Goal: Task Accomplishment & Management: Manage account settings

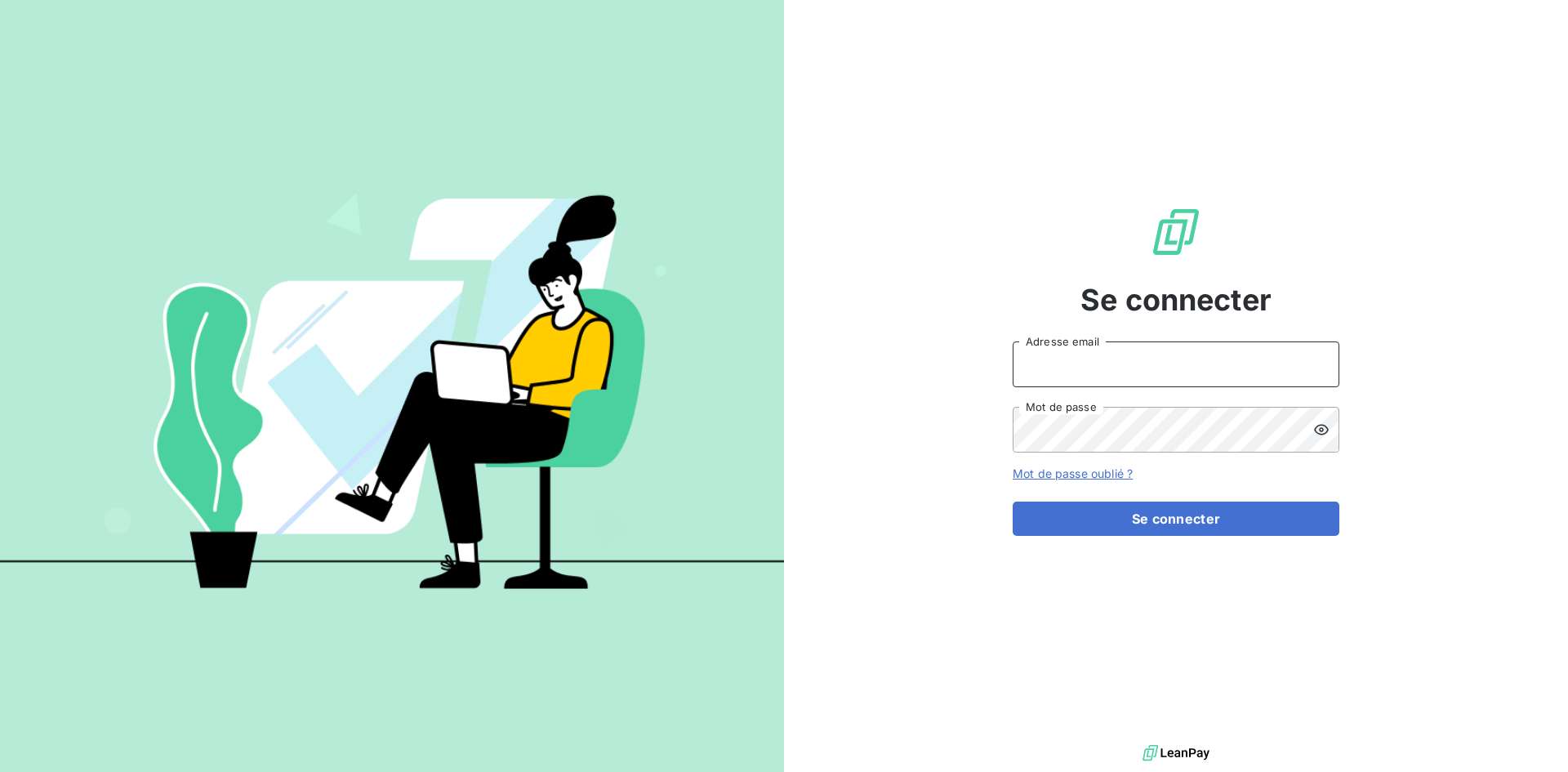
click at [1149, 361] on input "Adresse email" at bounding box center [1176, 364] width 326 height 46
type input "jeremie.brundet@hogrefe.fr"
click at [1013, 501] on button "Se connecter" at bounding box center [1176, 518] width 326 height 34
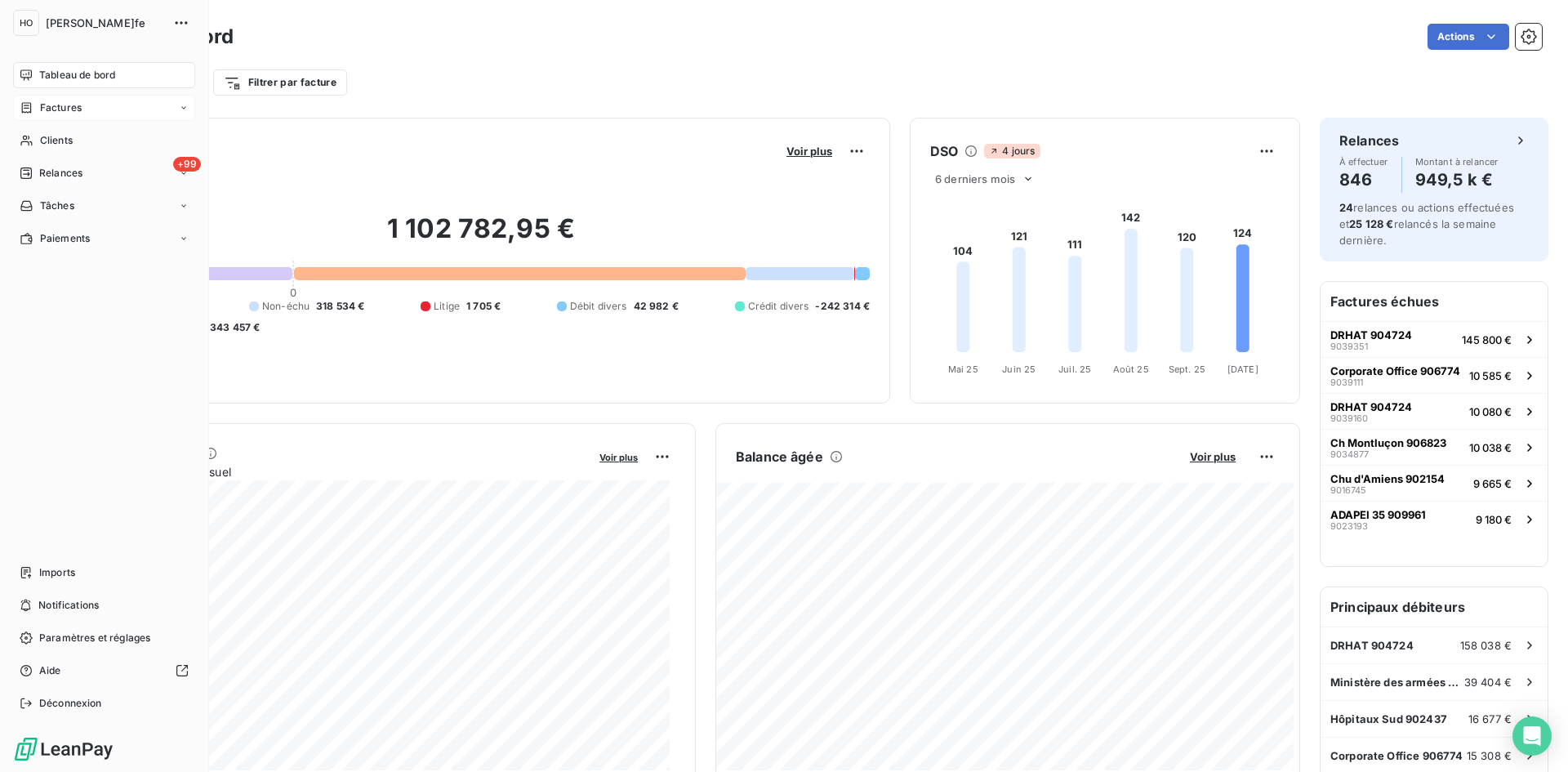
click at [63, 97] on div "Factures" at bounding box center [104, 107] width 182 height 26
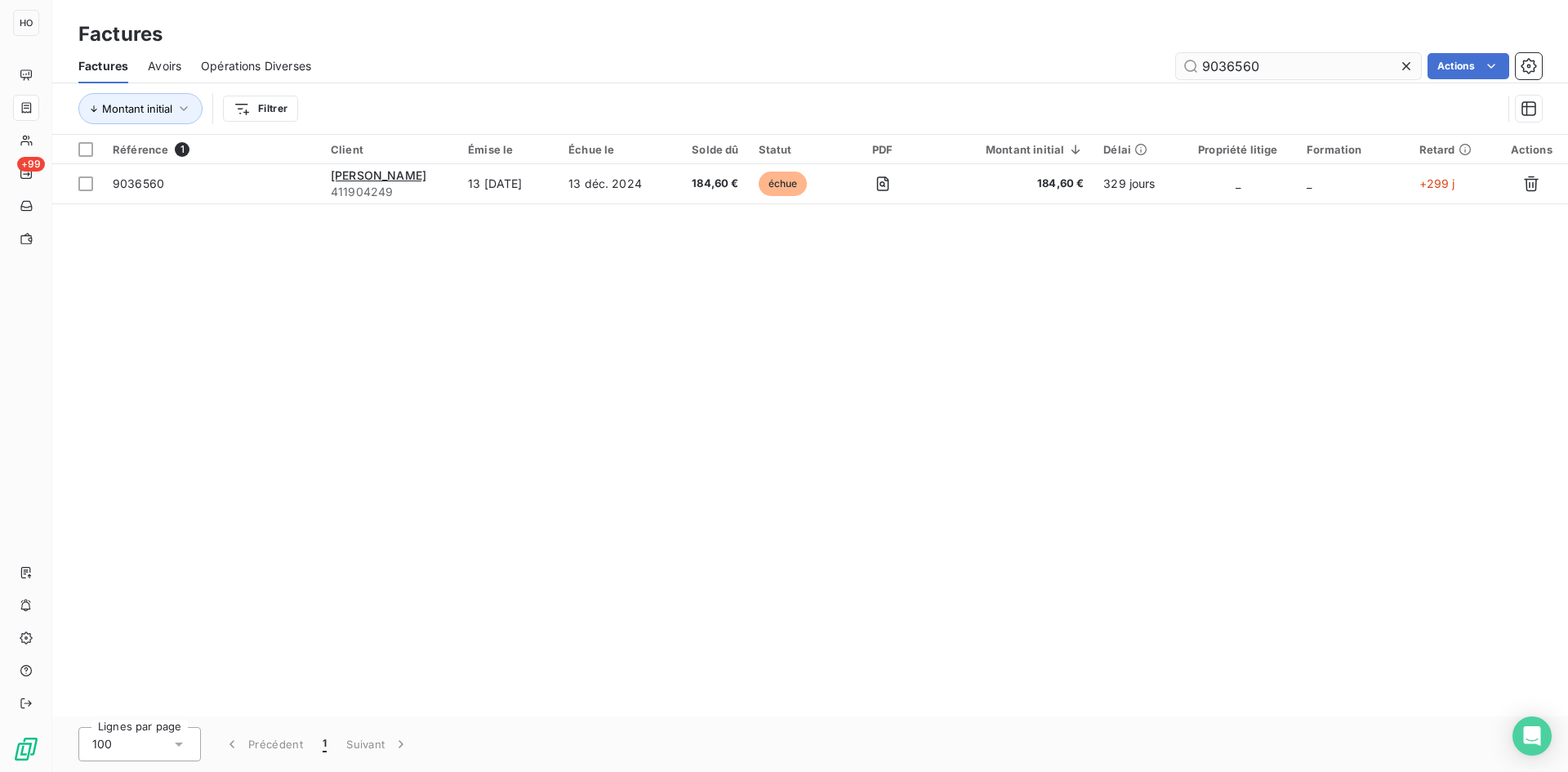
click at [1288, 68] on input "9036560" at bounding box center [1298, 66] width 245 height 26
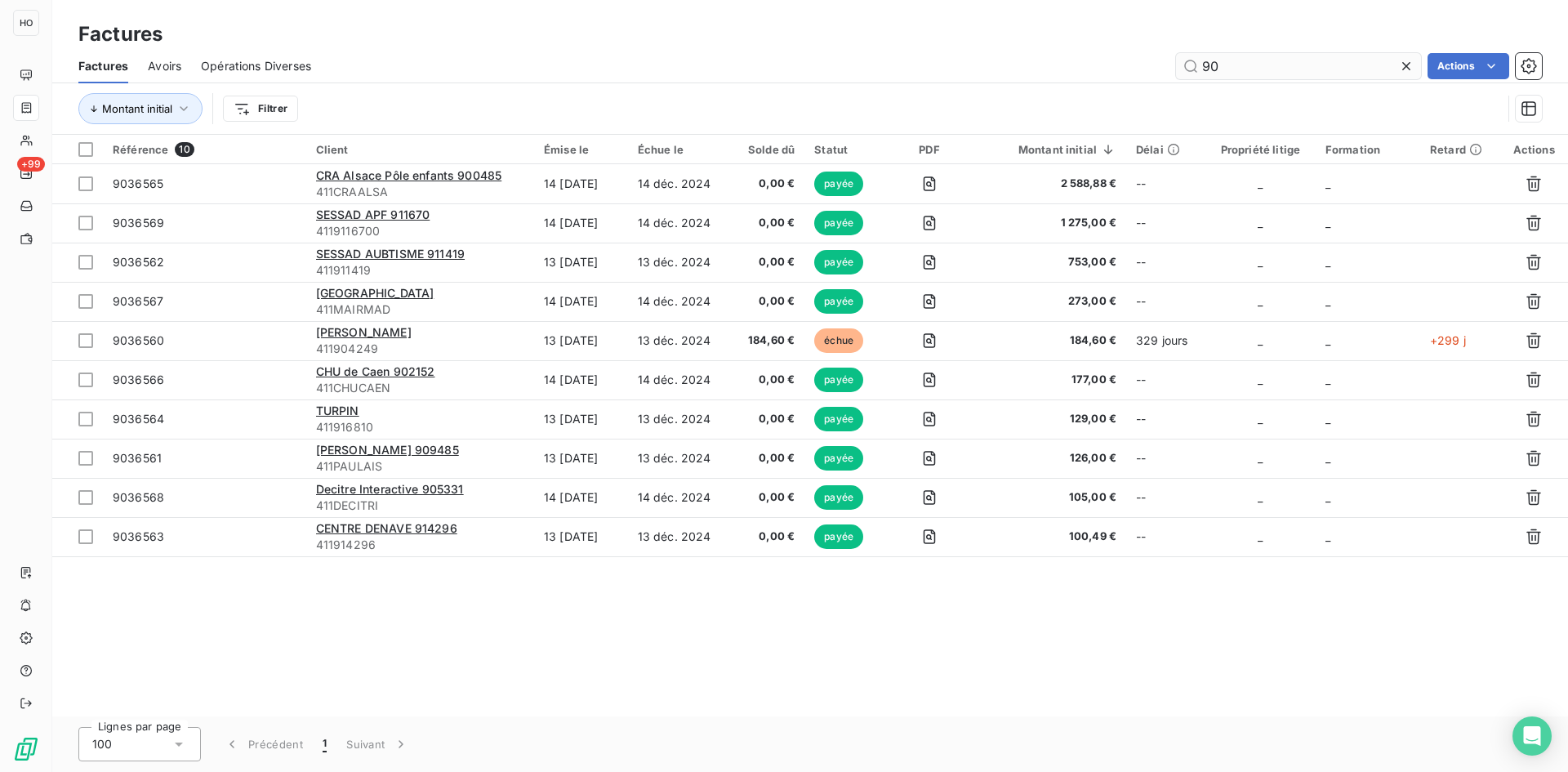
type input "9"
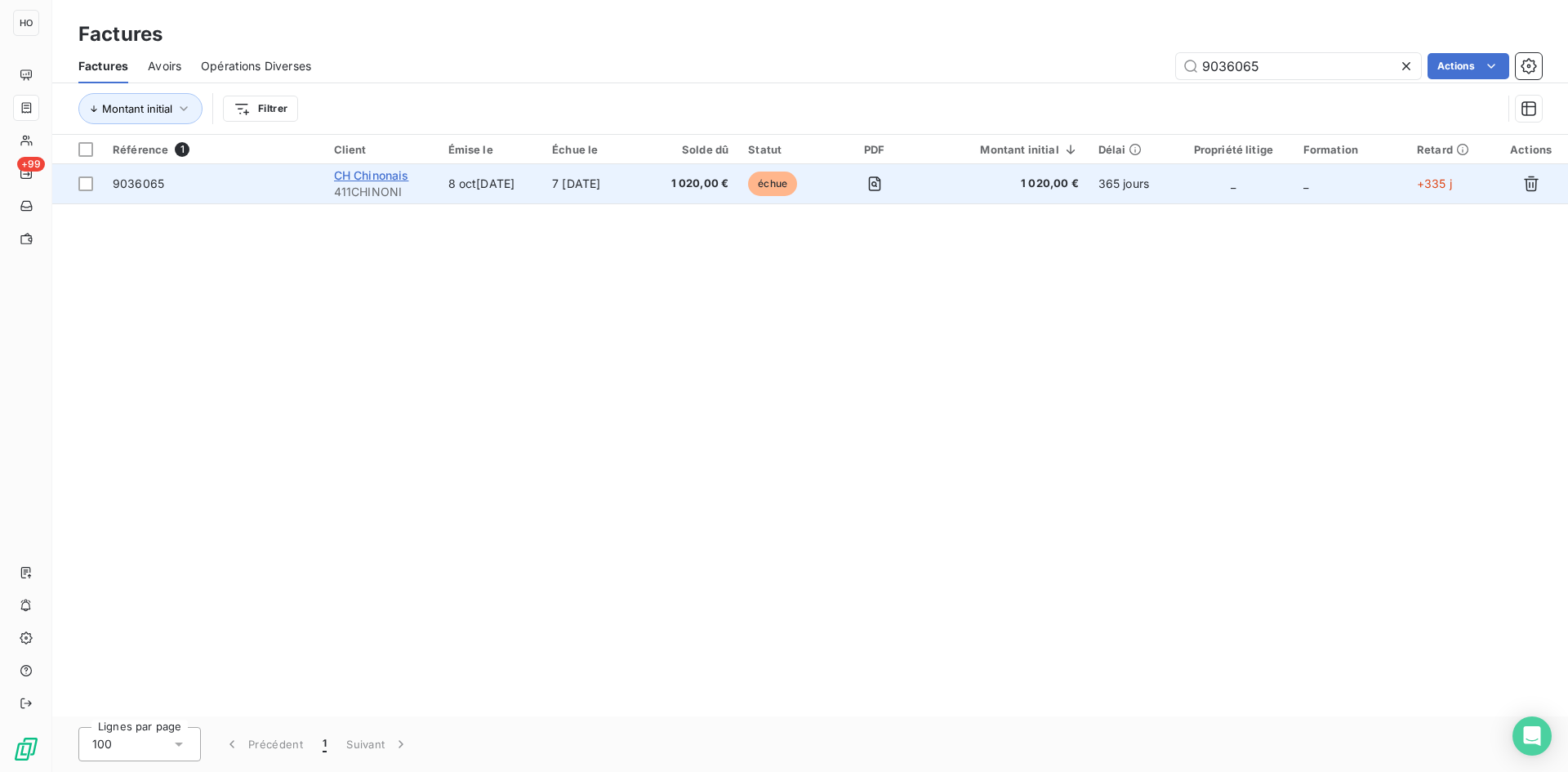
type input "9036065"
click at [388, 176] on span "CH Chinonais" at bounding box center [371, 175] width 75 height 14
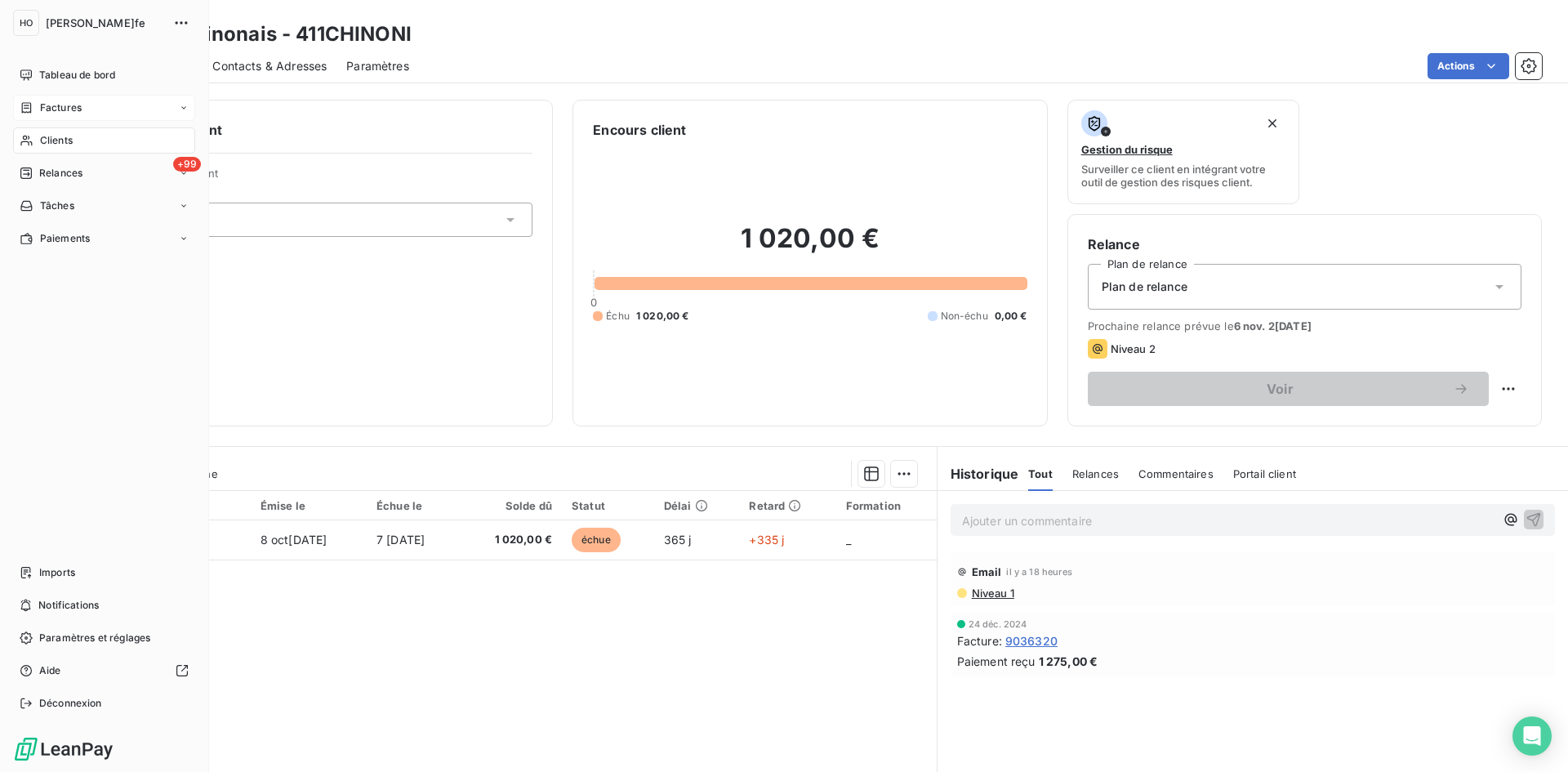
click at [63, 107] on span "Factures" at bounding box center [61, 108] width 42 height 15
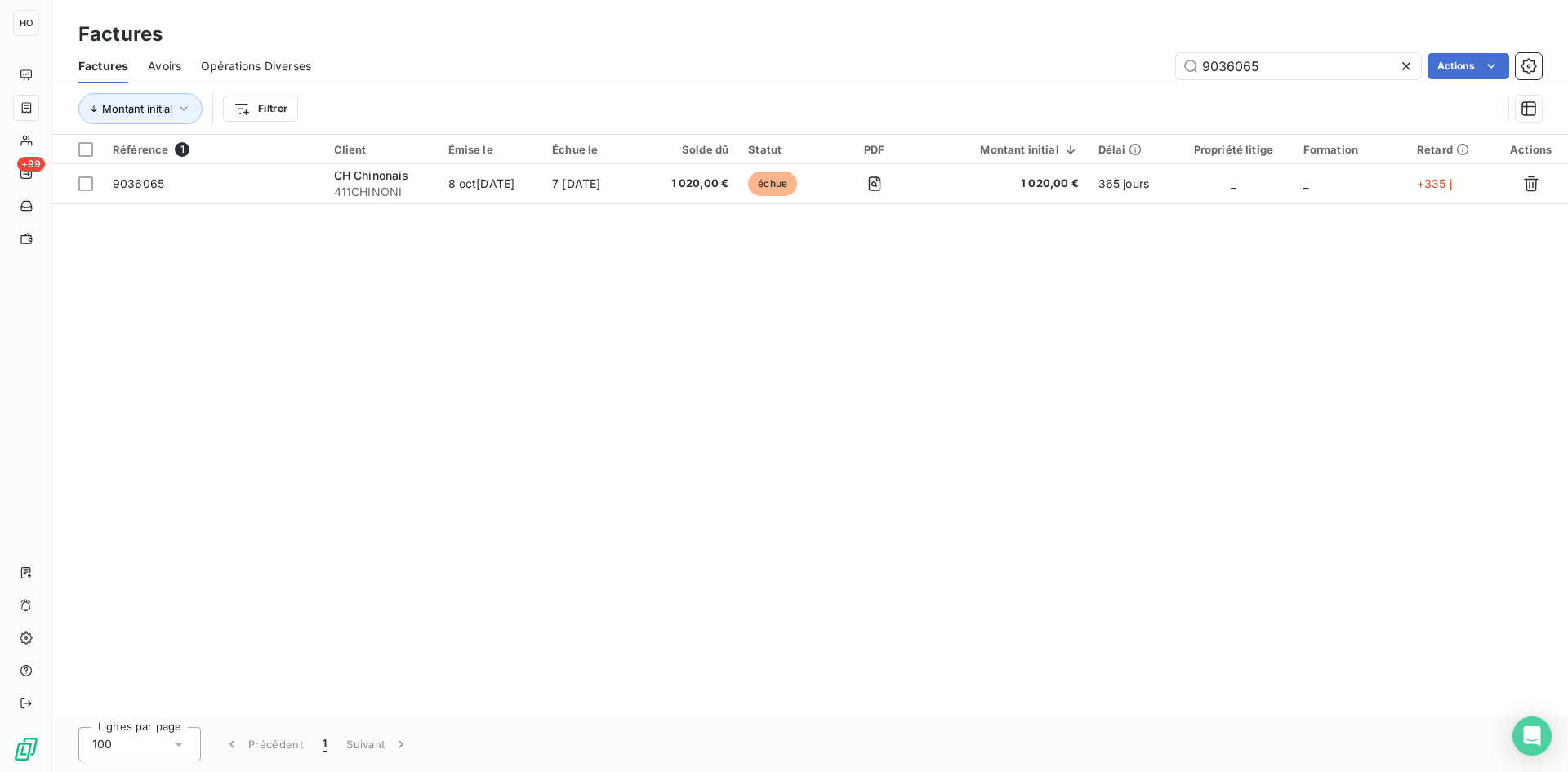
drag, startPoint x: 1294, startPoint y: 60, endPoint x: 1117, endPoint y: 67, distance: 177.1
click at [1117, 67] on div "9036065 Actions" at bounding box center [936, 66] width 1211 height 26
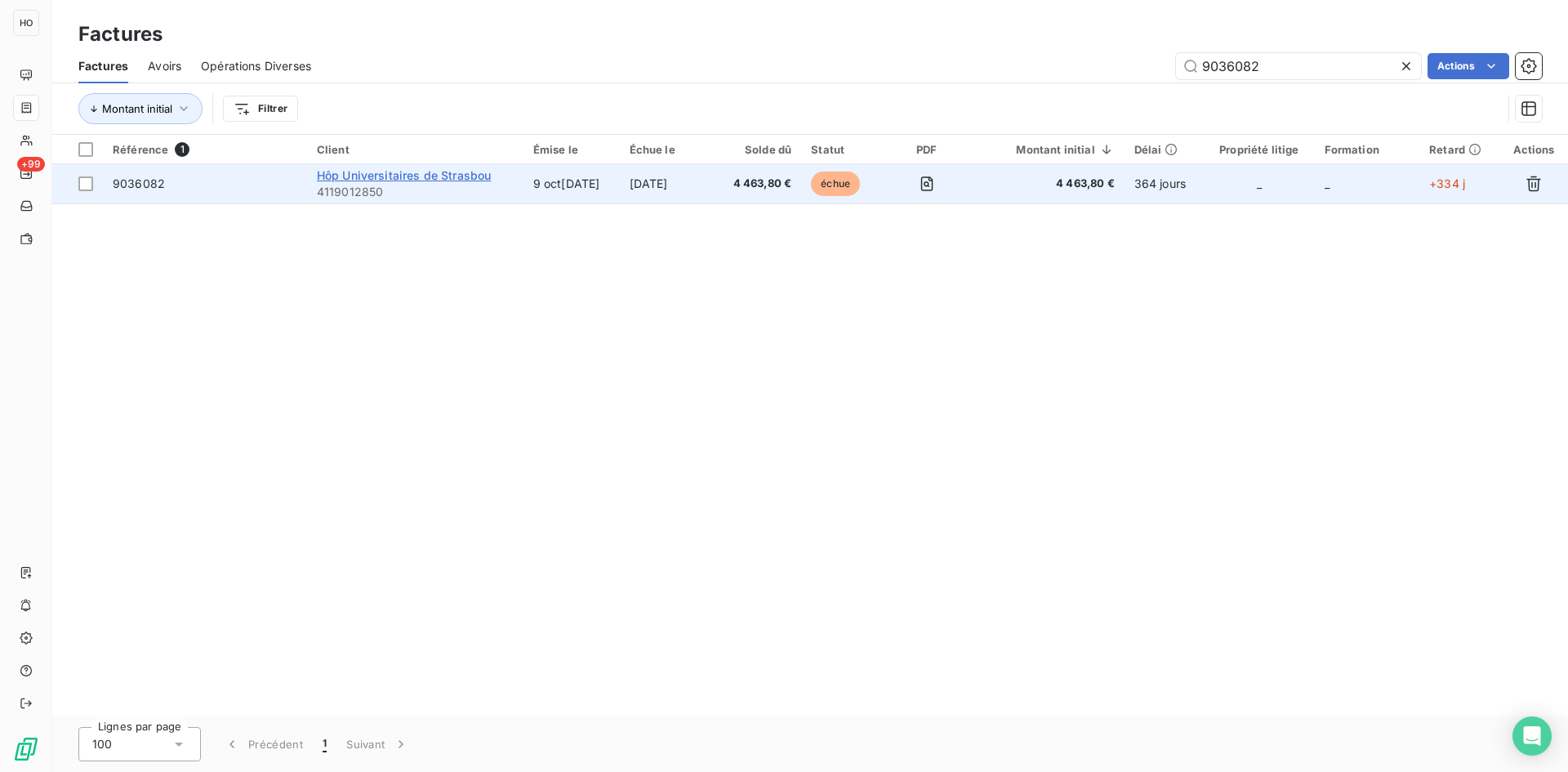
type input "9036082"
click at [436, 173] on span "Hôp Universitaires de Strasbou" at bounding box center [405, 175] width 175 height 14
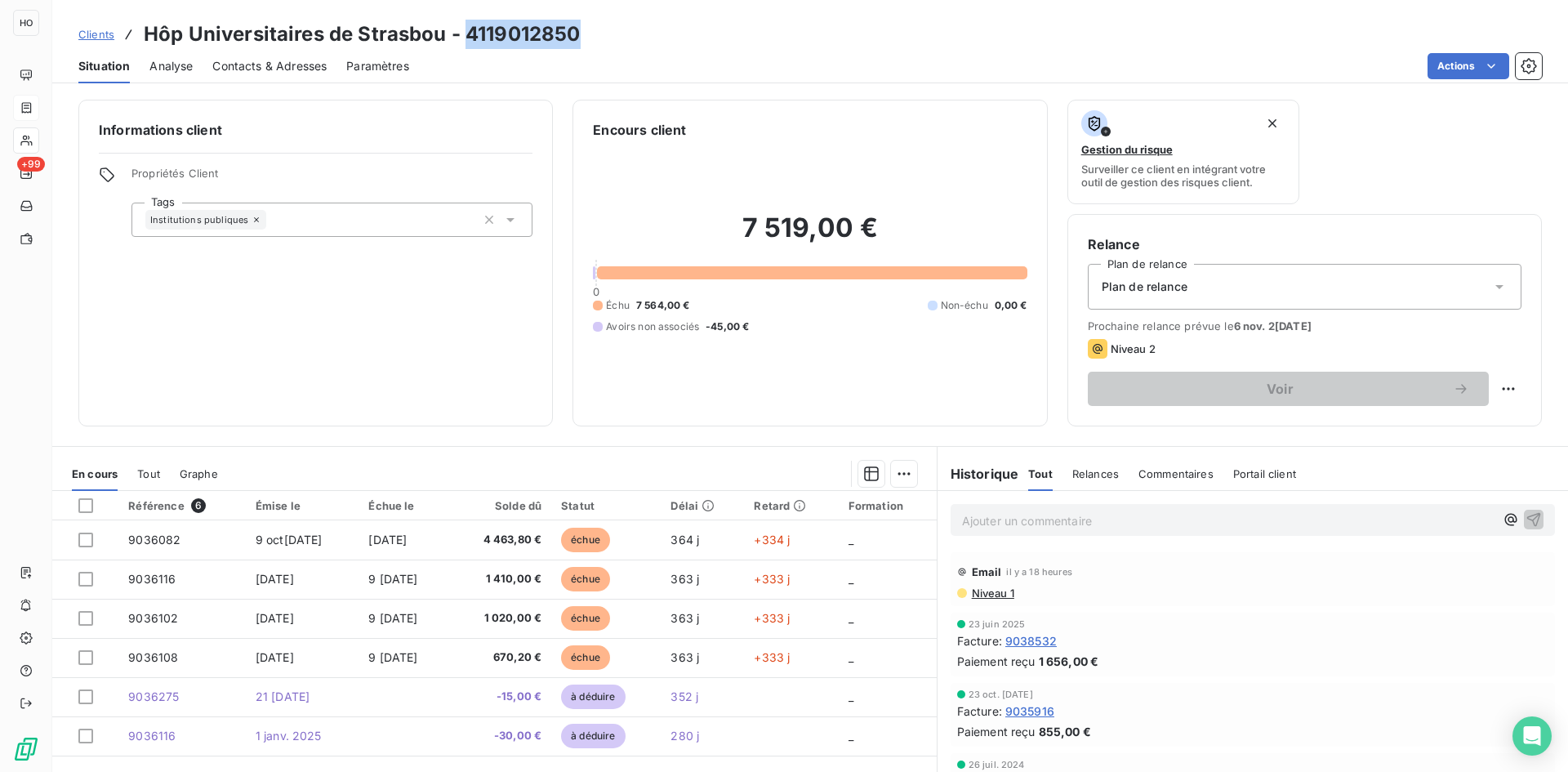
drag, startPoint x: 584, startPoint y: 37, endPoint x: 462, endPoint y: 32, distance: 122.1
click at [462, 32] on div "Clients Hôp Universitaires de Strasbou - 4119012850" at bounding box center [810, 34] width 1516 height 29
copy h3 "4119012850"
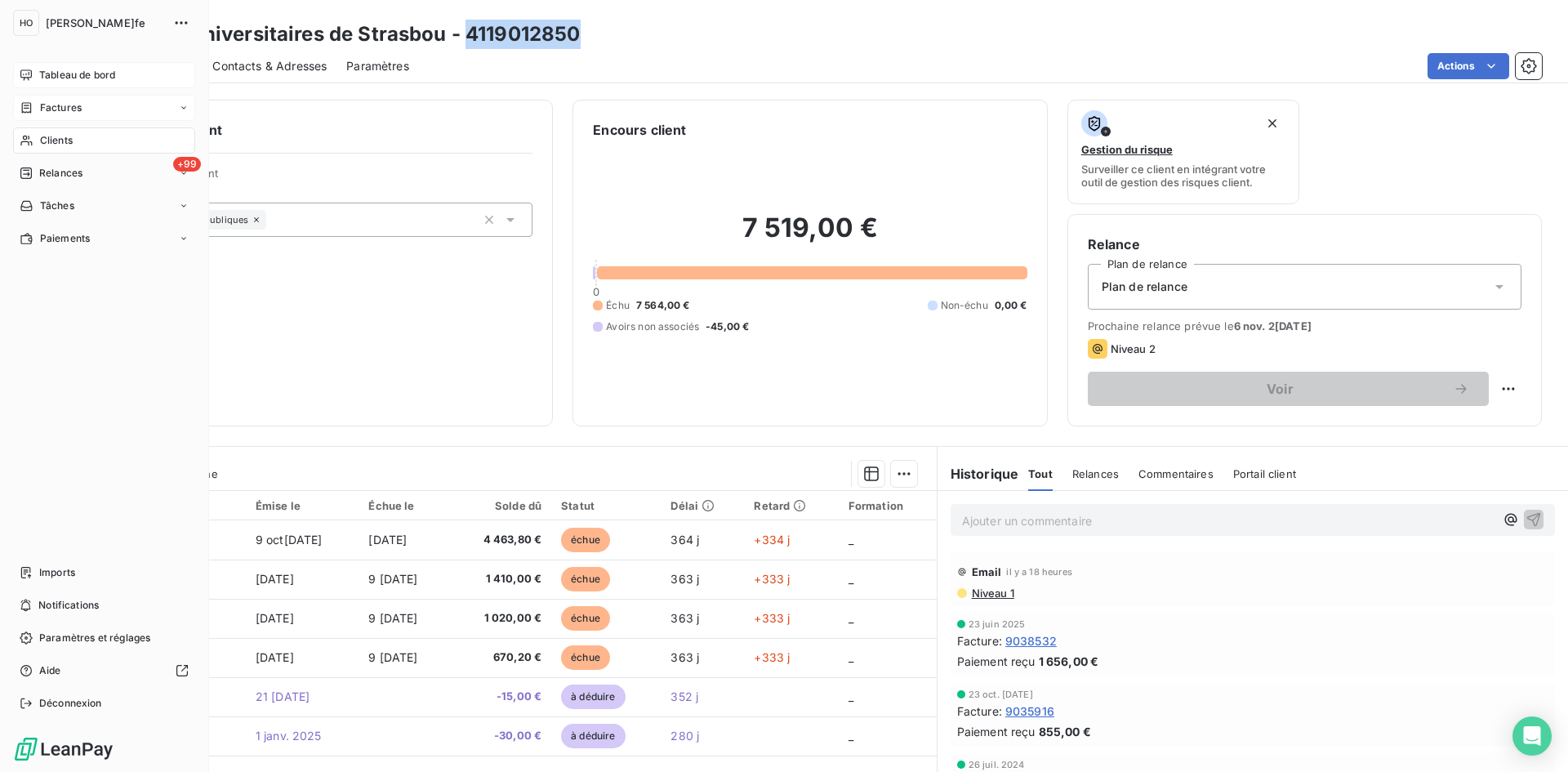
click at [37, 77] on div "Tableau de bord" at bounding box center [104, 75] width 182 height 26
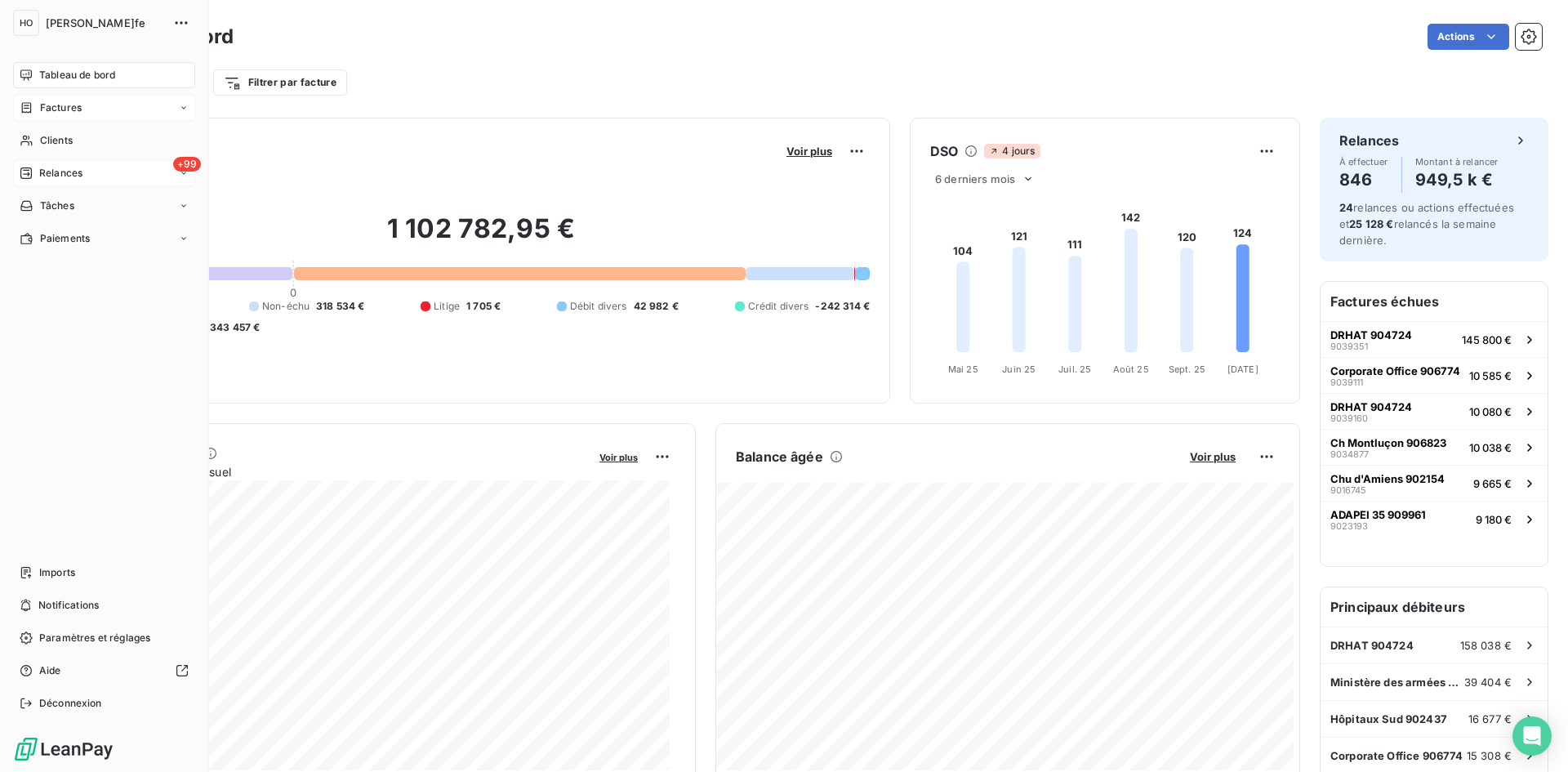
click at [78, 178] on span "Relances" at bounding box center [61, 173] width 43 height 15
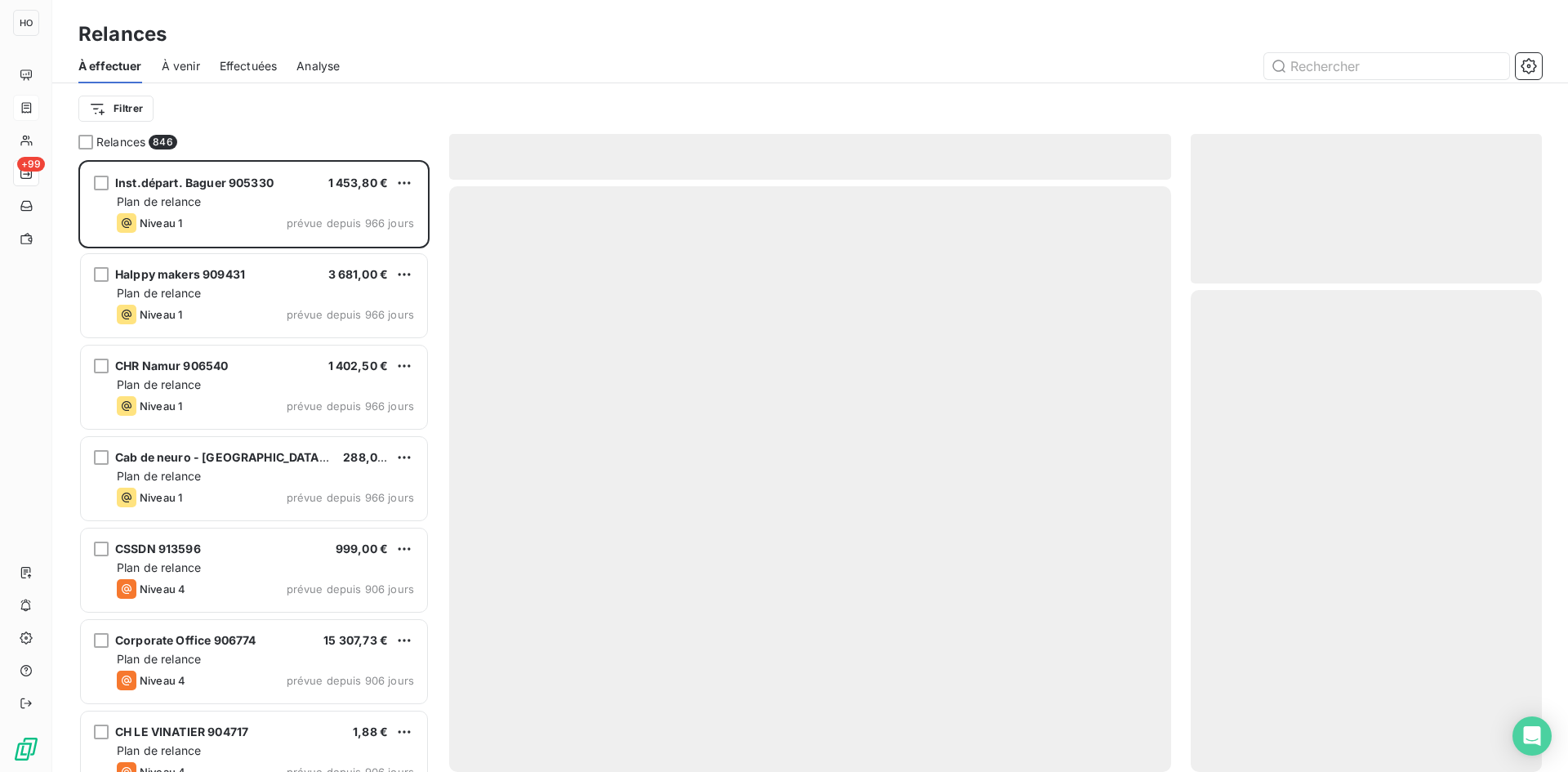
scroll to position [600, 339]
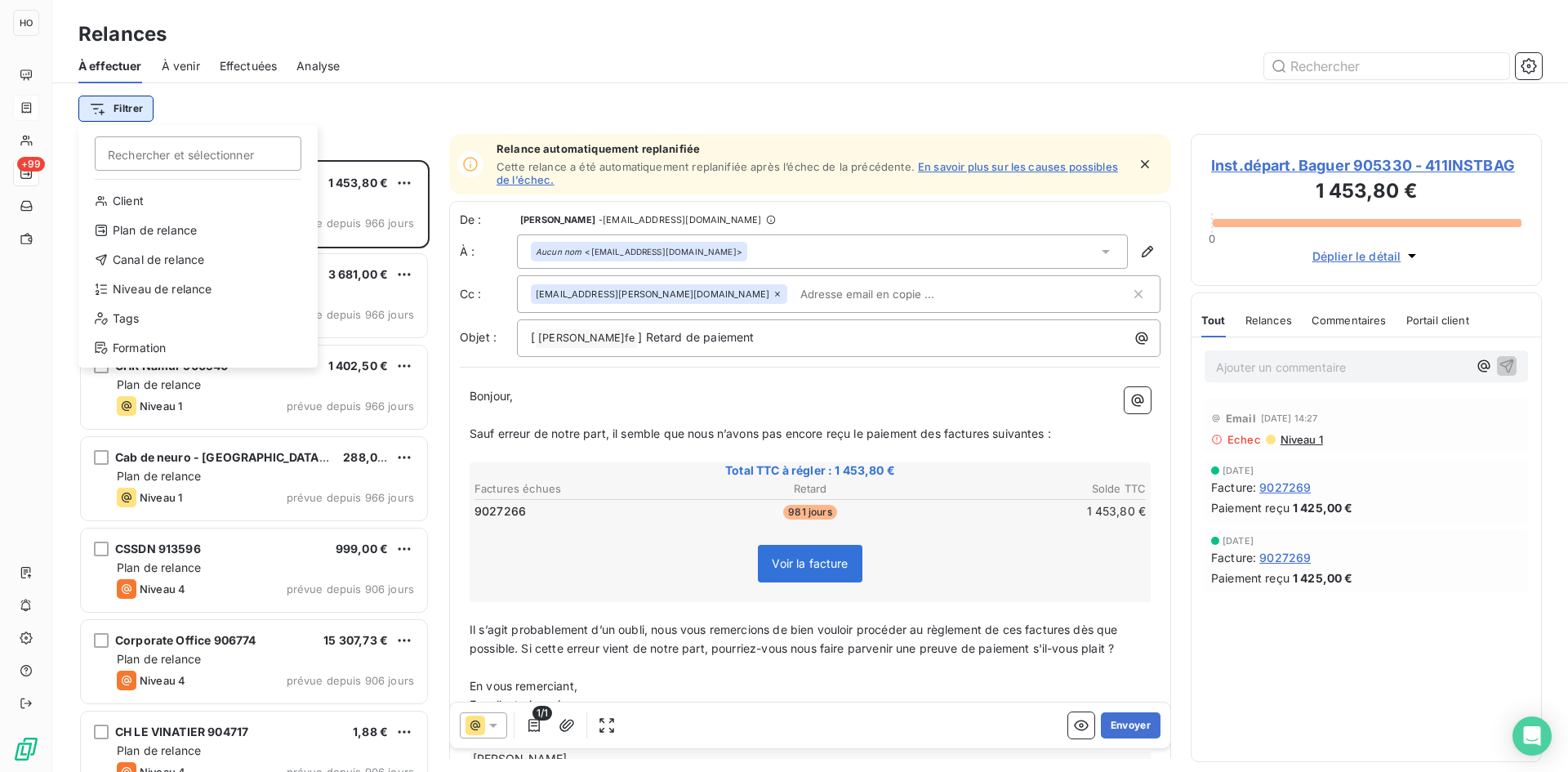
click at [151, 114] on html "HO +99 Relances À effectuer À venir Effectuées Analyse Filtrer Rechercher et sé…" at bounding box center [784, 386] width 1568 height 772
click at [183, 291] on div "Niveau de relance" at bounding box center [198, 288] width 226 height 26
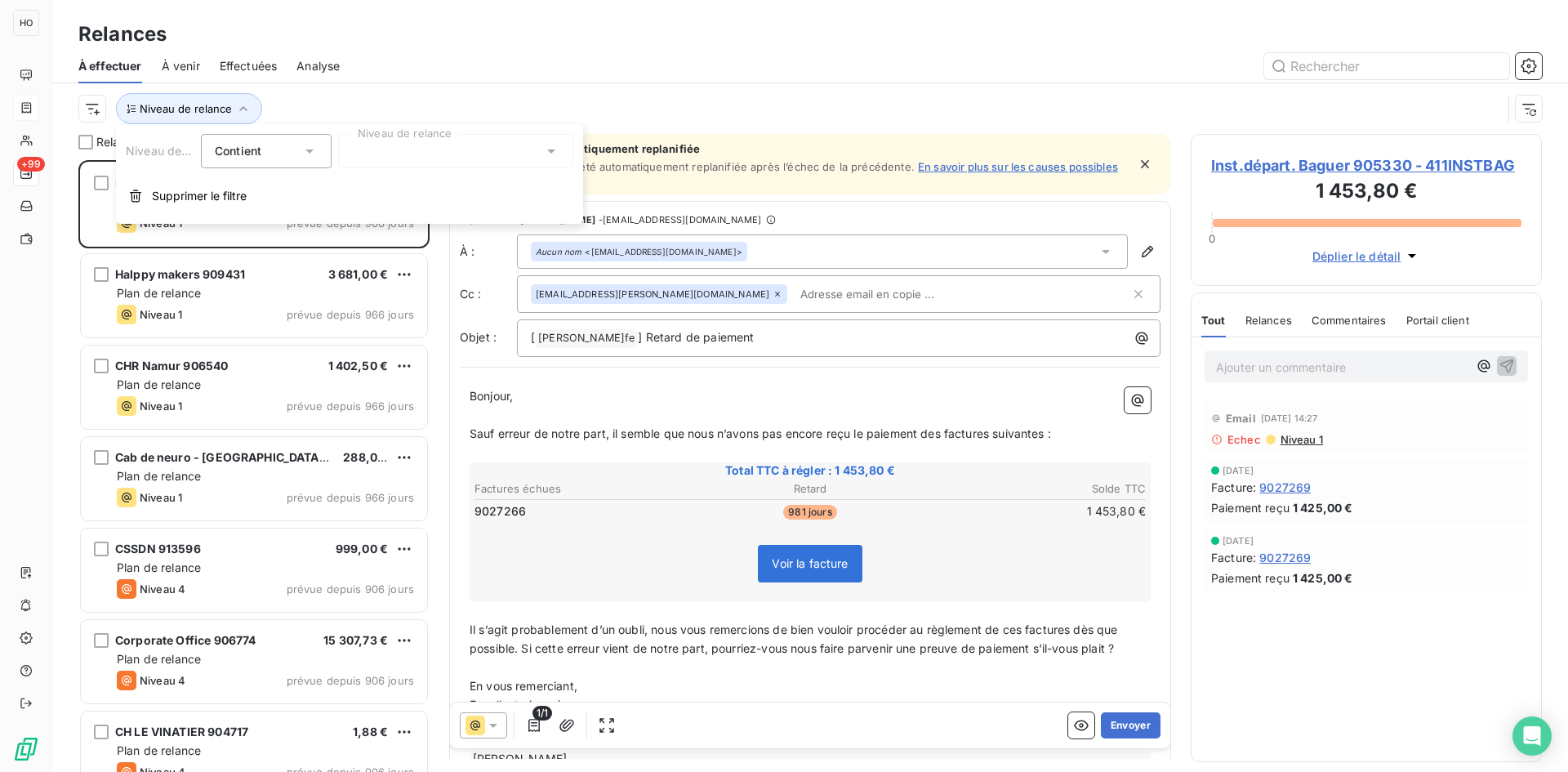
click at [312, 156] on icon at bounding box center [310, 152] width 17 height 17
click at [306, 189] on li "Contient" at bounding box center [267, 189] width 134 height 29
click at [460, 151] on div at bounding box center [455, 151] width 235 height 34
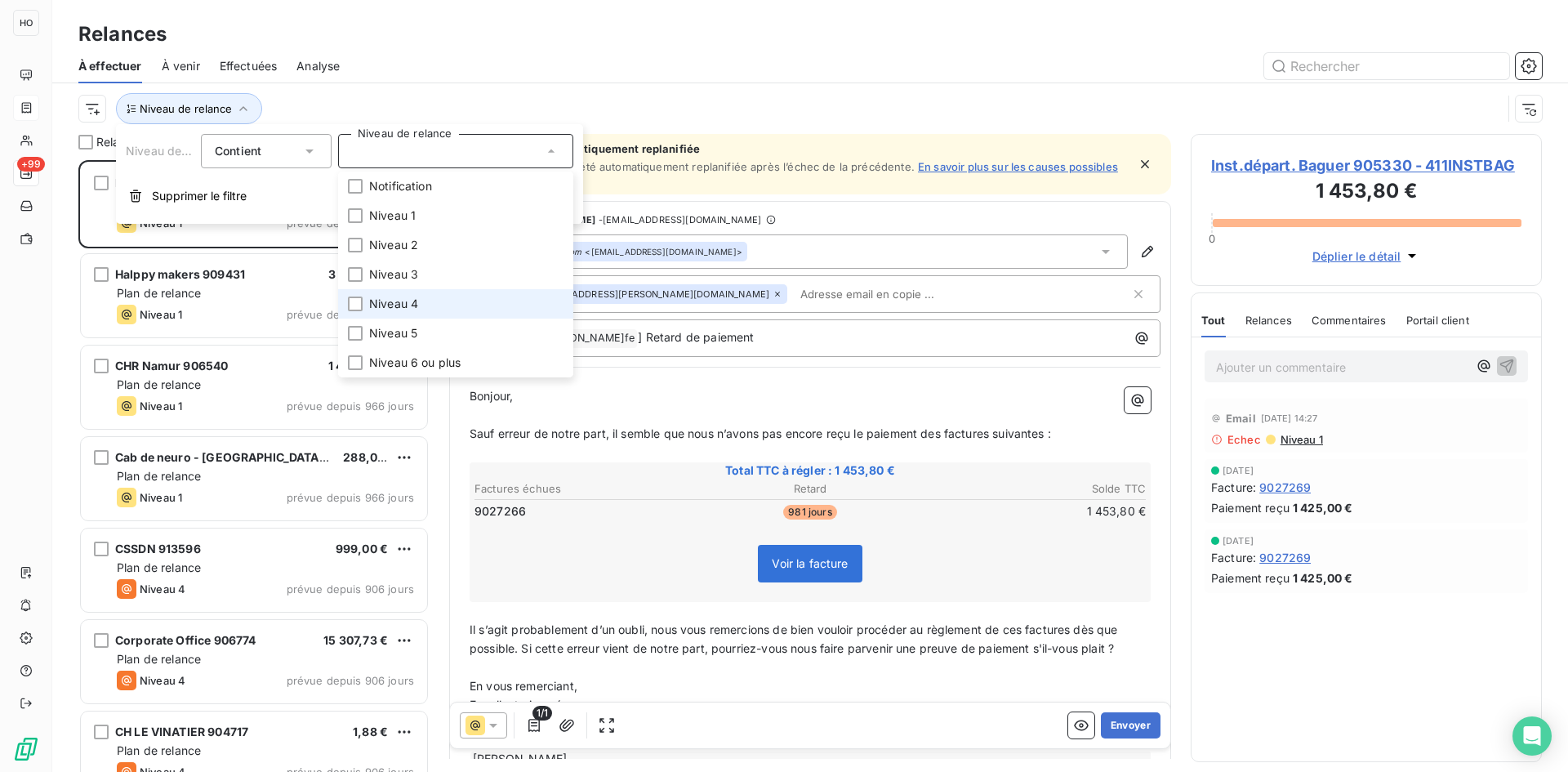
click at [421, 303] on li "Niveau 4" at bounding box center [455, 303] width 235 height 29
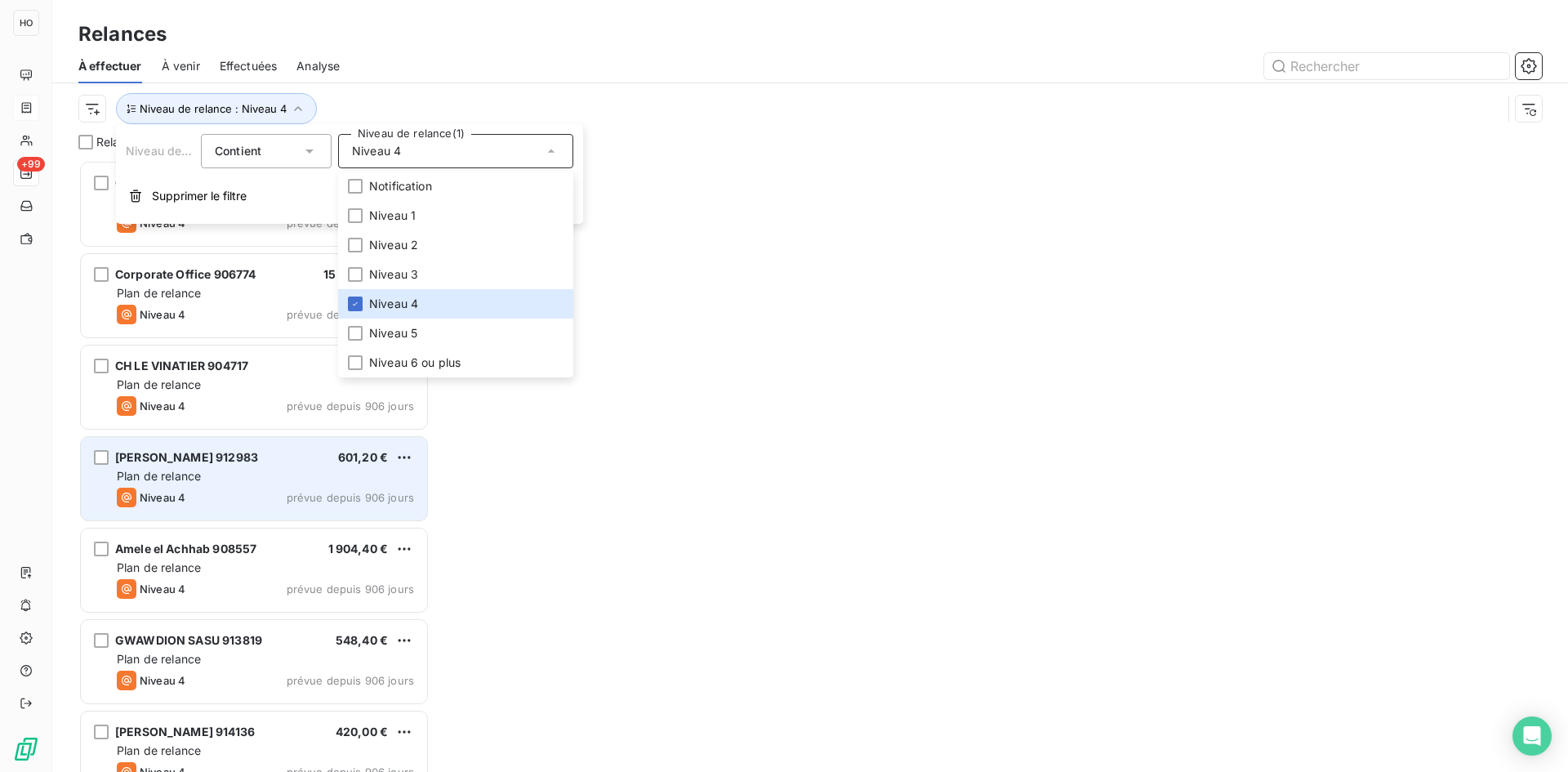
scroll to position [600, 339]
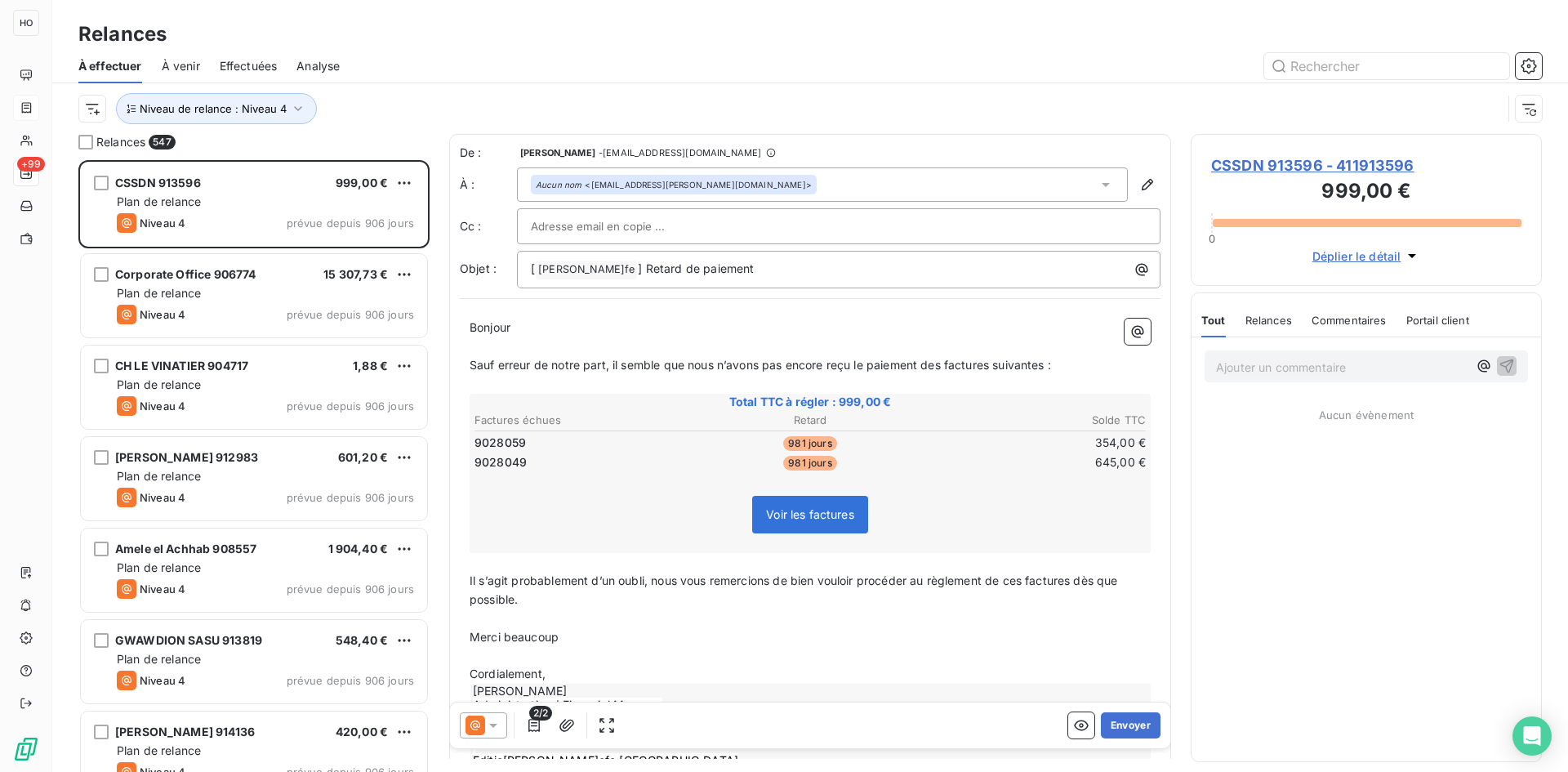
click at [440, 506] on div "Relances 547 CSSDN 913596 999,00 € Plan de relance Niveau 4 prévue depuis 906 j…" at bounding box center [810, 453] width 1516 height 638
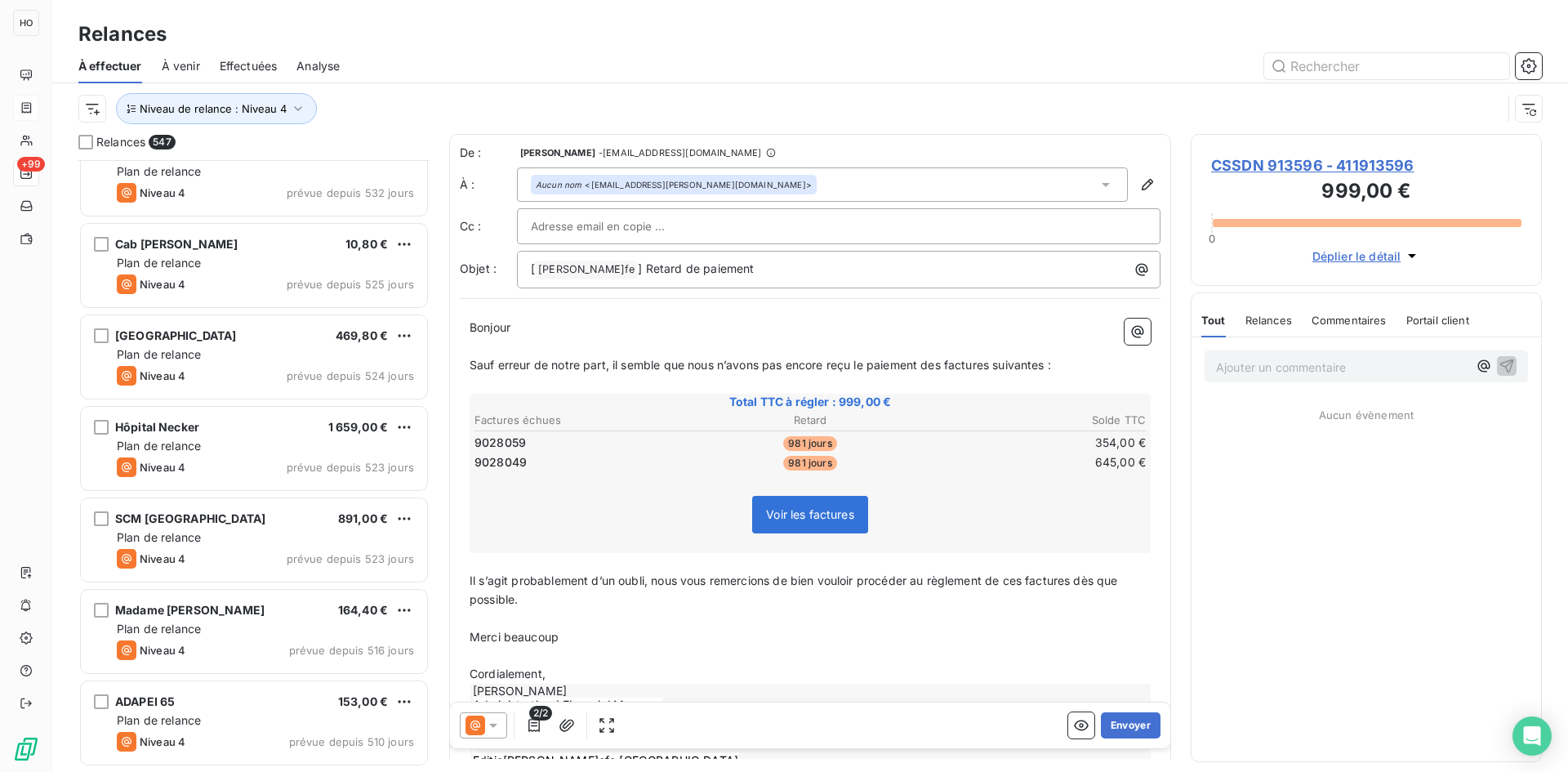
scroll to position [35798, 0]
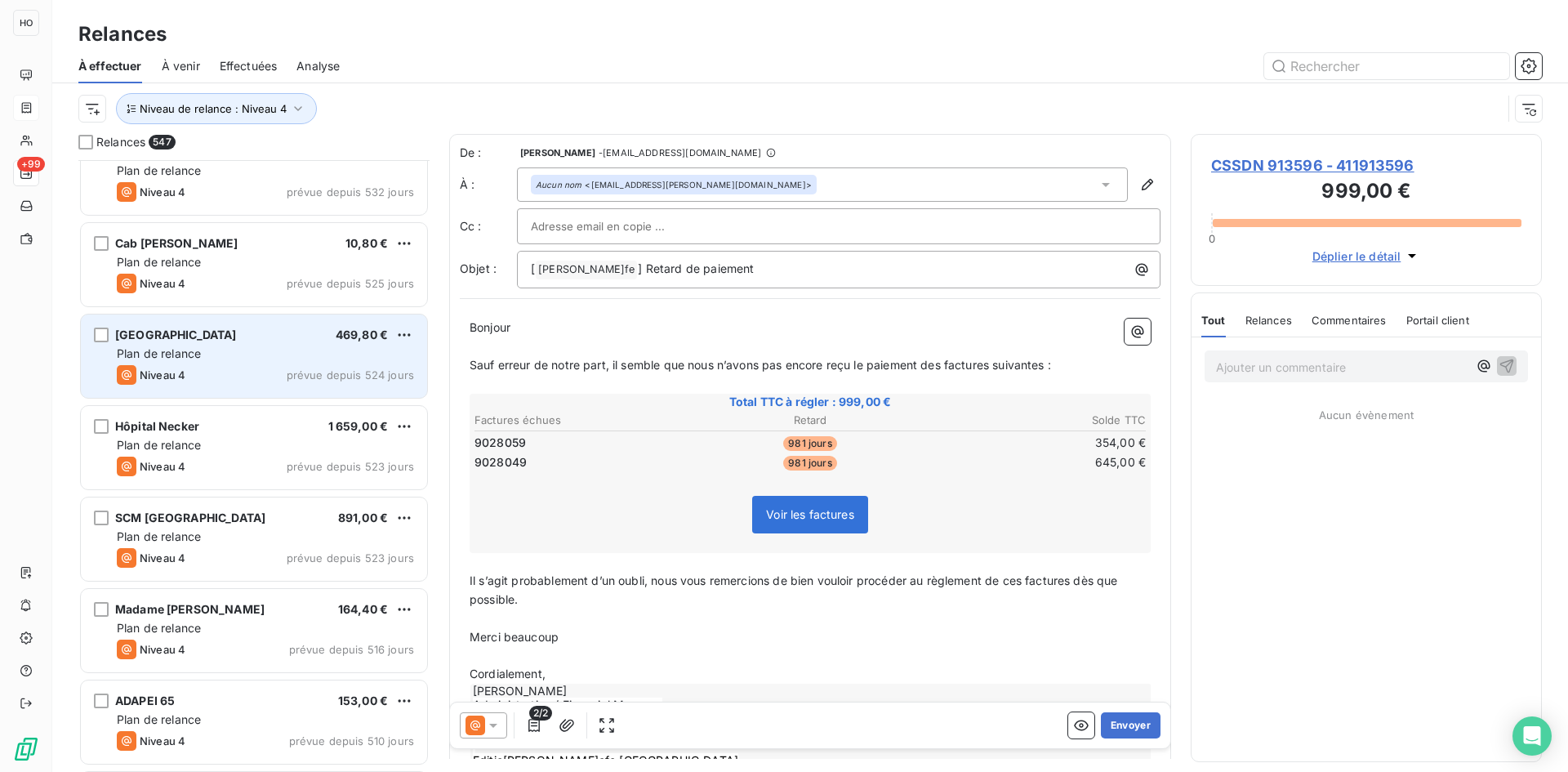
click at [268, 359] on div "Plan de relance" at bounding box center [265, 354] width 297 height 17
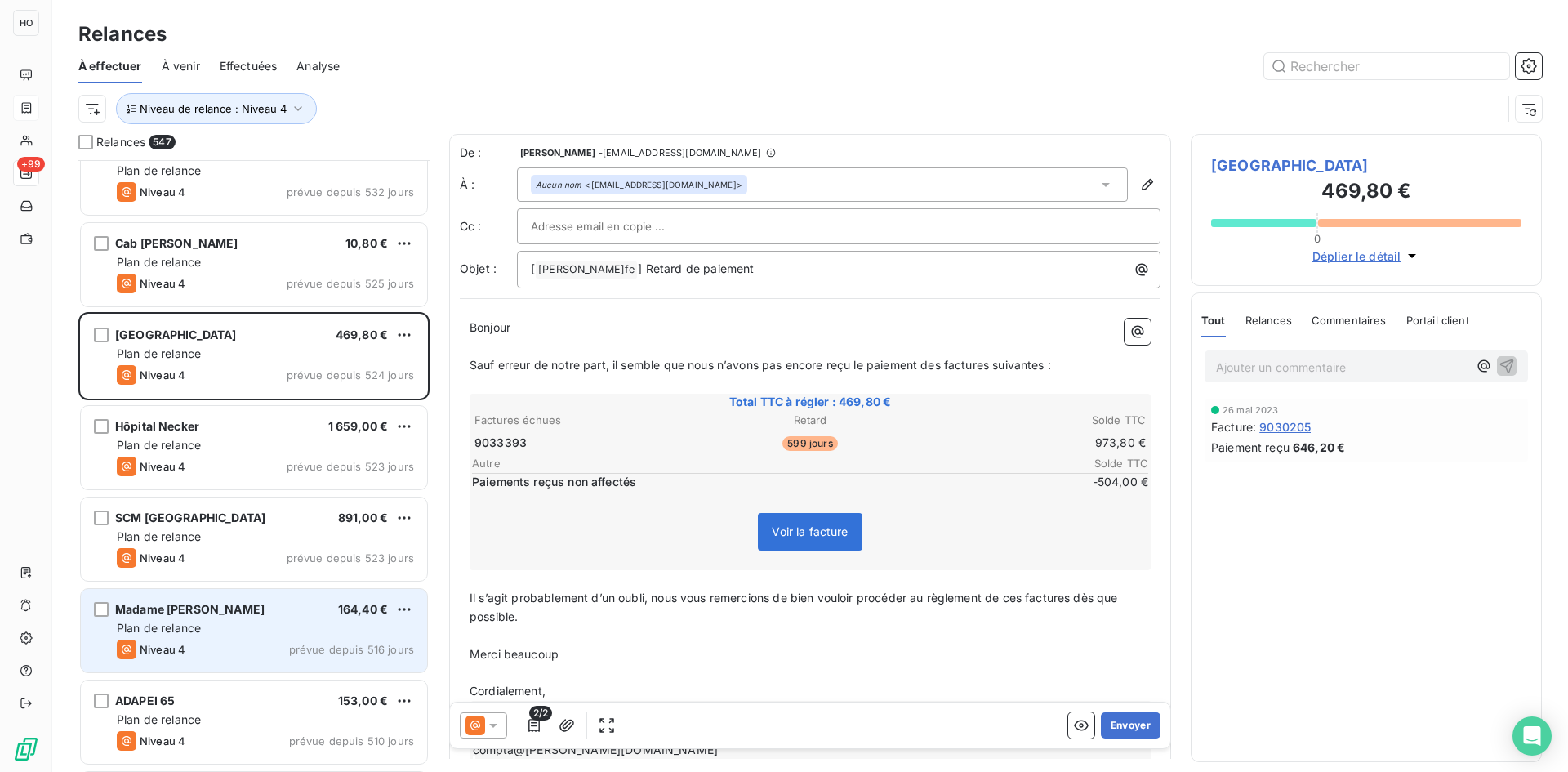
click at [255, 620] on div "Plan de relance" at bounding box center [265, 628] width 297 height 17
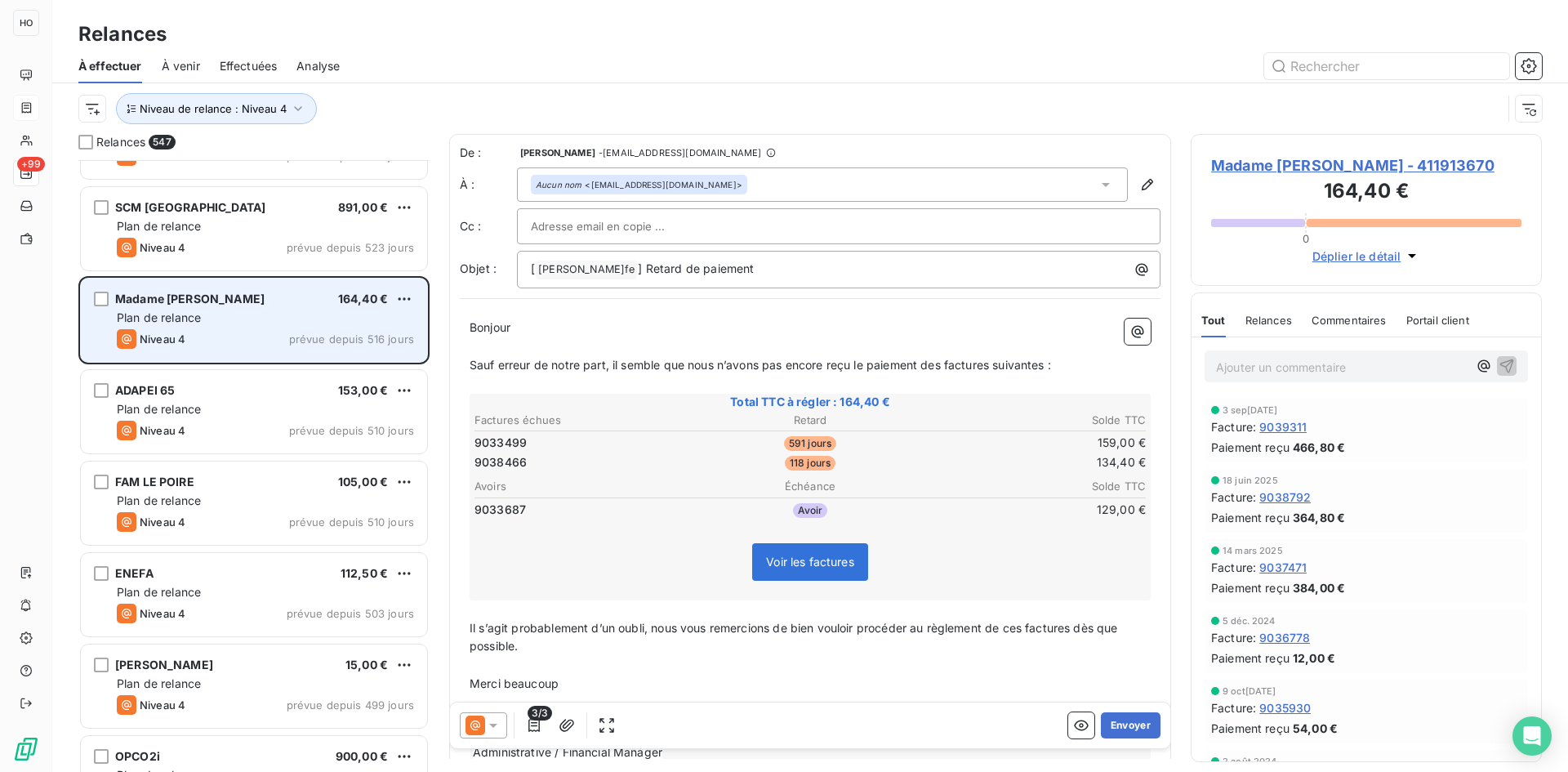
scroll to position [36112, 0]
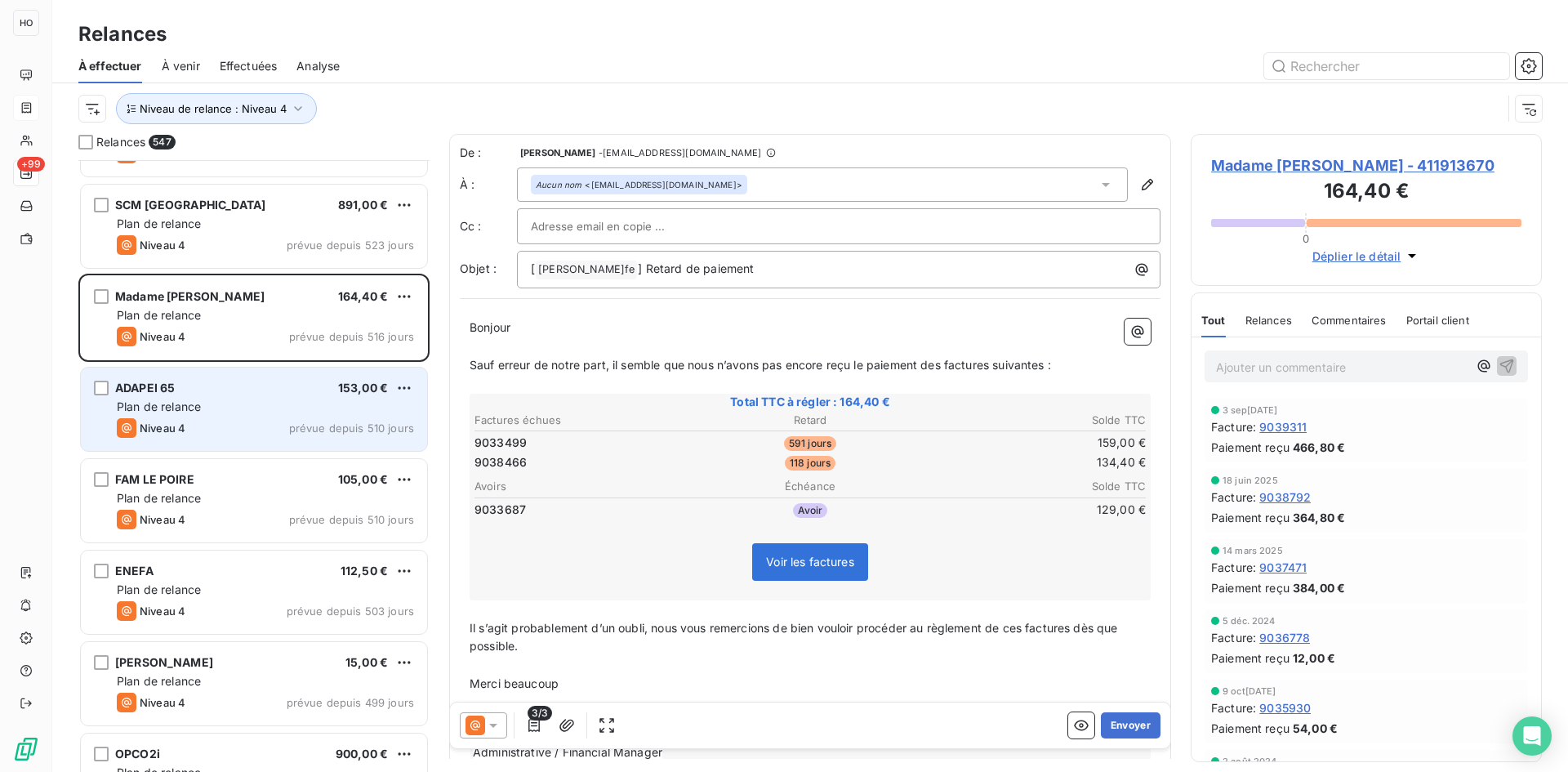
click at [264, 397] on div "ADAPEI 65 153,00 € Plan de relance Niveau 4 prévue depuis 510 jours" at bounding box center [254, 409] width 346 height 83
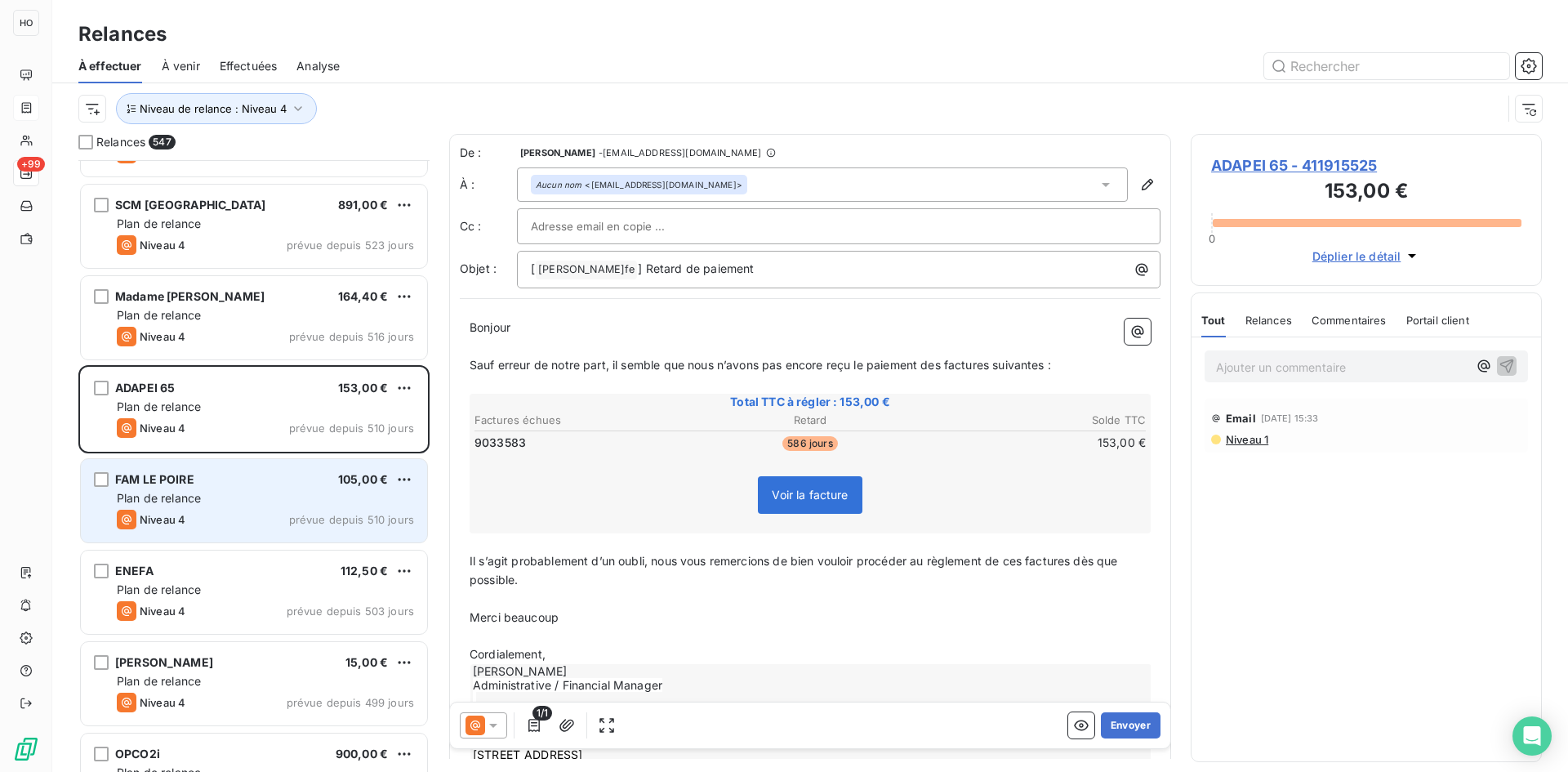
click at [244, 496] on div "Plan de relance" at bounding box center [265, 498] width 297 height 17
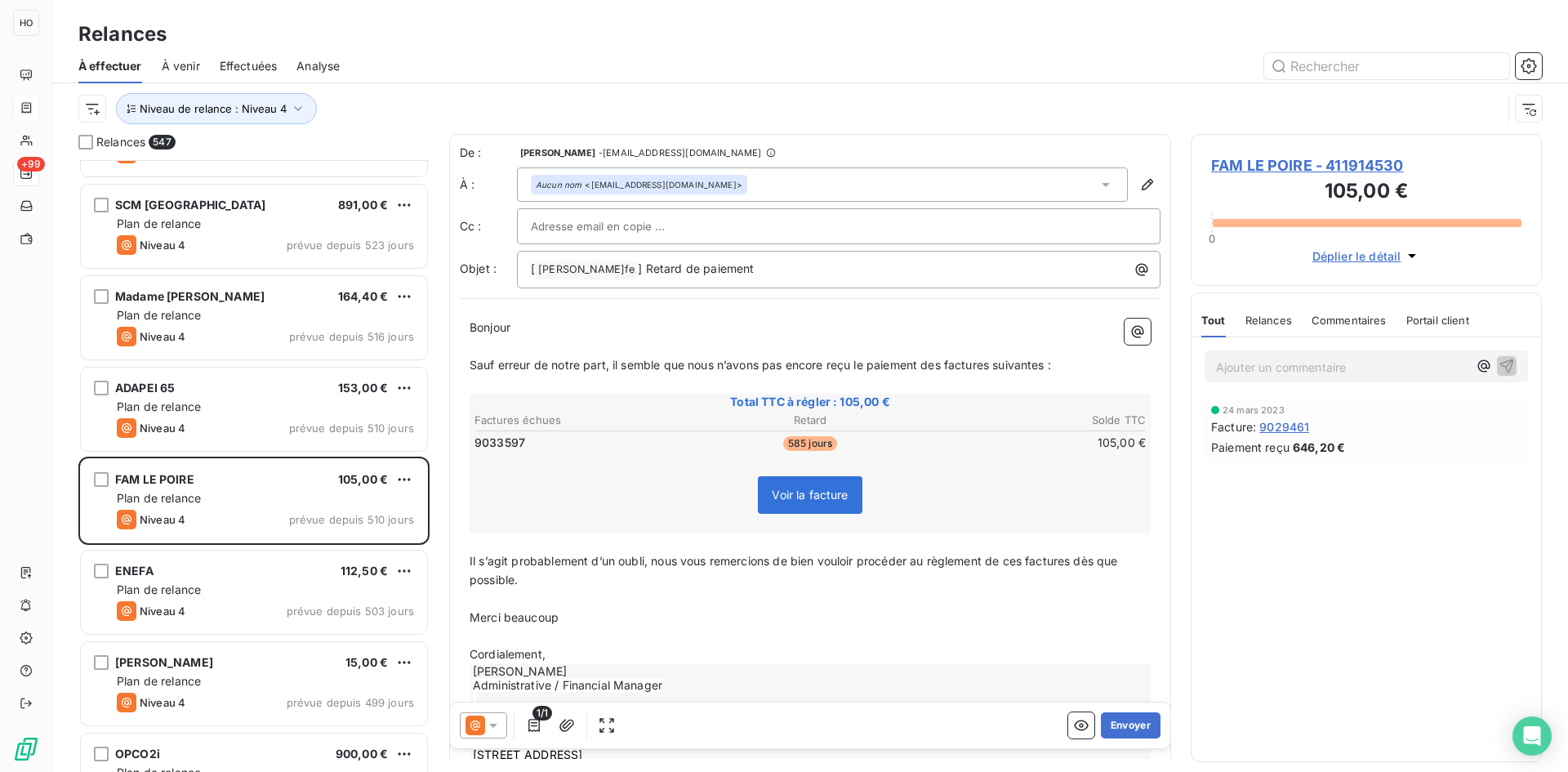
click at [486, 725] on icon at bounding box center [494, 725] width 17 height 17
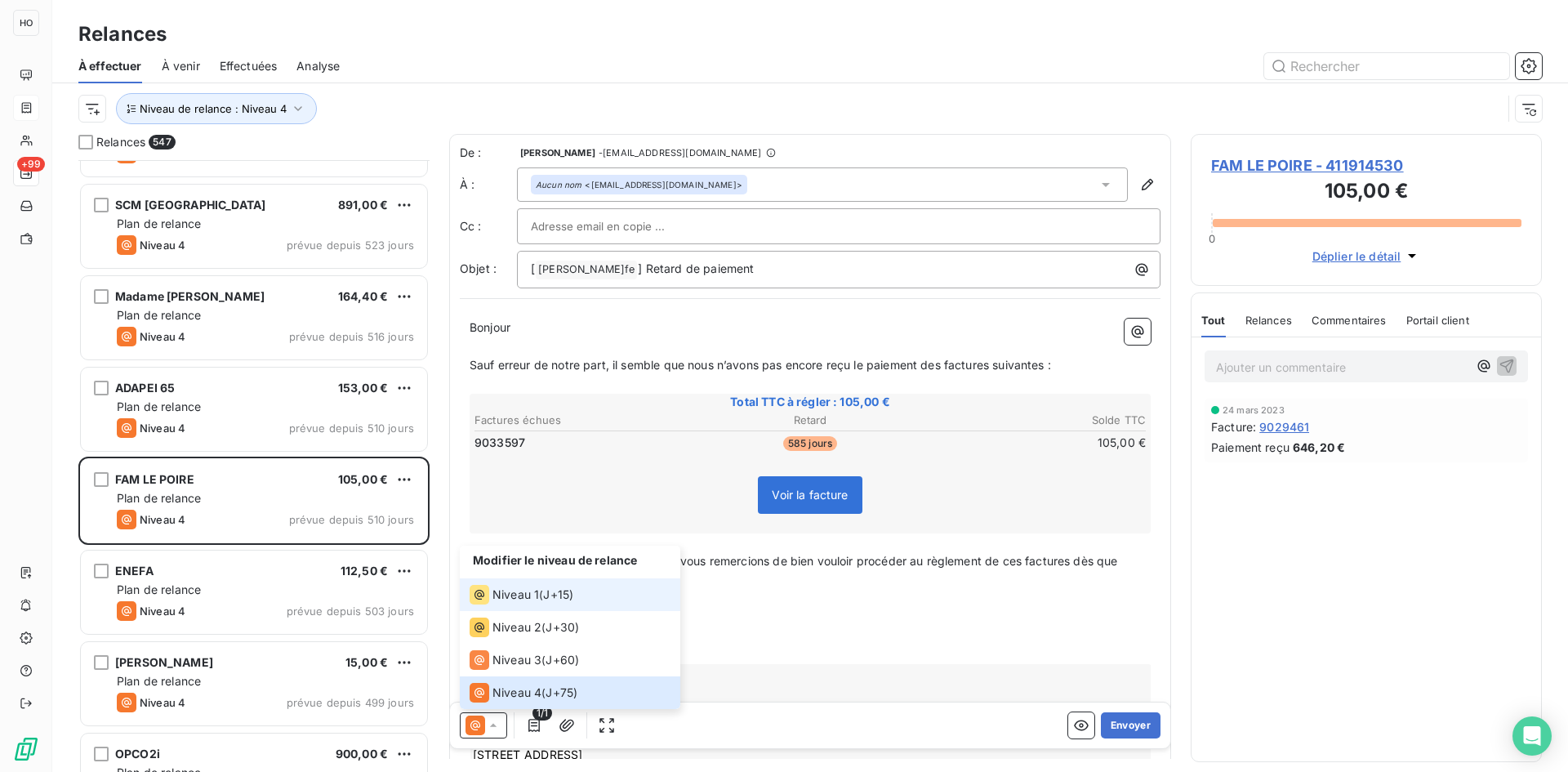
click at [553, 589] on span "J+15 )" at bounding box center [558, 595] width 30 height 17
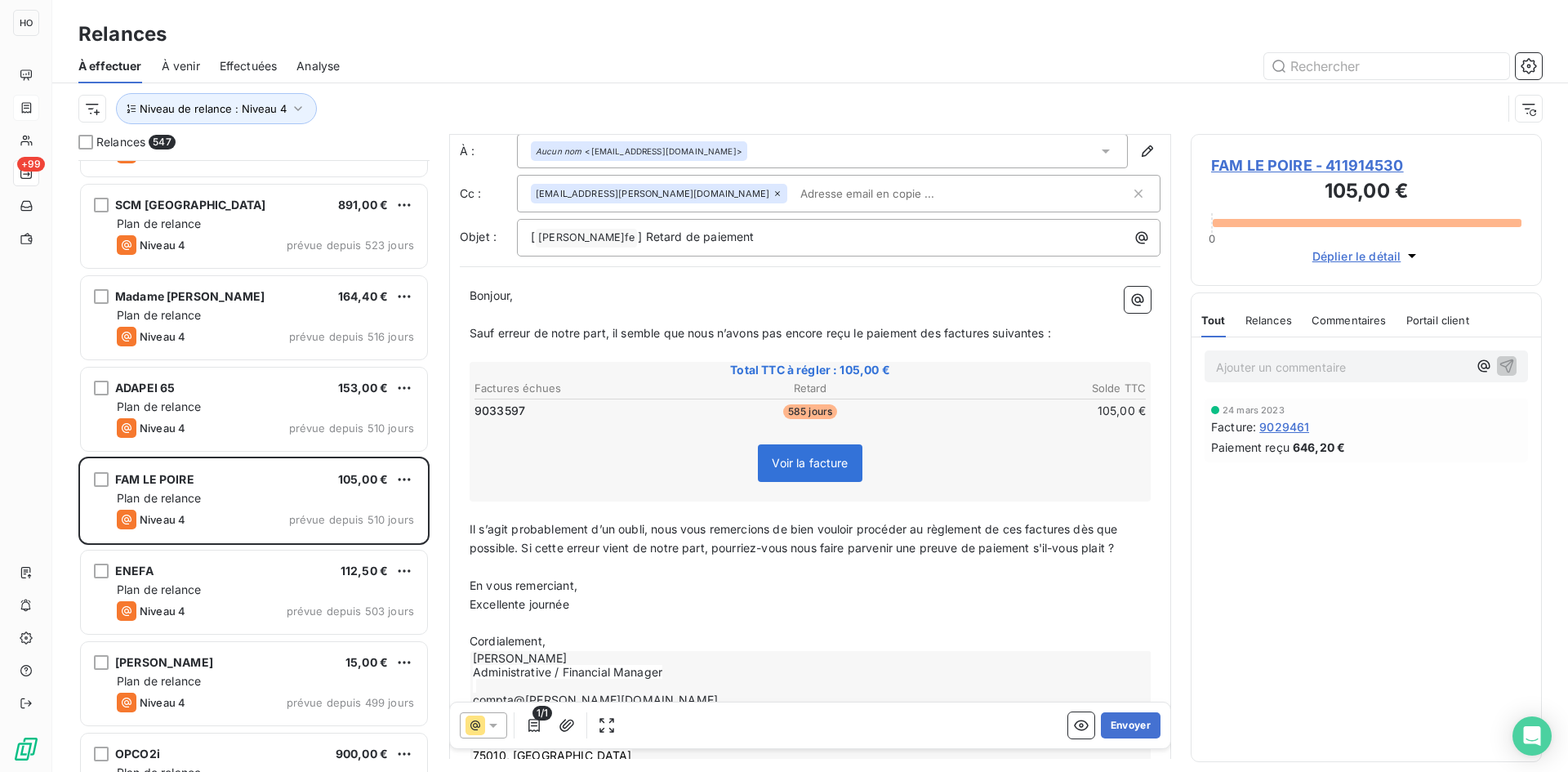
scroll to position [33, 0]
click at [1135, 729] on button "Envoyer" at bounding box center [1131, 725] width 60 height 26
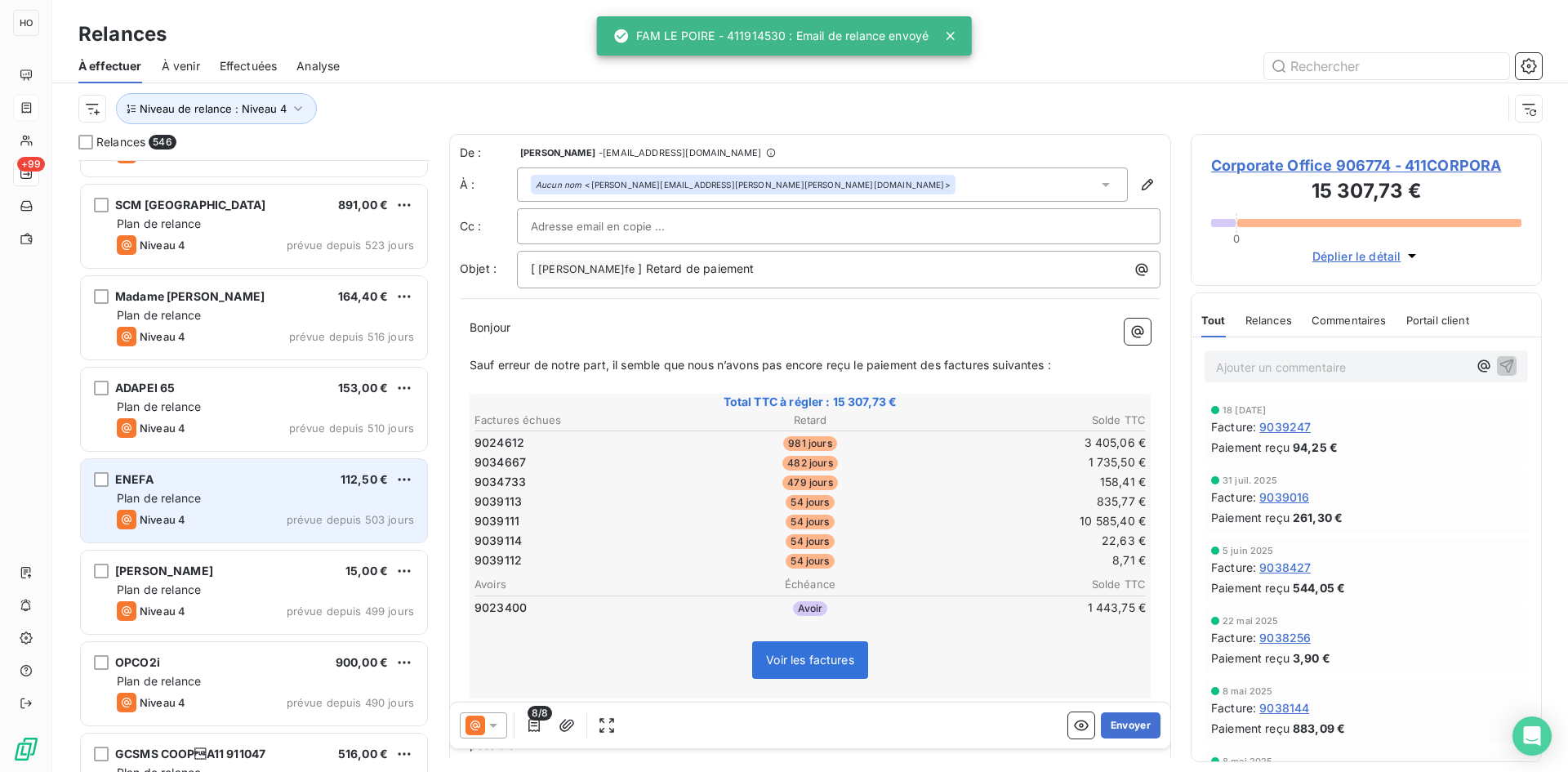
click at [279, 503] on div "Plan de relance" at bounding box center [265, 498] width 297 height 17
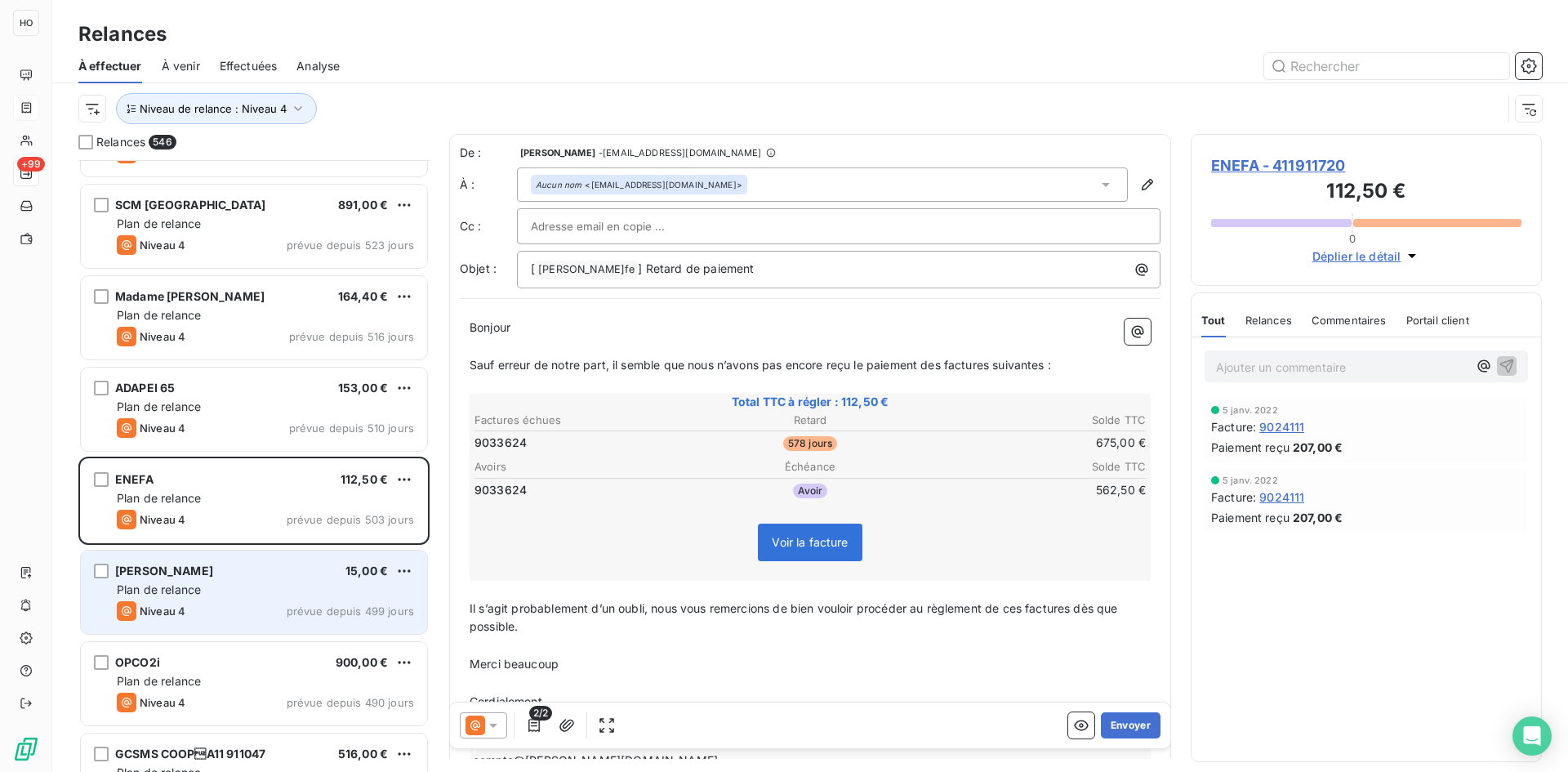
click at [248, 596] on div "Plan de relance" at bounding box center [265, 590] width 297 height 17
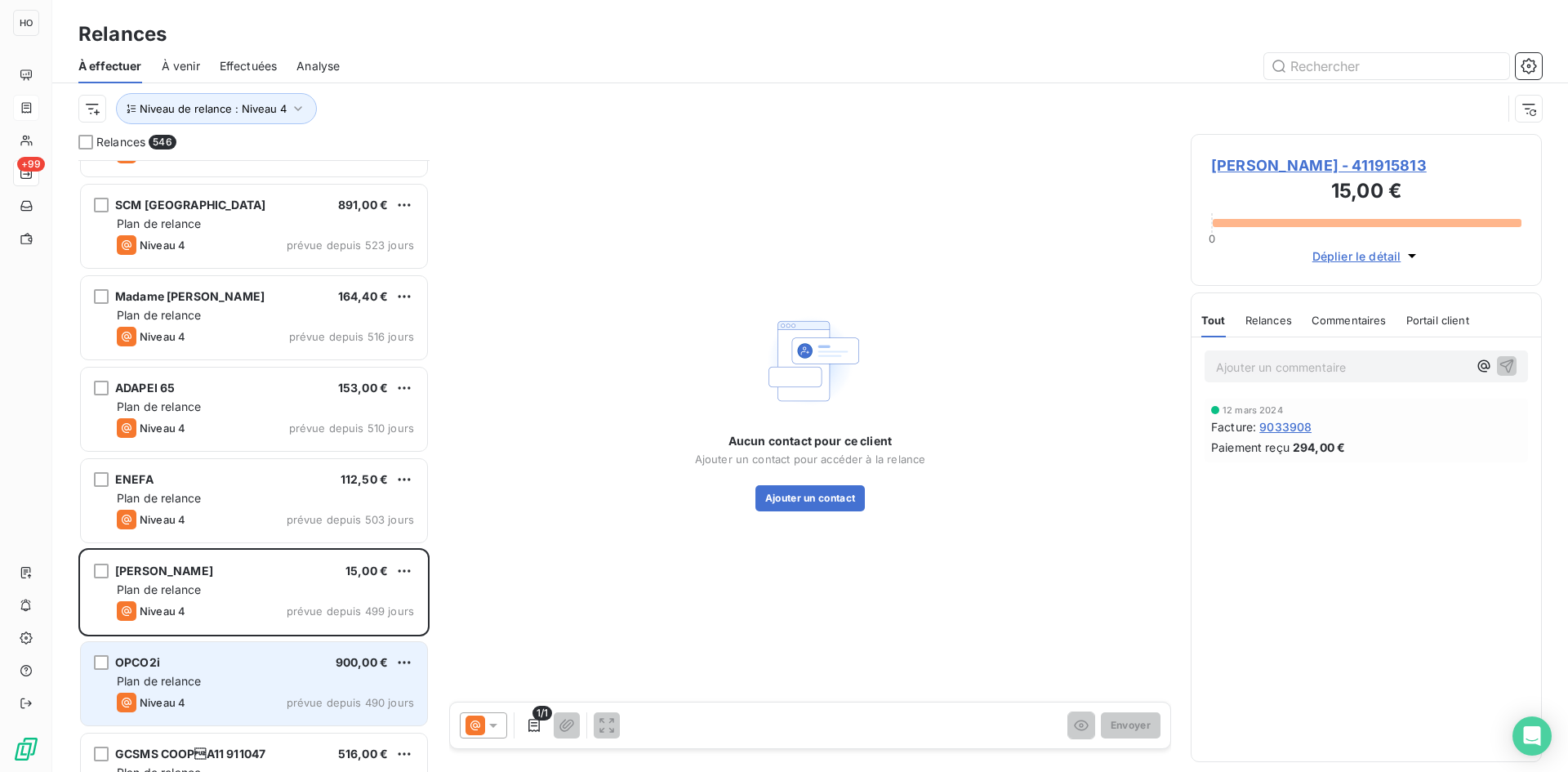
click at [226, 685] on div "Plan de relance" at bounding box center [265, 681] width 297 height 17
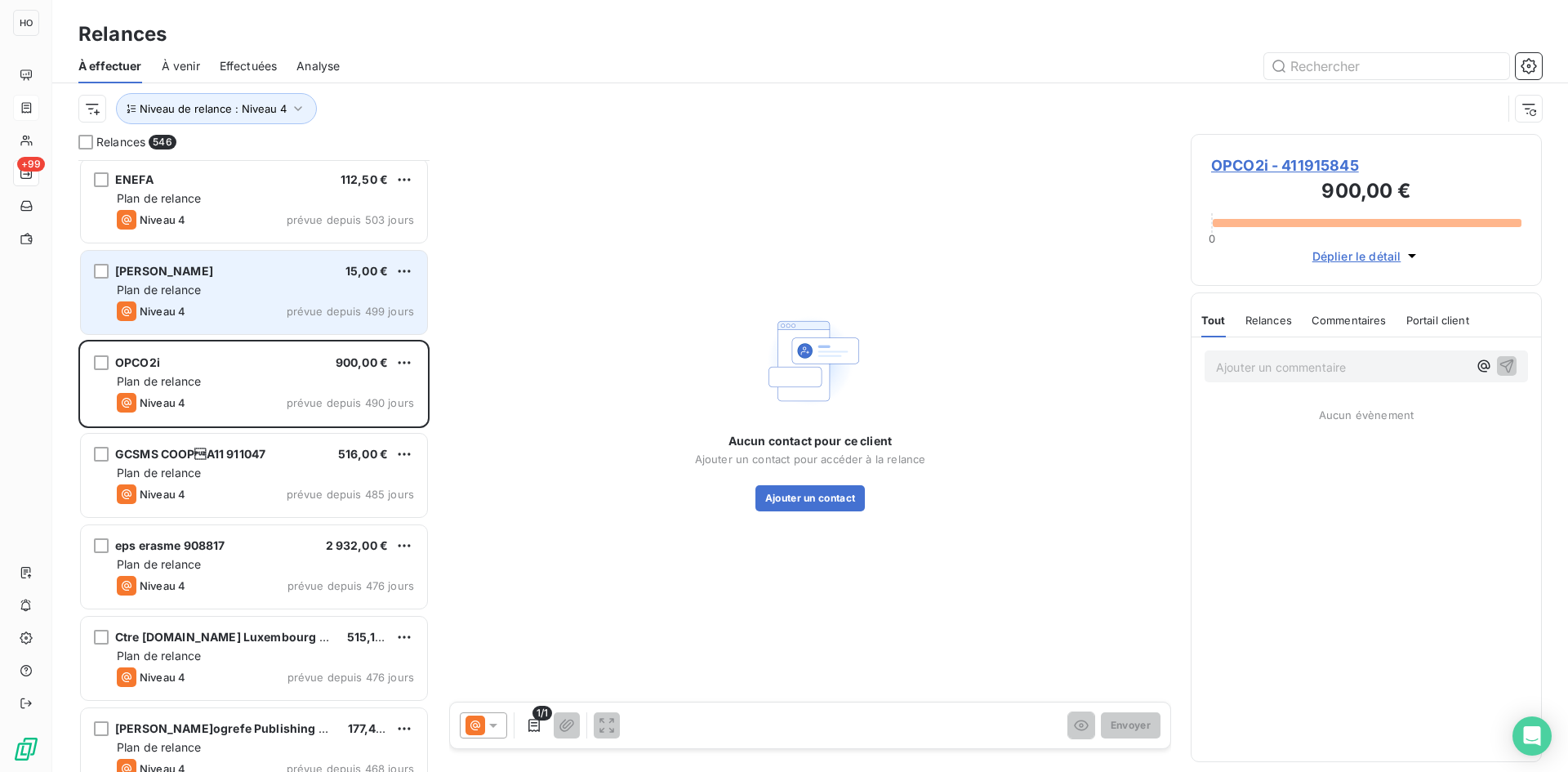
scroll to position [36412, 0]
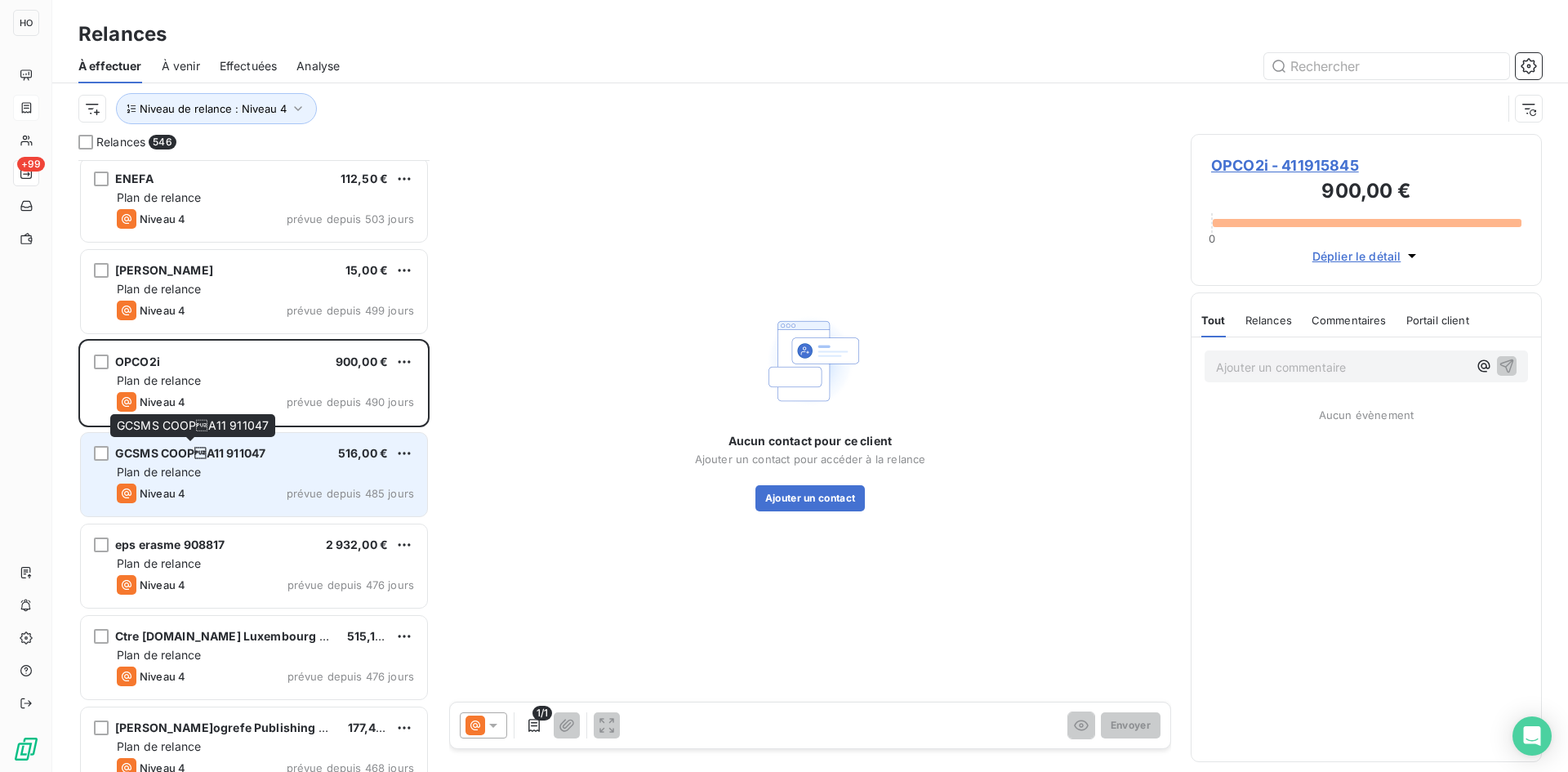
click at [229, 449] on span "GCSMS COOPA11 911047" at bounding box center [190, 452] width 150 height 14
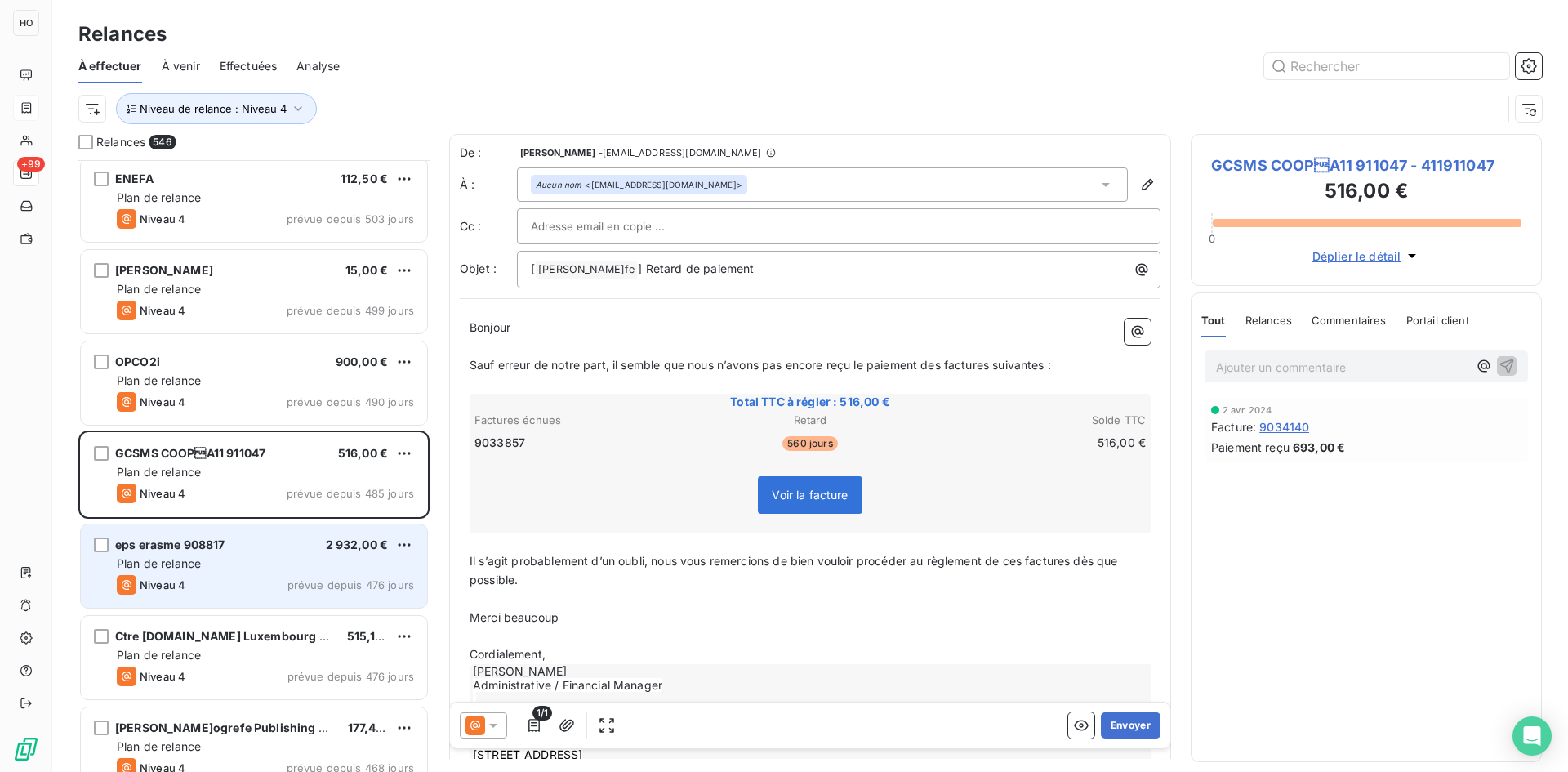
click at [266, 575] on div "Niveau 4 prévue depuis 476 jours" at bounding box center [265, 585] width 297 height 20
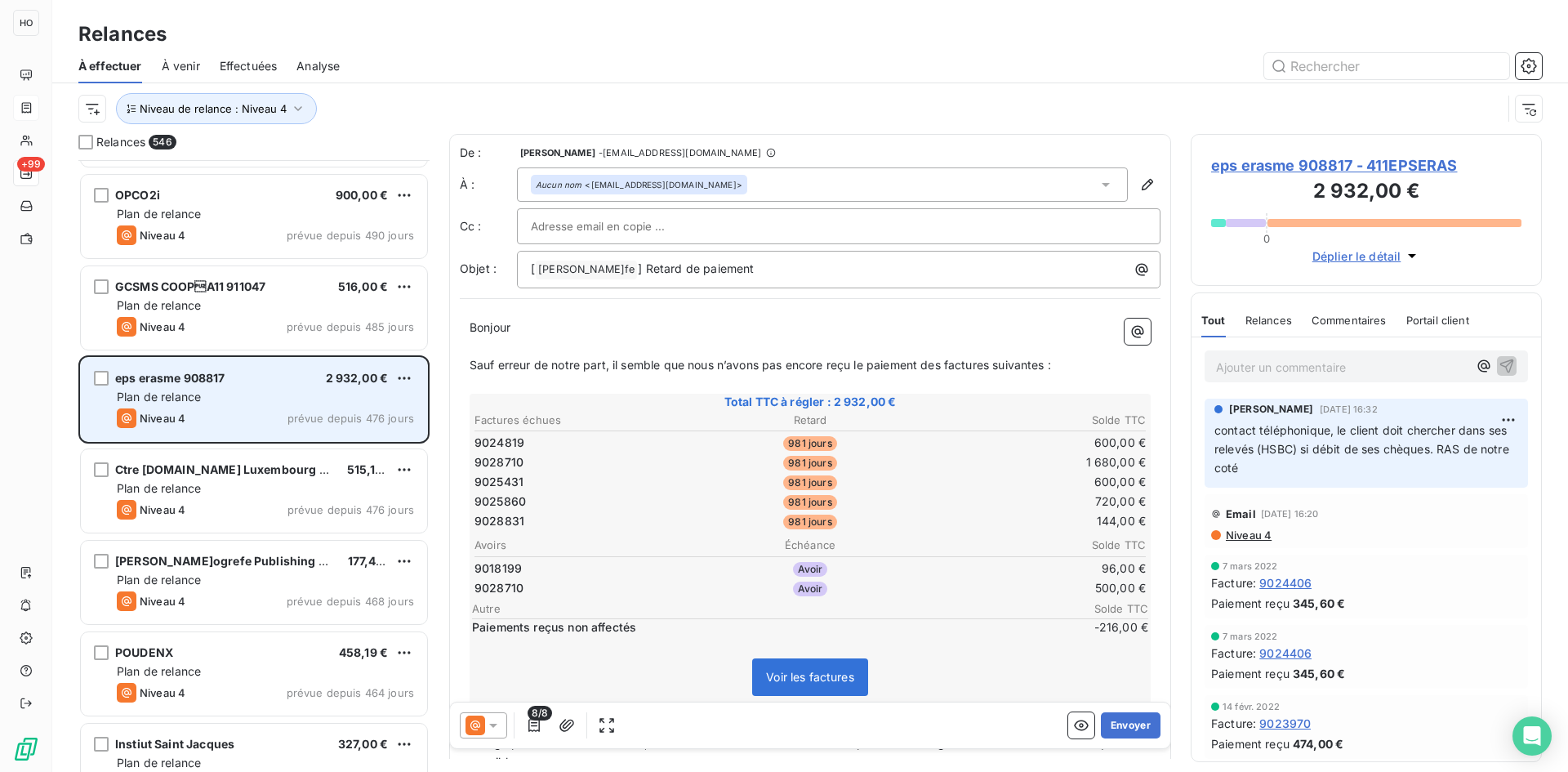
scroll to position [36583, 0]
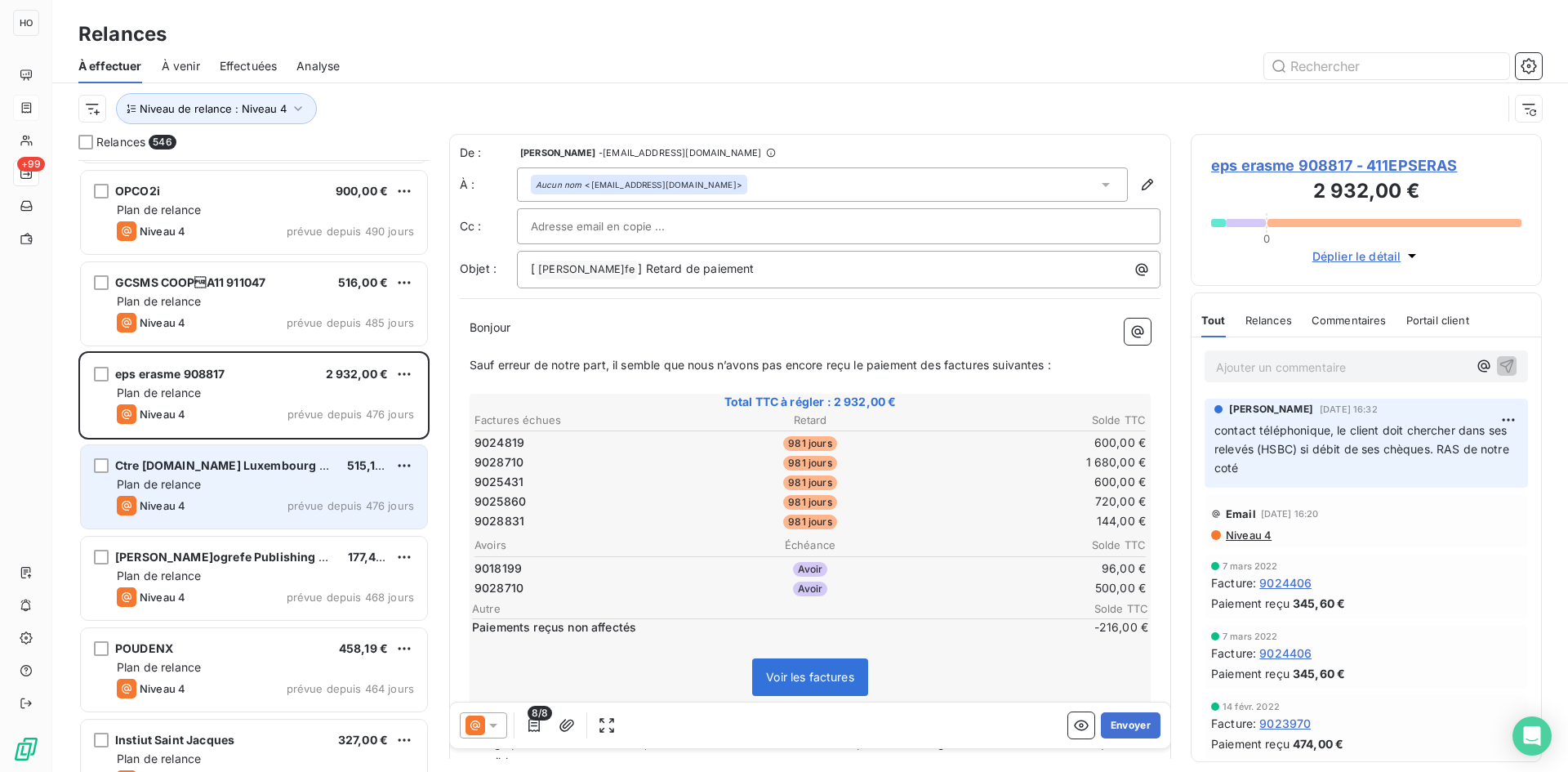
click at [284, 485] on div "Plan de relance" at bounding box center [265, 485] width 297 height 17
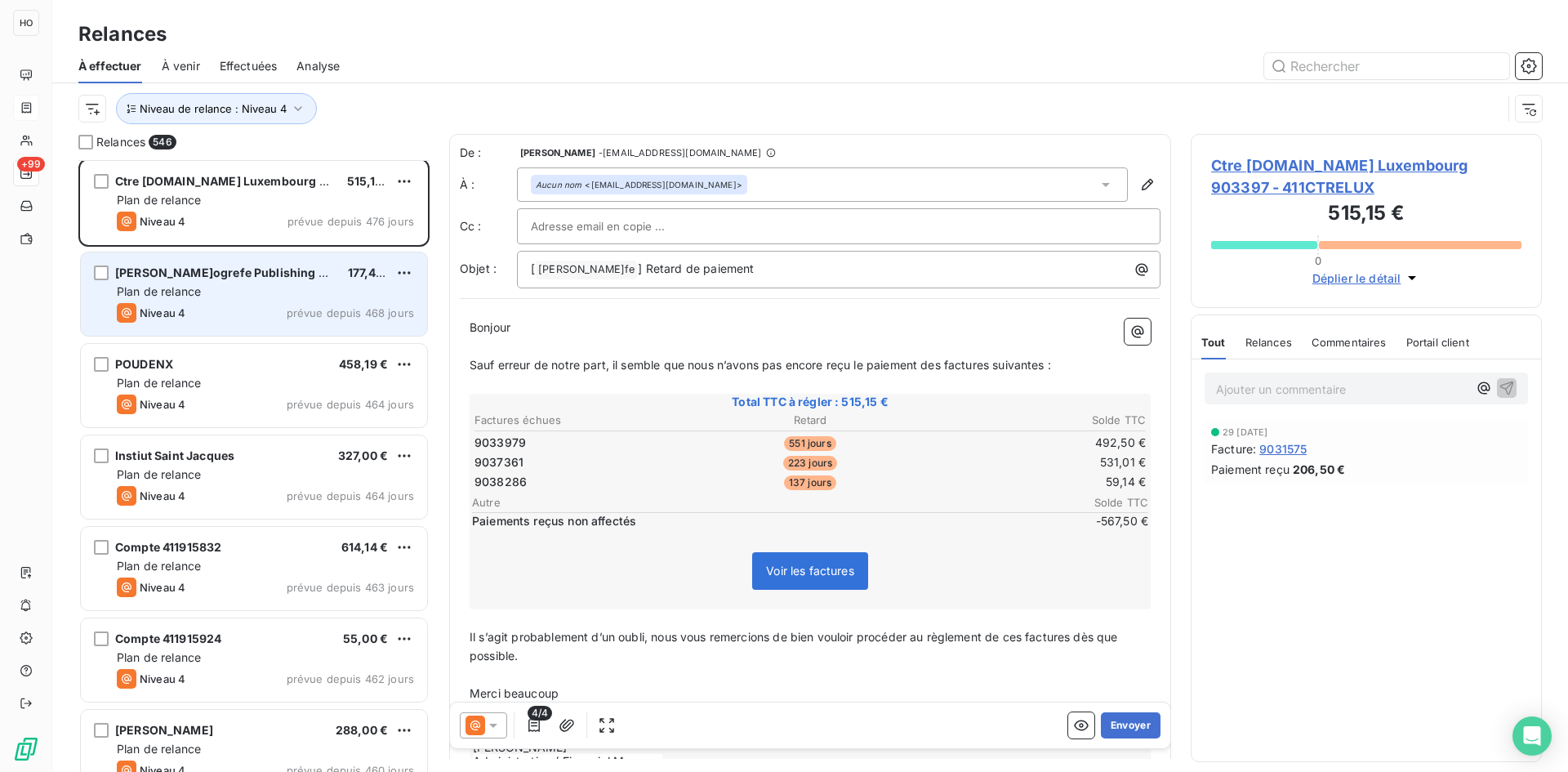
scroll to position [36883, 0]
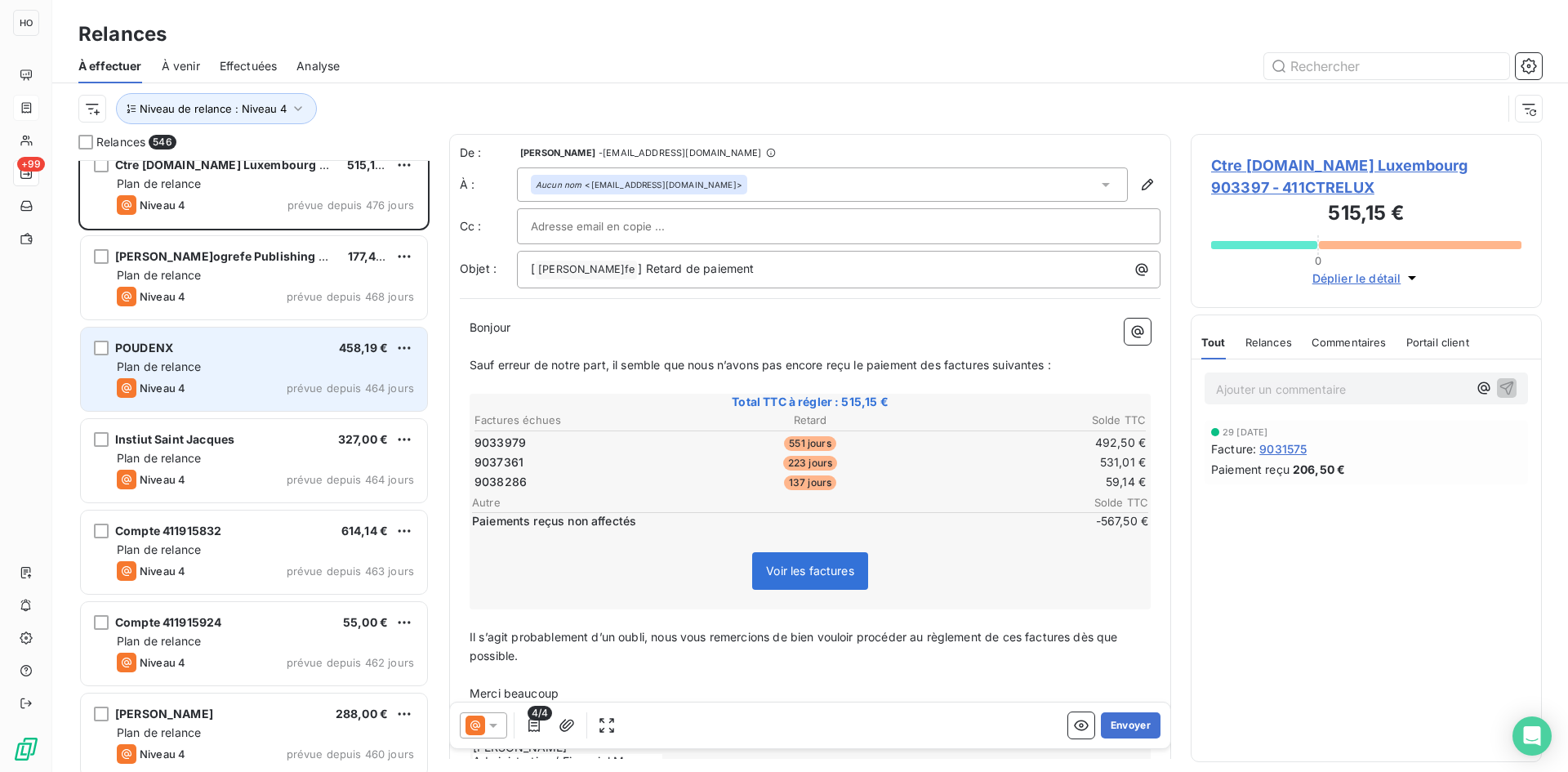
click at [282, 355] on div "POUDENX 458,19 €" at bounding box center [265, 348] width 297 height 15
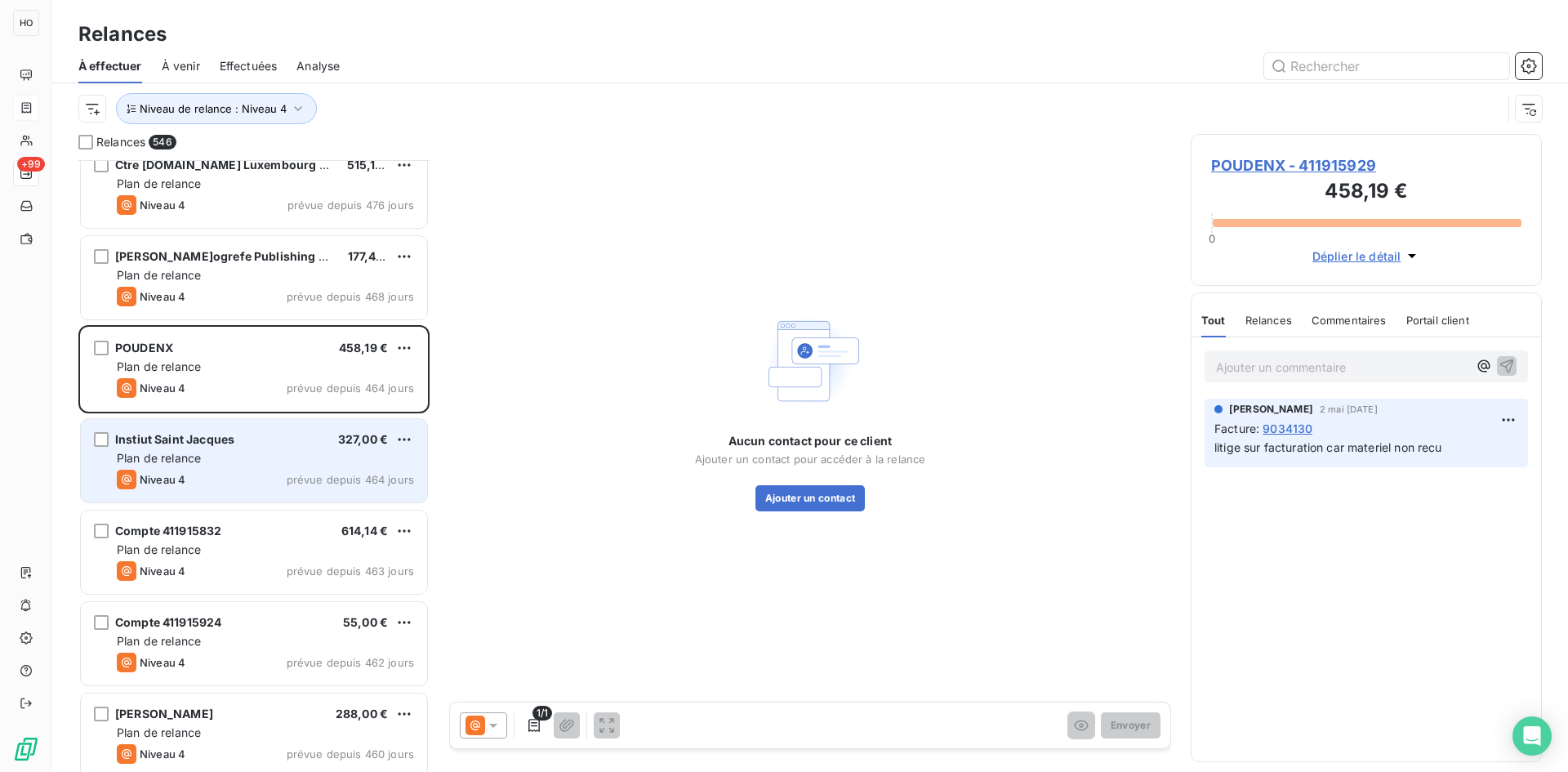
click at [252, 471] on div "Niveau 4 prévue depuis 464 jours" at bounding box center [265, 480] width 297 height 20
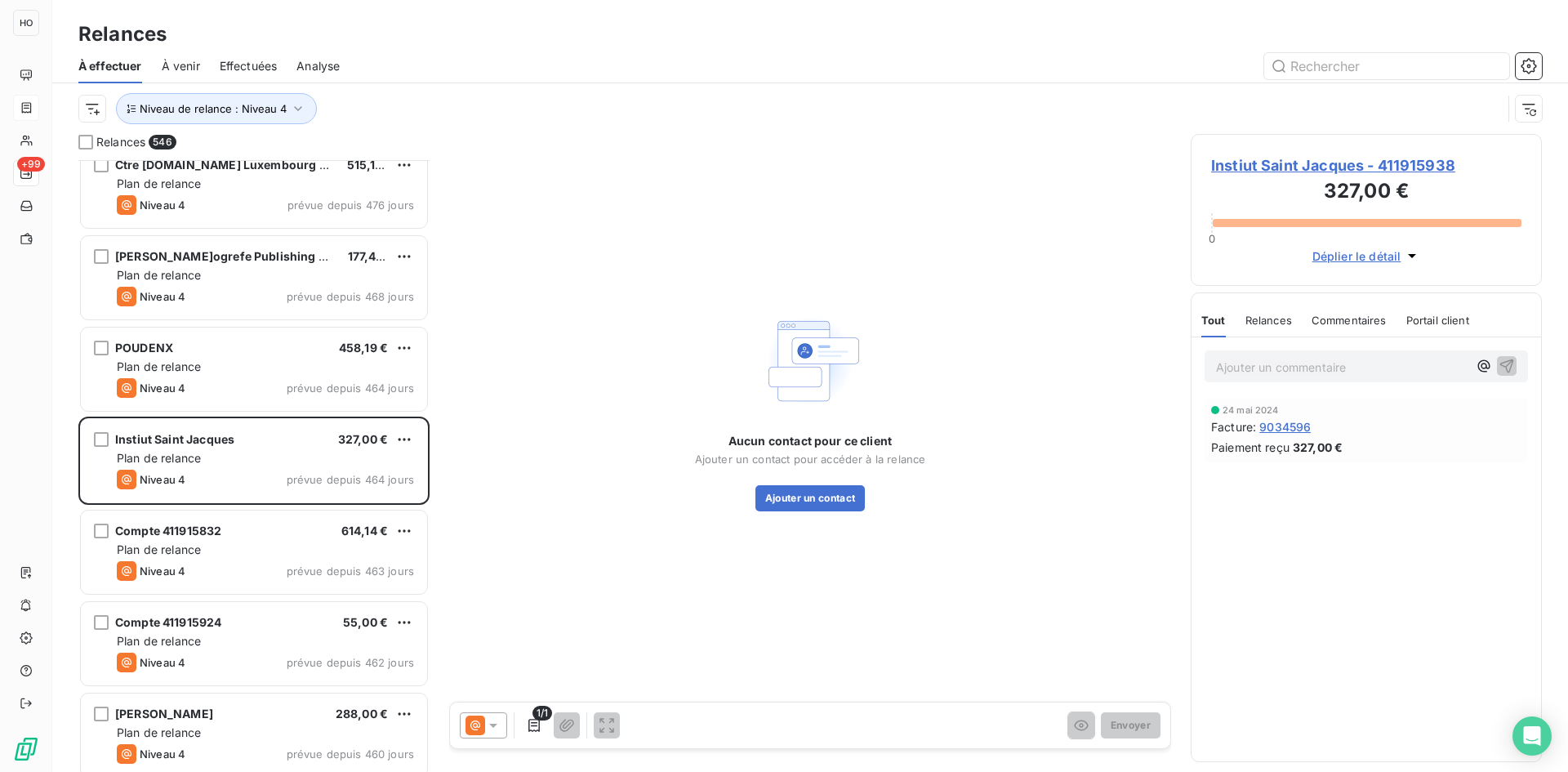
click at [1258, 327] on div "Relances" at bounding box center [1269, 320] width 47 height 34
click at [1342, 322] on span "Commentaires" at bounding box center [1351, 321] width 75 height 13
click at [1426, 321] on span "Portail client" at bounding box center [1441, 321] width 63 height 13
click at [1213, 325] on span "Tout" at bounding box center [1212, 321] width 22 height 13
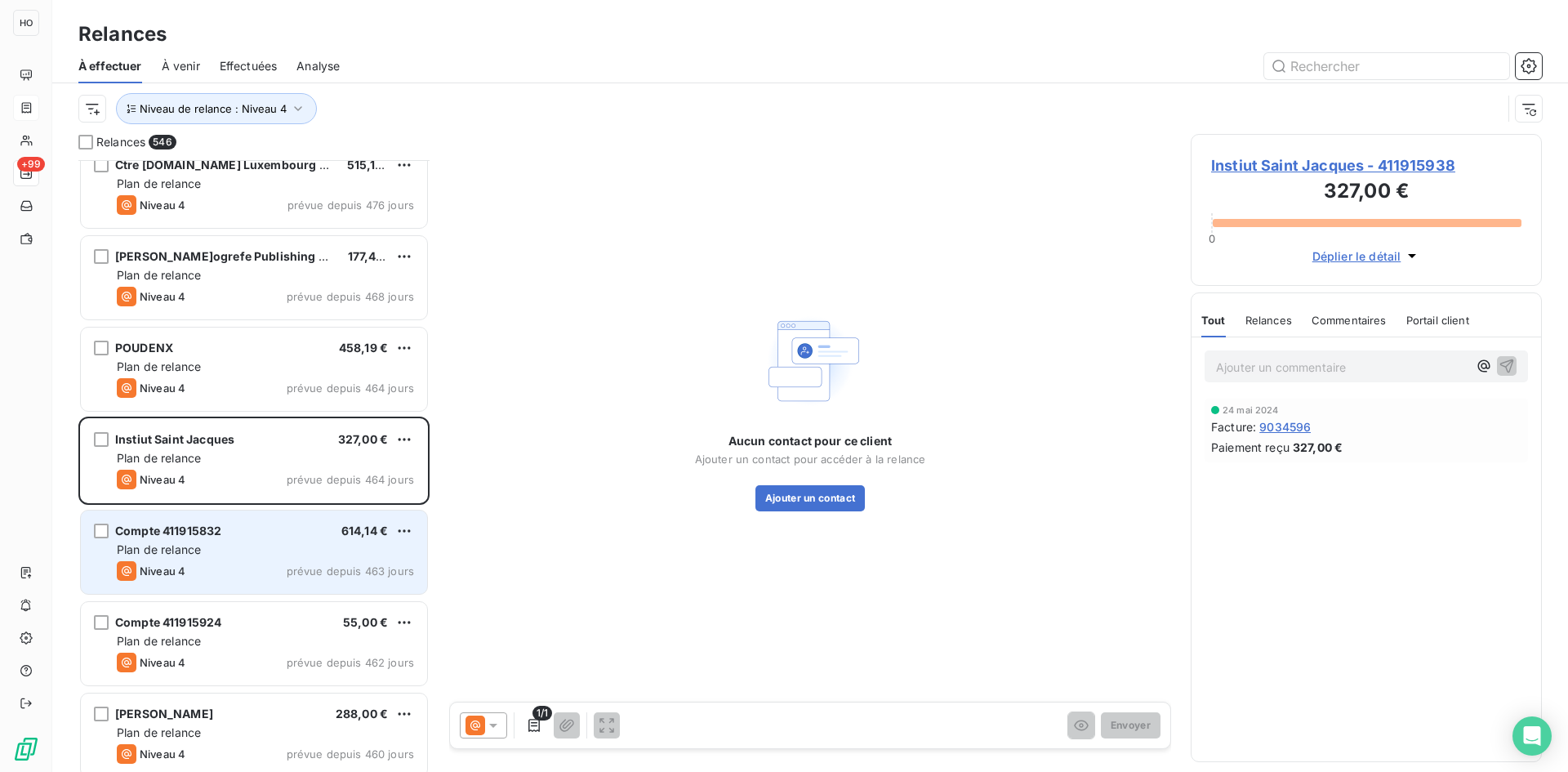
click at [233, 550] on div "Plan de relance" at bounding box center [265, 550] width 297 height 17
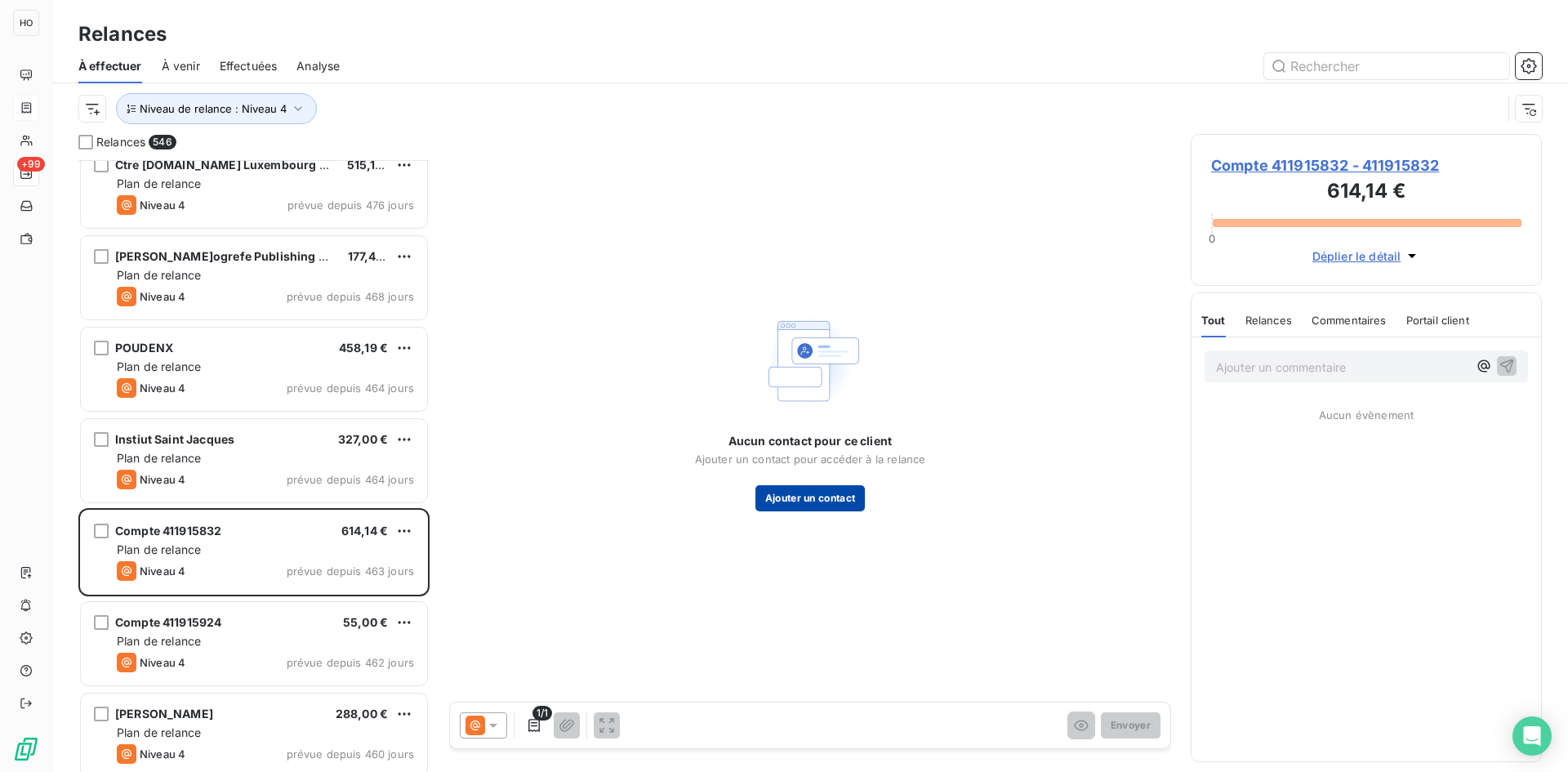
click at [805, 501] on button "Ajouter un contact" at bounding box center [810, 498] width 110 height 26
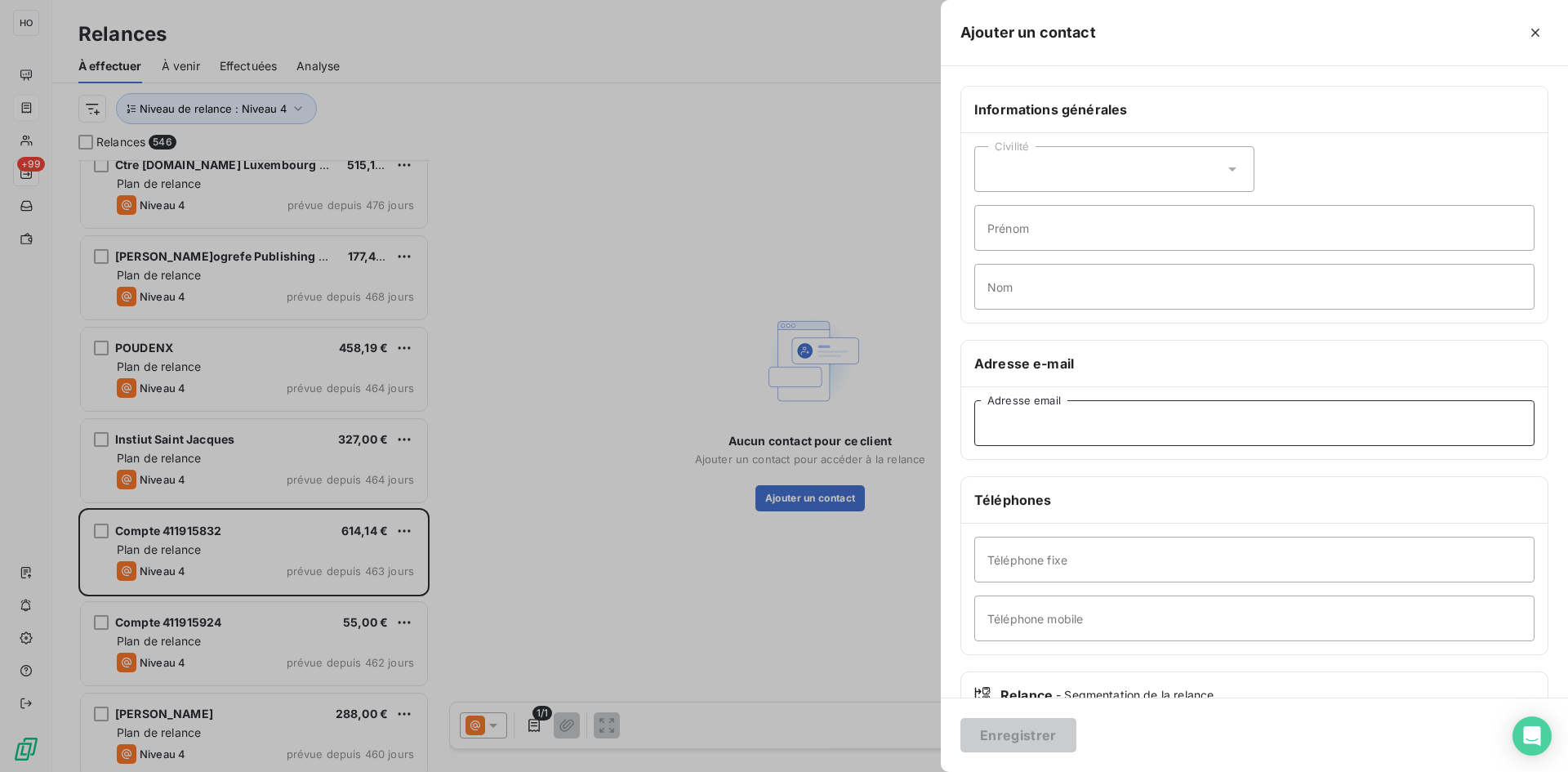
click at [1103, 427] on input "Adresse email" at bounding box center [1254, 423] width 560 height 46
paste input "Konditionen: Bankverbindungen:0 Kreditkarten:0 Versandweg: Bonjour Rechnung,War…"
type input "Konditionen: Bankverbindungen:0 Kreditkarten:0 Versandweg: Bonjour Rechnung,War…"
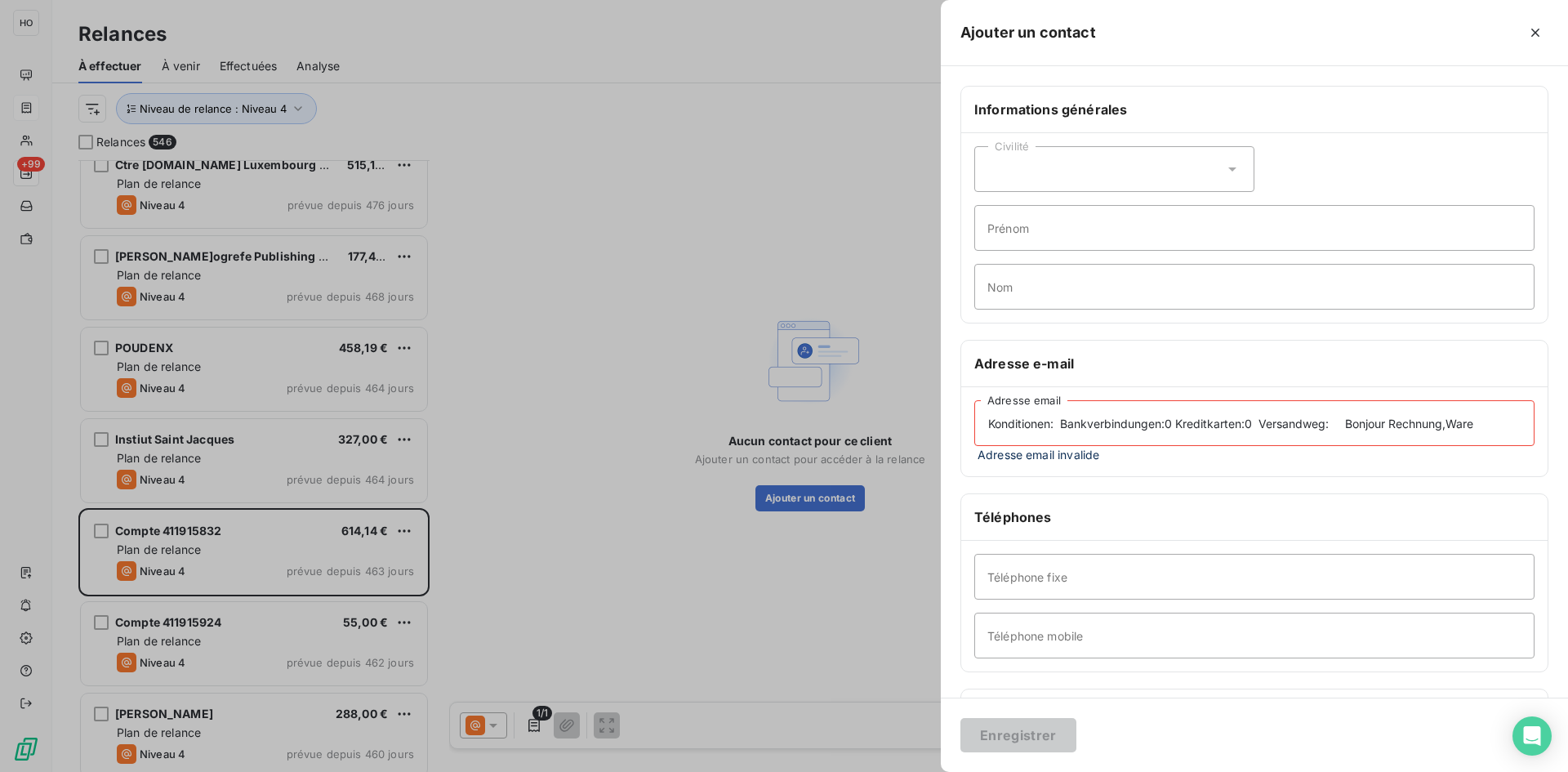
click at [1261, 426] on input "Konditionen: Bankverbindungen:0 Kreditkarten:0 Versandweg: Bonjour Rechnung,War…" at bounding box center [1254, 423] width 560 height 46
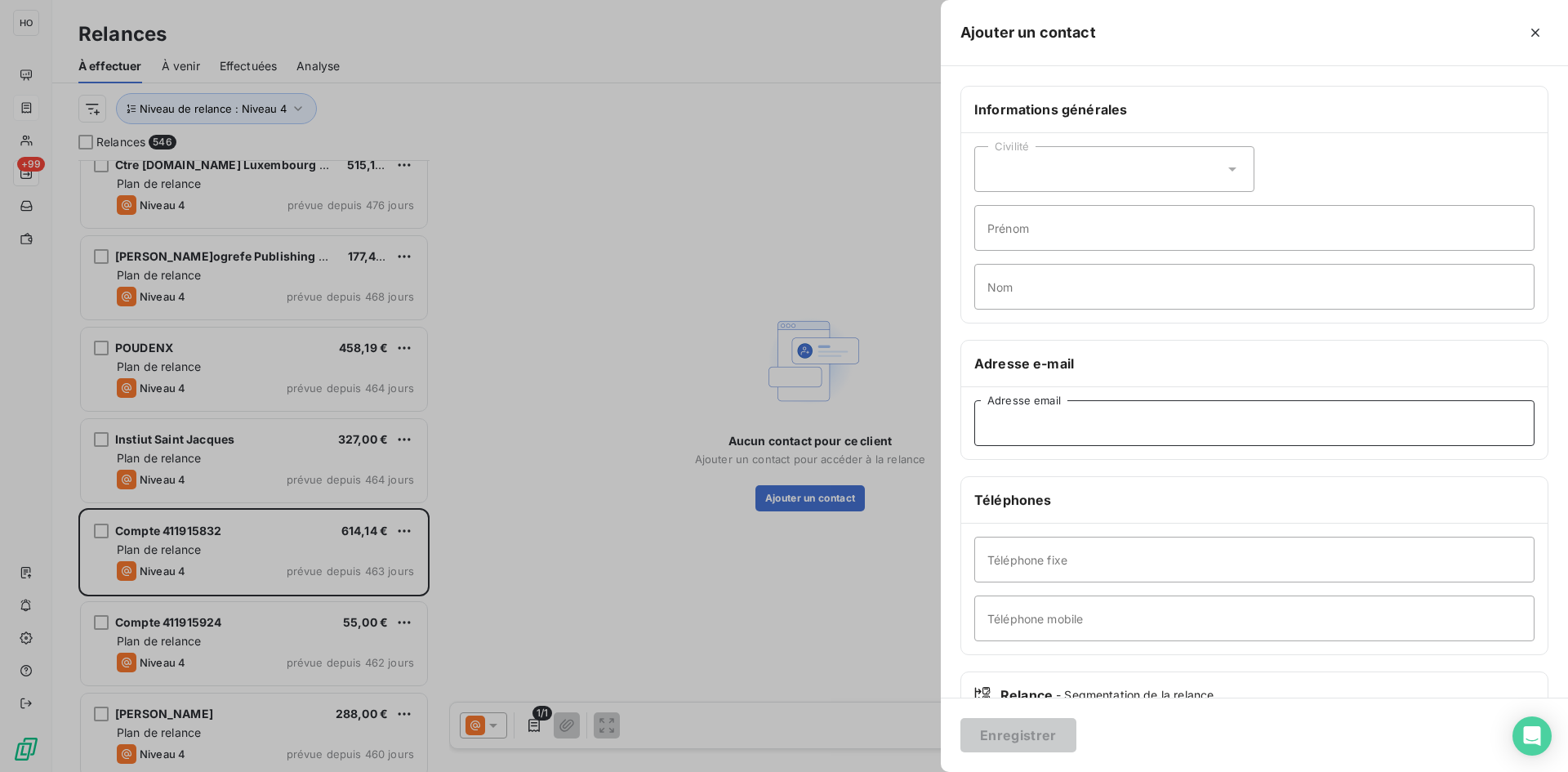
paste input "maryse.st-laurent.cisssgaspesie@ssss.gouv.qc.ca"
type input "maryse.st-laurent.cisssgaspesie@ssss.gouv.qc.ca"
click at [1033, 746] on button "Enregistrer" at bounding box center [1018, 735] width 116 height 34
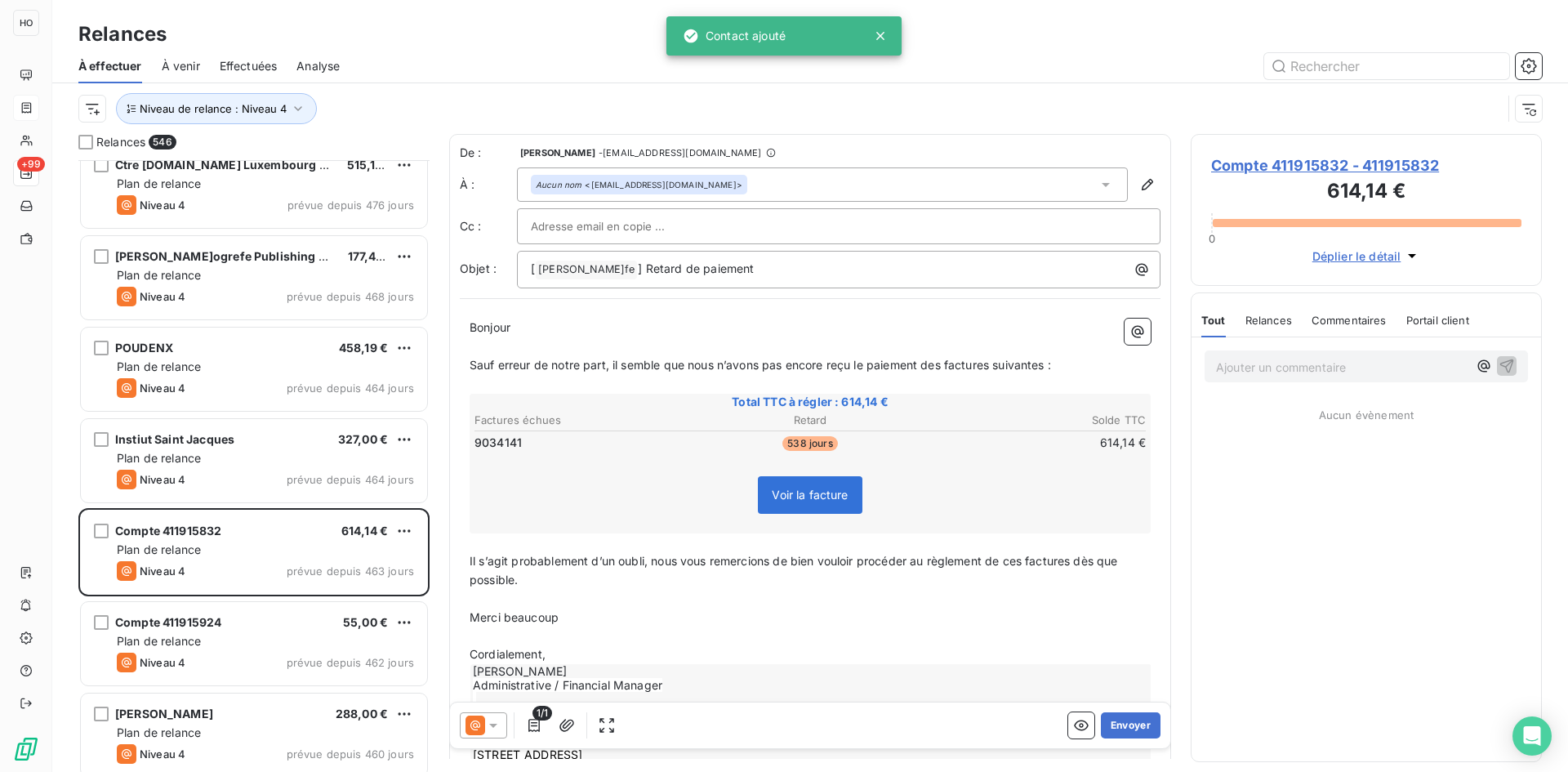
click at [495, 731] on icon at bounding box center [494, 725] width 17 height 17
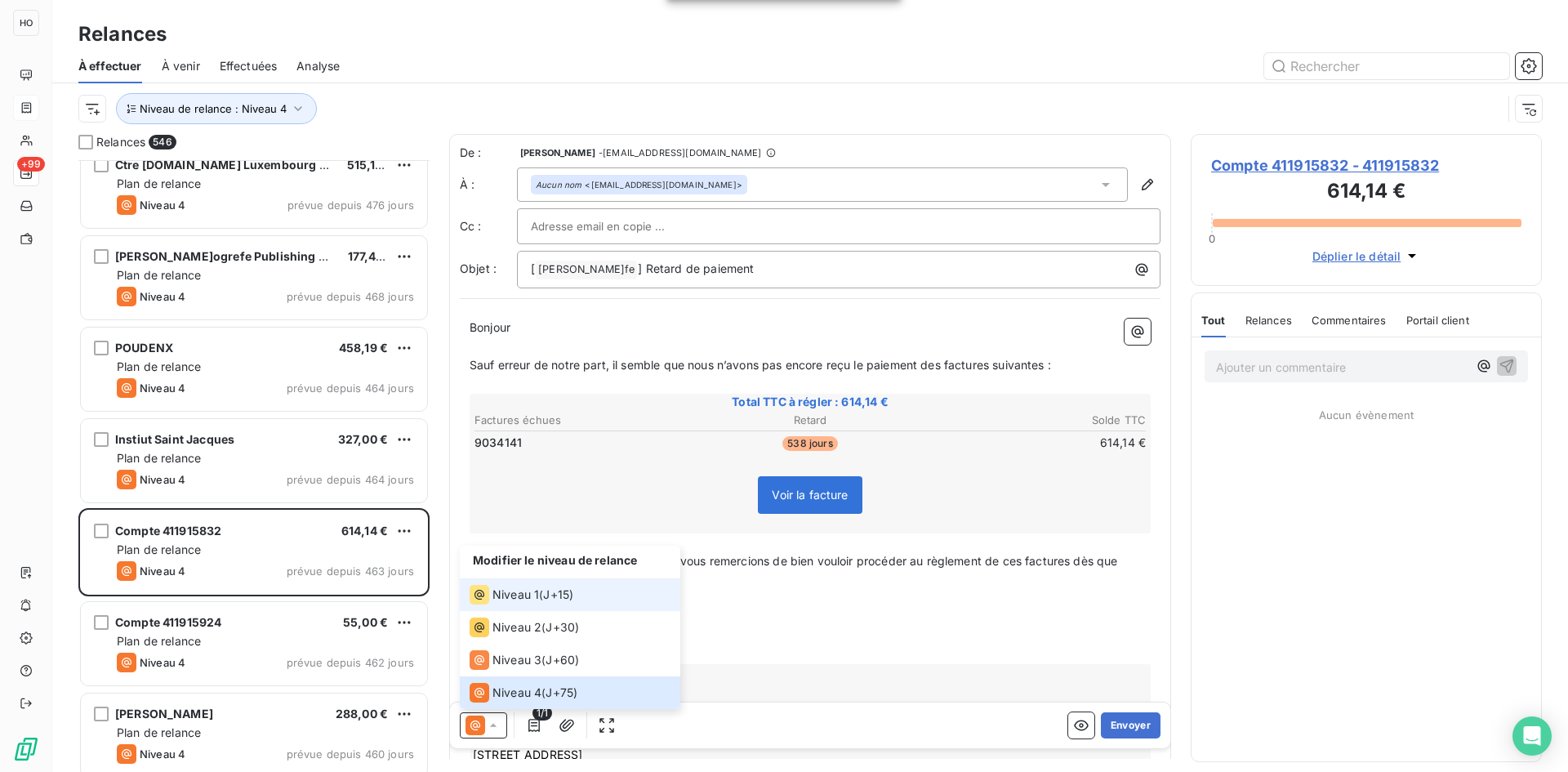
click at [548, 587] on span "J+15 )" at bounding box center [558, 595] width 30 height 17
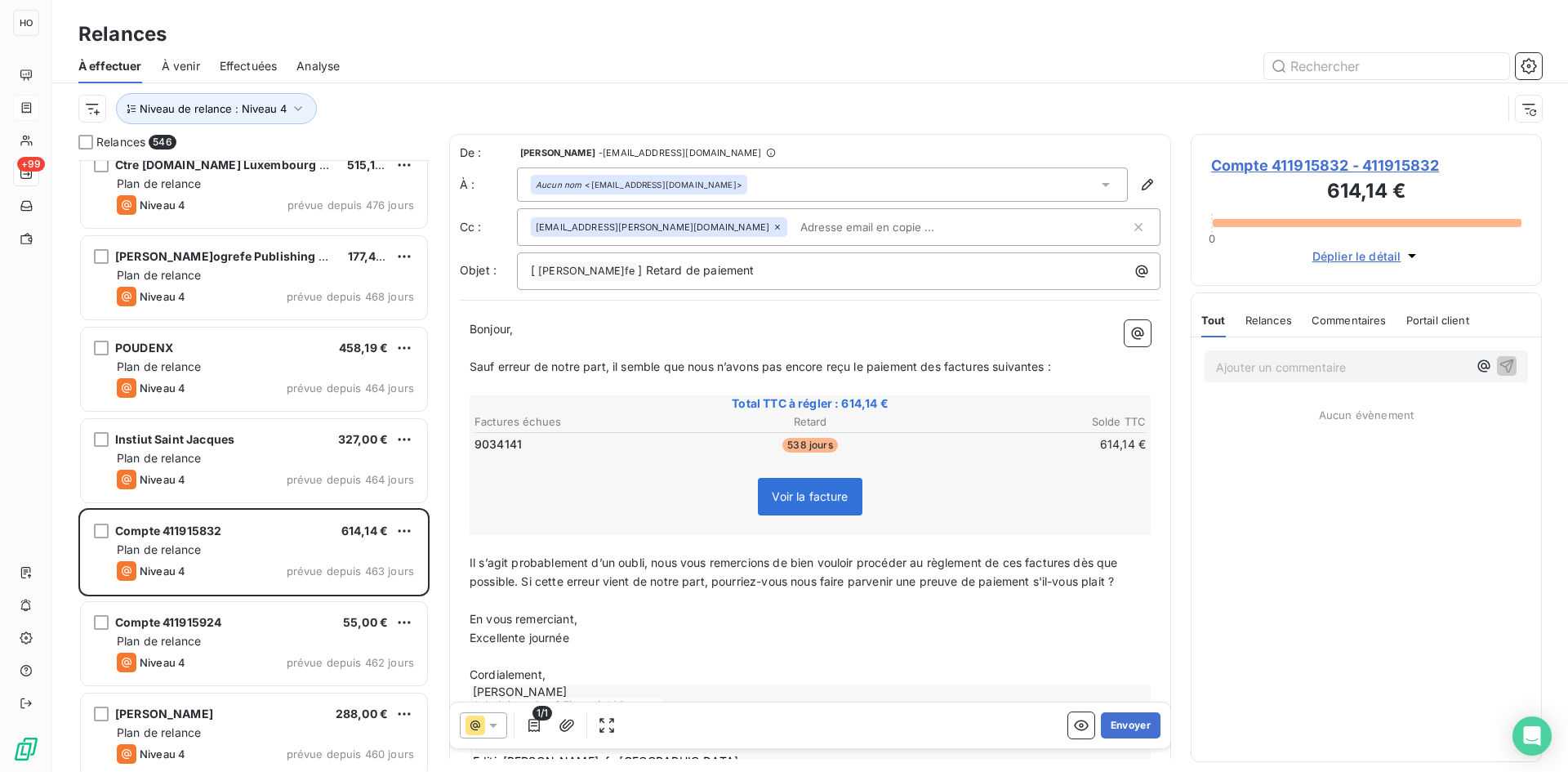
click at [1131, 581] on p "Il s’agit probablement d’un oubli, nous vous remercions de bien vouloir procéde…" at bounding box center [810, 572] width 681 height 37
click at [1122, 727] on button "Envoyer" at bounding box center [1131, 725] width 60 height 26
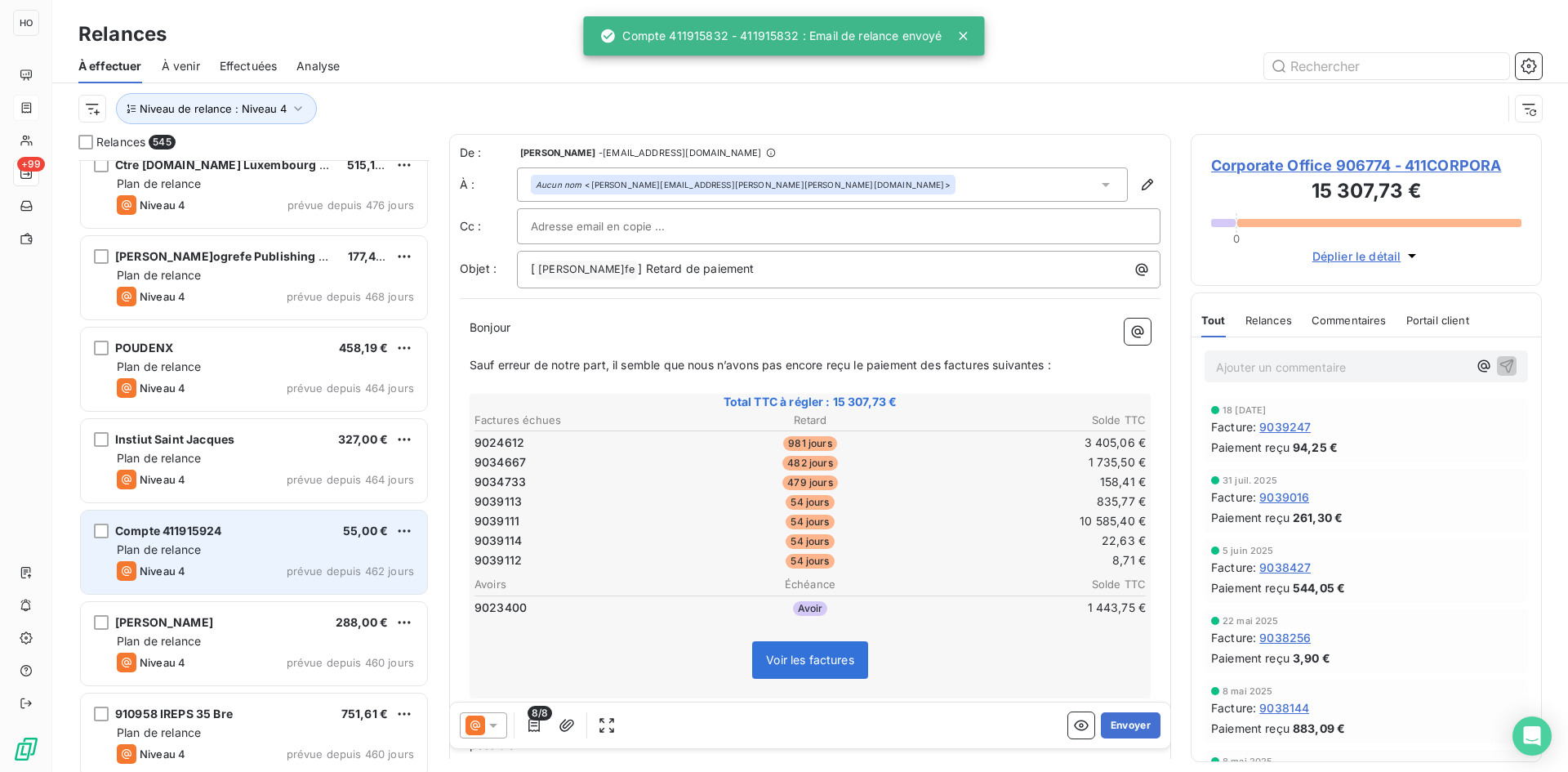
click at [281, 540] on div "Compte 411915924 55,00 € Plan de relance Niveau 4 prévue depuis 462 jours" at bounding box center [254, 552] width 346 height 83
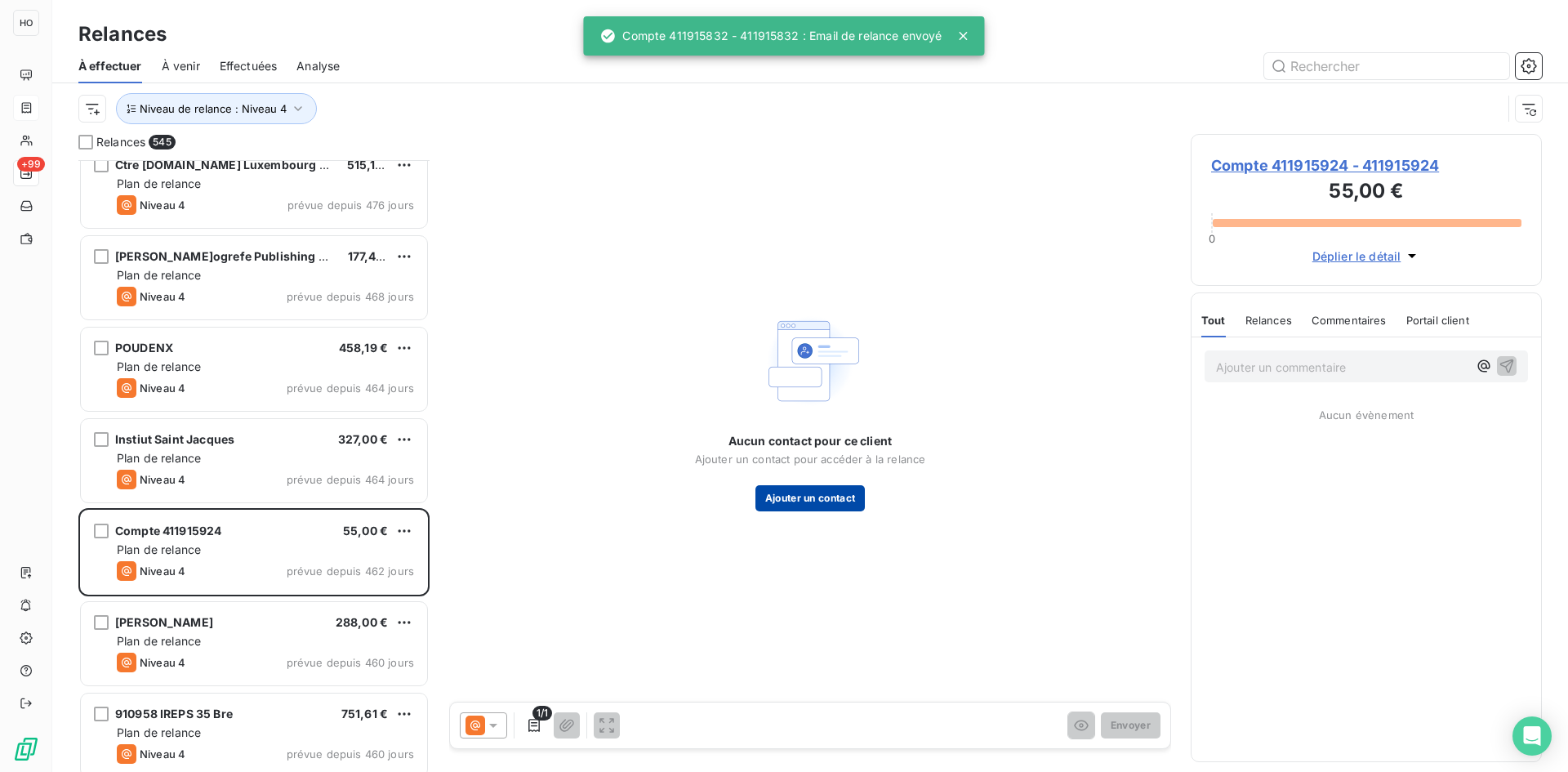
click at [826, 487] on button "Ajouter un contact" at bounding box center [810, 498] width 110 height 26
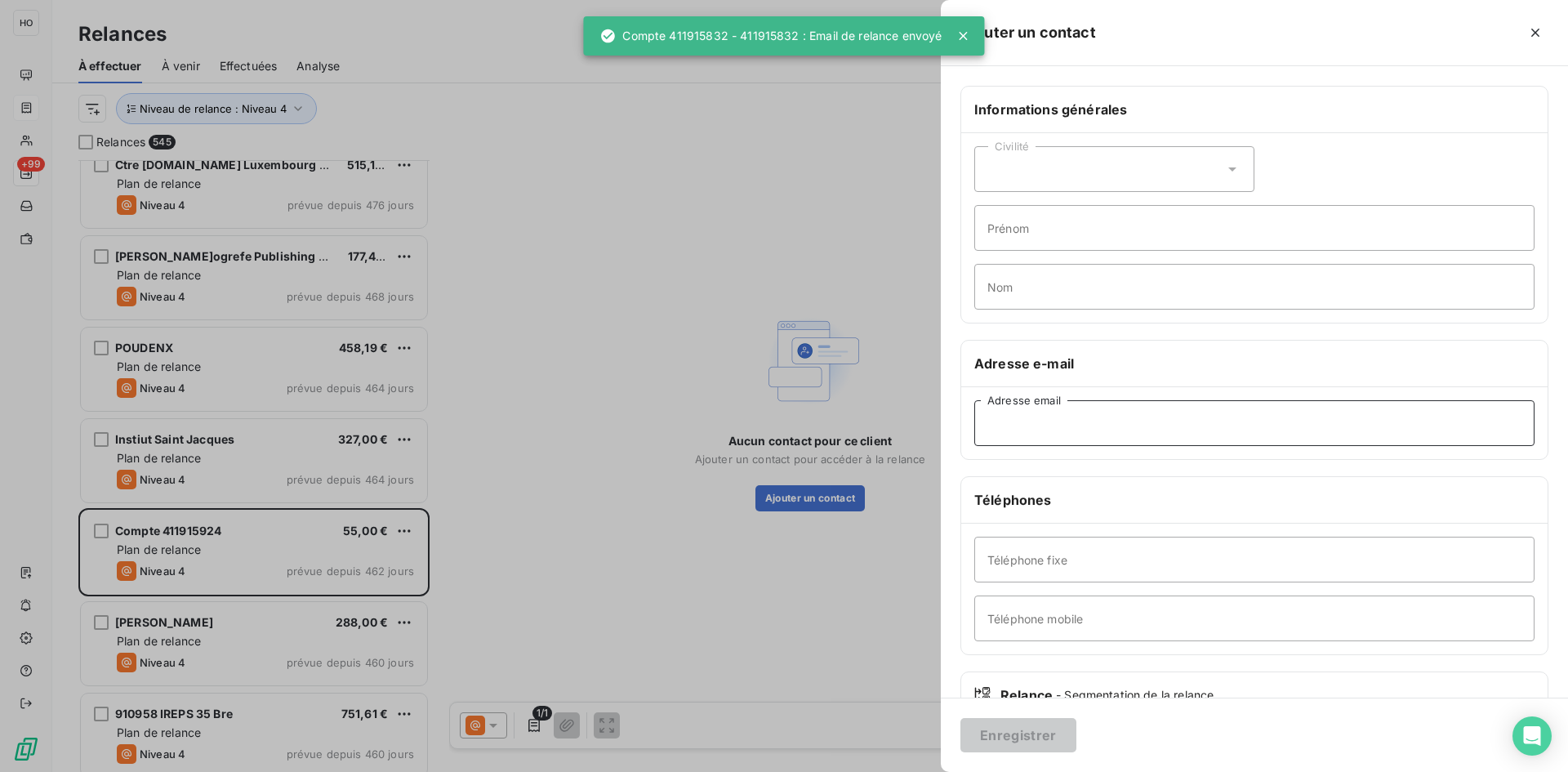
click at [1051, 422] on input "Adresse email" at bounding box center [1254, 423] width 560 height 46
paste input "lfitepsicologia@andorra.ad"
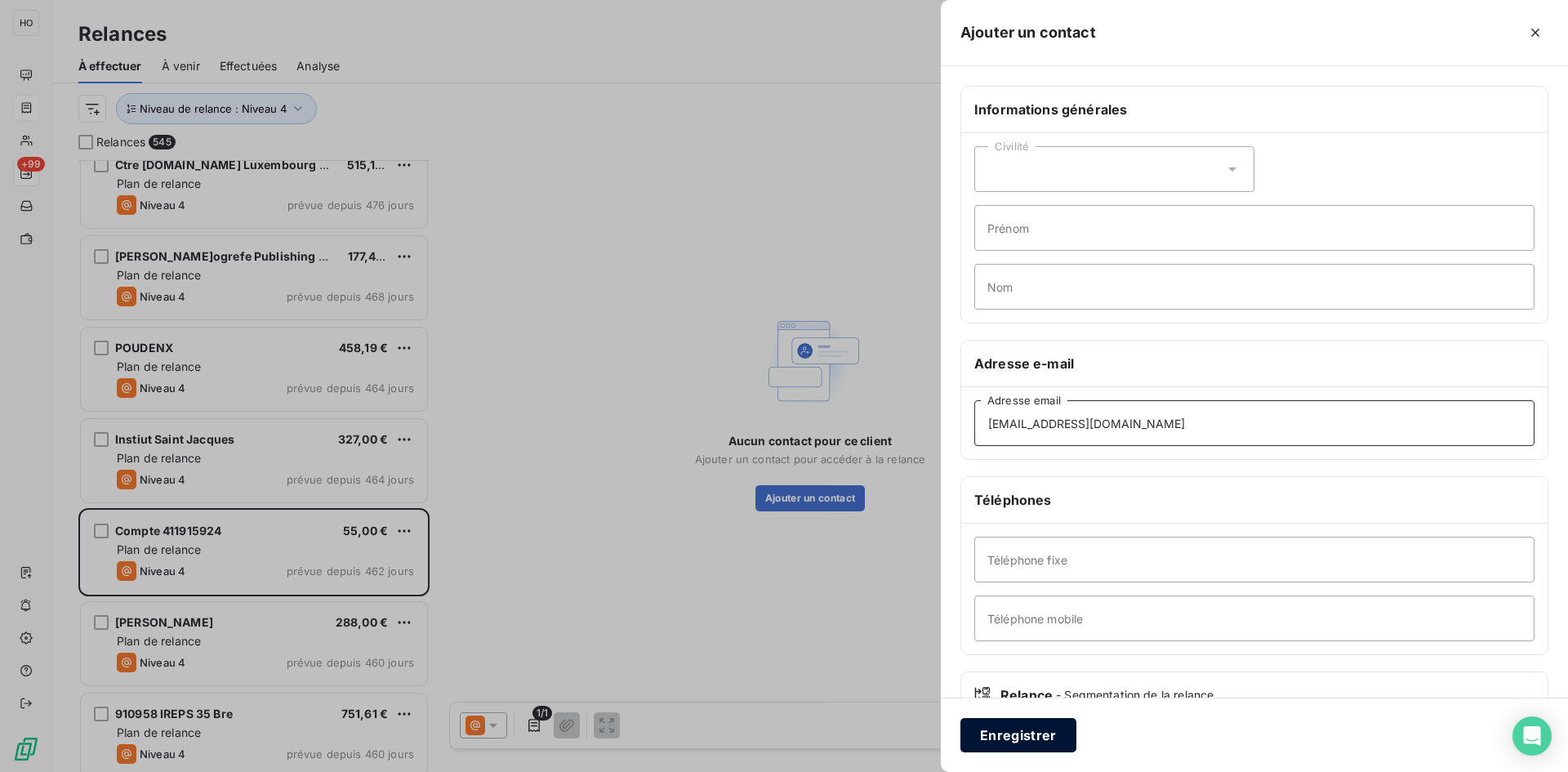
type input "lfitepsicologia@andorra.ad"
click at [1009, 744] on button "Enregistrer" at bounding box center [1018, 735] width 116 height 34
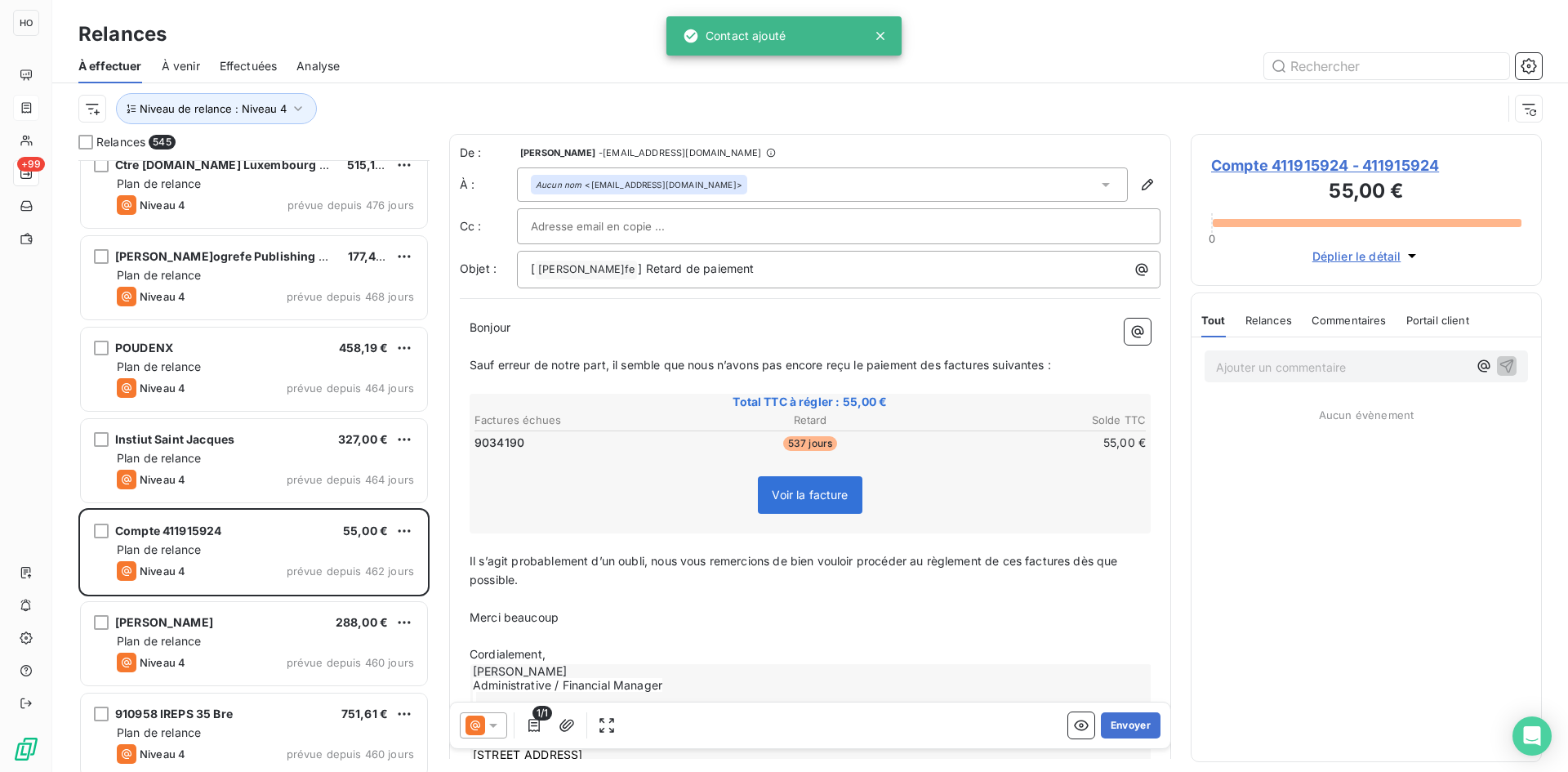
click at [480, 727] on icon at bounding box center [475, 725] width 20 height 20
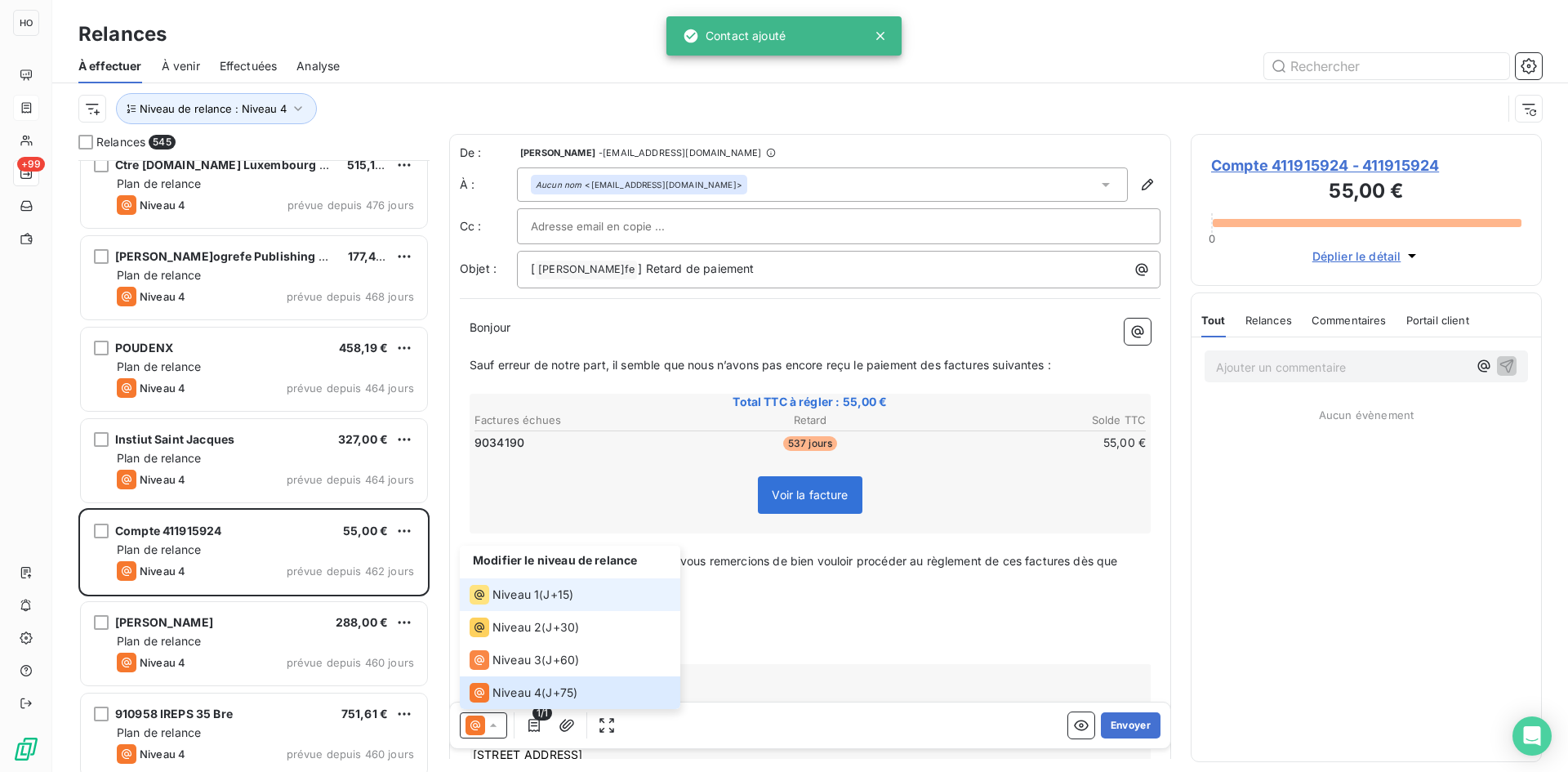
click at [531, 600] on span "Niveau 1" at bounding box center [515, 595] width 47 height 17
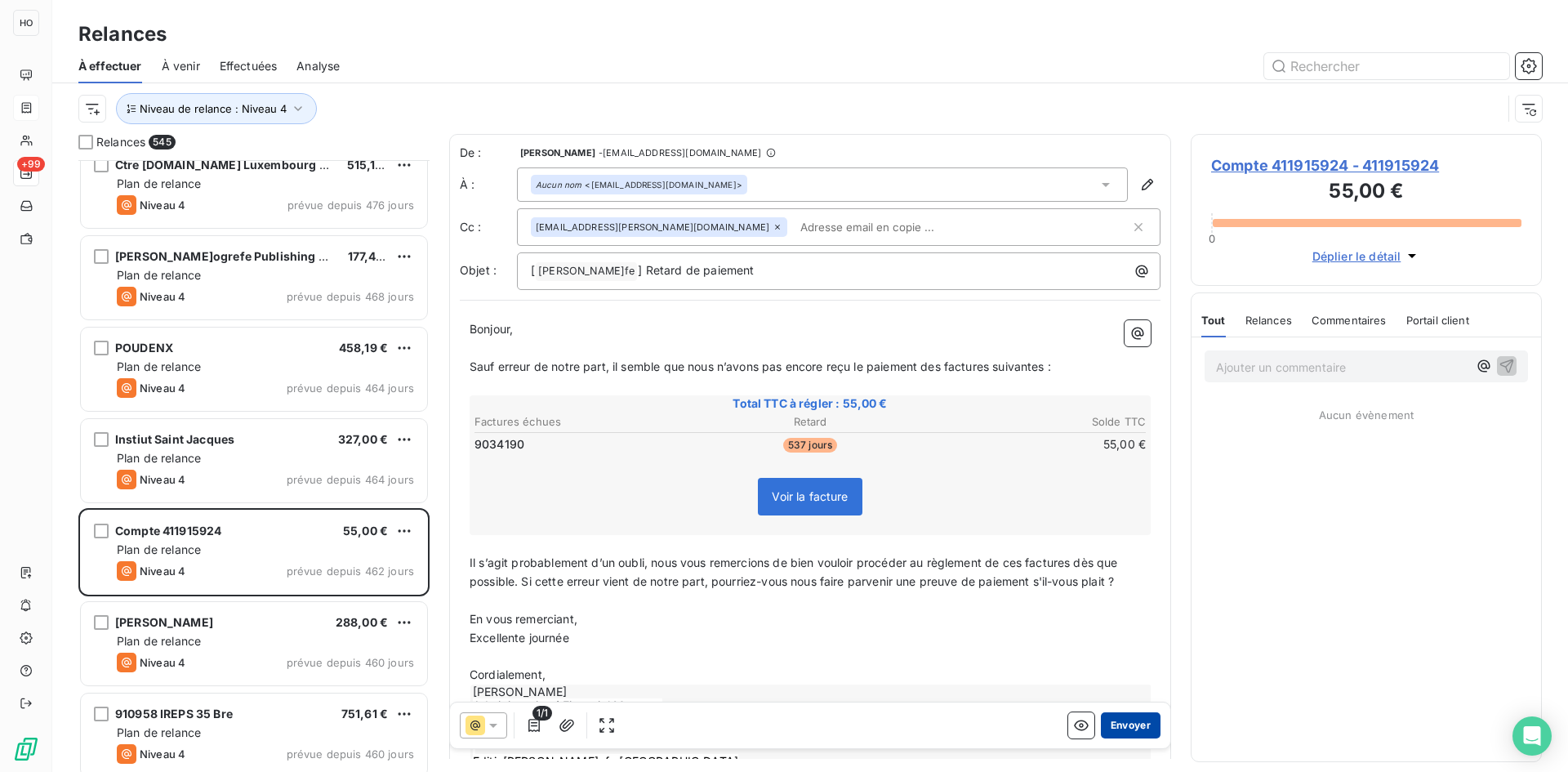
click at [1132, 725] on button "Envoyer" at bounding box center [1131, 725] width 60 height 26
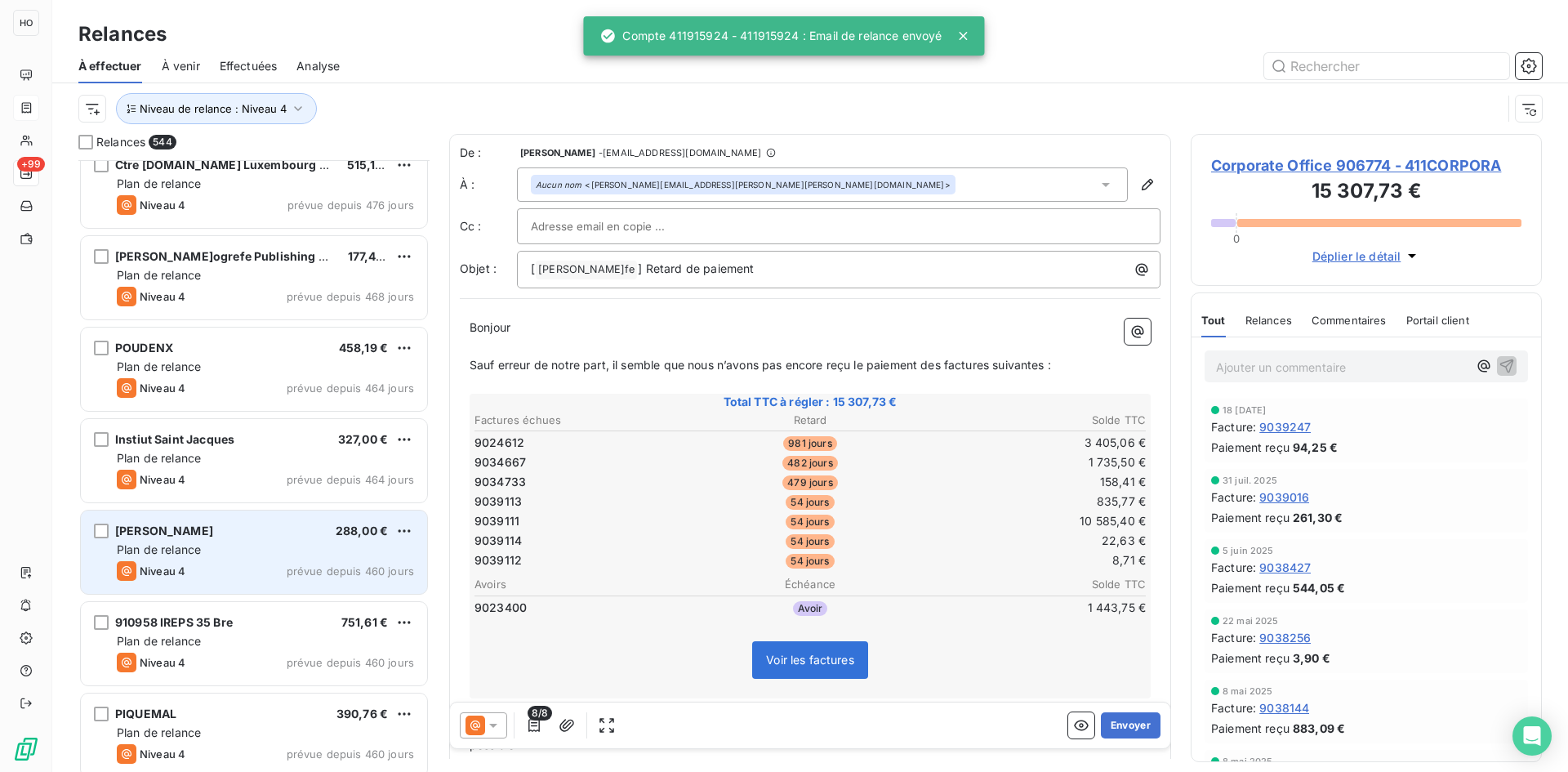
click at [298, 535] on div "Mme Chloé Maillard 288,00 €" at bounding box center [265, 531] width 297 height 15
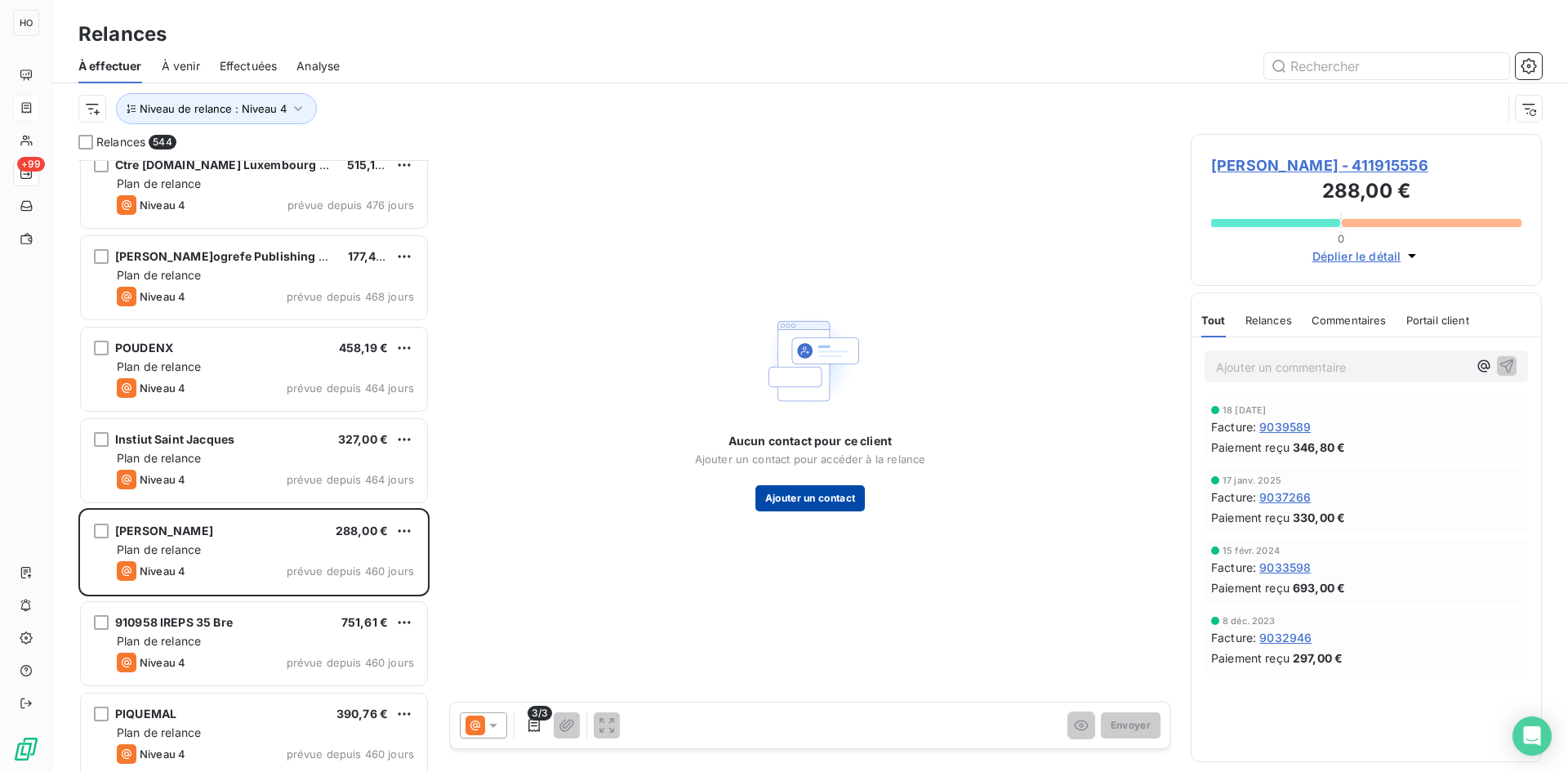
click at [815, 486] on button "Ajouter un contact" at bounding box center [810, 498] width 110 height 26
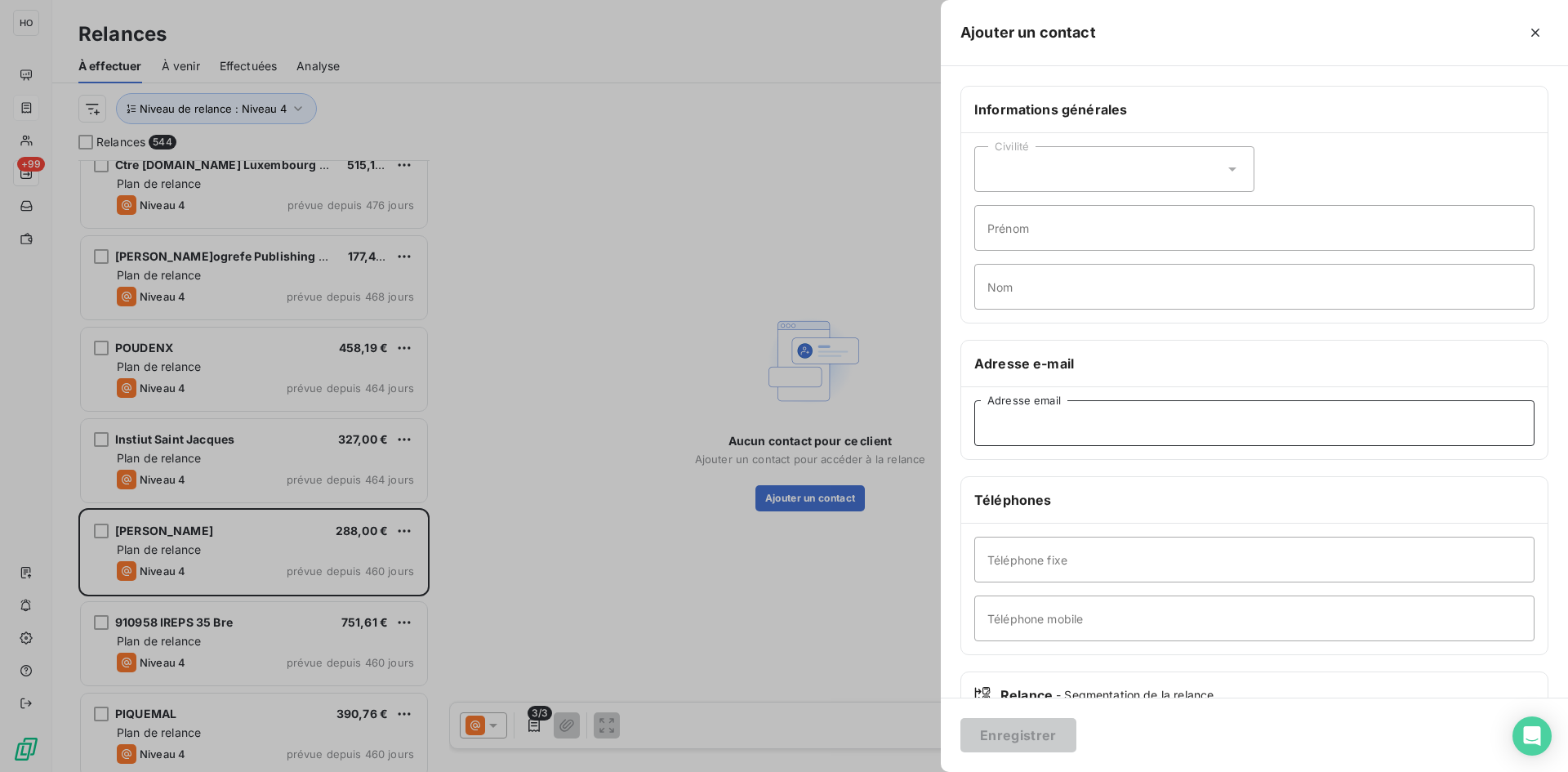
click at [1077, 441] on input "Adresse email" at bounding box center [1254, 423] width 560 height 46
paste input "chloe.maillard31@gmail.com"
type input "chloe.maillard31@gmail.com"
click at [1011, 740] on button "Enregistrer" at bounding box center [1018, 735] width 116 height 34
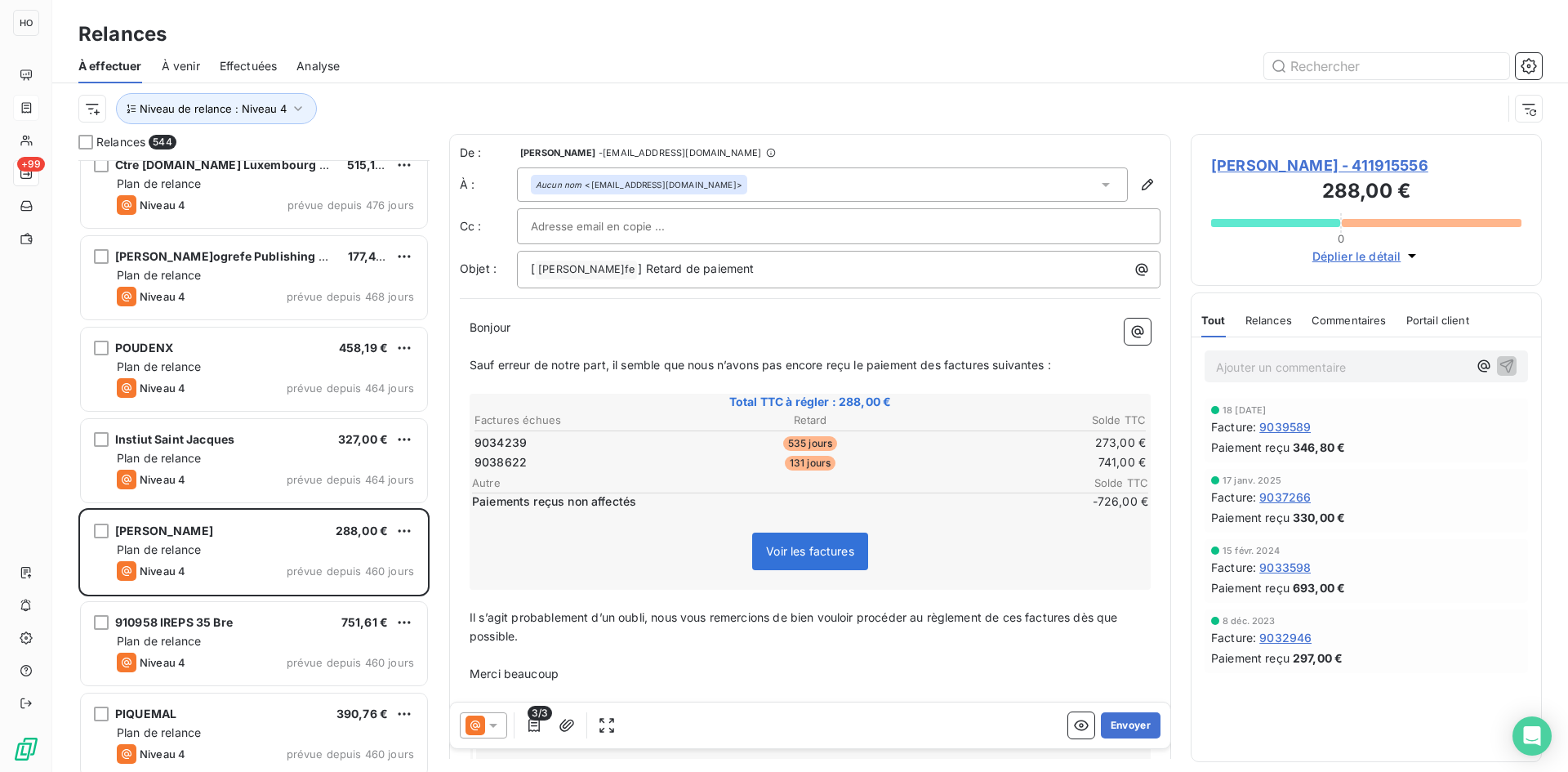
click at [486, 735] on div at bounding box center [483, 725] width 47 height 26
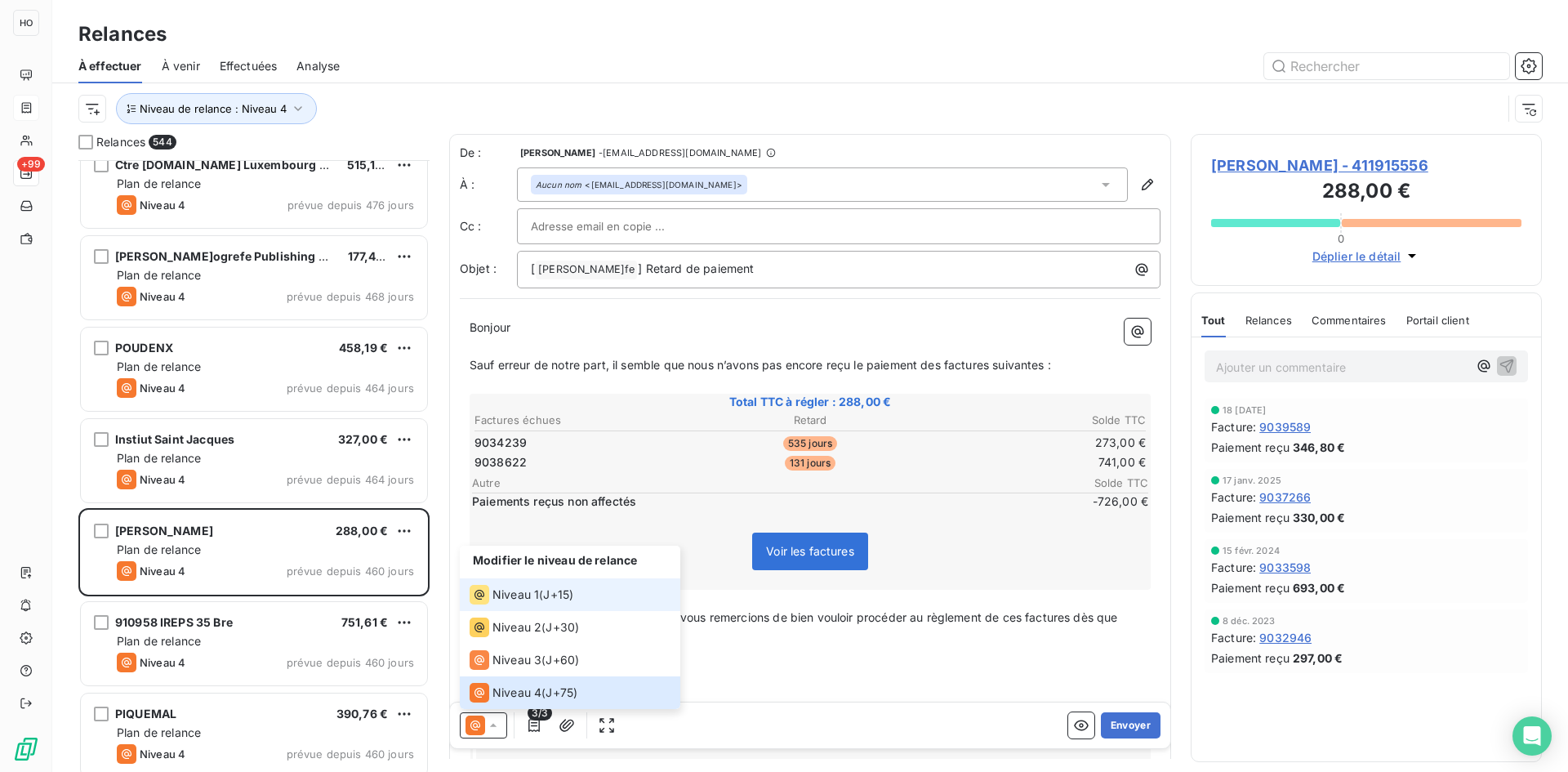
click at [548, 599] on span "J+15 )" at bounding box center [558, 595] width 30 height 17
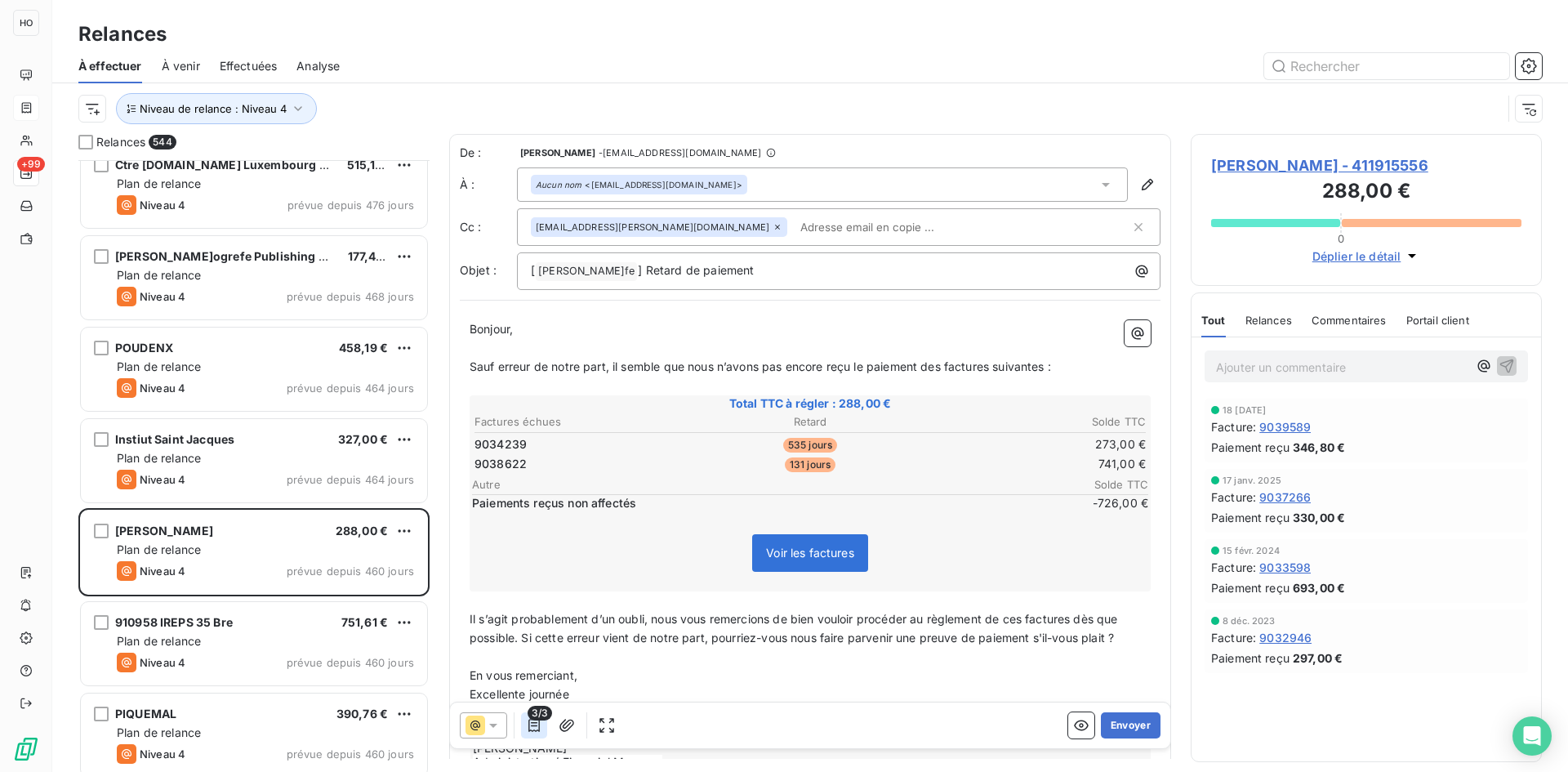
click at [541, 729] on icon "button" at bounding box center [535, 725] width 17 height 17
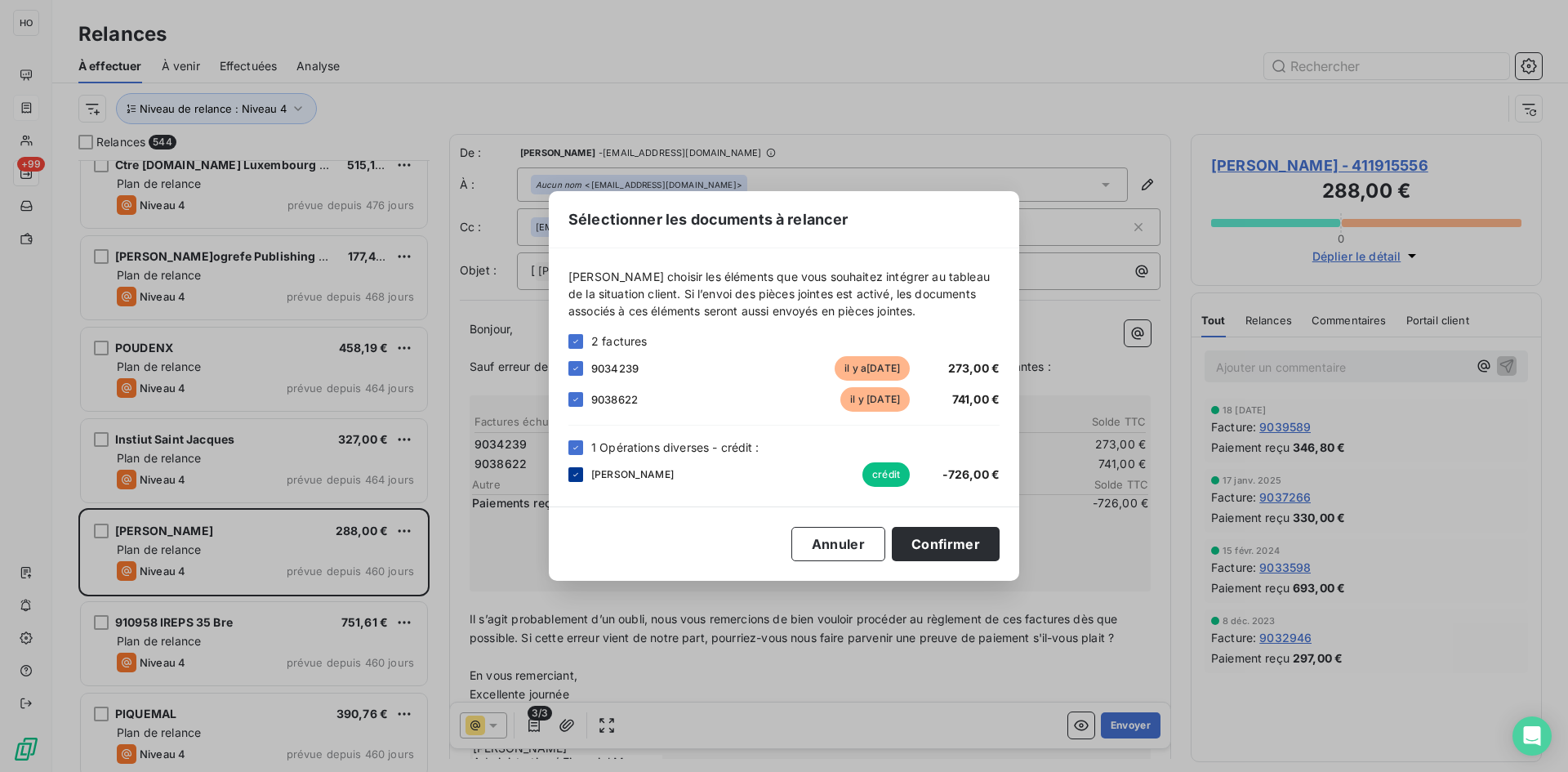
click at [570, 478] on div at bounding box center [576, 475] width 15 height 15
click at [575, 401] on icon at bounding box center [575, 400] width 5 height 3
click at [945, 545] on button "Confirmer" at bounding box center [945, 544] width 107 height 34
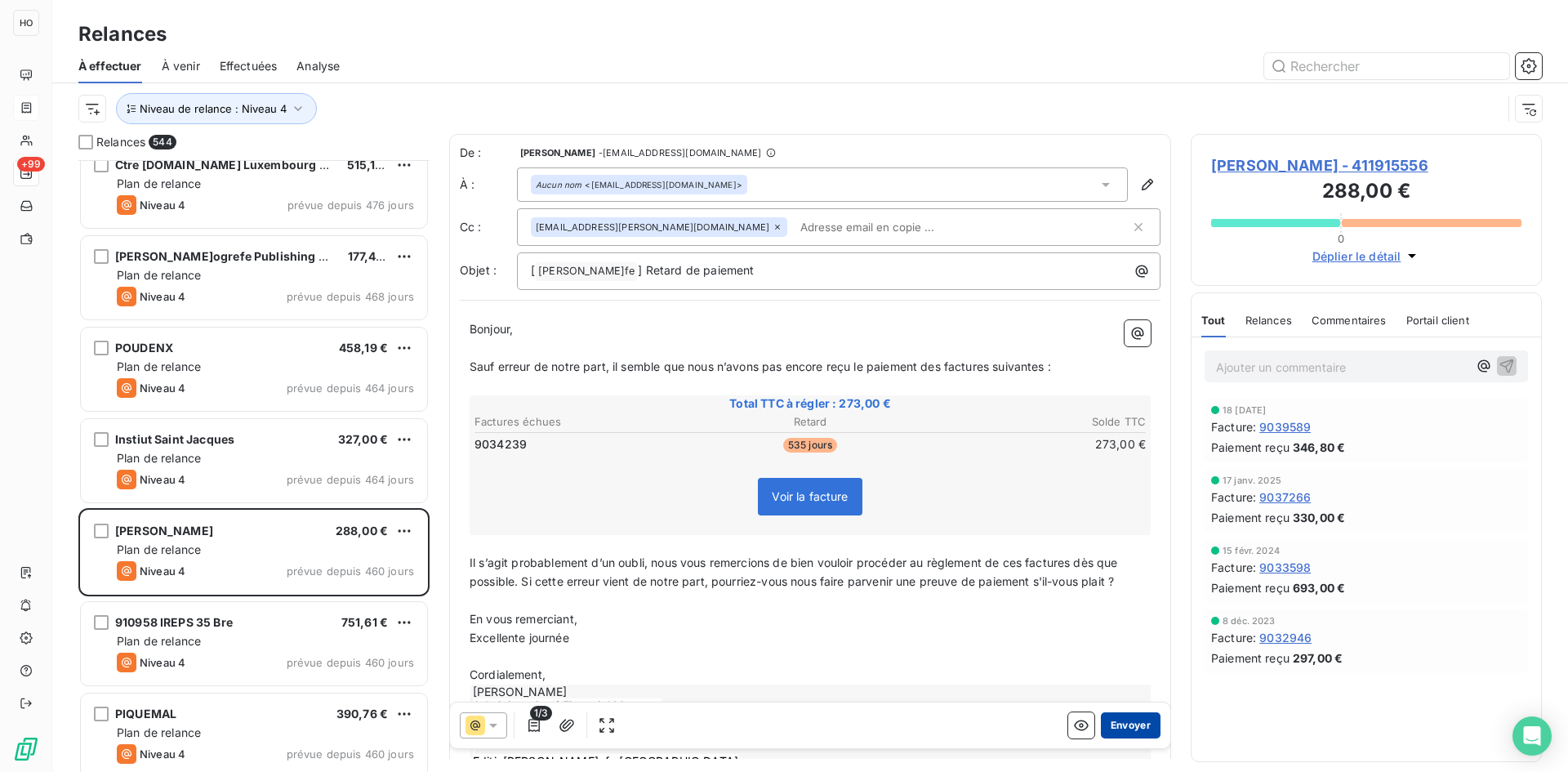
click at [1136, 731] on button "Envoyer" at bounding box center [1131, 725] width 60 height 26
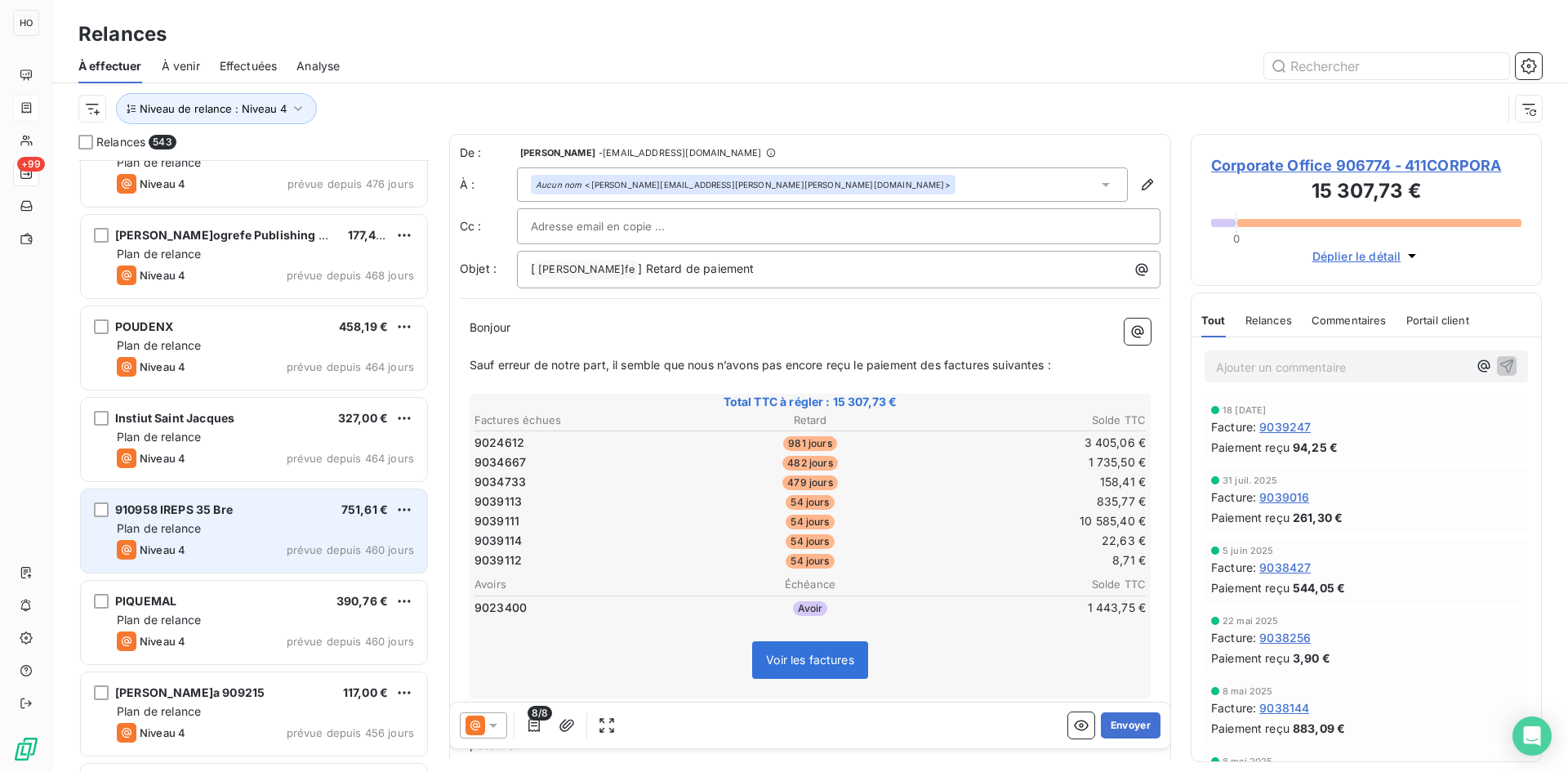
scroll to position [36904, 0]
click at [233, 521] on div "Plan de relance" at bounding box center [265, 529] width 297 height 17
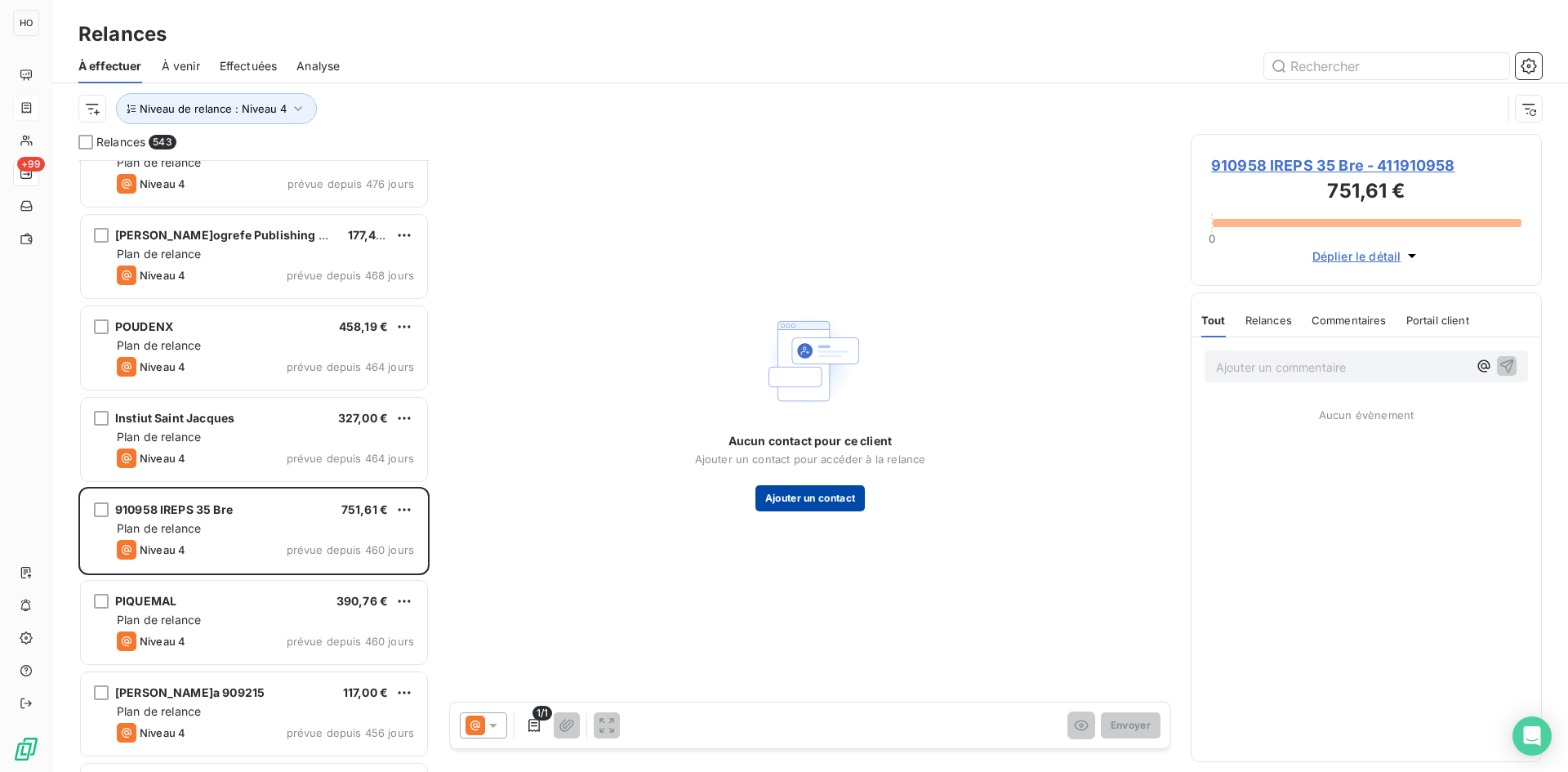
click at [798, 501] on button "Ajouter un contact" at bounding box center [810, 498] width 110 height 26
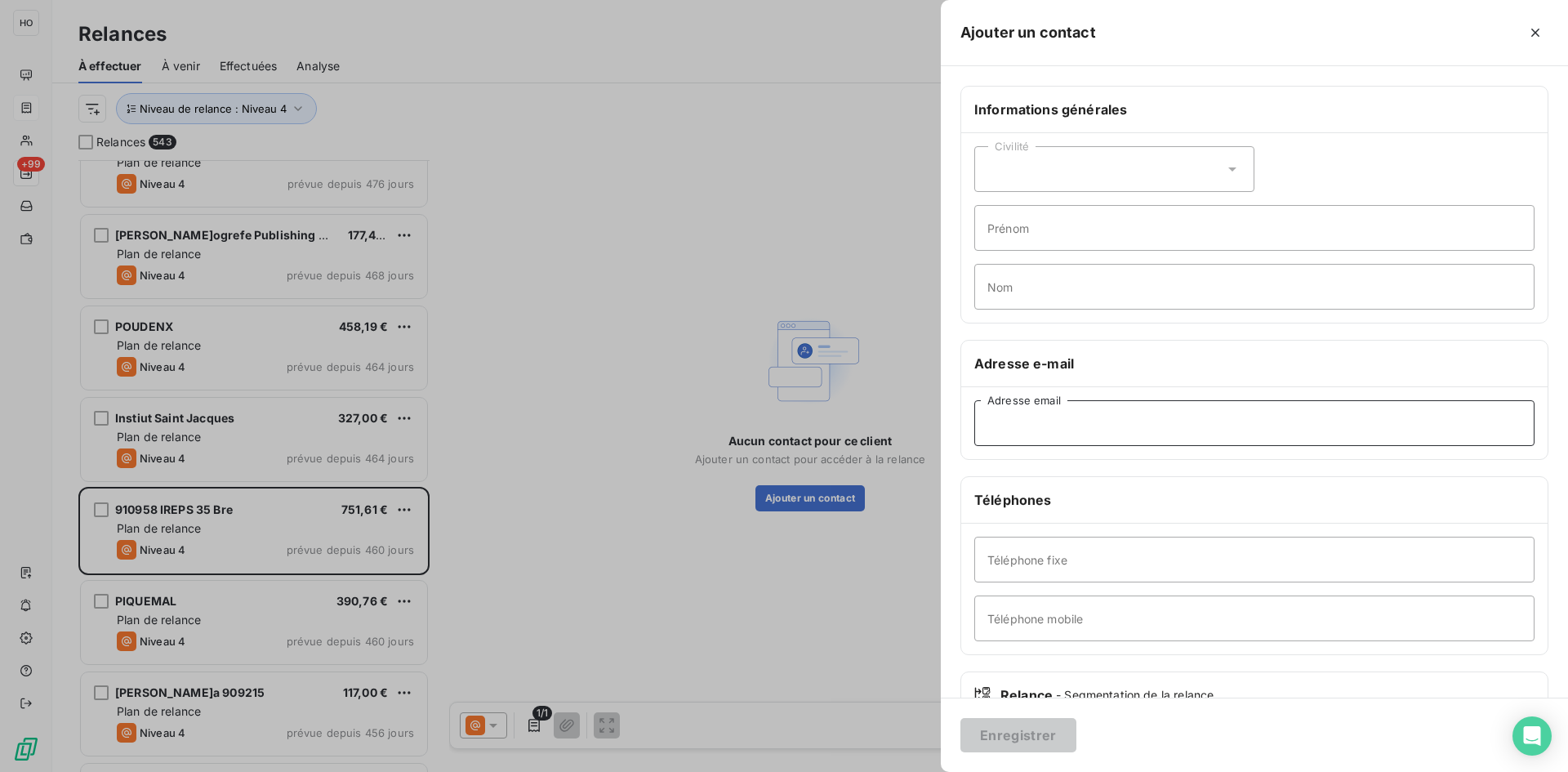
drag, startPoint x: 1086, startPoint y: 401, endPoint x: 1086, endPoint y: 411, distance: 10.0
click at [1086, 411] on input "Adresse email" at bounding box center [1254, 423] width 560 height 46
paste input "magali.simon@irepsbretagne.fr"
type input "magali.simon@irepsbretagne.fr"
click at [1027, 736] on button "Enregistrer" at bounding box center [1018, 735] width 116 height 34
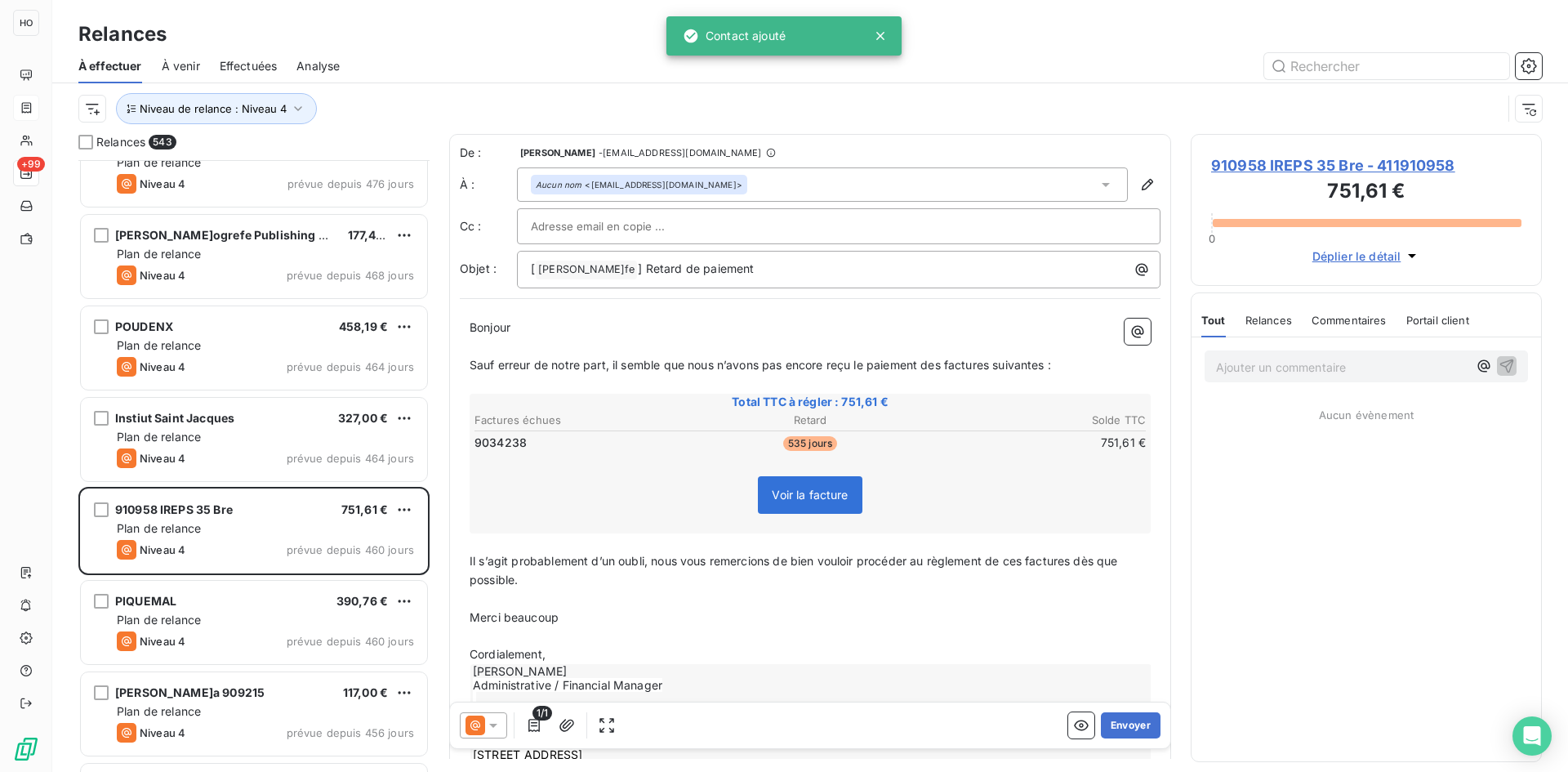
click at [491, 724] on icon at bounding box center [493, 725] width 8 height 4
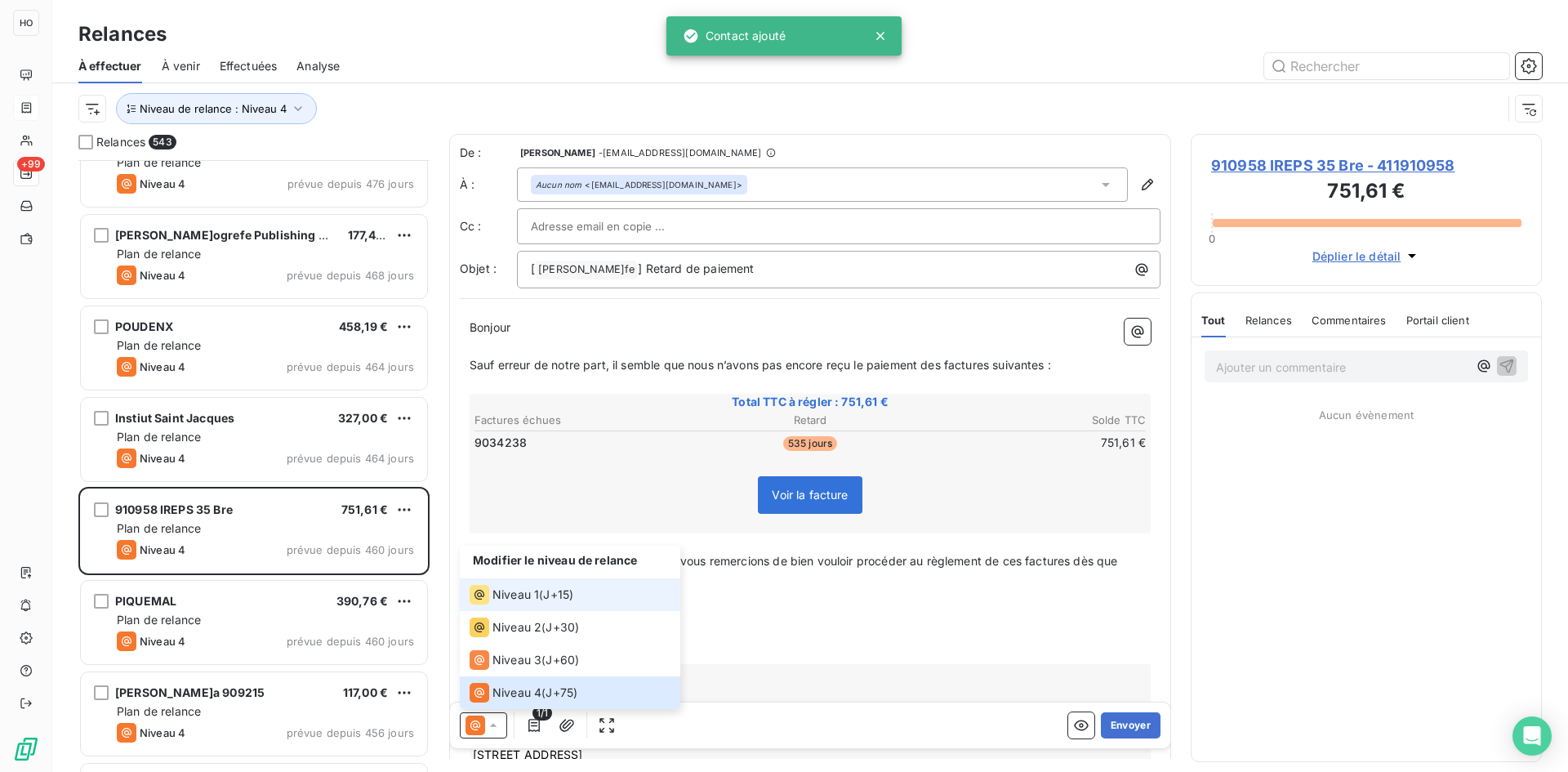
click at [540, 592] on div "Niveau 1 ( J+15 )" at bounding box center [521, 595] width 104 height 20
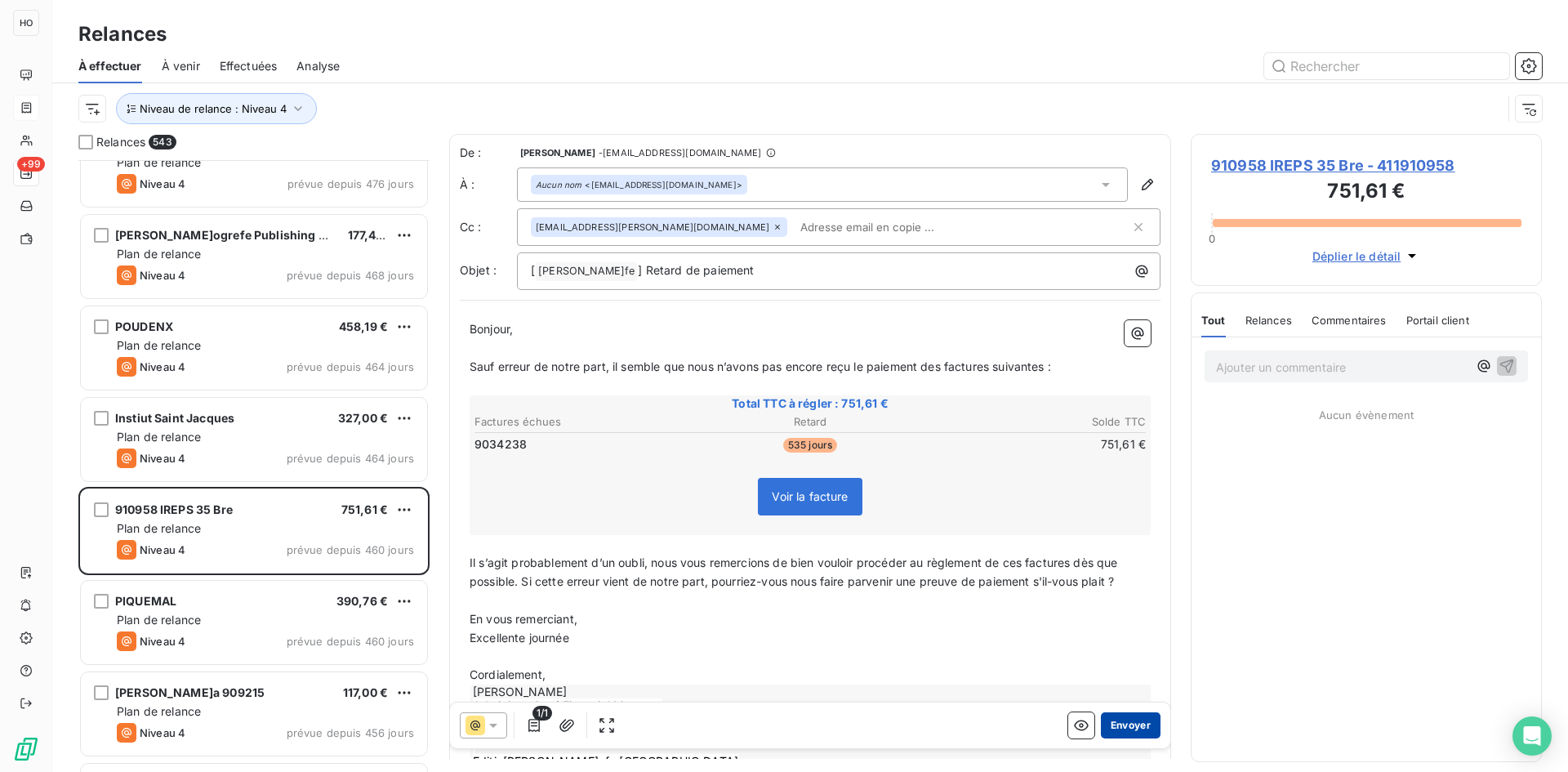
click at [1124, 727] on button "Envoyer" at bounding box center [1131, 725] width 60 height 26
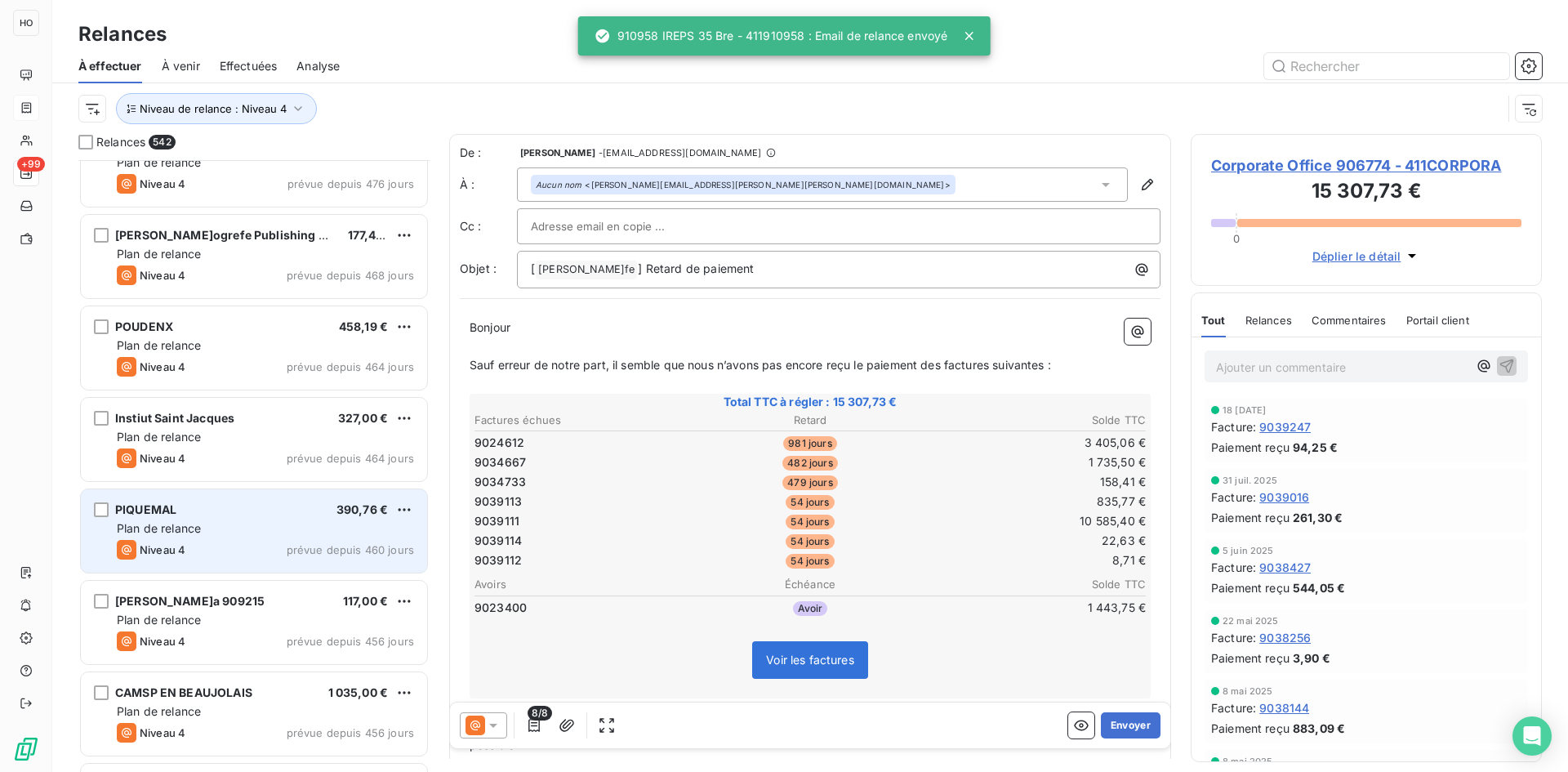
click at [244, 525] on div "Plan de relance" at bounding box center [265, 529] width 297 height 17
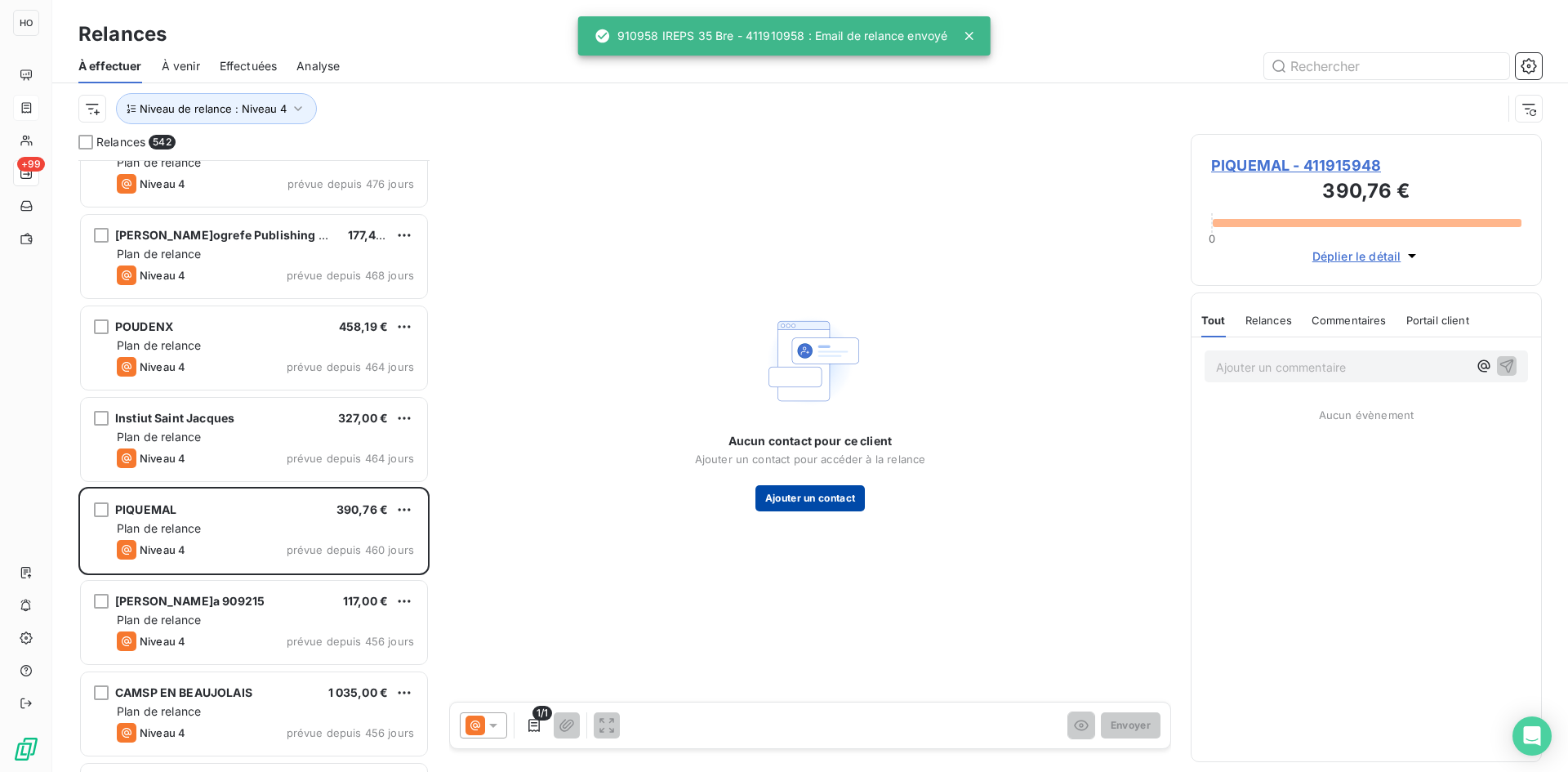
click at [833, 501] on button "Ajouter un contact" at bounding box center [810, 498] width 110 height 26
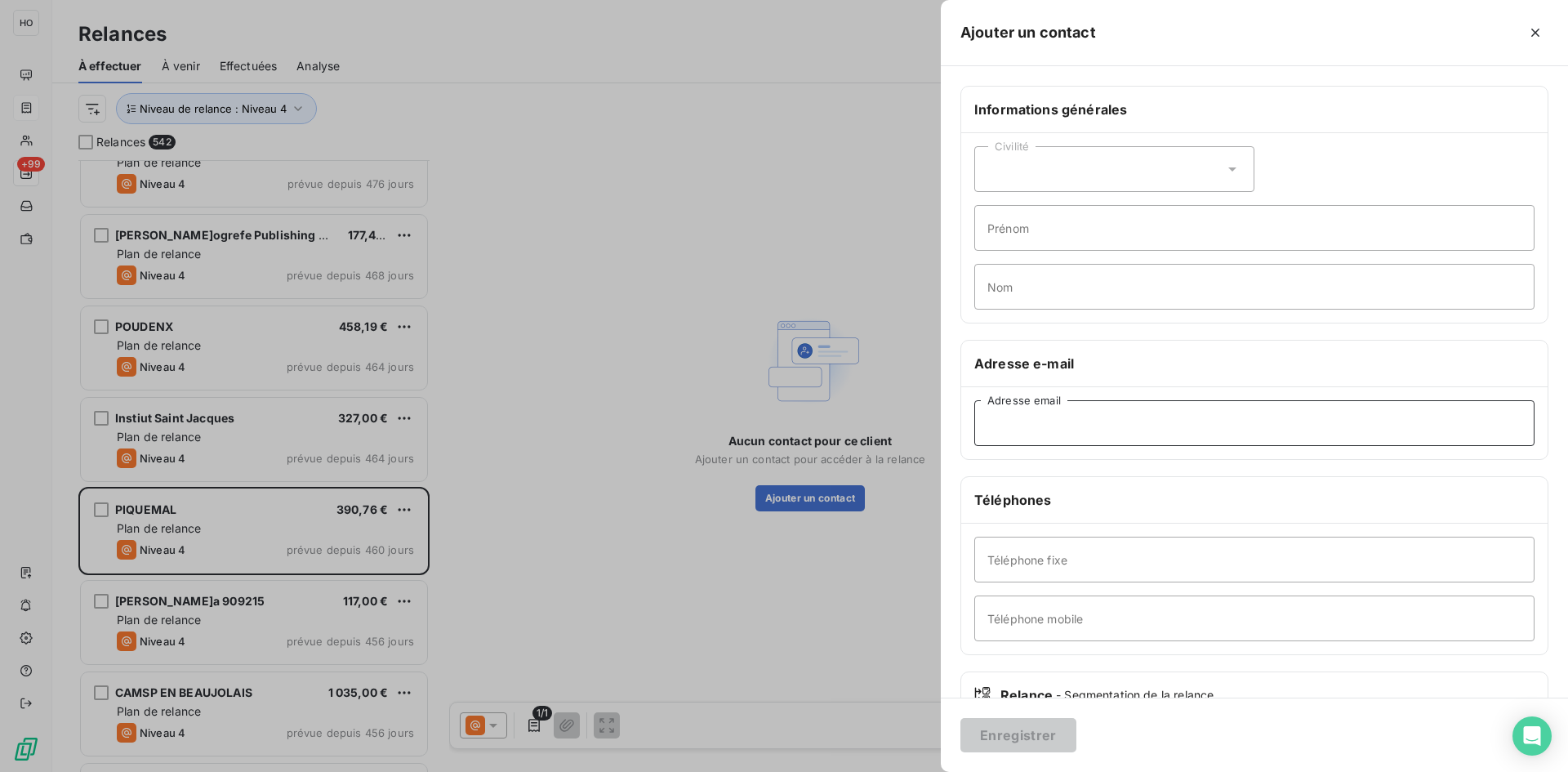
click at [1078, 426] on input "Adresse email" at bounding box center [1254, 423] width 560 height 46
paste input "joaniematteau@didactikus.com"
type input "joaniematteau@didactikus.com"
click at [1003, 736] on button "Enregistrer" at bounding box center [1018, 735] width 116 height 34
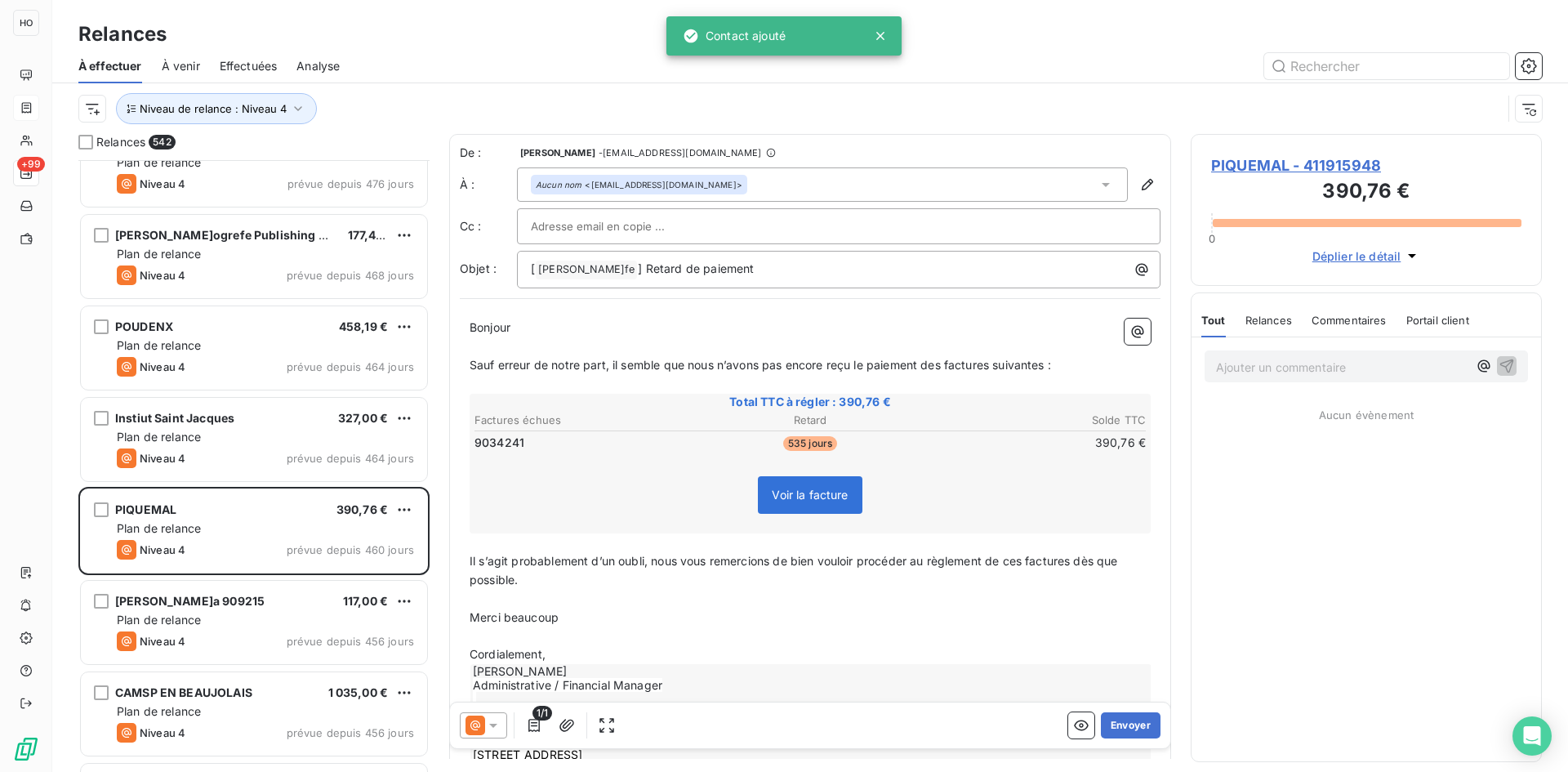
click at [487, 719] on icon at bounding box center [494, 725] width 17 height 17
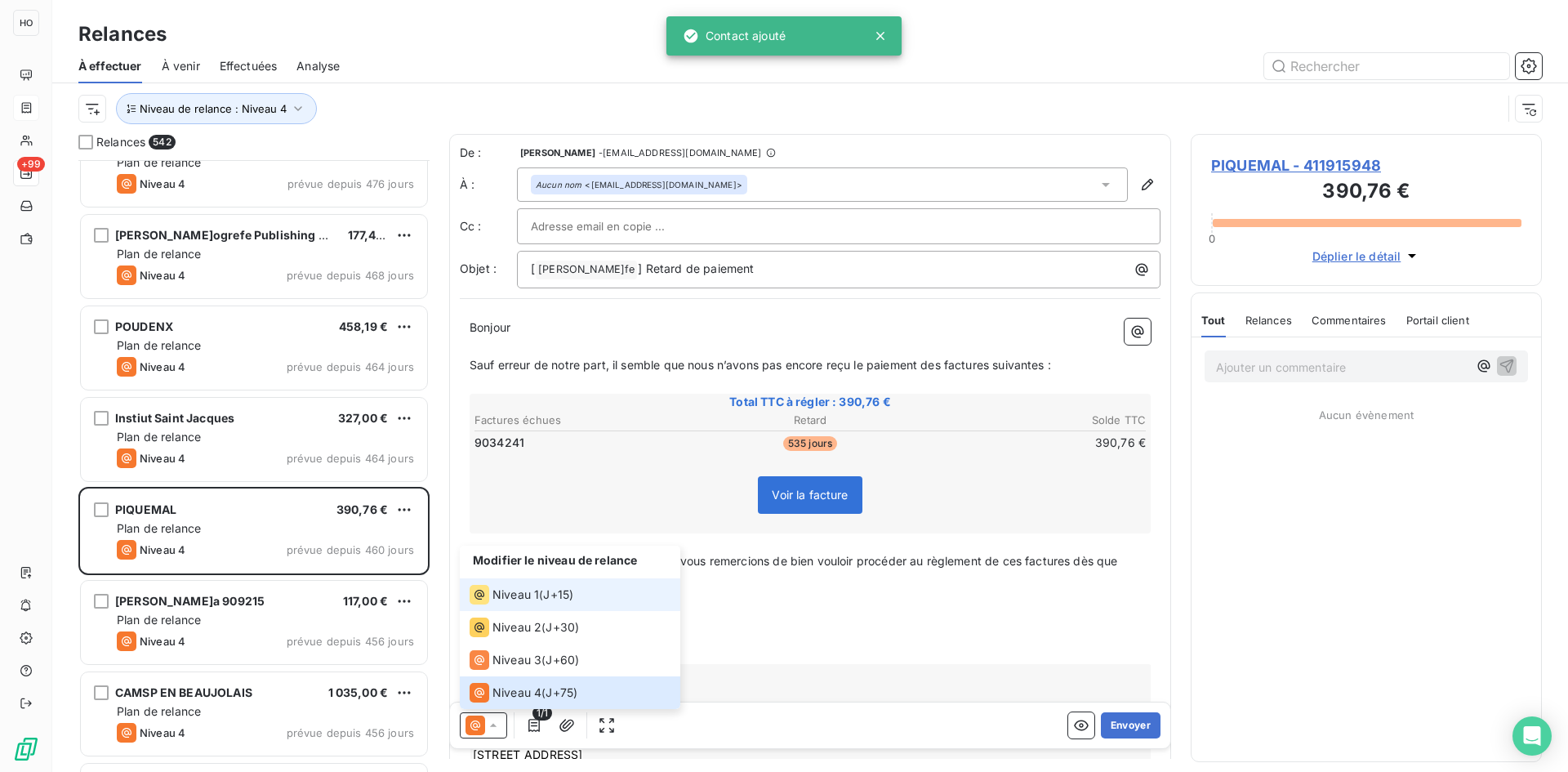
click at [560, 600] on span "J+15 )" at bounding box center [558, 595] width 30 height 17
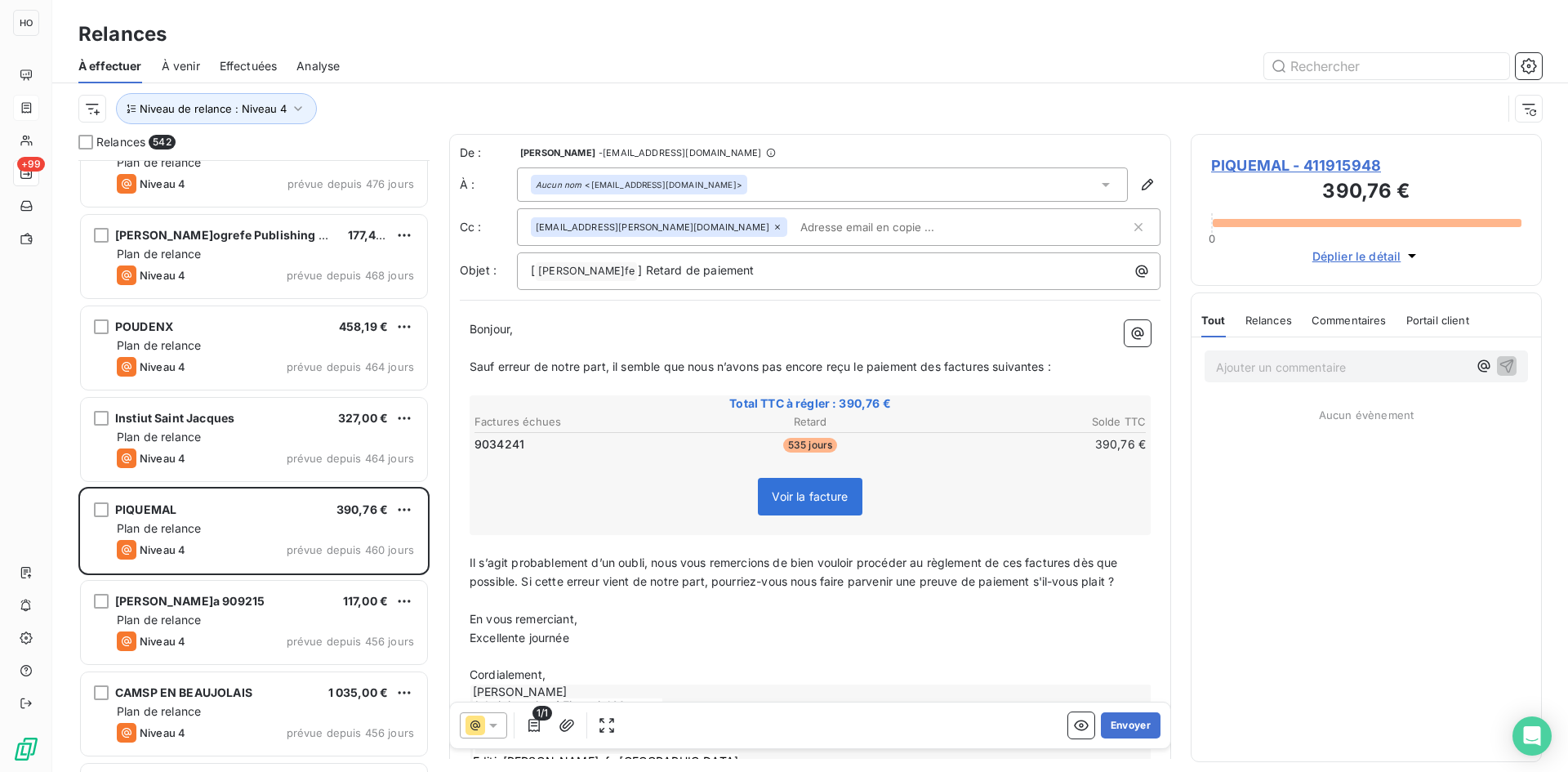
click at [1136, 583] on p "Il s’agit probablement d’un oubli, nous vous remercions de bien vouloir procéde…" at bounding box center [810, 572] width 681 height 37
click at [1126, 720] on button "Envoyer" at bounding box center [1131, 725] width 60 height 26
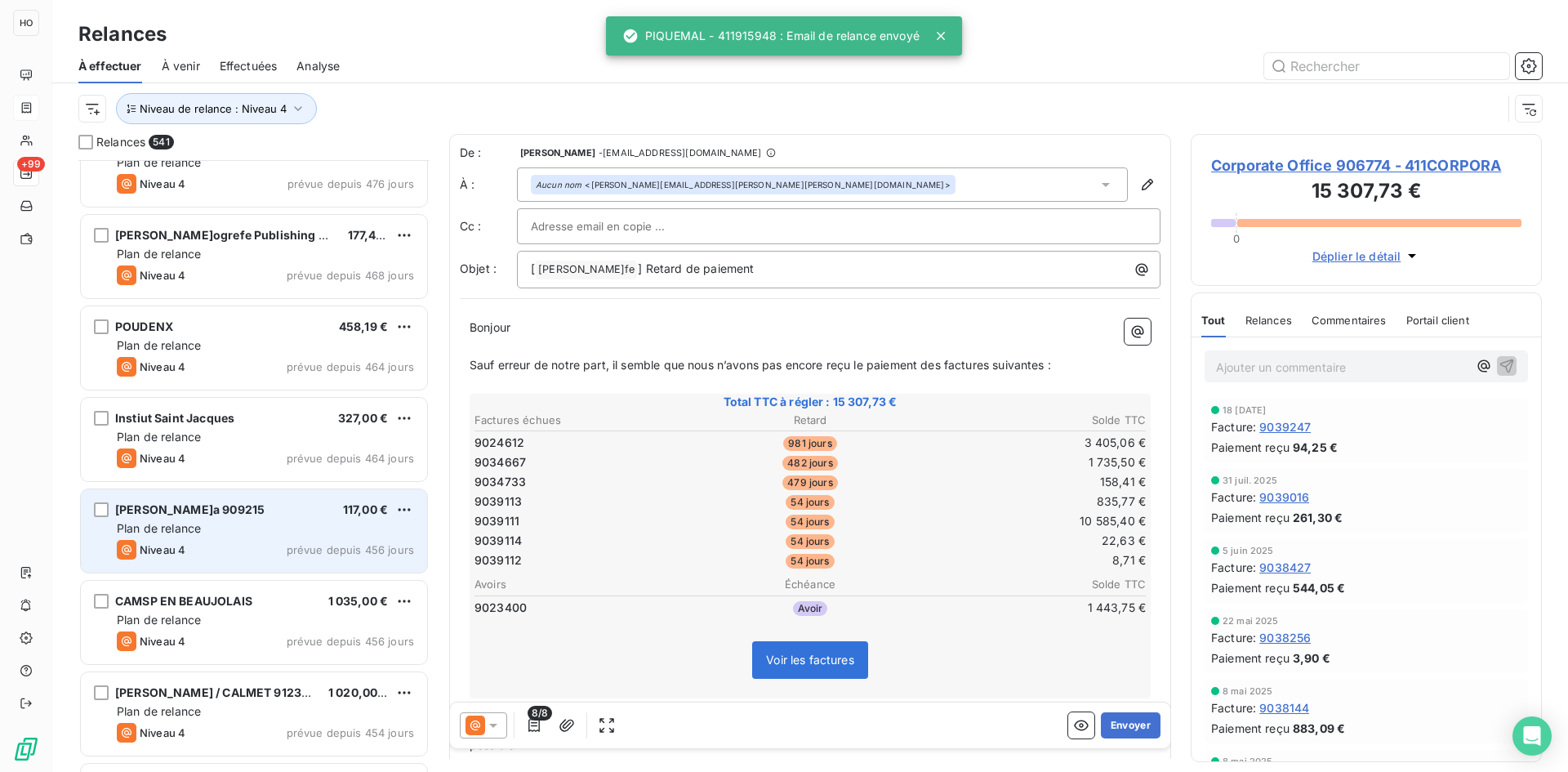
click at [246, 514] on div "Mme Galiana 909215 117,00 €" at bounding box center [265, 510] width 297 height 15
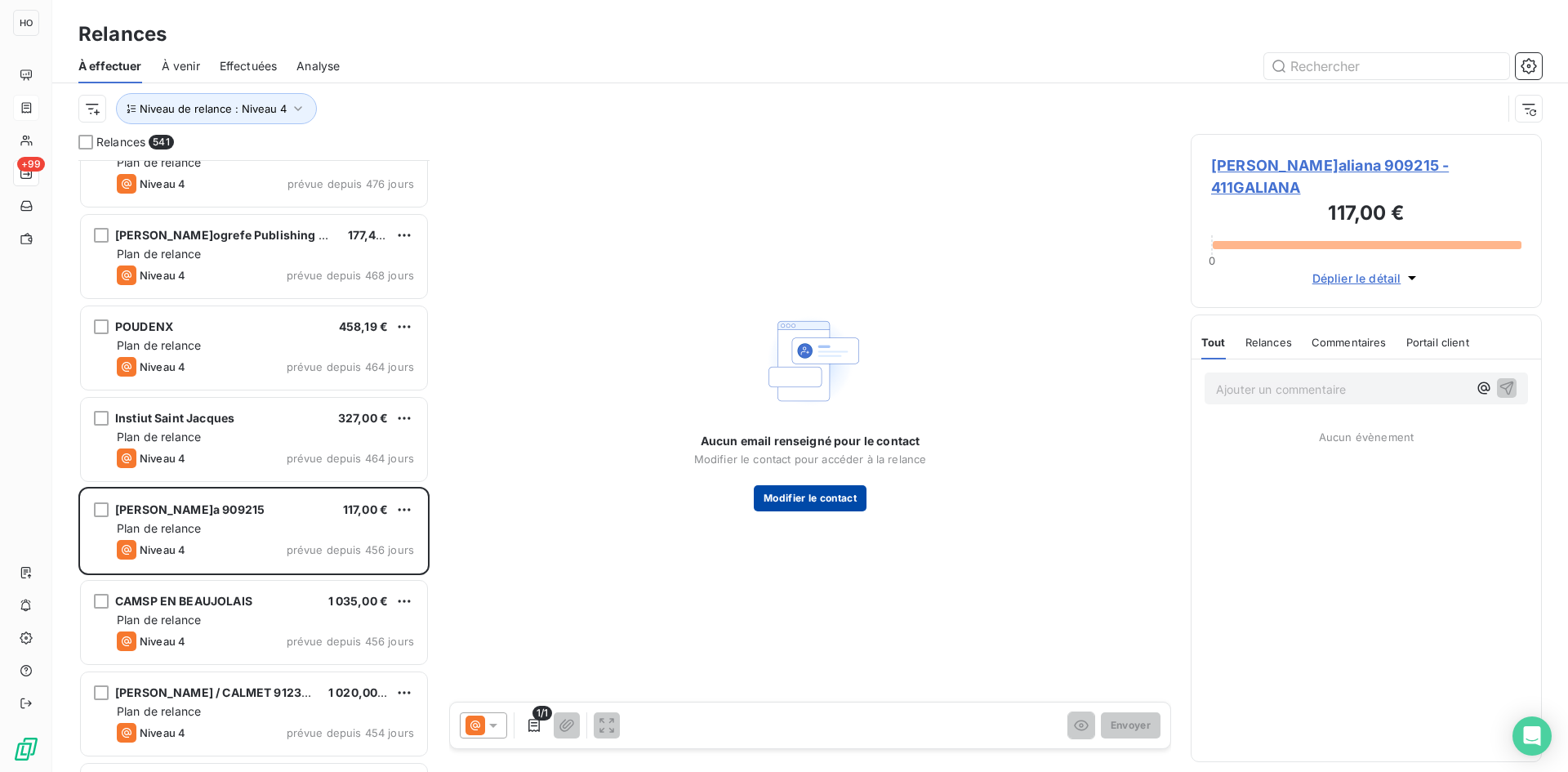
click at [841, 498] on button "Modifier le contact" at bounding box center [809, 498] width 112 height 26
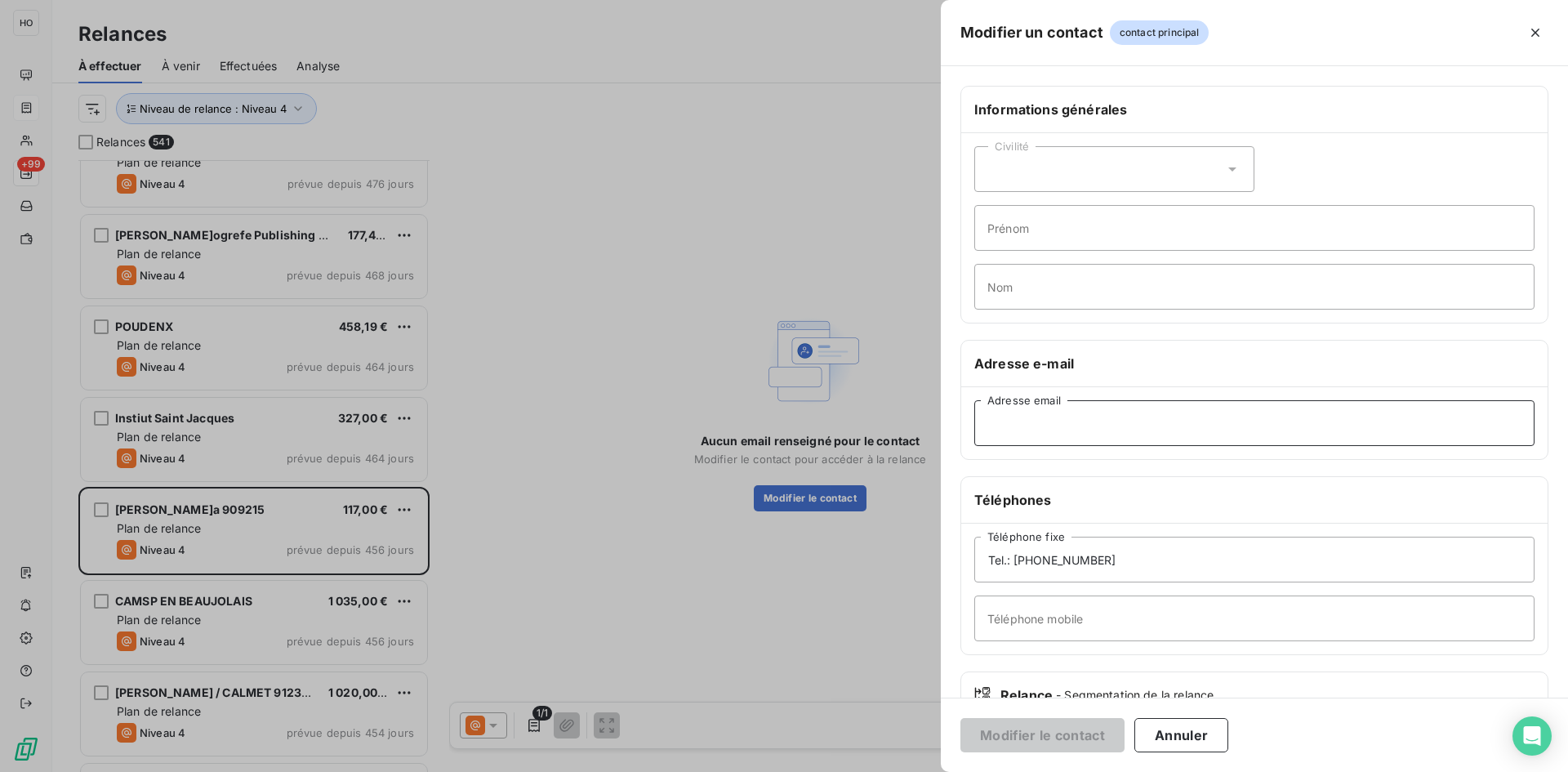
click at [1100, 417] on input "Adresse email" at bounding box center [1254, 423] width 560 height 46
paste input "emily.psychologue@gmail.com"
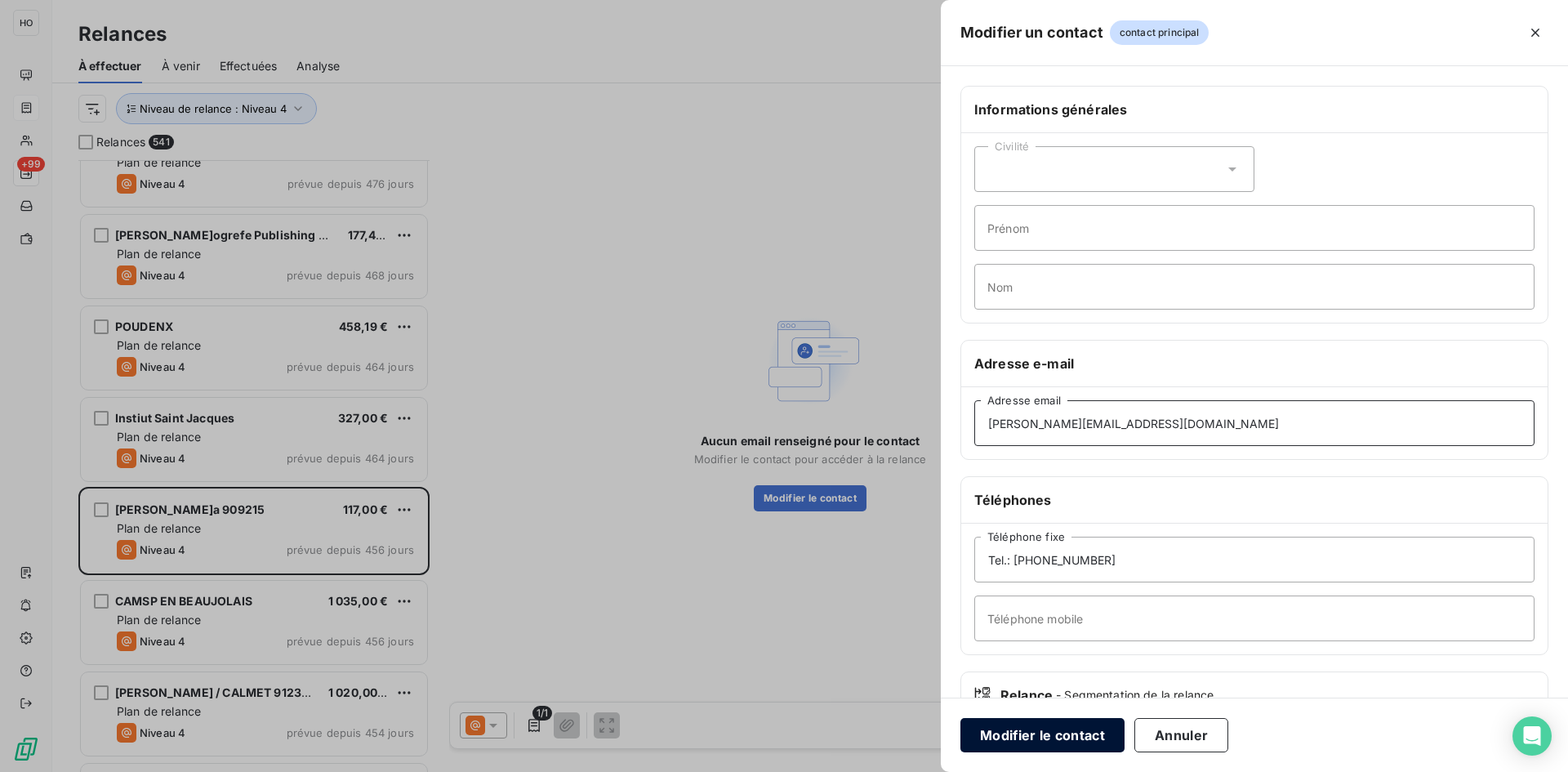
type input "emily.psychologue@gmail.com"
click at [1038, 733] on button "Modifier le contact" at bounding box center [1042, 735] width 164 height 34
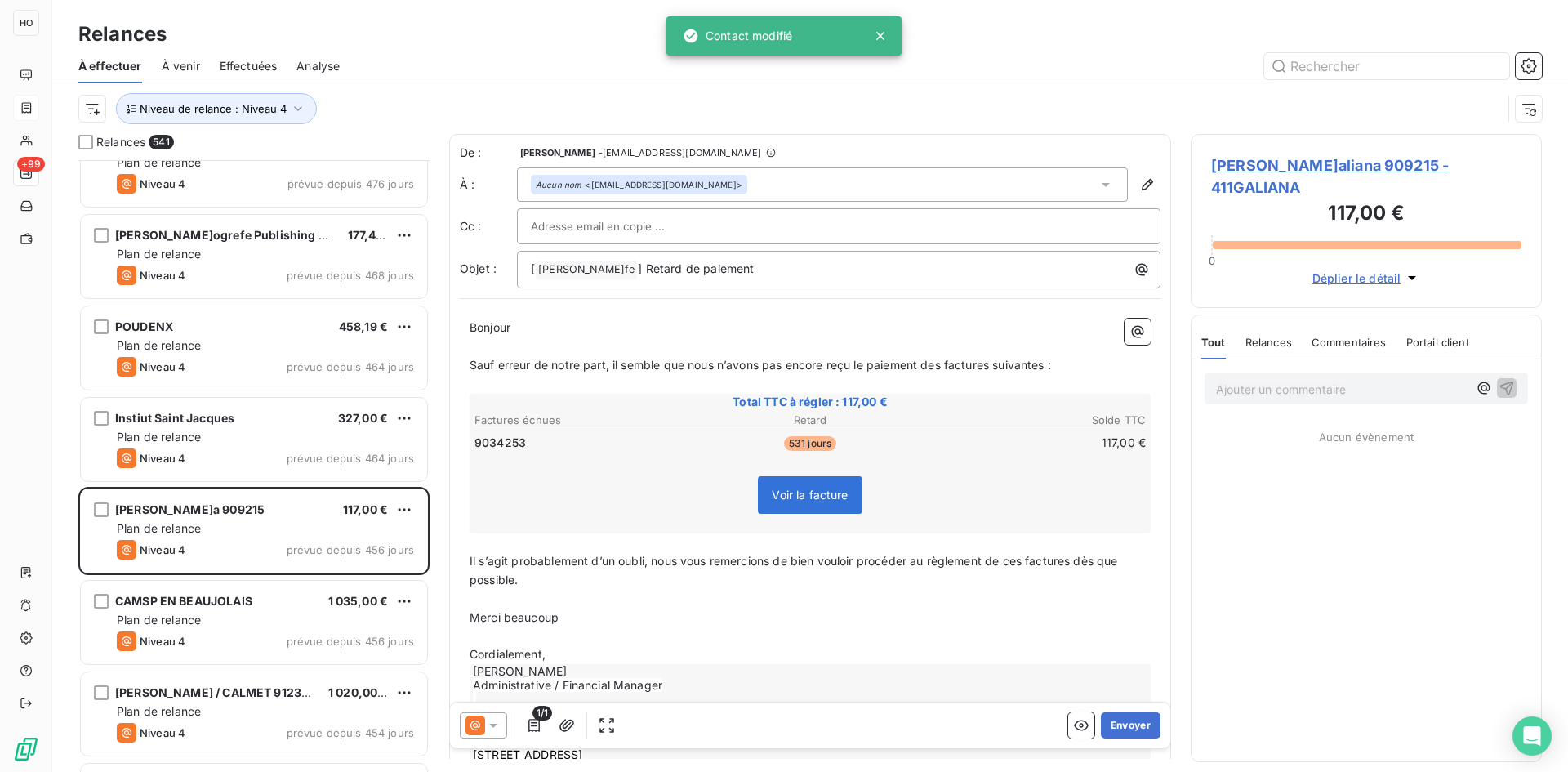
click at [487, 720] on icon at bounding box center [494, 725] width 17 height 17
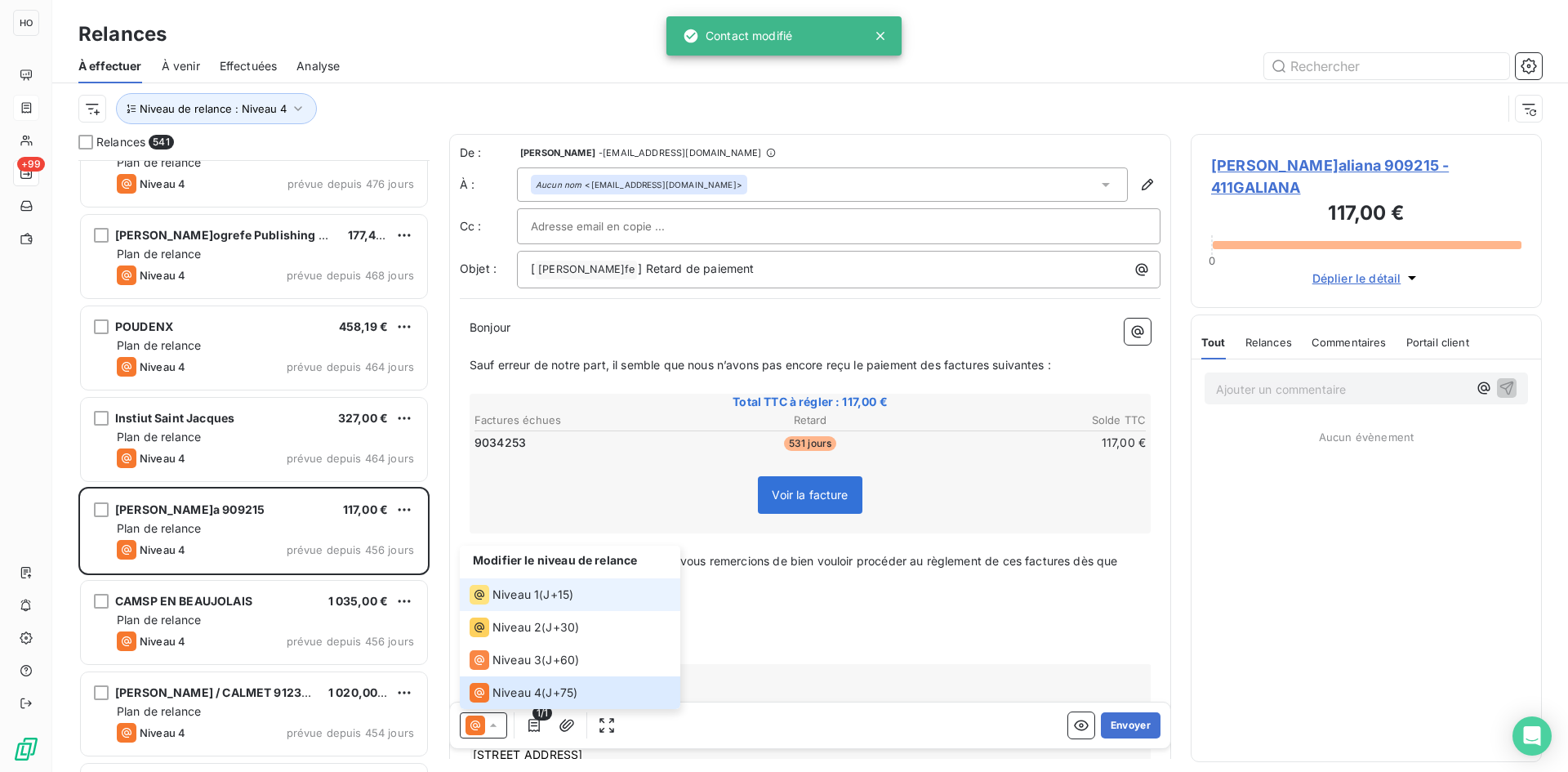
click at [530, 596] on span "Niveau 1" at bounding box center [515, 595] width 47 height 17
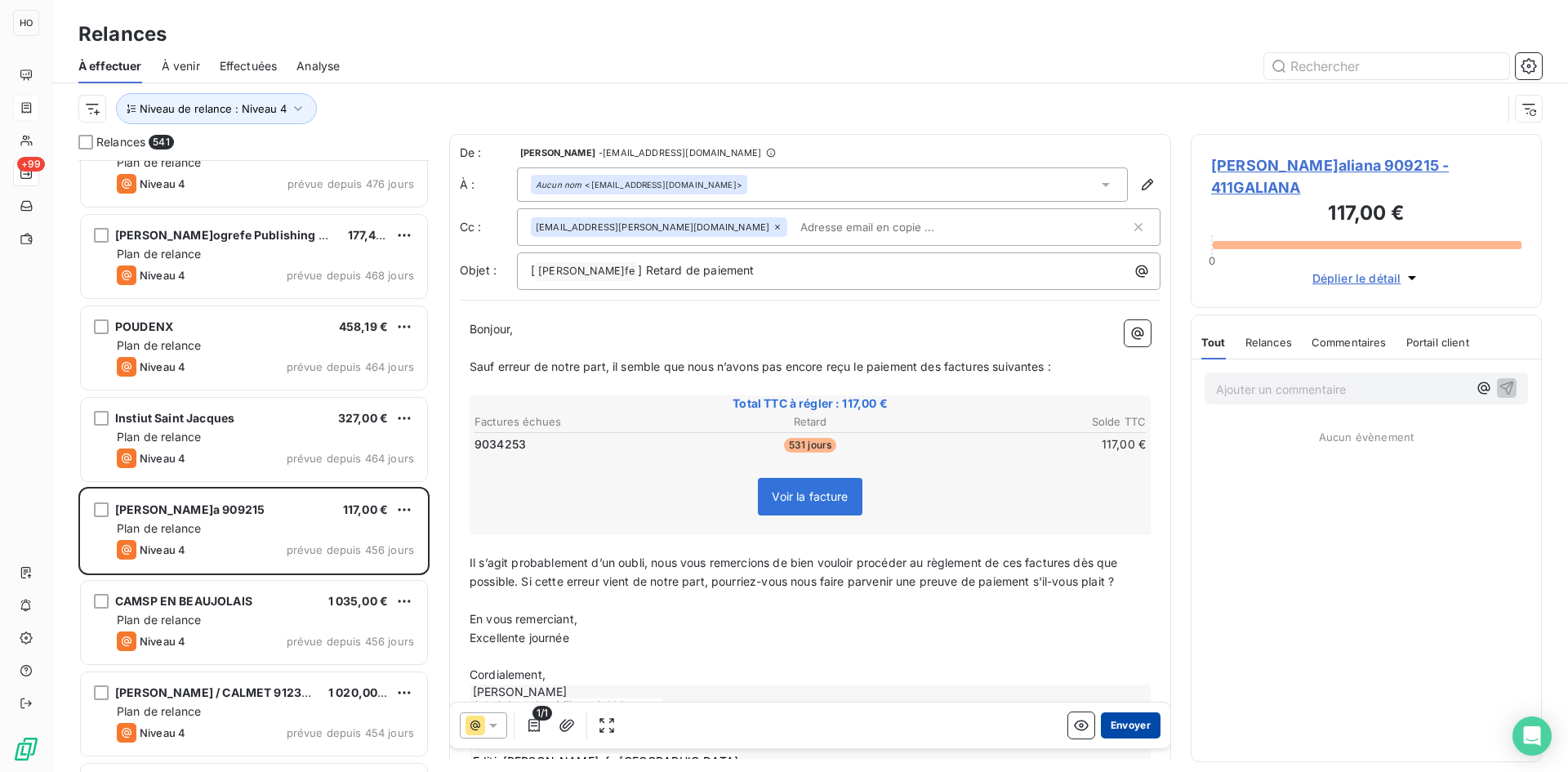
click at [1126, 724] on button "Envoyer" at bounding box center [1131, 725] width 60 height 26
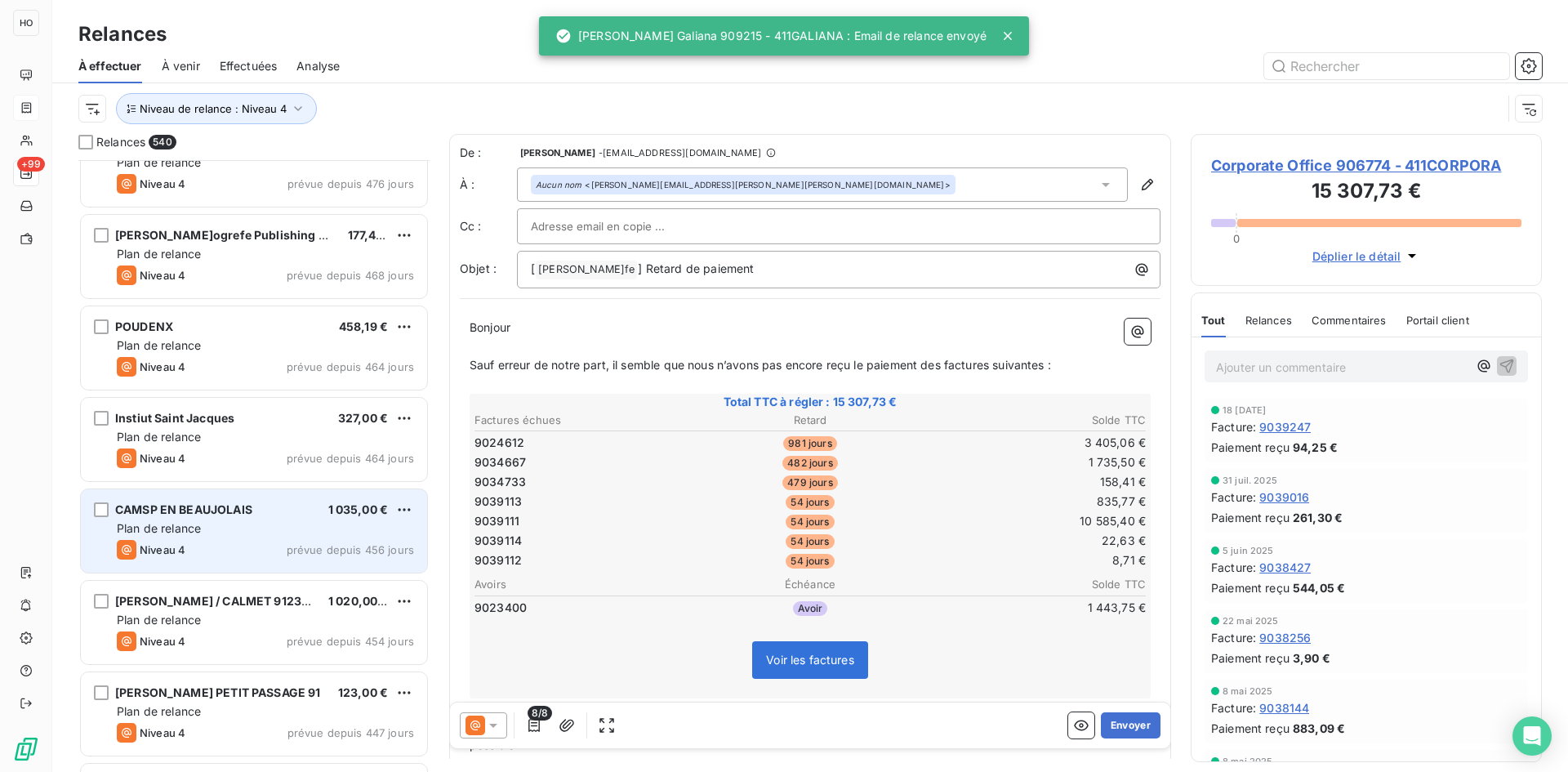
click at [286, 520] on div "CAMSP EN BEAUJOLAIS 1 035,00 € Plan de relance Niveau 4 prévue depuis 456 jours" at bounding box center [254, 530] width 346 height 83
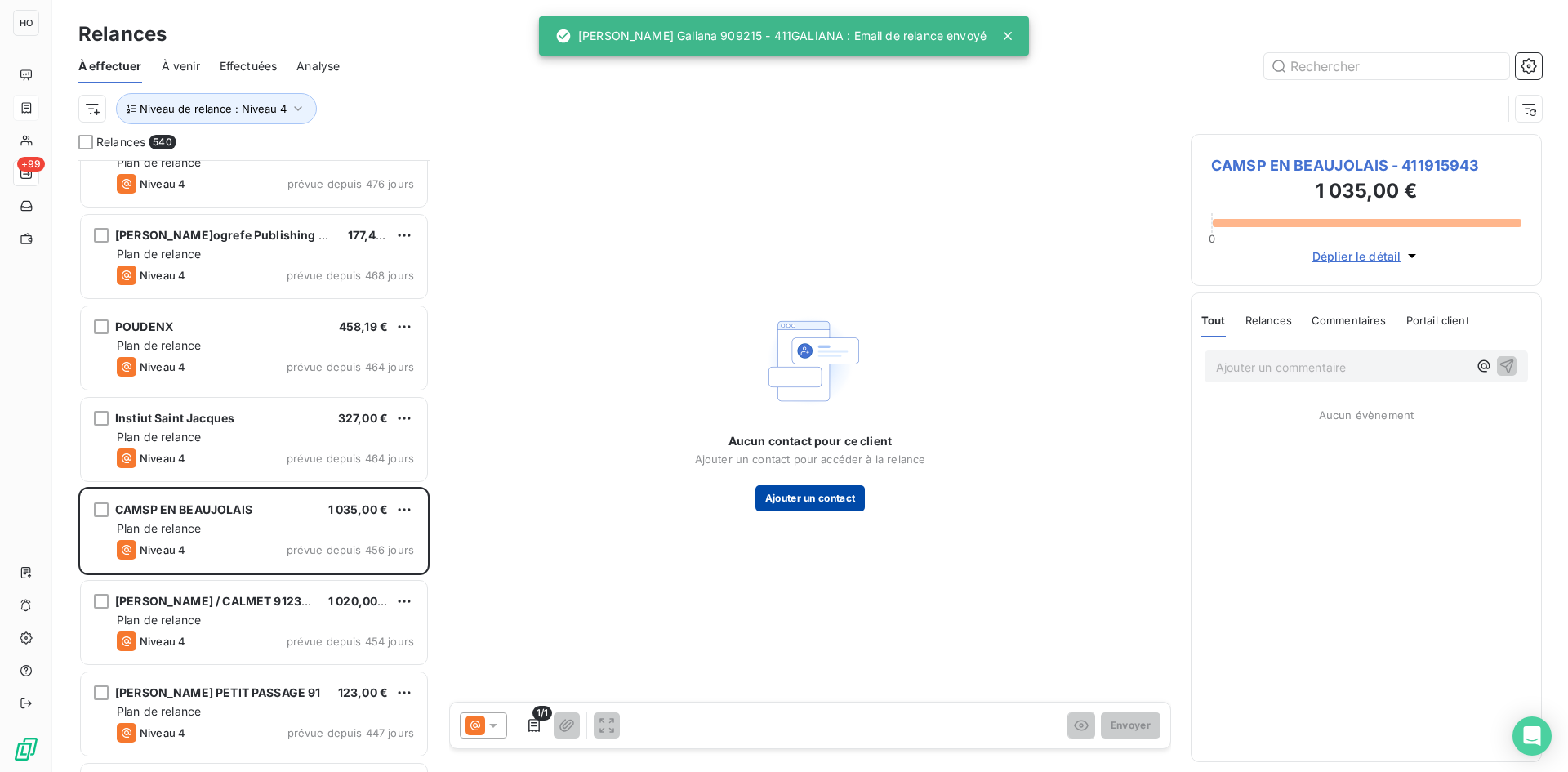
click at [807, 487] on button "Ajouter un contact" at bounding box center [810, 498] width 110 height 26
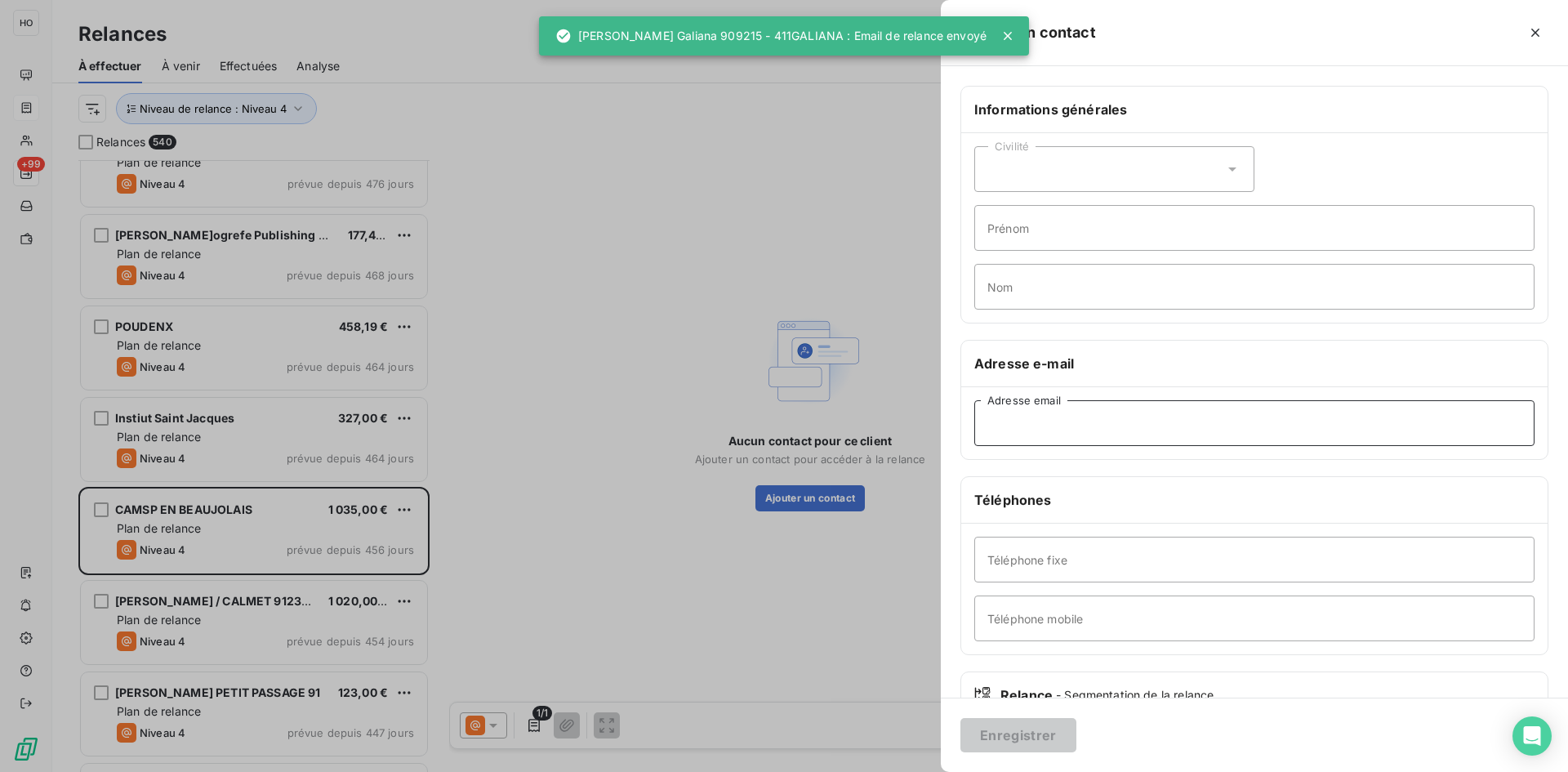
click at [1111, 436] on input "Adresse email" at bounding box center [1254, 423] width 560 height 46
paste input "armen.orthophonistes@vyv3.fr"
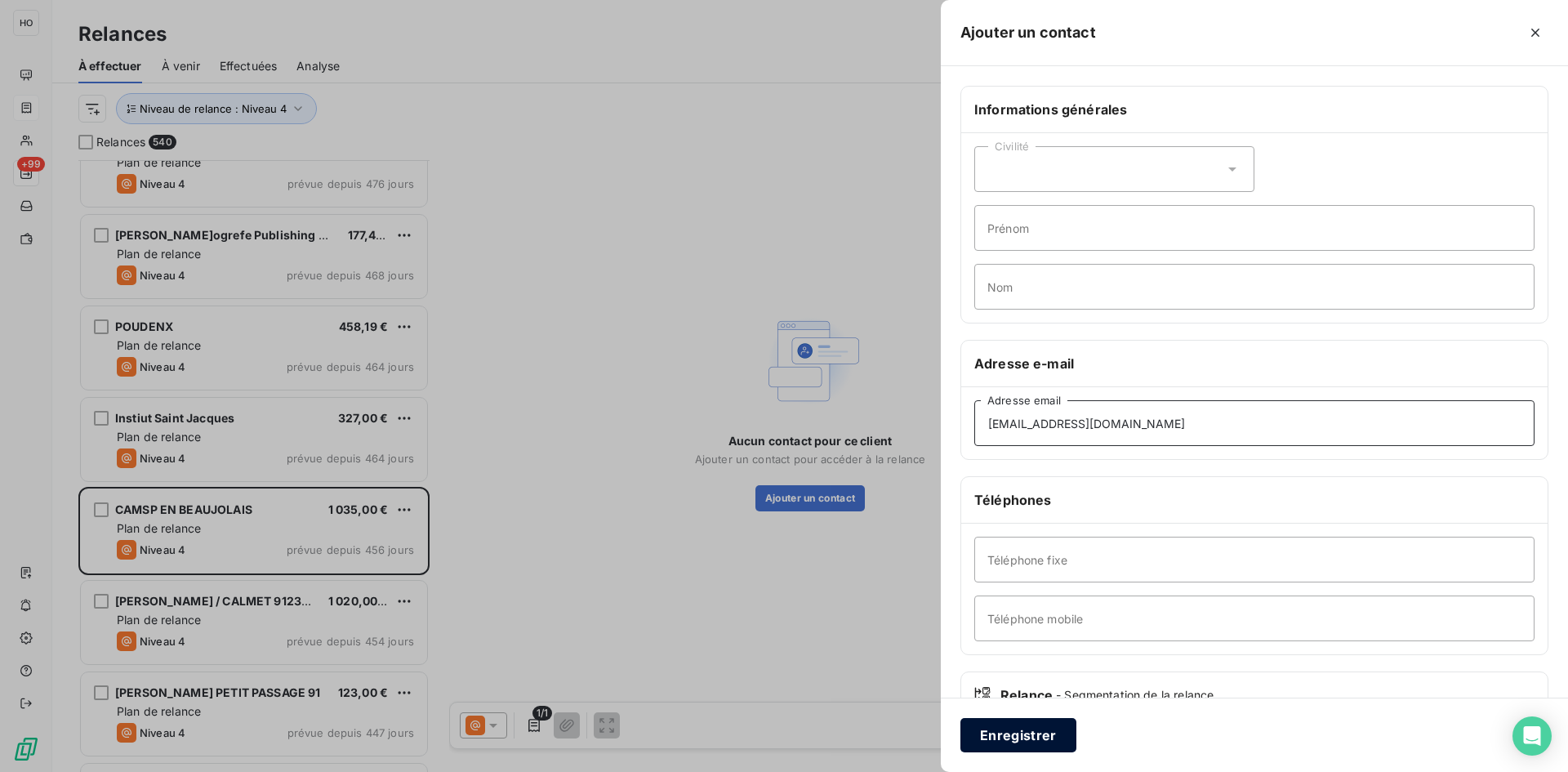
type input "armen.orthophonistes@vyv3.fr"
click at [1024, 735] on button "Enregistrer" at bounding box center [1018, 735] width 116 height 34
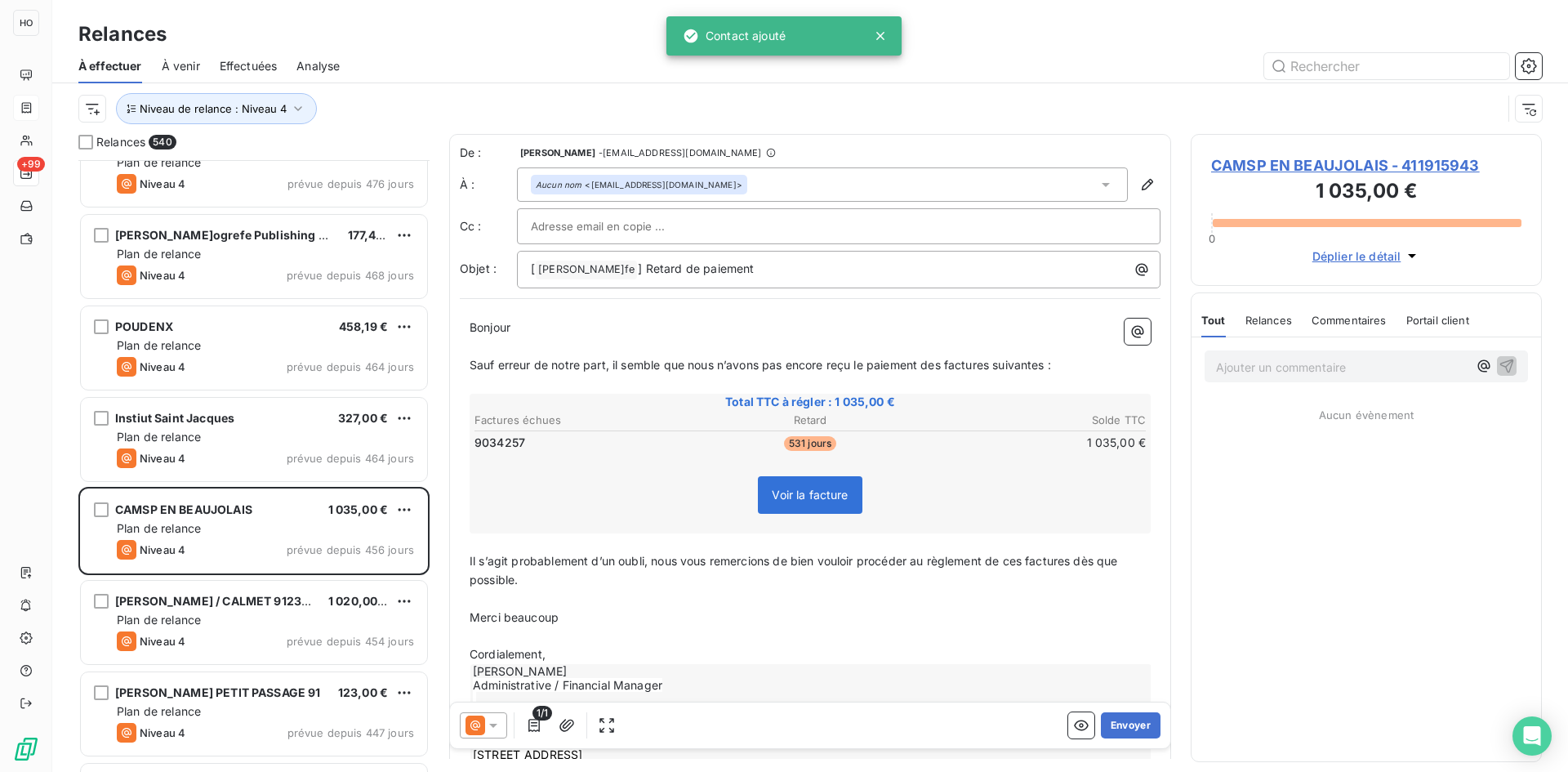
click at [494, 720] on icon at bounding box center [494, 725] width 17 height 17
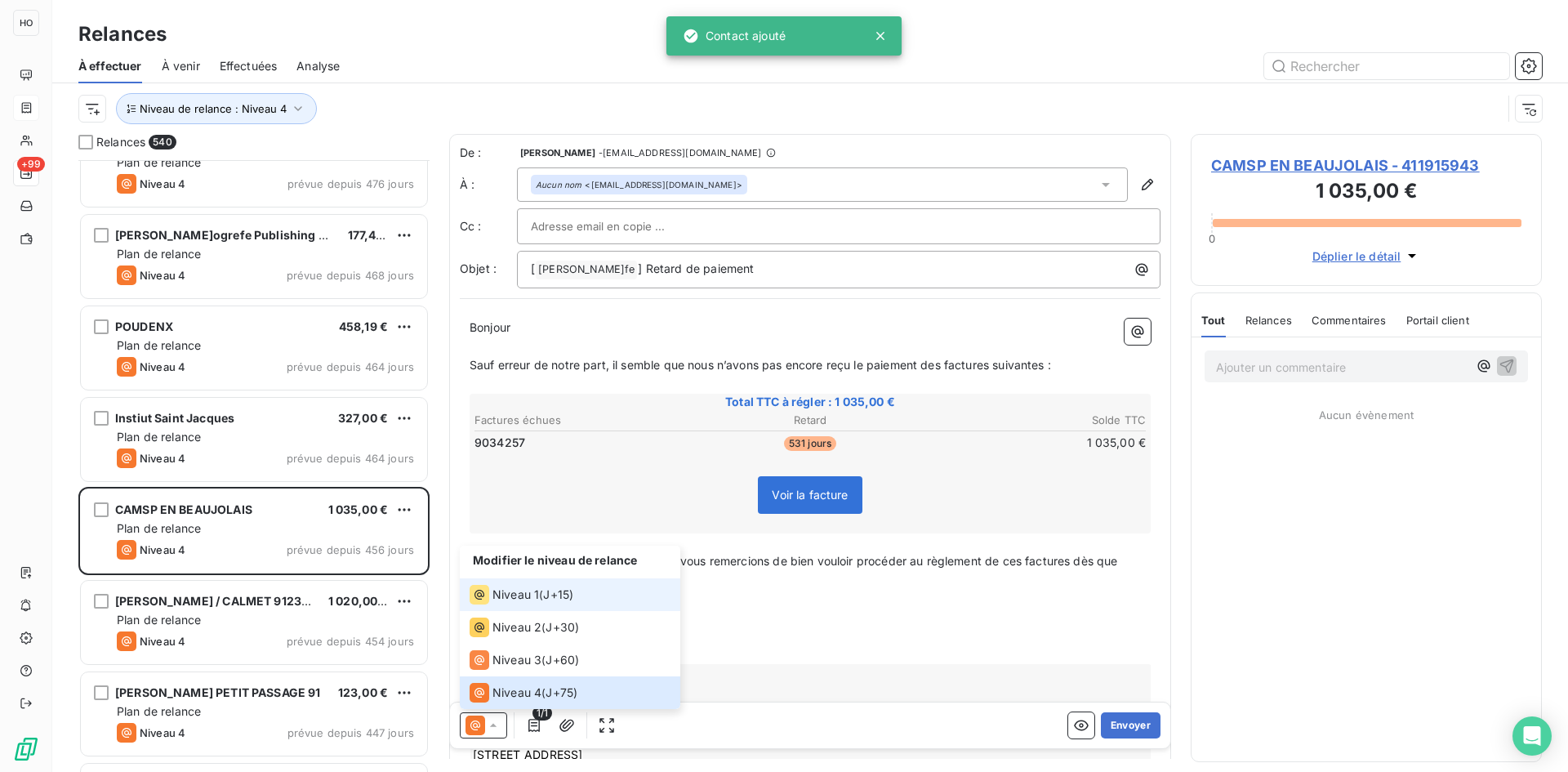
click at [532, 601] on span "Niveau 1" at bounding box center [515, 595] width 47 height 17
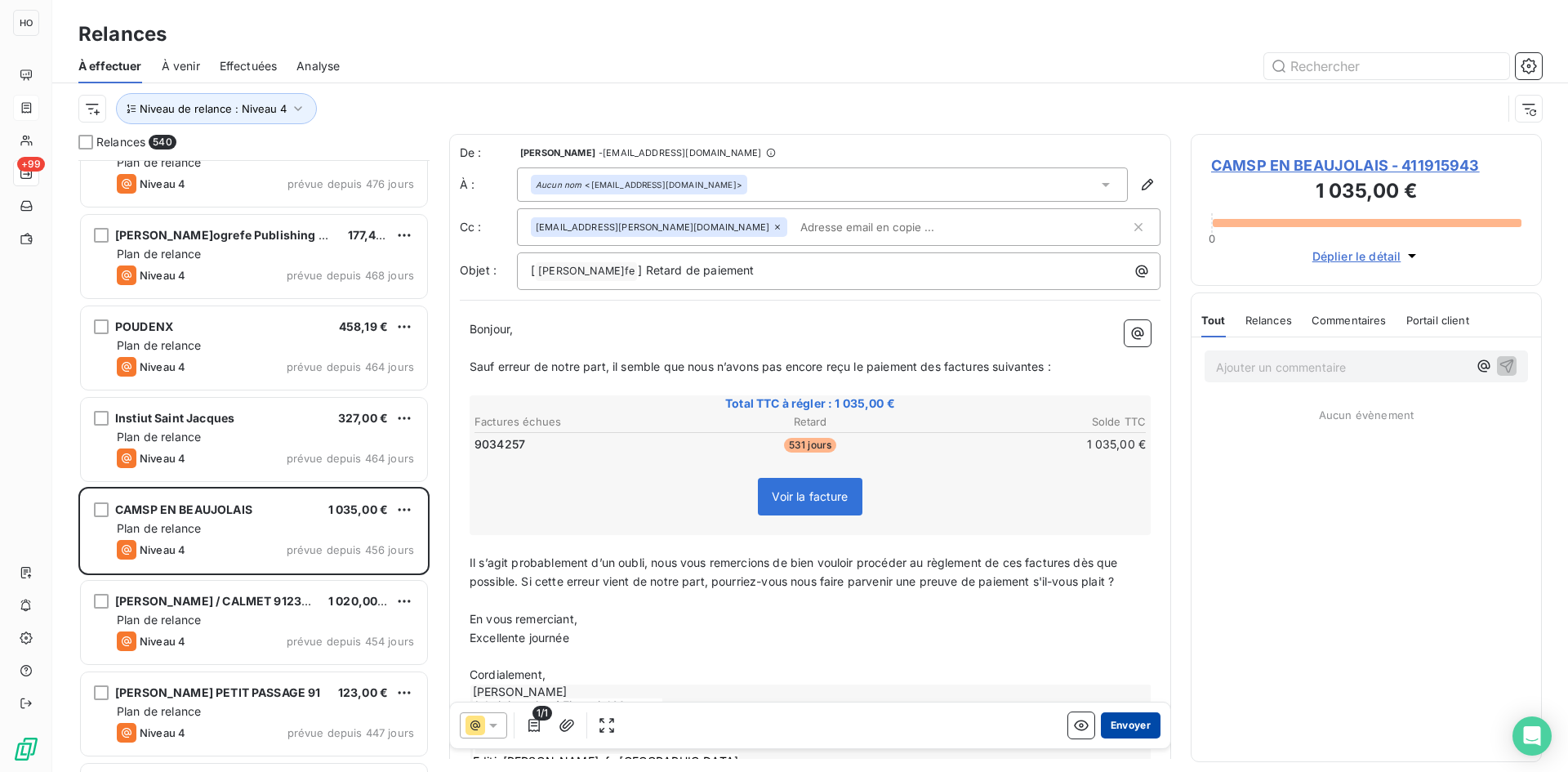
click at [1136, 727] on button "Envoyer" at bounding box center [1131, 725] width 60 height 26
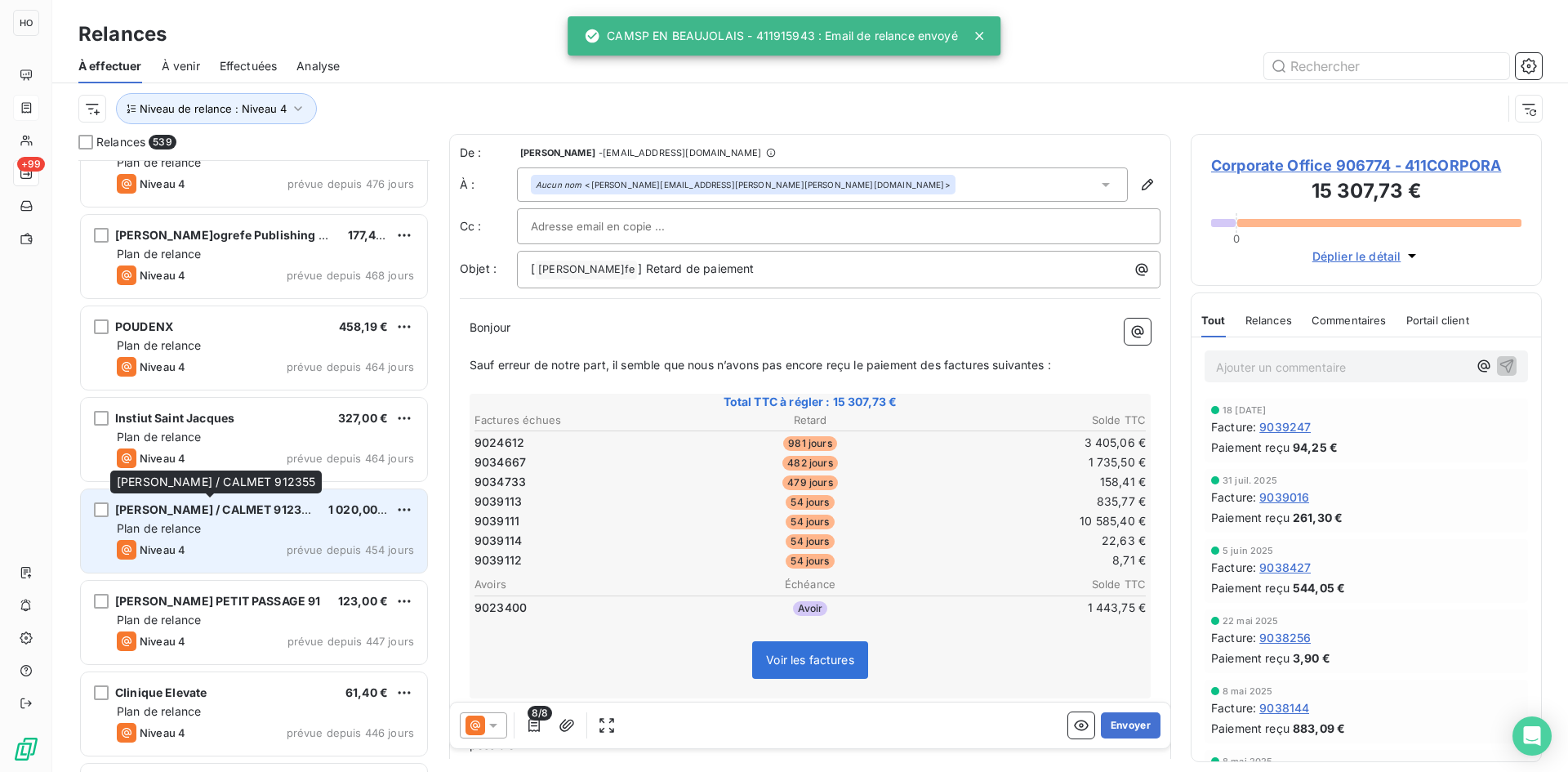
click at [210, 509] on span "GU Saisie SAIO / CALMET 912355" at bounding box center [215, 509] width 201 height 14
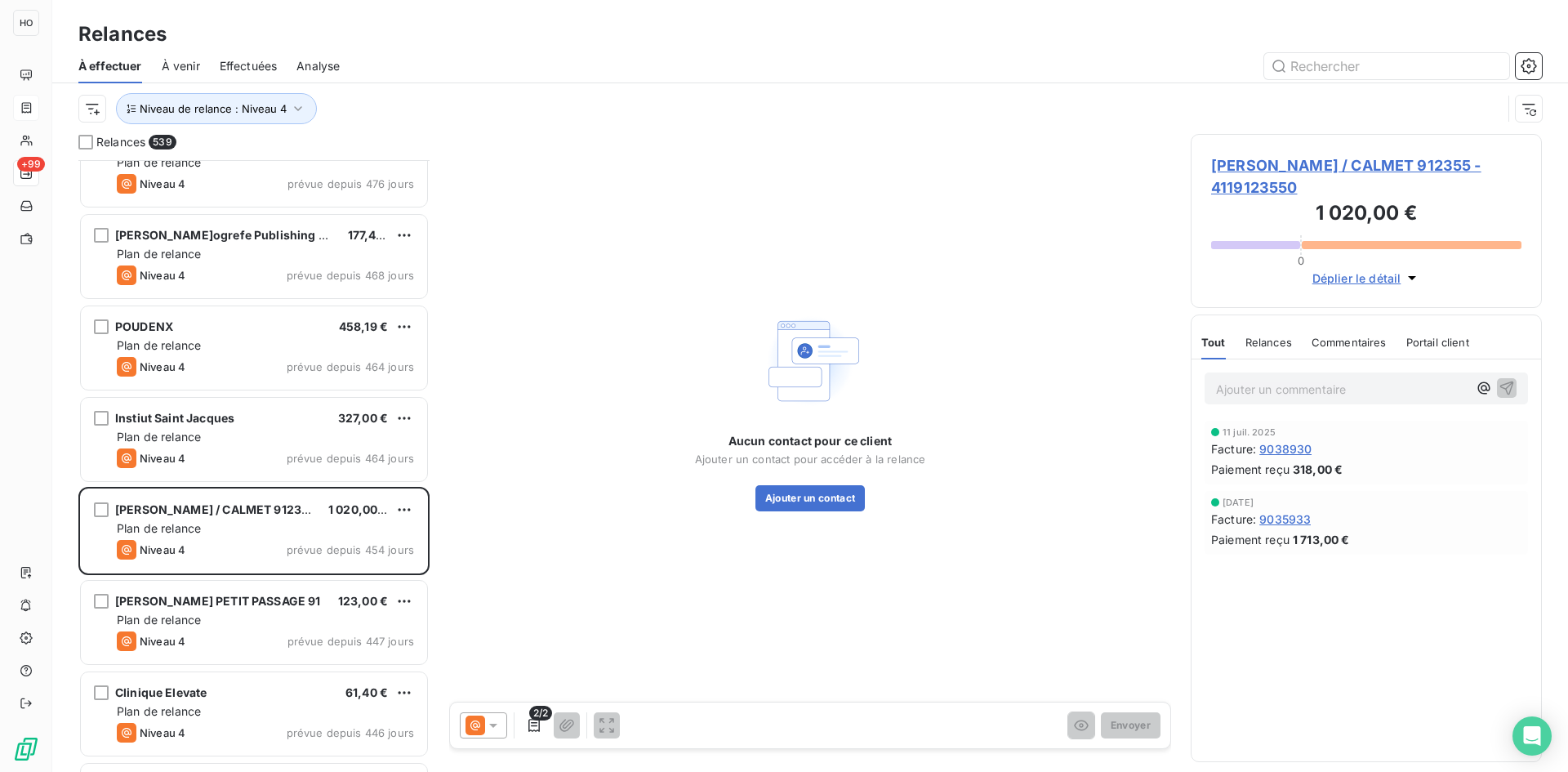
click at [485, 720] on icon at bounding box center [494, 725] width 17 height 17
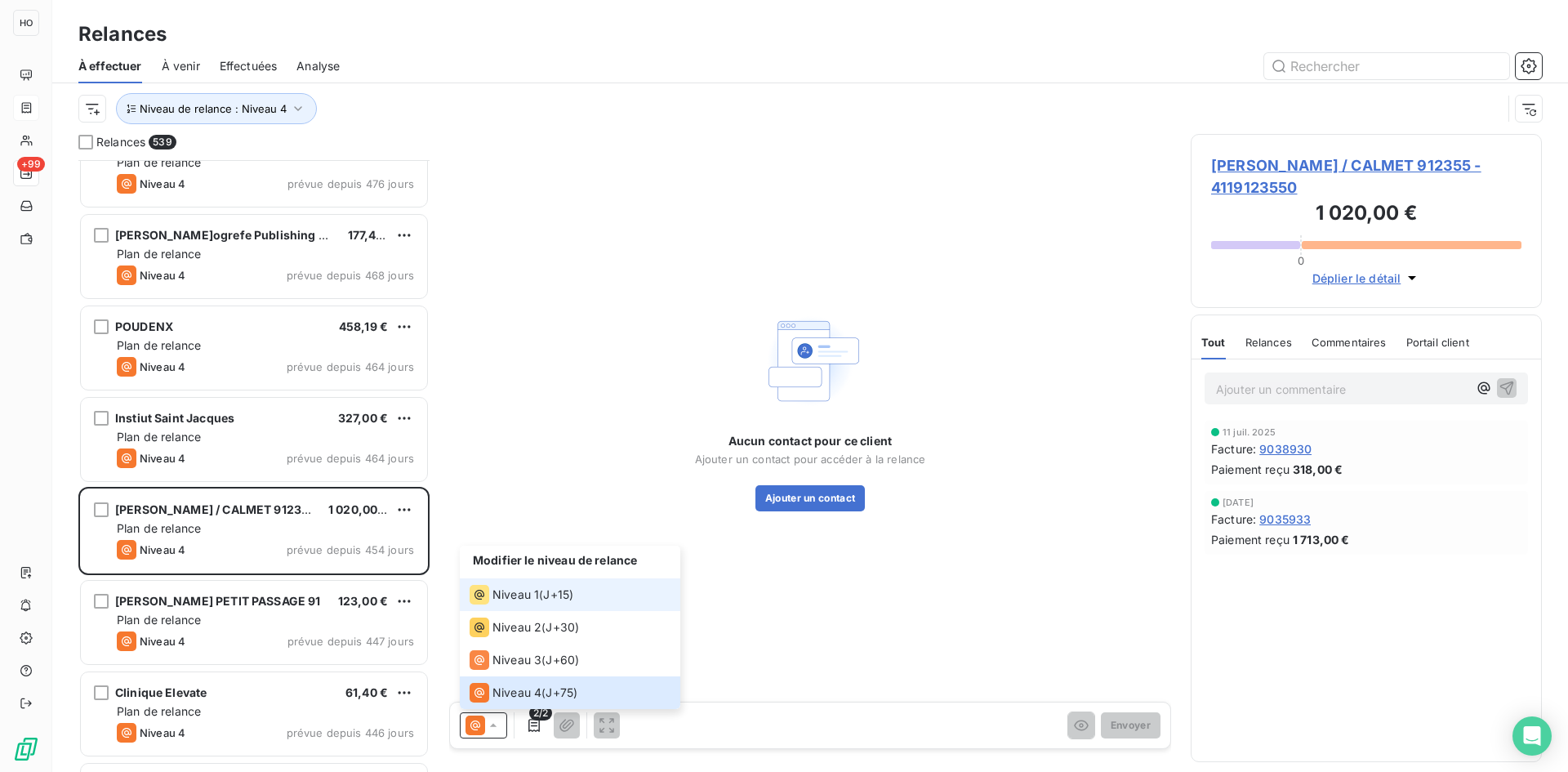
click at [560, 587] on span "J+15 )" at bounding box center [558, 595] width 30 height 17
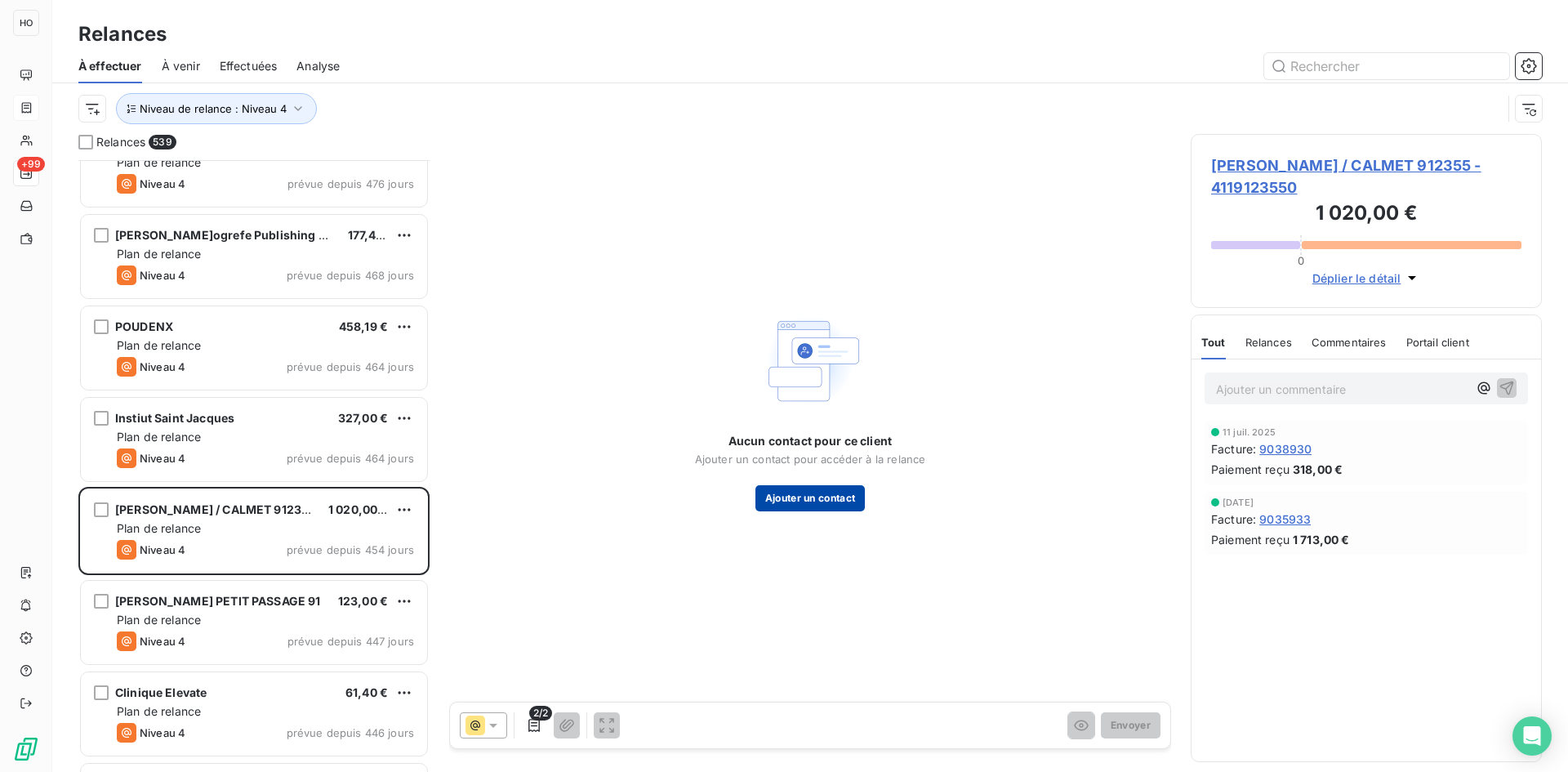
click at [818, 504] on button "Ajouter un contact" at bounding box center [810, 498] width 110 height 26
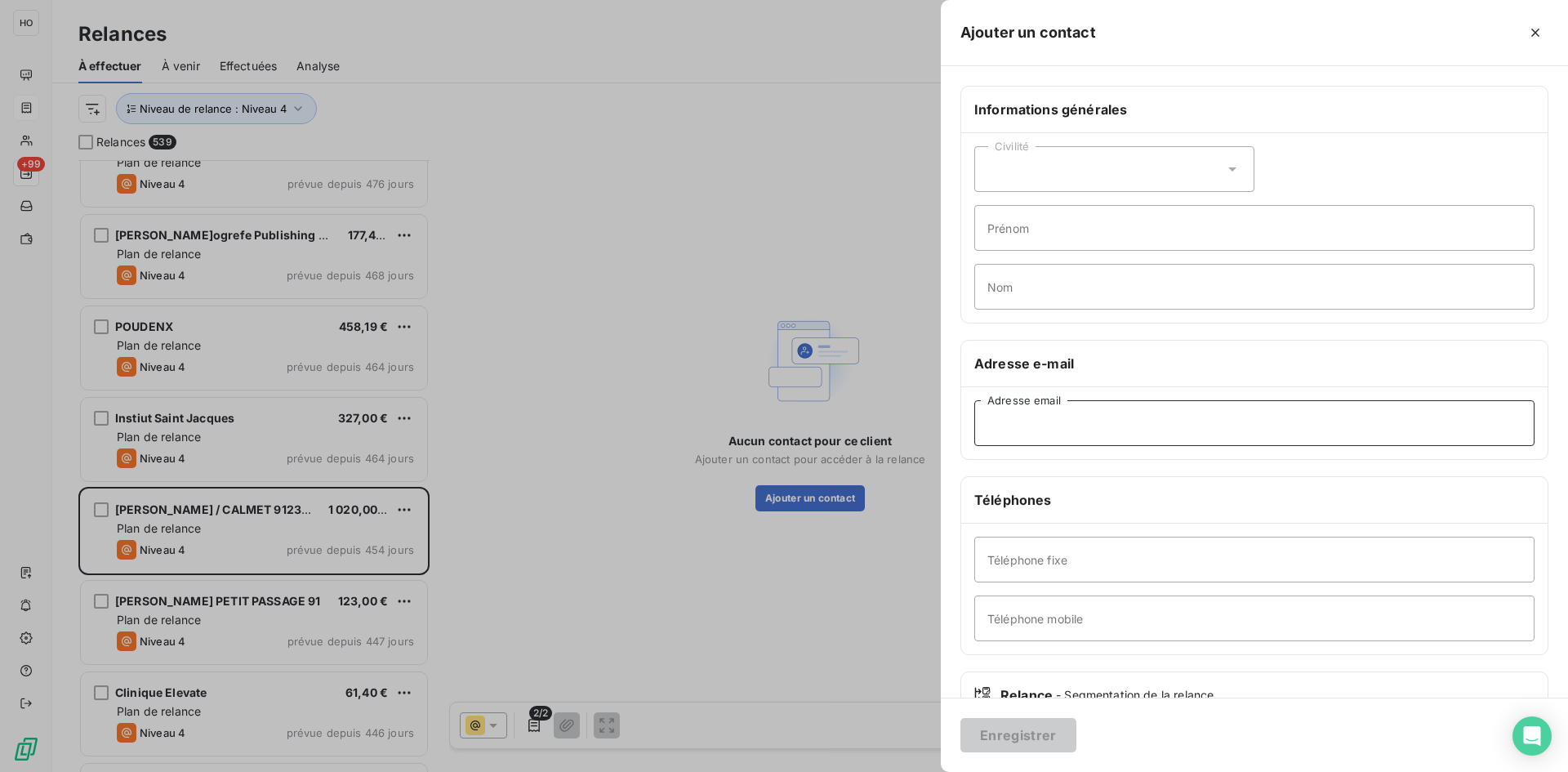
click at [1039, 414] on input "Adresse email" at bounding box center [1254, 423] width 560 height 46
paste input "Isabelle.Calmet@ac-versailles.fr"
type input "Isabelle.Calmet@ac-versailles.fr"
click at [1021, 735] on button "Enregistrer" at bounding box center [1018, 735] width 116 height 34
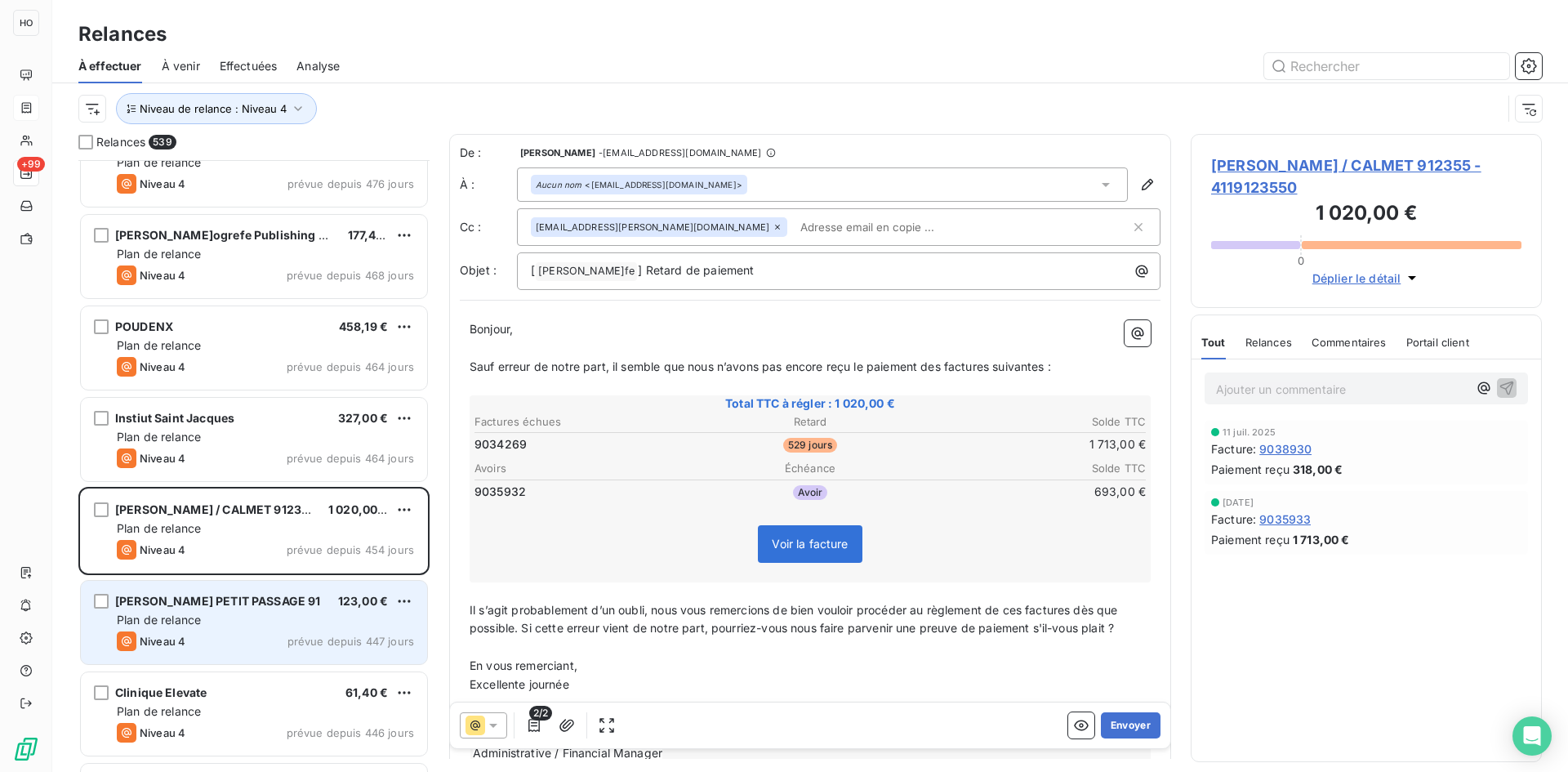
click at [290, 618] on div "Plan de relance" at bounding box center [265, 620] width 297 height 17
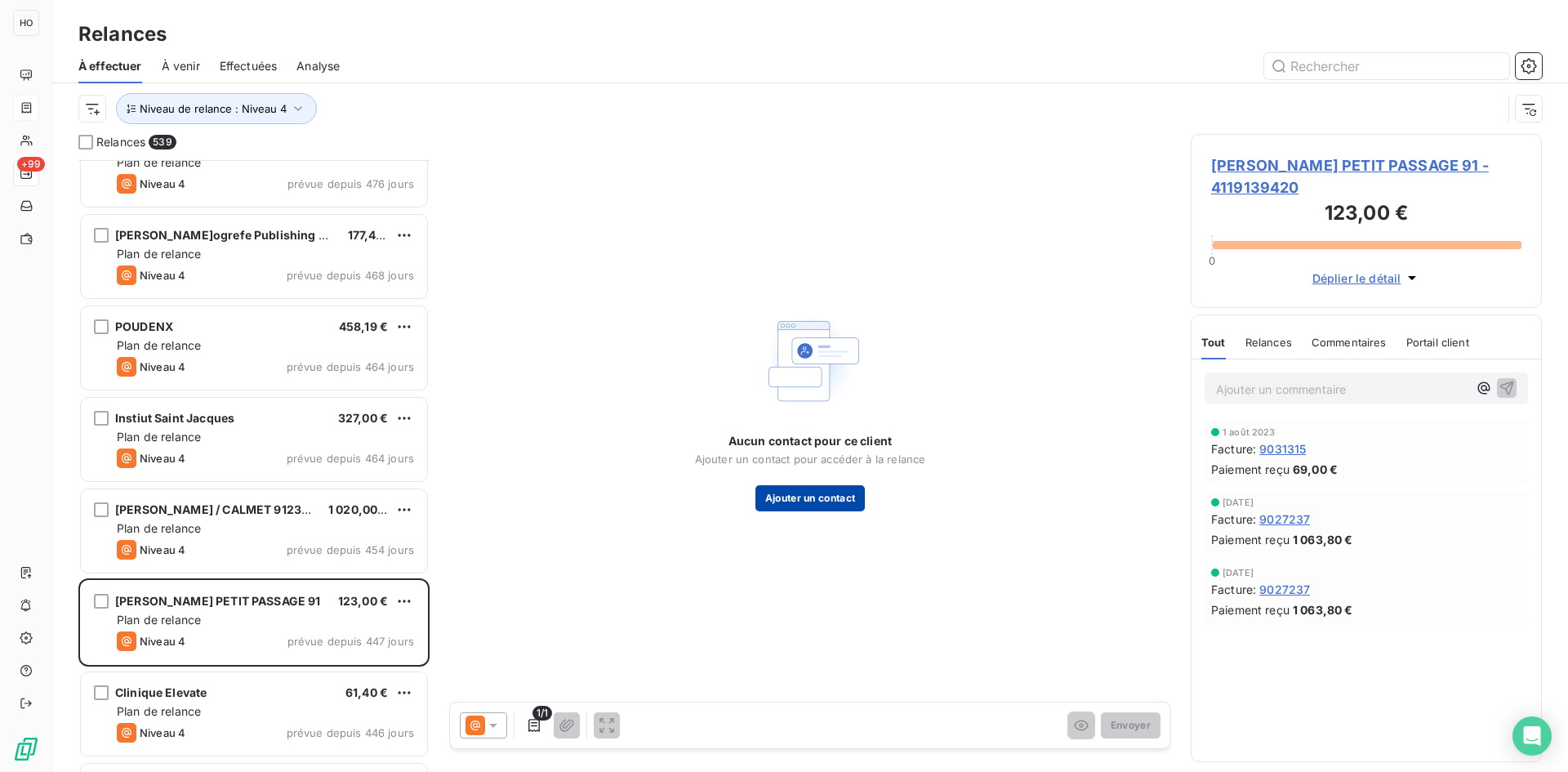
click at [827, 490] on button "Ajouter un contact" at bounding box center [810, 498] width 110 height 26
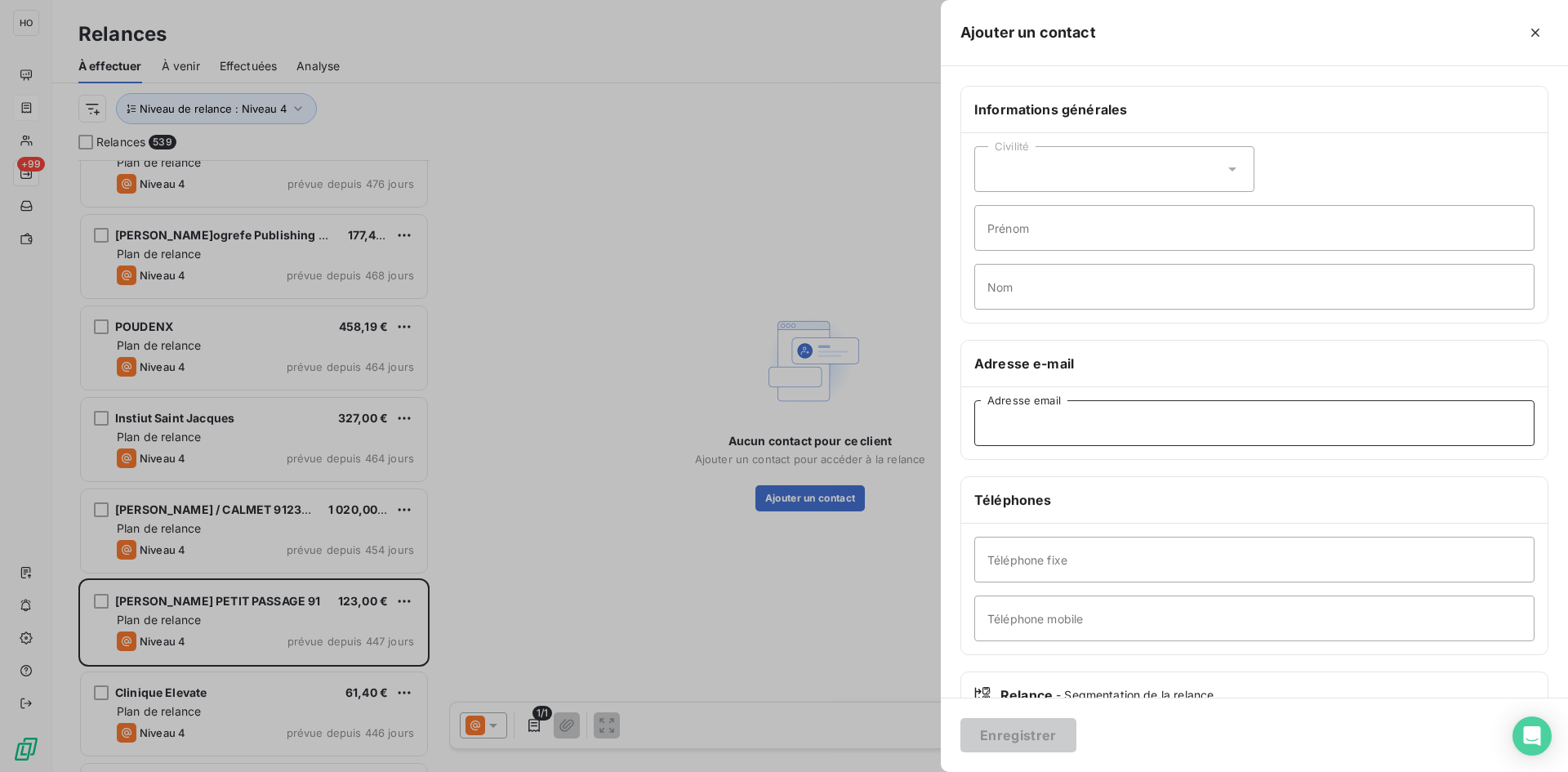
paste input "secretariat@areram-gard.fr"
click at [1022, 426] on input "Adresse email" at bounding box center [1254, 423] width 560 height 46
type input "secretariat@areram-gard.fr"
click at [1015, 740] on button "Enregistrer" at bounding box center [1018, 735] width 116 height 34
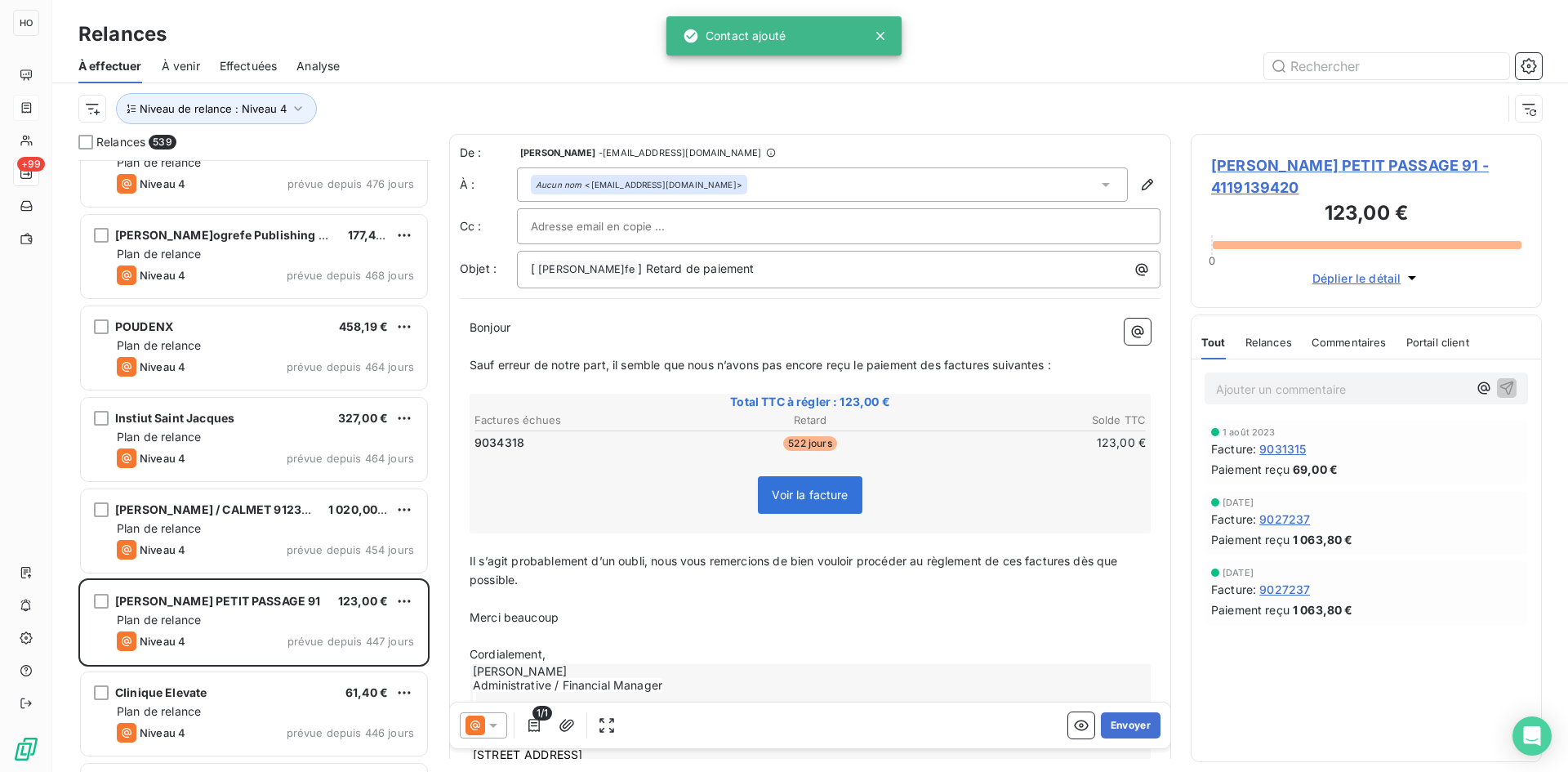
click at [486, 722] on icon at bounding box center [494, 725] width 17 height 17
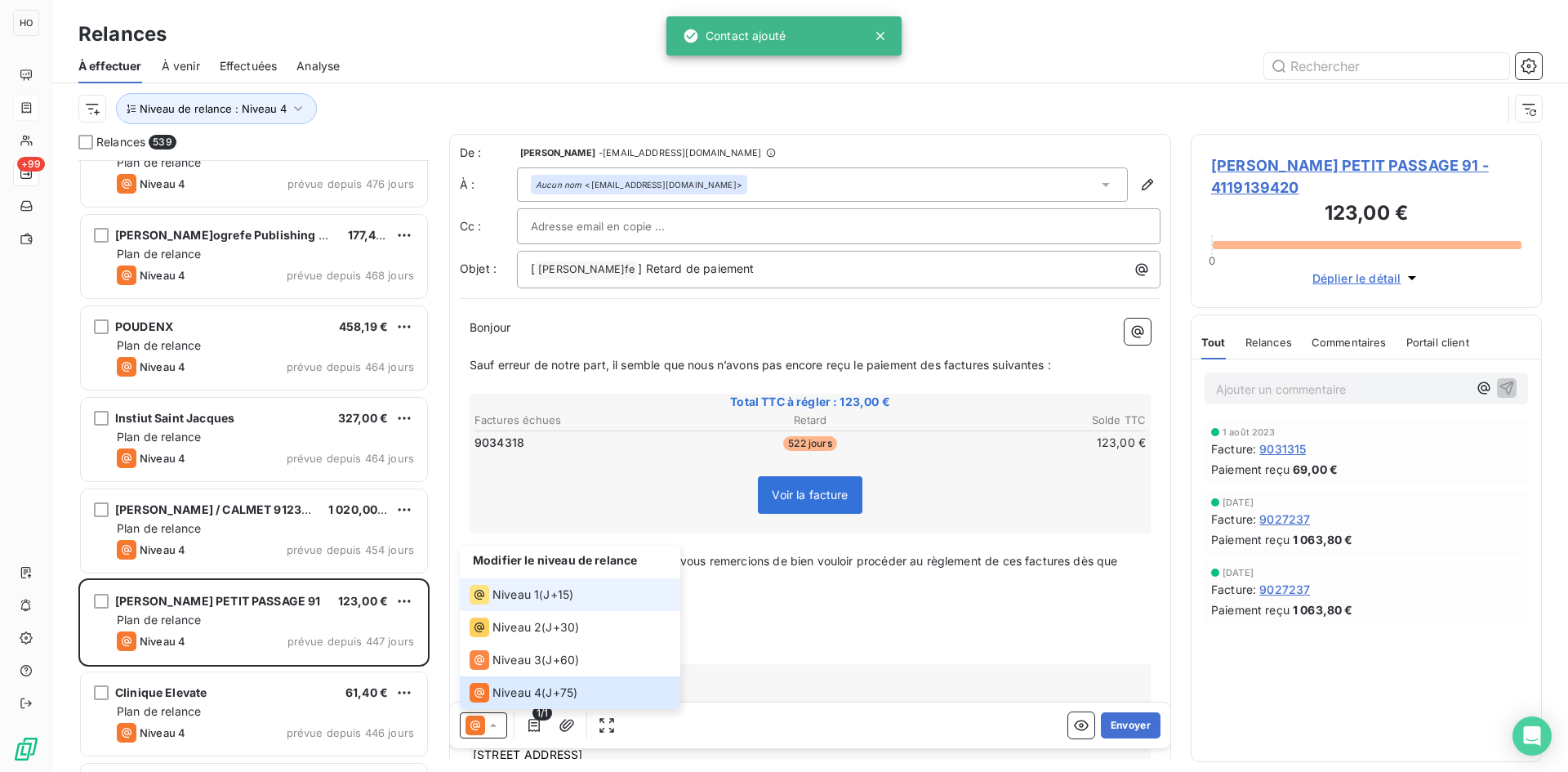
click at [535, 585] on div "Niveau 1" at bounding box center [504, 595] width 69 height 20
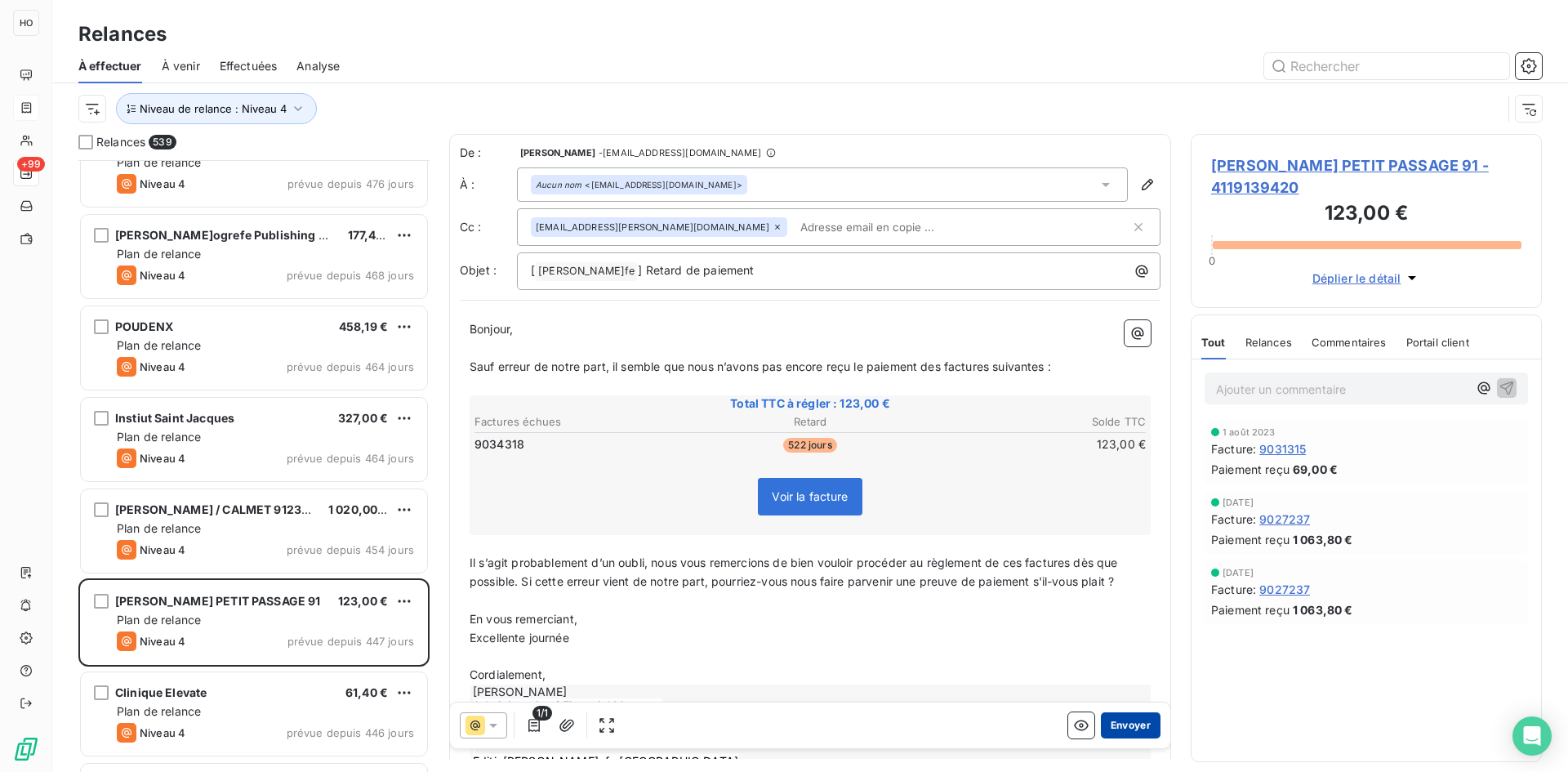
click at [1125, 724] on button "Envoyer" at bounding box center [1131, 725] width 60 height 26
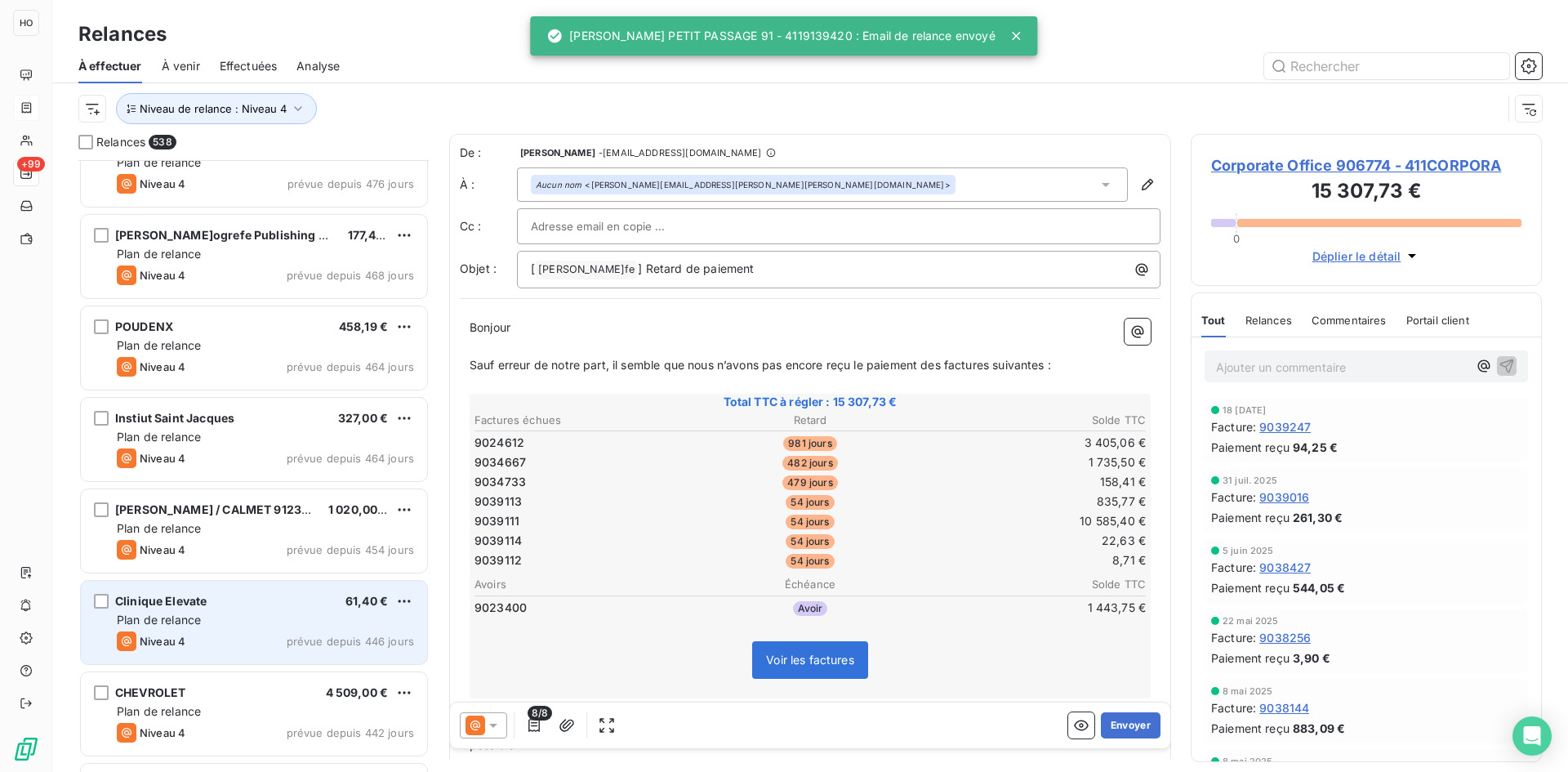
click at [280, 621] on div "Plan de relance" at bounding box center [265, 620] width 297 height 17
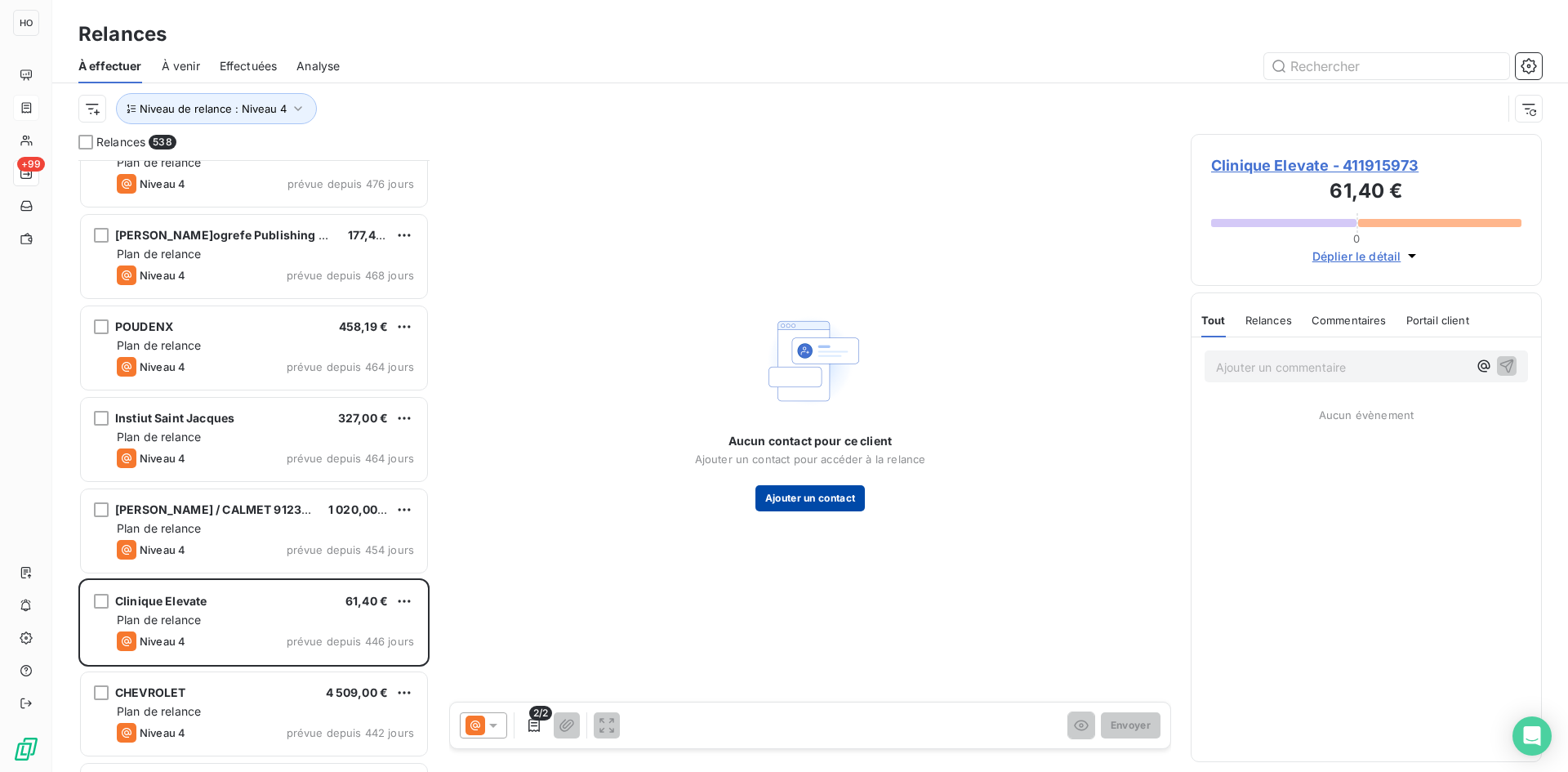
click at [831, 503] on button "Ajouter un contact" at bounding box center [810, 498] width 110 height 26
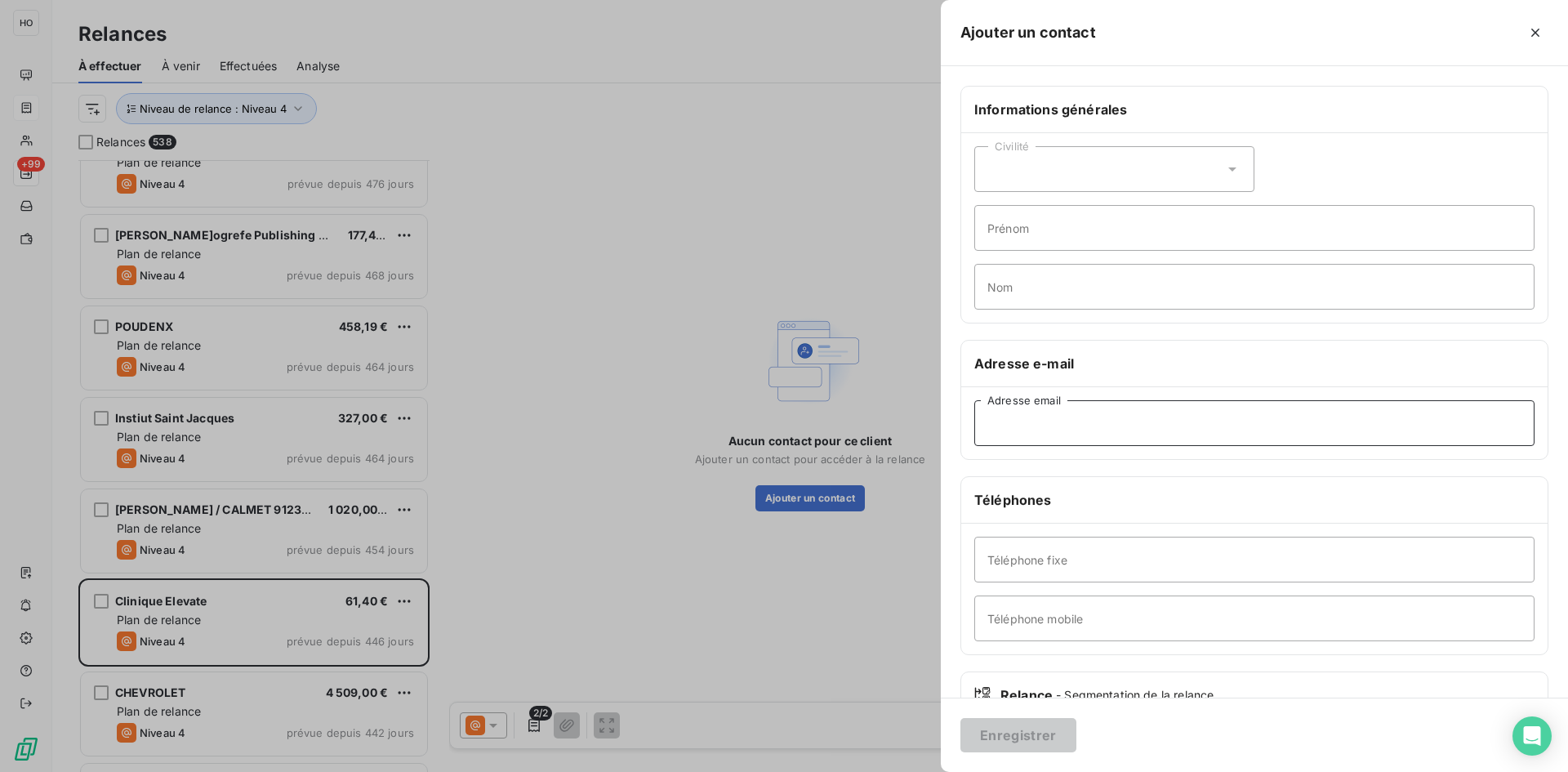
click at [1050, 407] on input "Adresse email" at bounding box center [1254, 423] width 560 height 46
paste input "vaness6873@gmail.com"
type input "vaness6873@gmail.com"
click at [1013, 738] on button "Enregistrer" at bounding box center [1018, 735] width 116 height 34
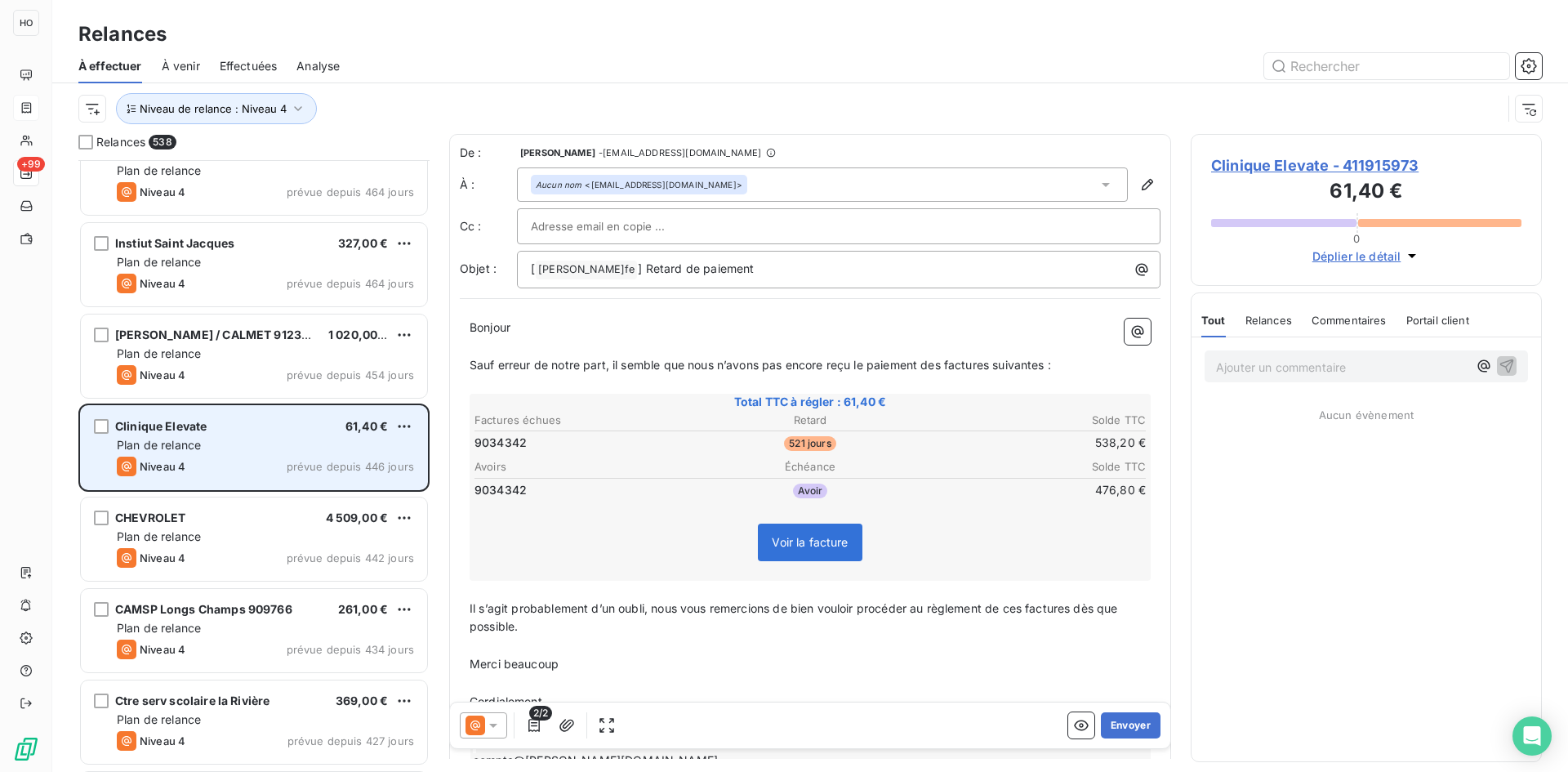
scroll to position [37084, 0]
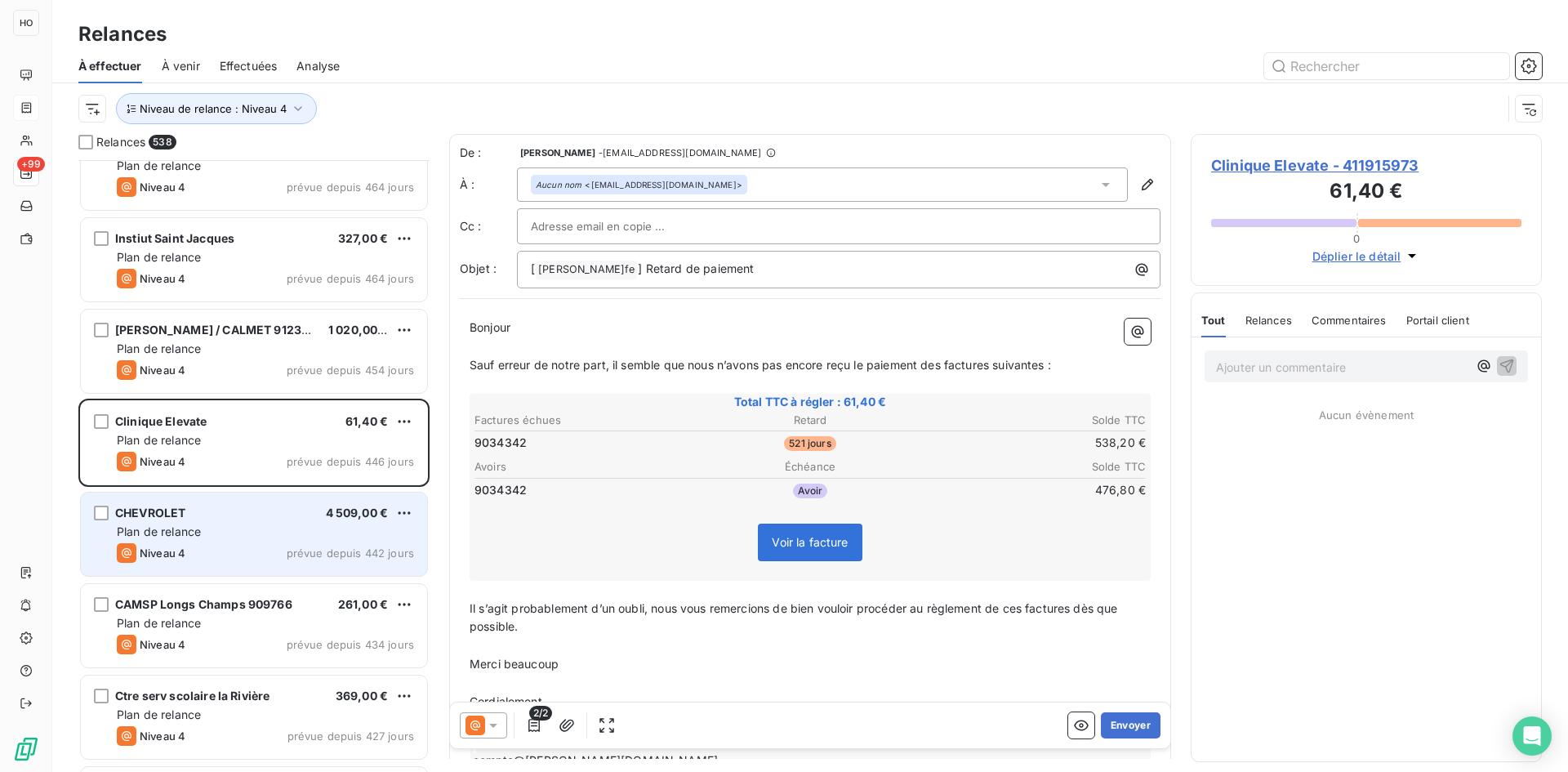
click at [255, 509] on div "CHEVROLET 4 509,00 €" at bounding box center [265, 513] width 297 height 15
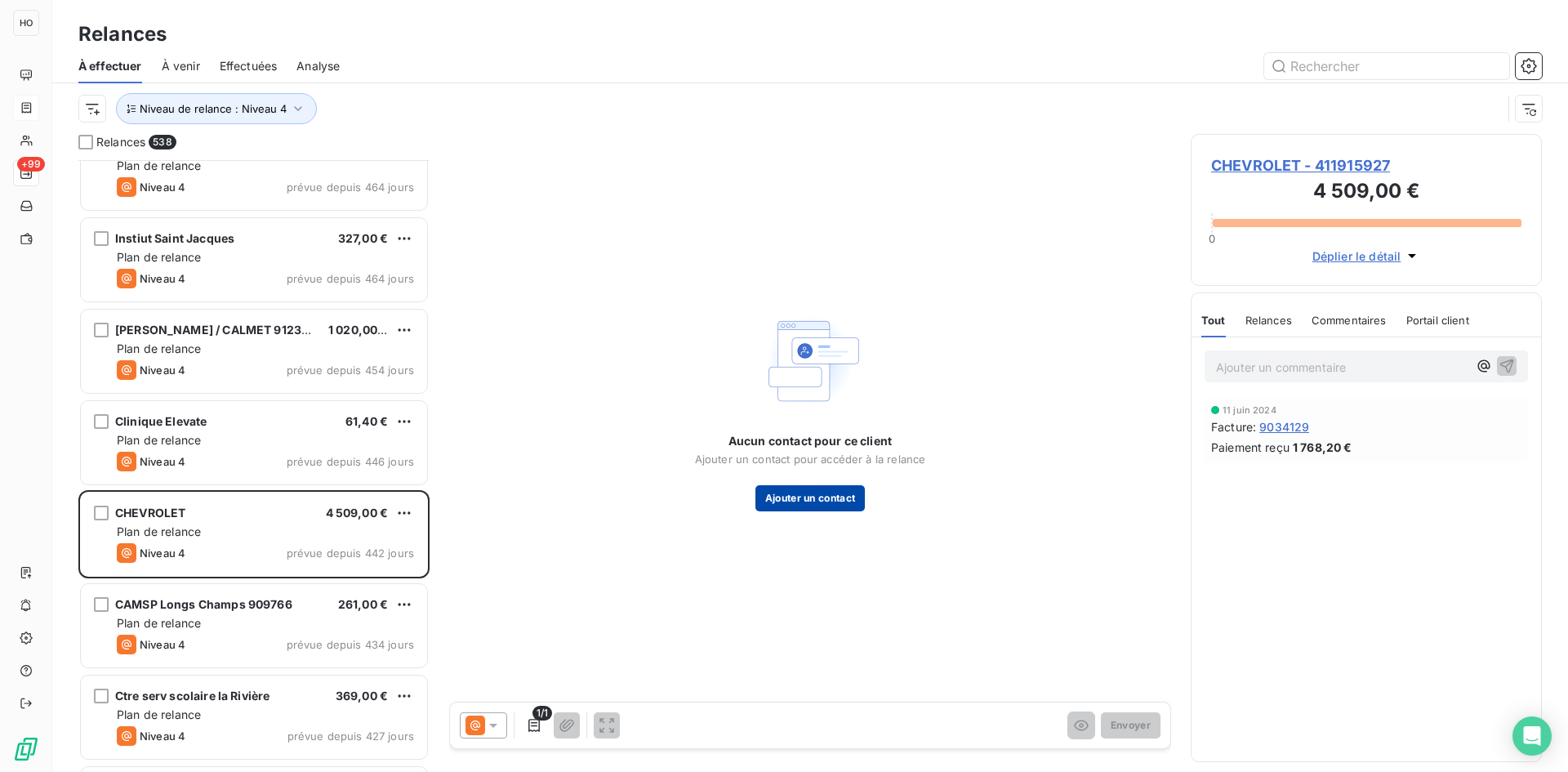
click at [819, 496] on button "Ajouter un contact" at bounding box center [810, 498] width 110 height 26
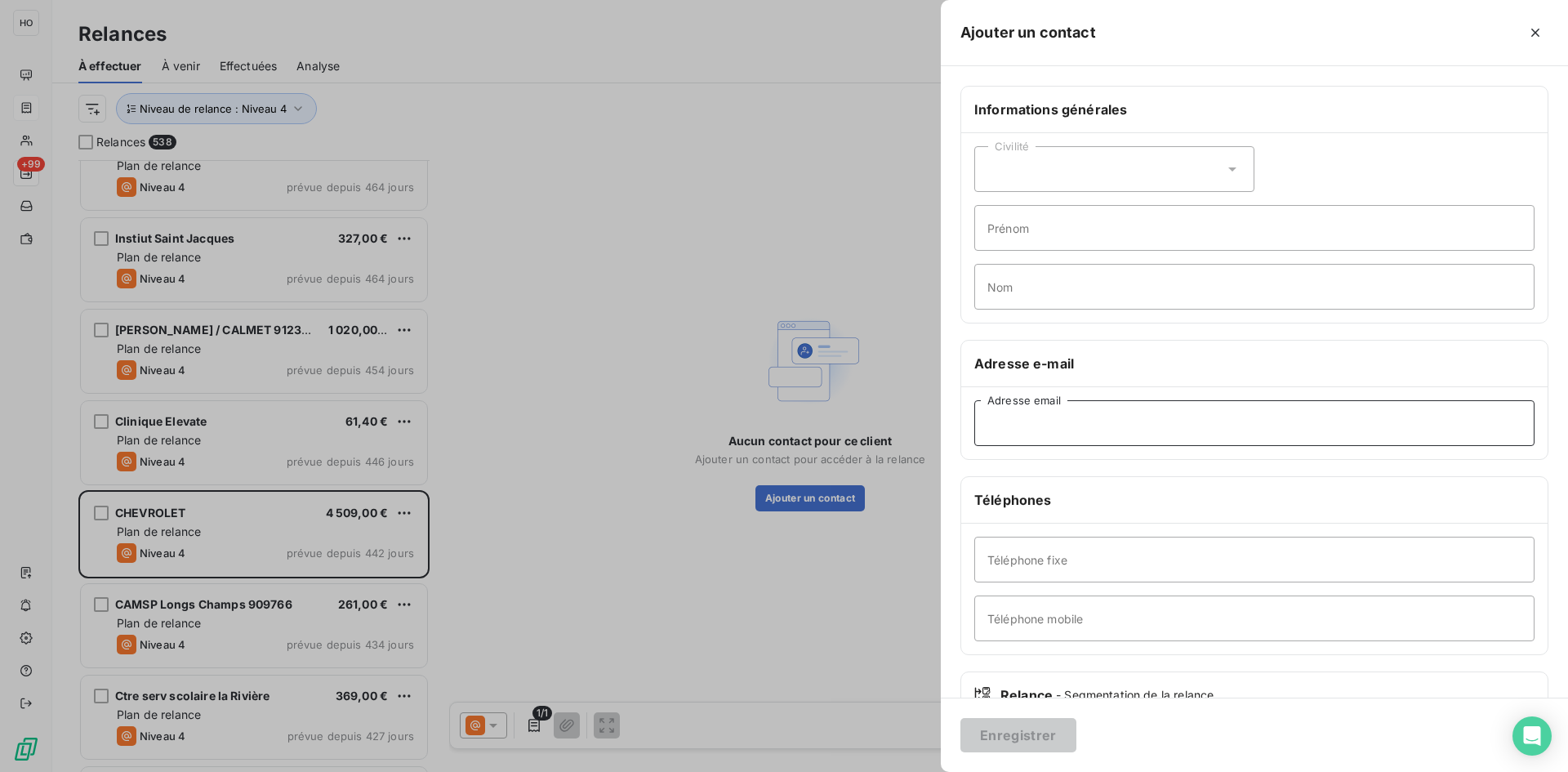
click at [1050, 417] on input "Adresse email" at bounding box center [1254, 423] width 560 height 46
paste input "gkerrar.cpeaja@gmail.com"
type input "gkerrar.cpeaja@gmail.com"
click at [1036, 731] on button "Enregistrer" at bounding box center [1018, 735] width 116 height 34
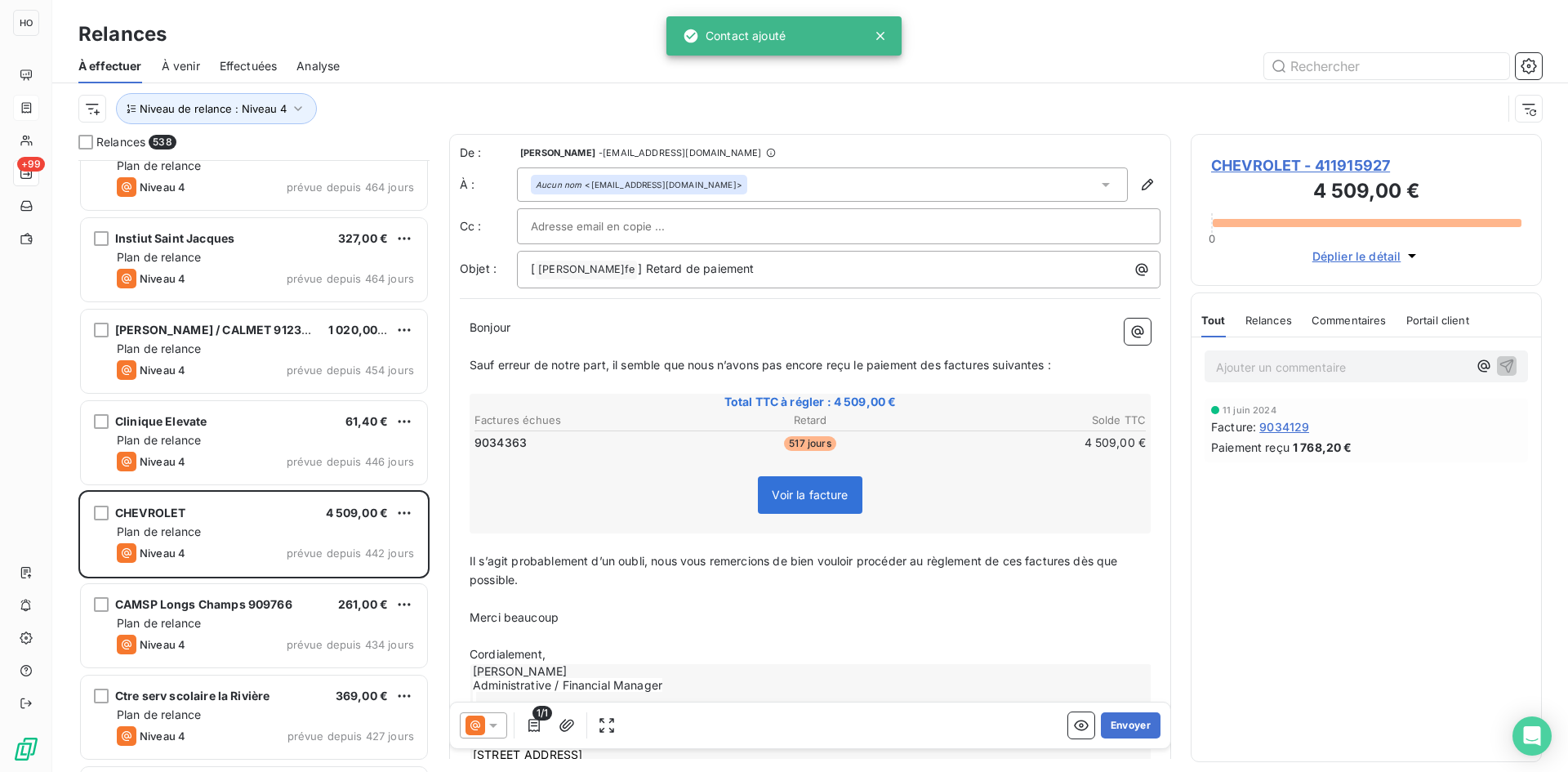
click at [487, 723] on icon at bounding box center [494, 725] width 17 height 17
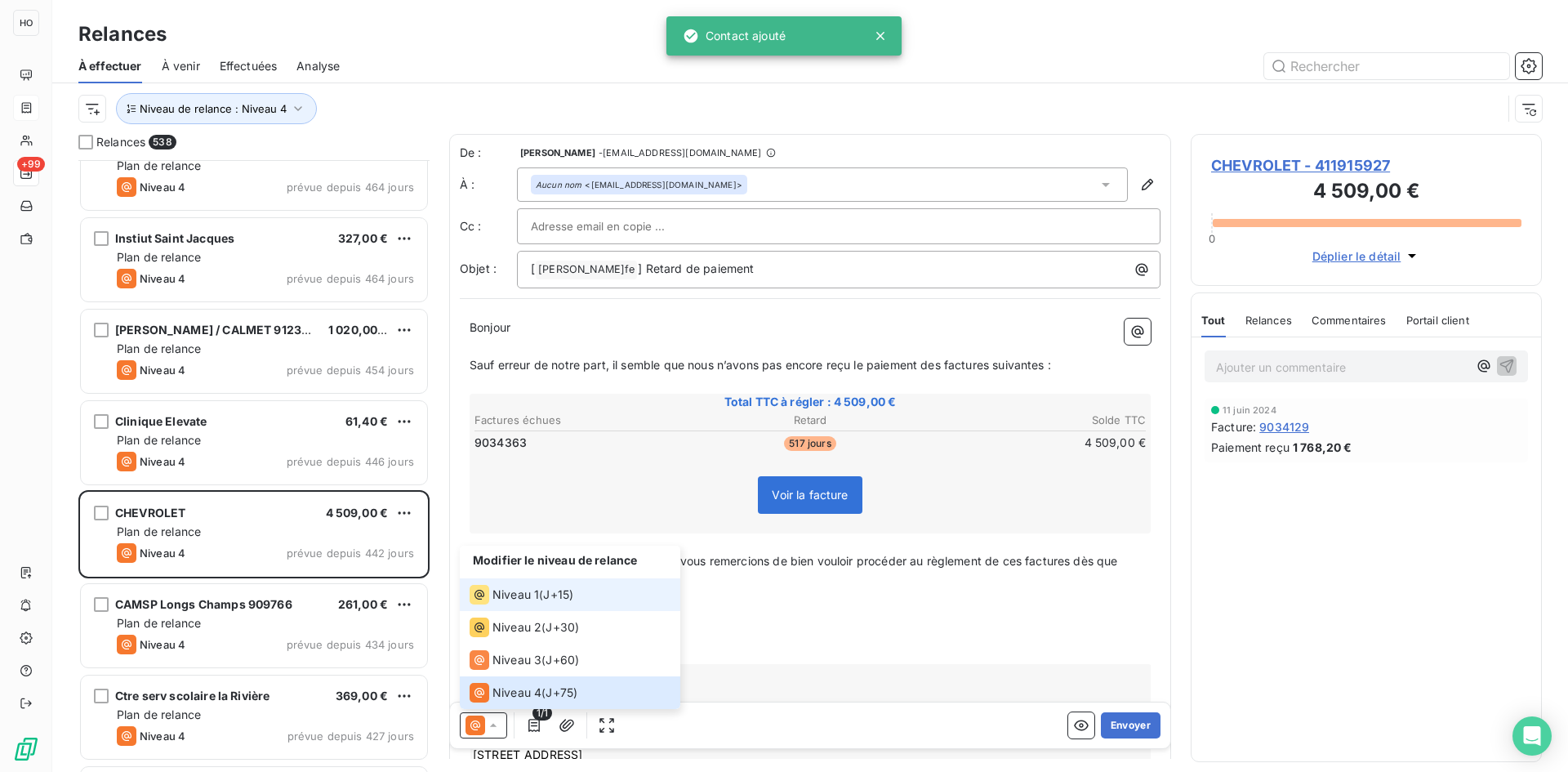
click at [566, 584] on li "Niveau 1 ( J+15 )" at bounding box center [570, 594] width 221 height 32
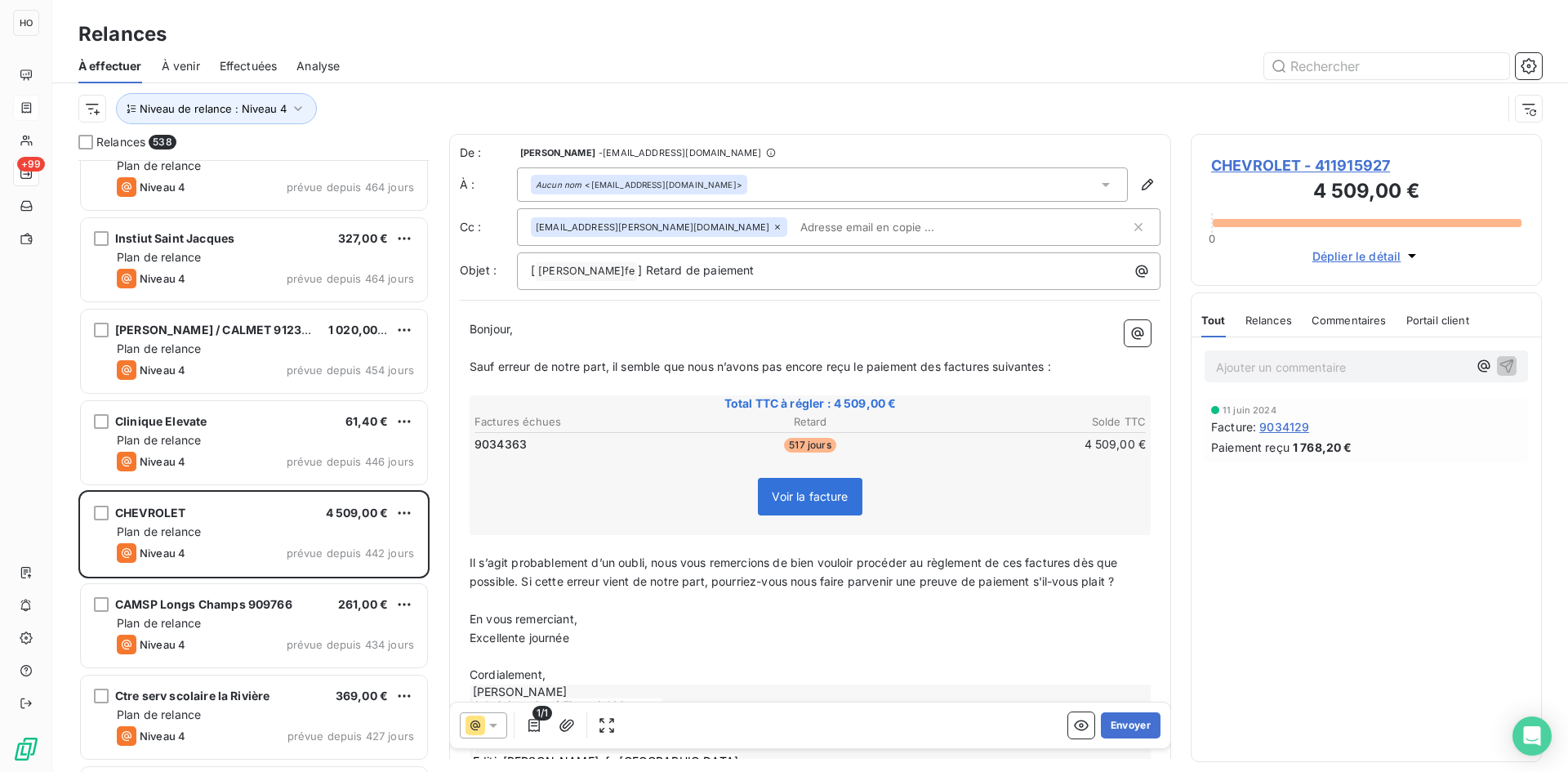
click at [802, 610] on p "En vous remerciant," at bounding box center [810, 620] width 681 height 19
click at [1125, 725] on button "Envoyer" at bounding box center [1131, 725] width 60 height 26
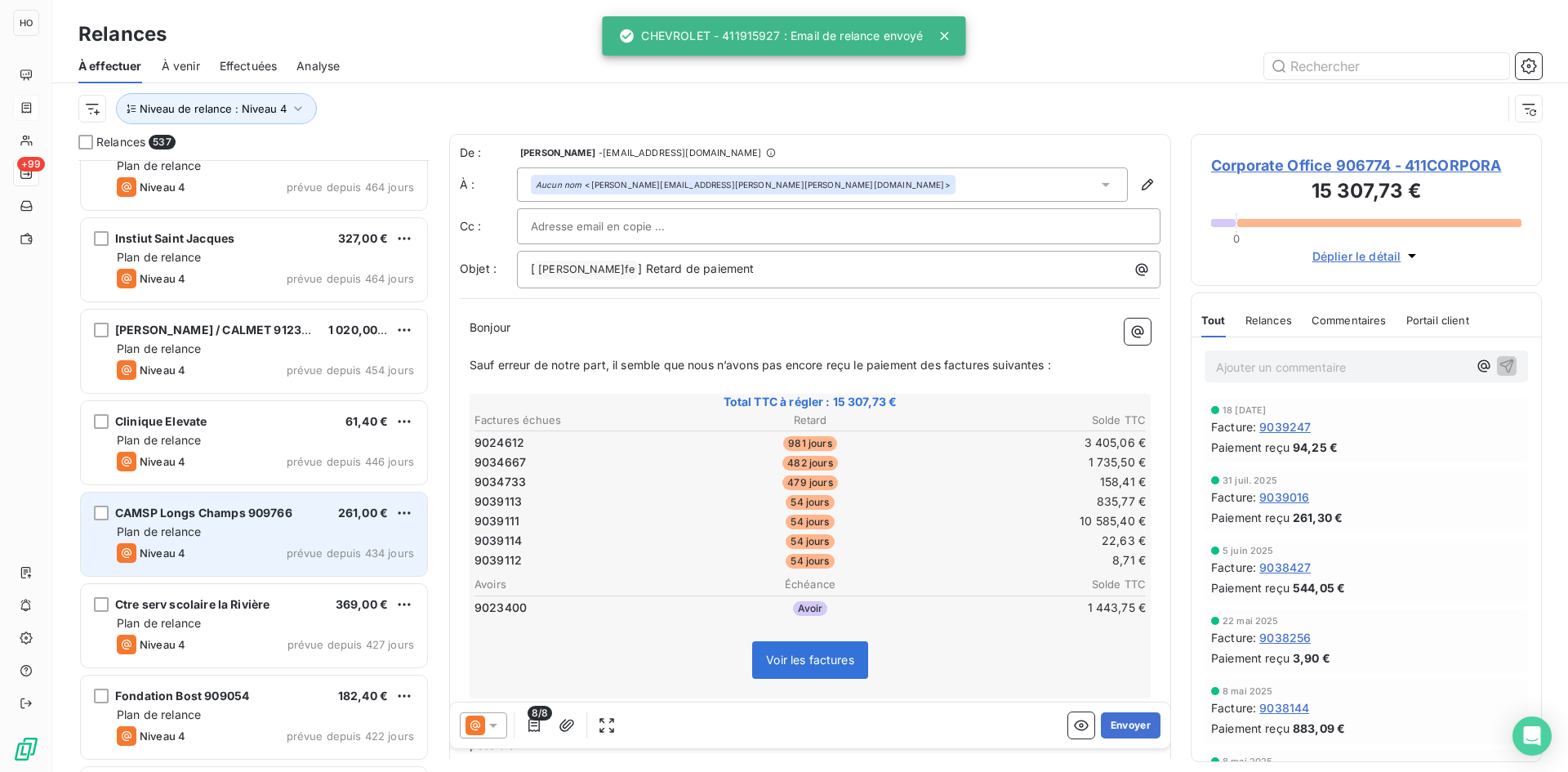
click at [284, 537] on div "Plan de relance" at bounding box center [265, 532] width 297 height 17
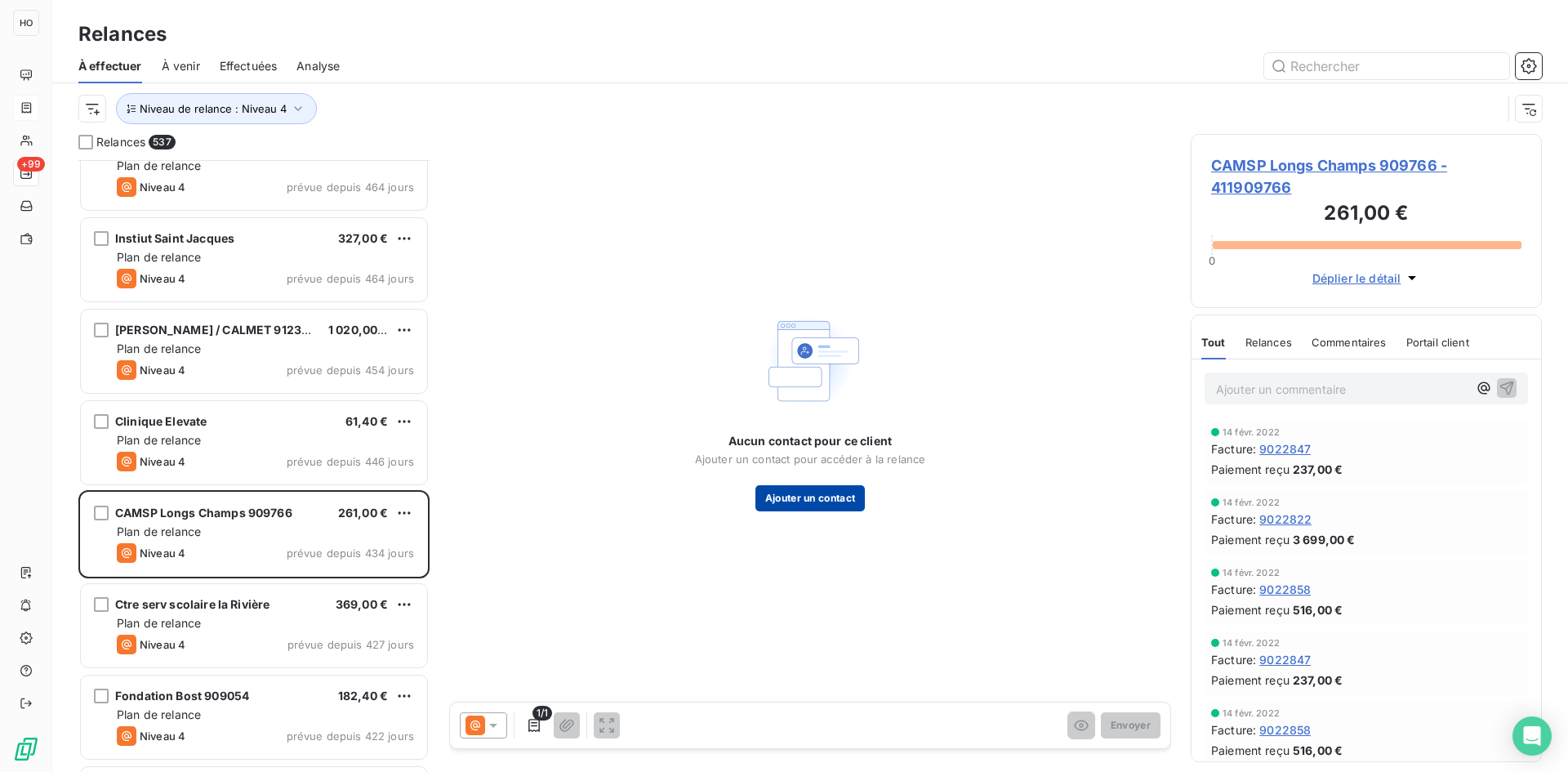
click at [814, 500] on button "Ajouter un contact" at bounding box center [810, 498] width 110 height 26
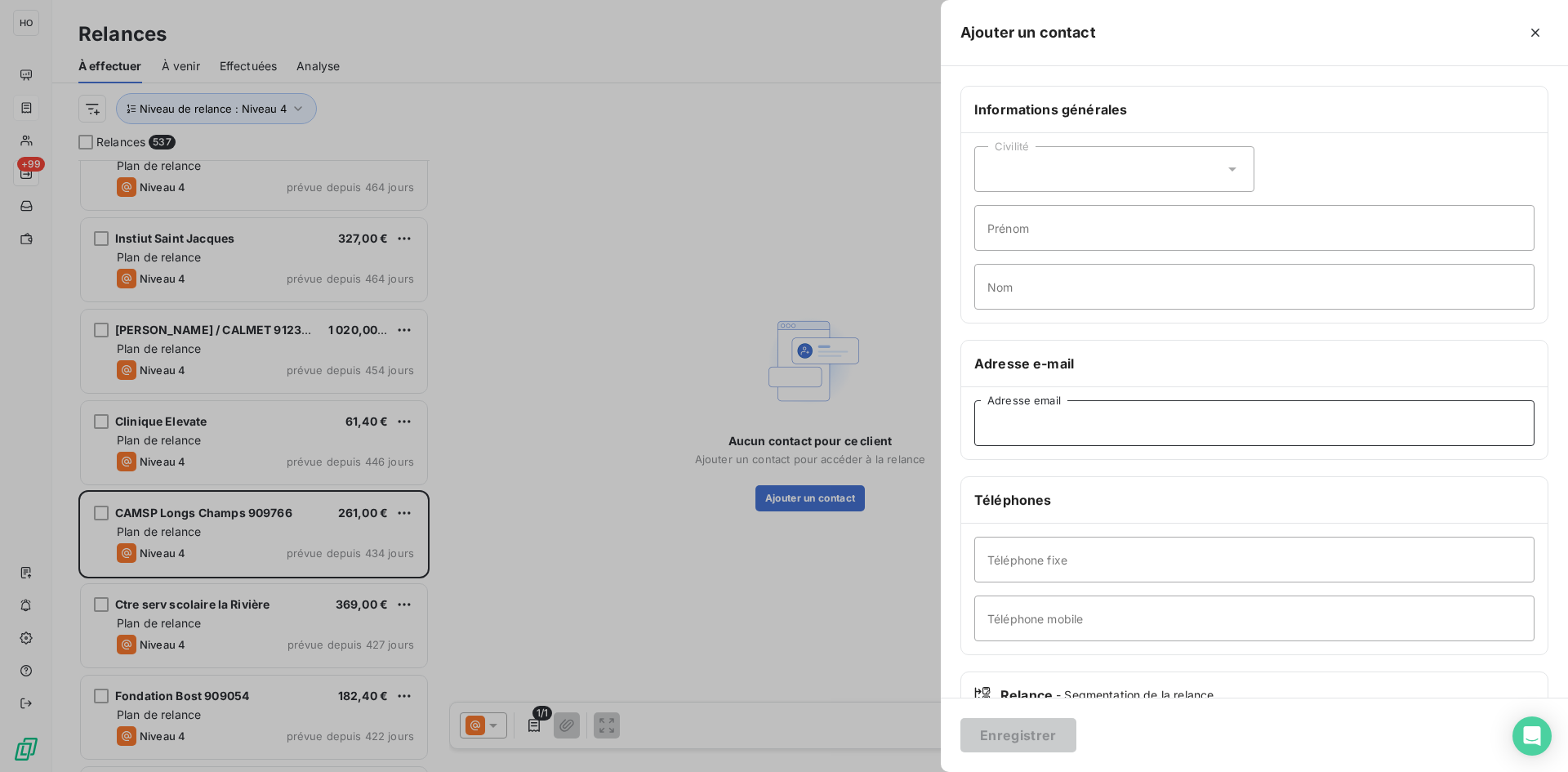
click at [1037, 410] on input "Adresse email" at bounding box center [1254, 423] width 560 height 46
paste input "cmppgayeulles@arass.fr"
type input "cmppgayeulles@arass.fr"
click at [1006, 734] on button "Enregistrer" at bounding box center [1018, 735] width 116 height 34
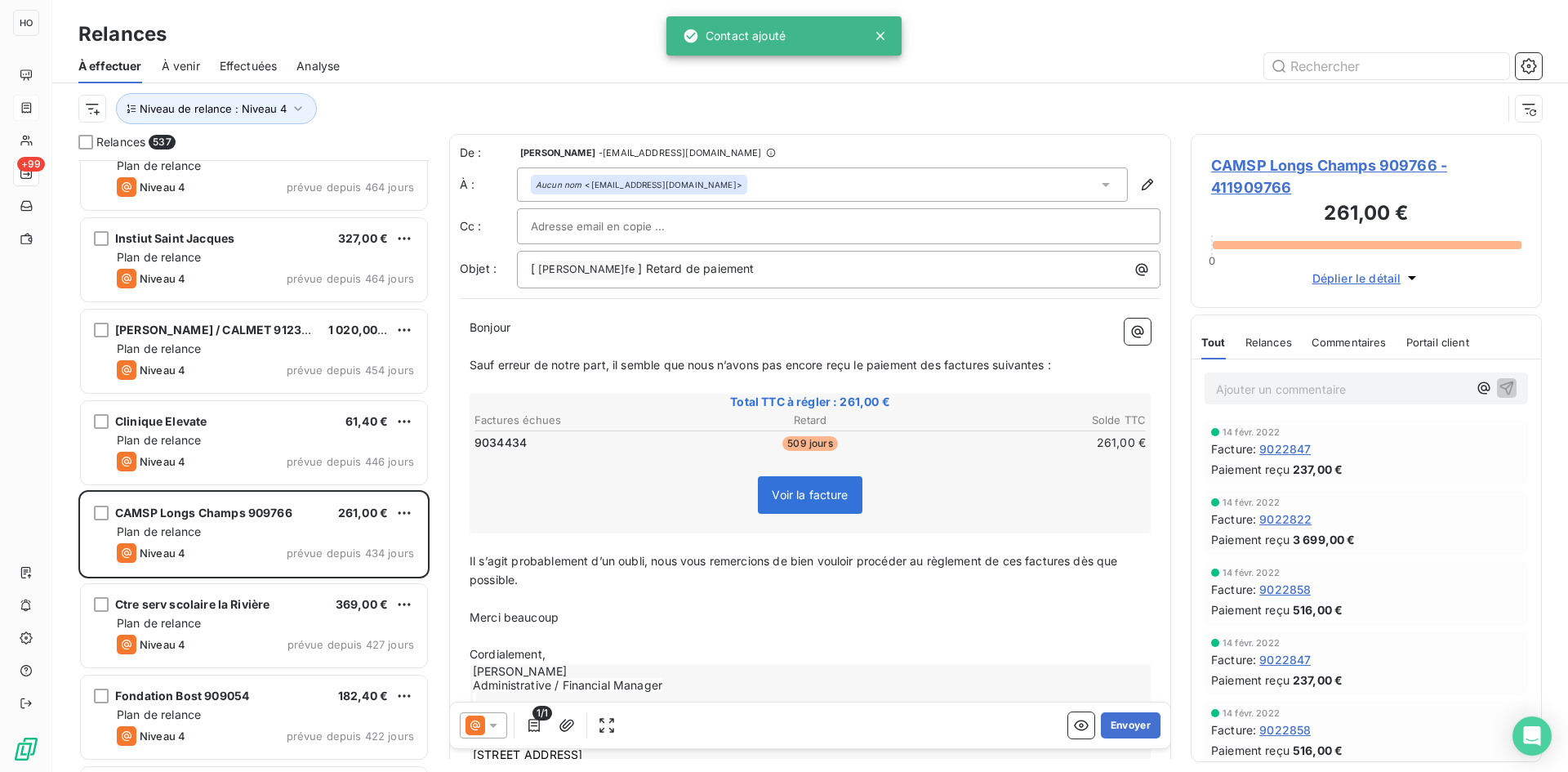
click at [490, 724] on icon at bounding box center [493, 725] width 8 height 4
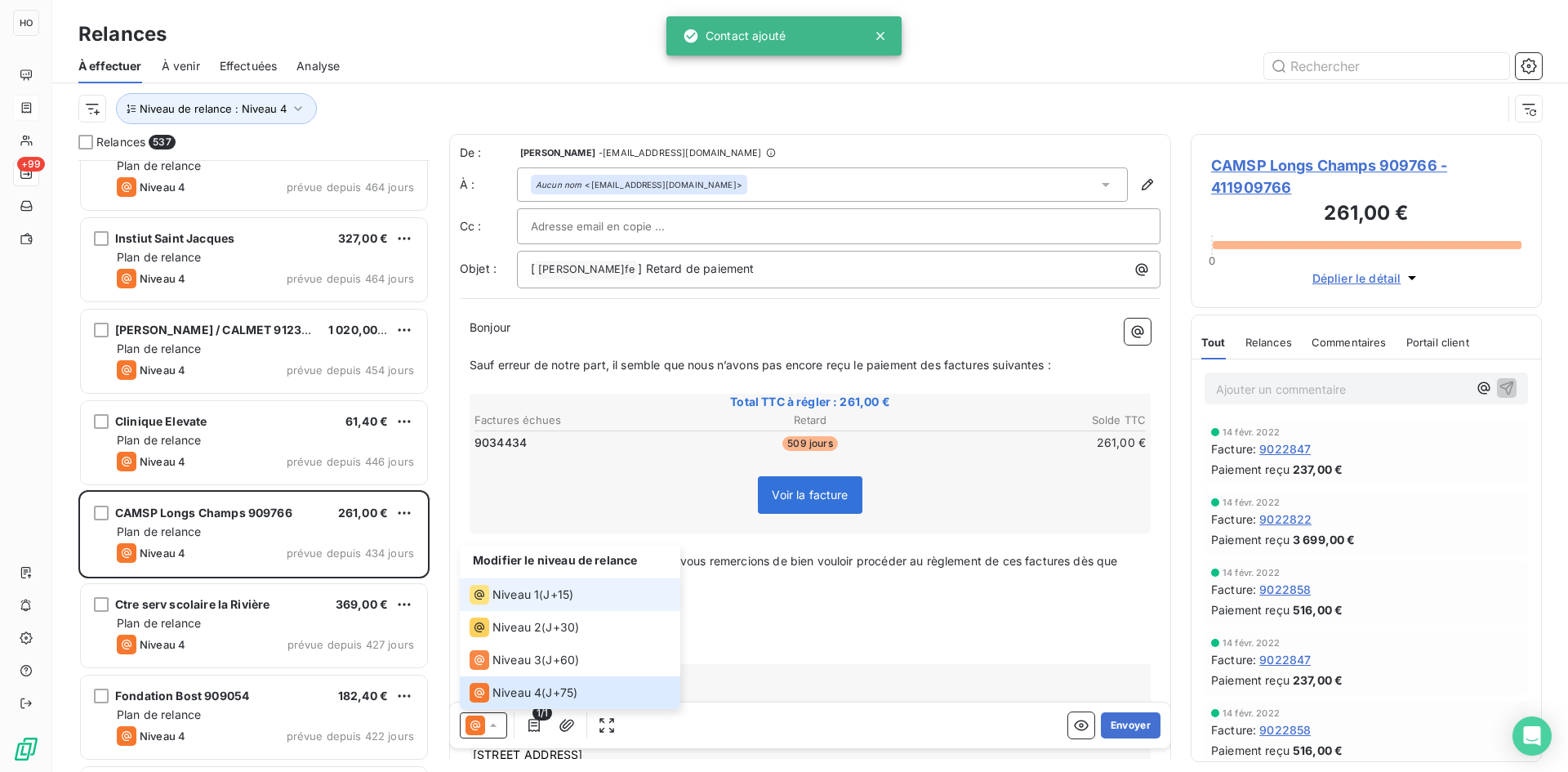
click at [548, 596] on span "J+15 )" at bounding box center [558, 595] width 30 height 17
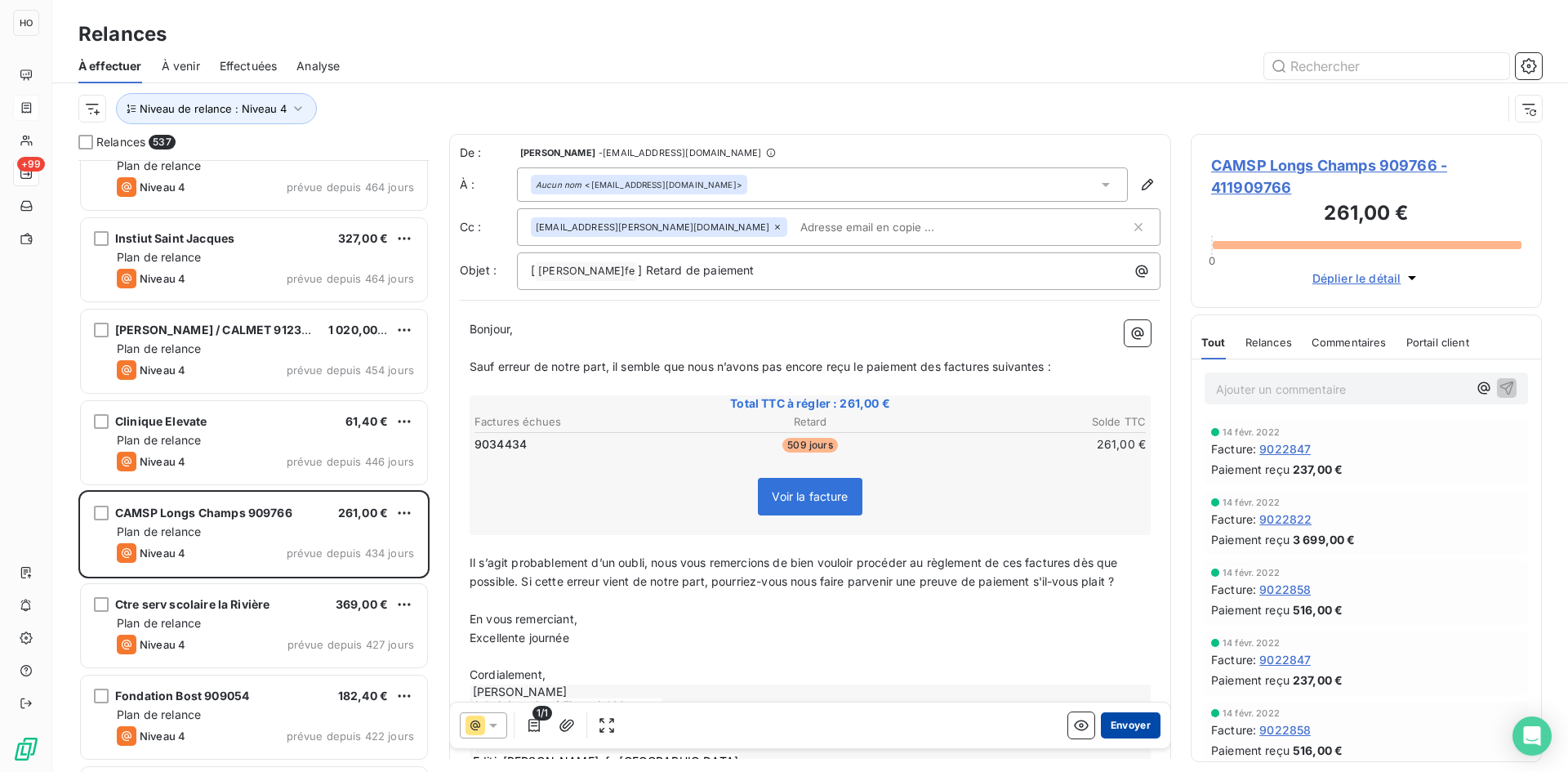
click at [1137, 727] on button "Envoyer" at bounding box center [1131, 725] width 60 height 26
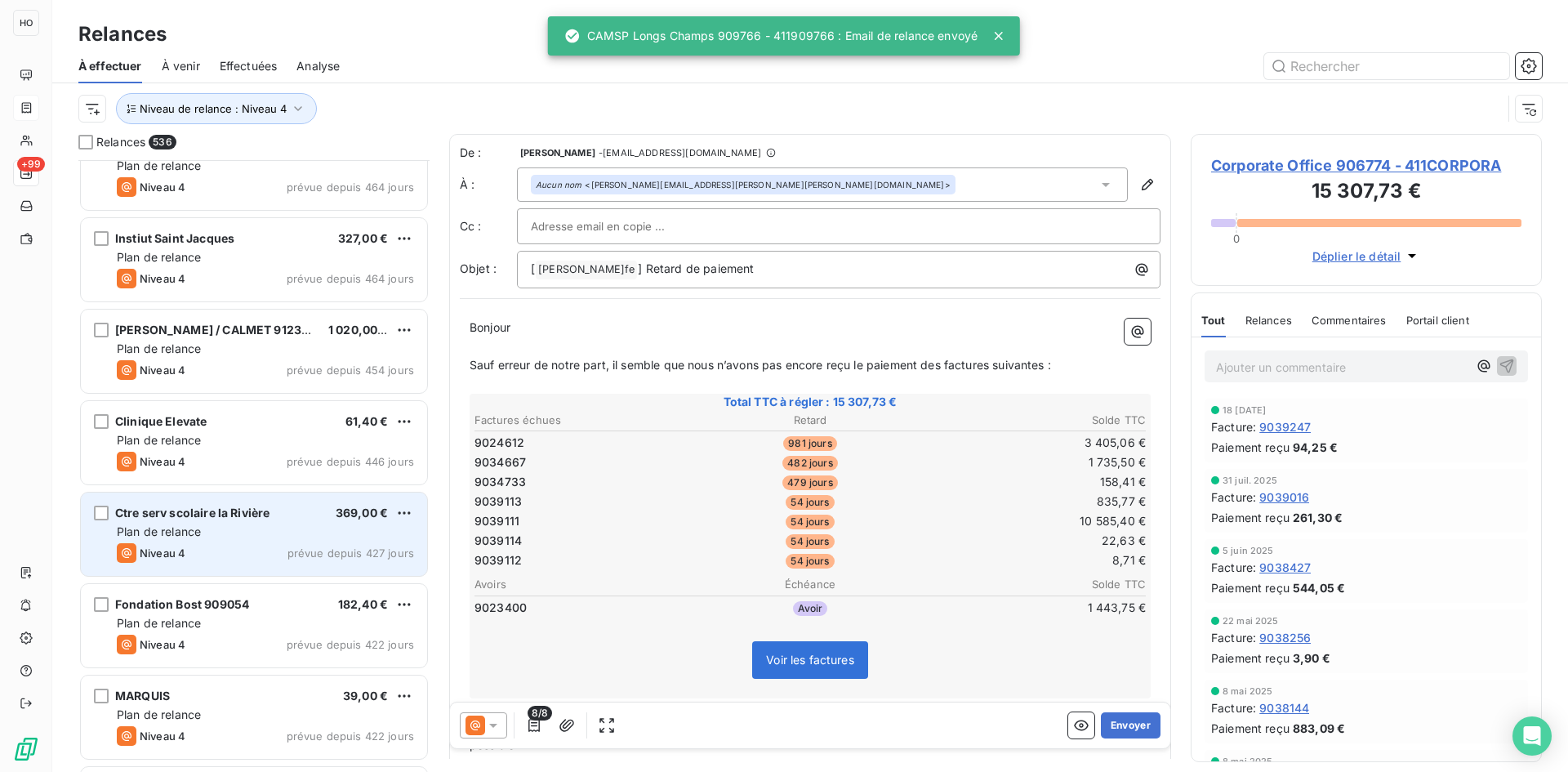
click at [285, 544] on div "Niveau 4 prévue depuis 427 jours" at bounding box center [265, 553] width 297 height 20
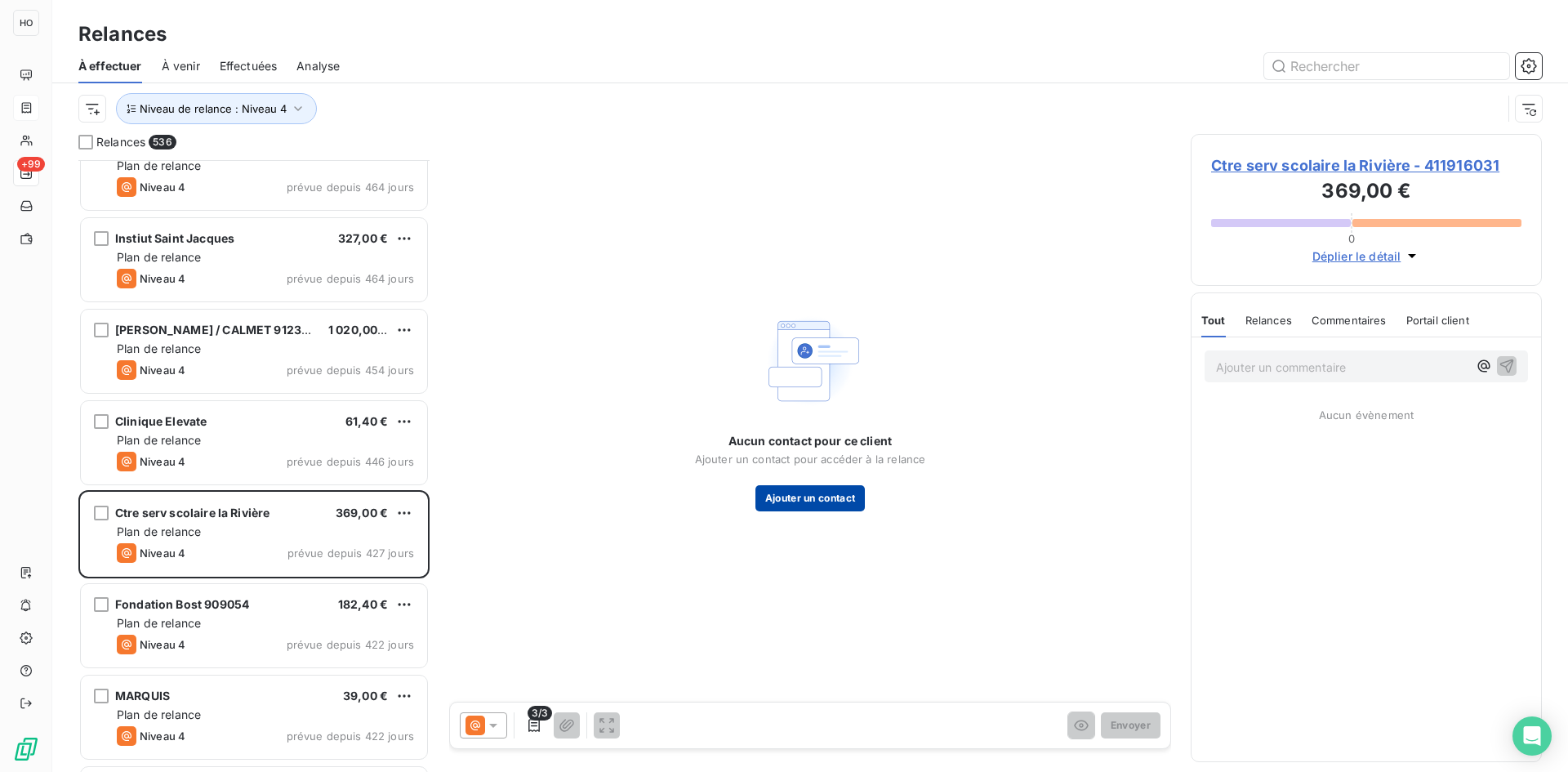
click at [810, 502] on button "Ajouter un contact" at bounding box center [810, 498] width 110 height 26
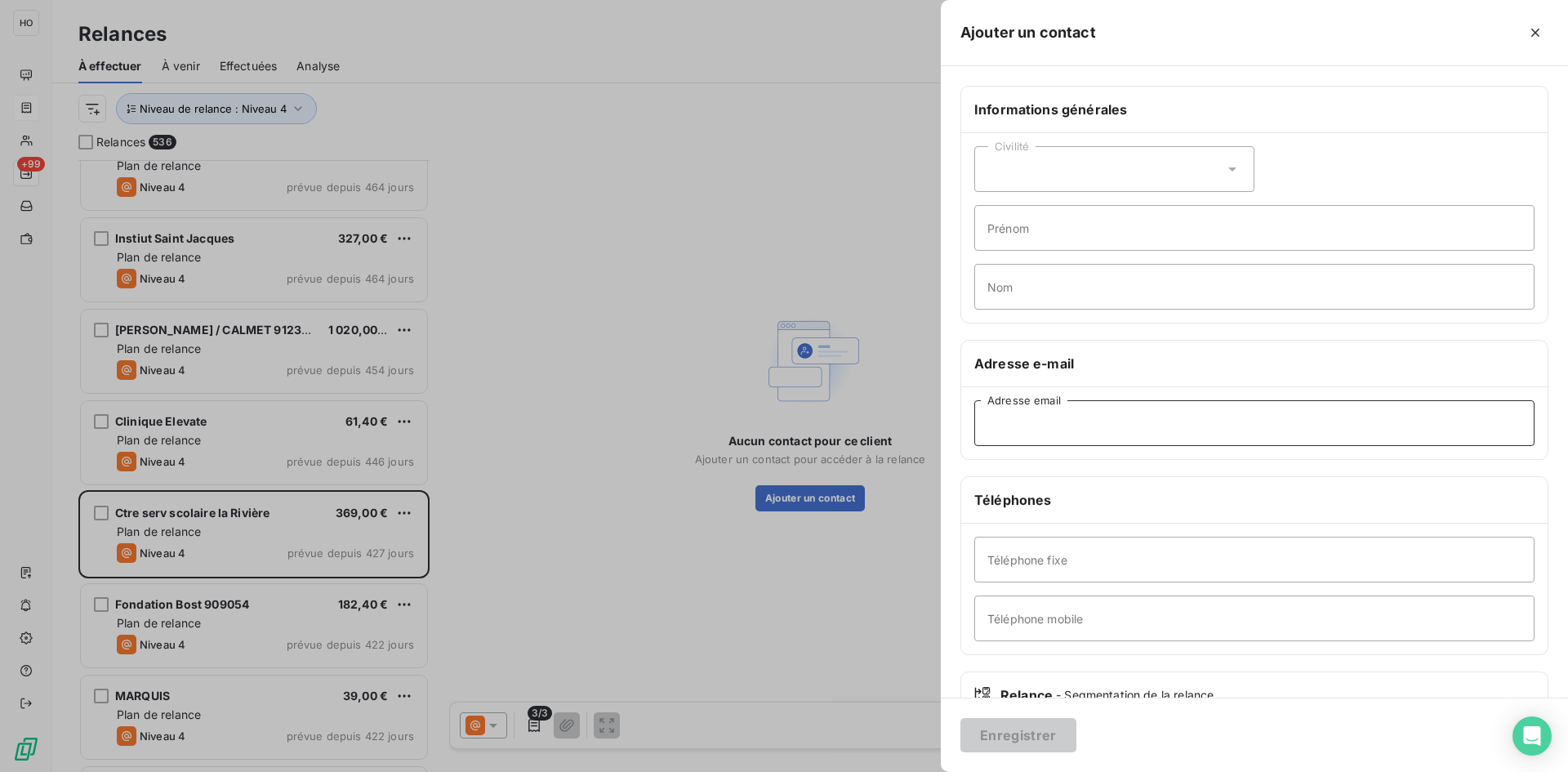
click at [1093, 431] on input "Adresse email" at bounding box center [1254, 423] width 560 height 46
paste input "lavoiec2@cssrdn.gouv.qc.ca"
type input "lavoiec2@cssrdn.gouv.qc.ca"
click at [1015, 740] on button "Enregistrer" at bounding box center [1018, 735] width 116 height 34
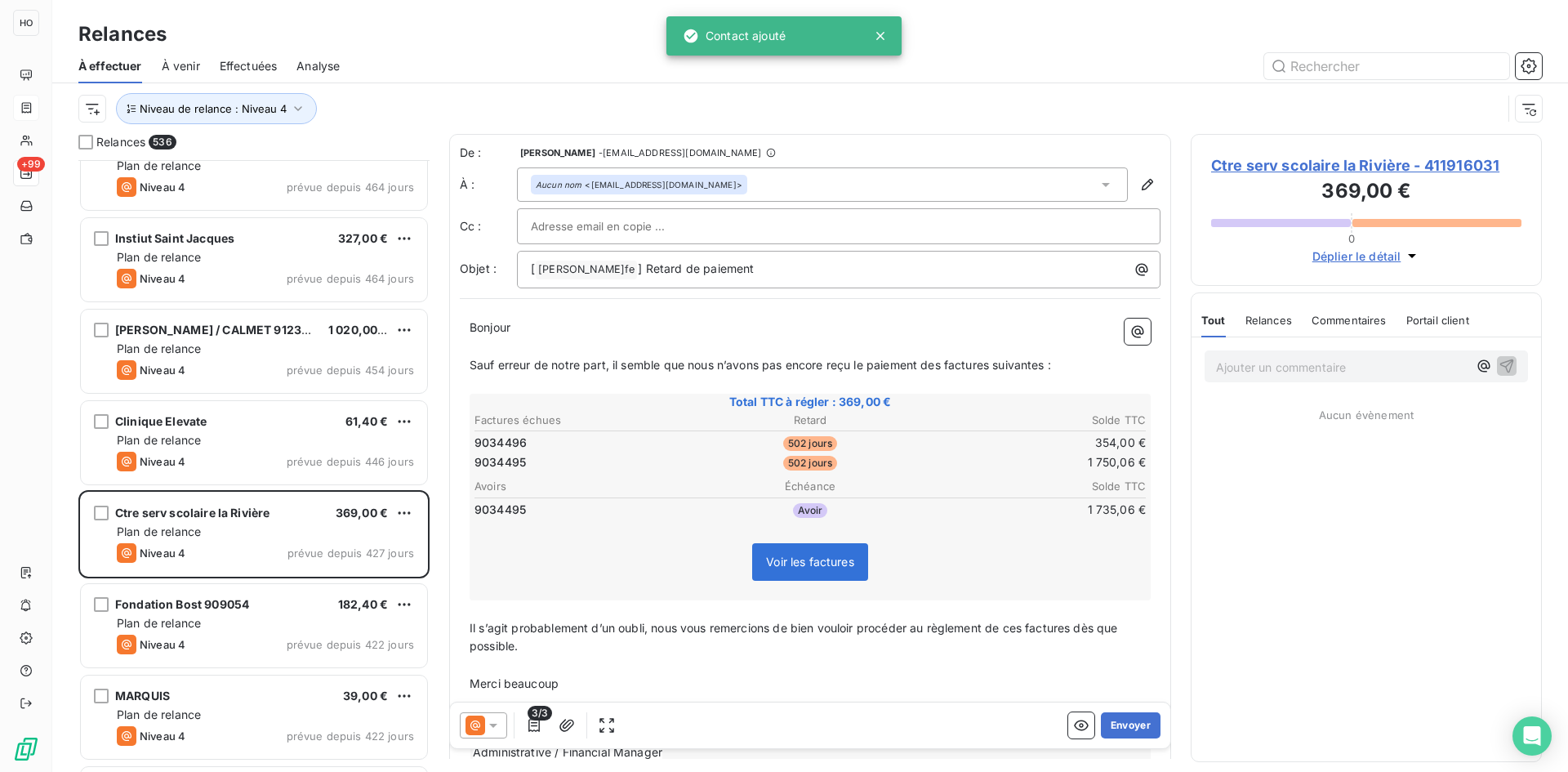
click at [485, 725] on icon at bounding box center [494, 725] width 17 height 17
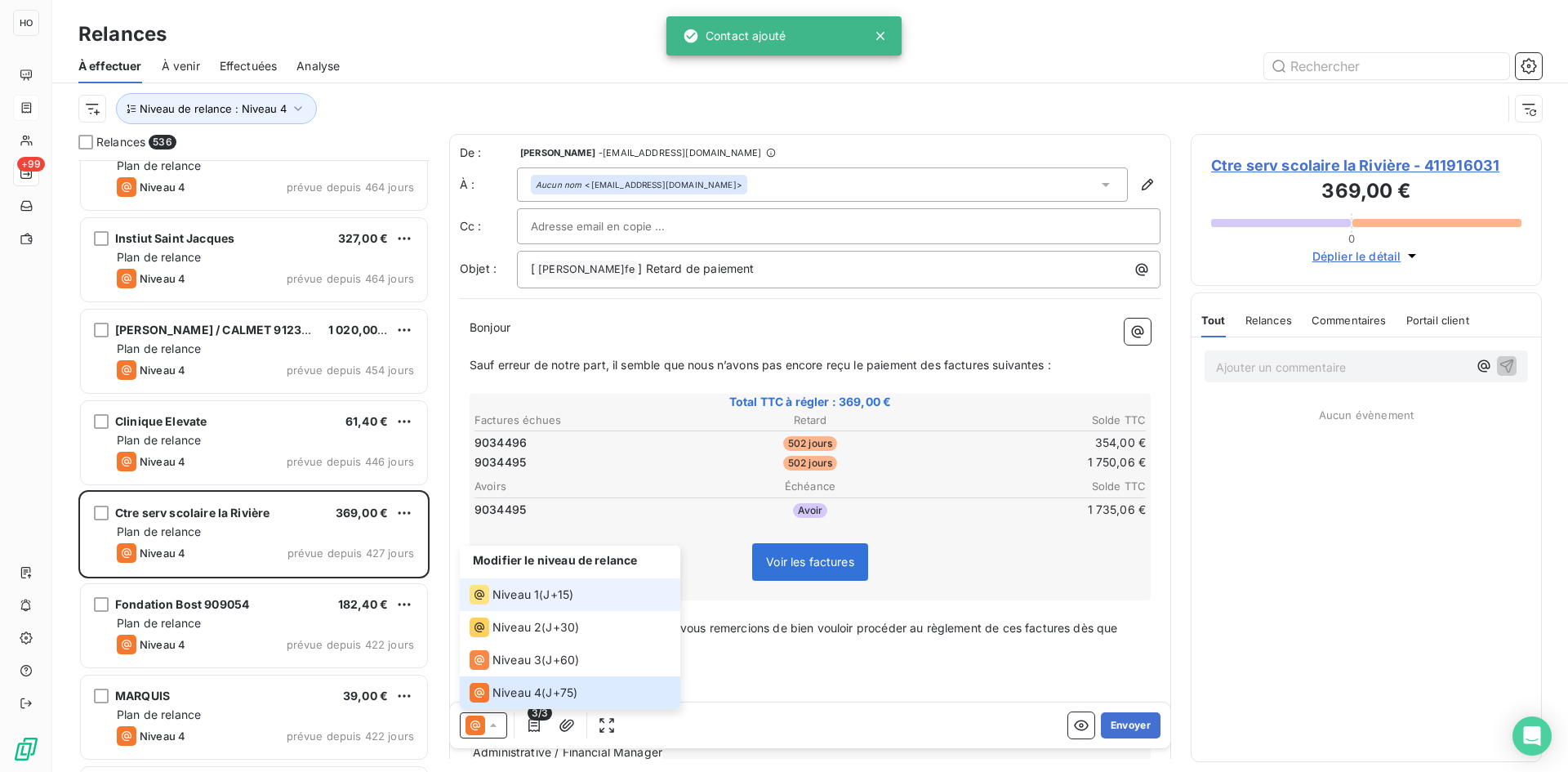
click at [552, 588] on span "J+15 )" at bounding box center [558, 595] width 30 height 17
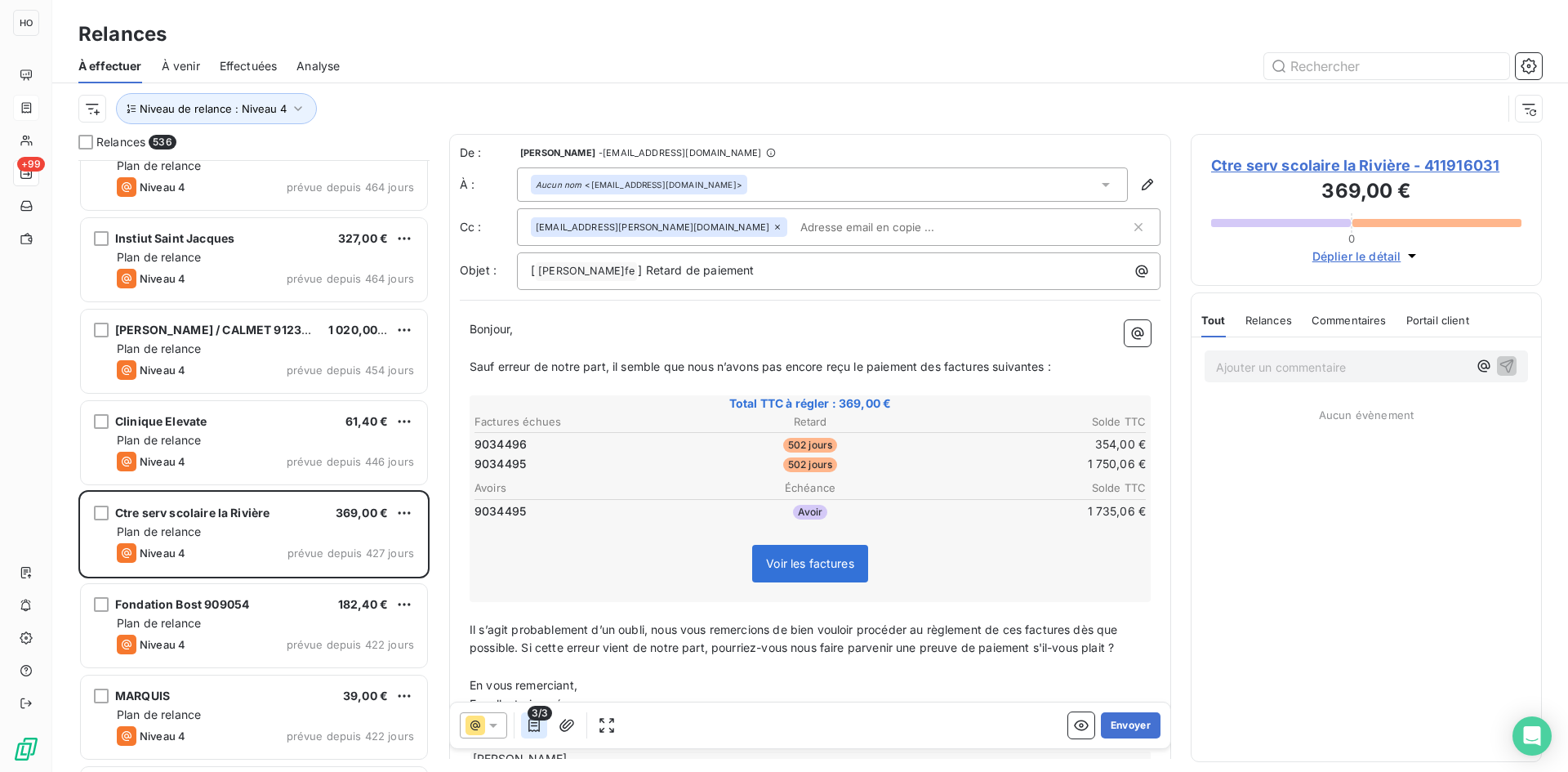
click at [530, 730] on icon "button" at bounding box center [535, 725] width 12 height 13
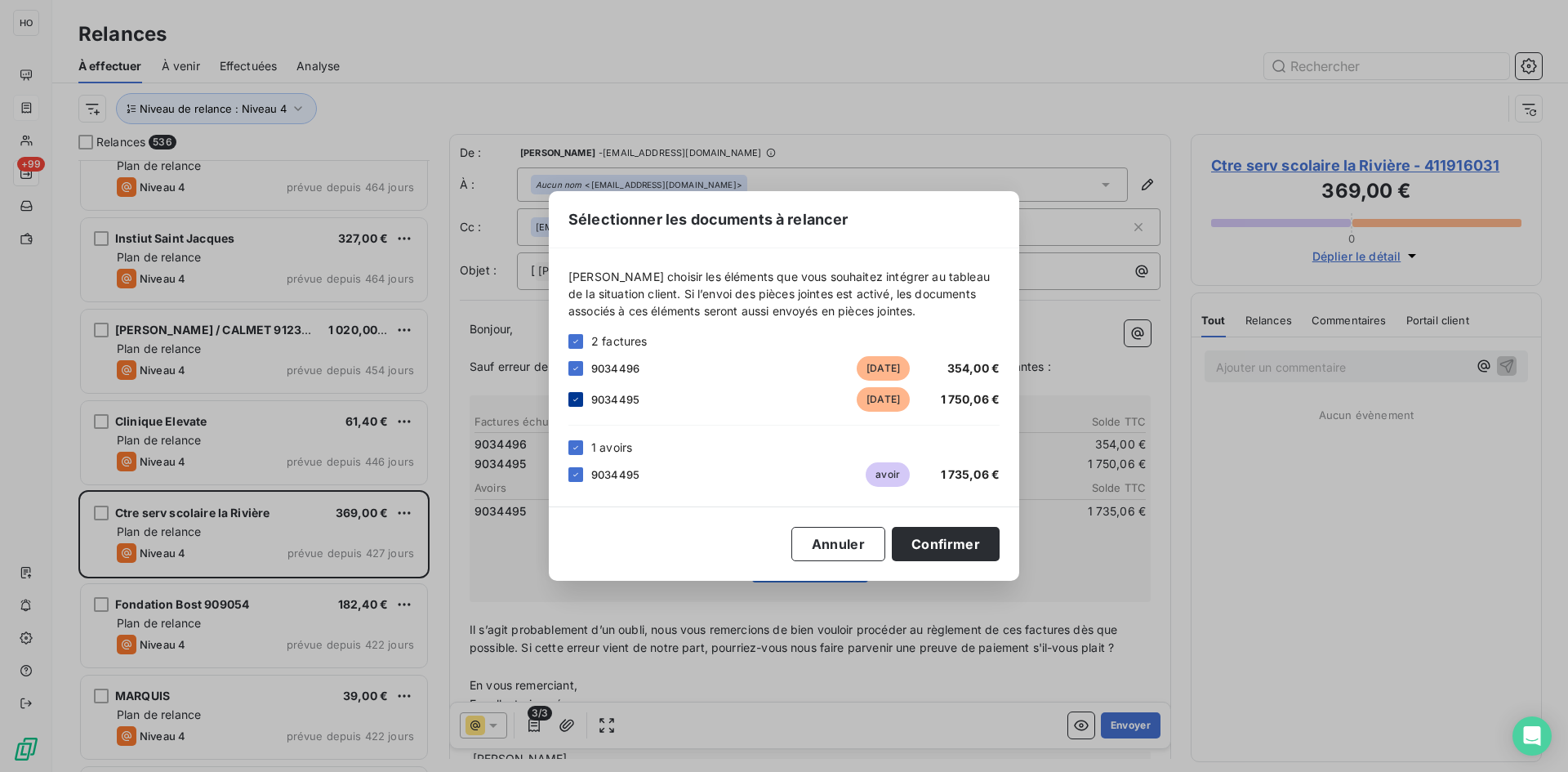
click at [575, 400] on icon at bounding box center [576, 400] width 10 height 10
click at [577, 471] on icon at bounding box center [576, 475] width 10 height 10
click at [955, 545] on button "Confirmer" at bounding box center [945, 544] width 107 height 34
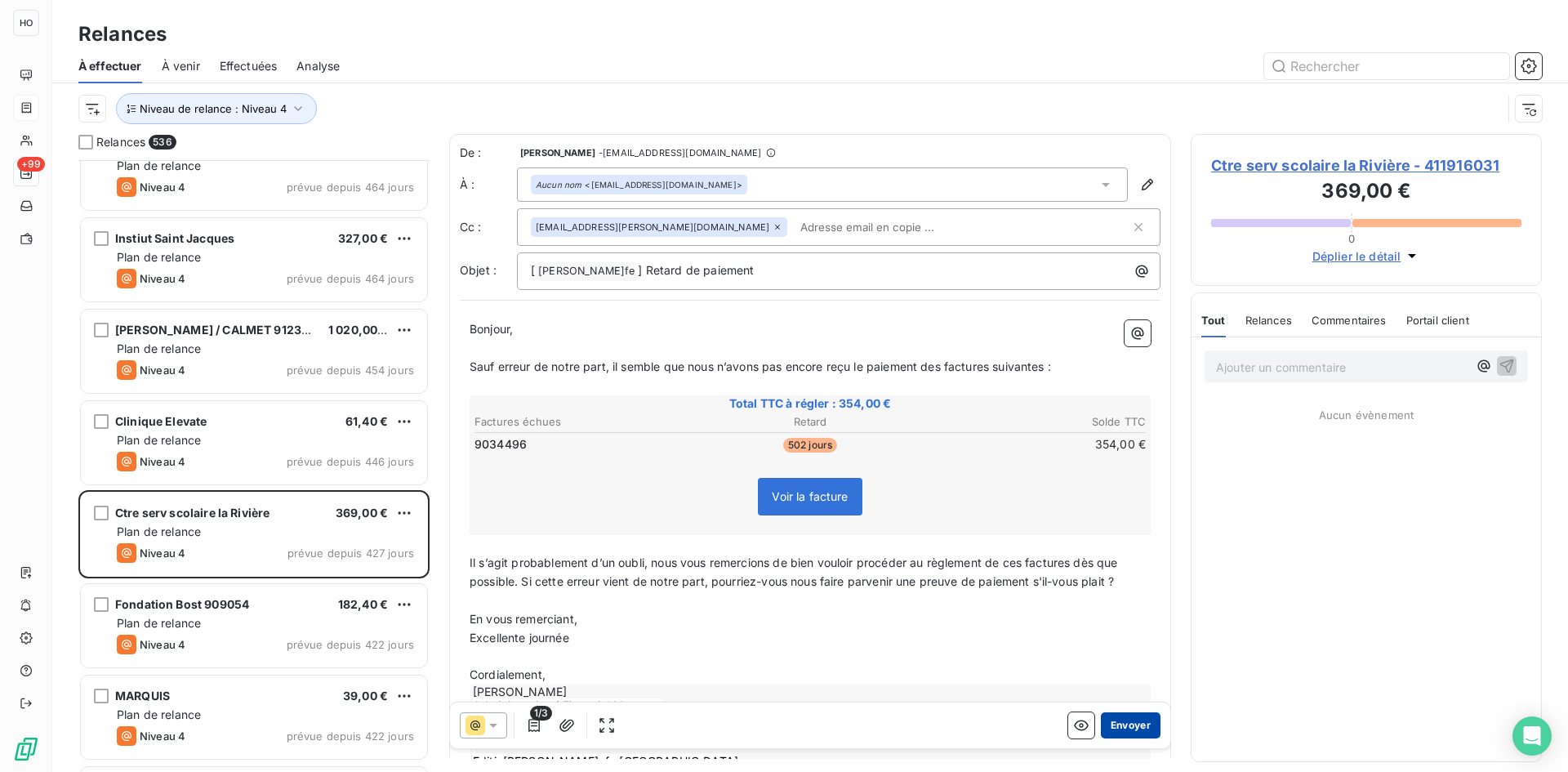
click at [1132, 724] on button "Envoyer" at bounding box center [1131, 725] width 60 height 26
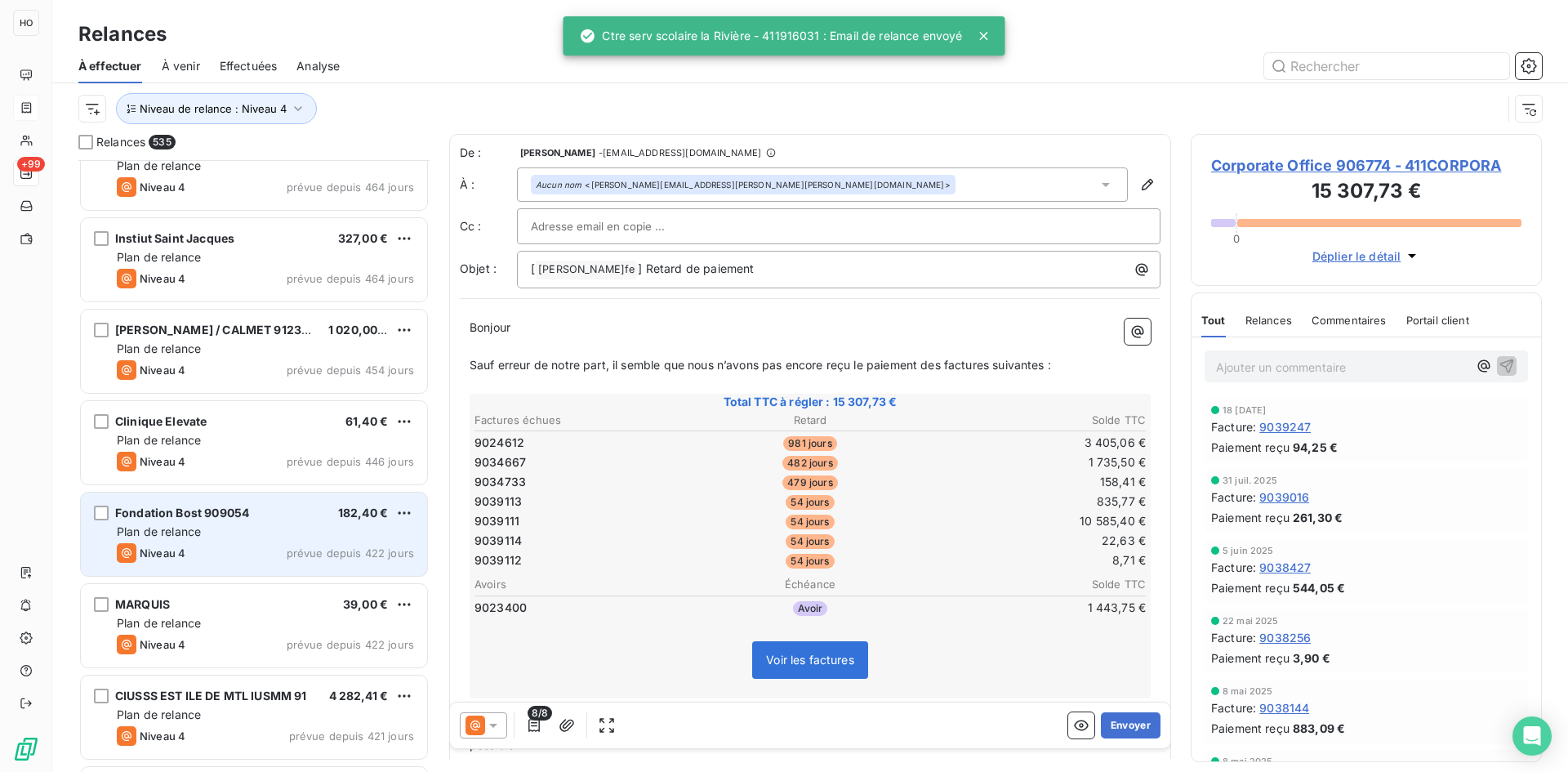
click at [261, 530] on div "Plan de relance" at bounding box center [265, 532] width 297 height 17
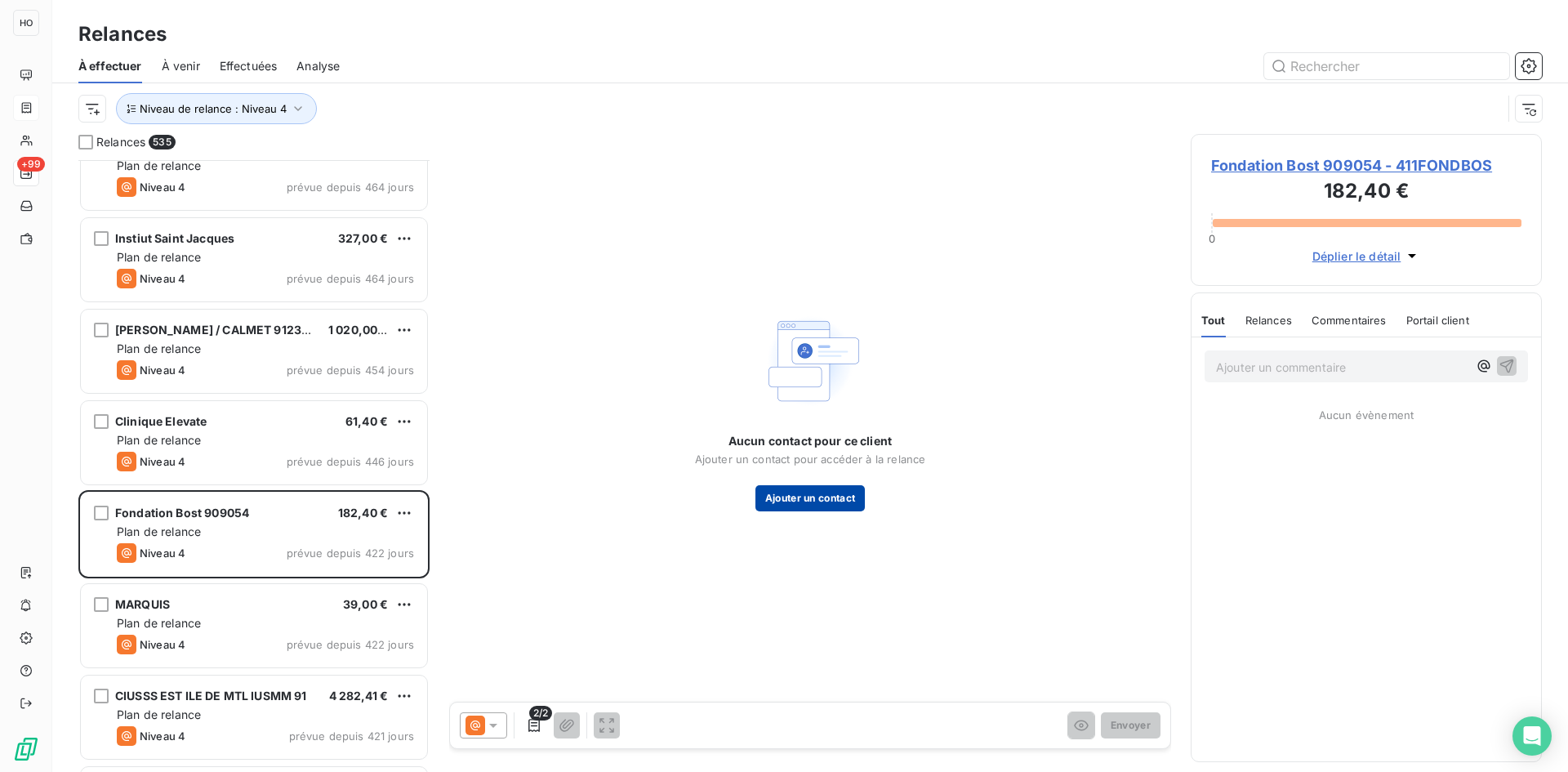
click at [818, 496] on button "Ajouter un contact" at bounding box center [810, 498] width 110 height 26
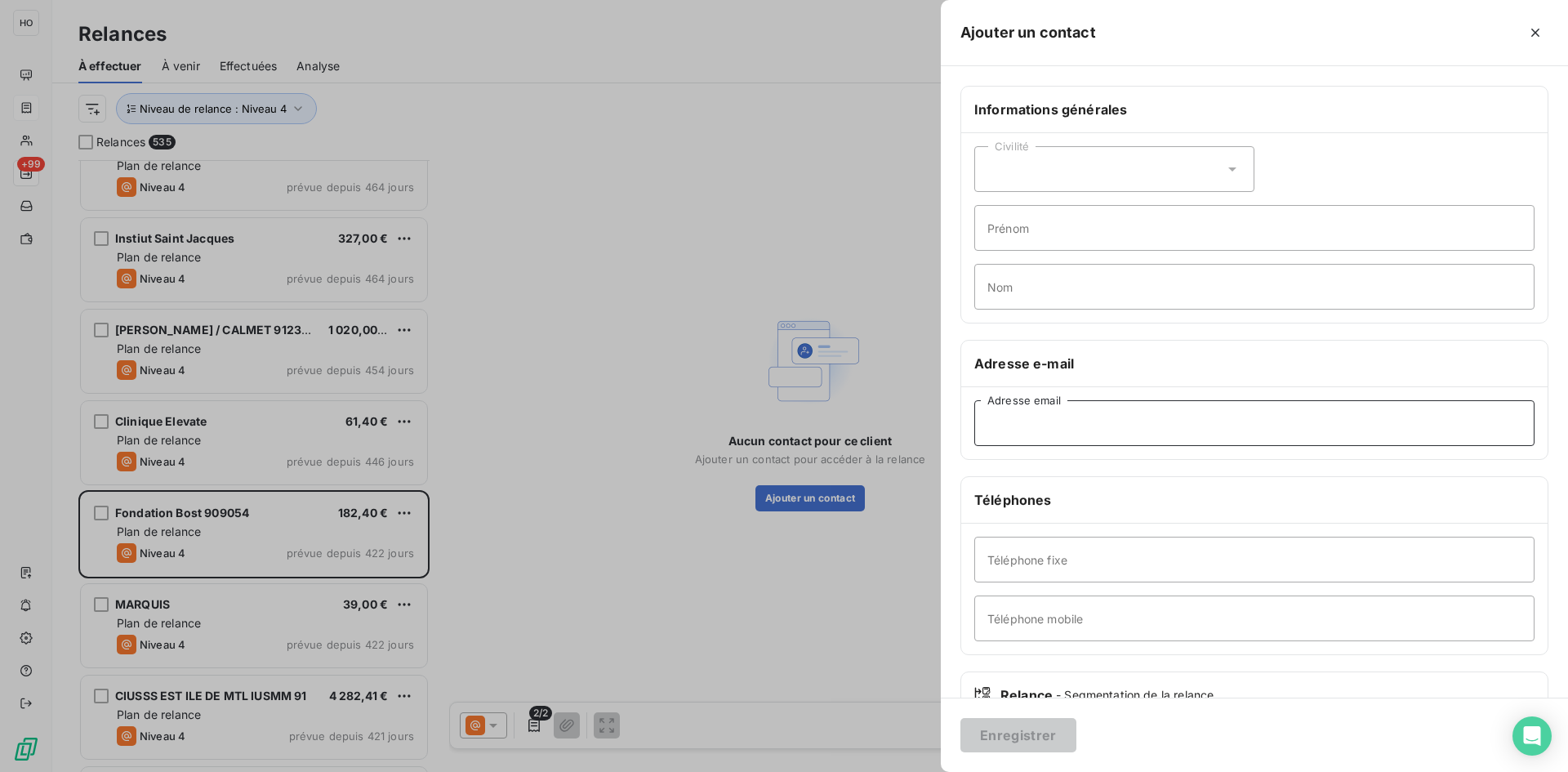
click at [1063, 423] on input "Adresse email" at bounding box center [1254, 423] width 560 height 46
paste input "labo.autocom@johnbost.fr"
type input "labo.autocom@johnbost.fr"
click at [1018, 736] on button "Enregistrer" at bounding box center [1018, 735] width 116 height 34
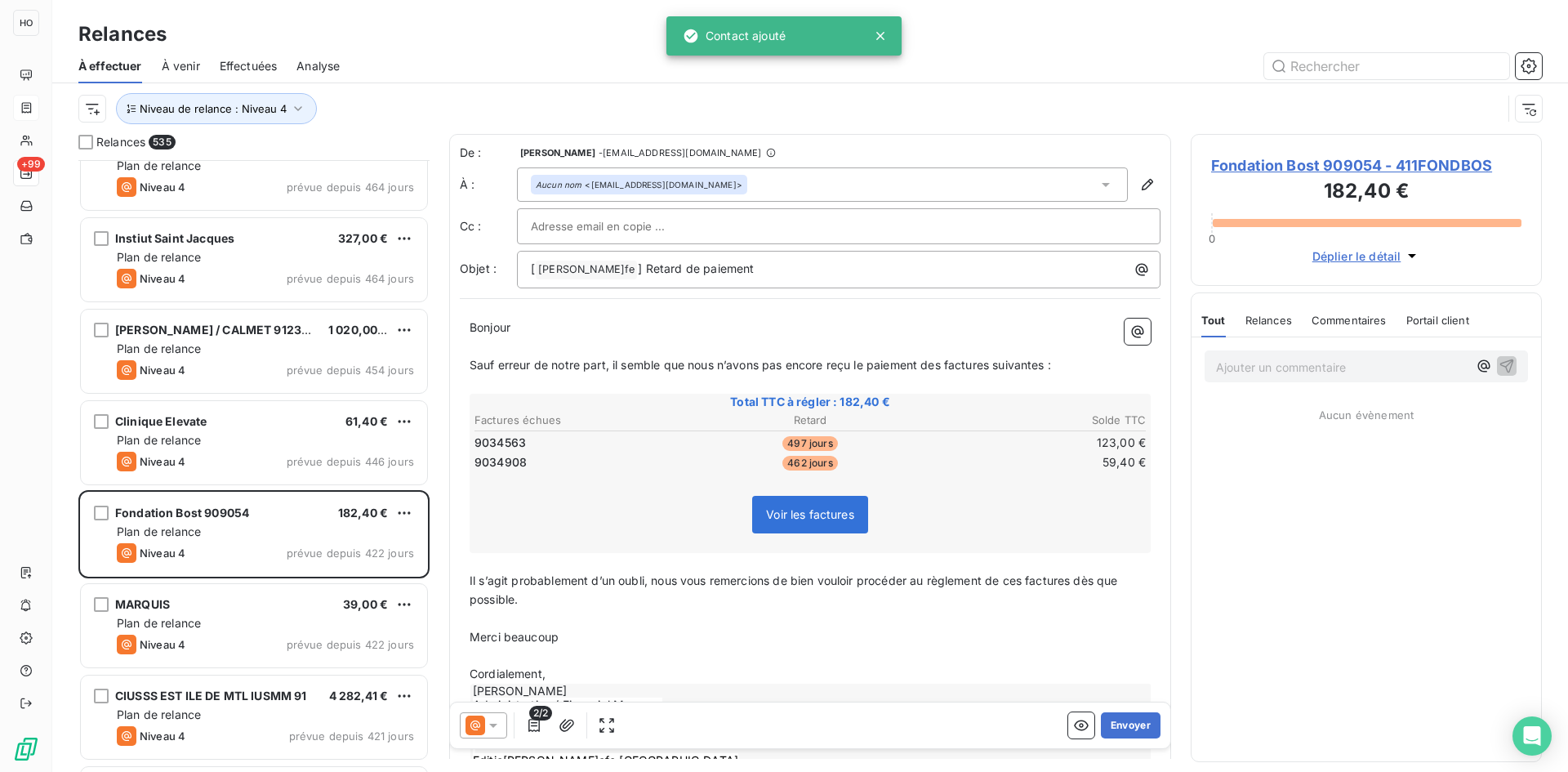
click at [485, 731] on icon at bounding box center [494, 725] width 17 height 17
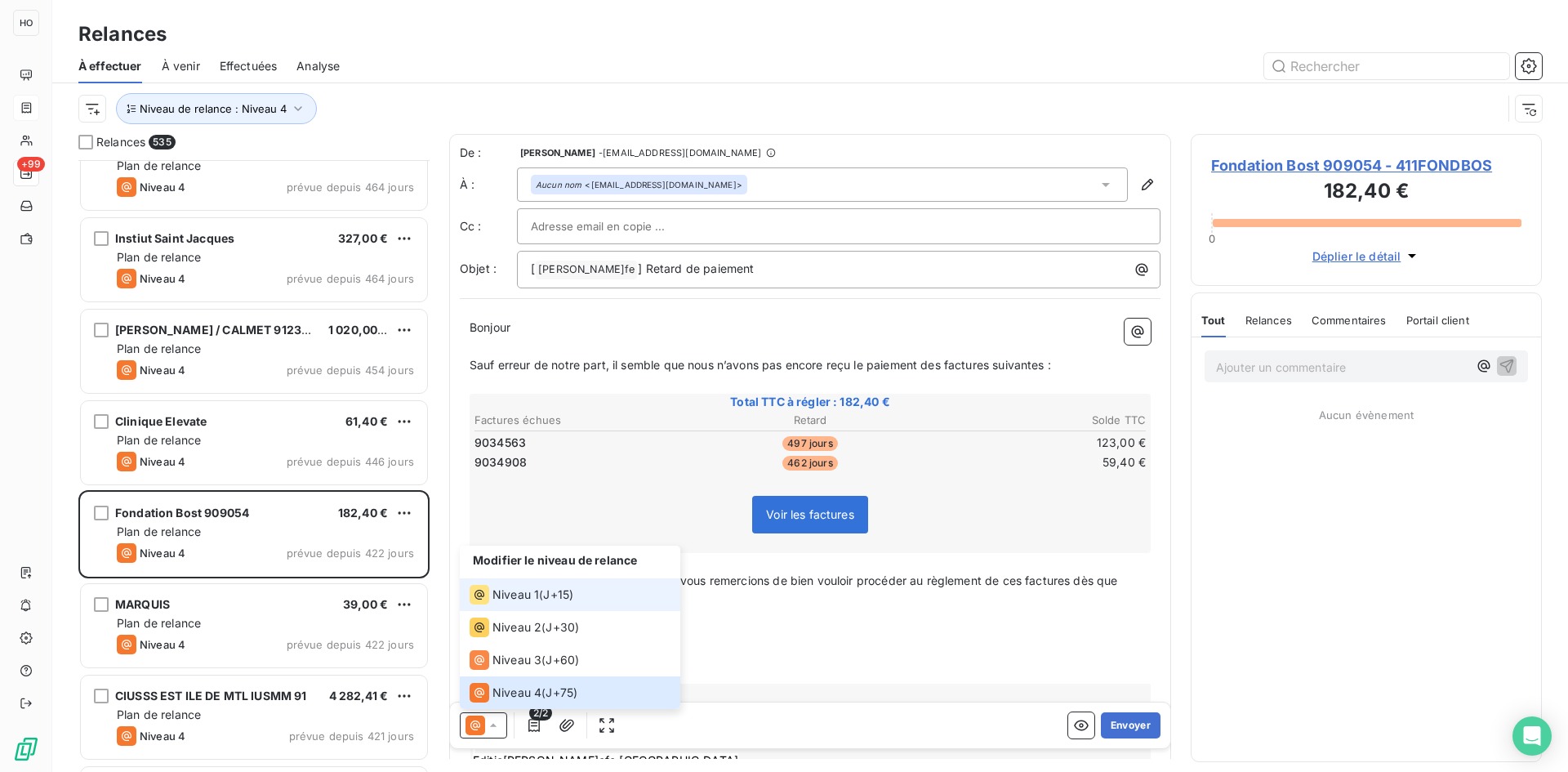
click at [560, 593] on span "J+15 )" at bounding box center [558, 595] width 30 height 17
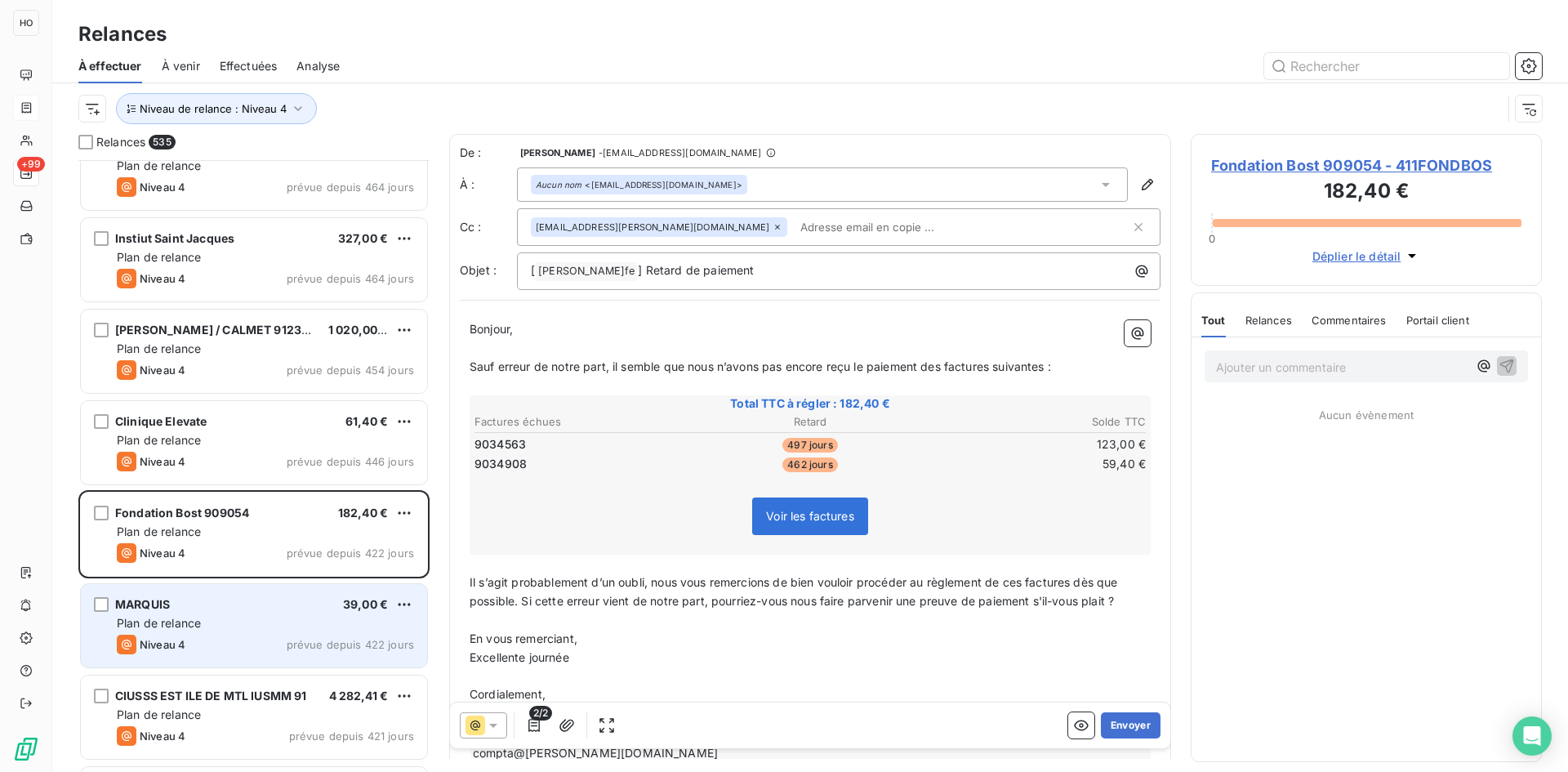
click at [321, 645] on span "prévue depuis 422 jours" at bounding box center [350, 645] width 127 height 13
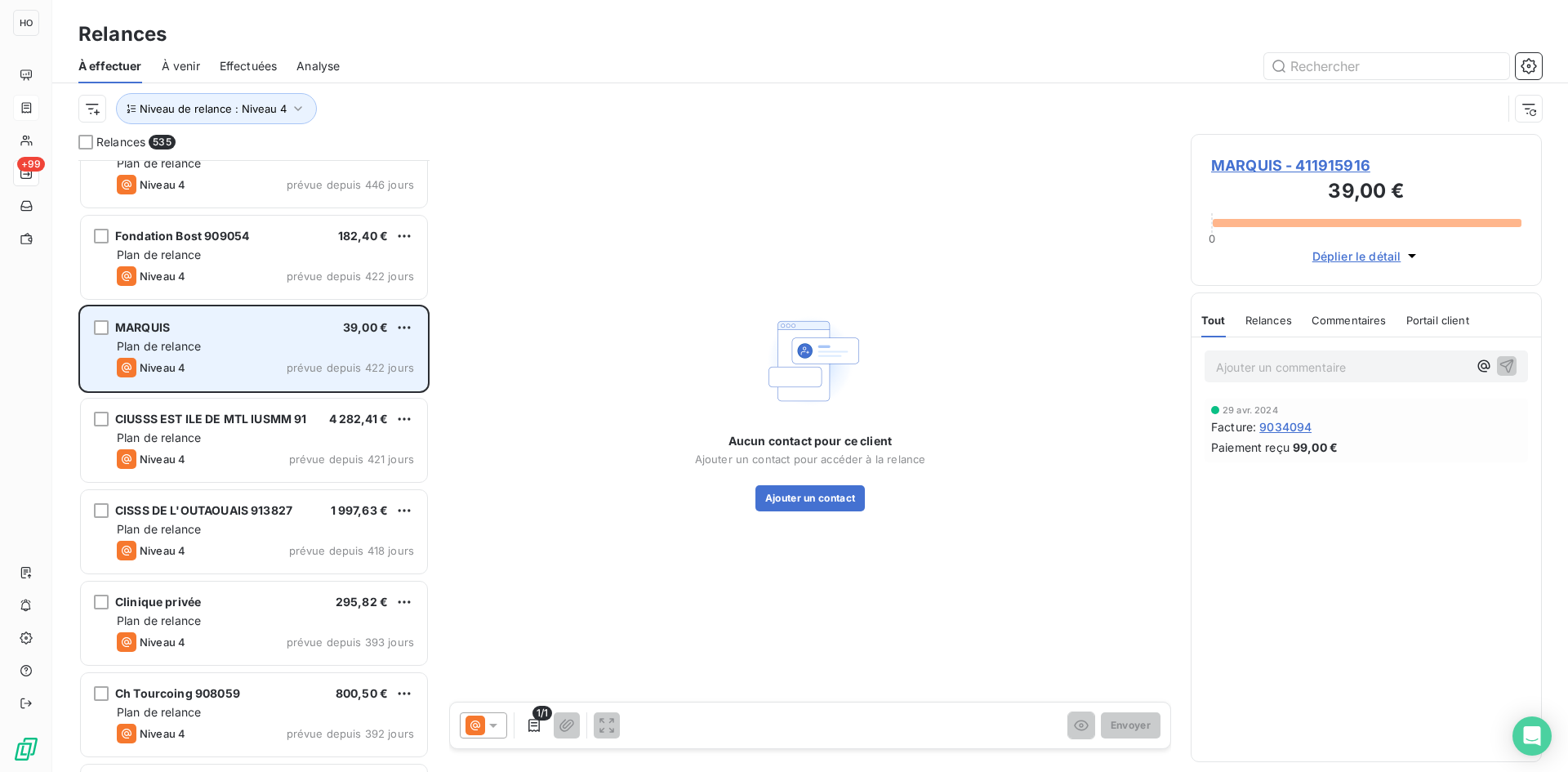
scroll to position [37359, 0]
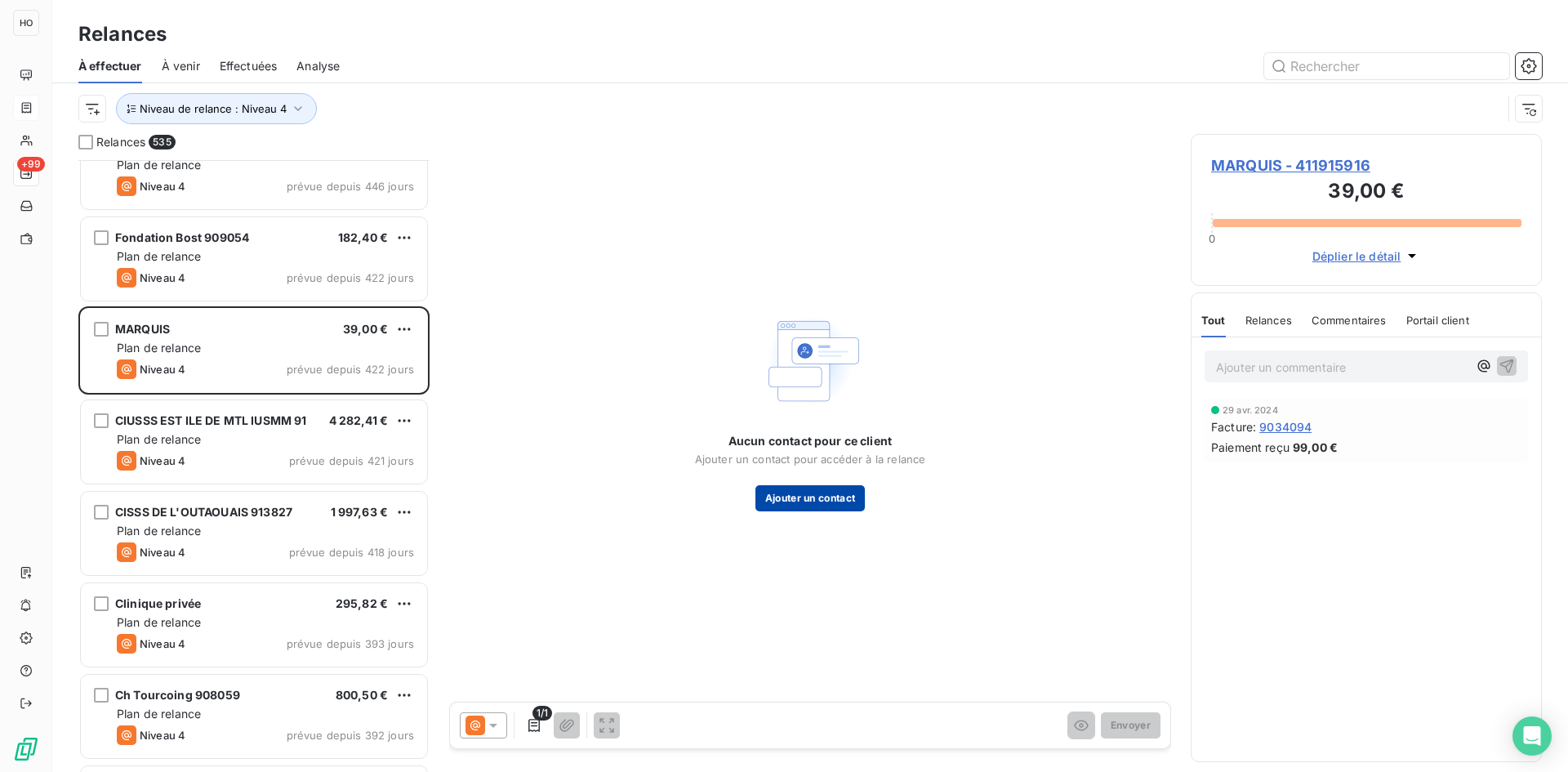
click at [828, 491] on button "Ajouter un contact" at bounding box center [810, 498] width 110 height 26
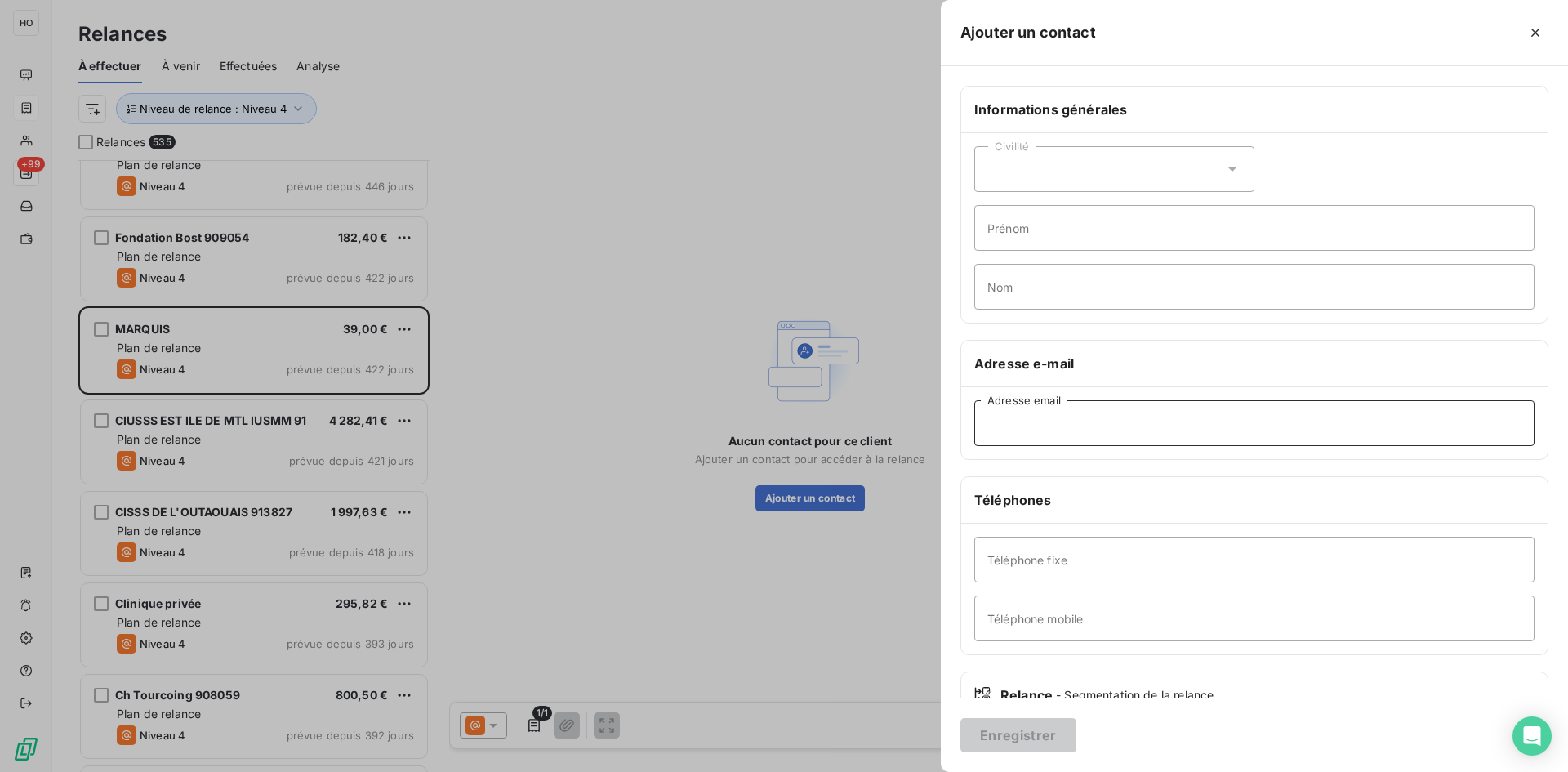
click at [1045, 428] on input "Adresse email" at bounding box center [1254, 423] width 560 height 46
paste input "sandrine.marquis@cooperante.fr"
type input "sandrine.marquis@cooperante.fr"
click at [1010, 731] on button "Enregistrer" at bounding box center [1018, 735] width 116 height 34
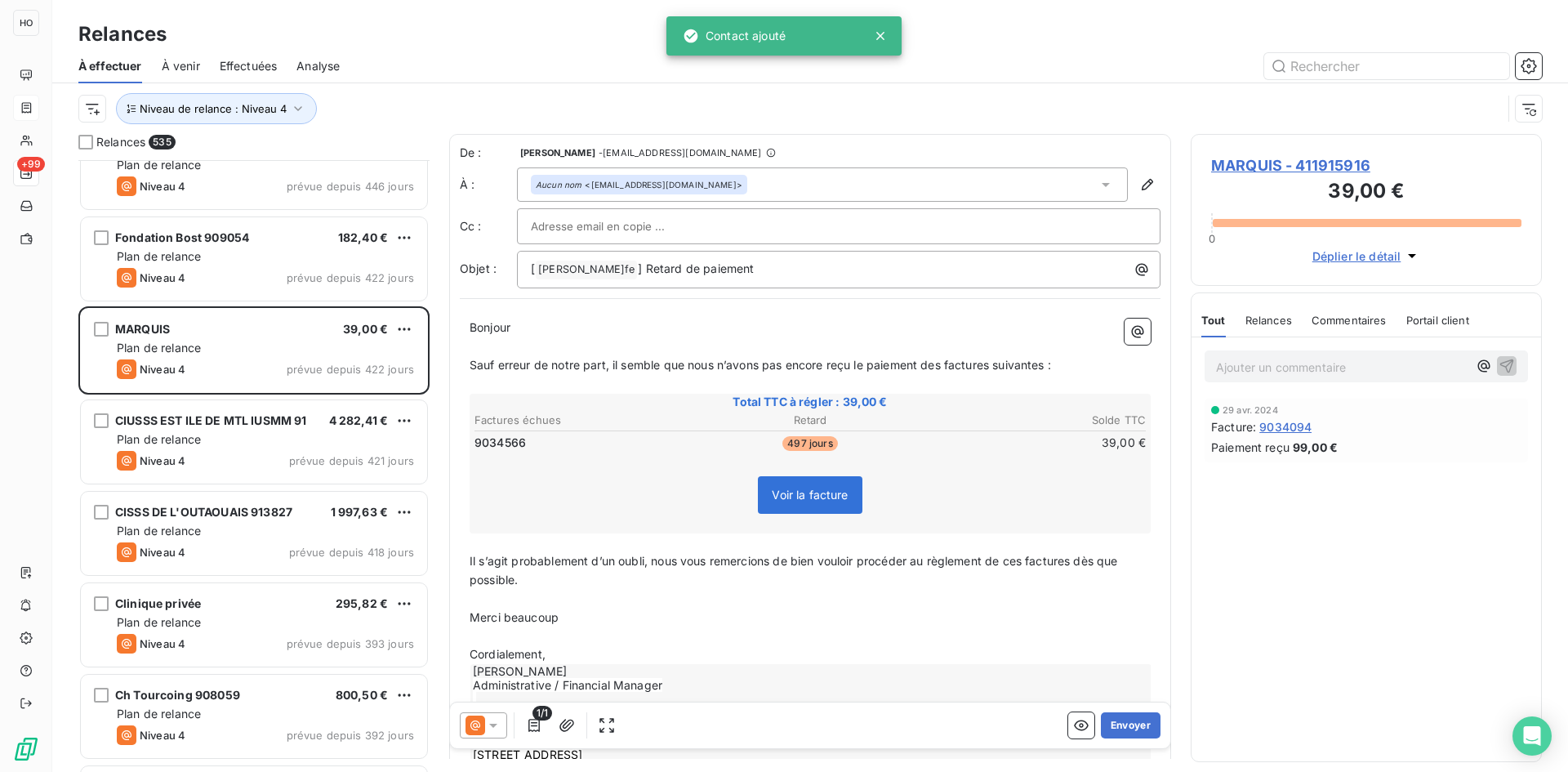
click at [495, 729] on icon at bounding box center [494, 725] width 17 height 17
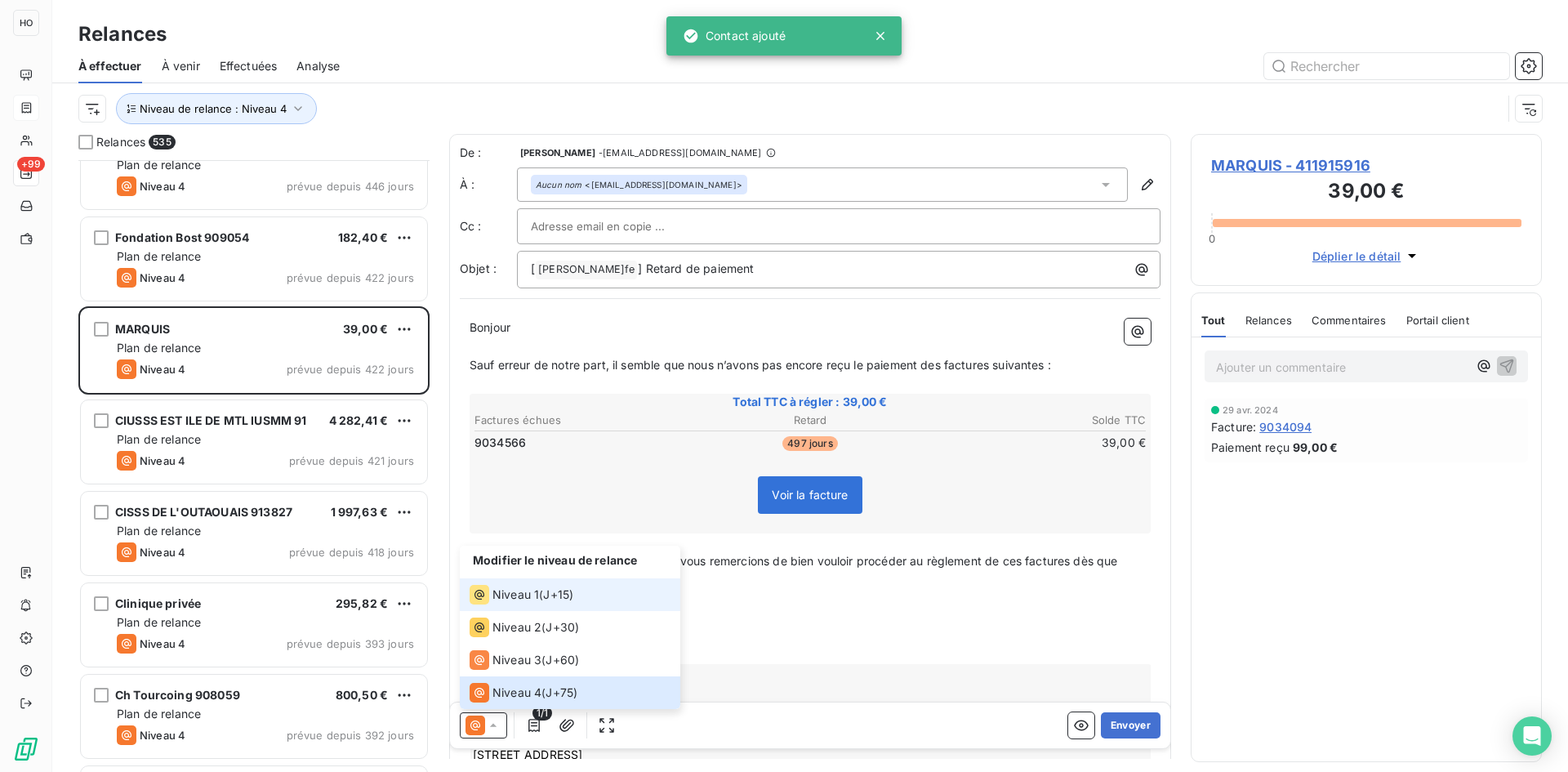
click at [557, 592] on span "J+15 )" at bounding box center [558, 595] width 30 height 17
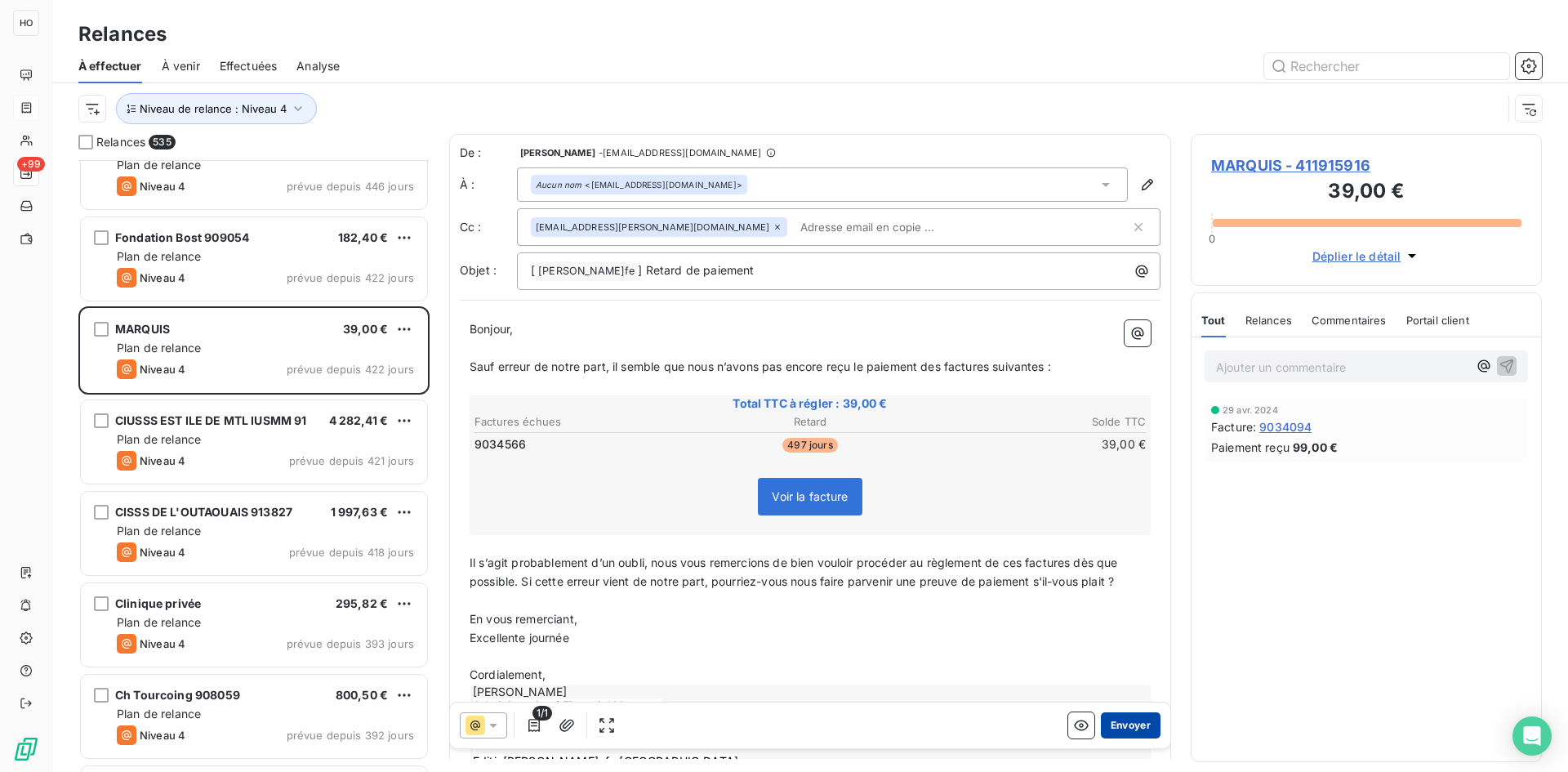
click at [1137, 720] on button "Envoyer" at bounding box center [1131, 725] width 60 height 26
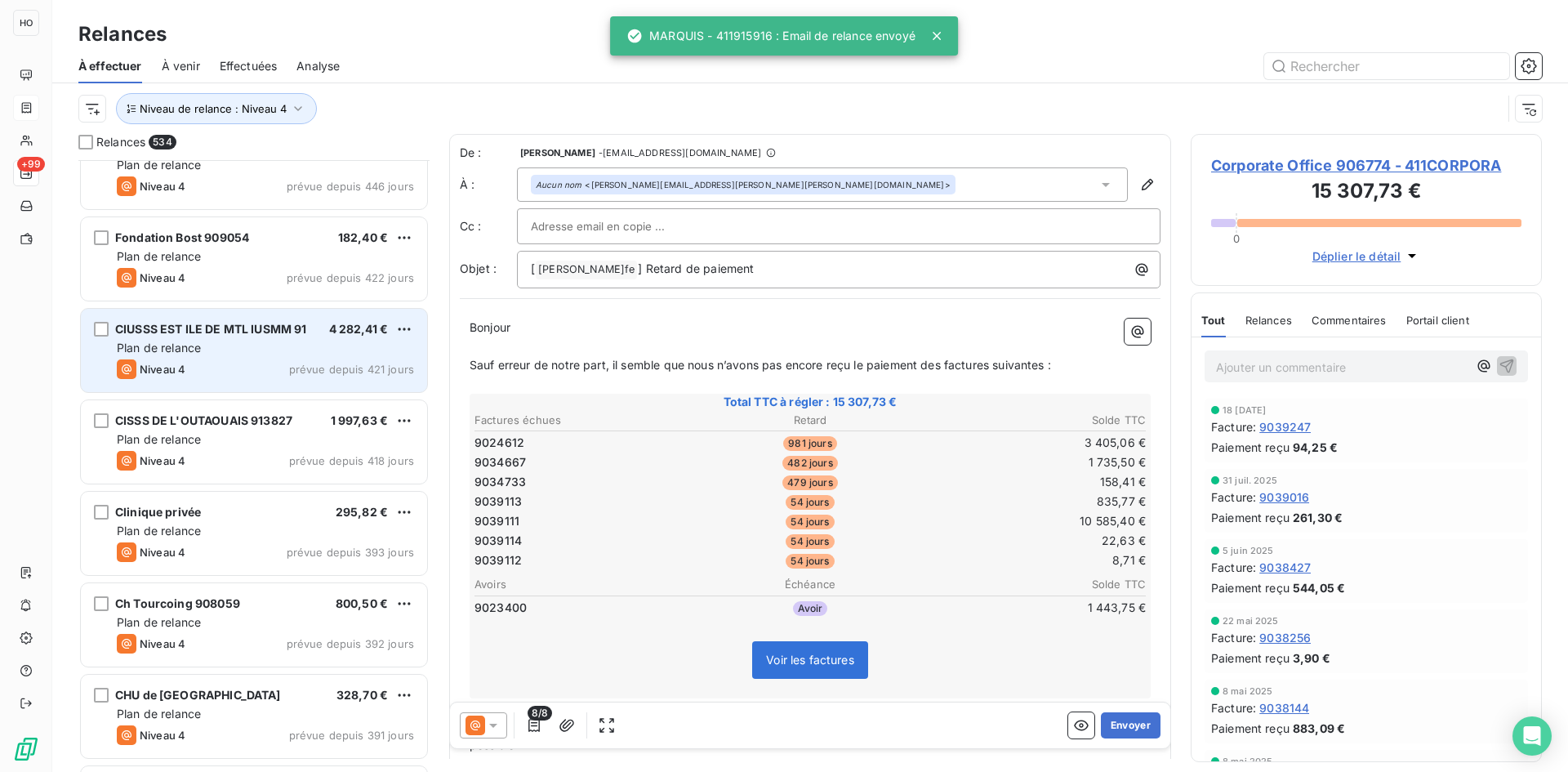
click at [277, 321] on span "CIUSSS EST ILE DE MTL IUSMM 91" at bounding box center [211, 328] width 192 height 14
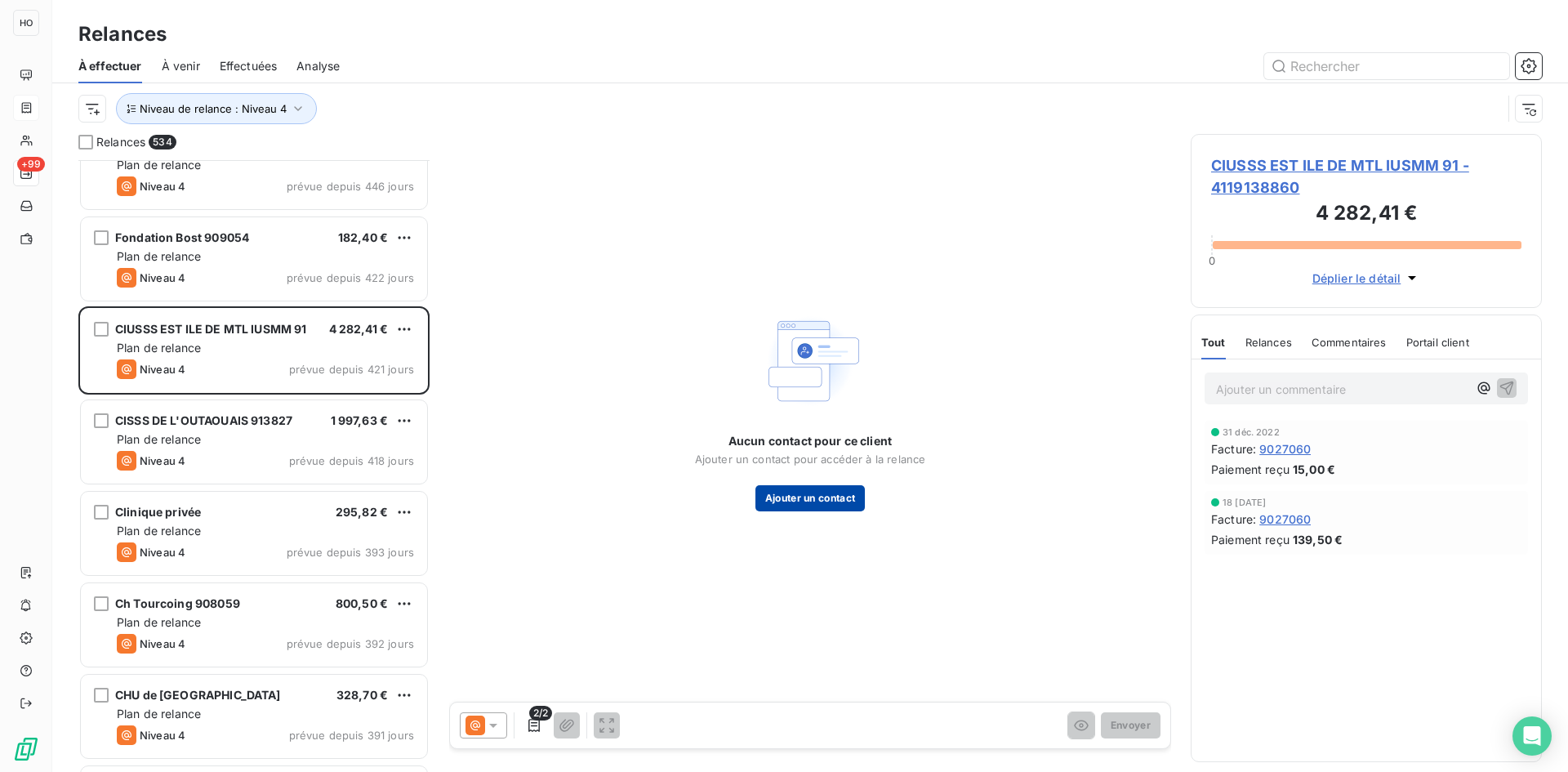
click at [811, 491] on button "Ajouter un contact" at bounding box center [810, 498] width 110 height 26
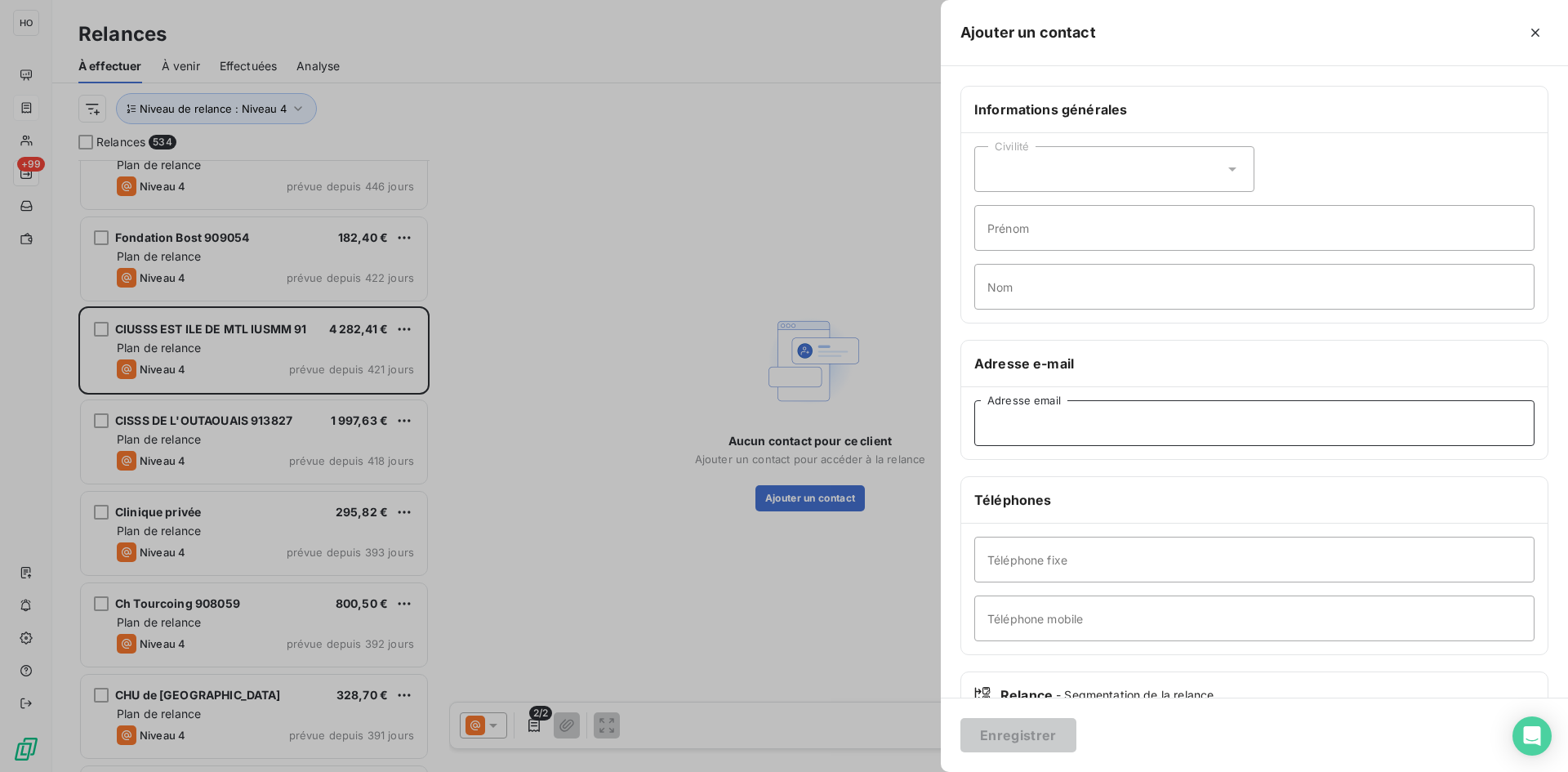
paste input "francois.jacques.cemtl@ssss.gouv.qc.ca"
click at [1026, 410] on input "Adresse email" at bounding box center [1254, 423] width 560 height 46
type input "francois.jacques.cemtl@ssss.gouv.qc.ca"
click at [1003, 735] on button "Enregistrer" at bounding box center [1018, 735] width 116 height 34
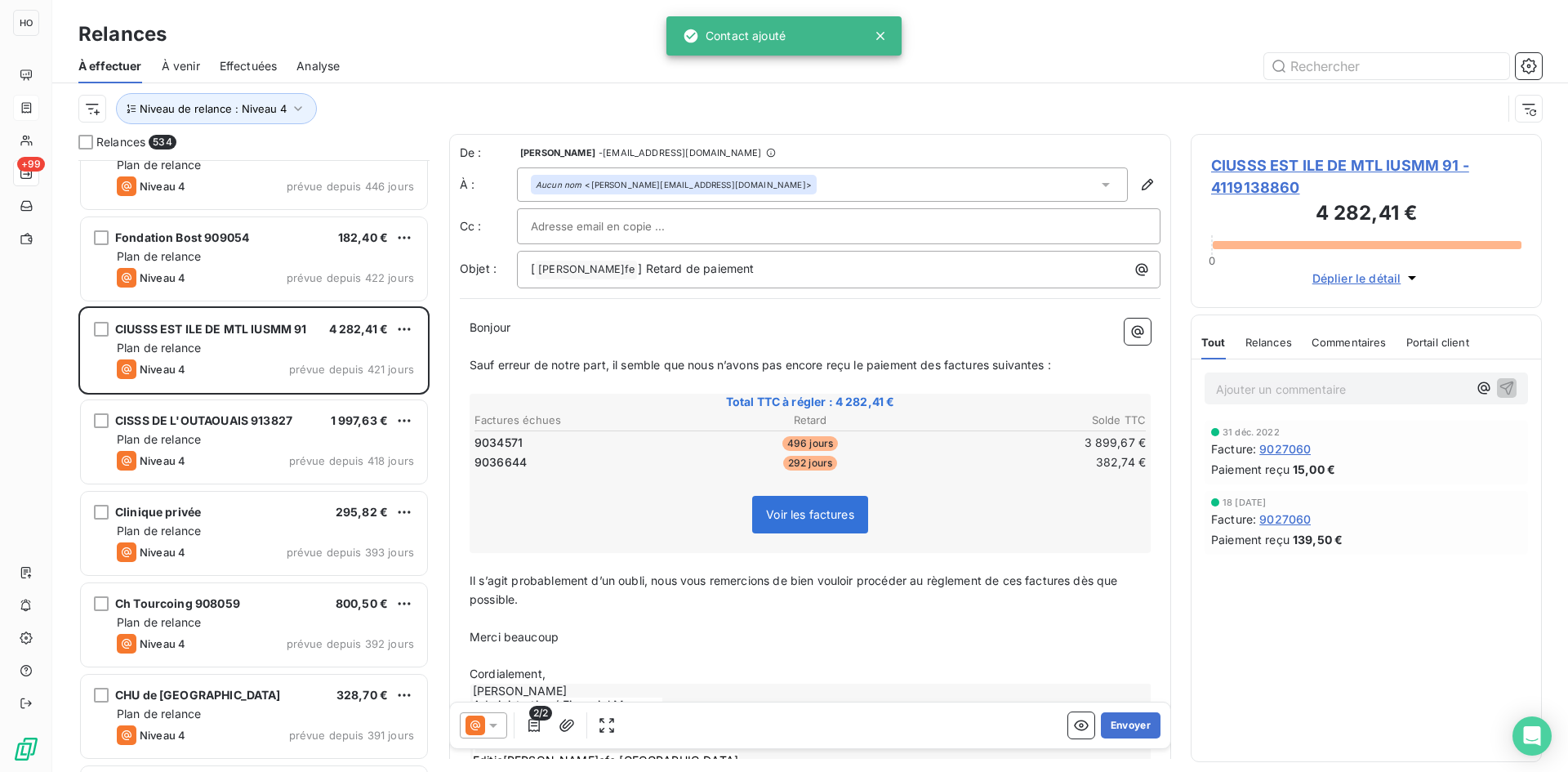
click at [485, 726] on icon at bounding box center [494, 725] width 17 height 17
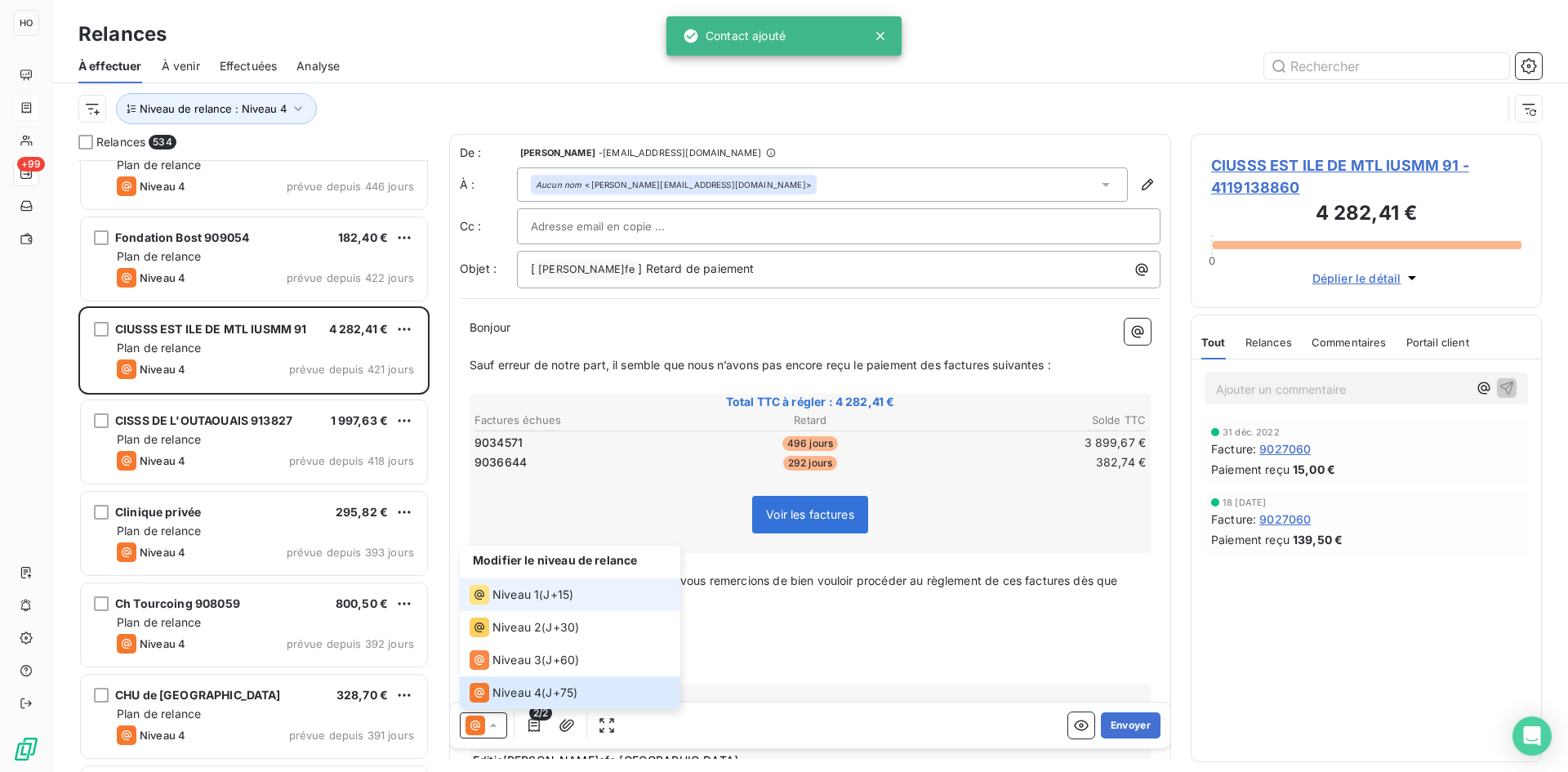
click at [557, 597] on span "J+15 )" at bounding box center [558, 595] width 30 height 17
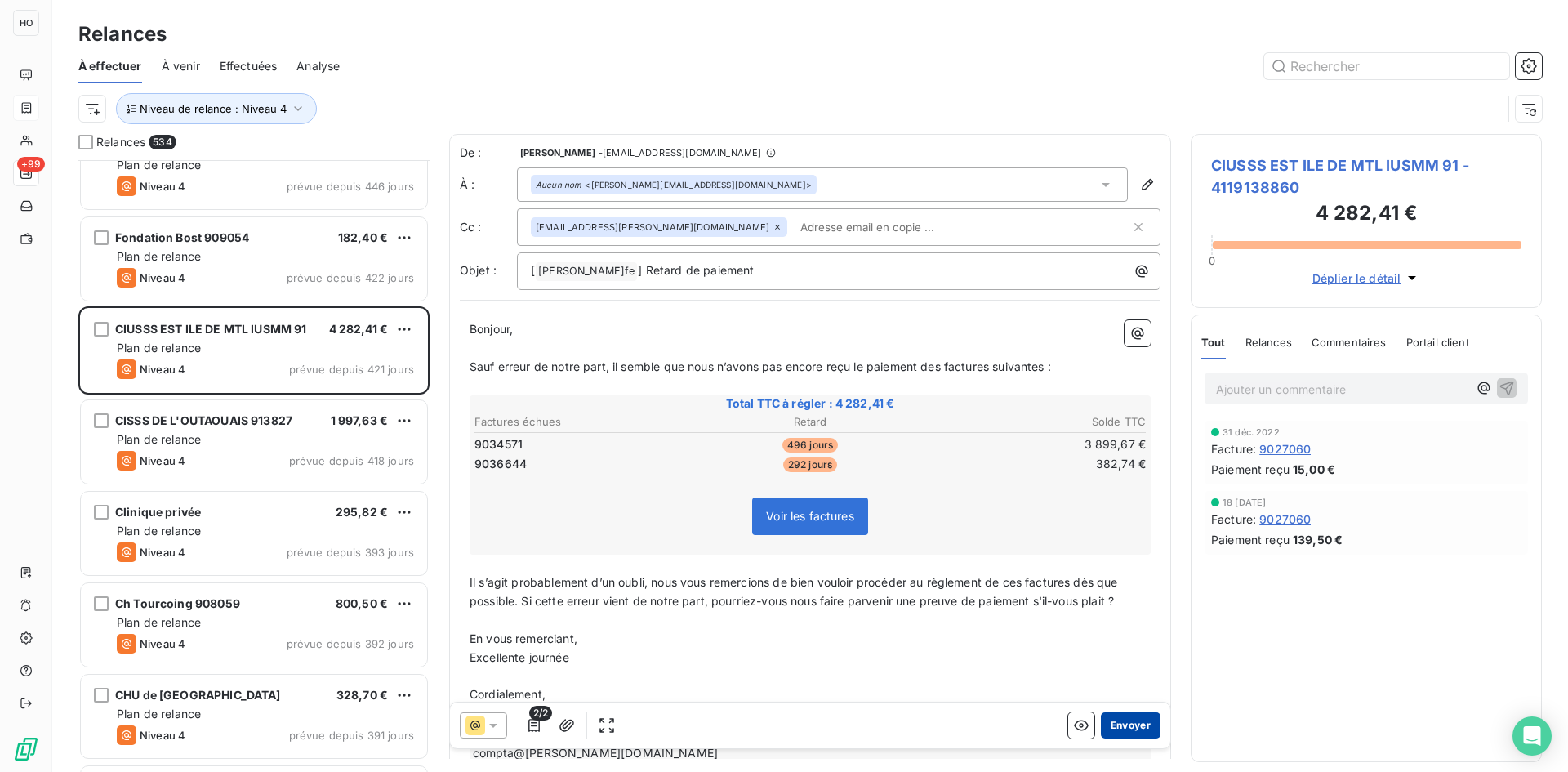
click at [1122, 718] on button "Envoyer" at bounding box center [1131, 725] width 60 height 26
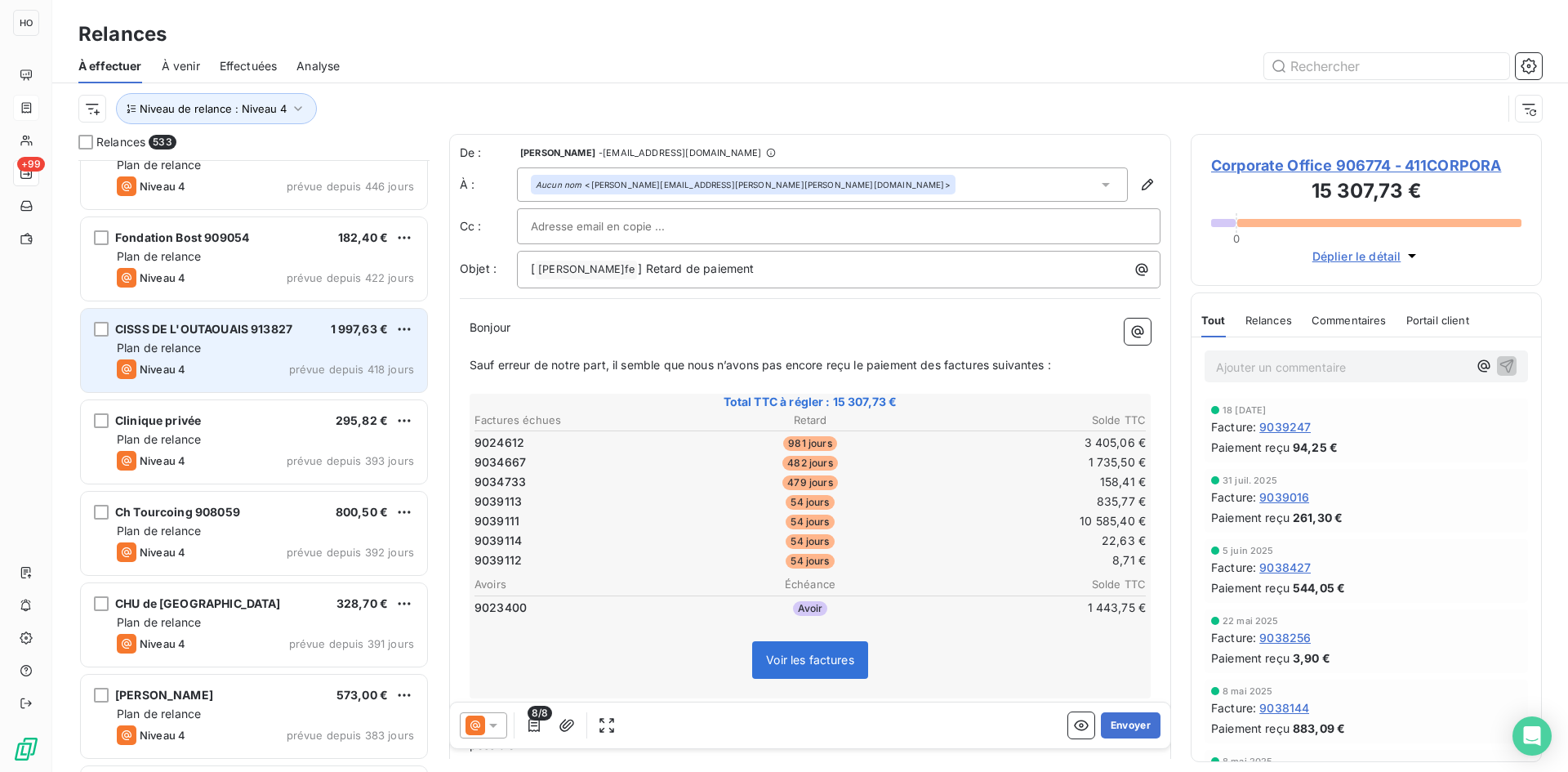
click at [254, 371] on div "Niveau 4 prévue depuis 418 jours" at bounding box center [265, 370] width 297 height 20
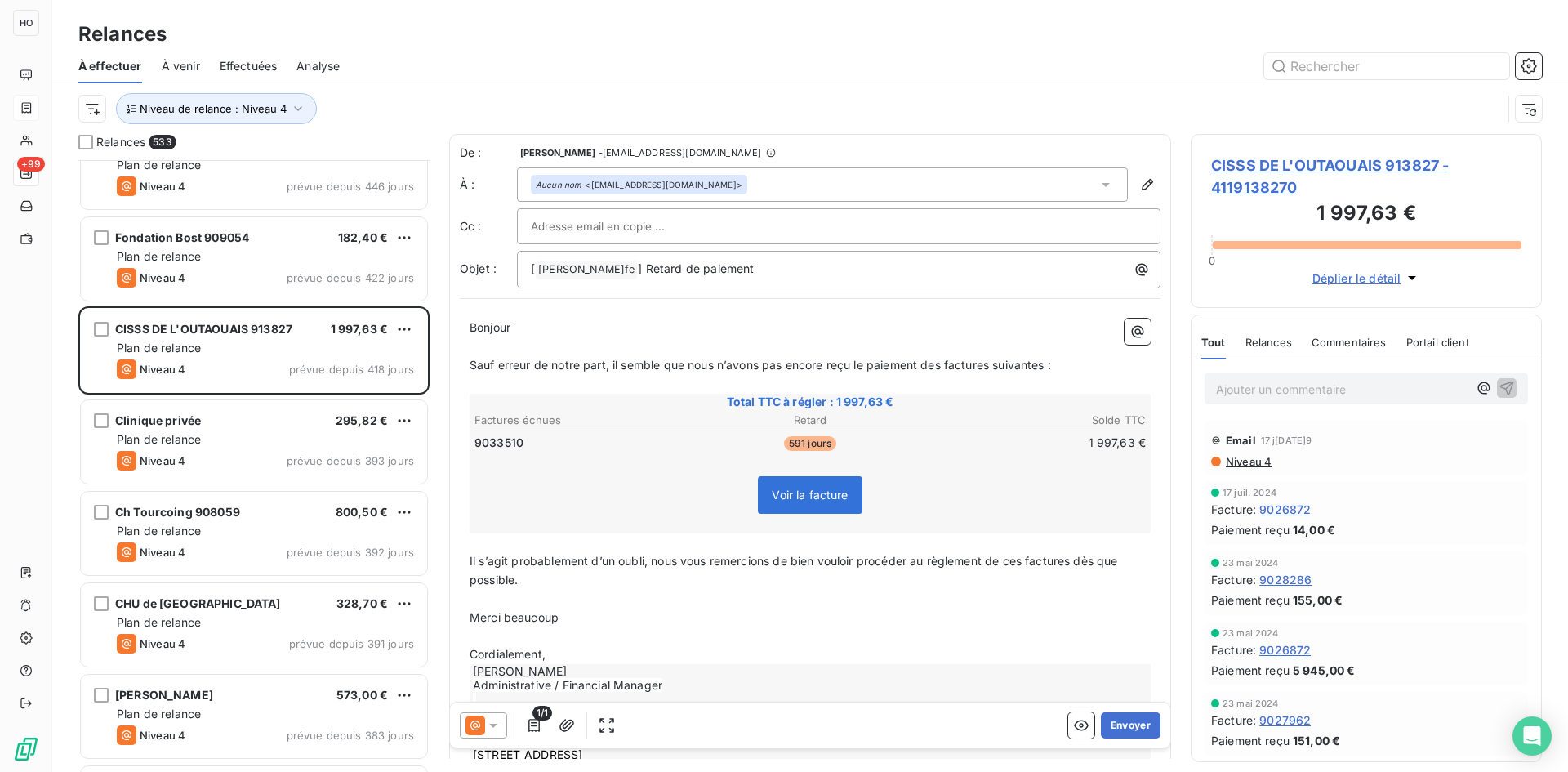
click at [500, 727] on icon at bounding box center [494, 725] width 17 height 17
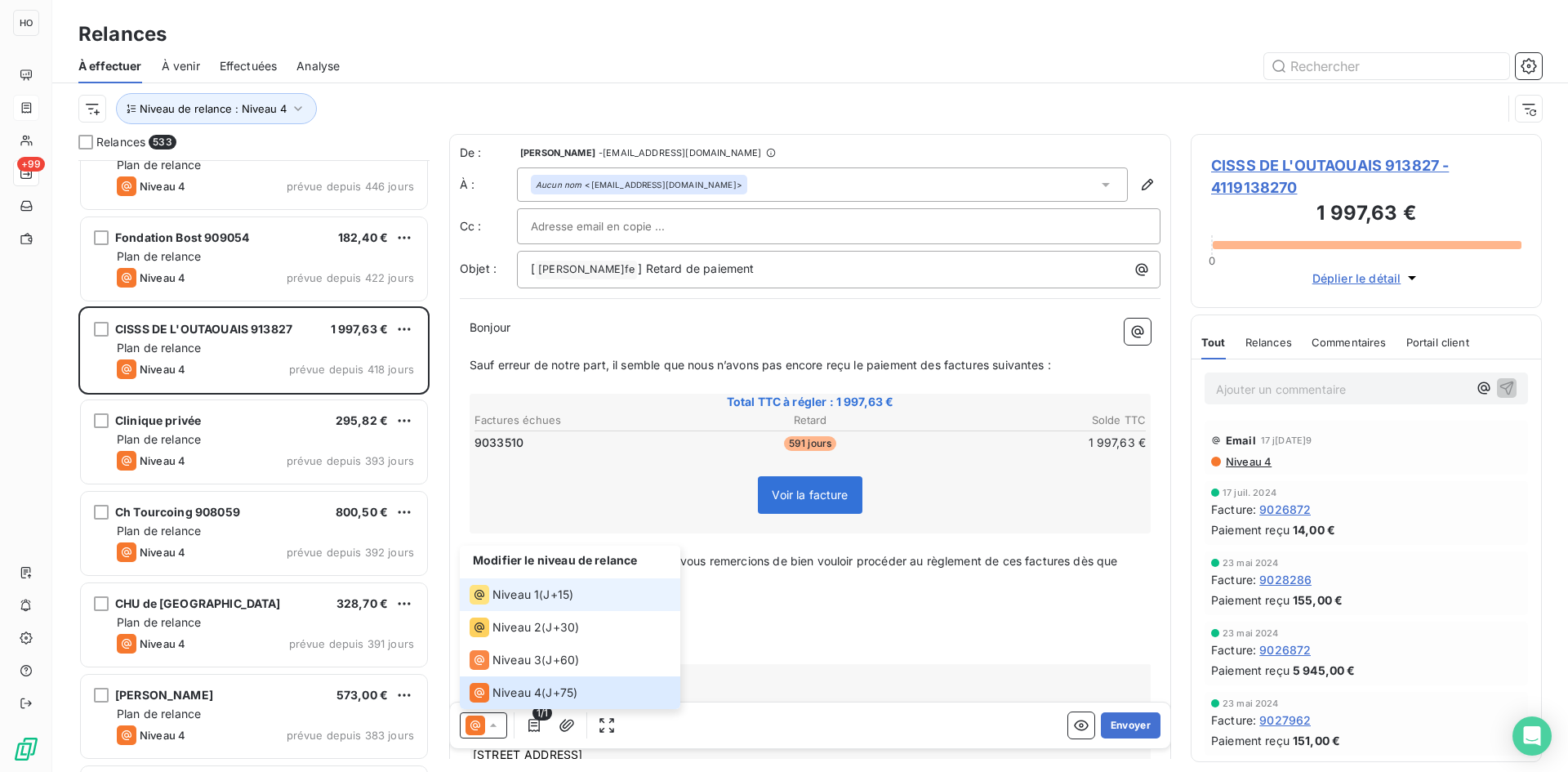
click at [548, 592] on span "J+15 )" at bounding box center [558, 595] width 30 height 17
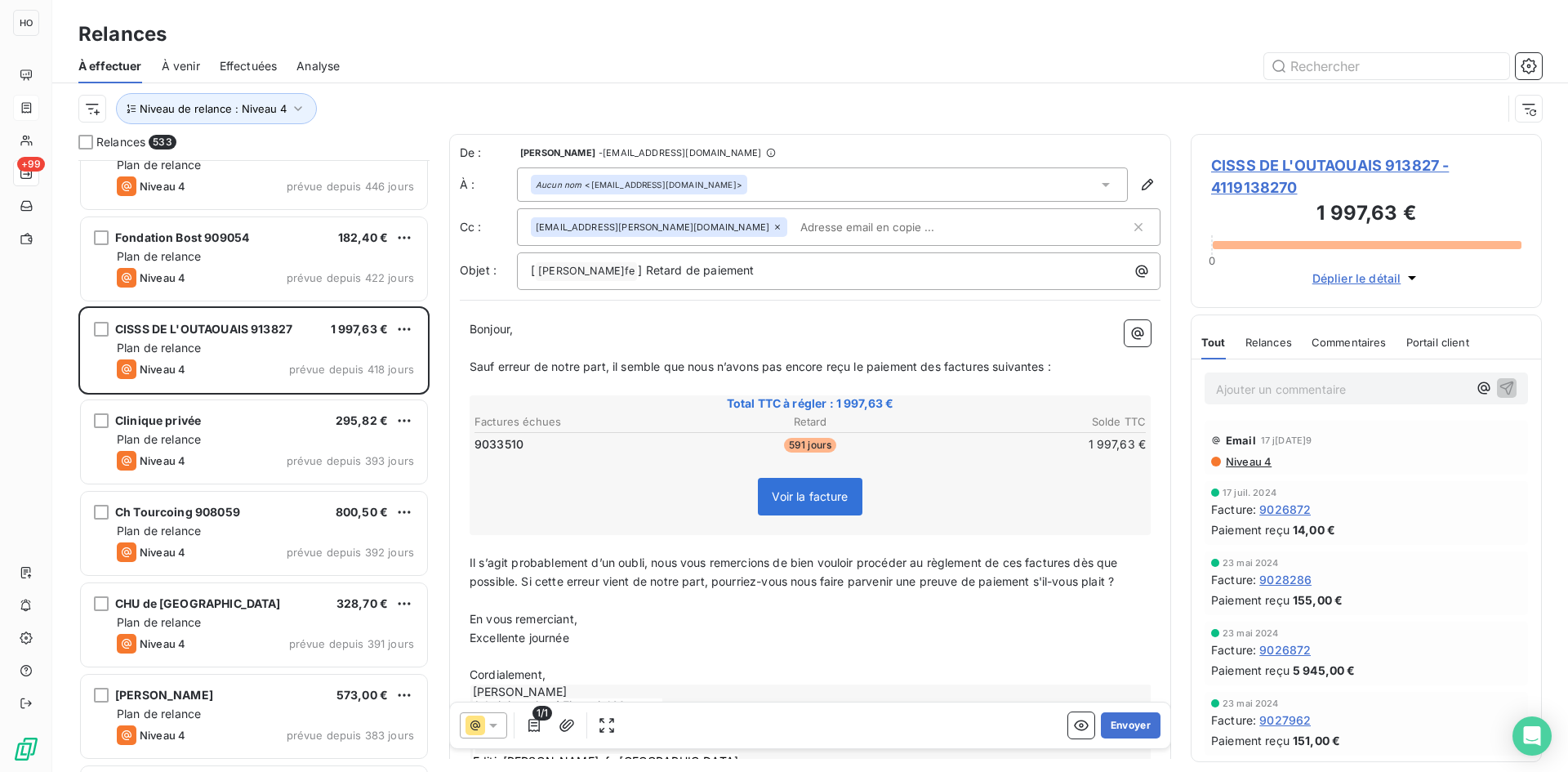
click at [935, 640] on p "Excellente journée" at bounding box center [810, 638] width 681 height 19
click at [1122, 727] on button "Envoyer" at bounding box center [1131, 725] width 60 height 26
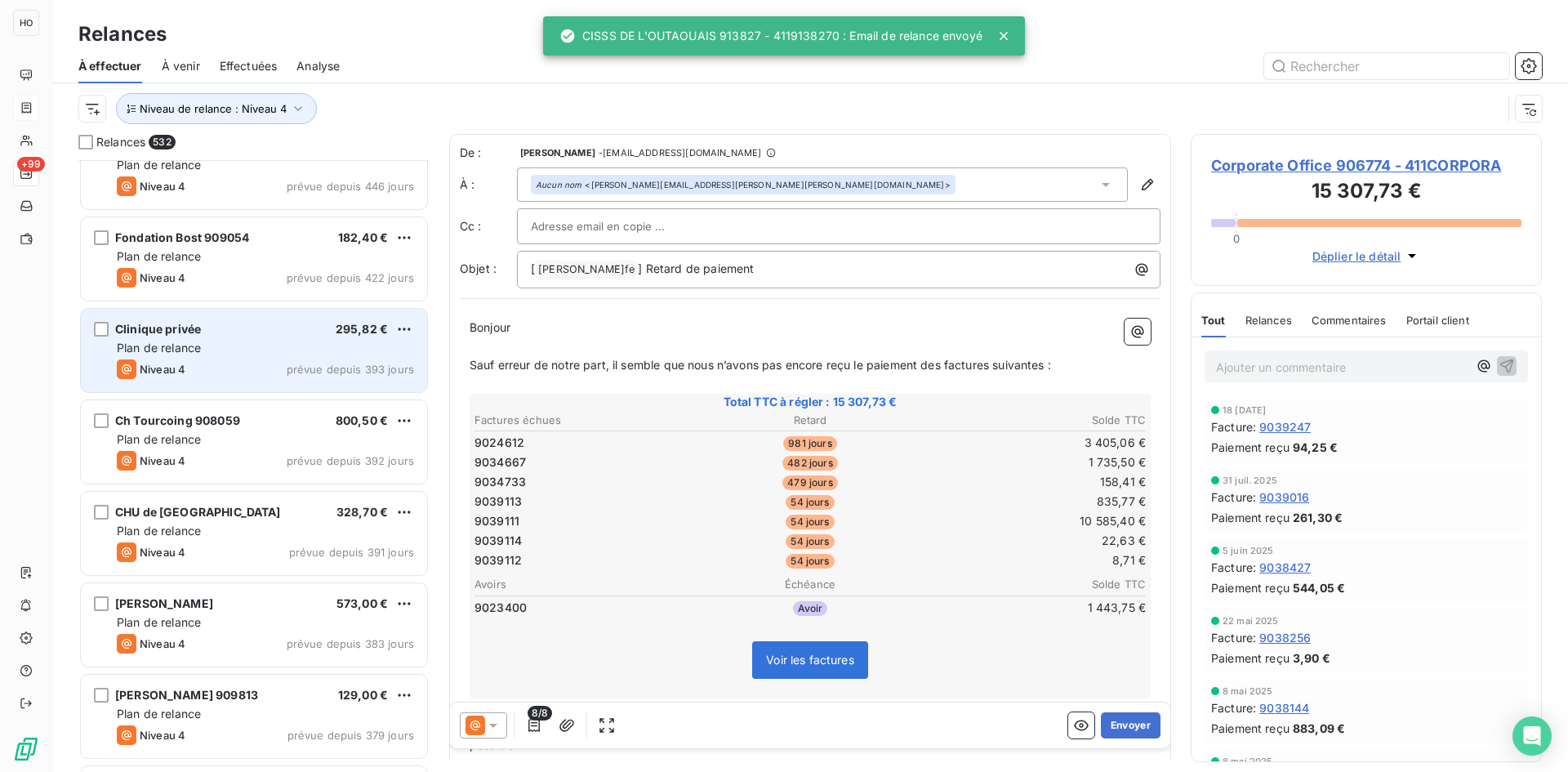
click at [228, 349] on div "Plan de relance" at bounding box center [265, 348] width 297 height 17
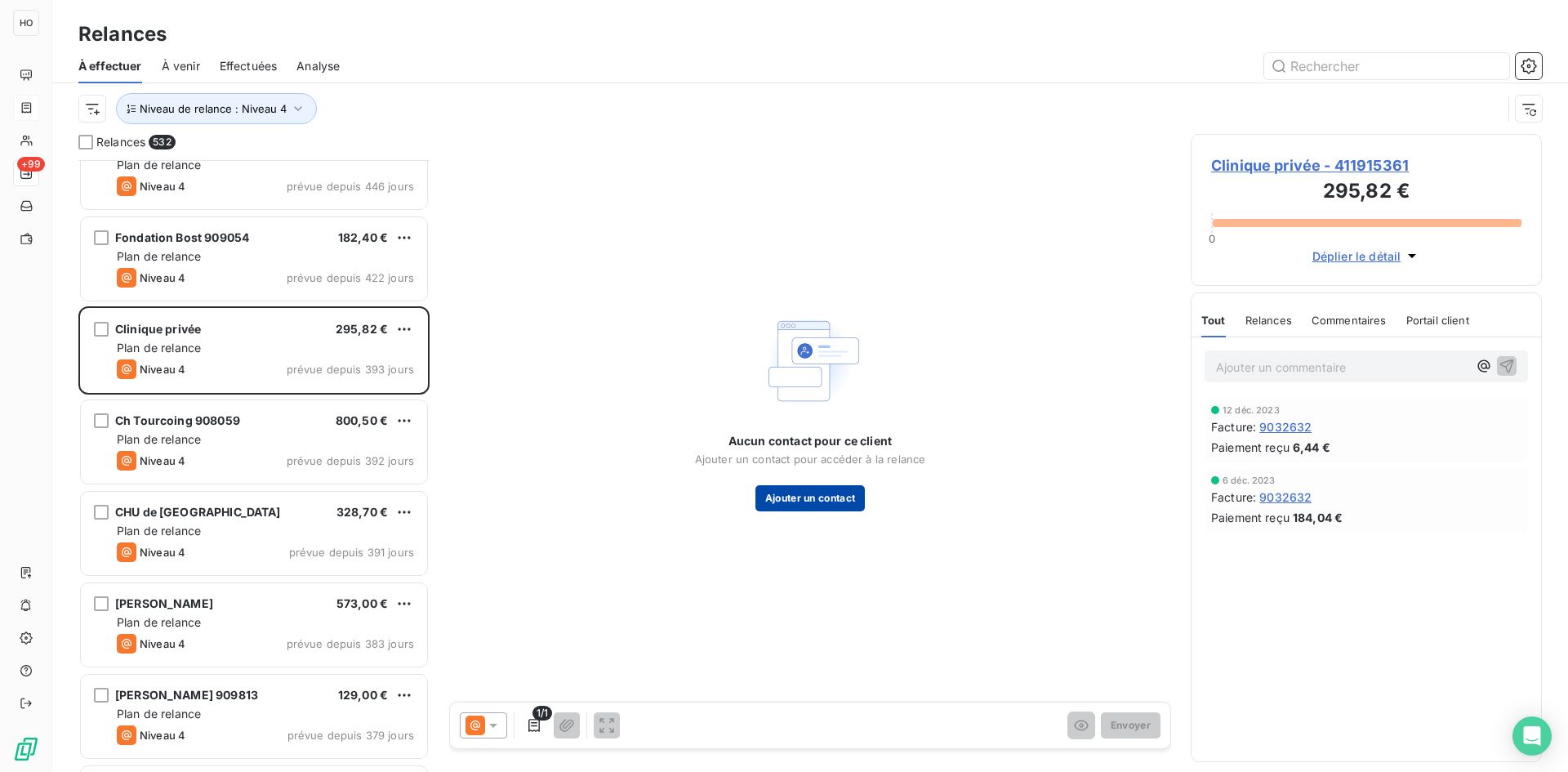
click at [809, 506] on button "Ajouter un contact" at bounding box center [810, 498] width 110 height 26
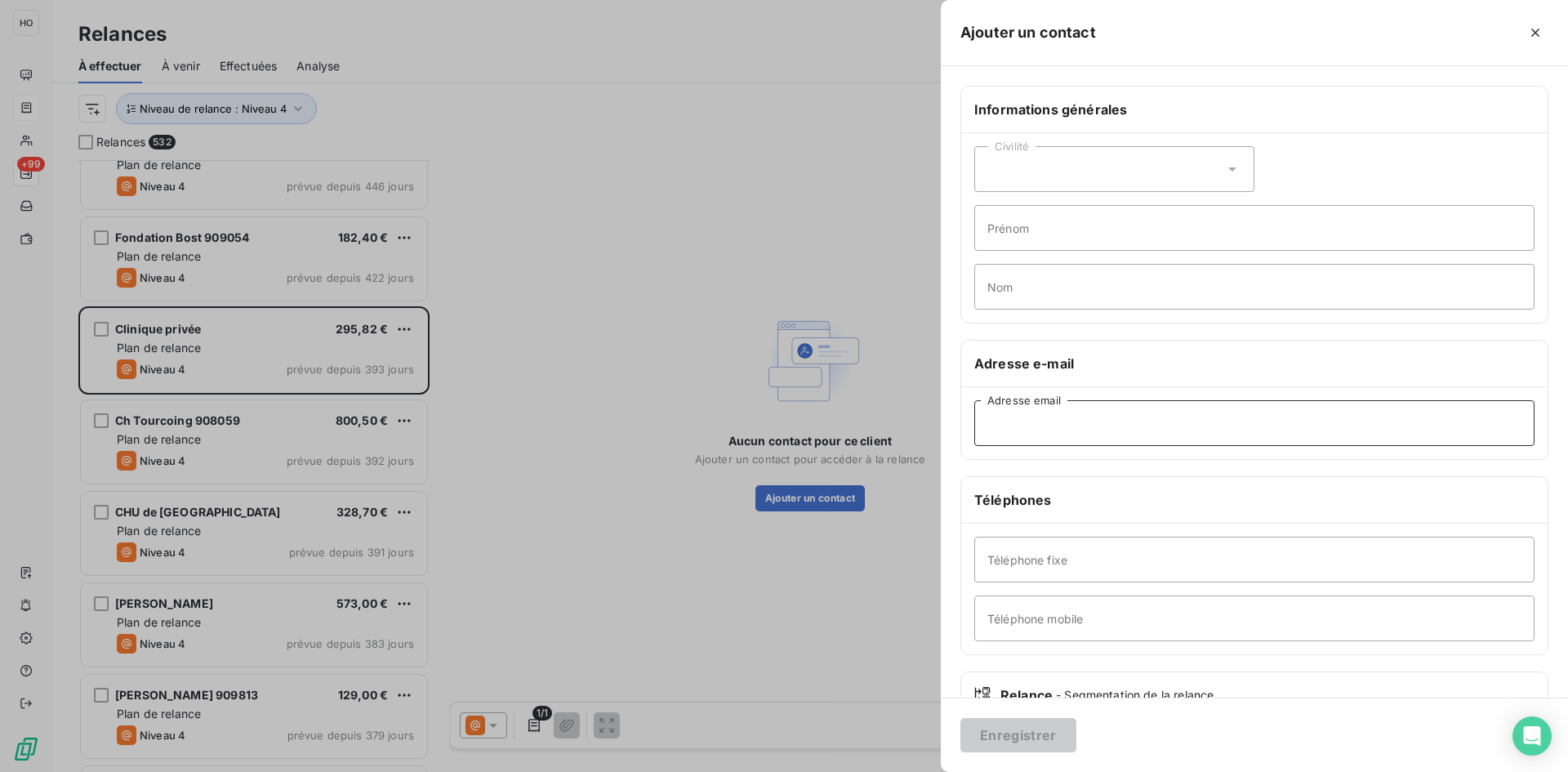
click at [1064, 432] on input "Adresse email" at bounding box center [1254, 423] width 560 height 46
paste input "audrey3113@hotmail.com"
type input "audrey3113@hotmail.com"
click at [1022, 734] on button "Enregistrer" at bounding box center [1018, 735] width 116 height 34
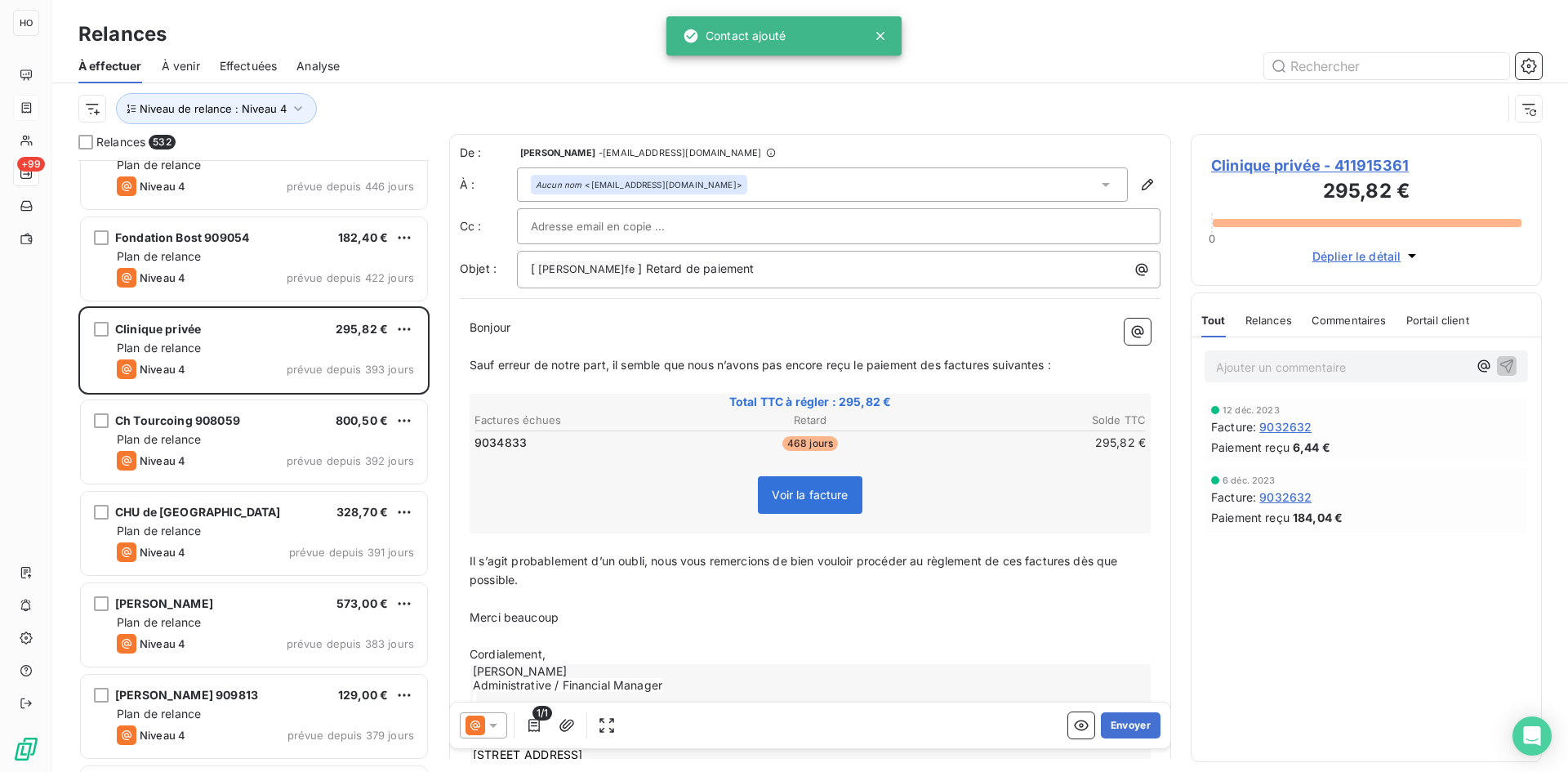
click at [476, 731] on icon at bounding box center [475, 725] width 20 height 20
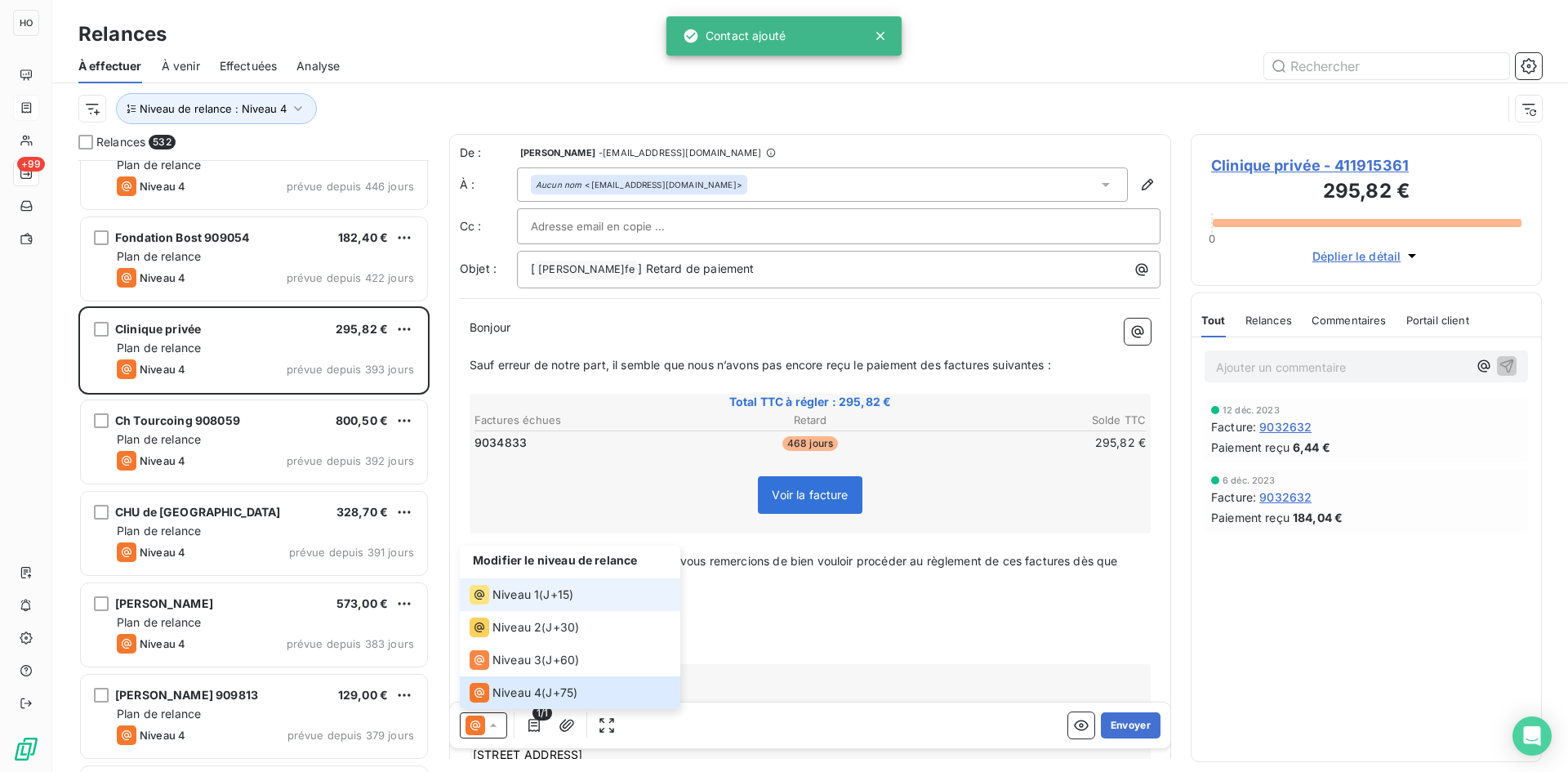
click at [553, 590] on span "J+15 )" at bounding box center [558, 595] width 30 height 17
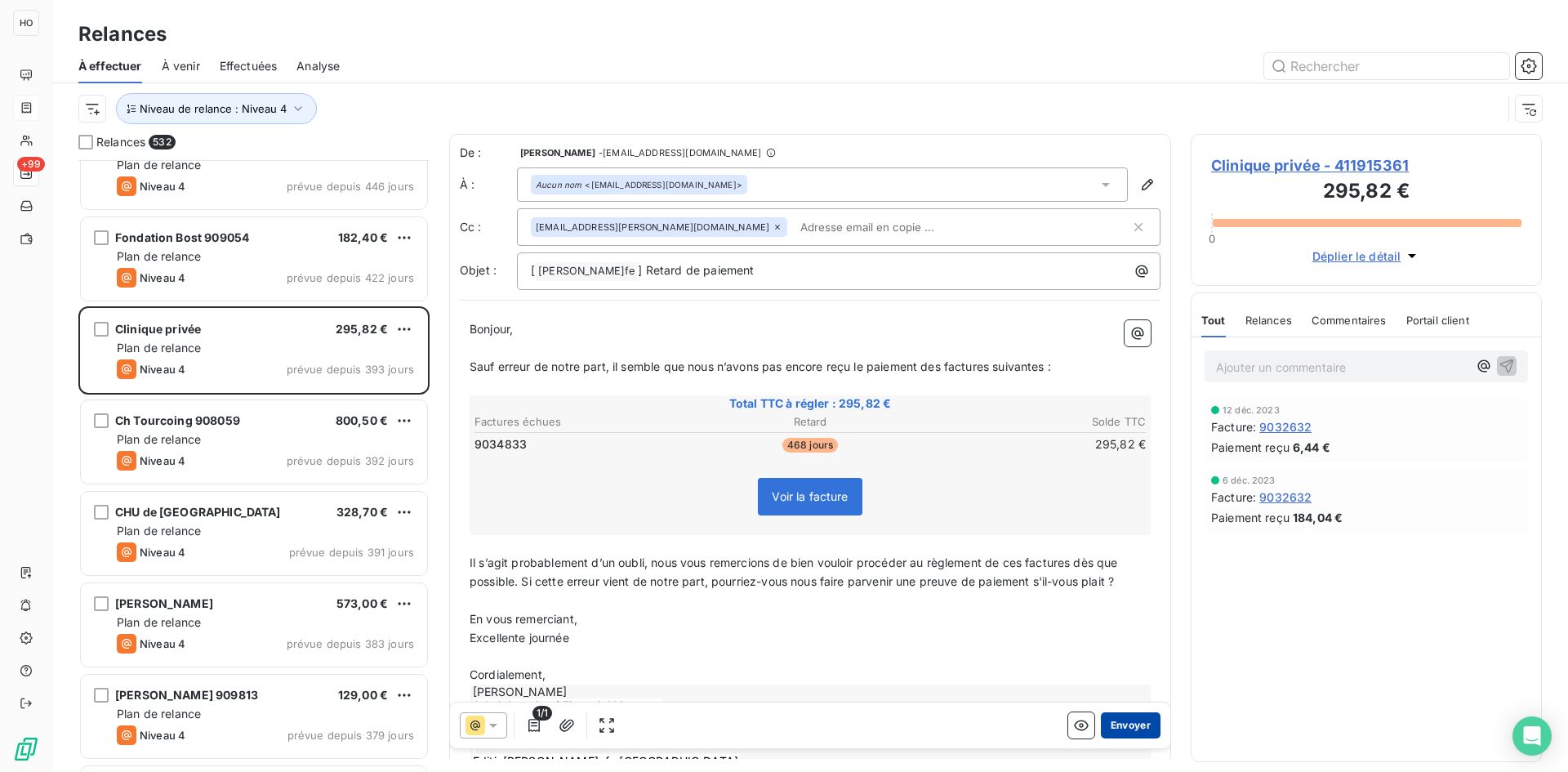
click at [1132, 719] on button "Envoyer" at bounding box center [1131, 725] width 60 height 26
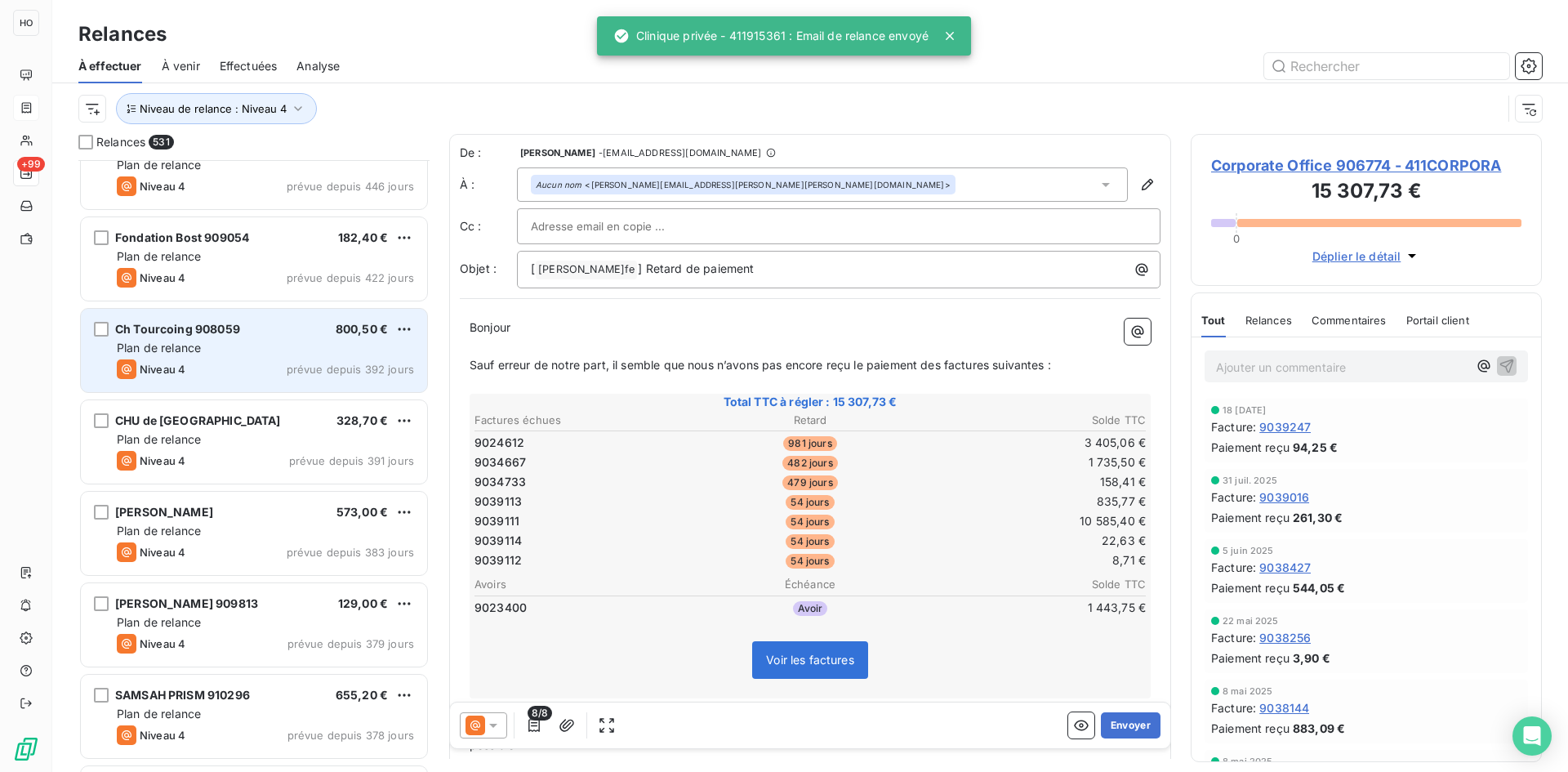
click at [233, 346] on div "Plan de relance" at bounding box center [265, 348] width 297 height 17
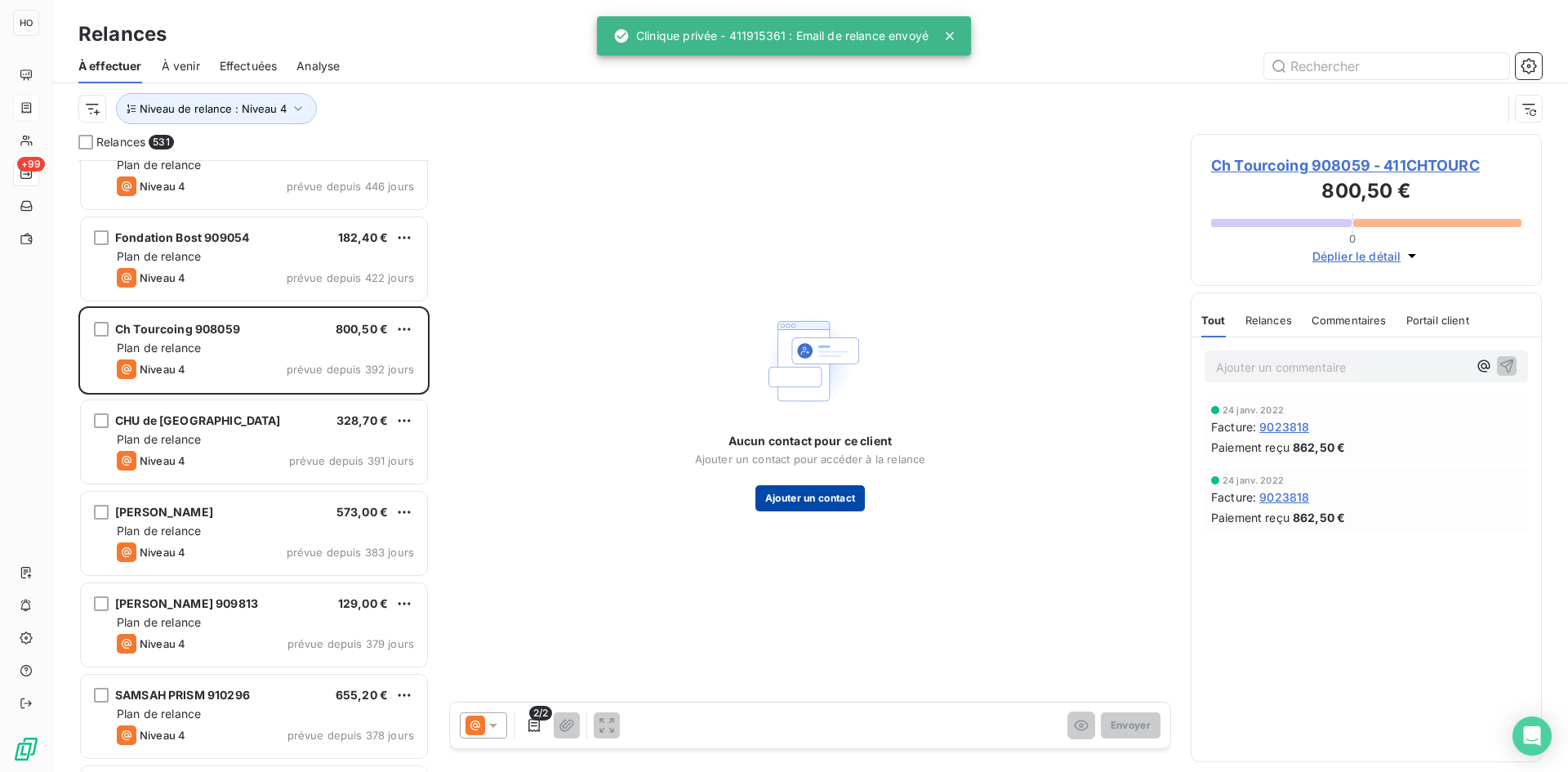
click at [819, 501] on button "Ajouter un contact" at bounding box center [810, 498] width 110 height 26
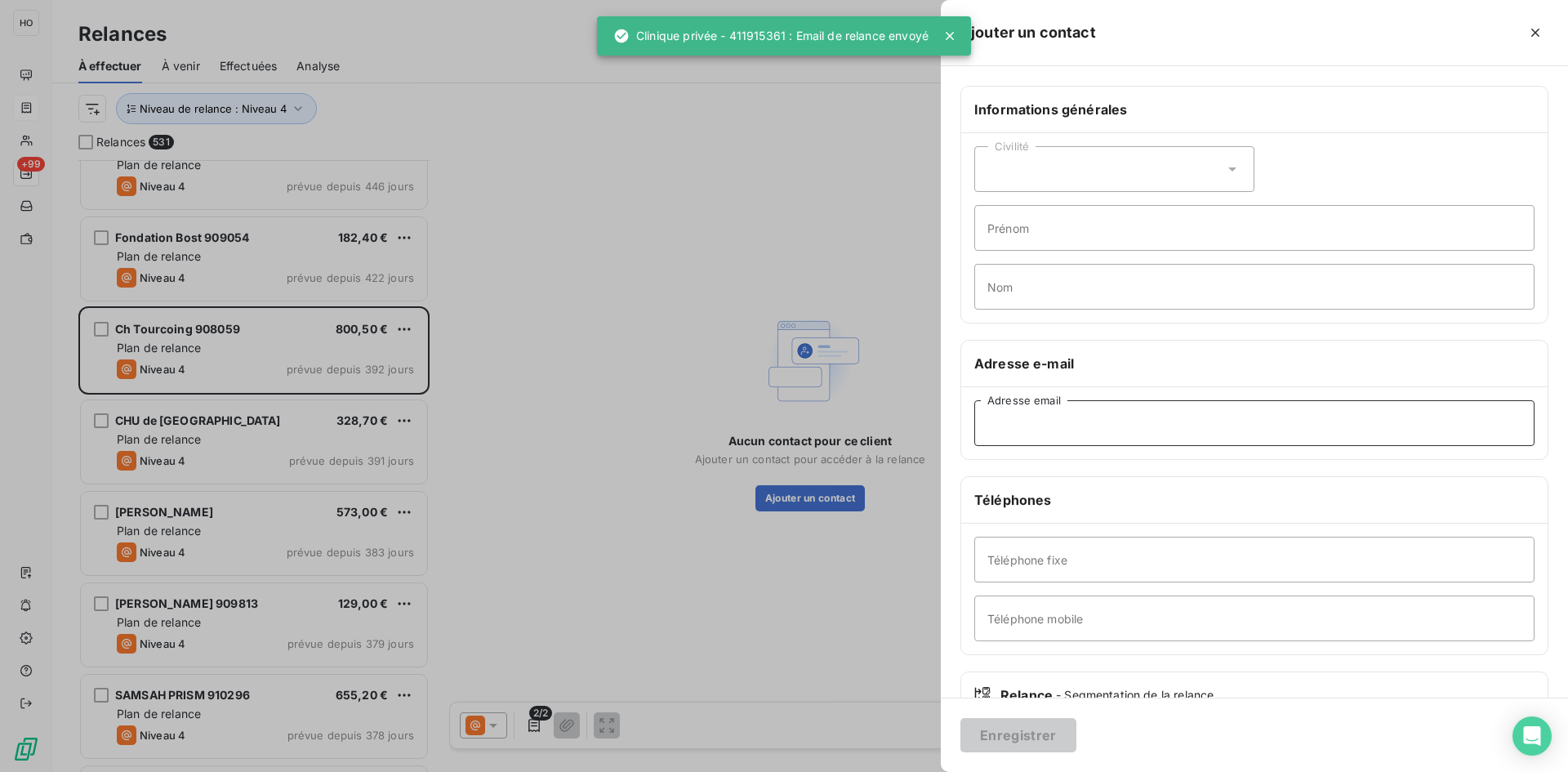
paste input "ndelli@ch-tourcoing.fr"
click at [1084, 409] on input "Adresse email" at bounding box center [1254, 423] width 560 height 46
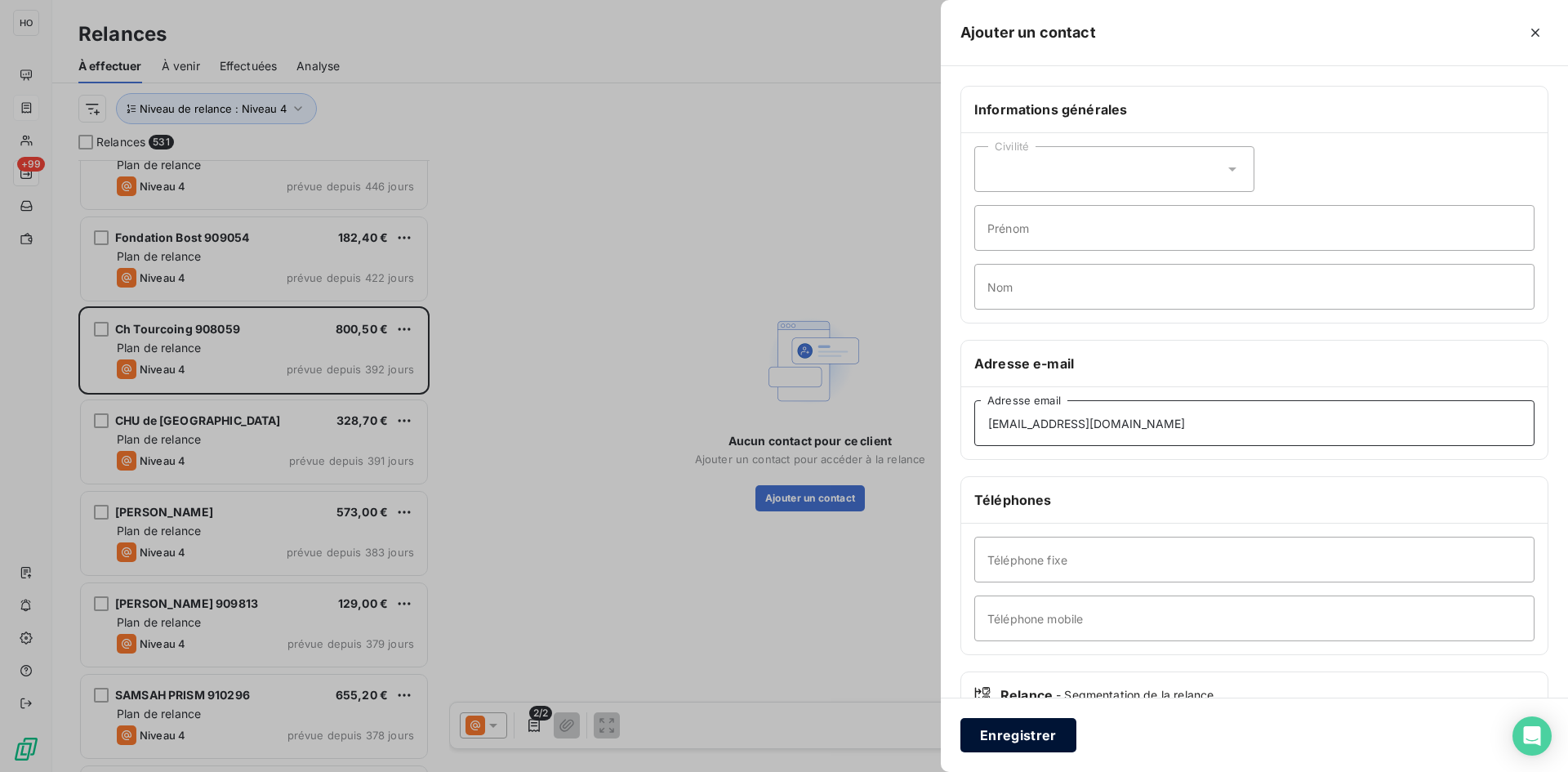
type input "ndelli@ch-tourcoing.fr"
click at [1041, 735] on button "Enregistrer" at bounding box center [1018, 735] width 116 height 34
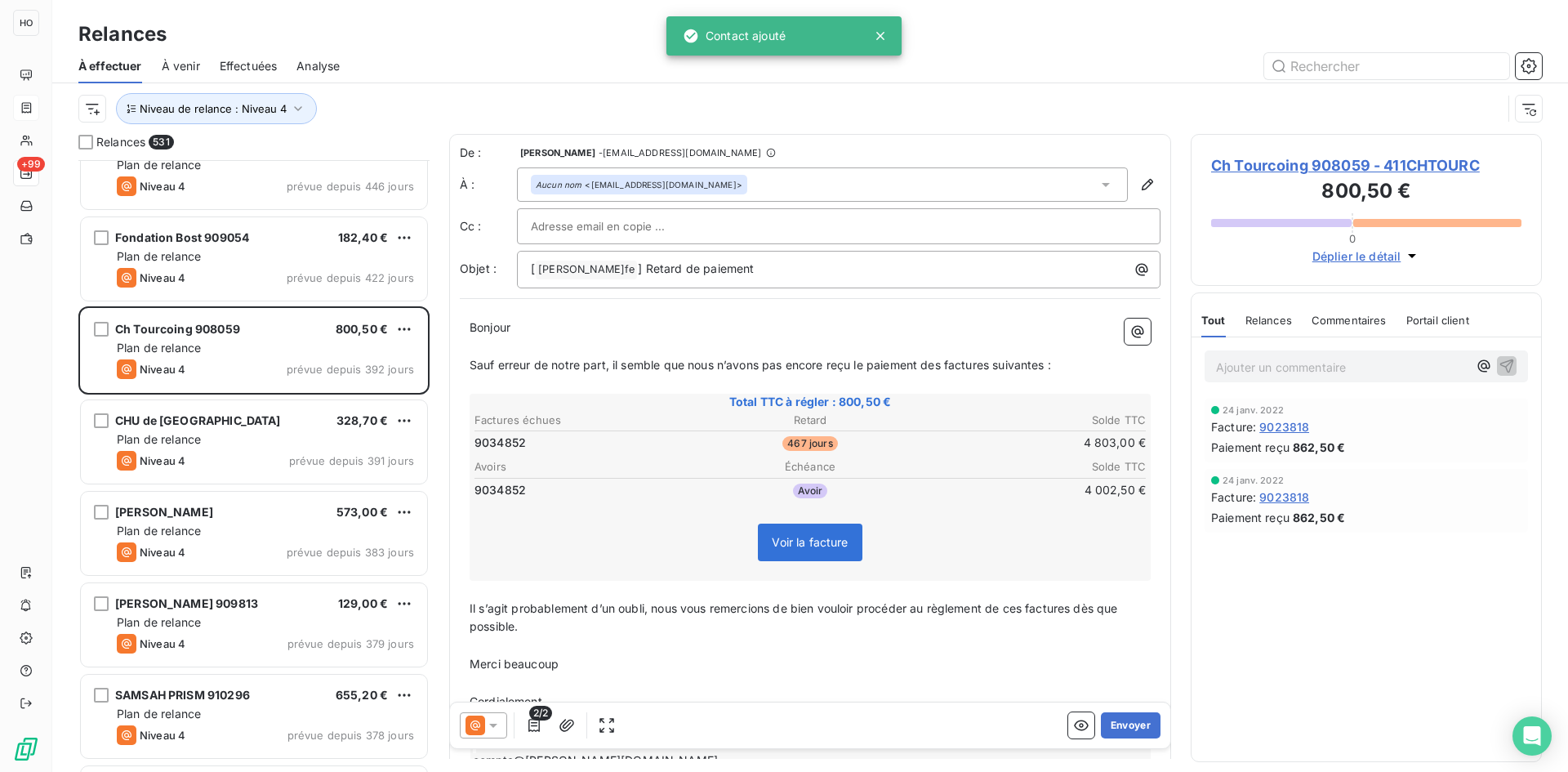
click at [511, 729] on div "2/2" at bounding box center [540, 725] width 160 height 26
click at [487, 727] on icon at bounding box center [494, 725] width 17 height 17
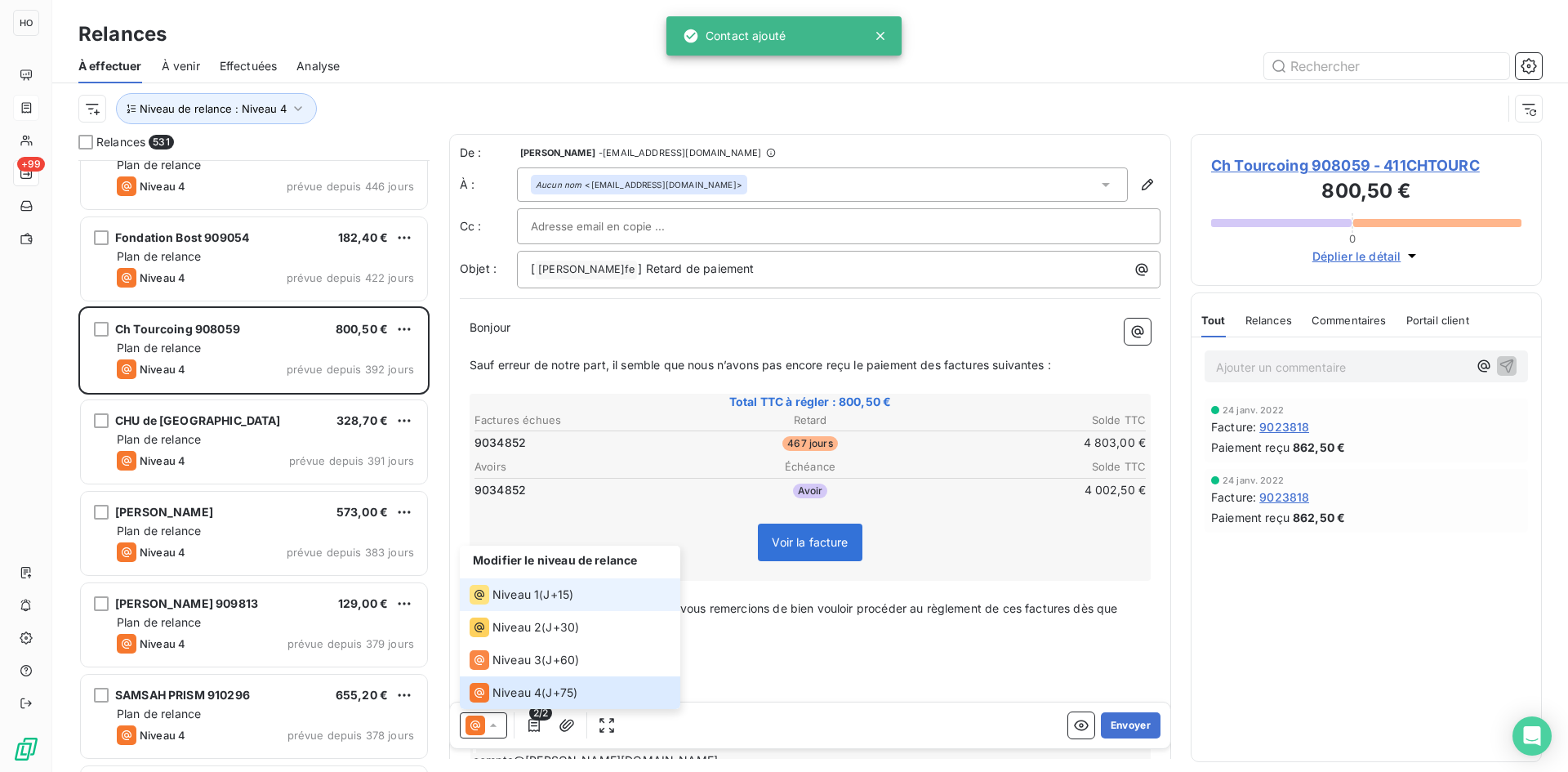
click at [556, 587] on span "J+15 )" at bounding box center [558, 595] width 30 height 17
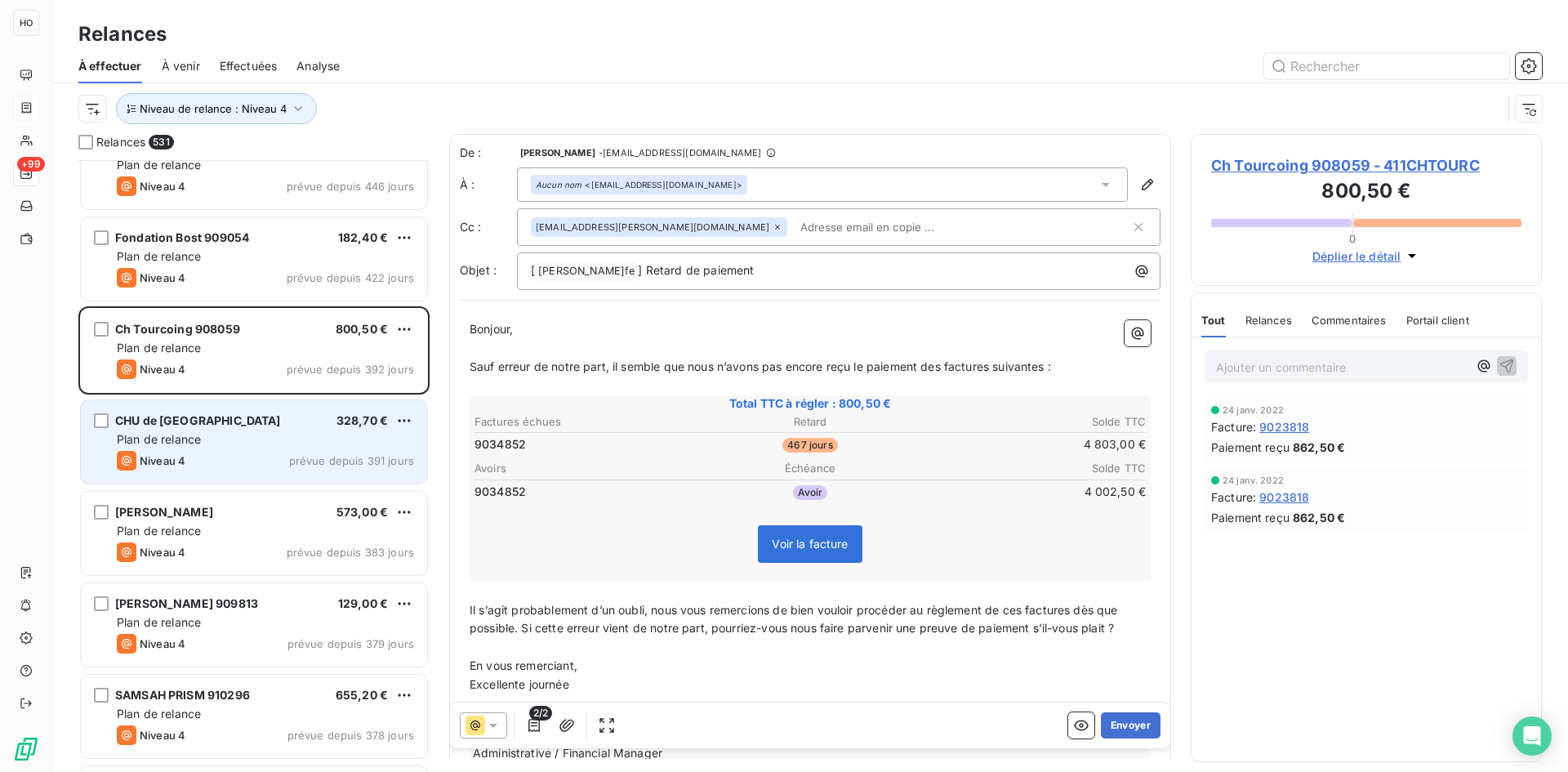
click at [284, 459] on div "Niveau 4 prévue depuis 391 jours" at bounding box center [265, 461] width 297 height 20
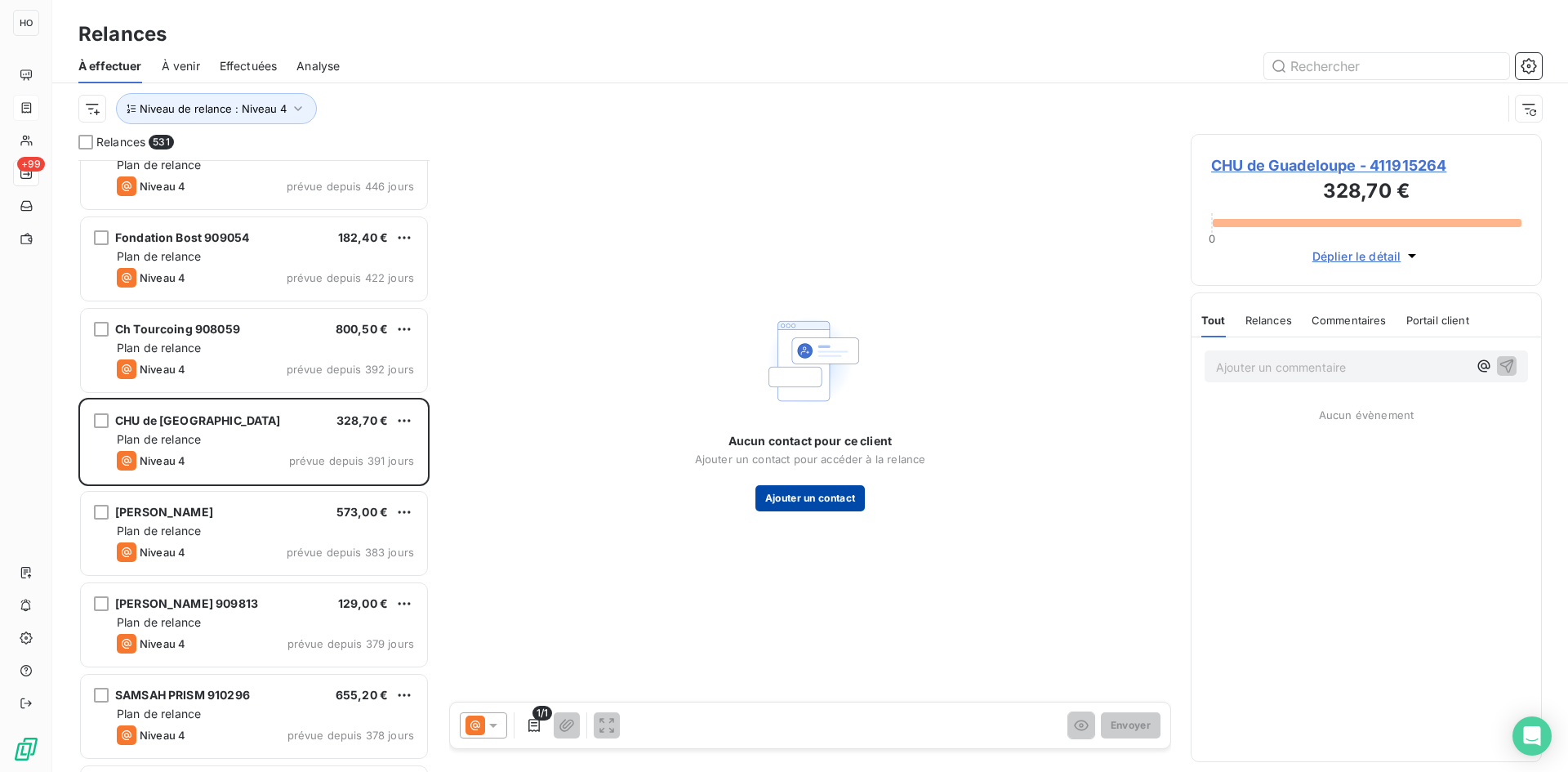
click at [808, 490] on button "Ajouter un contact" at bounding box center [810, 498] width 110 height 26
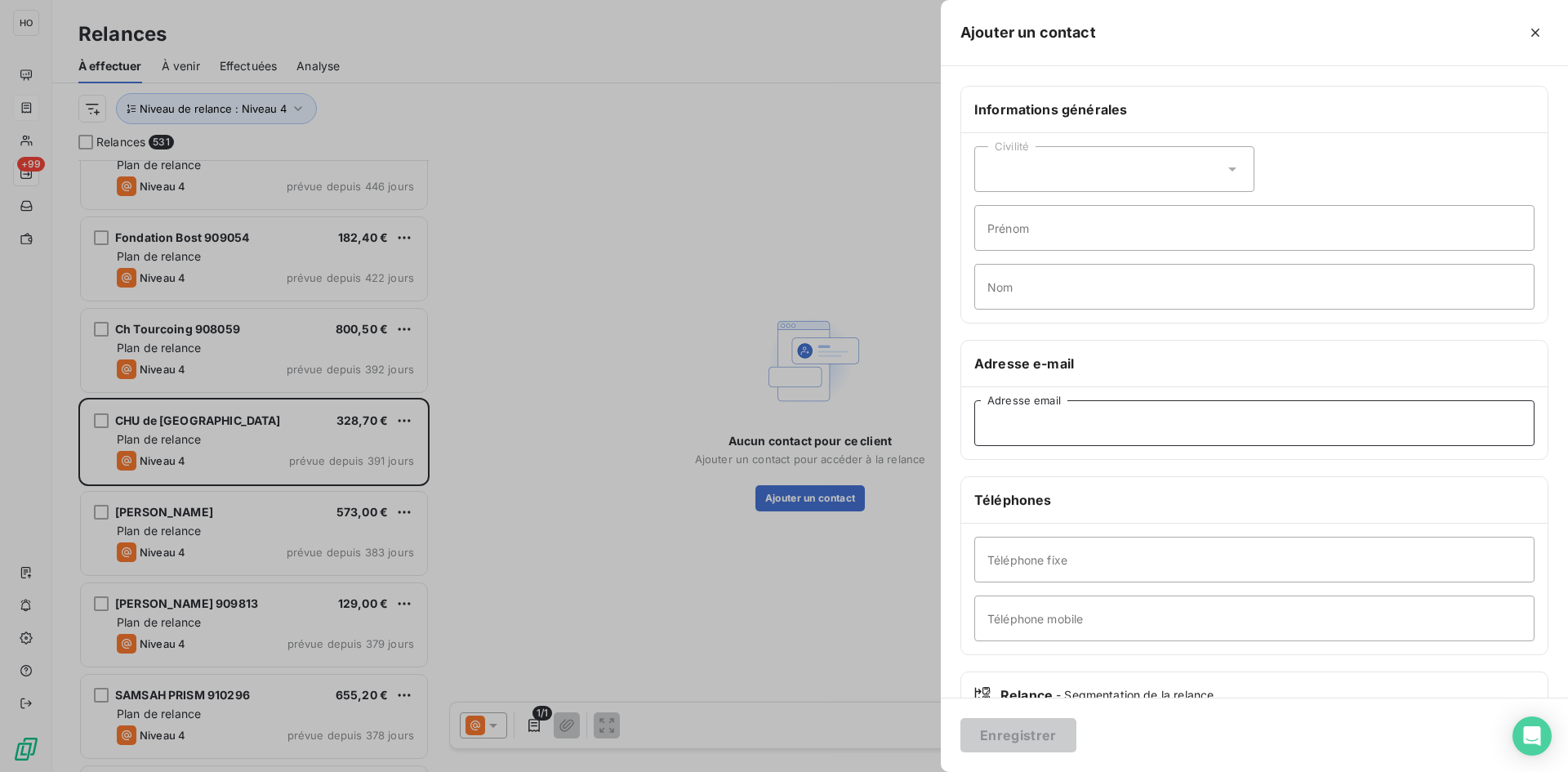
click at [1127, 422] on input "Adresse email" at bounding box center [1254, 423] width 560 height 46
paste input "claelle.gracchus@chu-guadeloupe.fr"
type input "claelle.gracchus@chu-guadeloupe.fr"
click at [1018, 717] on div "Enregistrer" at bounding box center [1254, 735] width 627 height 74
click at [1018, 735] on button "Enregistrer" at bounding box center [1018, 735] width 116 height 34
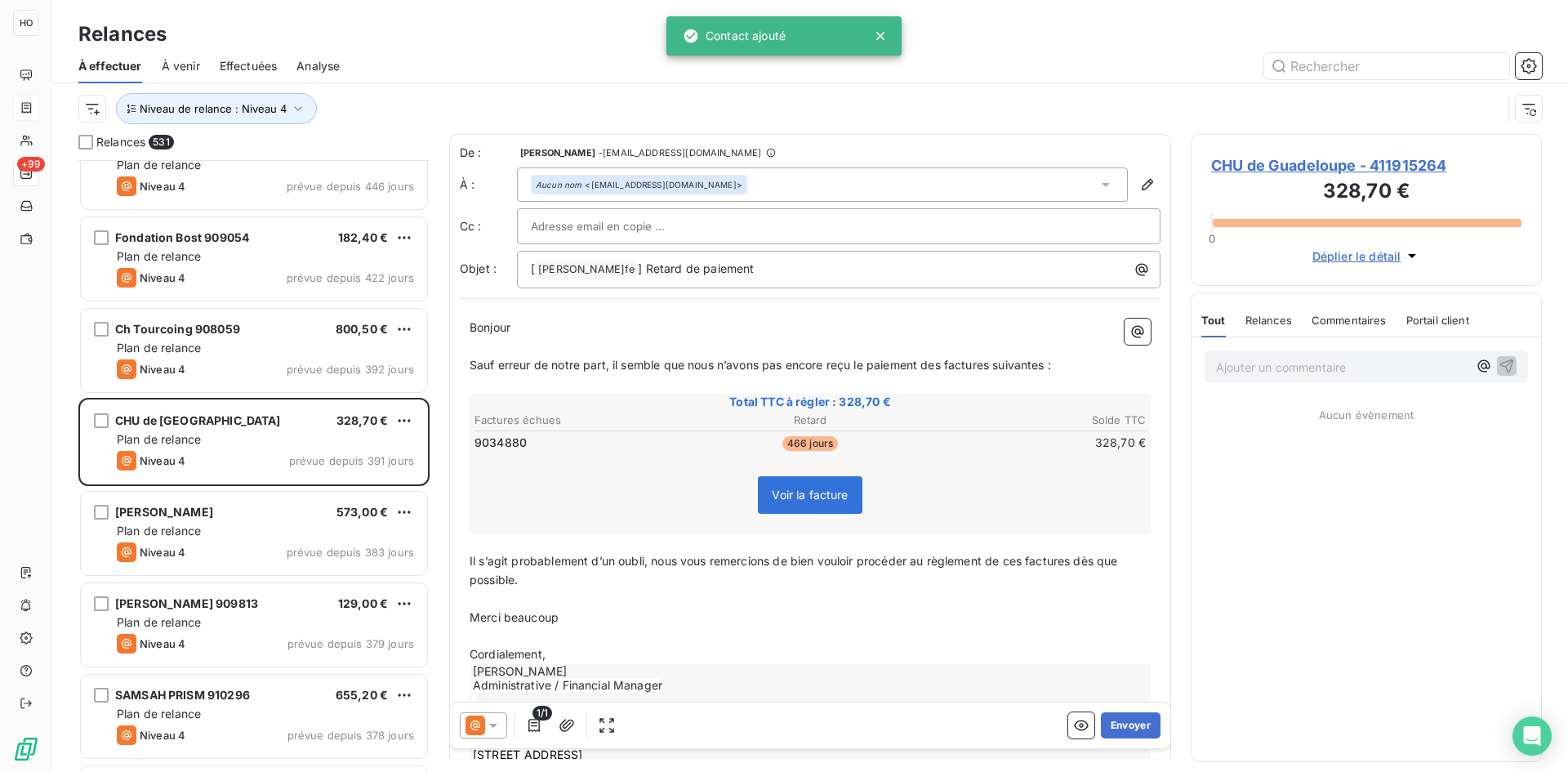
click at [471, 730] on icon at bounding box center [475, 725] width 20 height 20
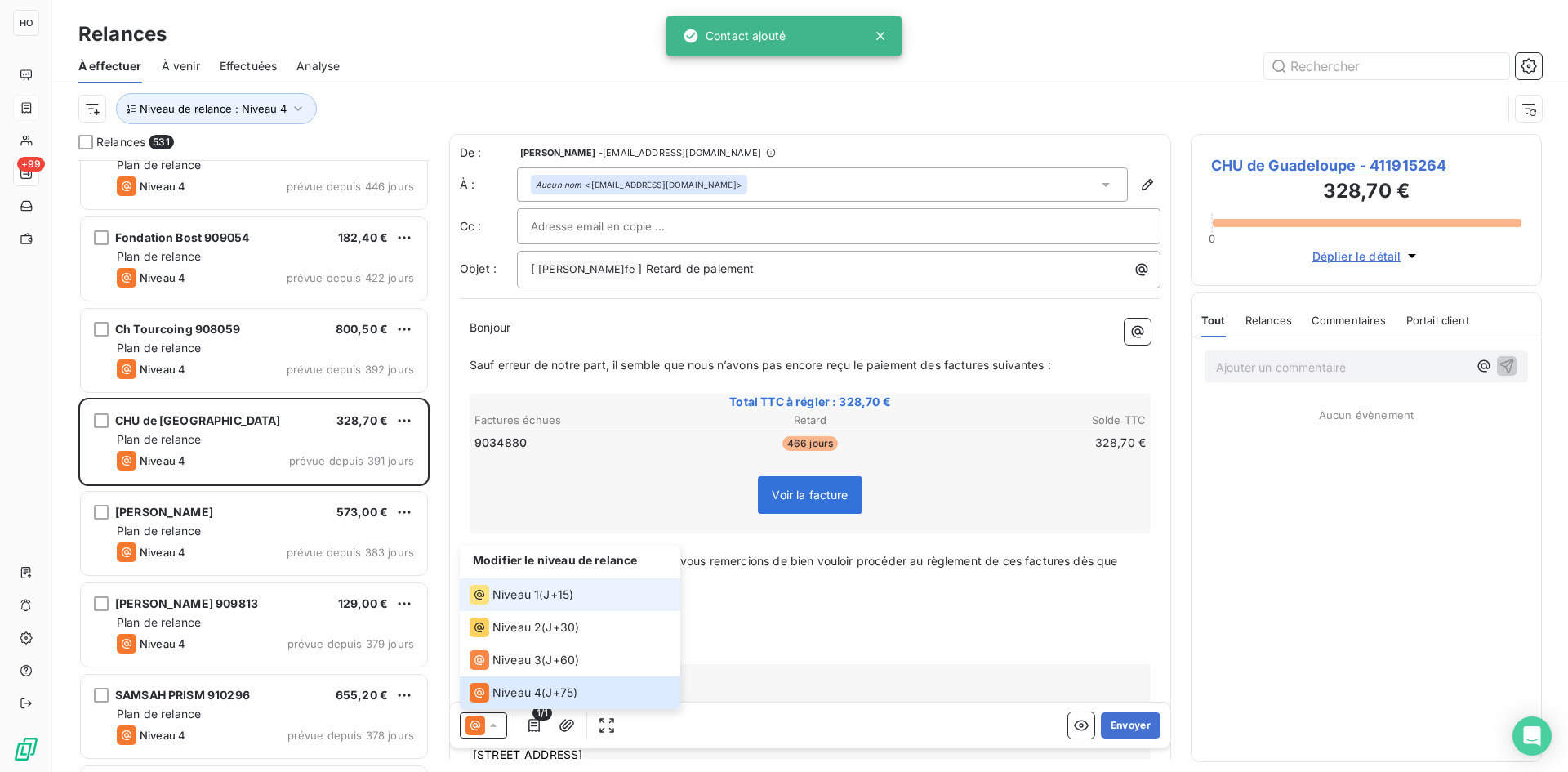
click at [548, 600] on span "J+15 )" at bounding box center [558, 595] width 30 height 17
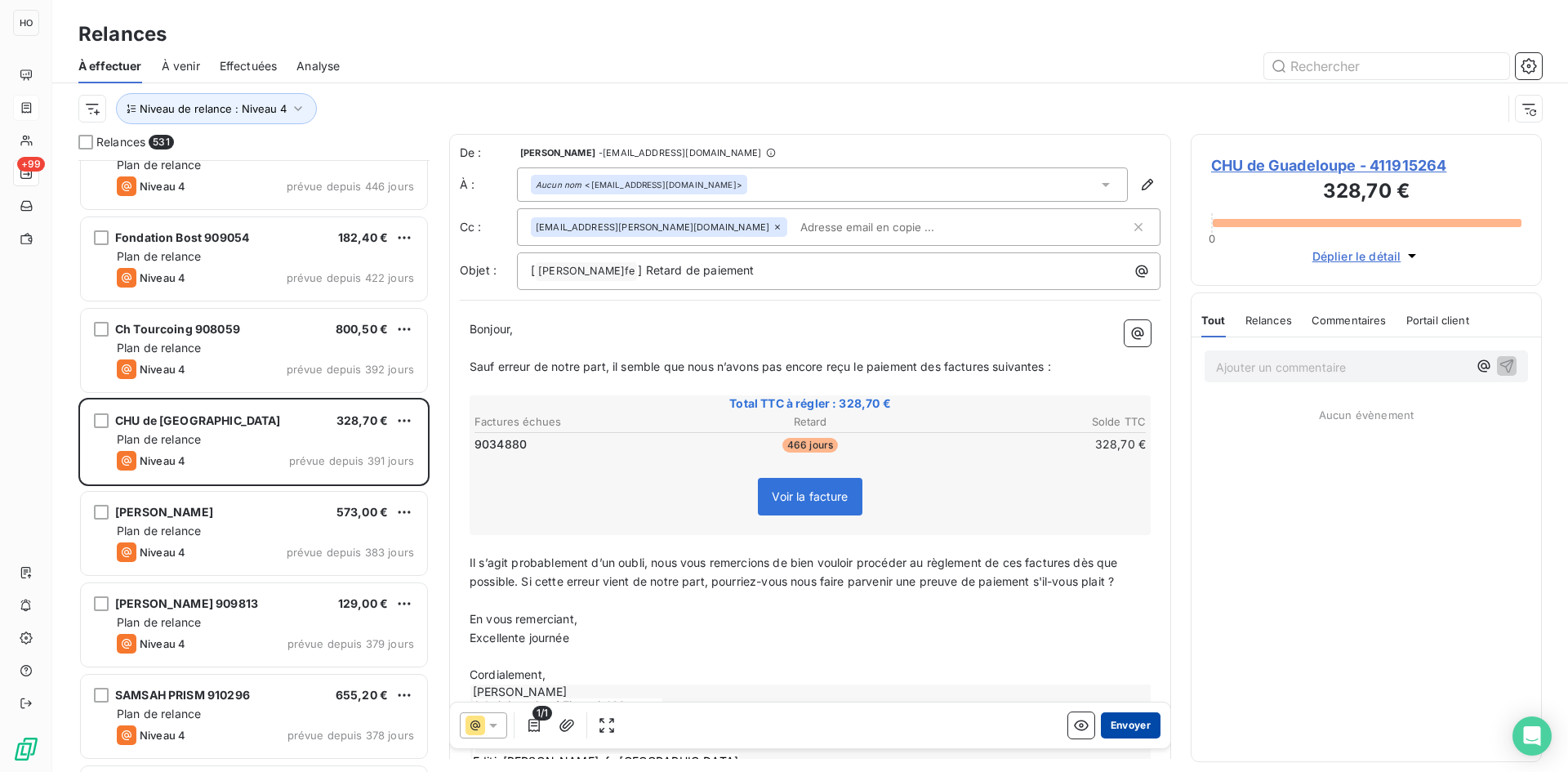
click at [1127, 723] on button "Envoyer" at bounding box center [1131, 725] width 60 height 26
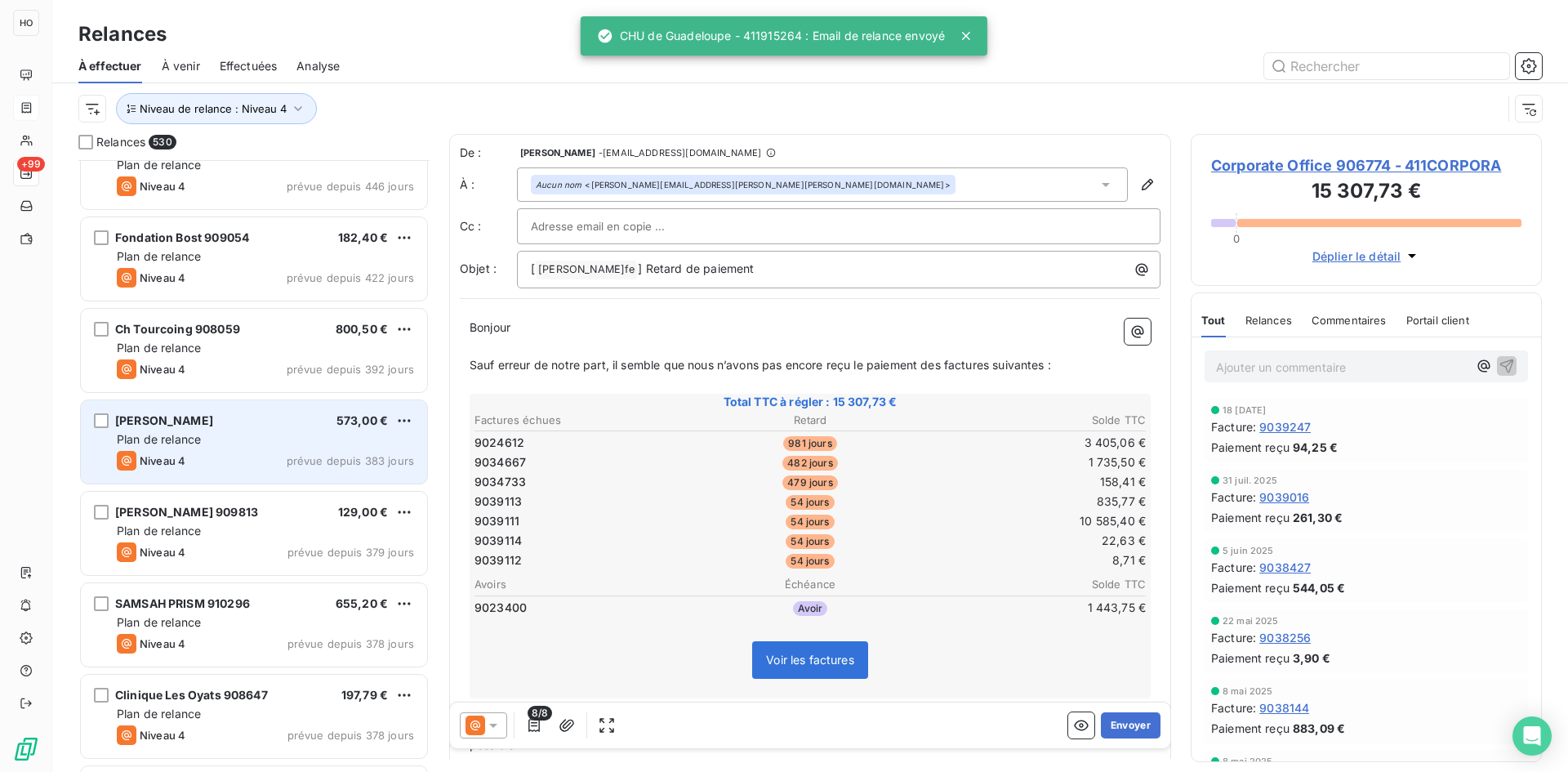
click at [266, 431] on div "Plan de relance" at bounding box center [265, 440] width 297 height 17
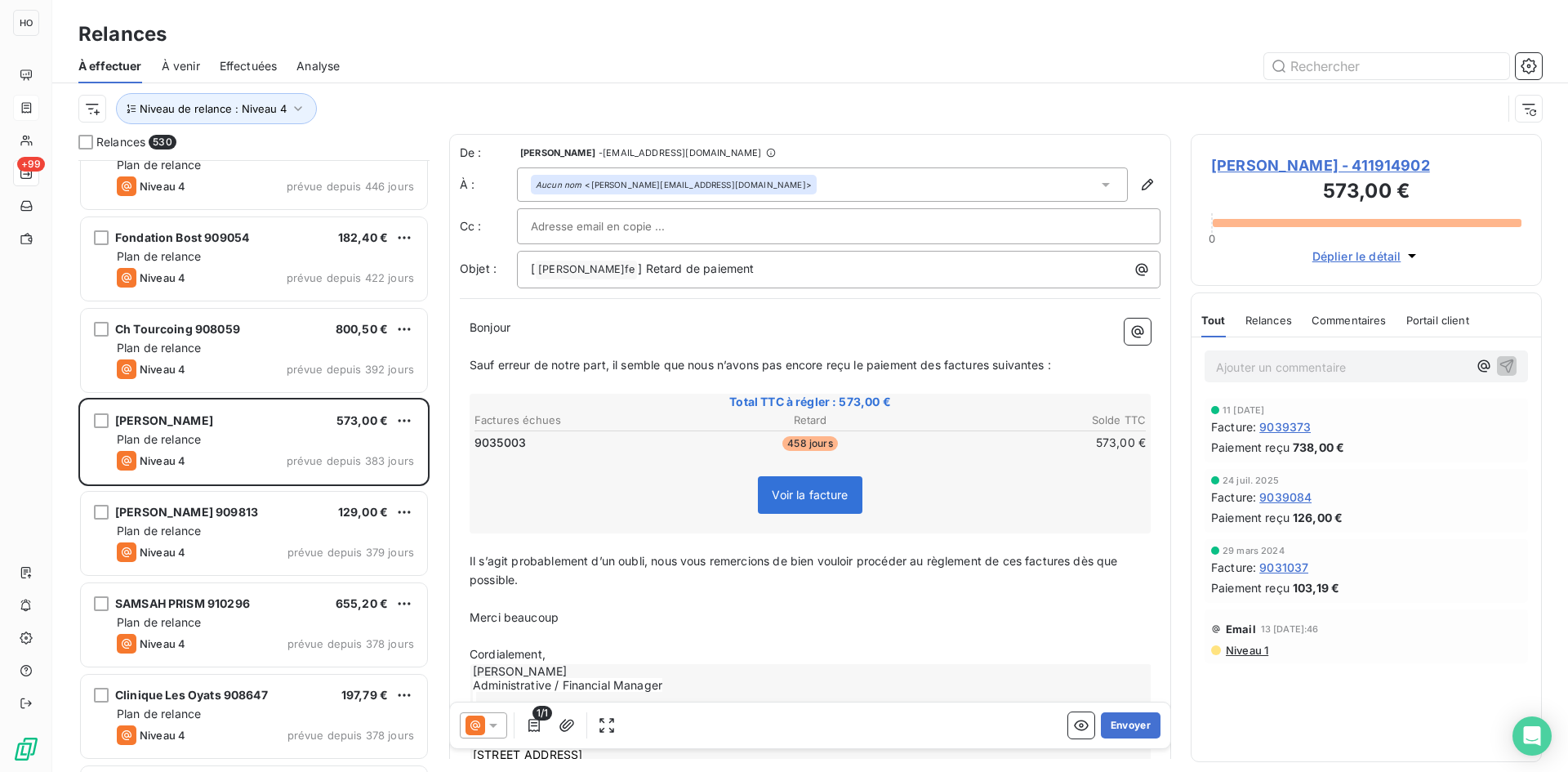
click at [490, 729] on icon at bounding box center [494, 725] width 17 height 17
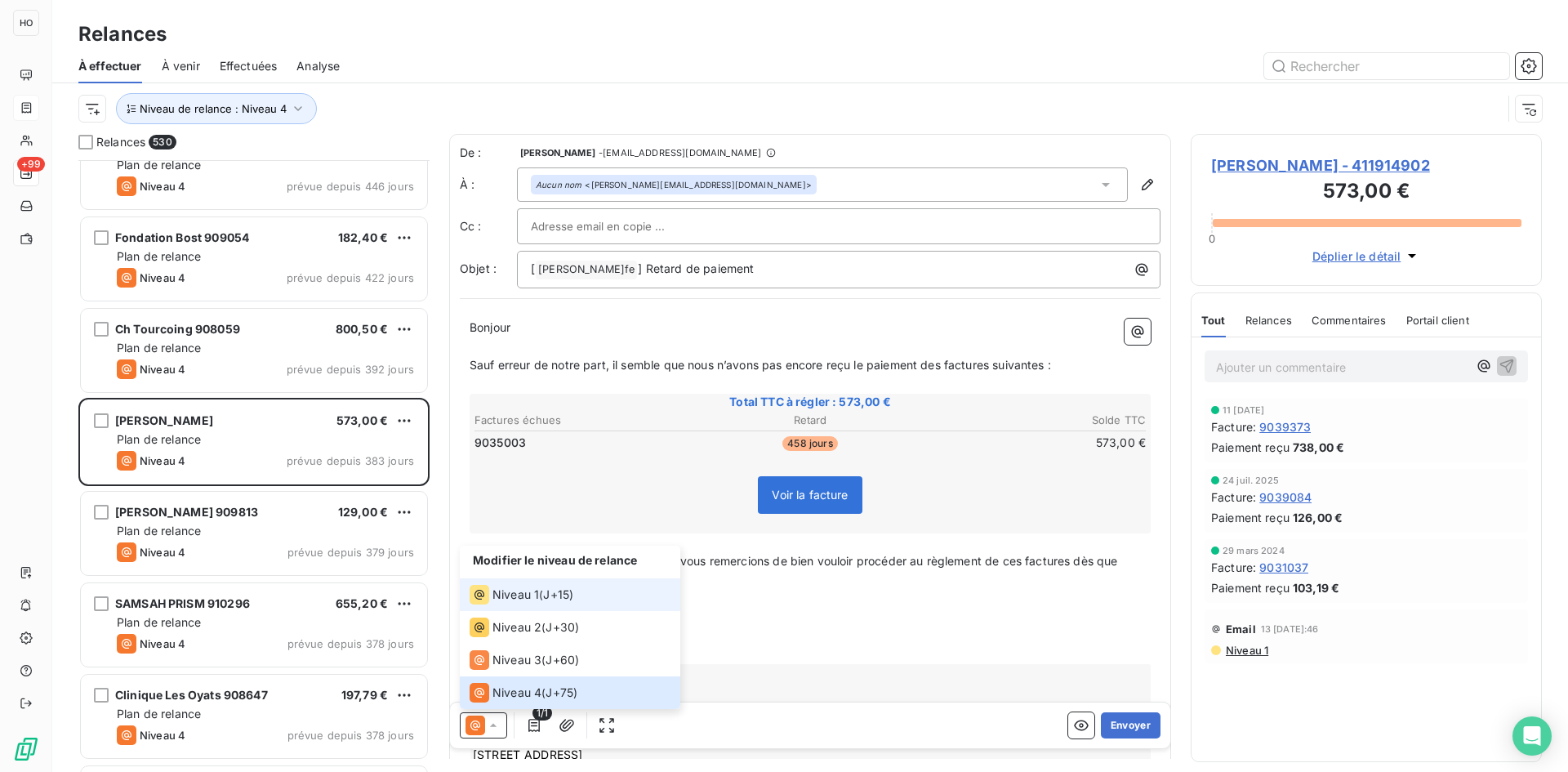
click at [569, 588] on span "J+15 )" at bounding box center [558, 595] width 30 height 17
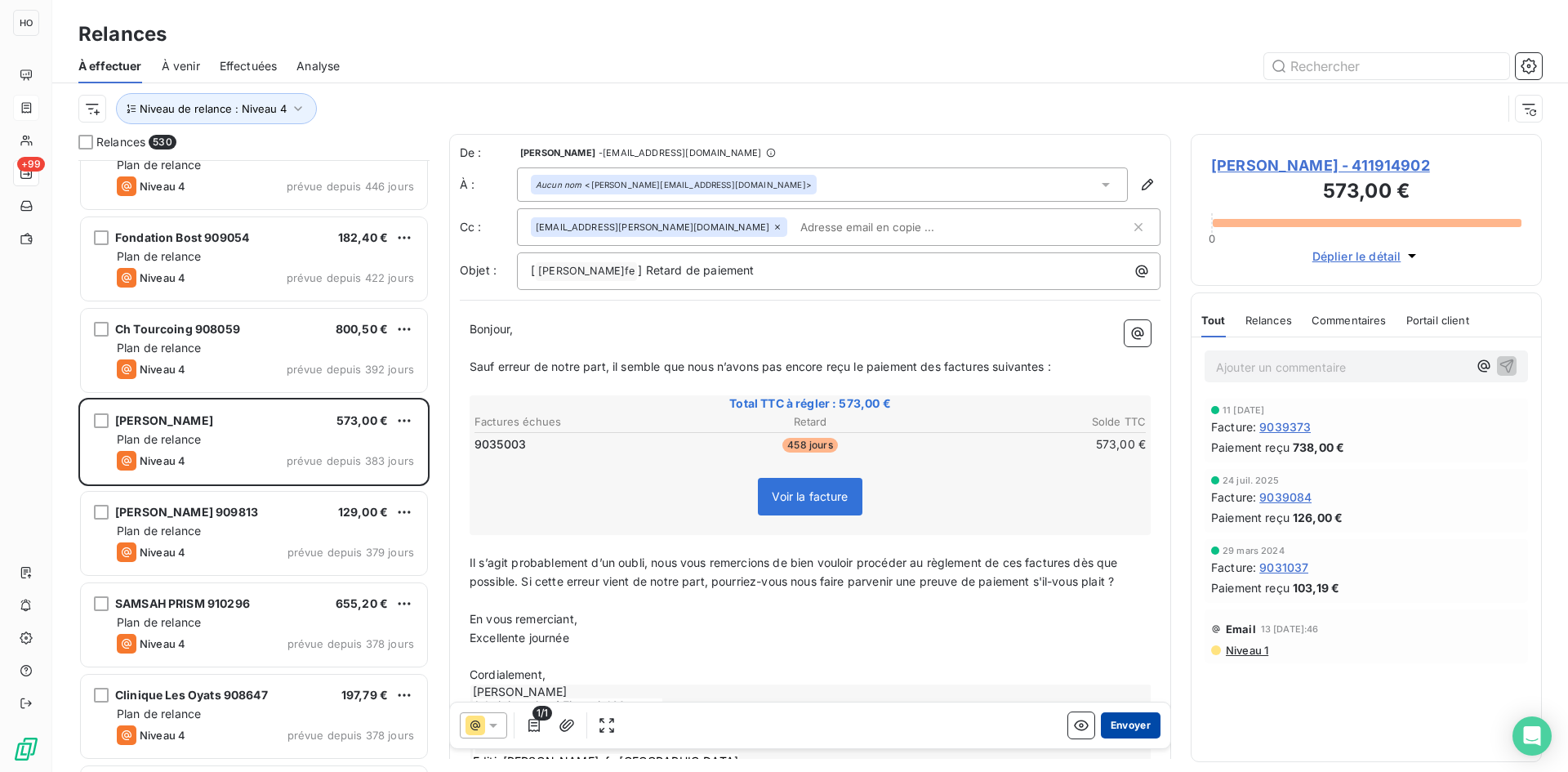
click at [1125, 725] on button "Envoyer" at bounding box center [1131, 725] width 60 height 26
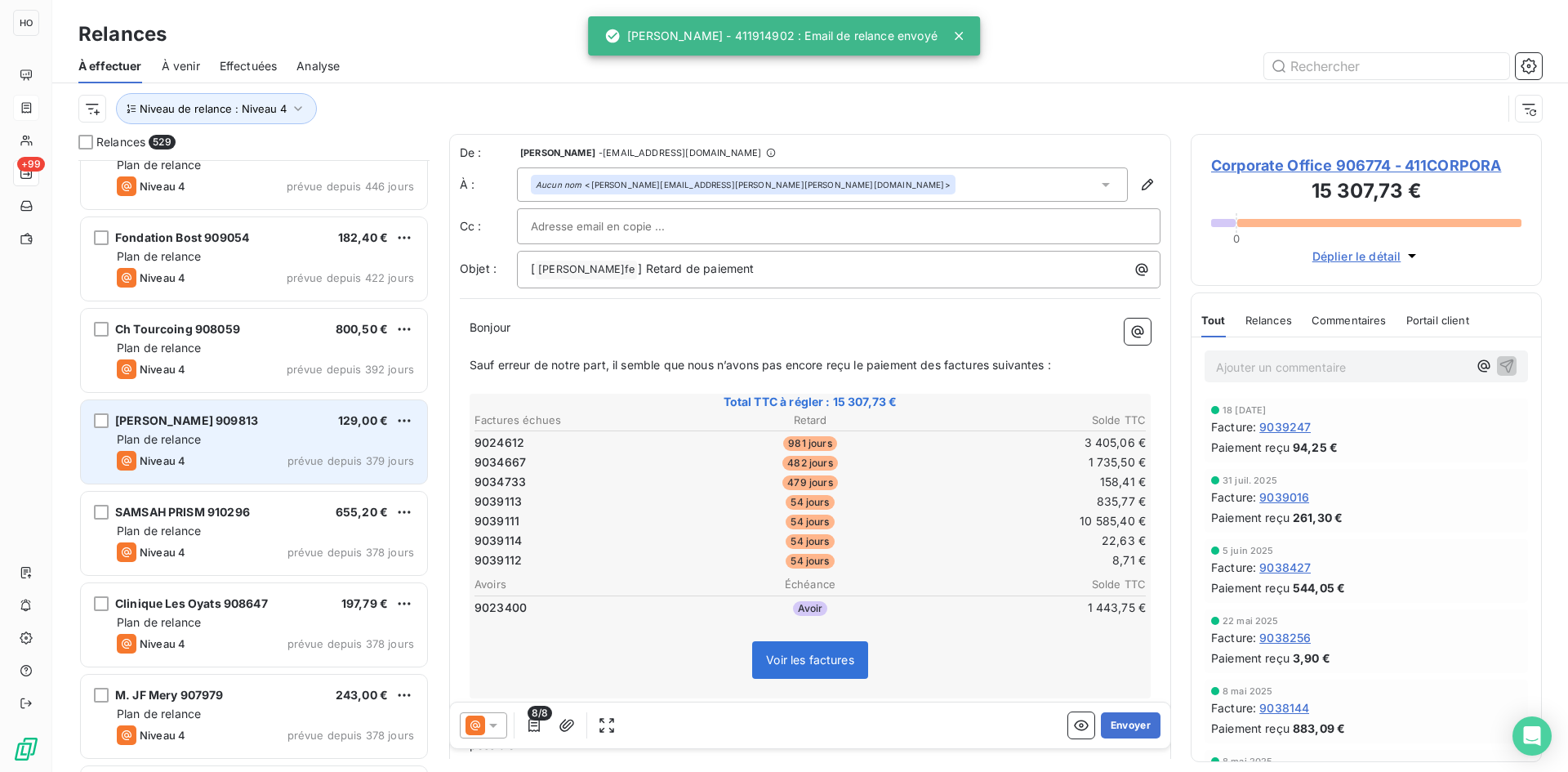
click at [243, 432] on div "Plan de relance" at bounding box center [265, 440] width 297 height 17
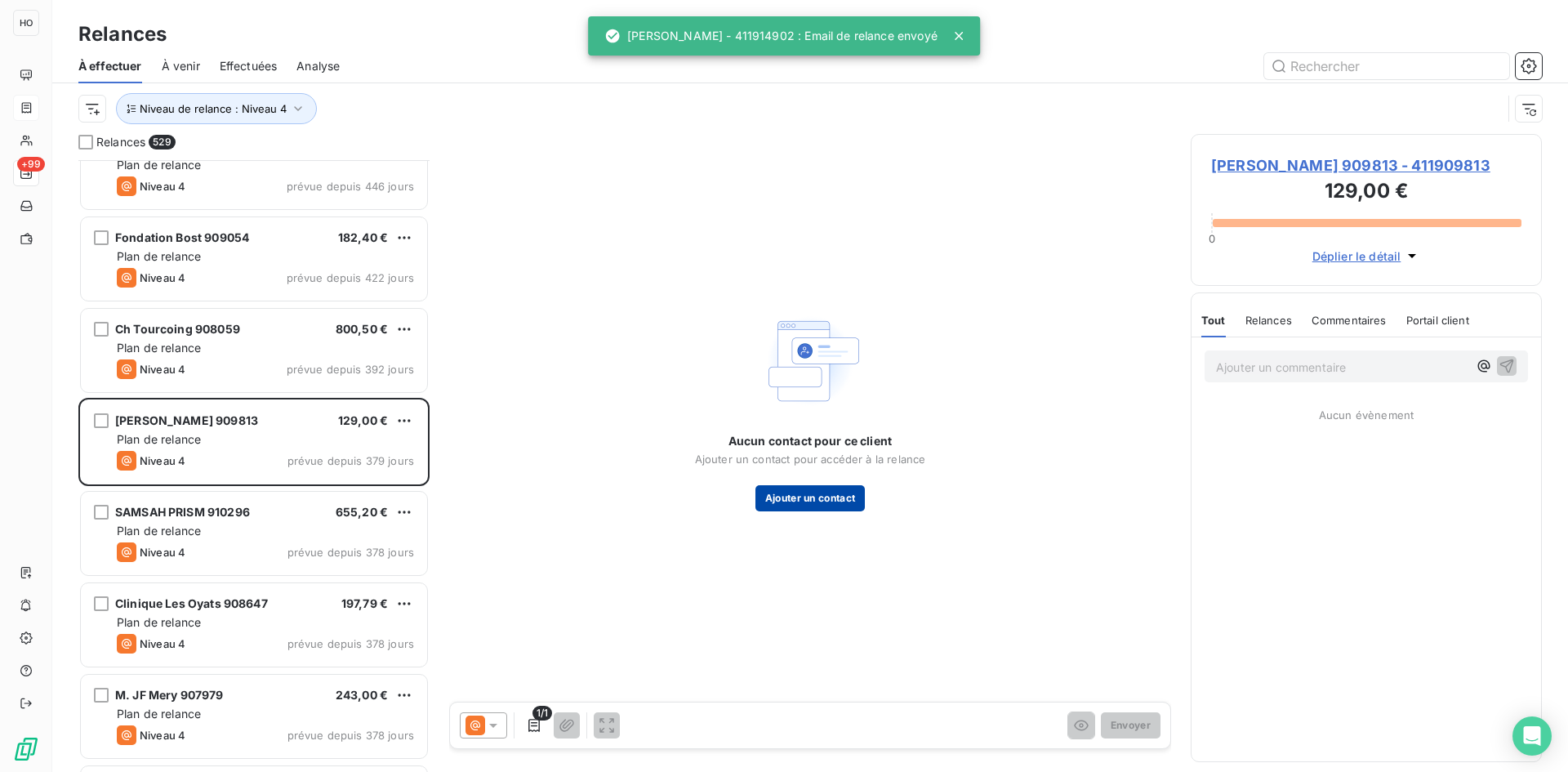
click at [831, 487] on button "Ajouter un contact" at bounding box center [810, 498] width 110 height 26
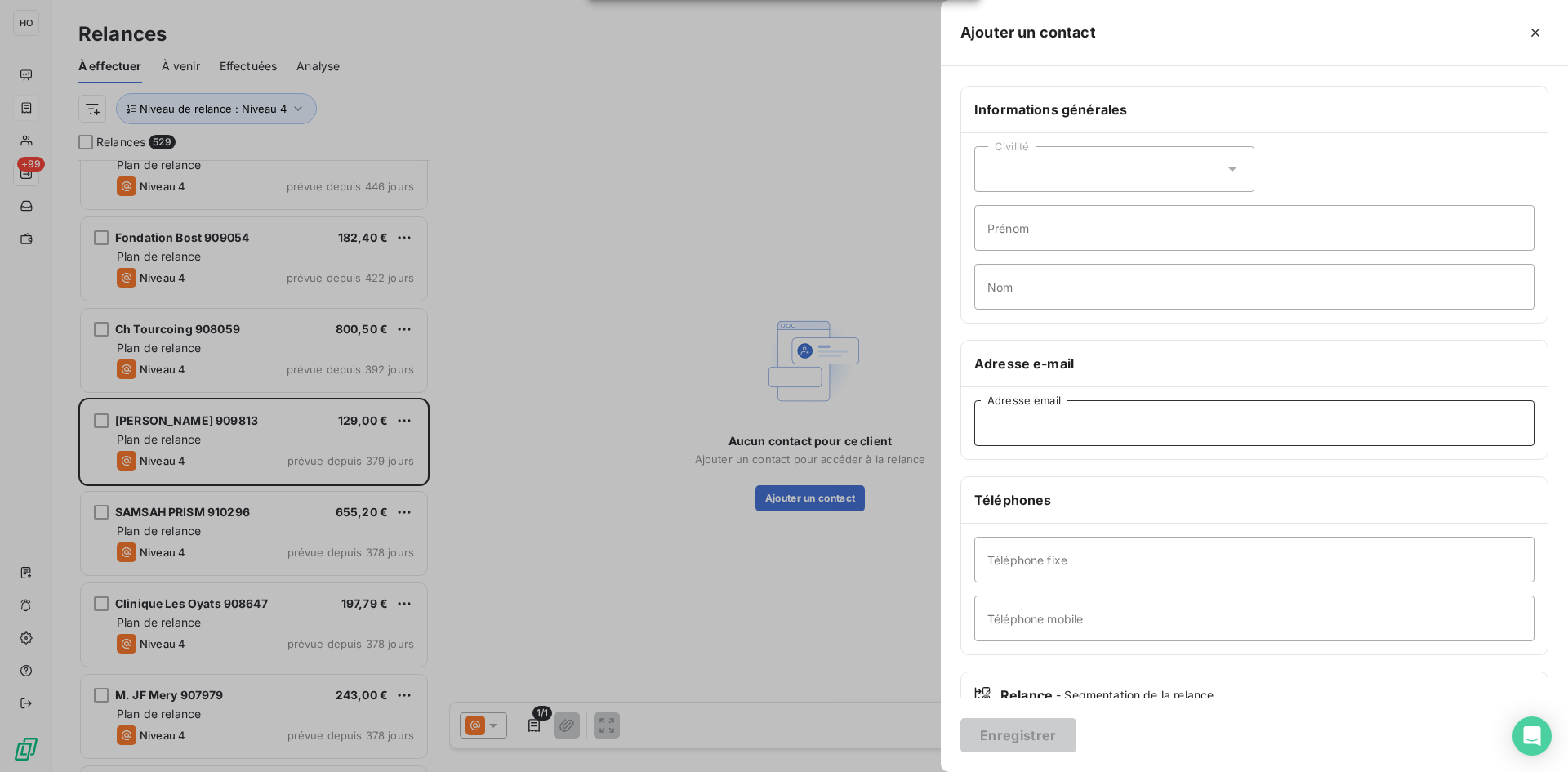
paste input "coraliedeshayes.neuropsy@gmail.com"
click at [1054, 438] on input "Adresse email" at bounding box center [1254, 423] width 560 height 46
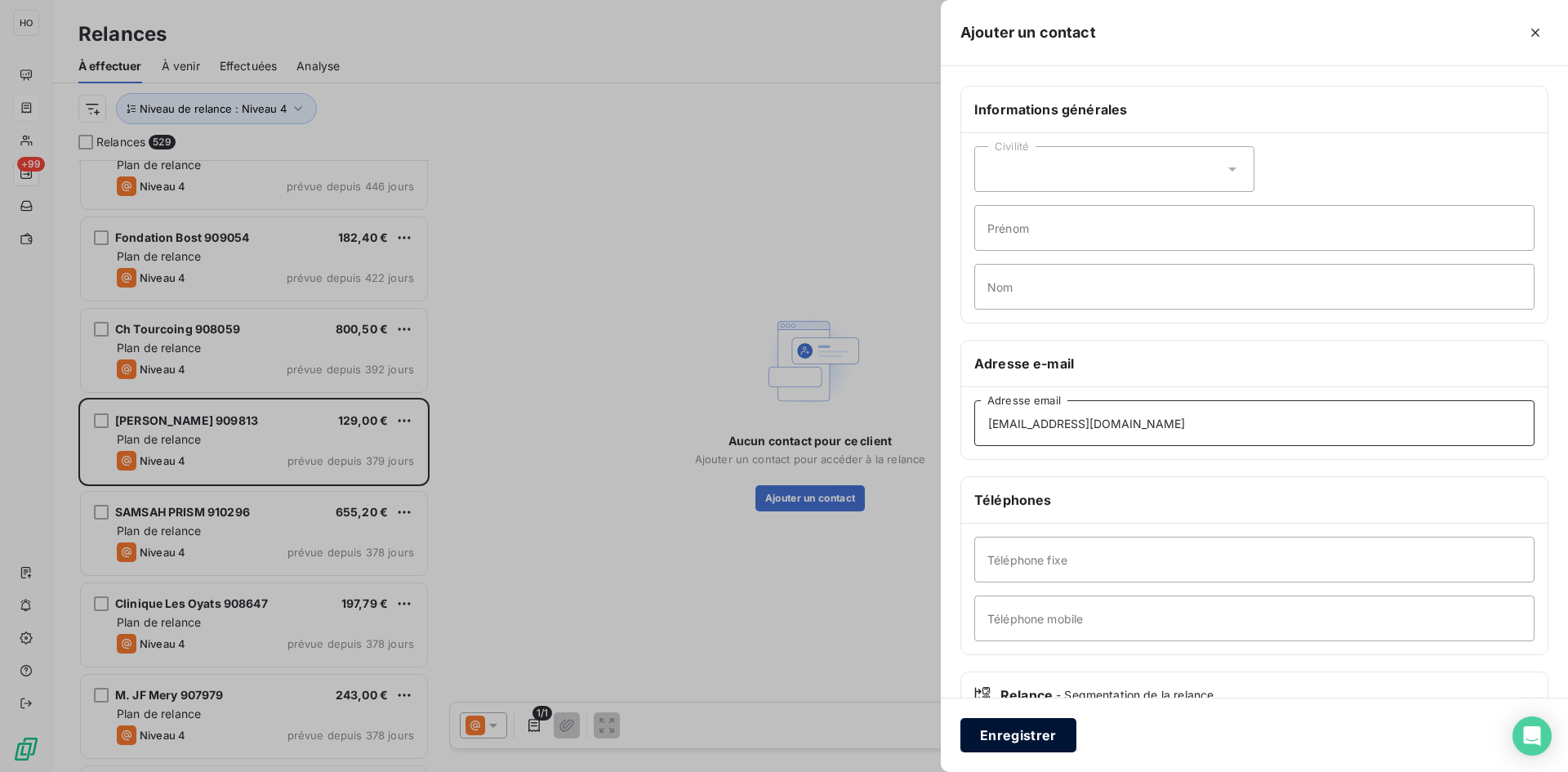
type input "coraliedeshayes.neuropsy@gmail.com"
click at [1036, 739] on button "Enregistrer" at bounding box center [1018, 735] width 116 height 34
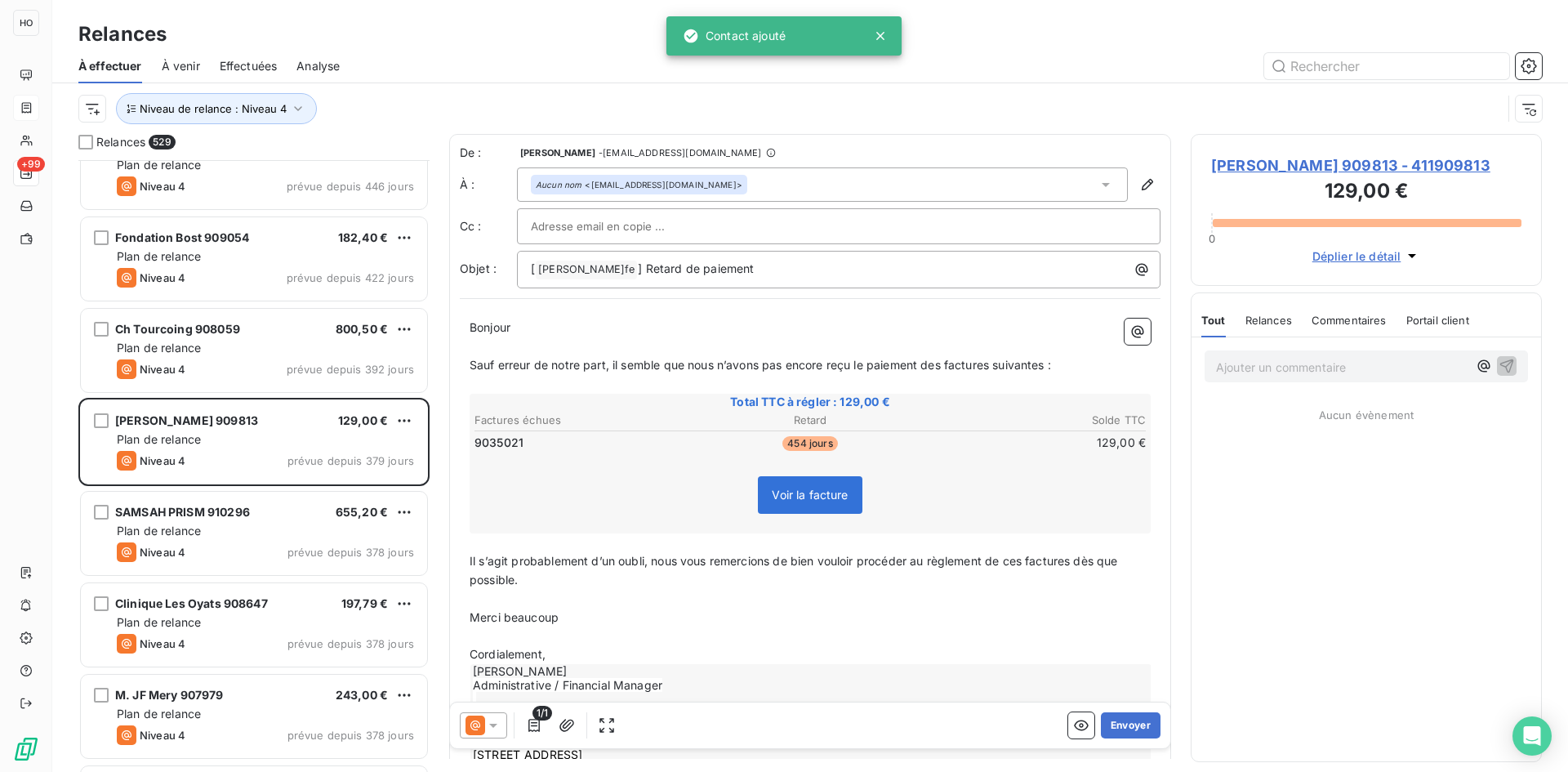
click at [480, 719] on icon at bounding box center [475, 725] width 20 height 20
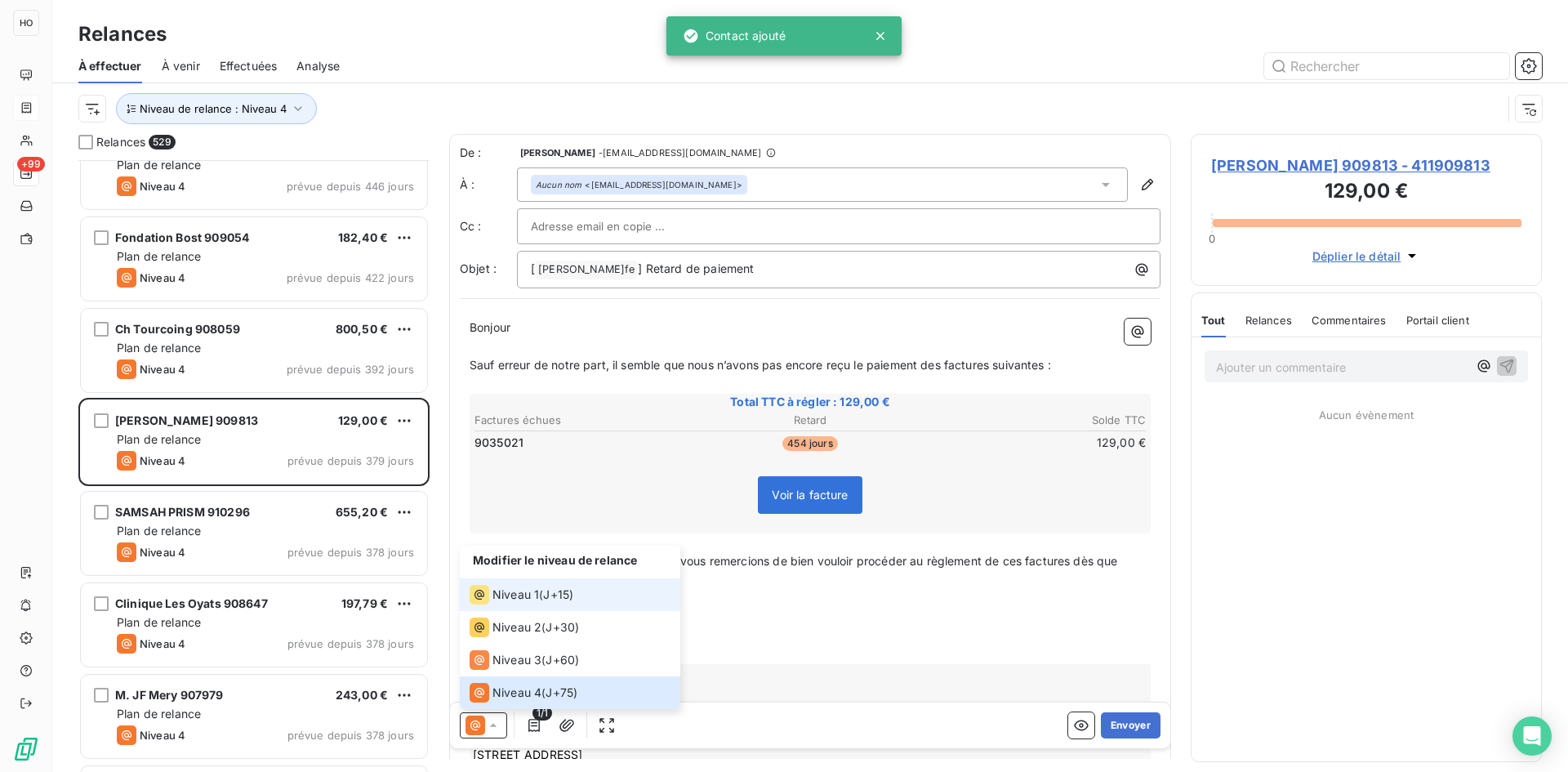
click at [550, 592] on span "J+15 )" at bounding box center [558, 595] width 30 height 17
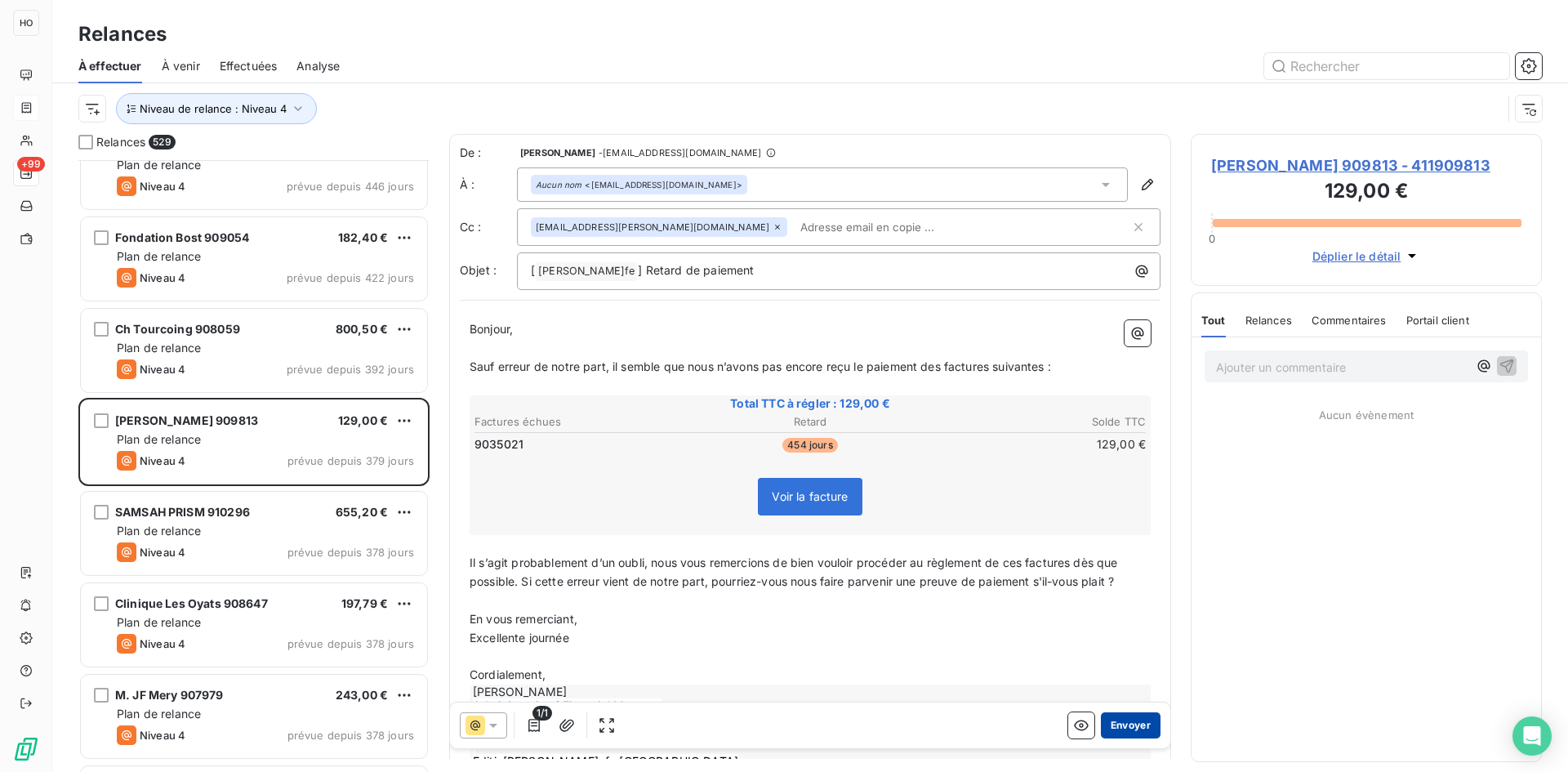
click at [1125, 724] on button "Envoyer" at bounding box center [1131, 725] width 60 height 26
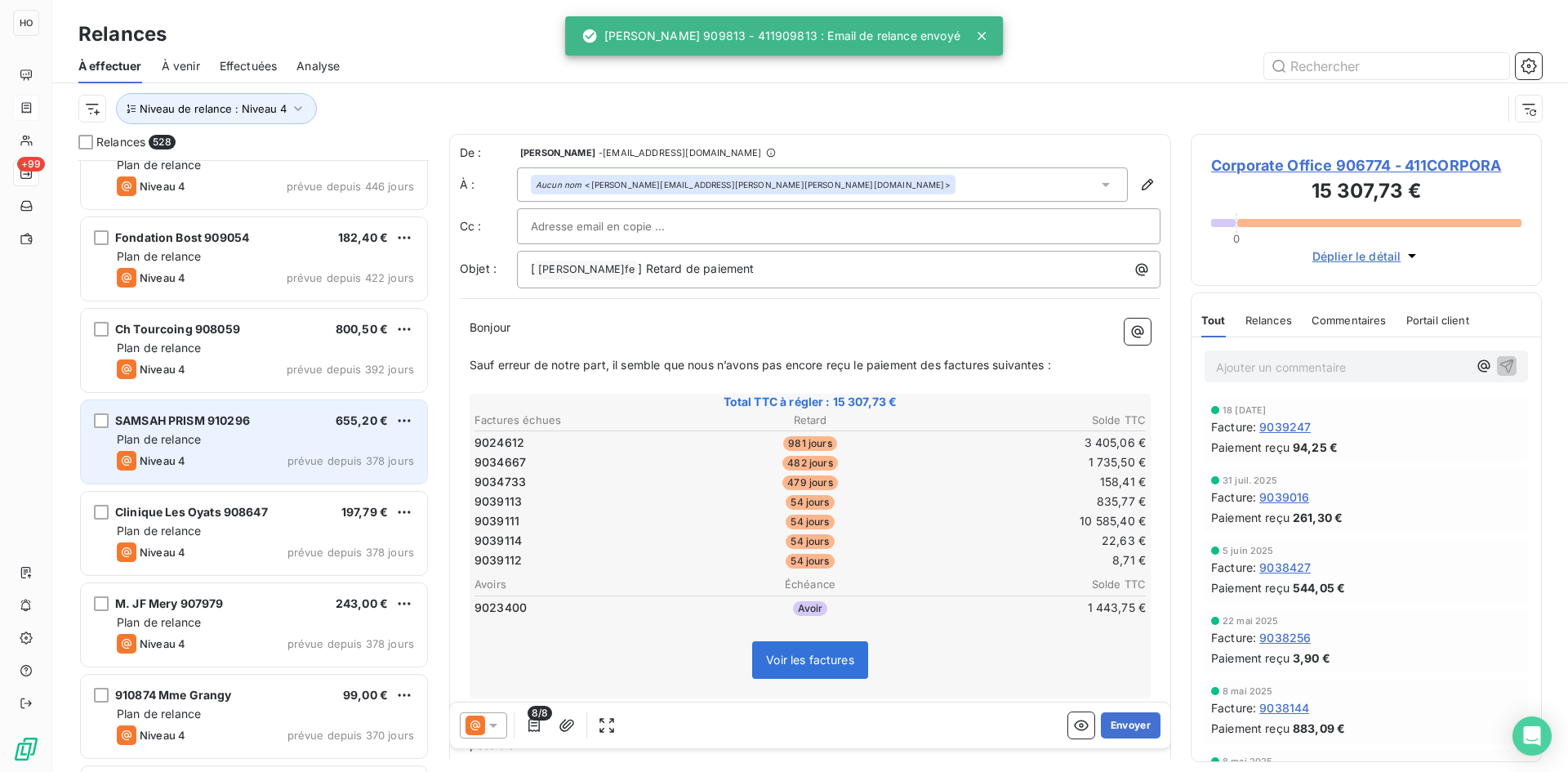
click at [256, 423] on div "SAMSAH PRISM 910296 655,20 €" at bounding box center [265, 421] width 297 height 15
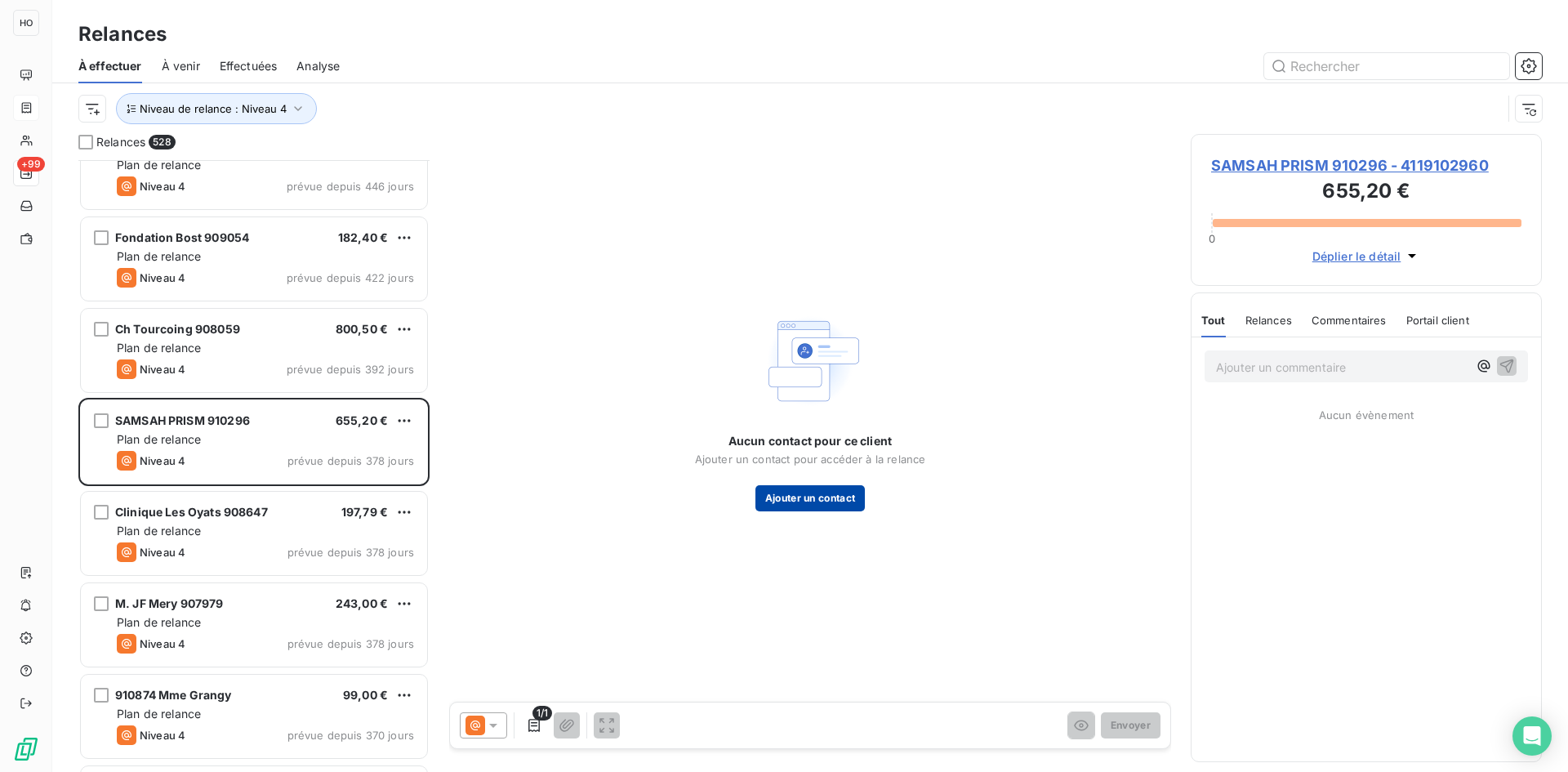
click at [833, 497] on button "Ajouter un contact" at bounding box center [810, 498] width 110 height 26
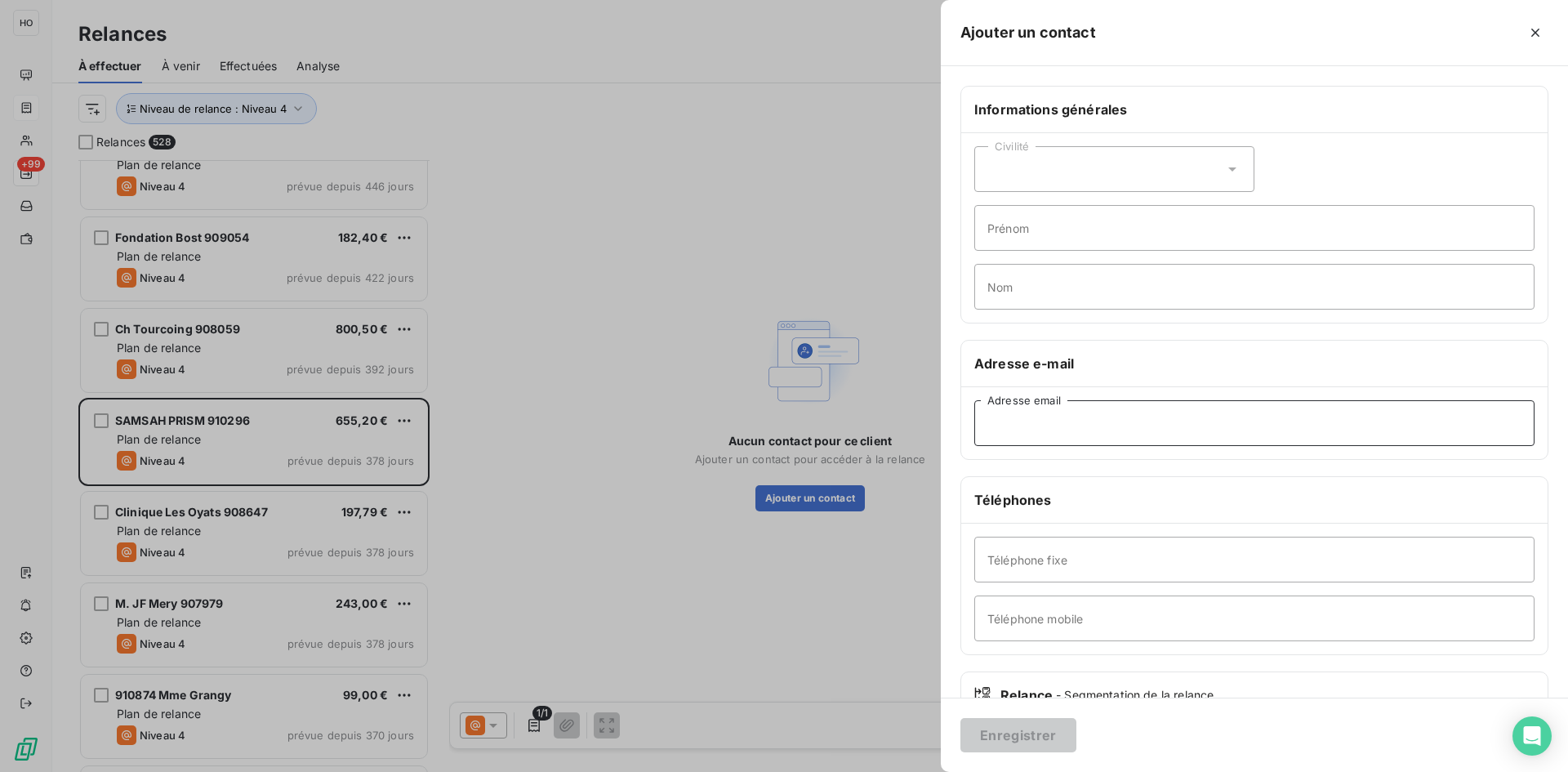
click at [1063, 429] on input "Adresse email" at bounding box center [1254, 423] width 560 height 46
paste input "samsah@prism87.fr"
type input "samsah@prism87.fr"
click at [1031, 741] on button "Enregistrer" at bounding box center [1018, 735] width 116 height 34
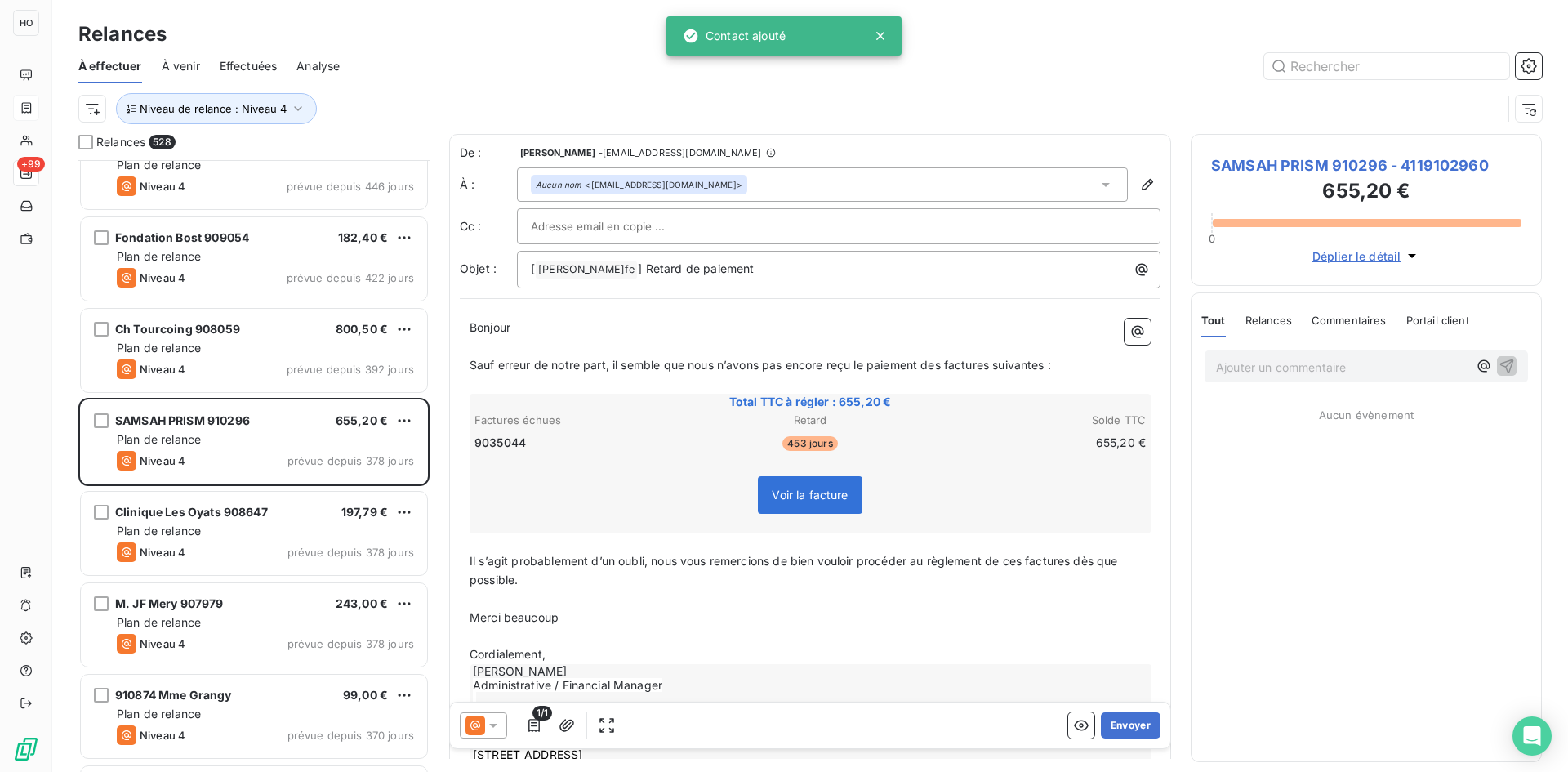
click at [490, 726] on icon at bounding box center [494, 725] width 17 height 17
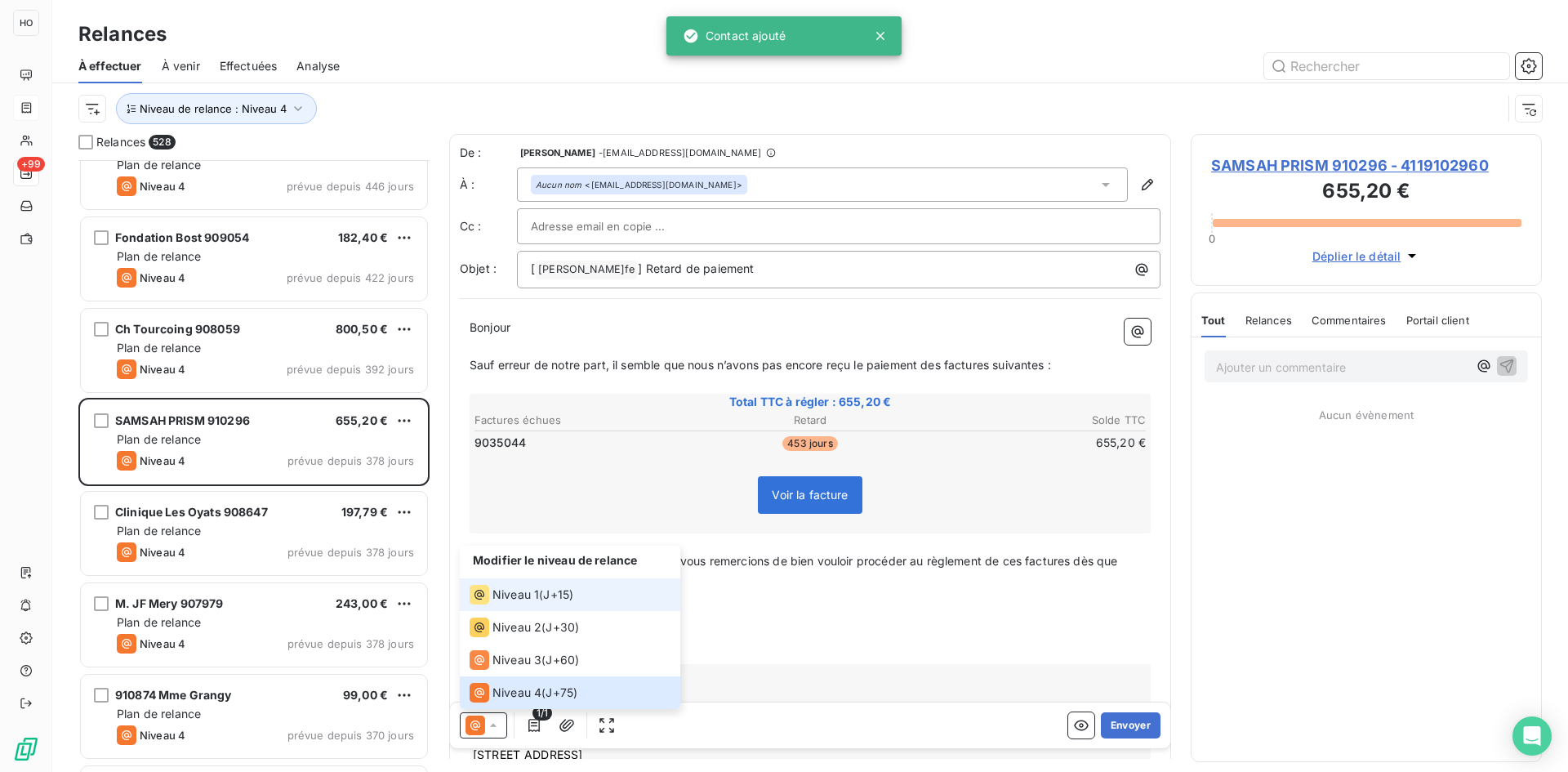
click at [547, 597] on span "J+15 )" at bounding box center [558, 595] width 30 height 17
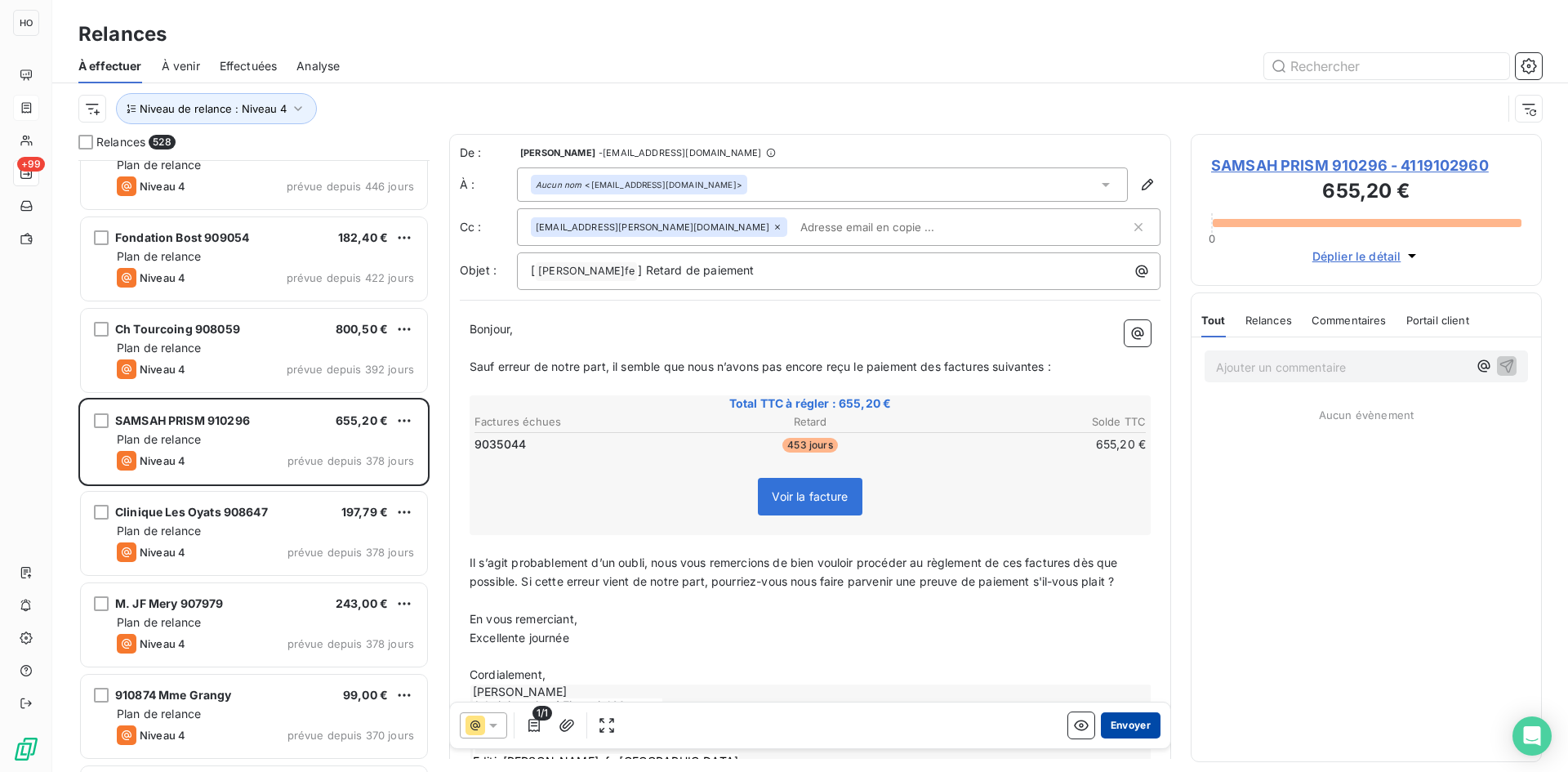
click at [1133, 722] on button "Envoyer" at bounding box center [1131, 725] width 60 height 26
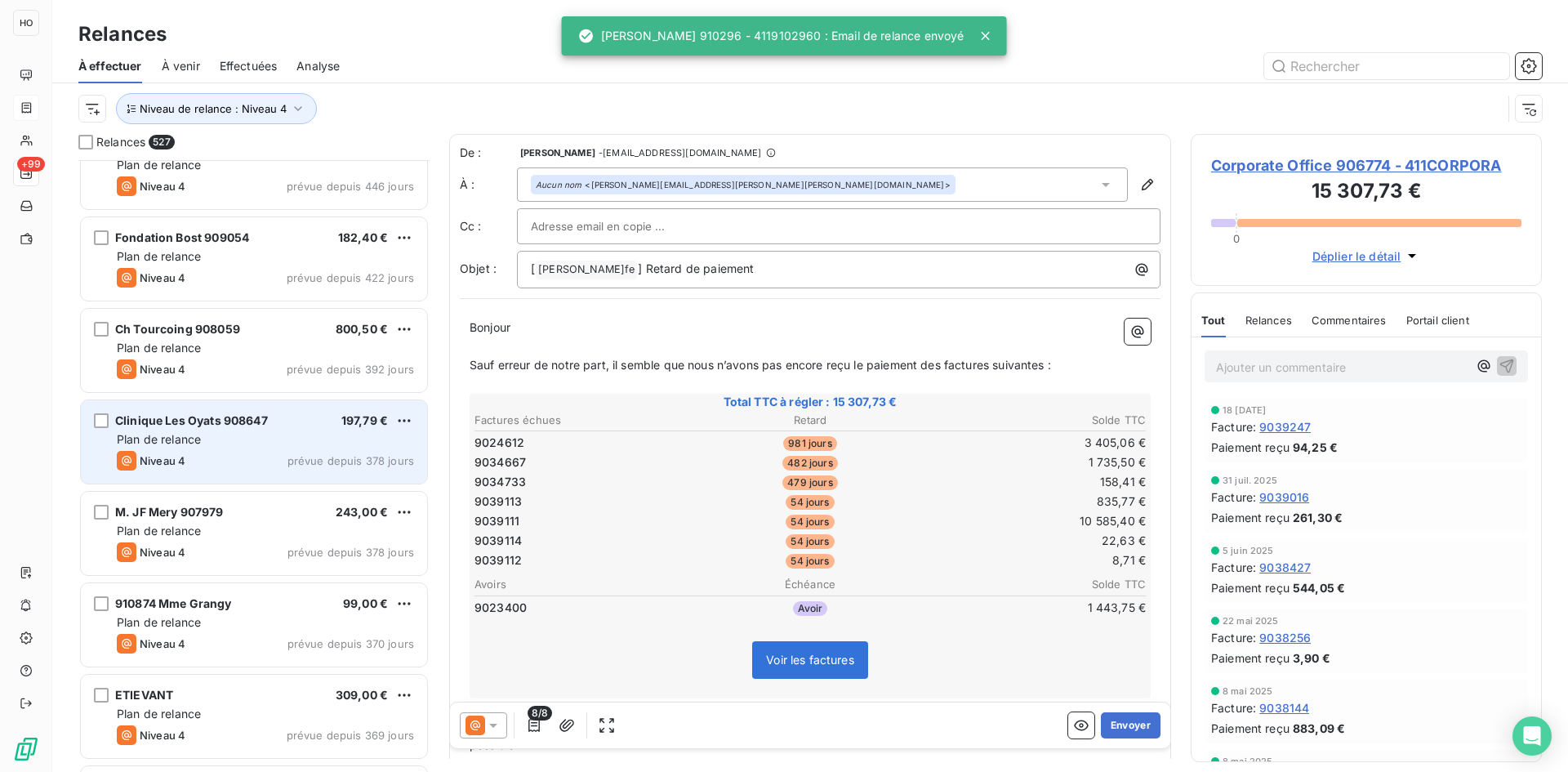
click at [309, 439] on div "Plan de relance" at bounding box center [265, 440] width 297 height 17
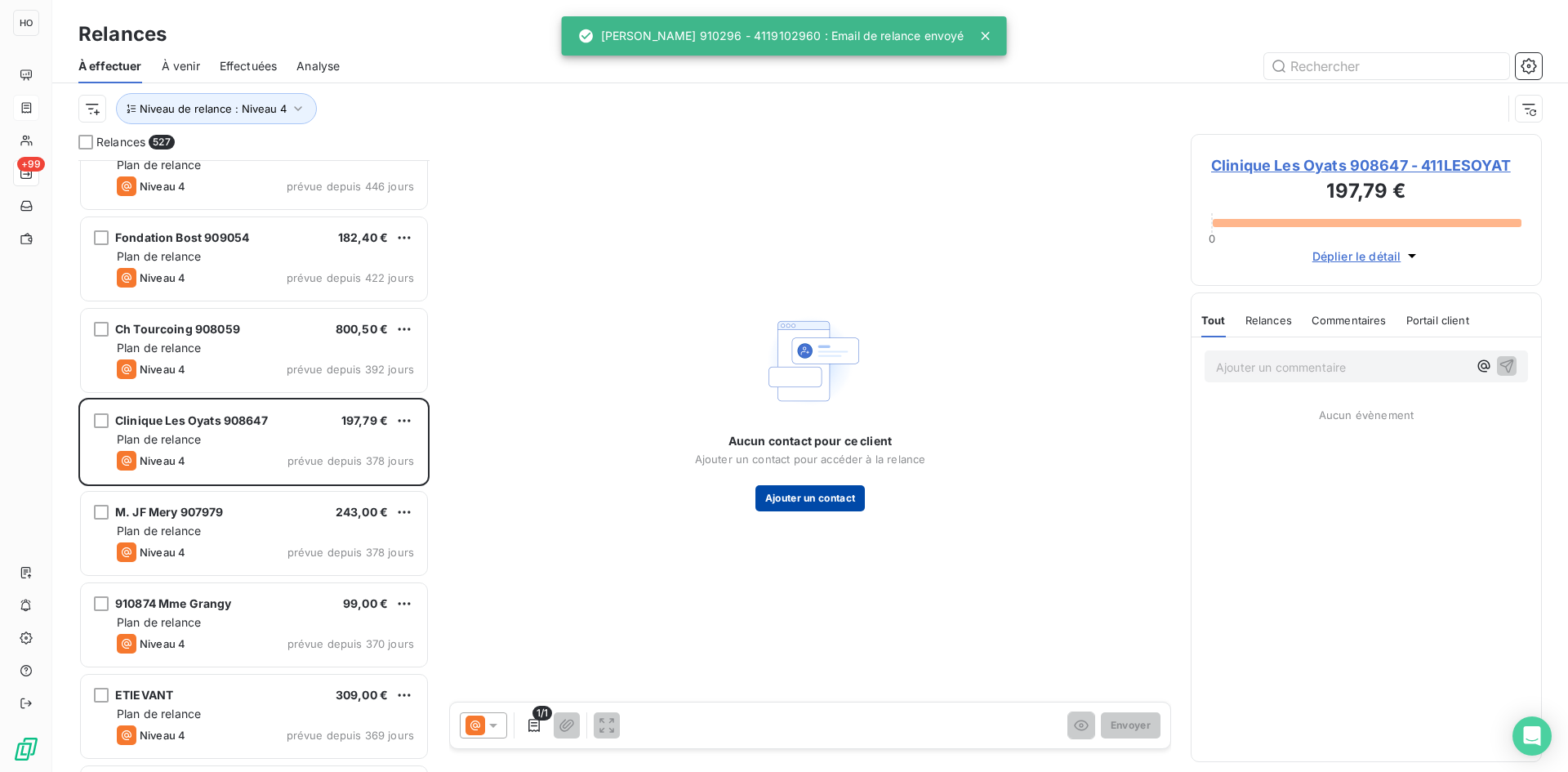
click at [801, 507] on button "Ajouter un contact" at bounding box center [810, 498] width 110 height 26
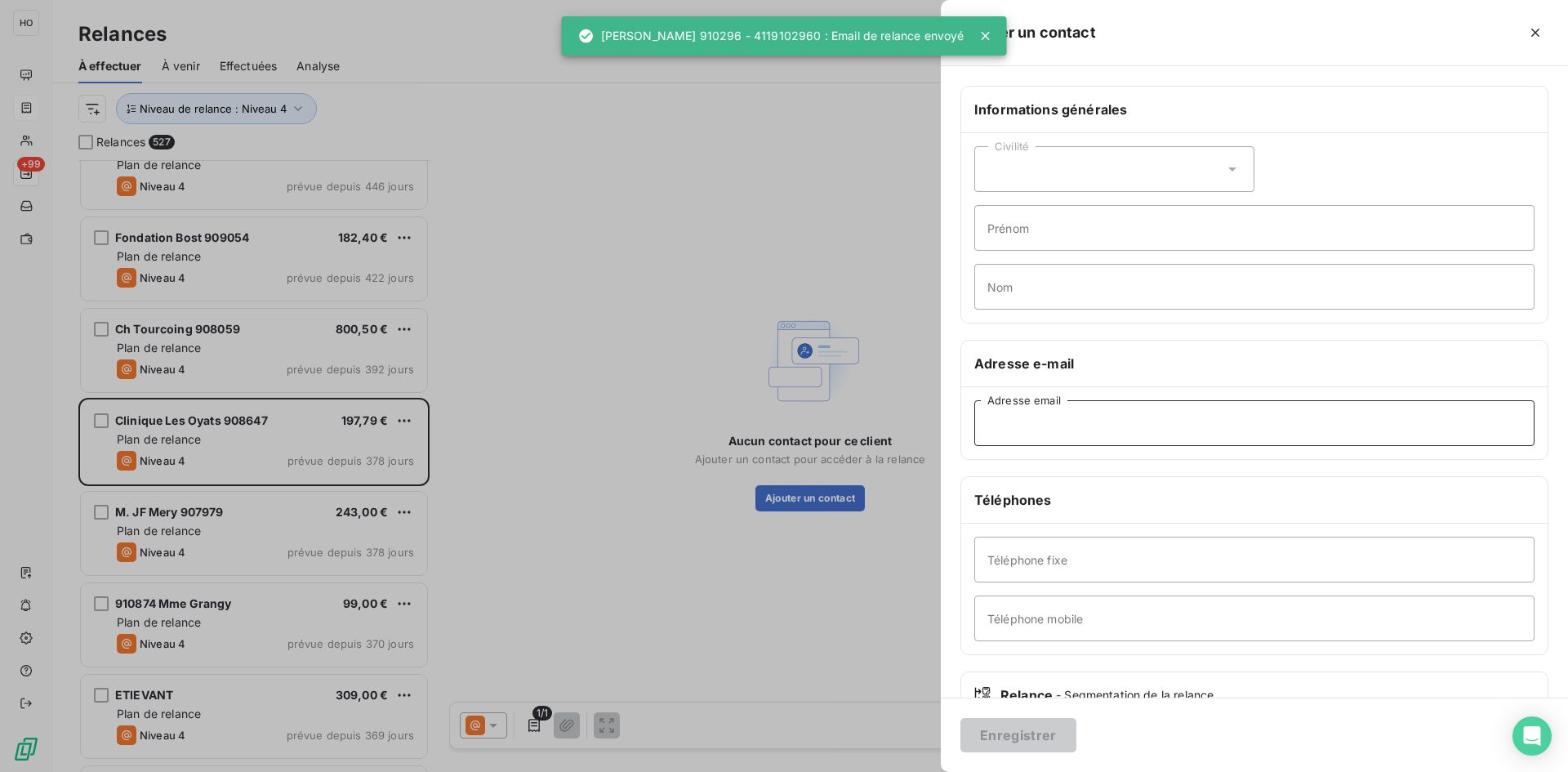
click at [1088, 439] on input "Adresse email" at bounding box center [1254, 423] width 560 height 46
paste input "corinne.damie@emeis.com"
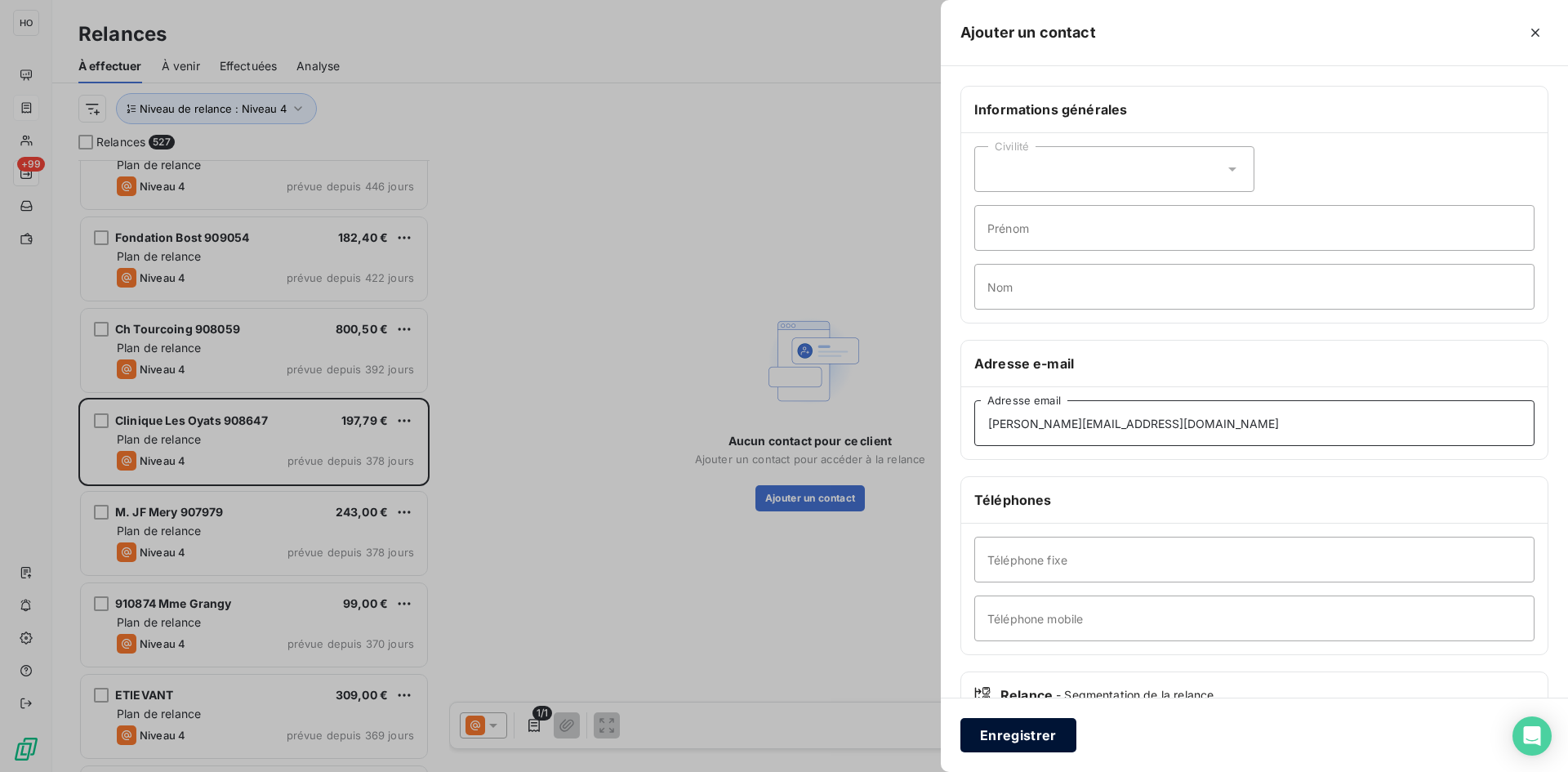
type input "corinne.damie@emeis.com"
click at [1012, 745] on button "Enregistrer" at bounding box center [1018, 735] width 116 height 34
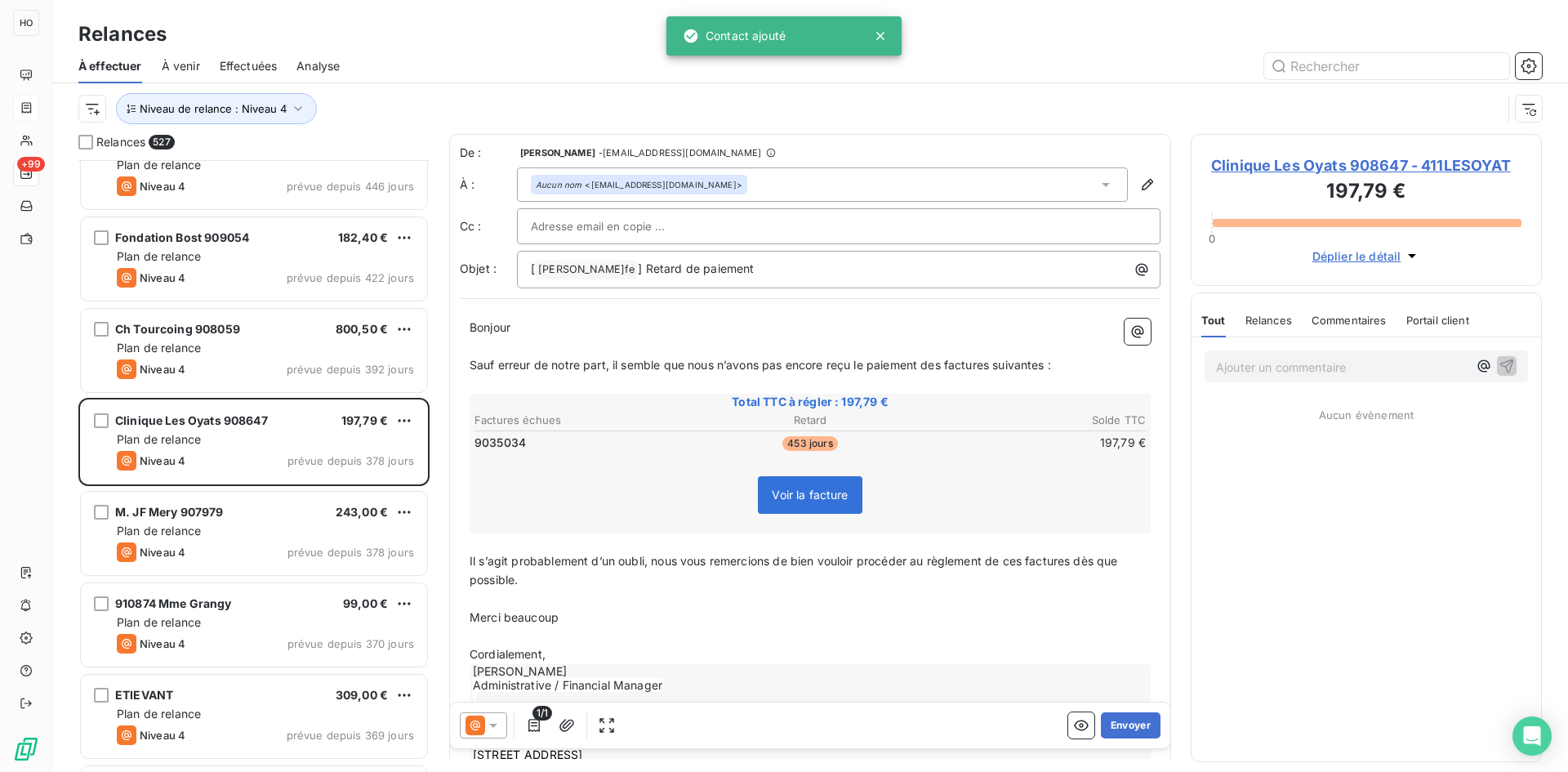
click at [482, 724] on icon at bounding box center [475, 725] width 20 height 20
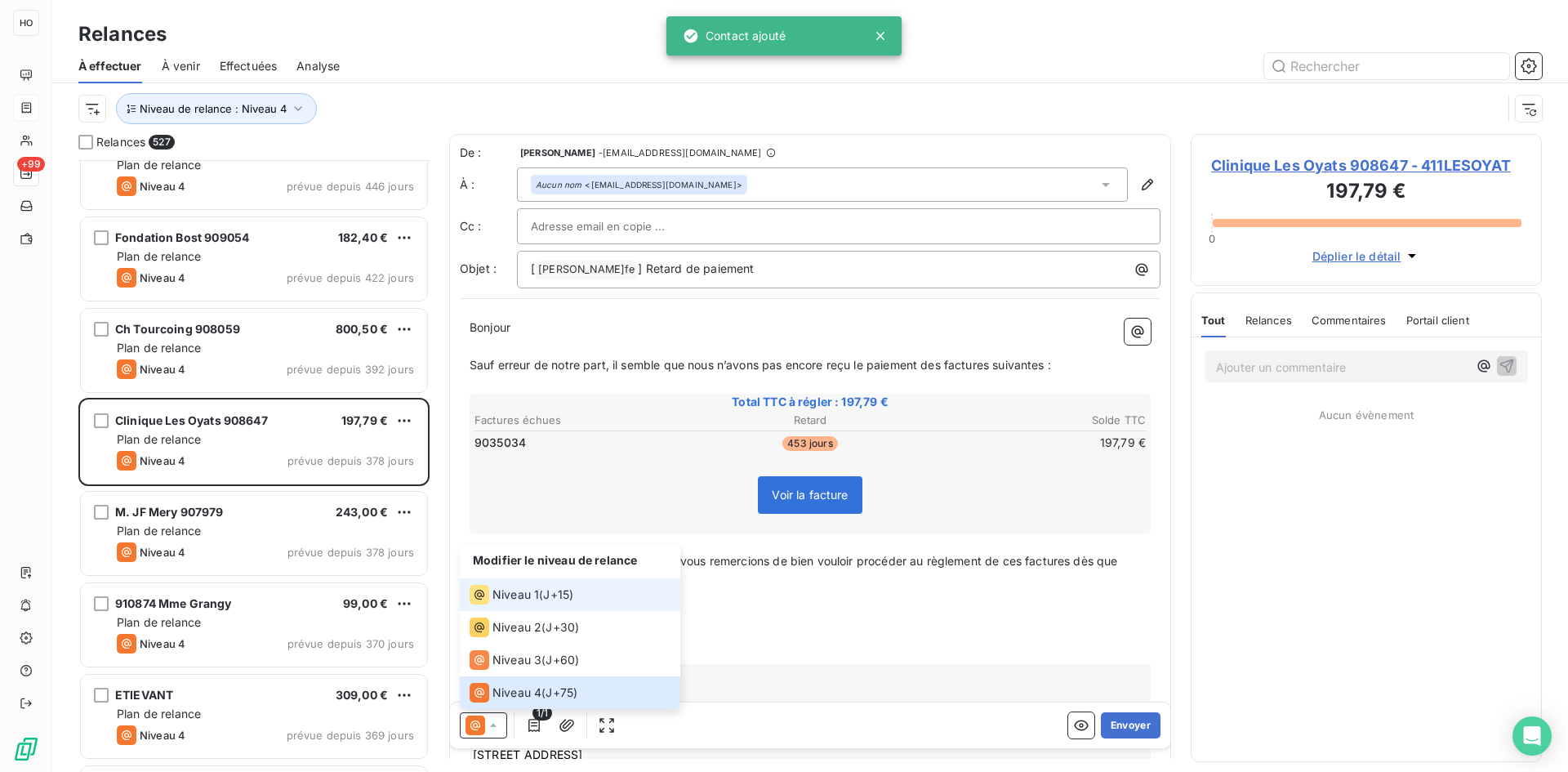
click at [598, 602] on li "Niveau 1 ( J+15 )" at bounding box center [570, 594] width 221 height 32
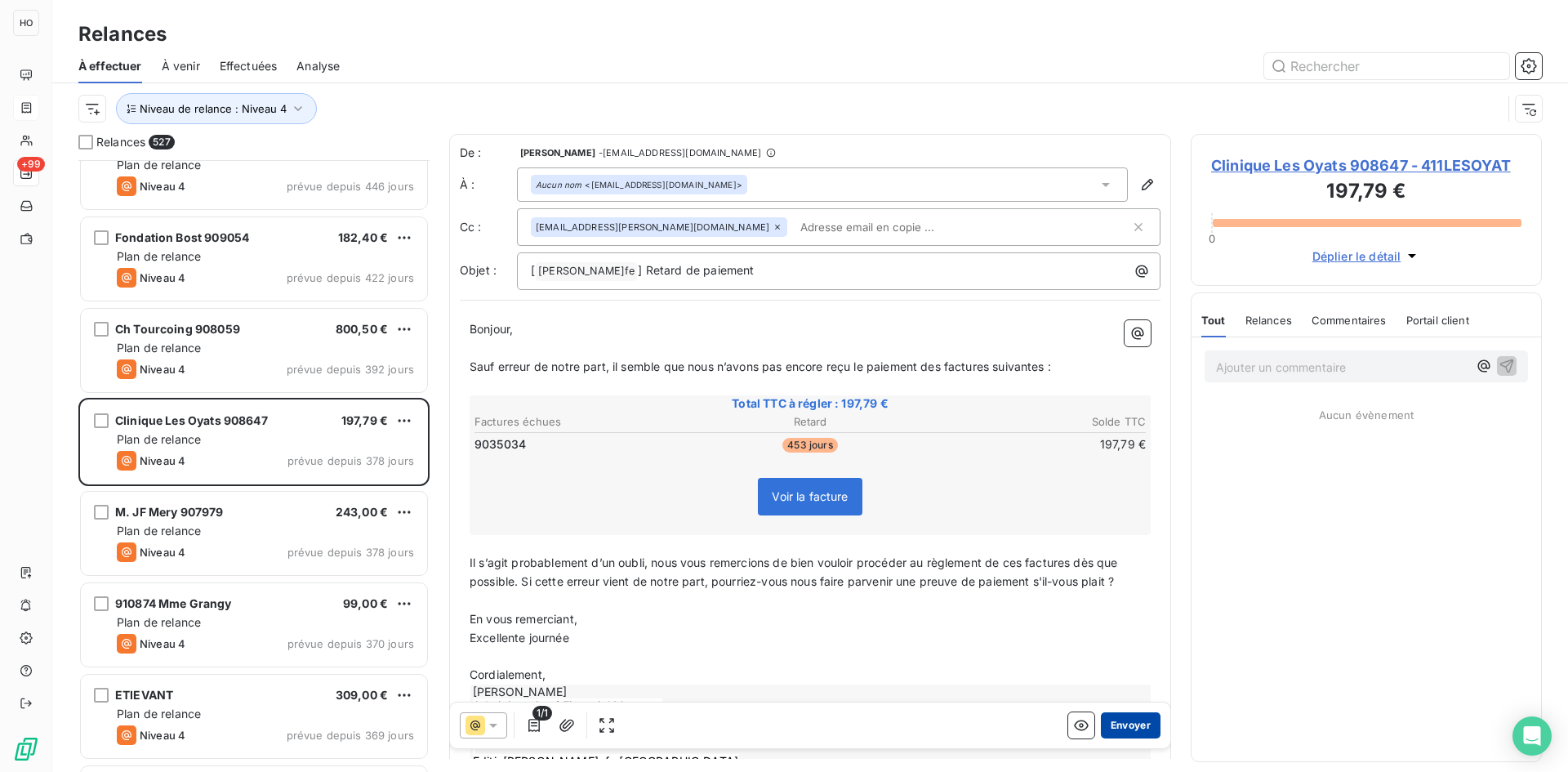
click at [1122, 722] on button "Envoyer" at bounding box center [1131, 725] width 60 height 26
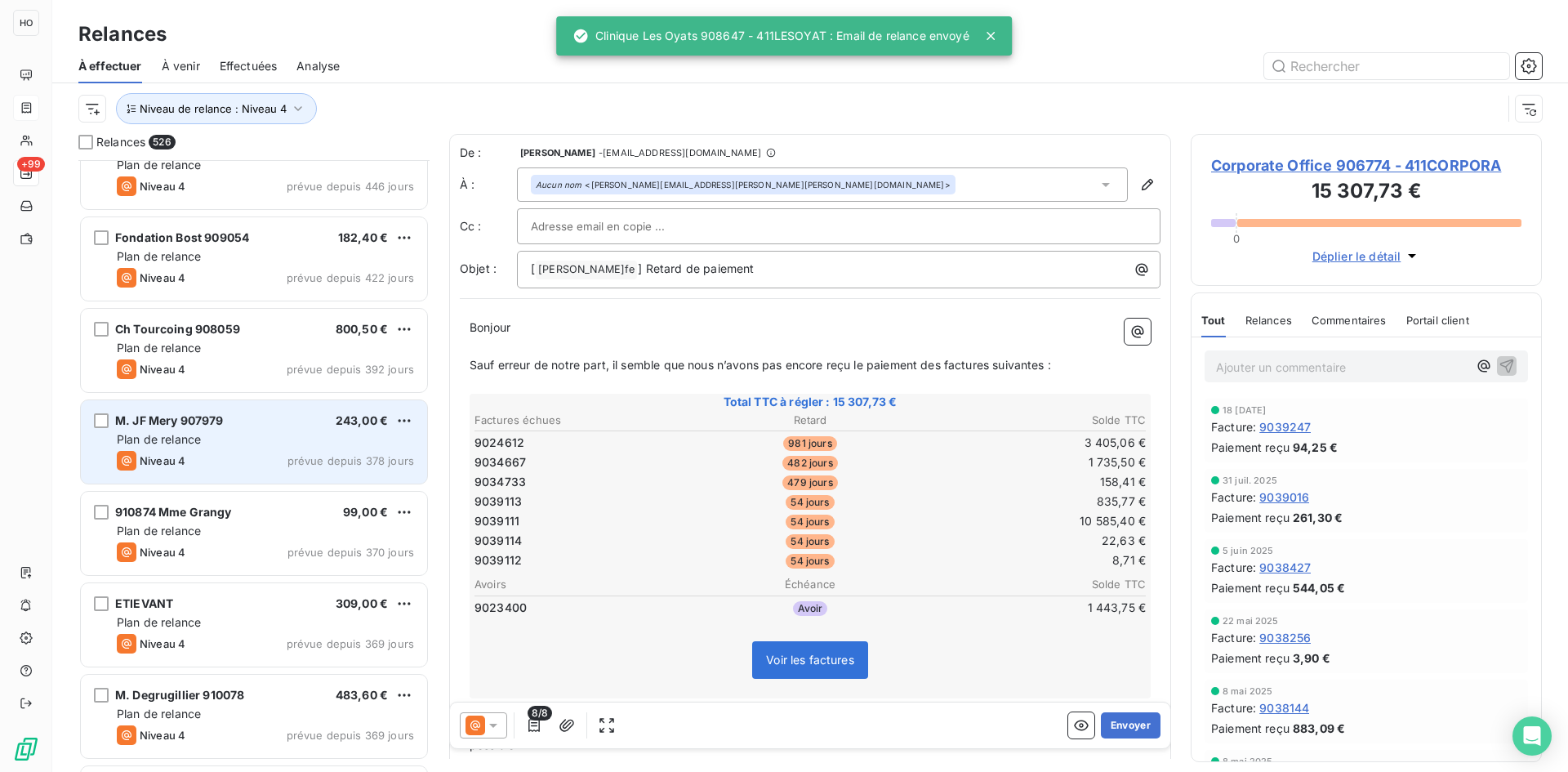
click at [286, 436] on div "Plan de relance" at bounding box center [265, 440] width 297 height 17
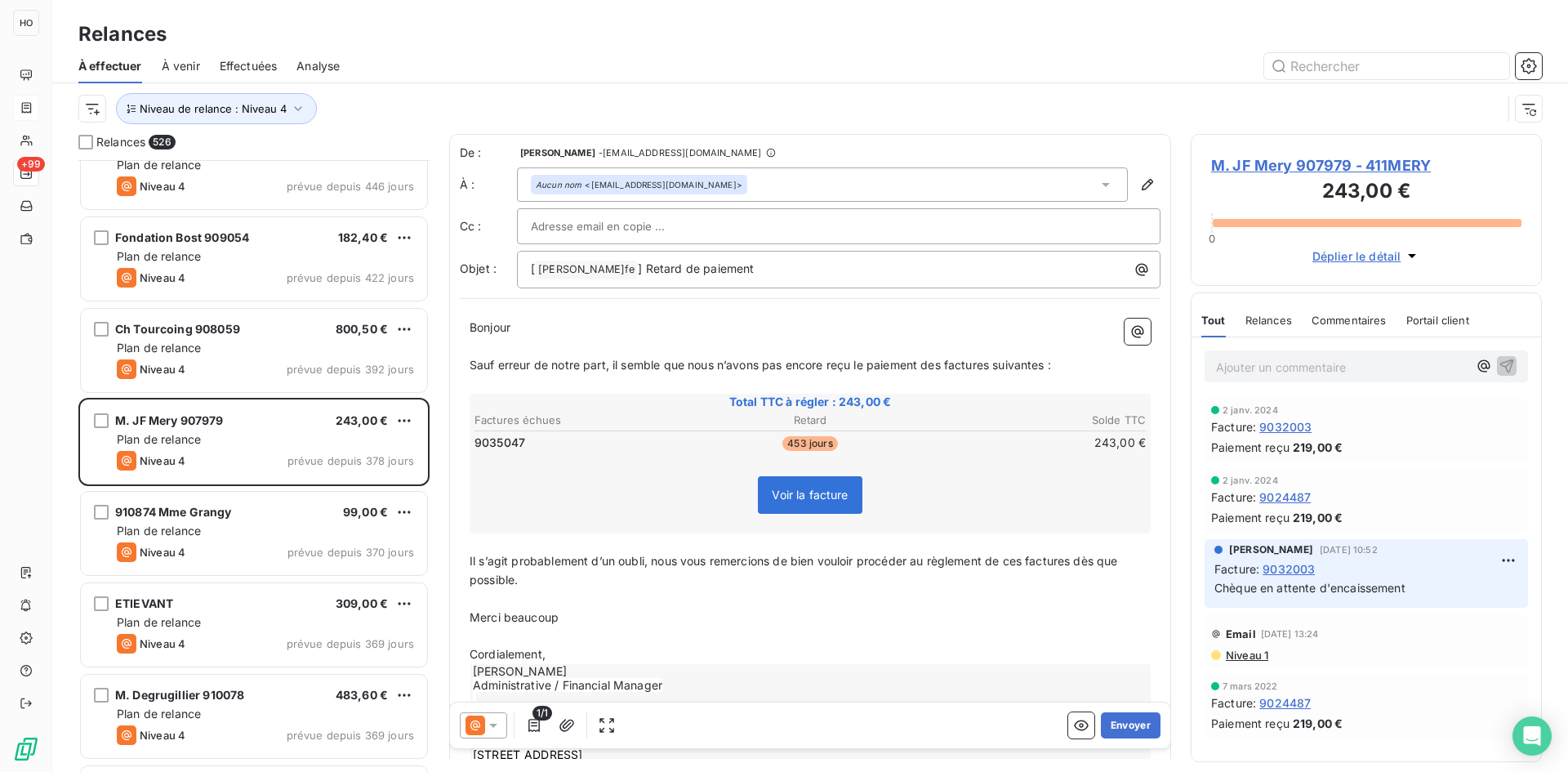
click at [476, 713] on div at bounding box center [483, 725] width 47 height 26
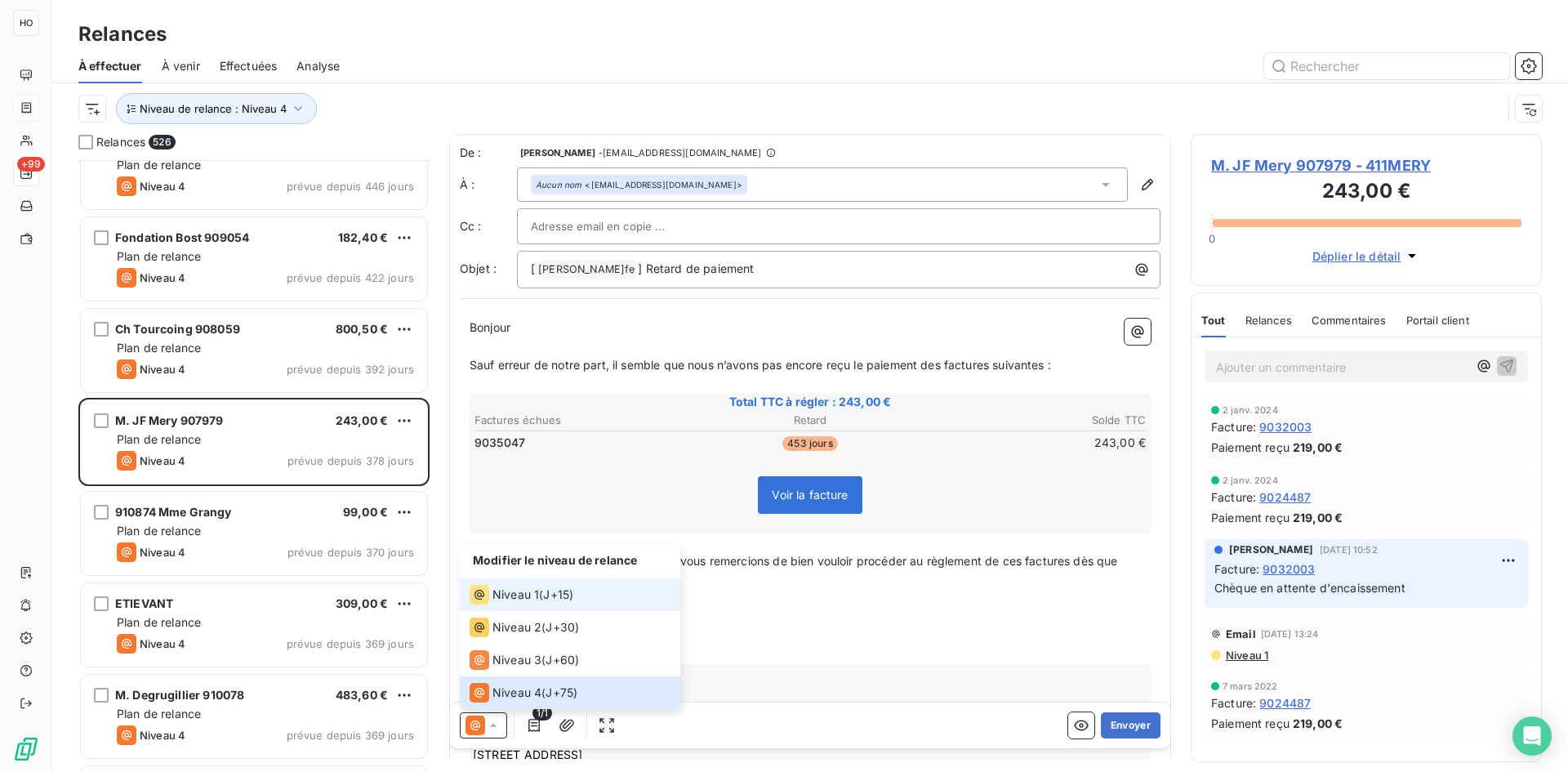
click at [543, 590] on div "Niveau 1 ( J+15 )" at bounding box center [521, 595] width 104 height 20
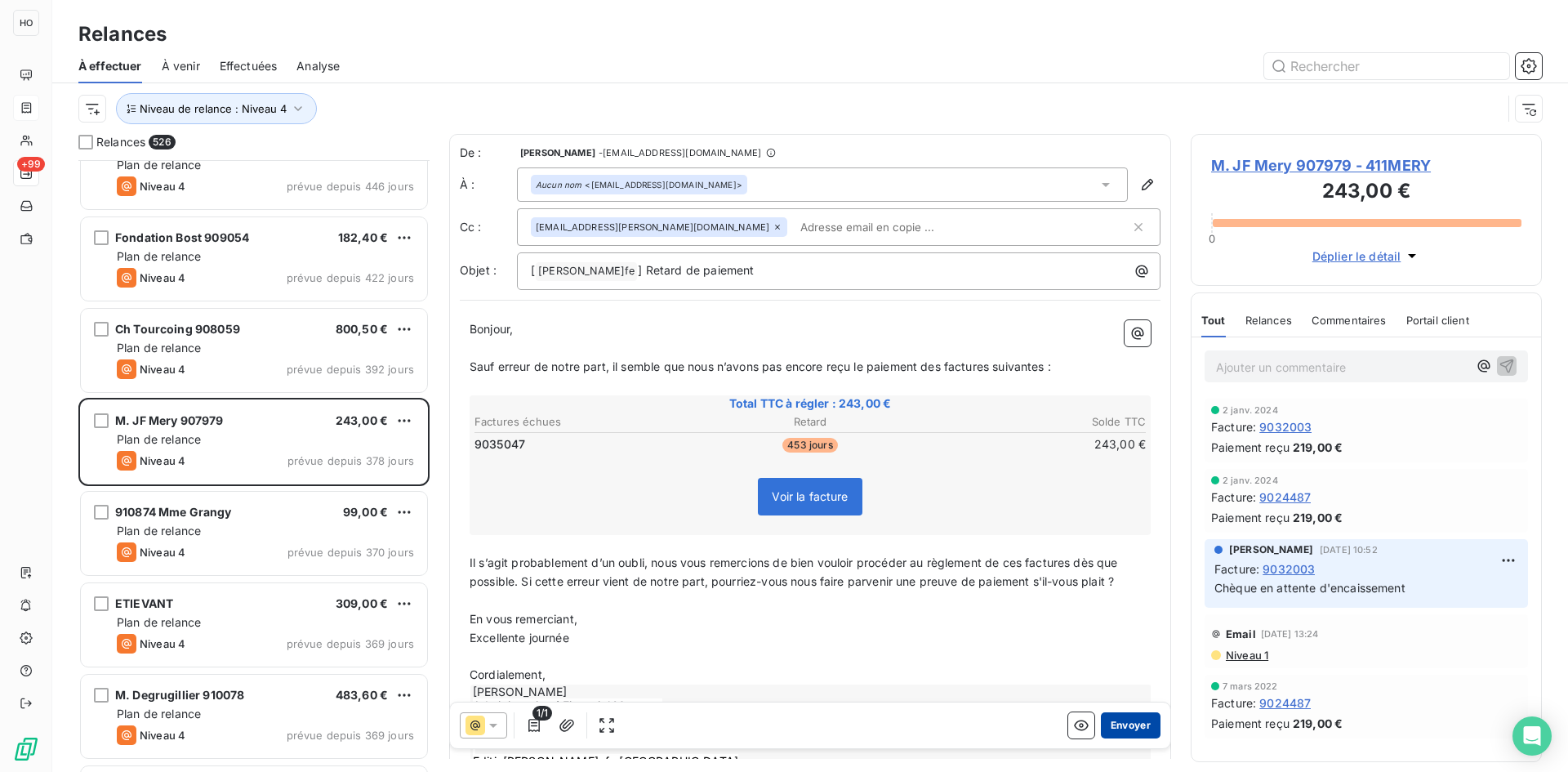
click at [1129, 724] on button "Envoyer" at bounding box center [1131, 725] width 60 height 26
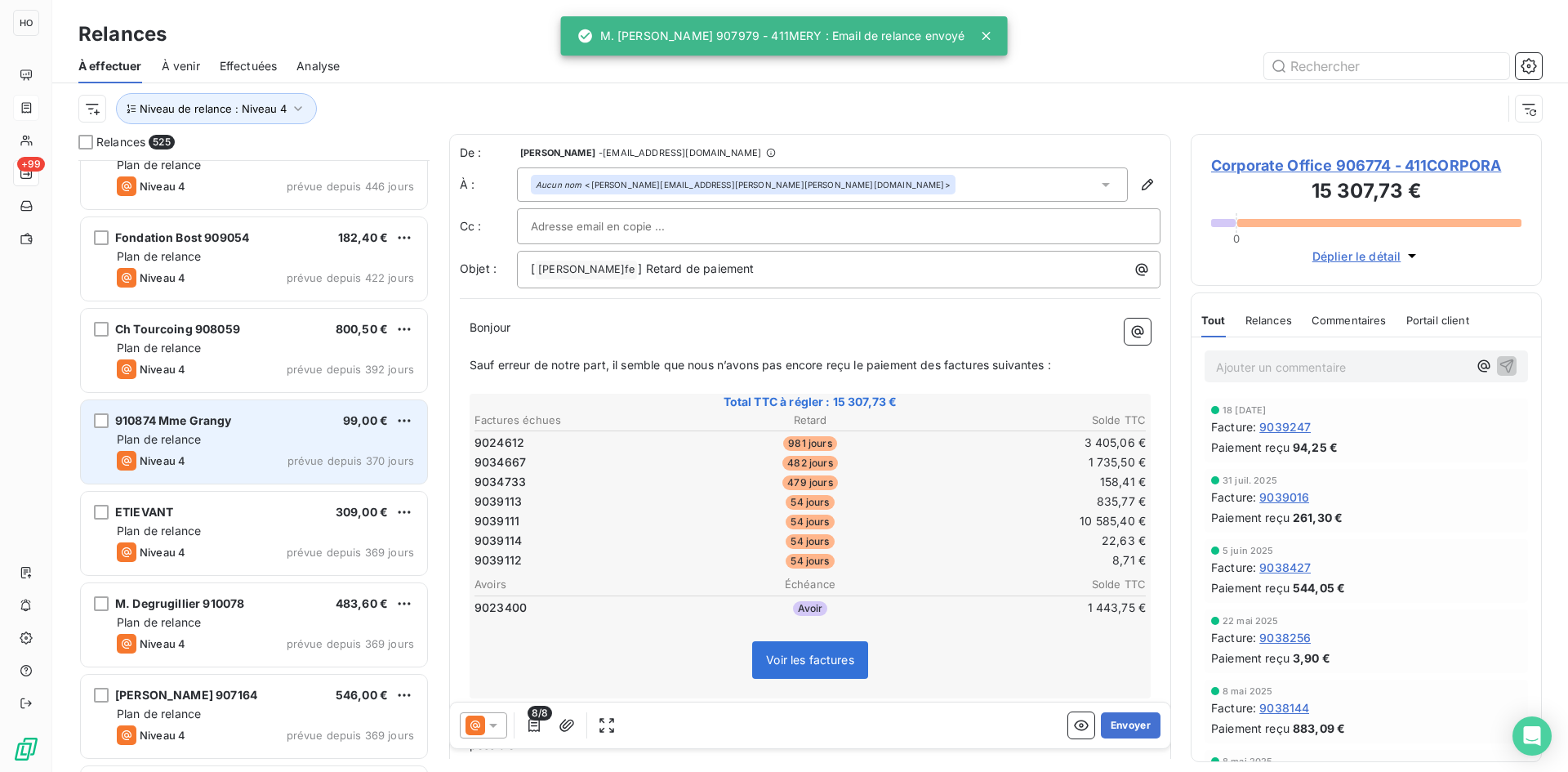
click at [272, 413] on div "910874 Mme Grangy 99,00 €" at bounding box center [265, 421] width 297 height 15
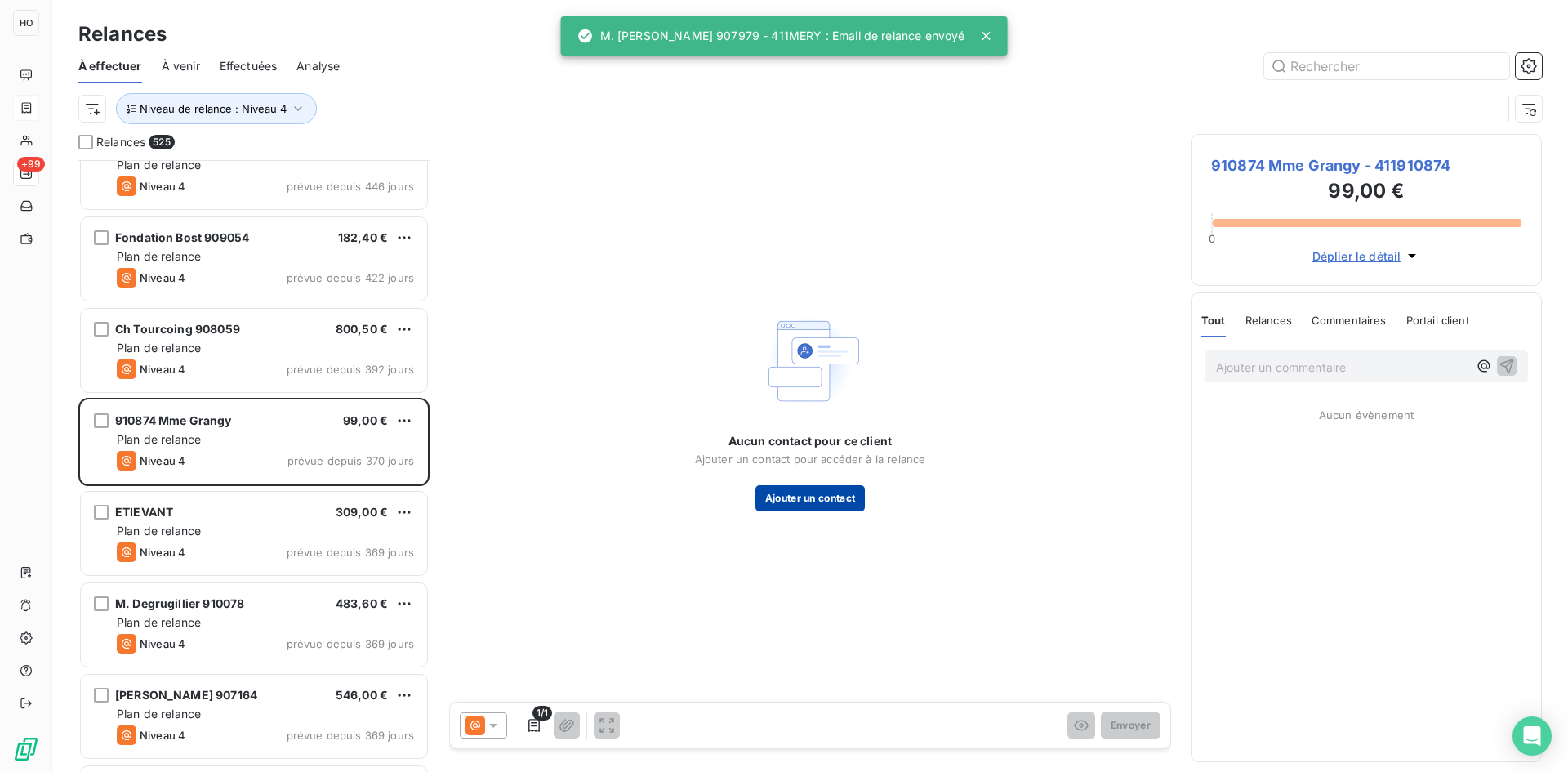
click at [804, 501] on button "Ajouter un contact" at bounding box center [810, 498] width 110 height 26
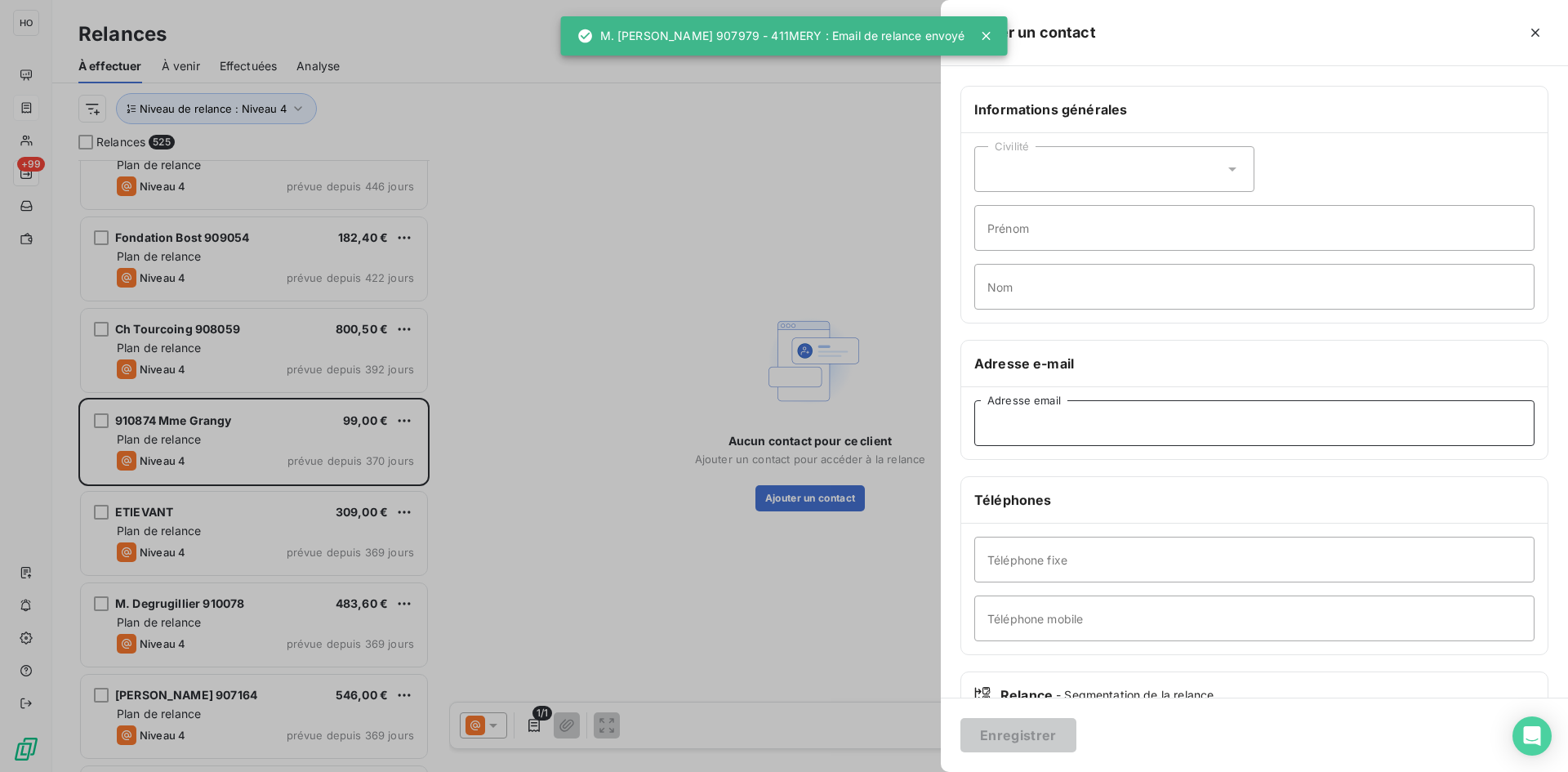
click at [1080, 431] on input "Adresse email" at bounding box center [1254, 423] width 560 height 46
paste input "chrystelle.grangy@gmail.com"
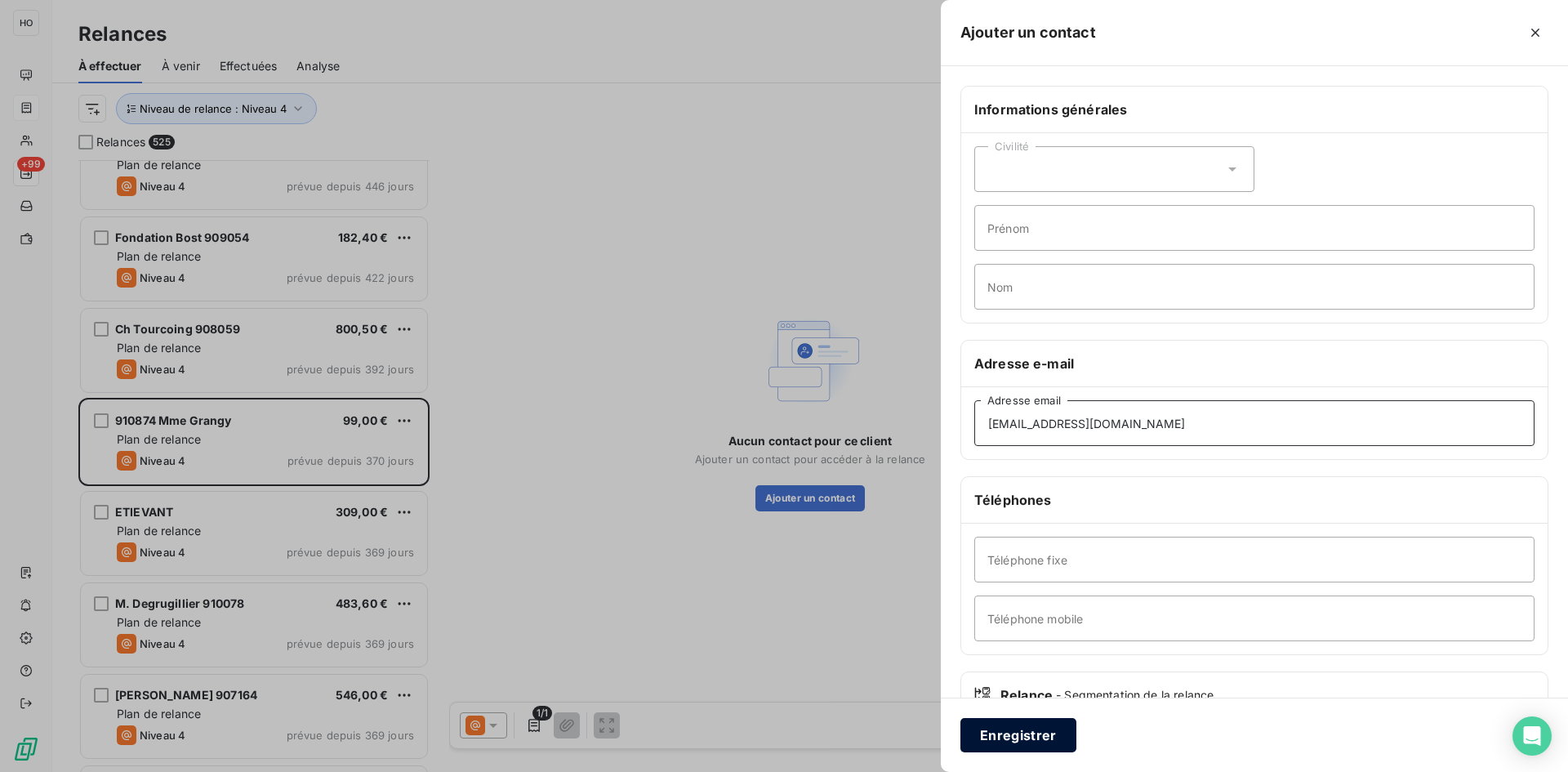
type input "chrystelle.grangy@gmail.com"
click at [1029, 730] on button "Enregistrer" at bounding box center [1018, 735] width 116 height 34
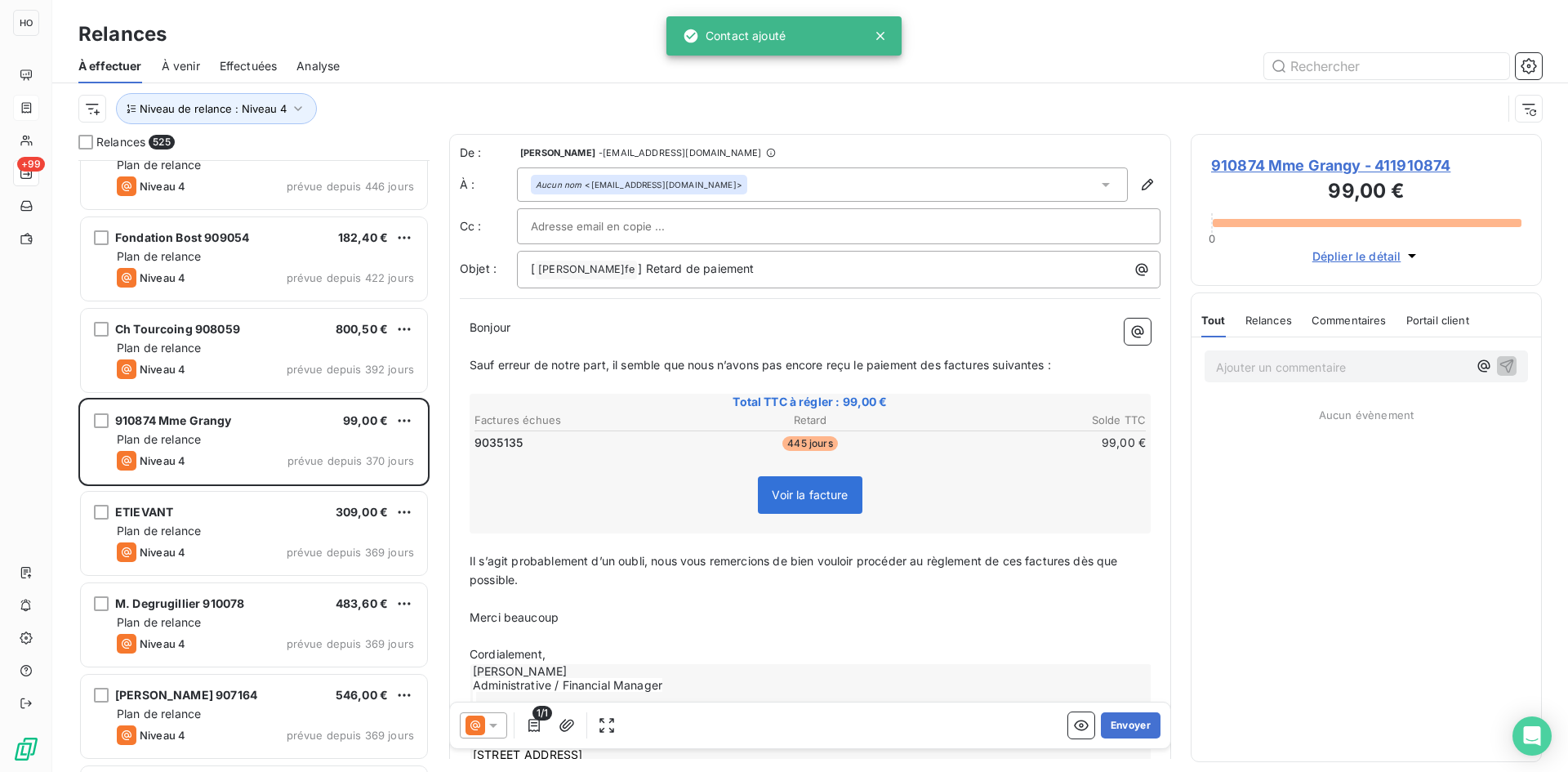
click at [505, 733] on div at bounding box center [483, 725] width 47 height 26
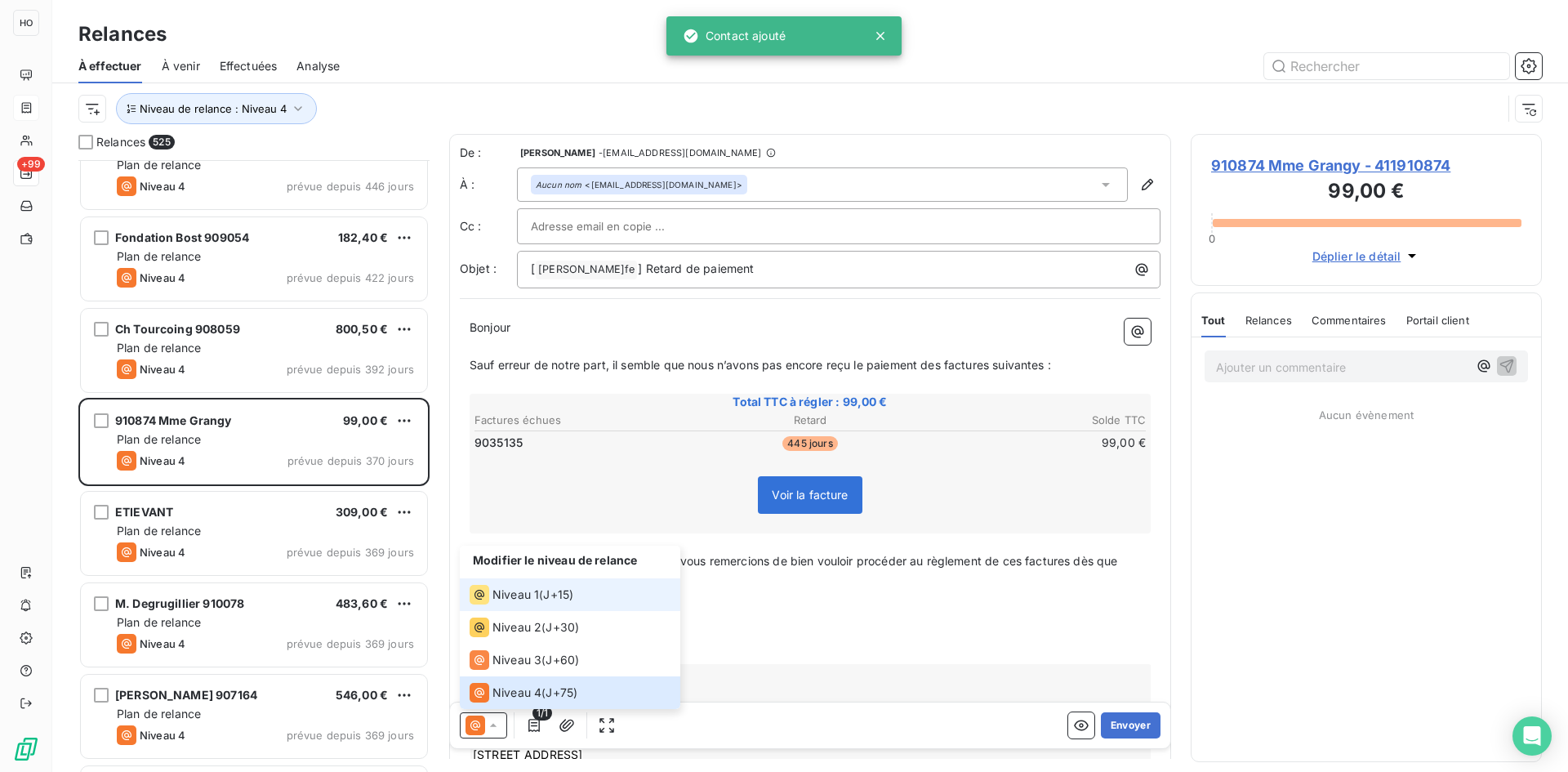
click at [573, 594] on span "J+15 )" at bounding box center [558, 595] width 30 height 17
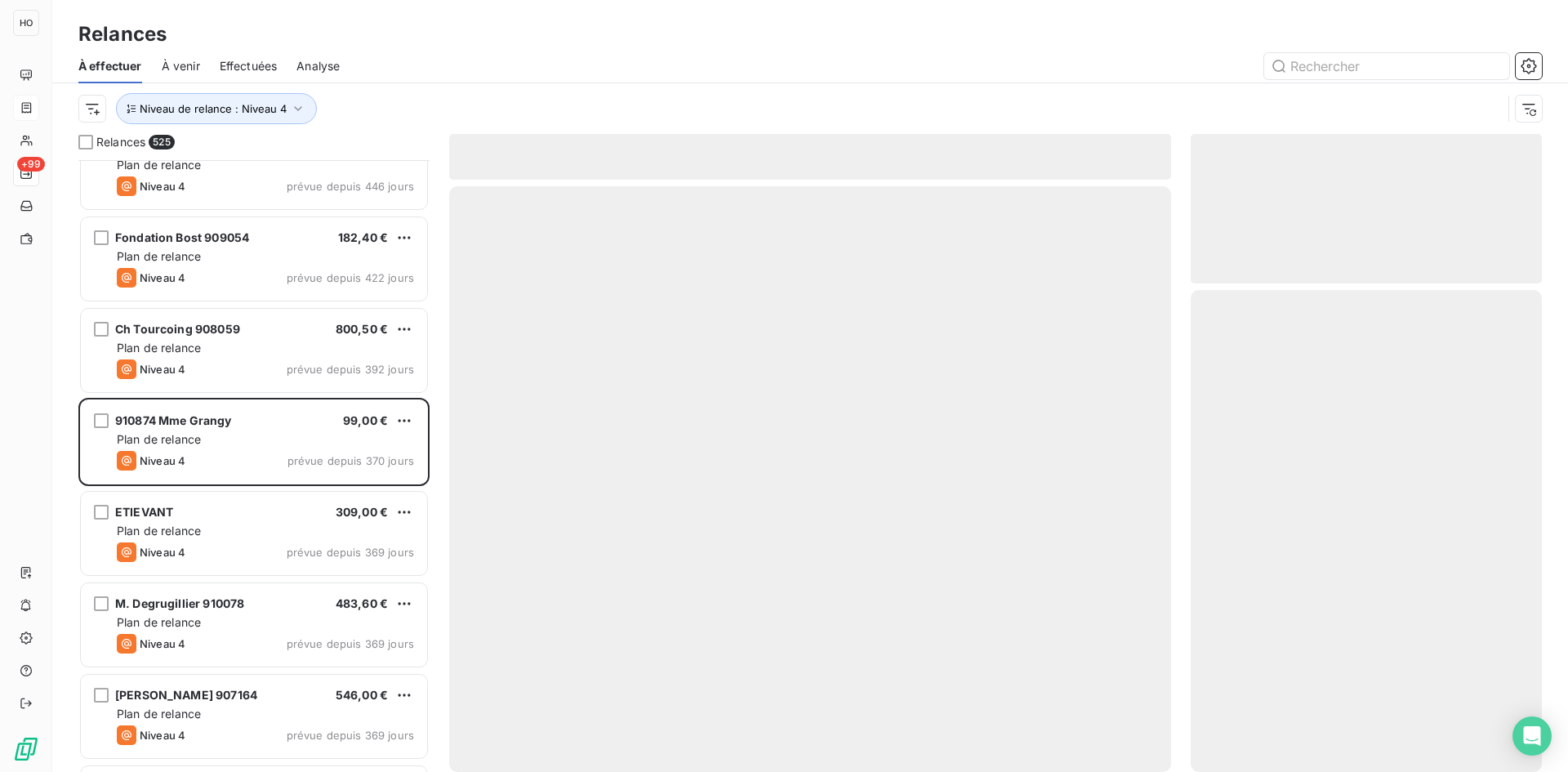
click at [1177, 615] on div "Relances 525 ENEFA 112,50 € Plan de relance Niveau 4 prévue depuis 503 jours Mm…" at bounding box center [810, 453] width 1516 height 638
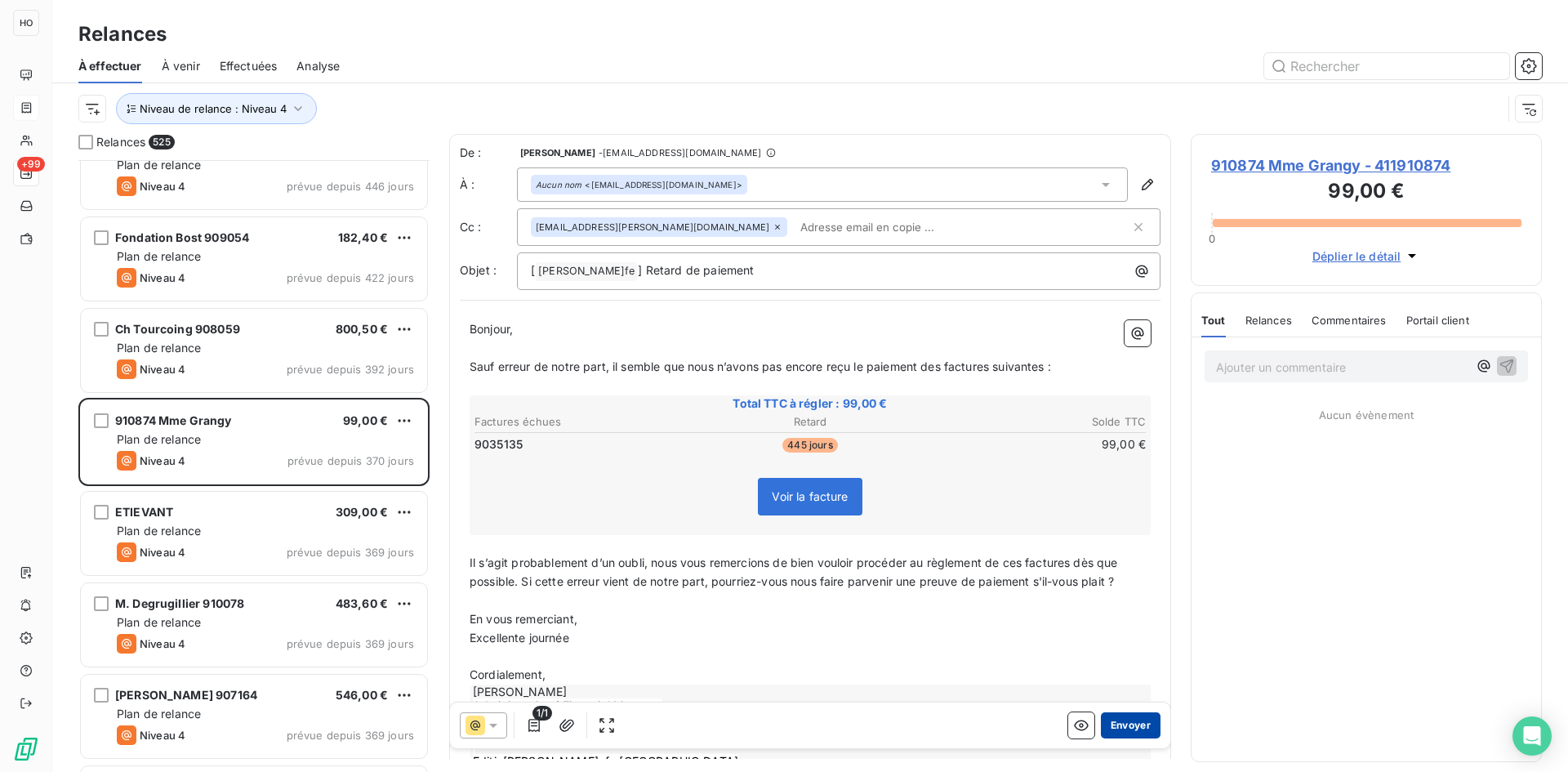
click at [1118, 719] on button "Envoyer" at bounding box center [1131, 725] width 60 height 26
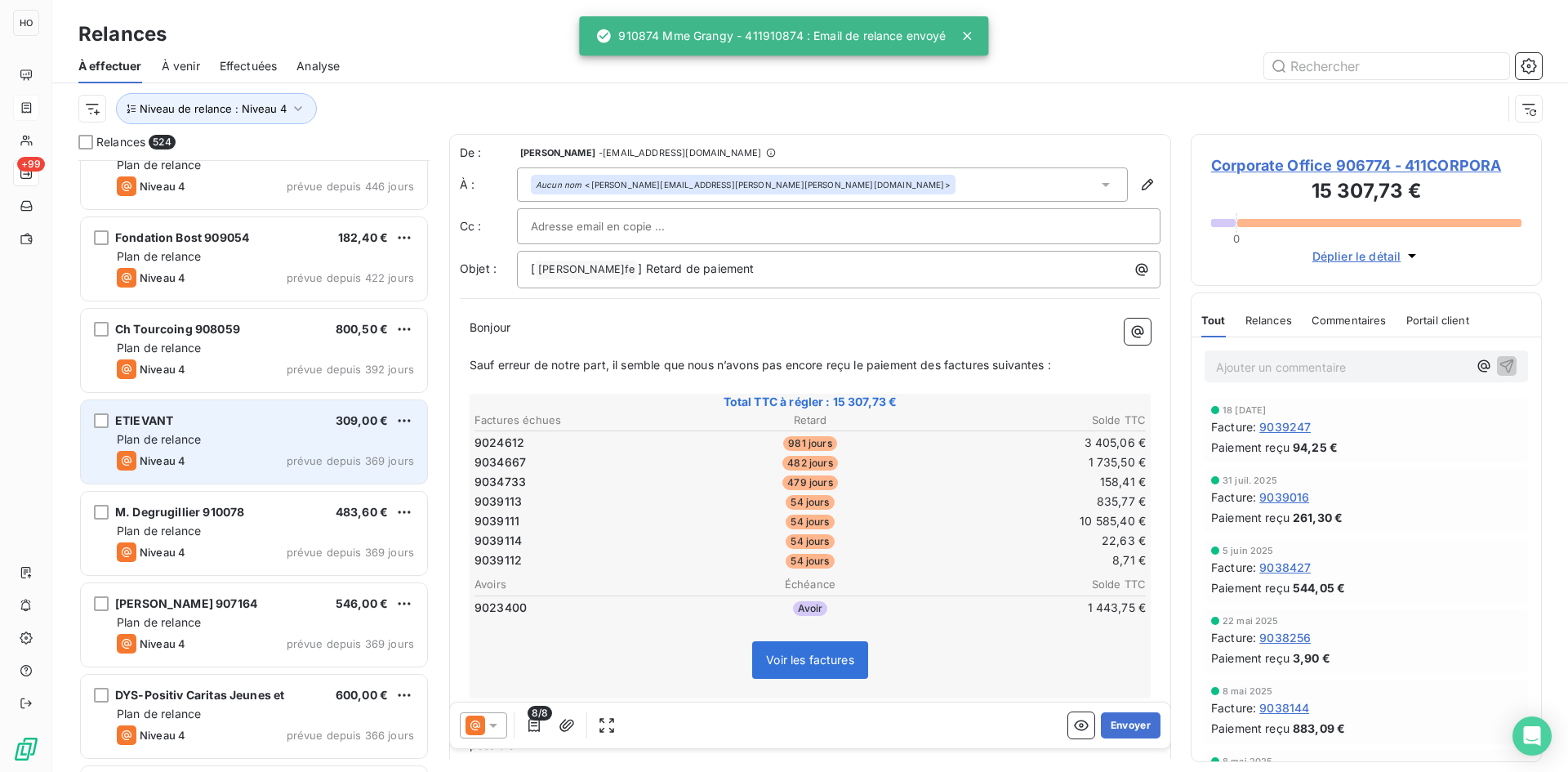
click at [268, 443] on div "Plan de relance" at bounding box center [265, 440] width 297 height 17
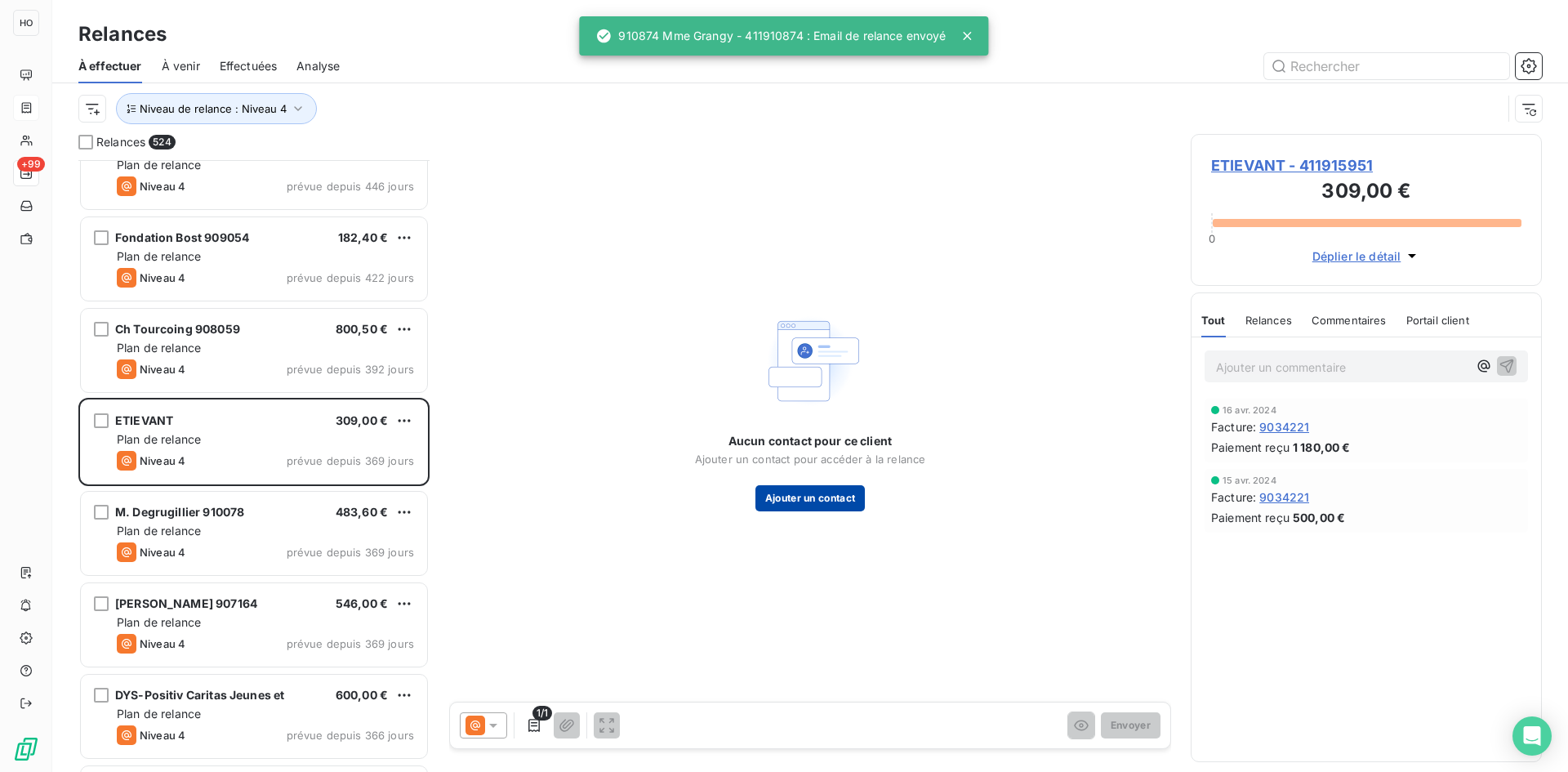
click at [834, 487] on button "Ajouter un contact" at bounding box center [810, 498] width 110 height 26
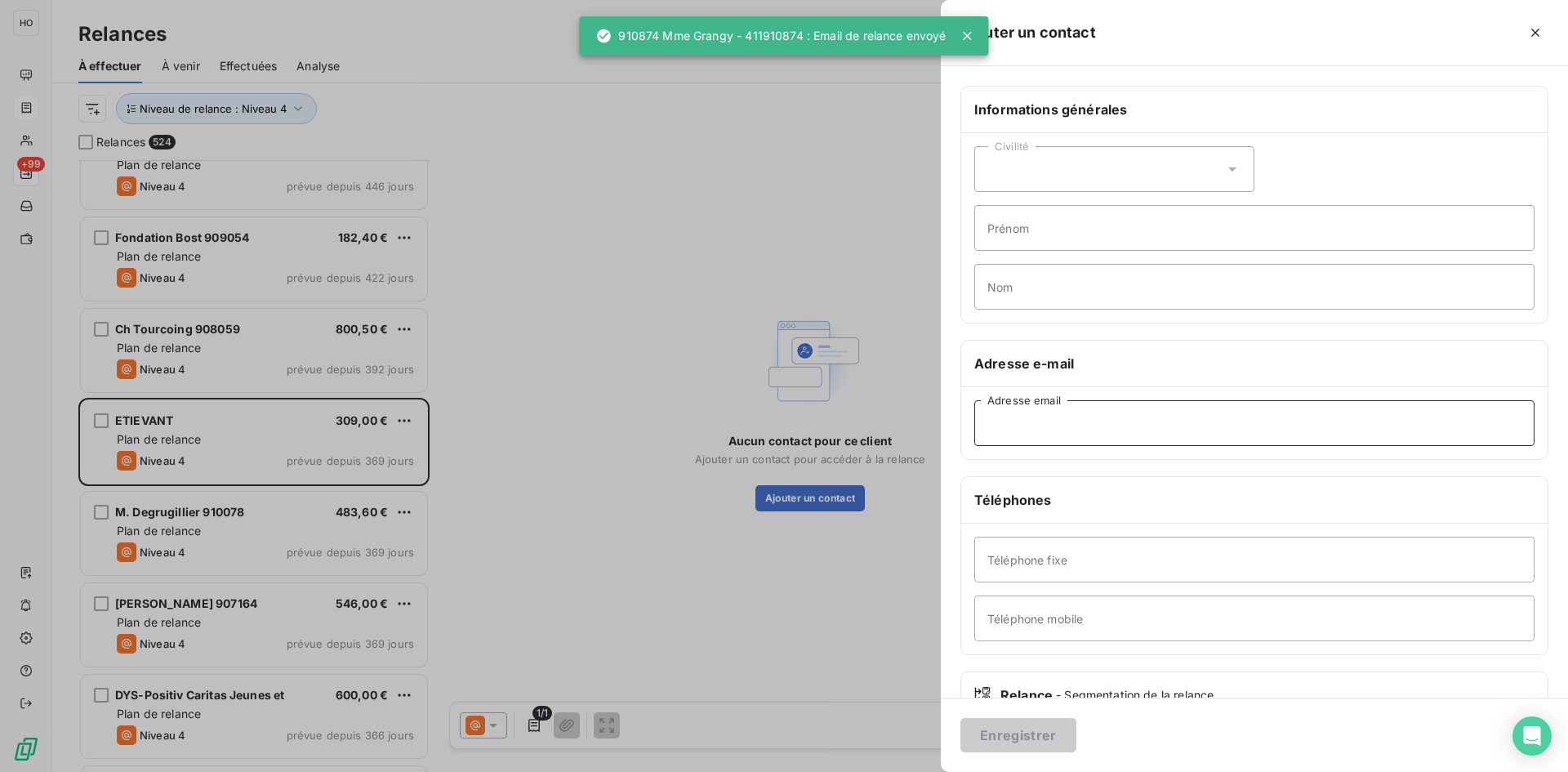
click at [1079, 430] on input "Adresse email" at bounding box center [1254, 423] width 560 height 46
paste input "ekilibris@gmail.com"
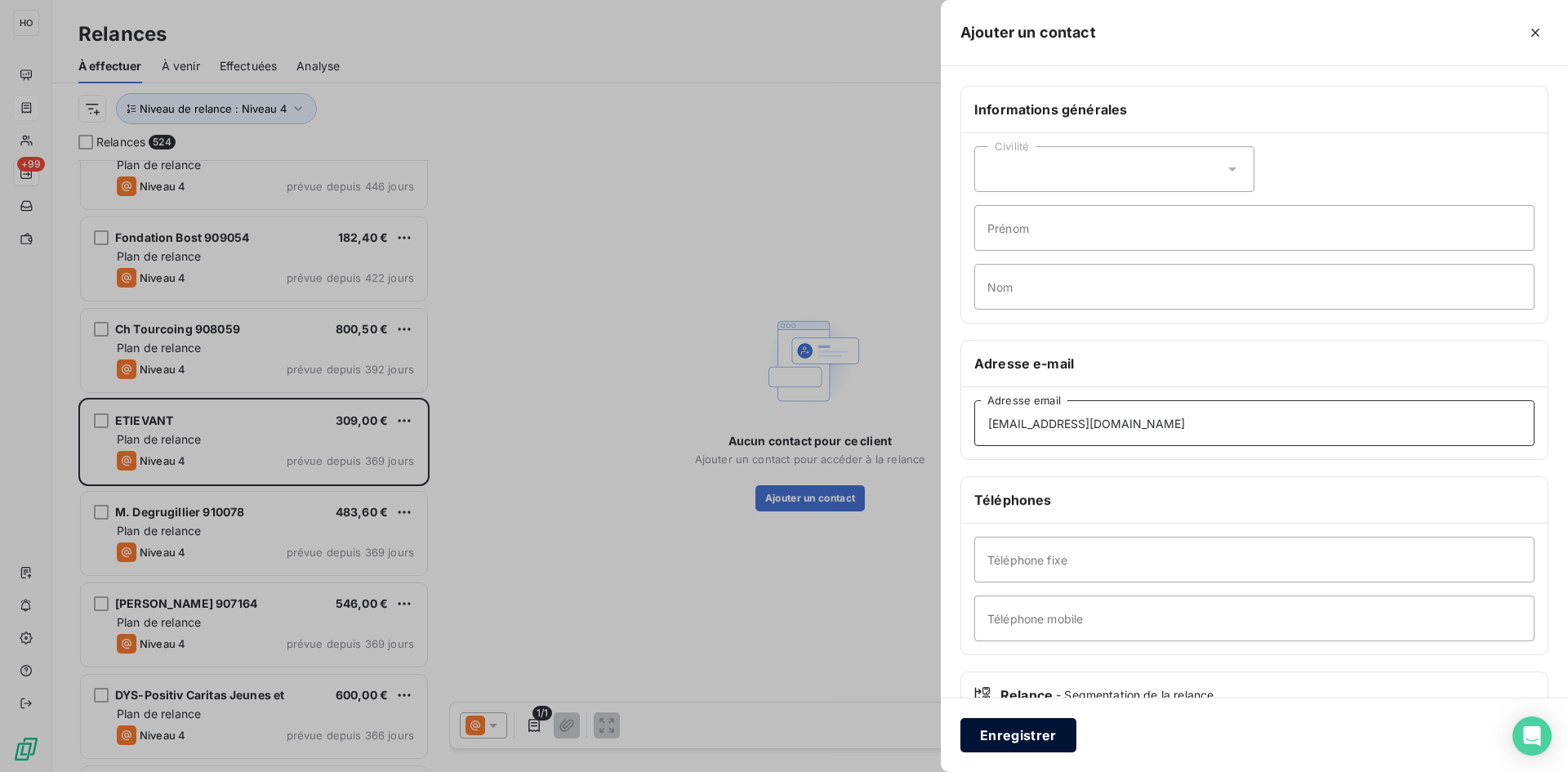
type input "ekilibris@gmail.com"
click at [1028, 734] on button "Enregistrer" at bounding box center [1018, 735] width 116 height 34
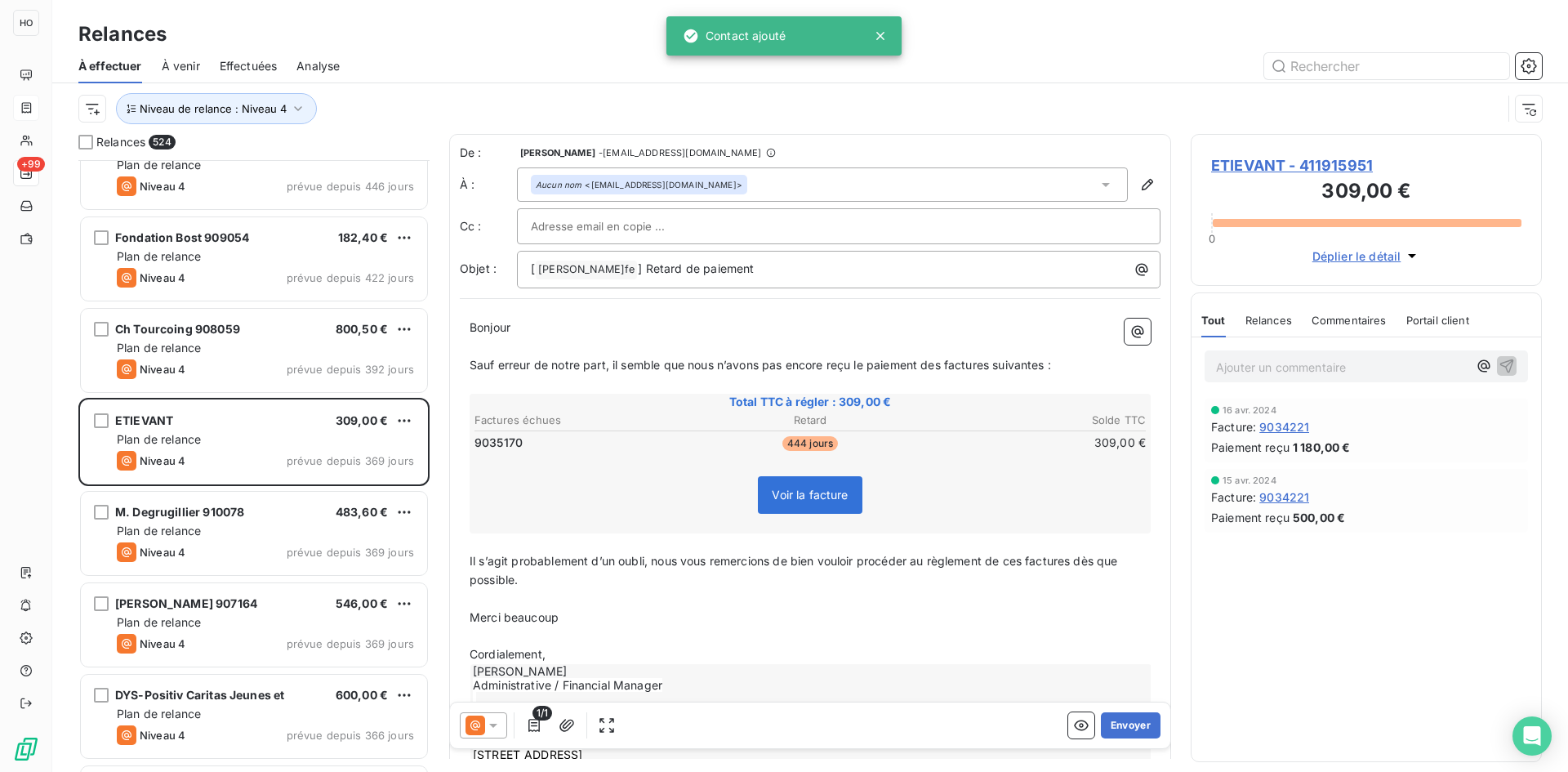
click at [500, 725] on icon at bounding box center [494, 725] width 17 height 17
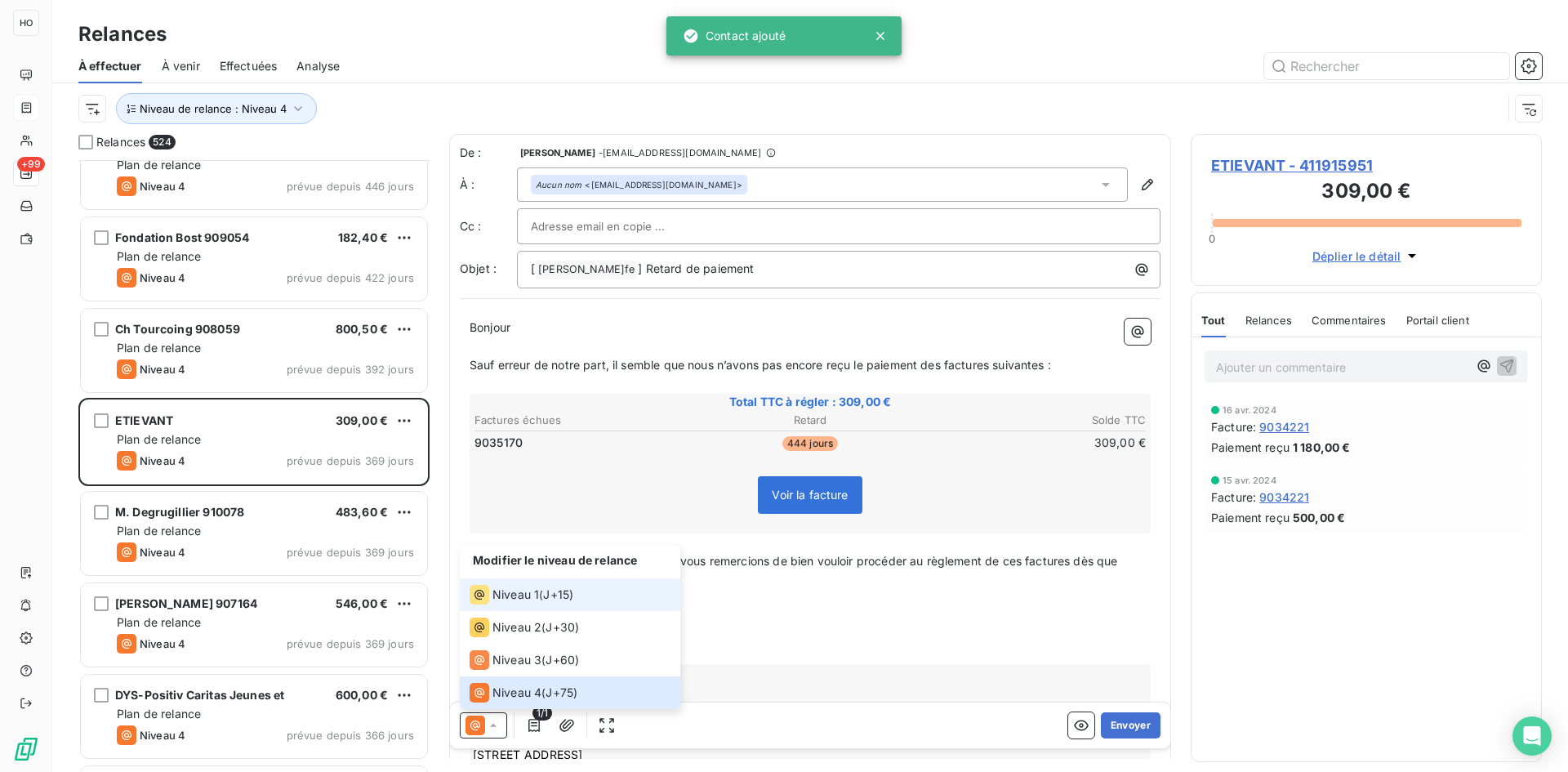
click at [560, 597] on span "J+15 )" at bounding box center [558, 595] width 30 height 17
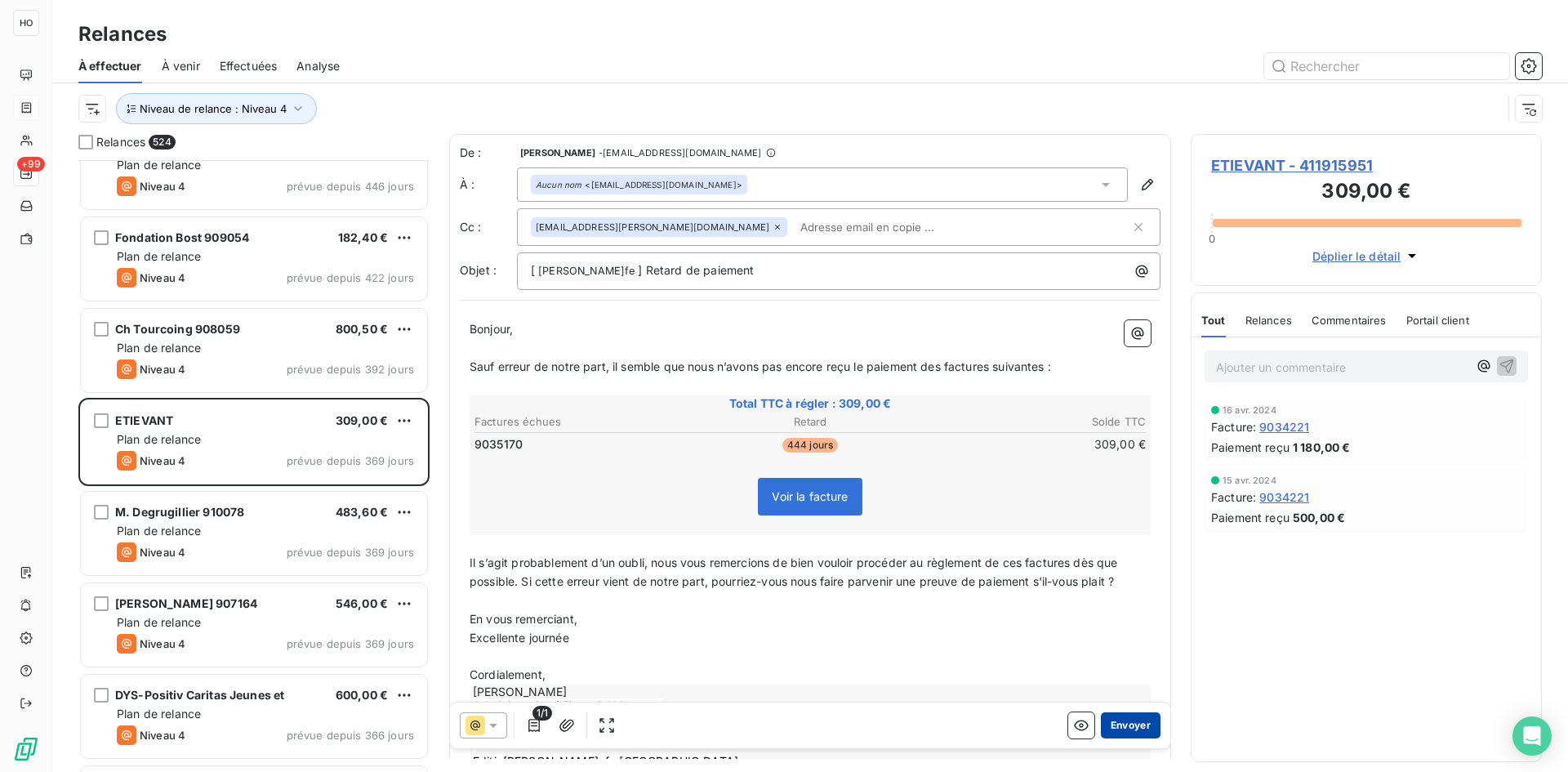
click at [1124, 721] on button "Envoyer" at bounding box center [1131, 725] width 60 height 26
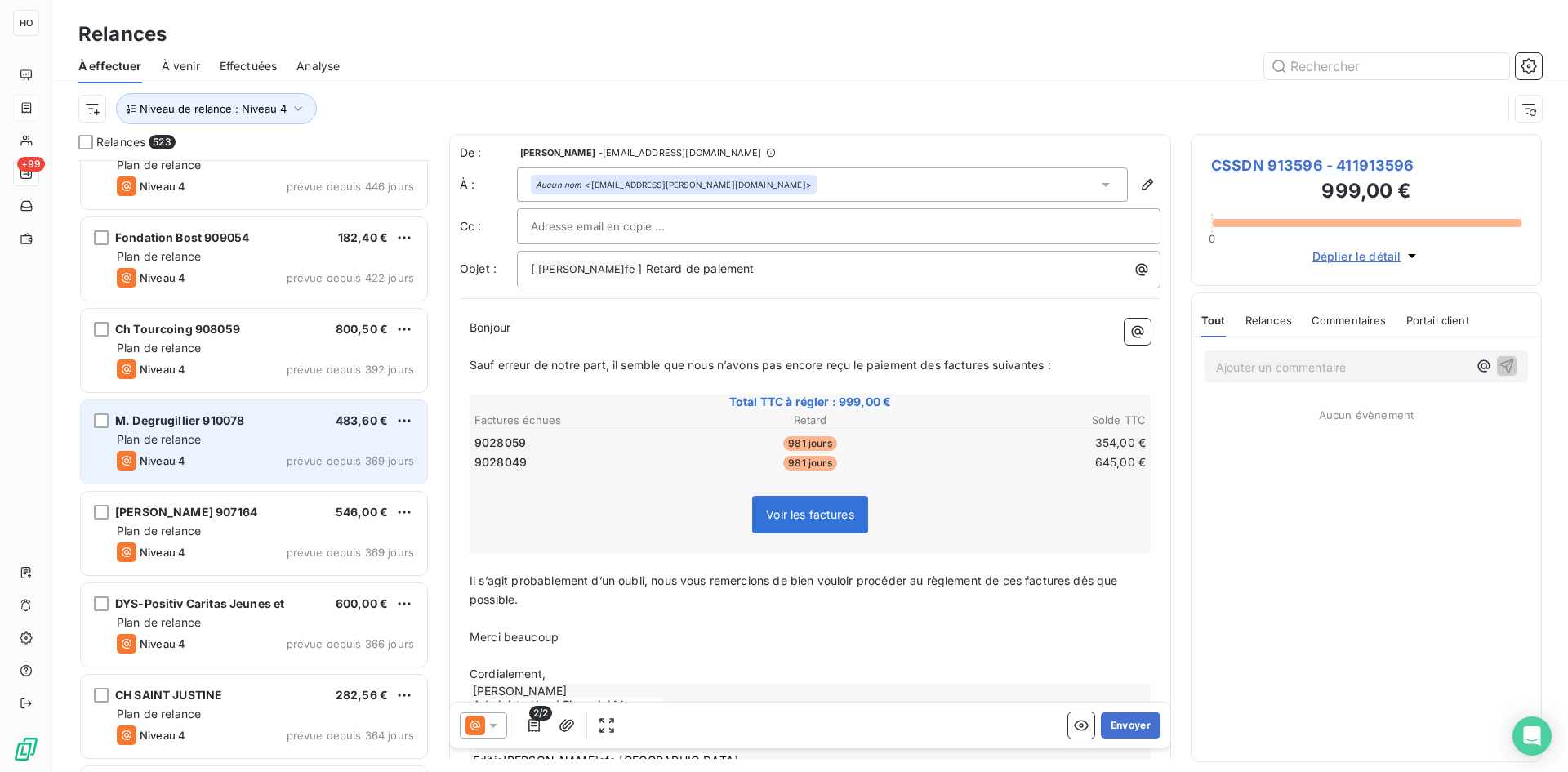
click at [278, 438] on div "Plan de relance" at bounding box center [265, 440] width 297 height 17
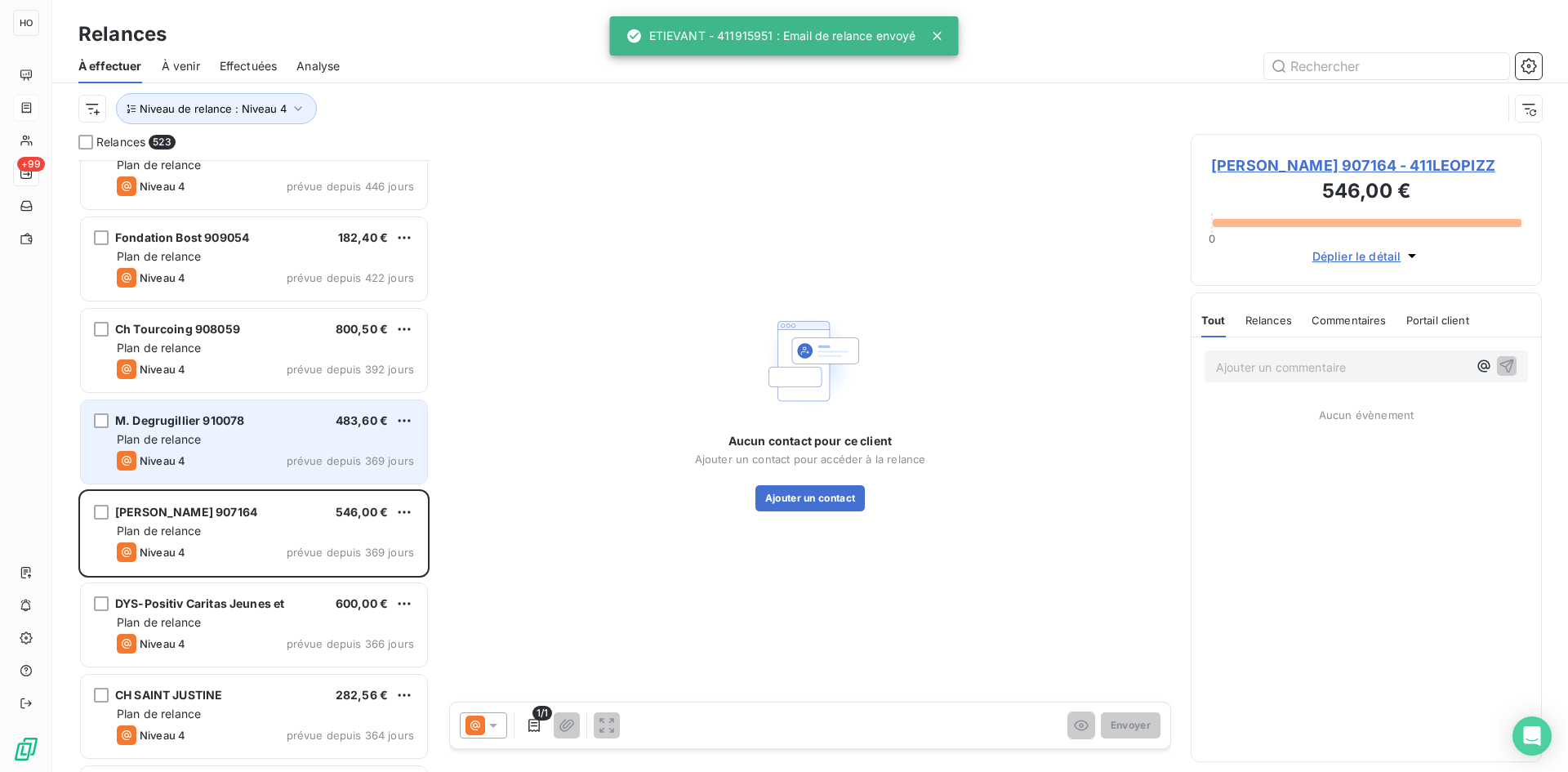
click at [260, 436] on div "Plan de relance" at bounding box center [265, 440] width 297 height 17
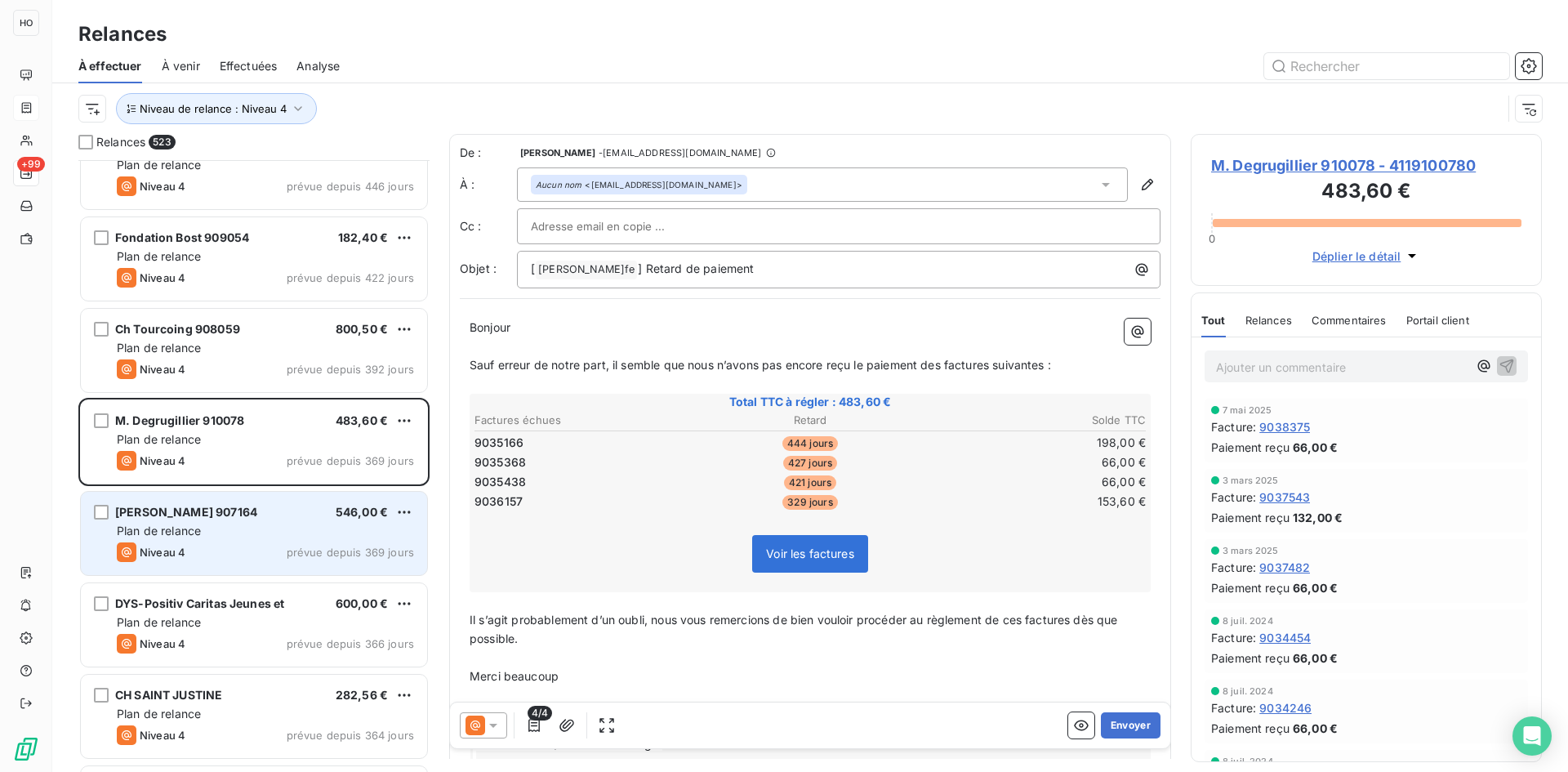
click at [266, 533] on div "Plan de relance" at bounding box center [265, 531] width 297 height 17
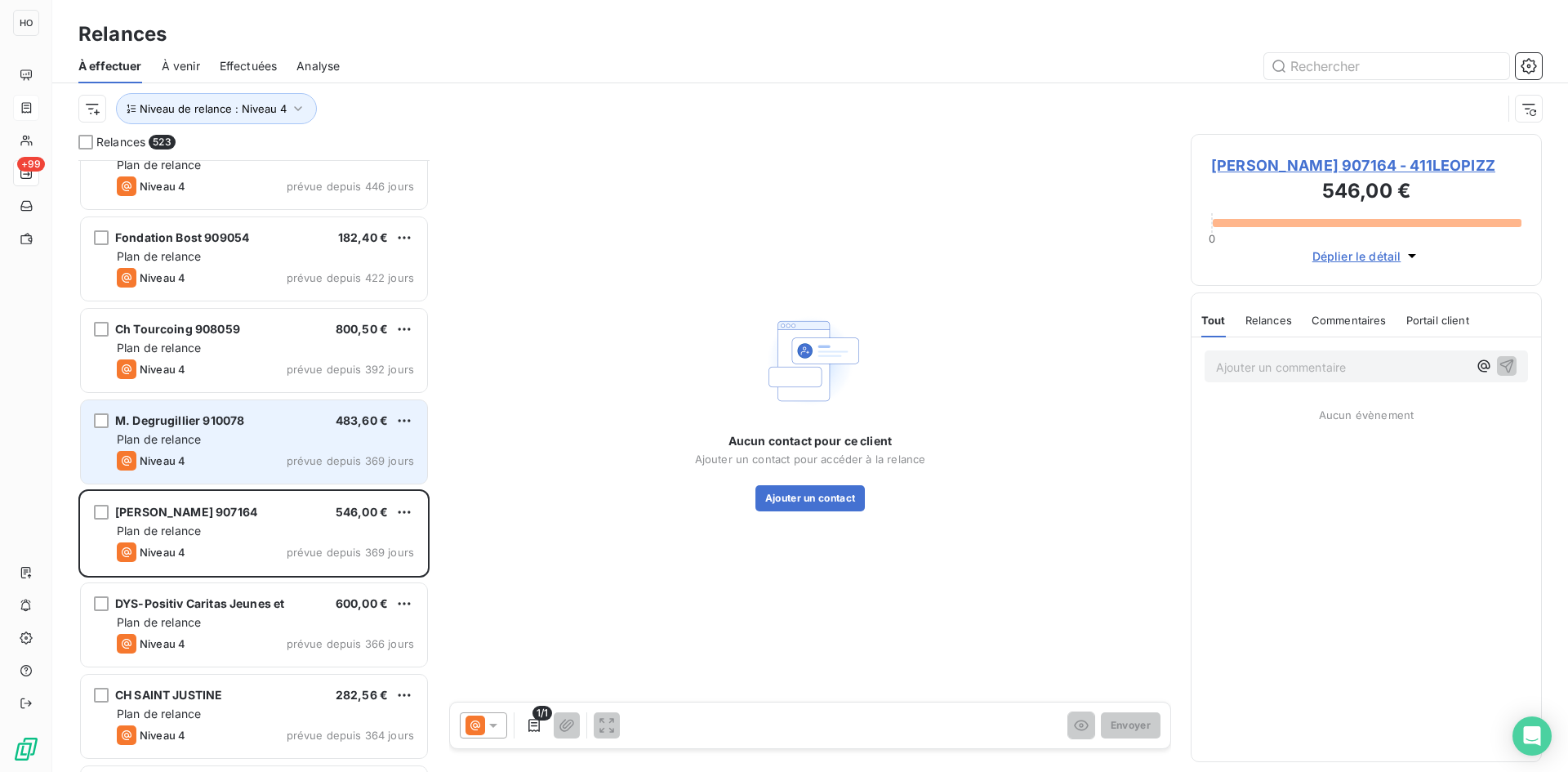
click at [261, 439] on div "Plan de relance" at bounding box center [265, 440] width 297 height 17
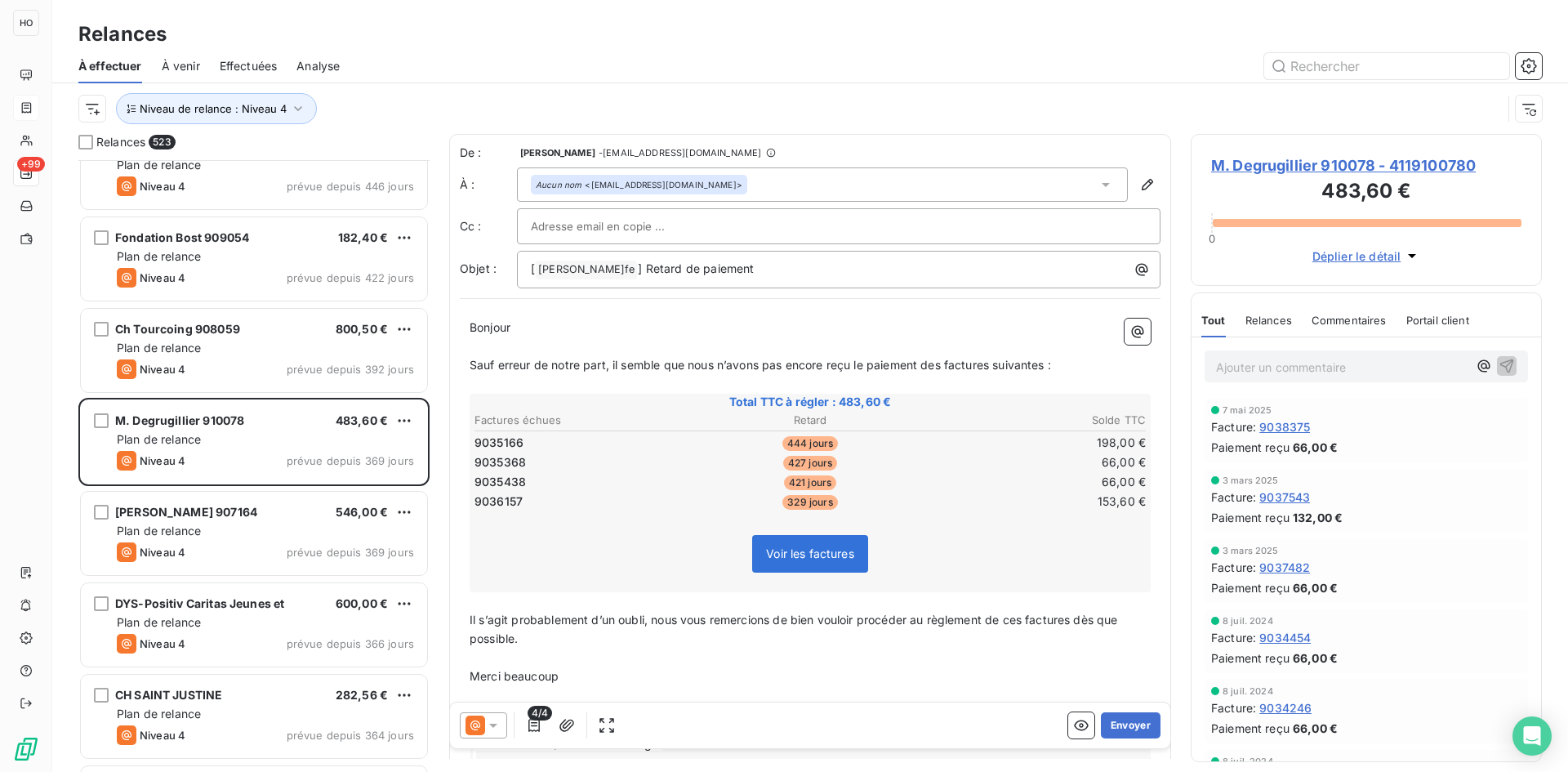
click at [487, 725] on icon at bounding box center [494, 725] width 17 height 17
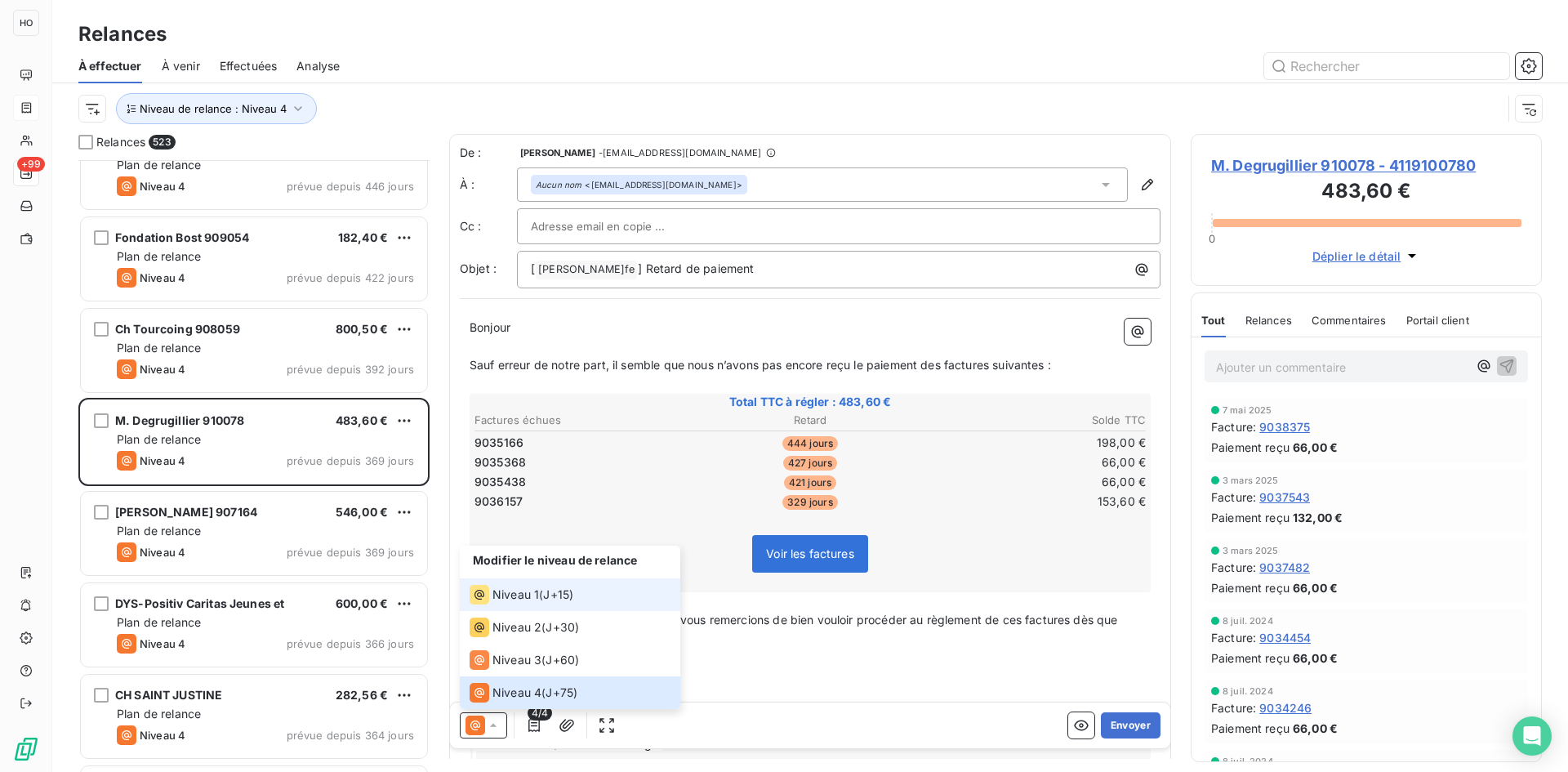
click at [554, 599] on span "J+15 )" at bounding box center [558, 595] width 30 height 17
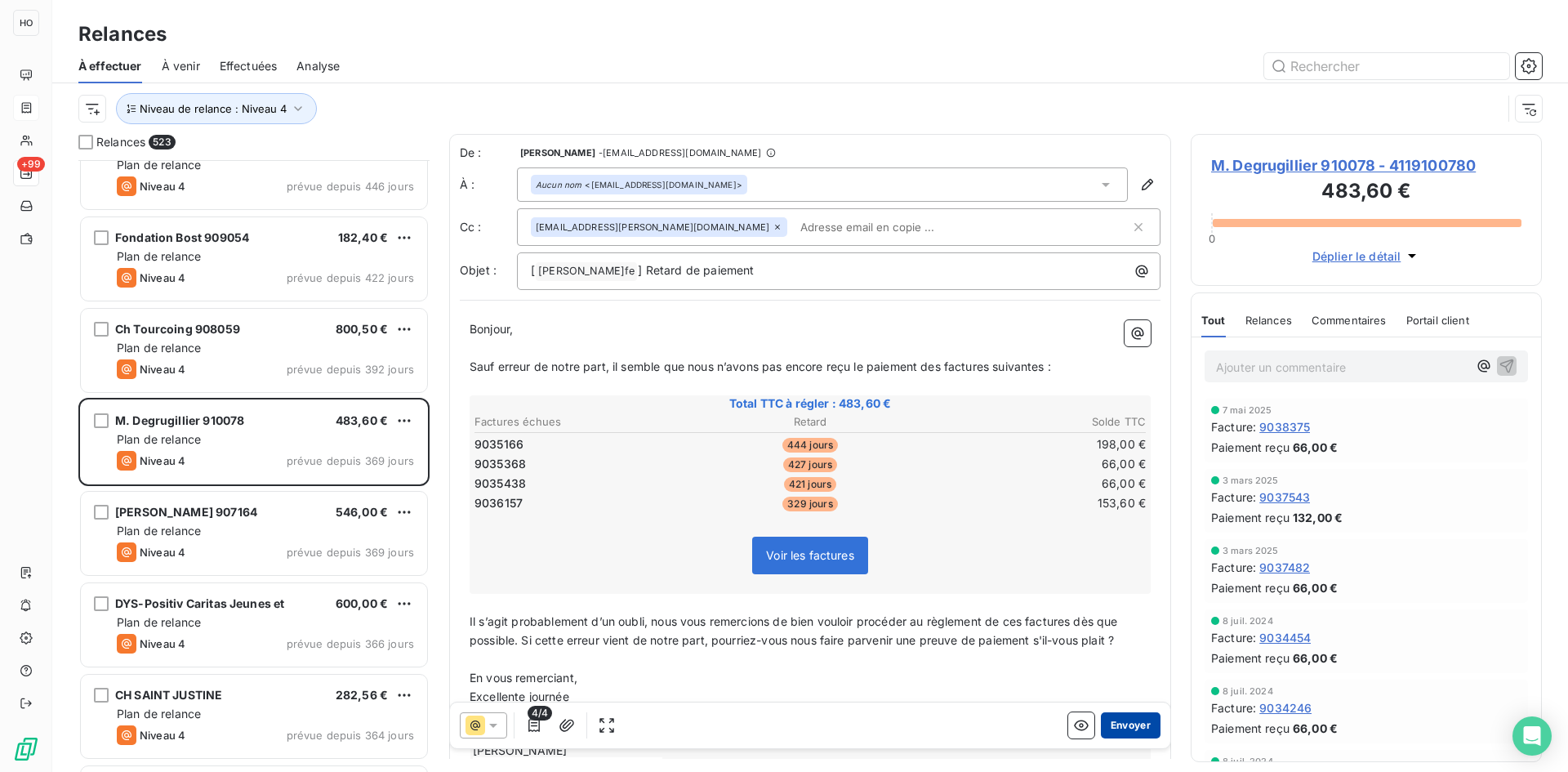
click at [1126, 717] on button "Envoyer" at bounding box center [1131, 725] width 60 height 26
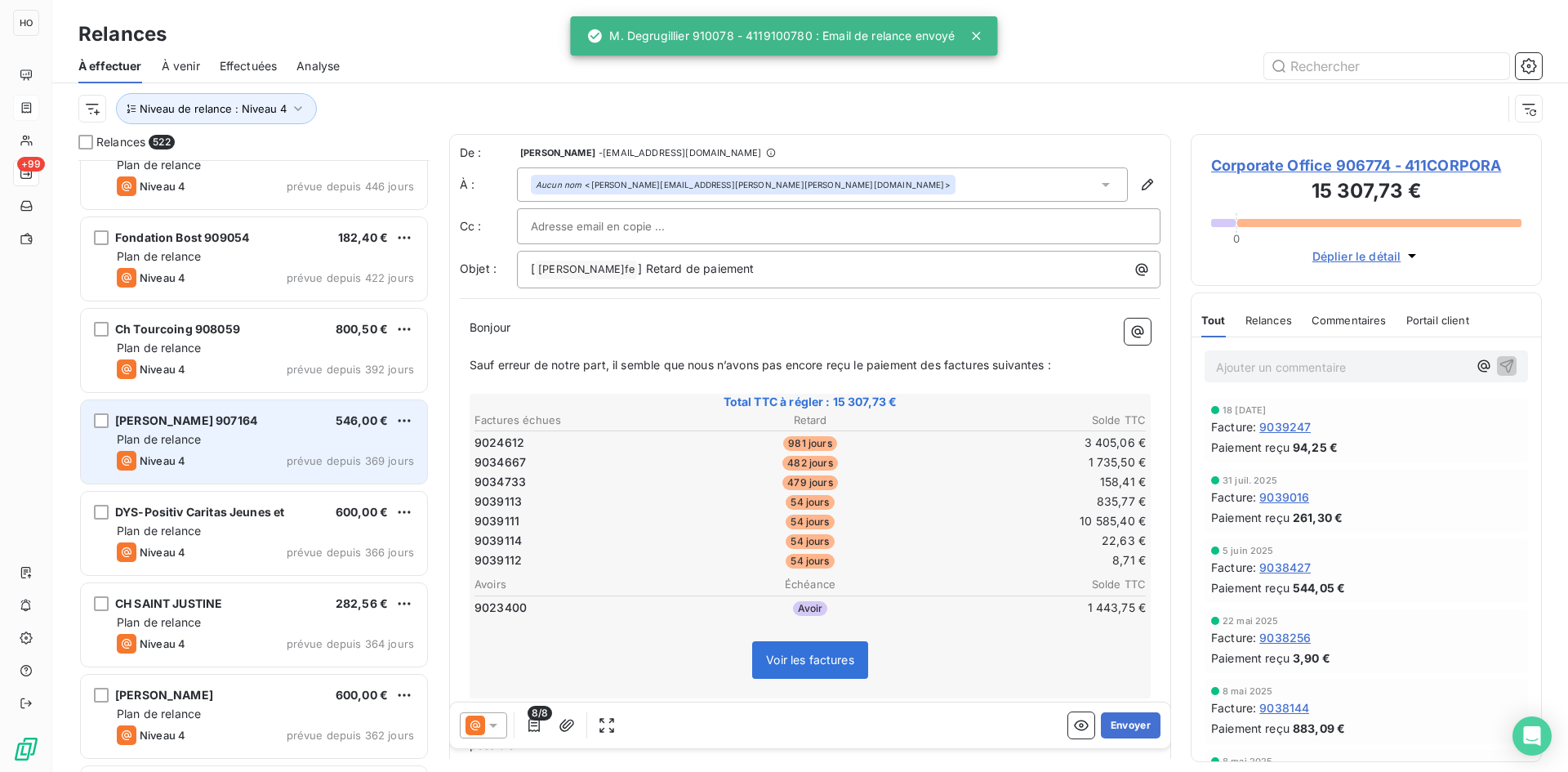
click at [283, 423] on div "Mme Sarah Leopizzi 907164 546,00 €" at bounding box center [265, 421] width 297 height 15
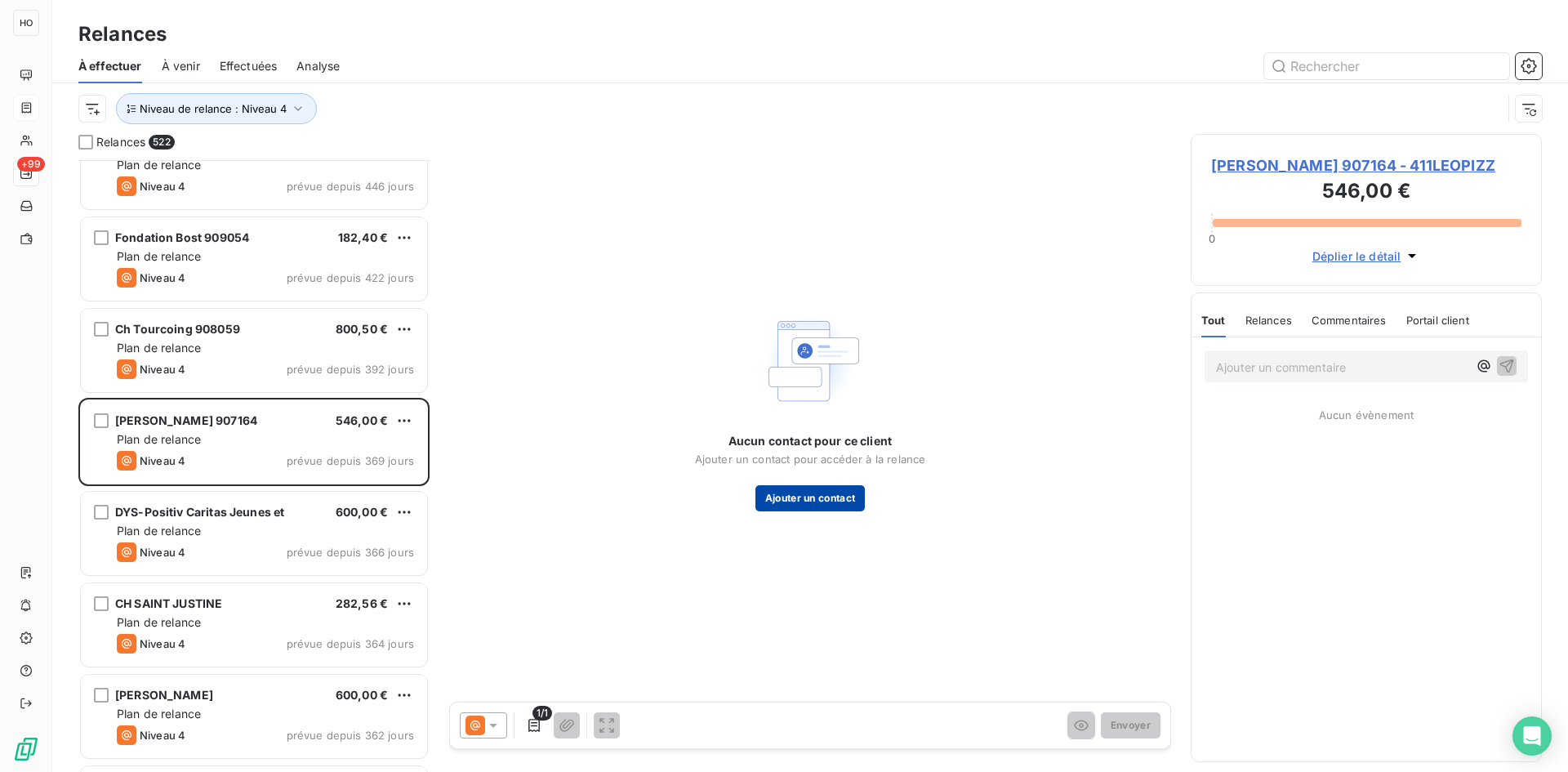
click at [823, 495] on button "Ajouter un contact" at bounding box center [810, 498] width 110 height 26
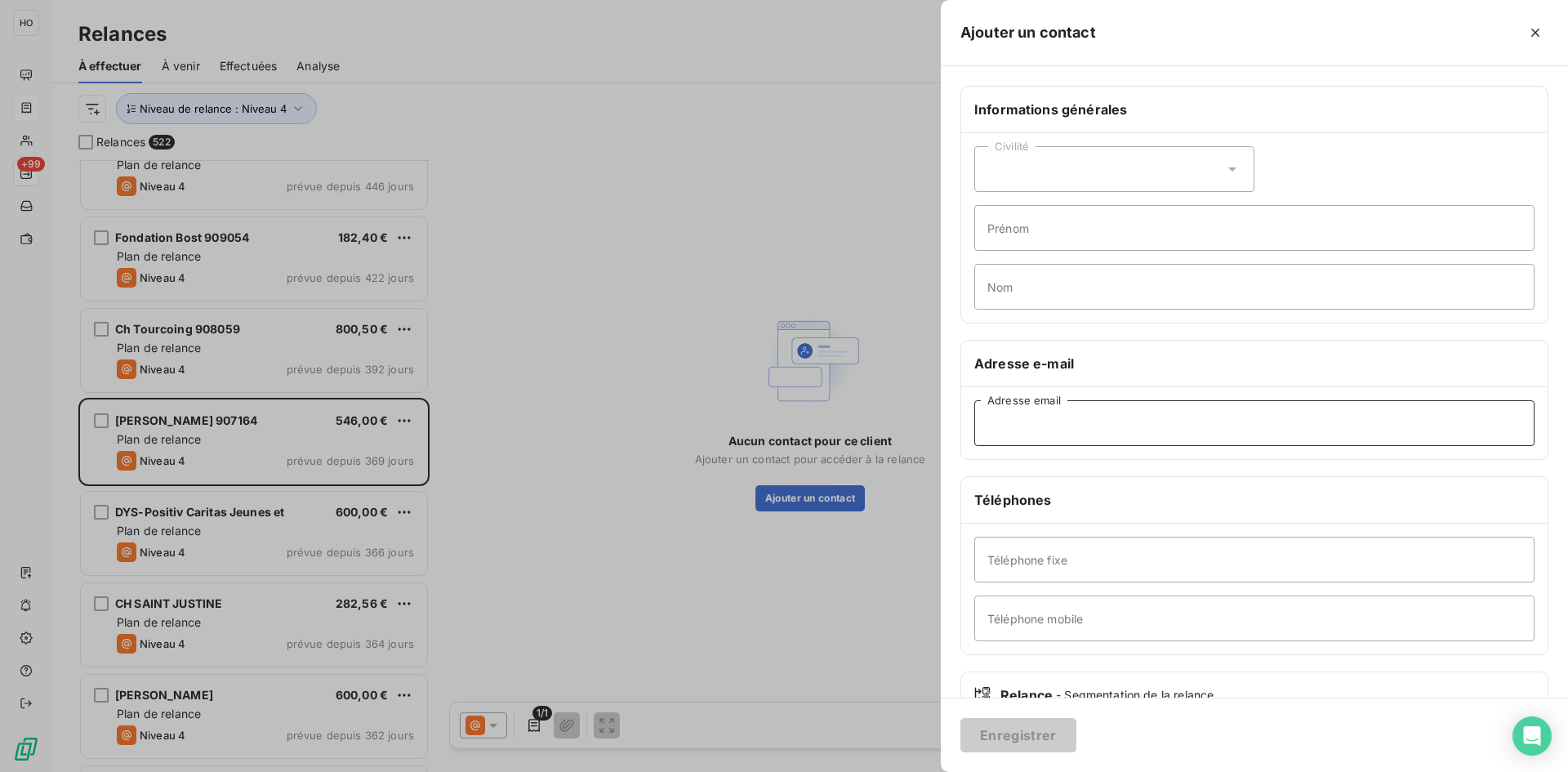
click at [1059, 421] on input "Adresse email" at bounding box center [1254, 423] width 560 height 46
paste input "sarah.leopizzi@bluewin.ch"
type input "sarah.leopizzi@bluewin.ch"
click at [1027, 738] on button "Enregistrer" at bounding box center [1018, 735] width 116 height 34
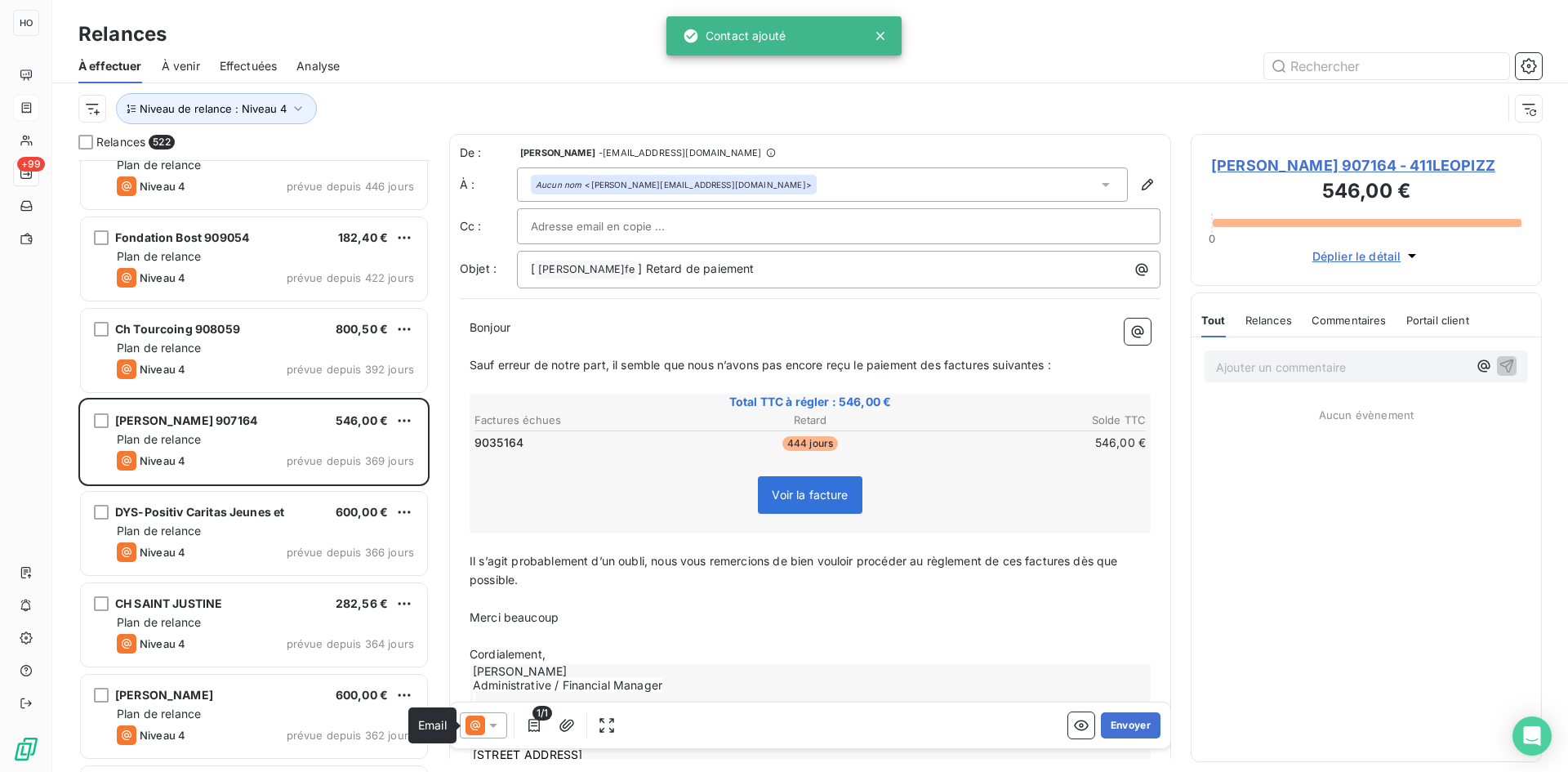
click at [476, 728] on icon at bounding box center [475, 725] width 20 height 20
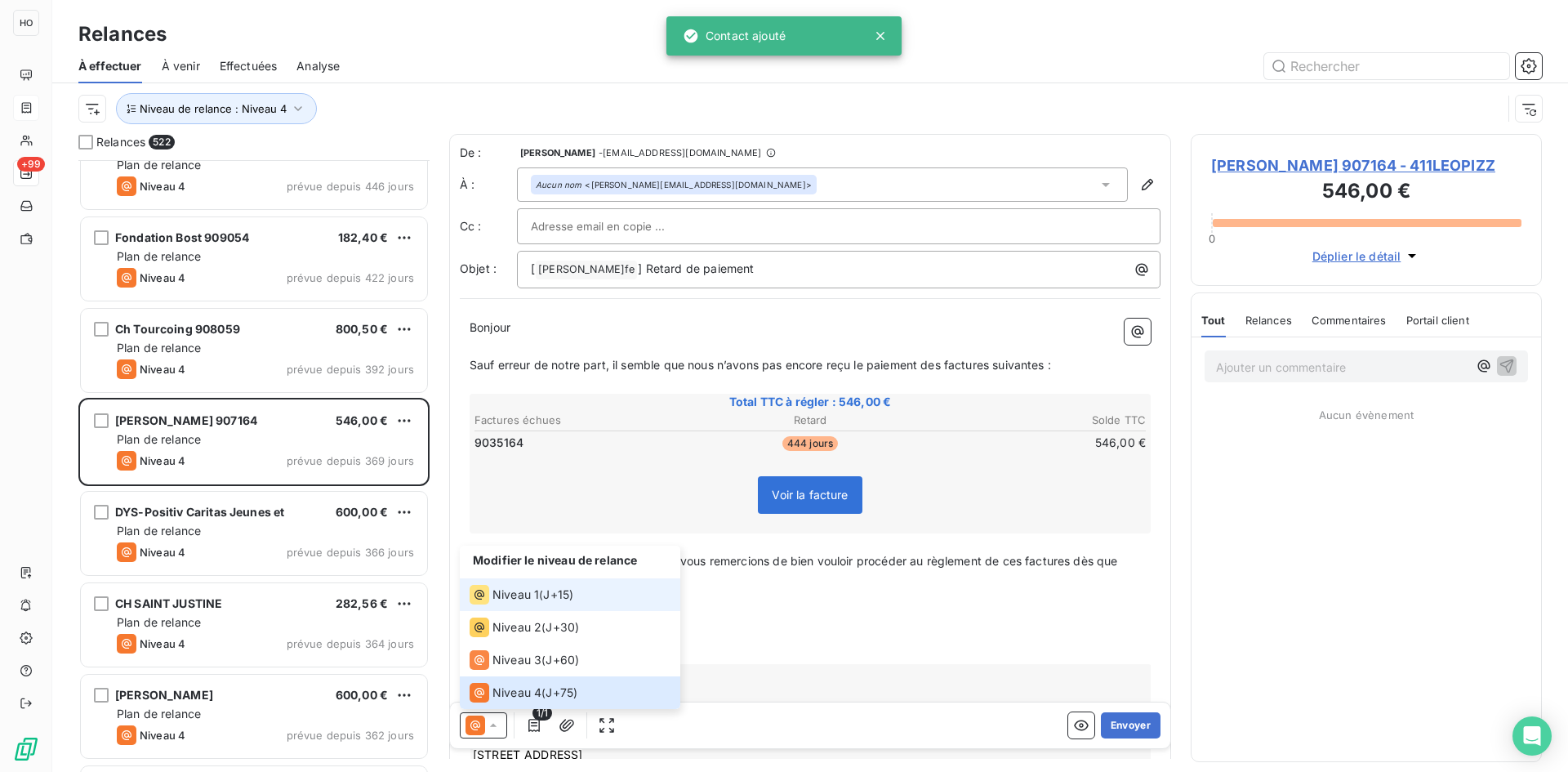
click at [562, 592] on span "J+15 )" at bounding box center [558, 595] width 30 height 17
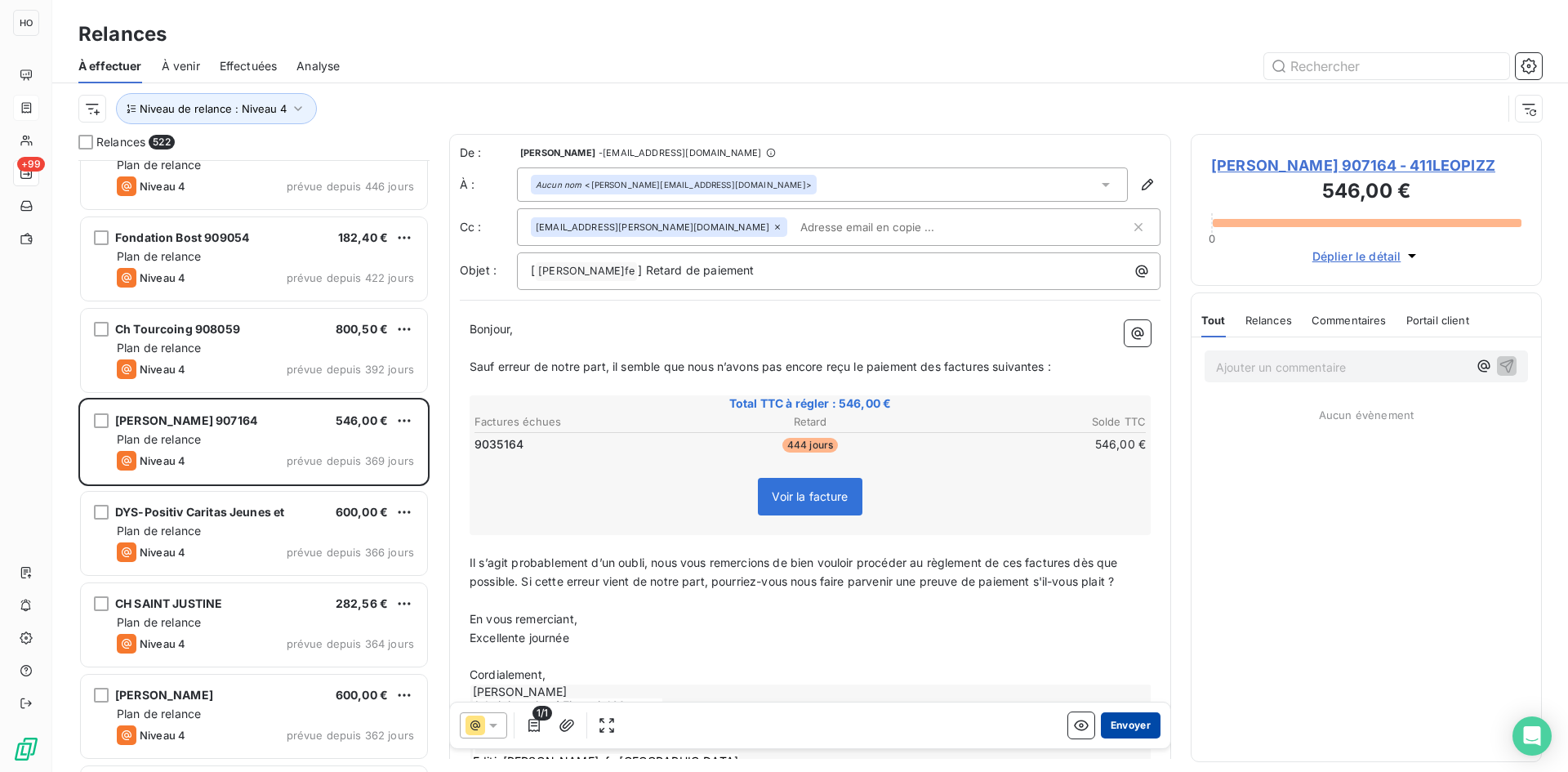
click at [1129, 723] on button "Envoyer" at bounding box center [1131, 725] width 60 height 26
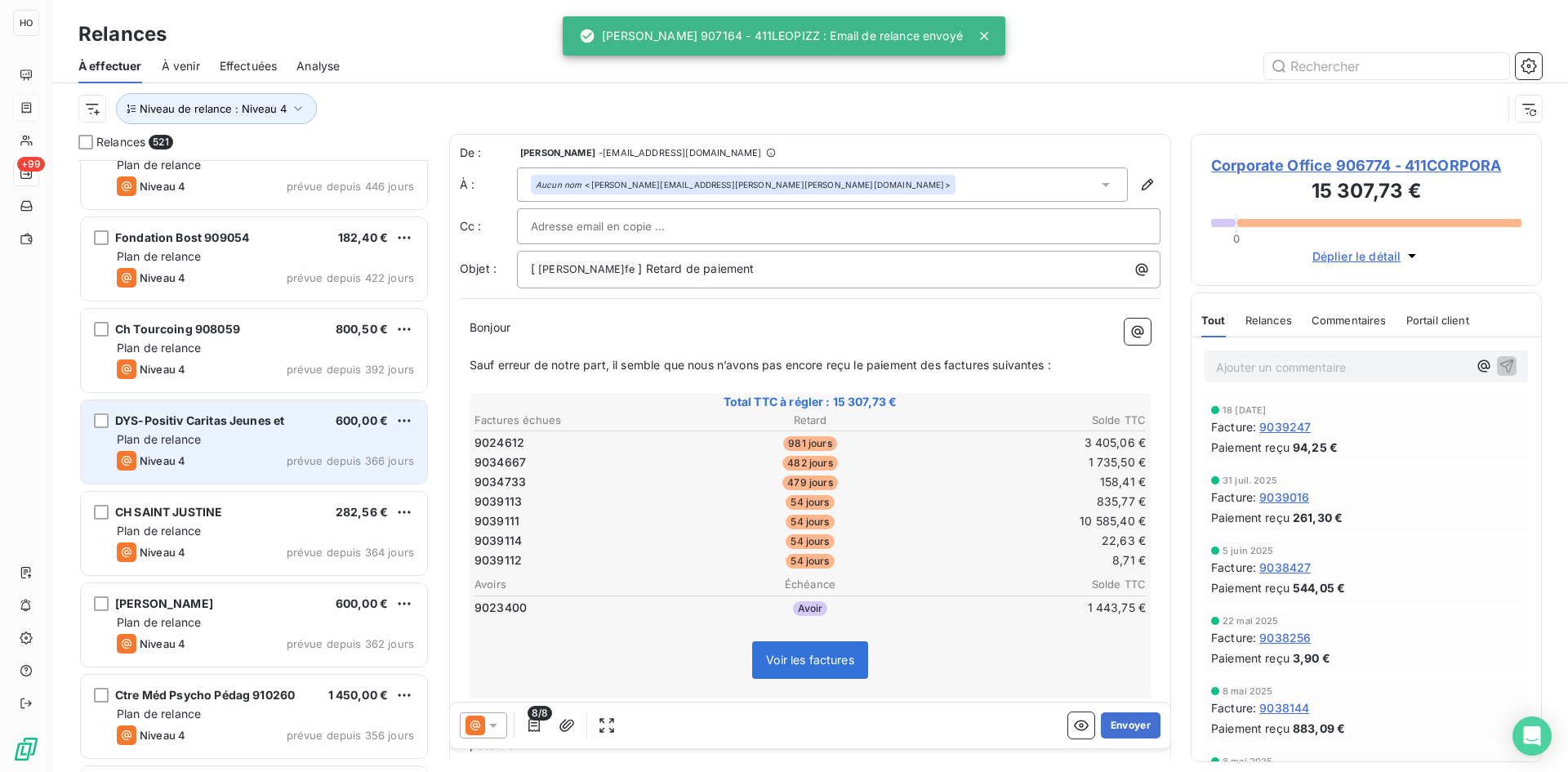
click at [293, 439] on div "Plan de relance" at bounding box center [265, 440] width 297 height 17
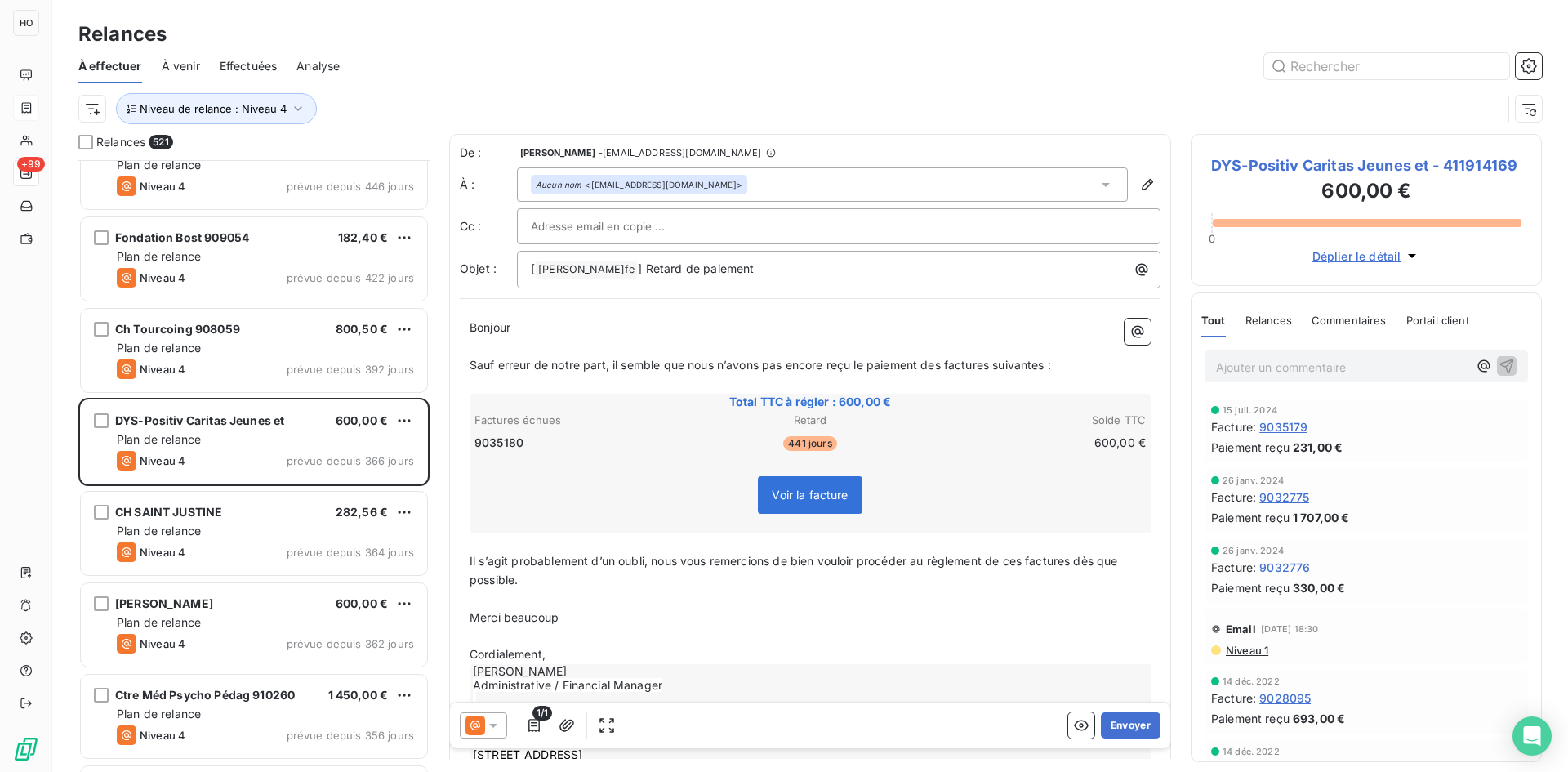
click at [492, 728] on icon at bounding box center [494, 725] width 17 height 17
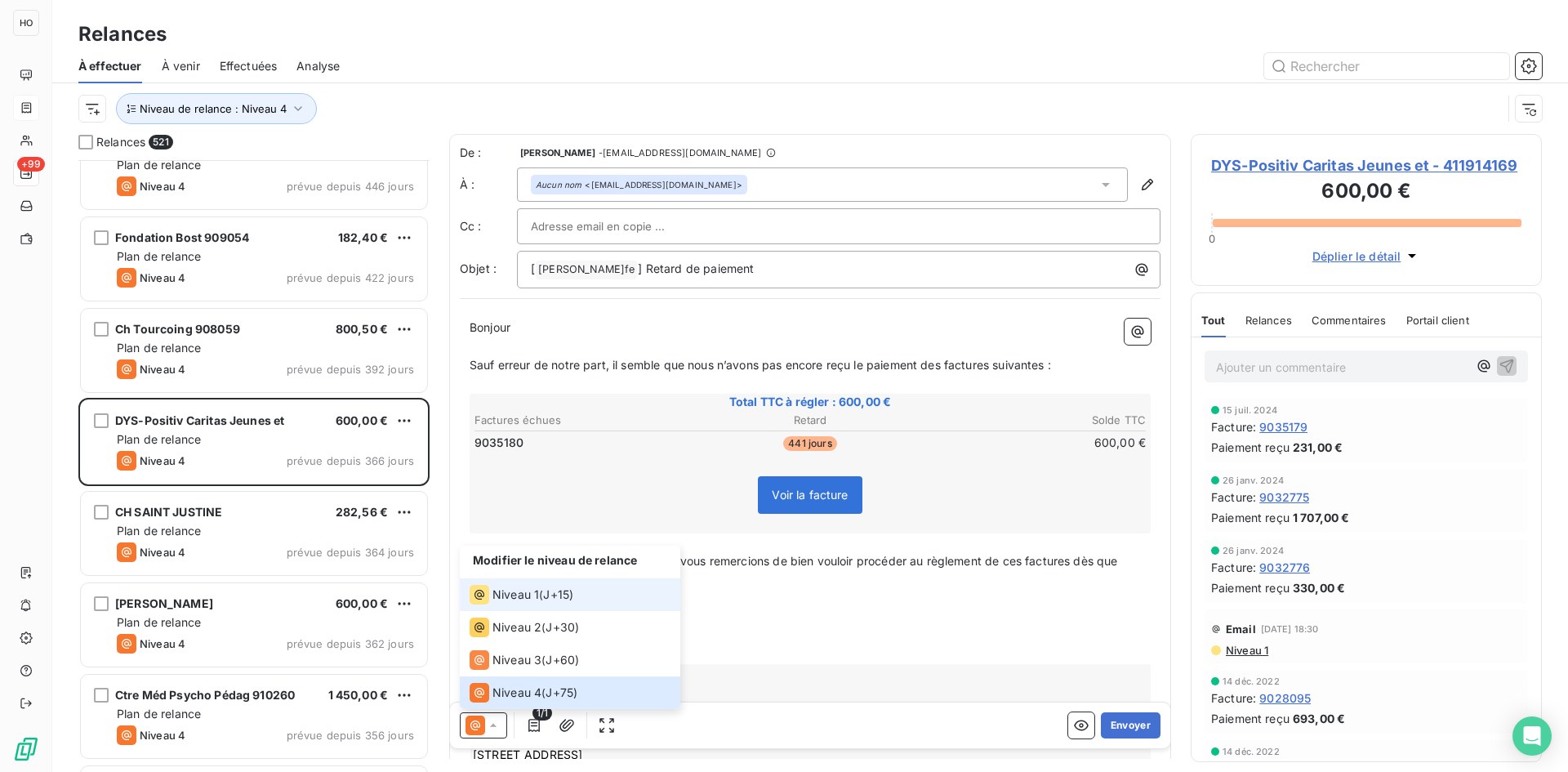
click at [565, 588] on span "J+15 )" at bounding box center [558, 595] width 30 height 17
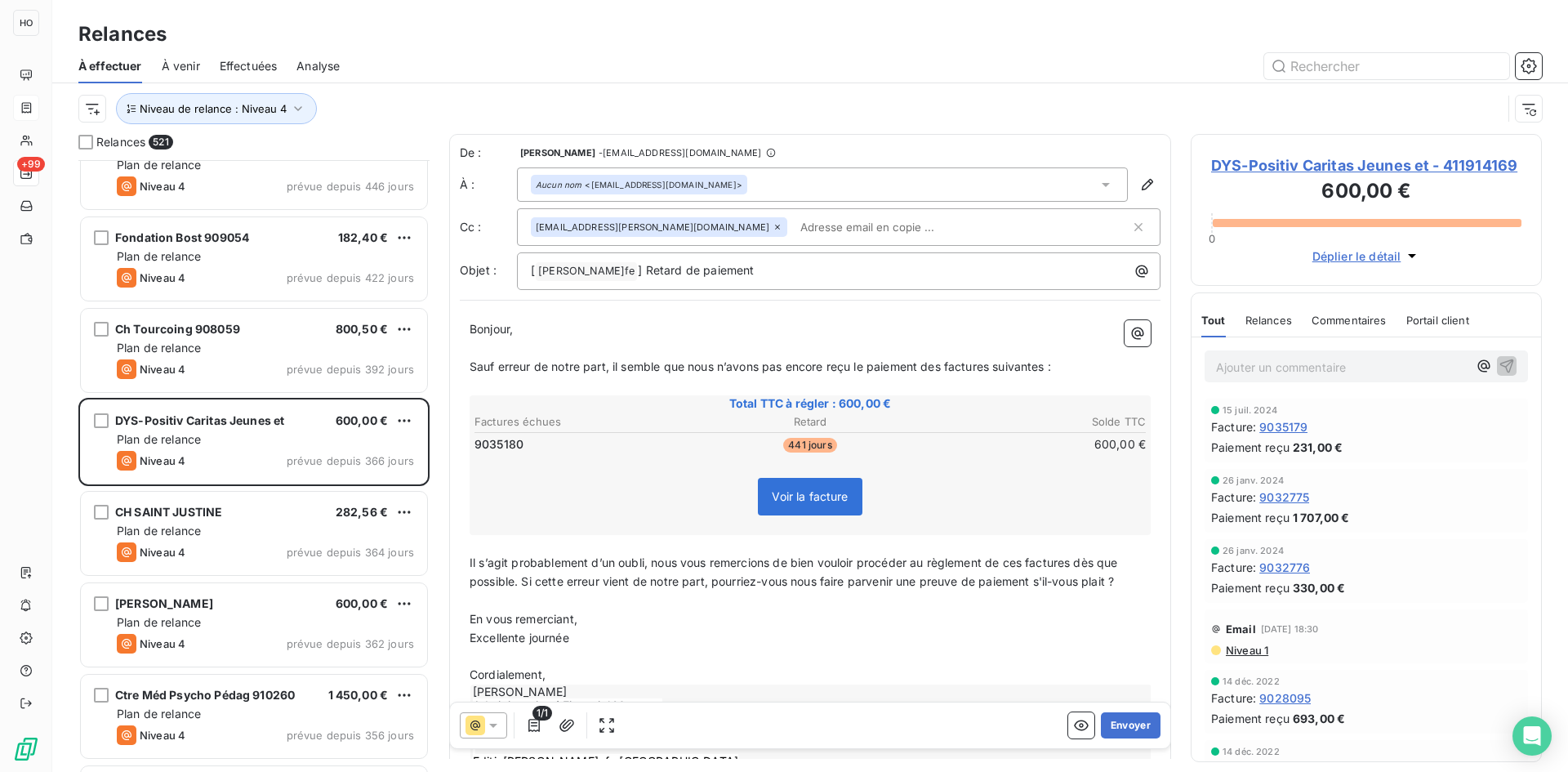
click at [1135, 587] on p "Il s’agit probablement d’un oubli, nous vous remercions de bien vouloir procéde…" at bounding box center [810, 572] width 681 height 37
click at [1134, 192] on button "button" at bounding box center [1147, 184] width 26 height 26
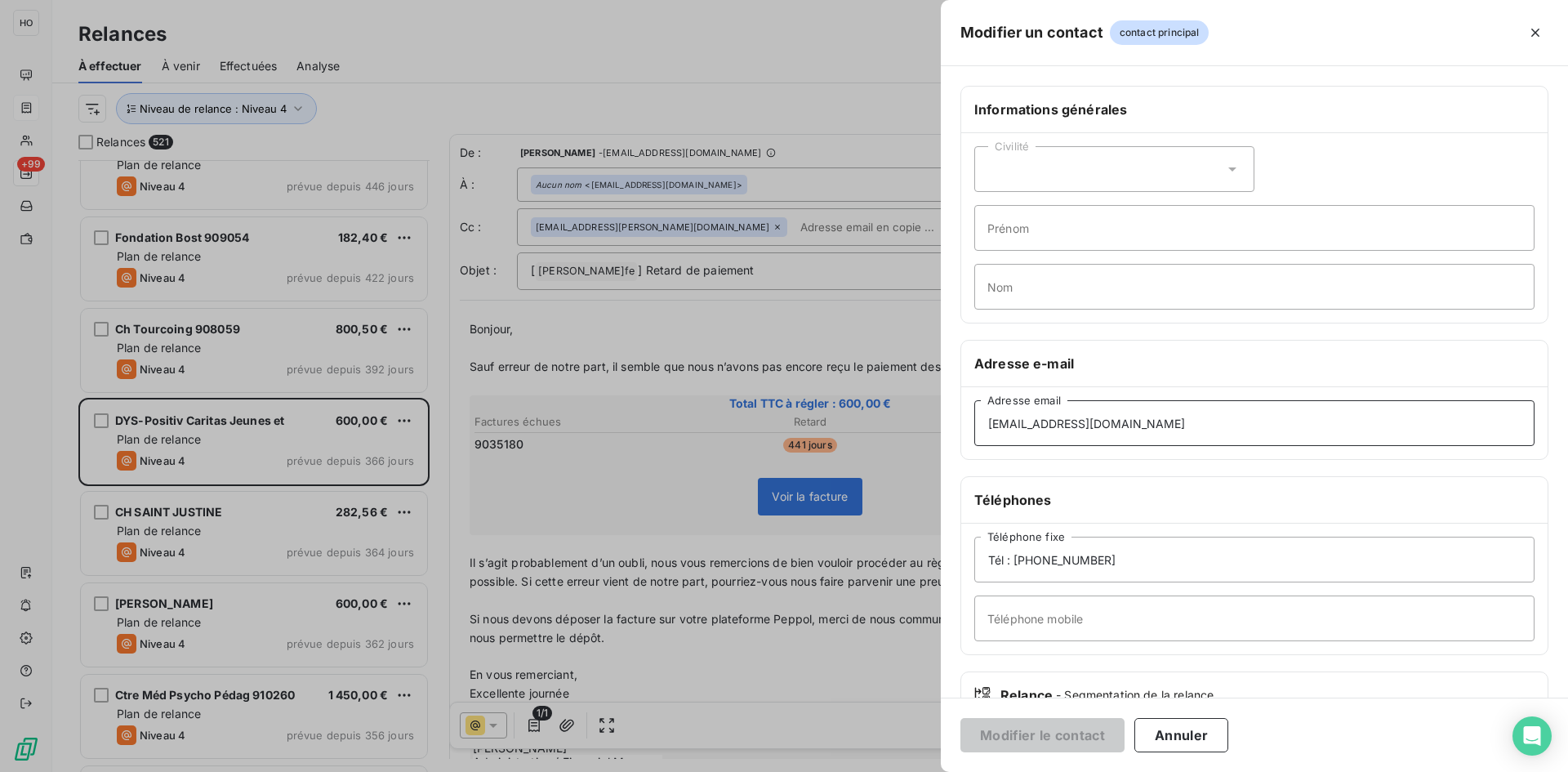
drag, startPoint x: 1167, startPoint y: 422, endPoint x: 915, endPoint y: 420, distance: 252.0
click at [915, 771] on div "Modifier un contact contact principal Informations générales Civilité Prénom No…" at bounding box center [784, 772] width 1568 height 0
paste input "Nathalie.DaCosta"
type input "Nathalie.DaCosta@cjf.lu"
click at [1058, 726] on button "Modifier le contact" at bounding box center [1042, 735] width 164 height 34
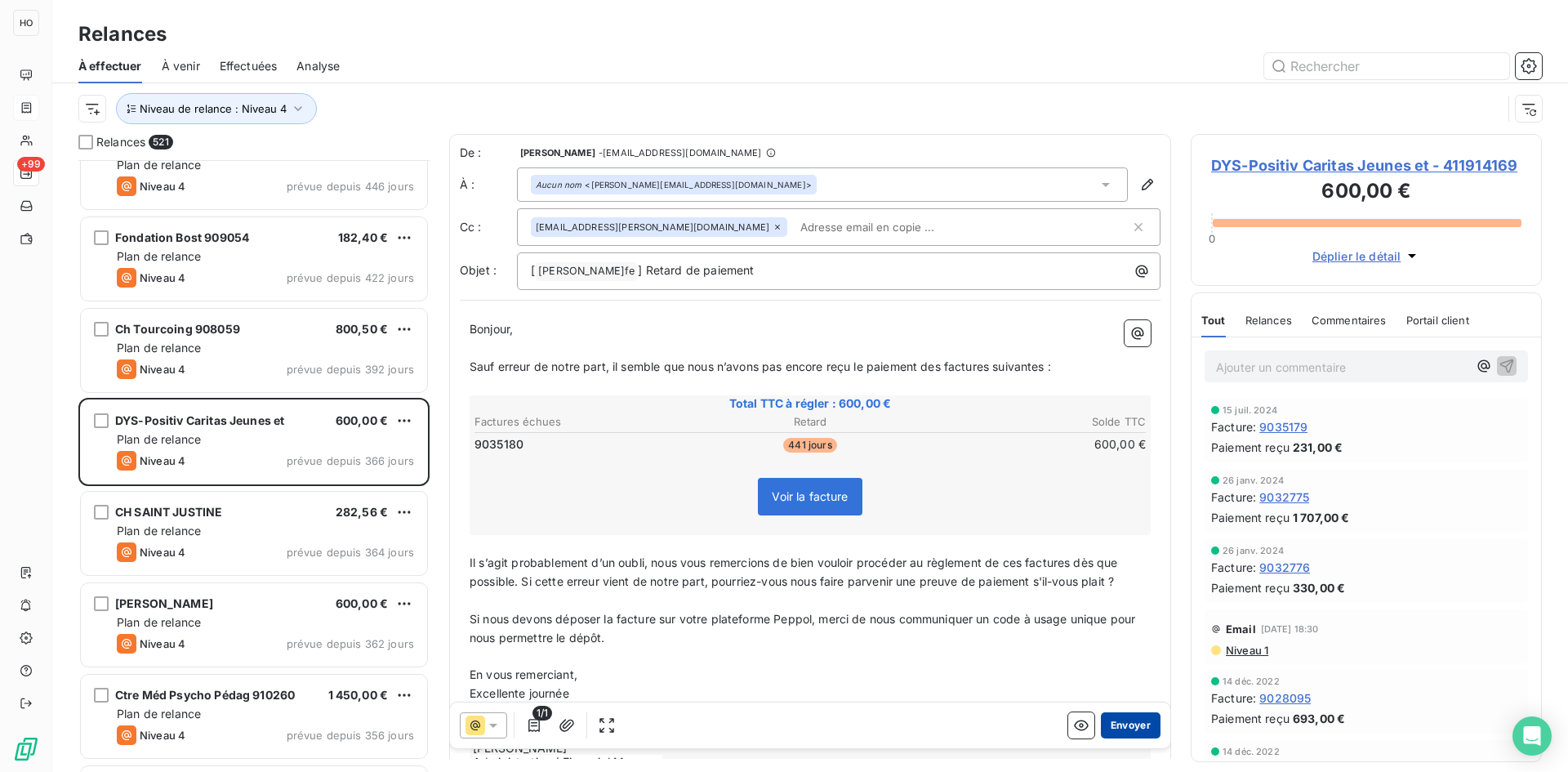
click at [1124, 725] on button "Envoyer" at bounding box center [1131, 725] width 60 height 26
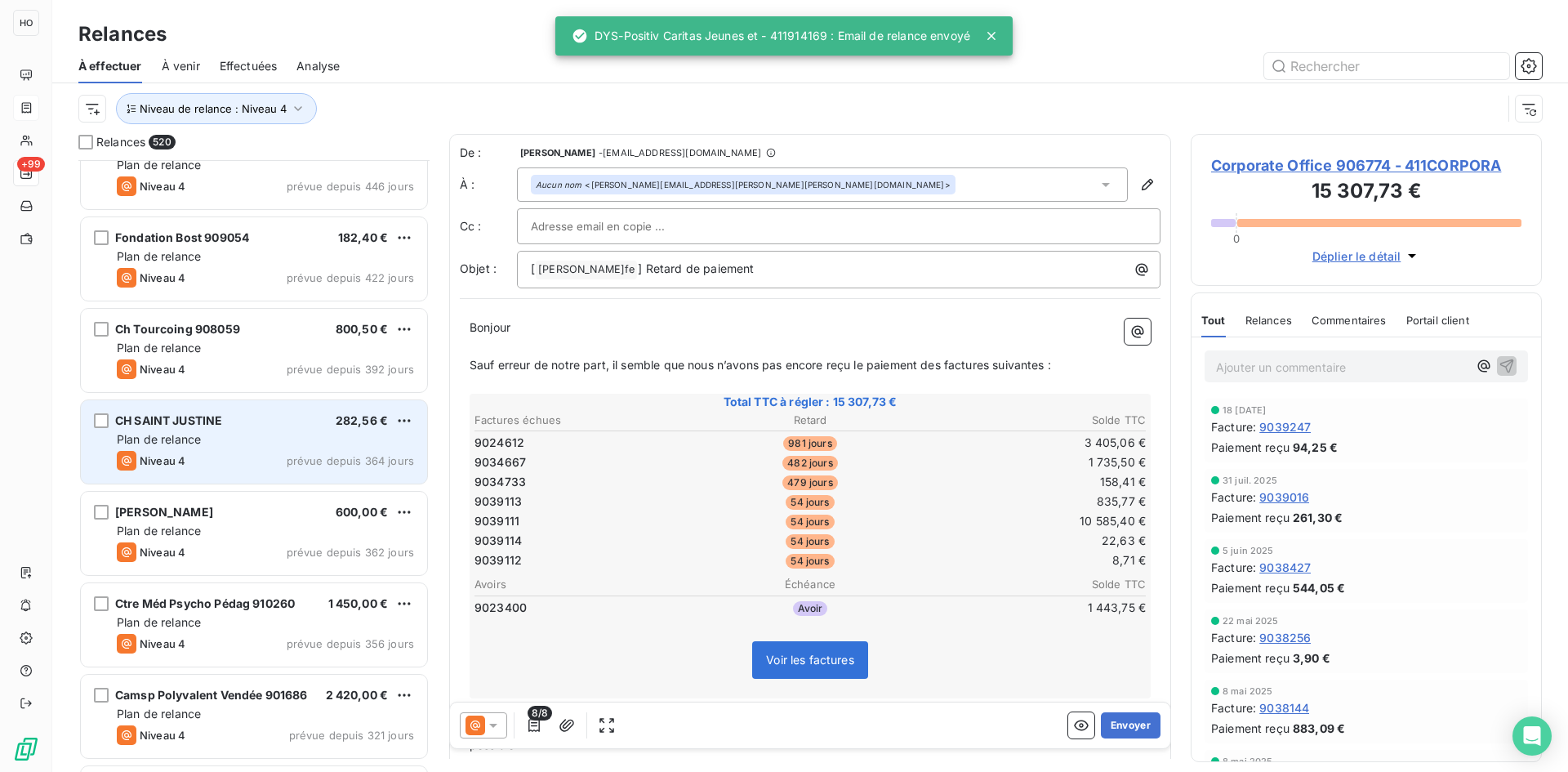
click at [274, 434] on div "Plan de relance" at bounding box center [265, 440] width 297 height 17
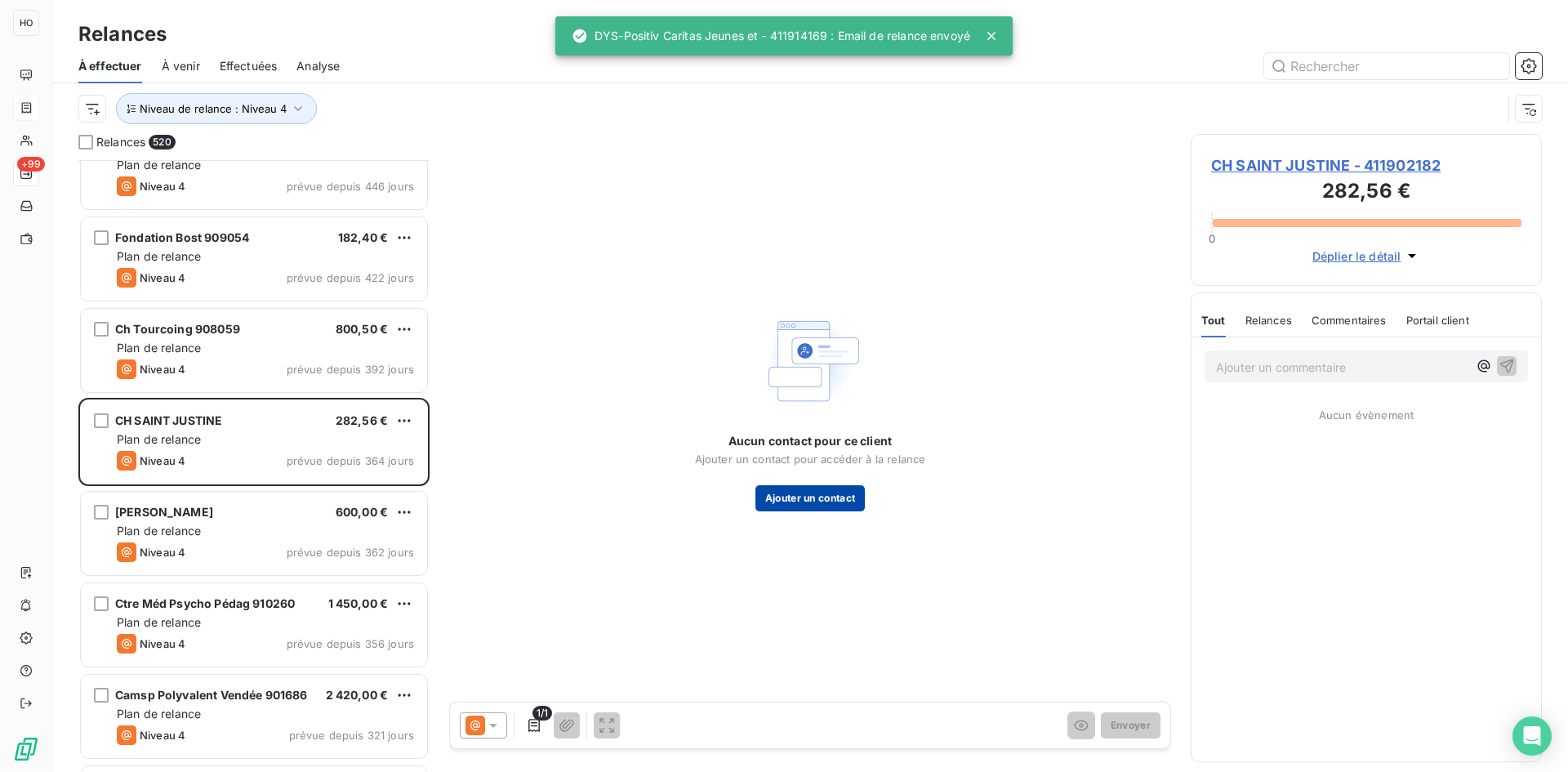
click at [811, 505] on button "Ajouter un contact" at bounding box center [810, 498] width 110 height 26
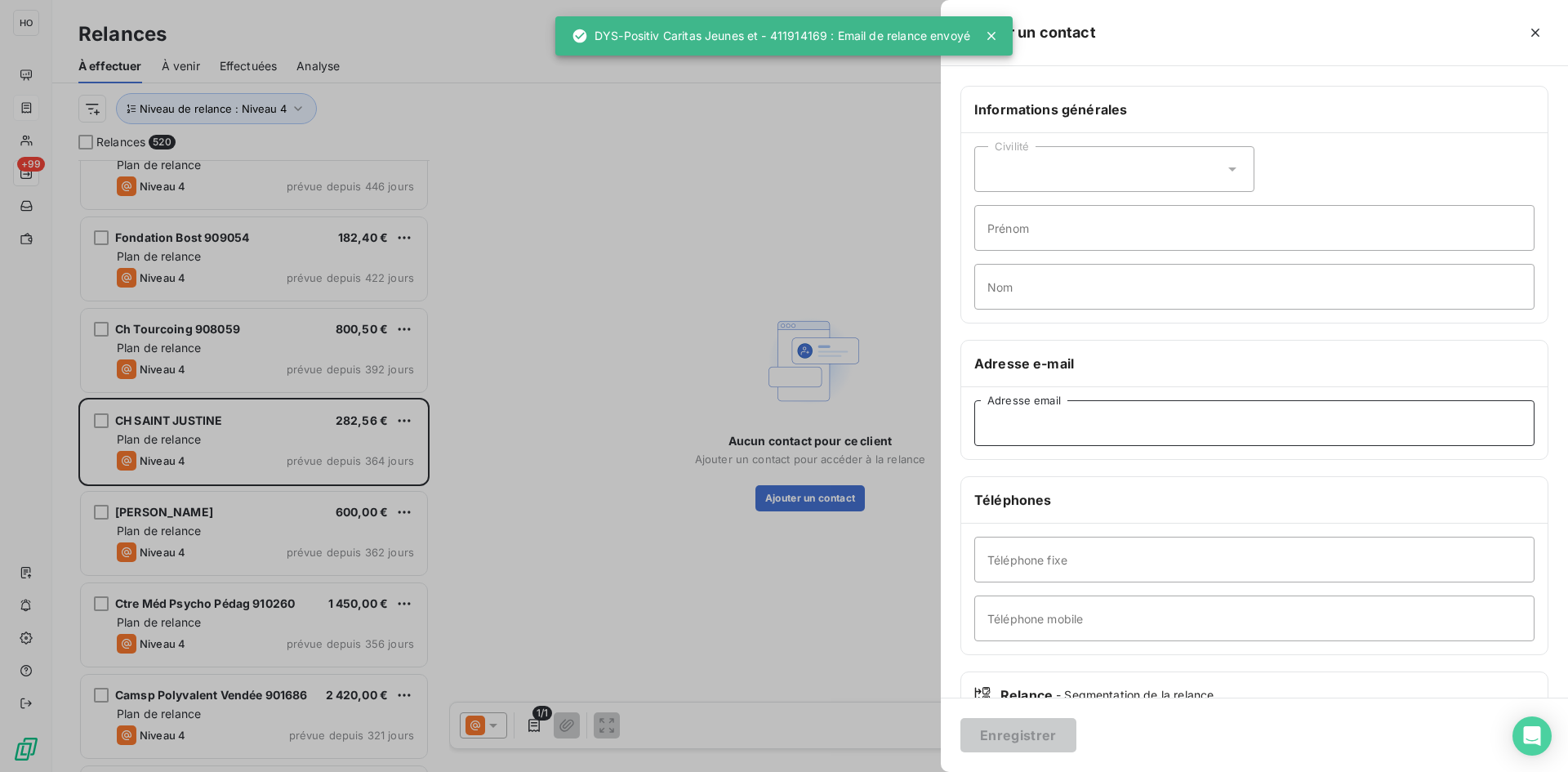
click at [1104, 428] on input "Adresse email" at bounding box center [1254, 423] width 560 height 46
paste input "rosemaleine.pierre.hsj@ssss.gouv.qc.ca"
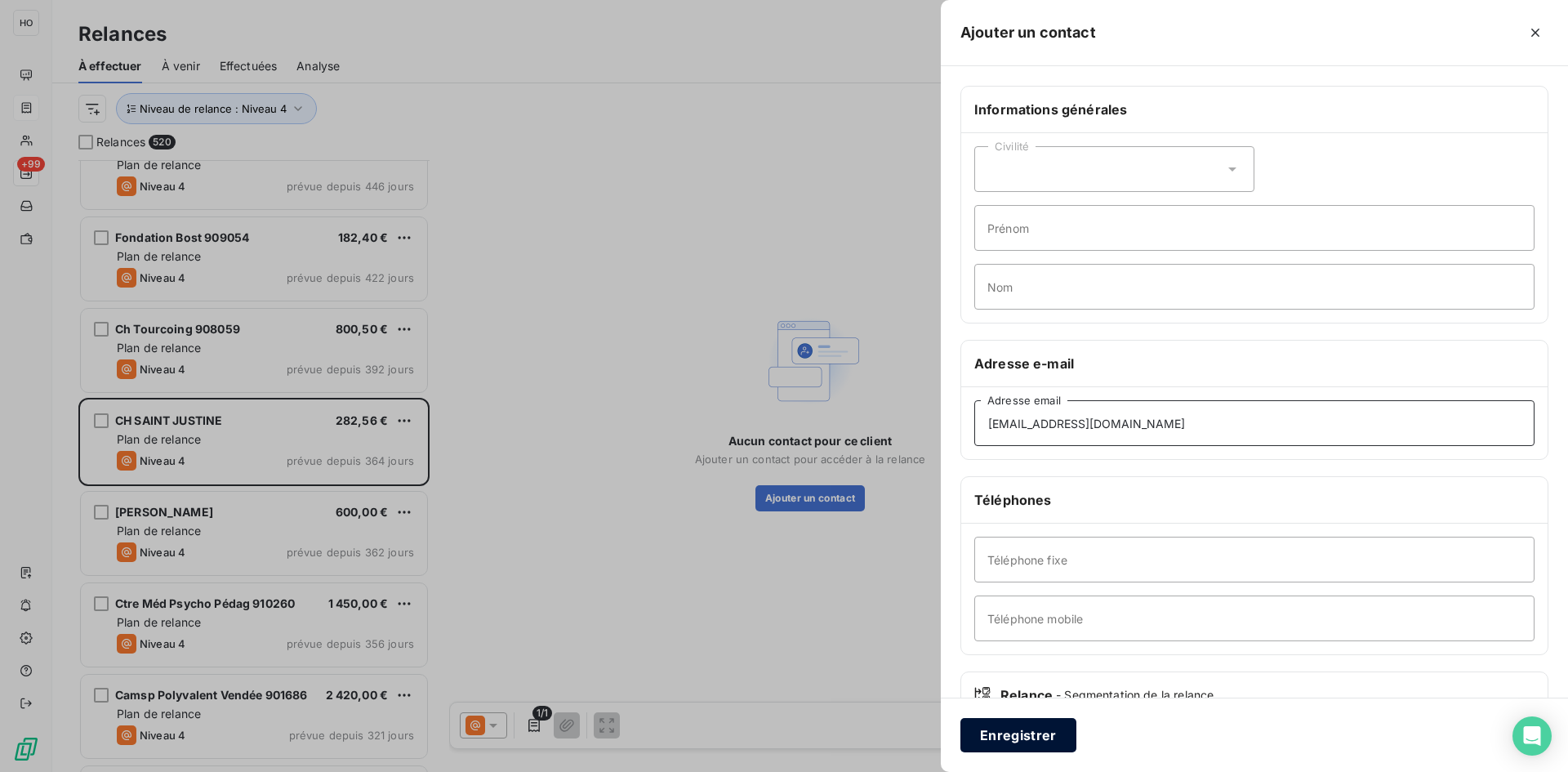
type input "rosemaleine.pierre.hsj@ssss.gouv.qc.ca"
click at [1038, 737] on button "Enregistrer" at bounding box center [1018, 735] width 116 height 34
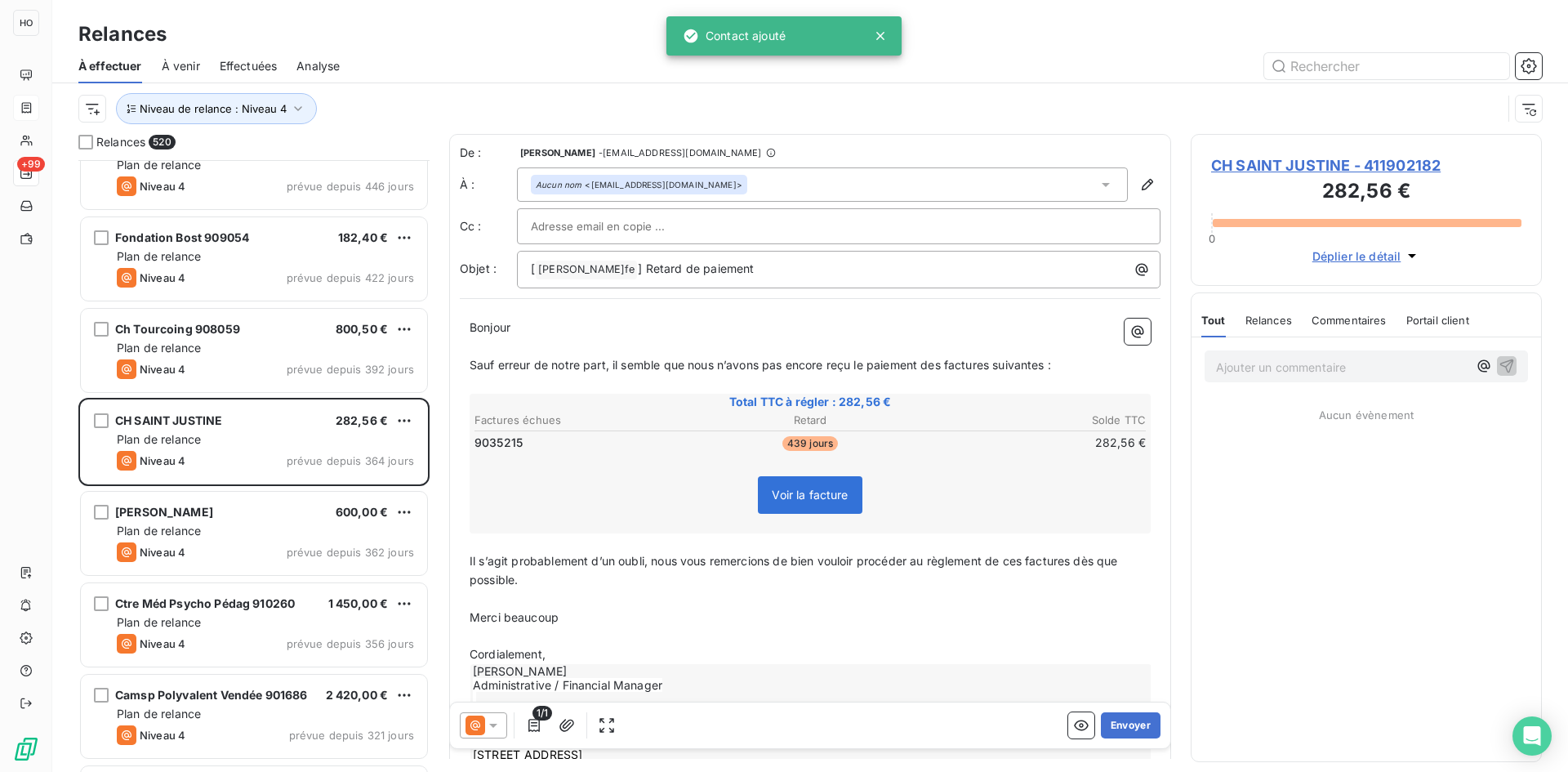
click at [487, 718] on icon at bounding box center [494, 725] width 17 height 17
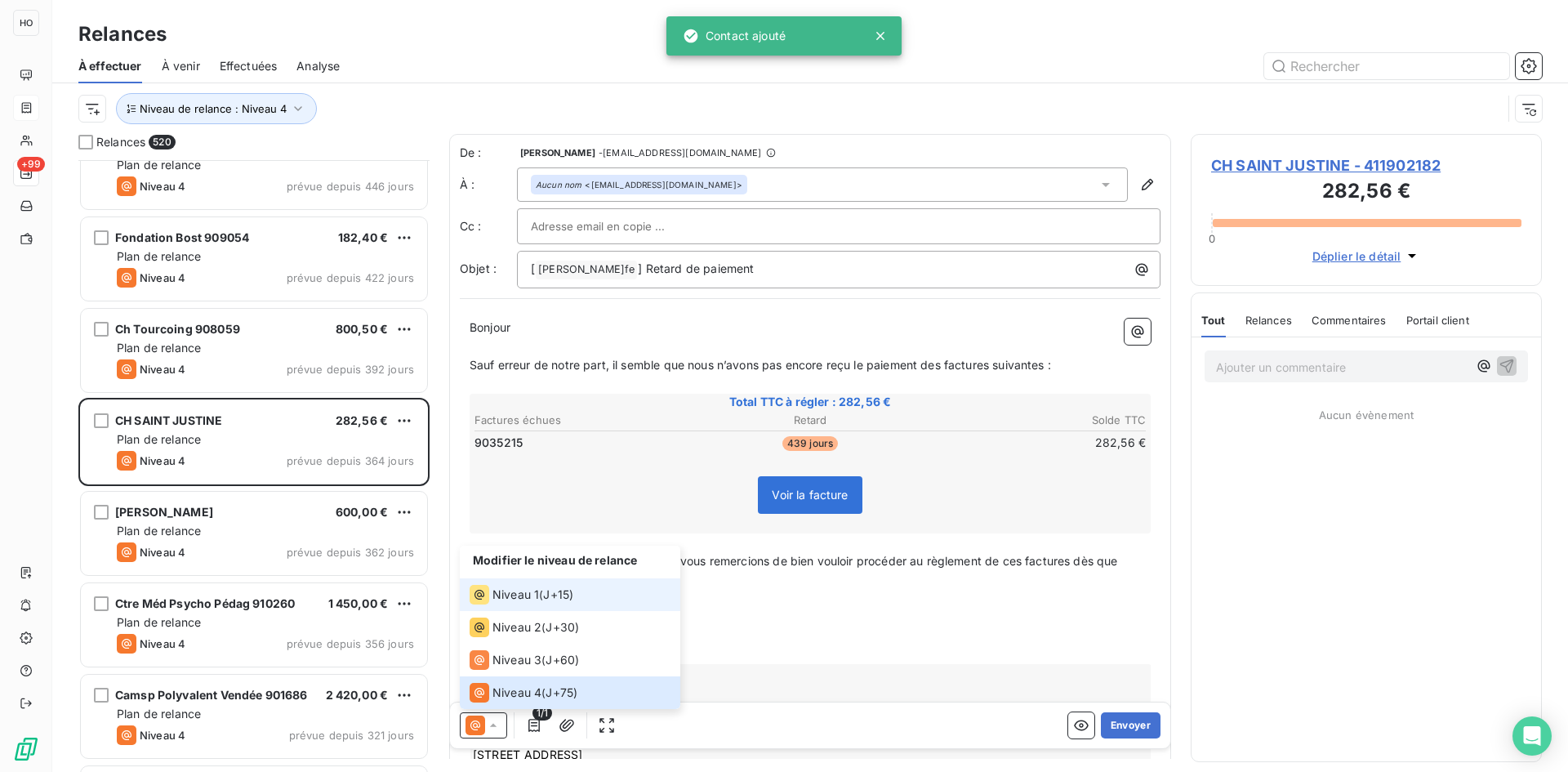
click at [555, 592] on span "J+15 )" at bounding box center [558, 595] width 30 height 17
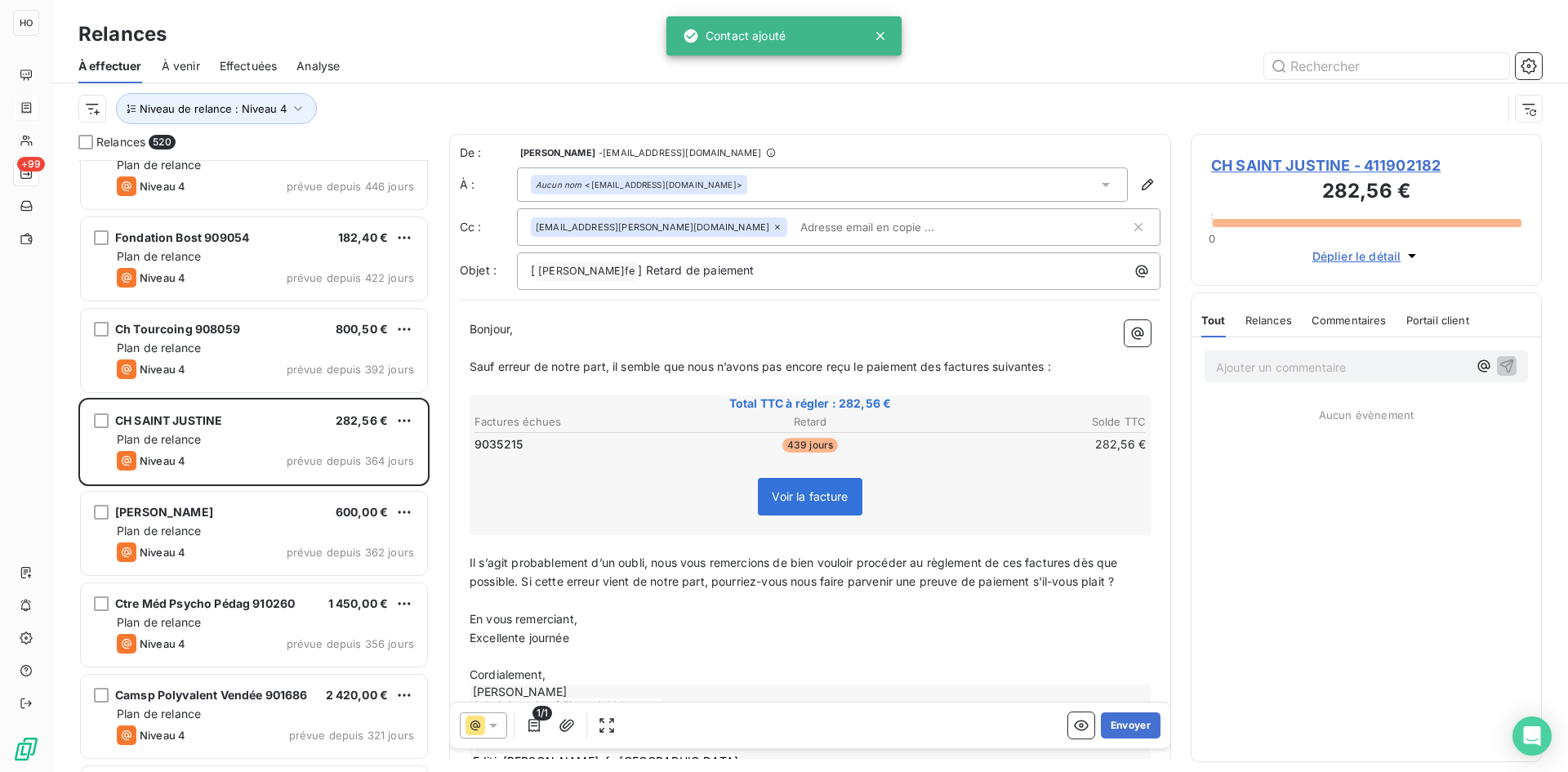
click at [1127, 581] on p "Il s’agit probablement d’un oubli, nous vous remercions de bien vouloir procéde…" at bounding box center [810, 572] width 681 height 37
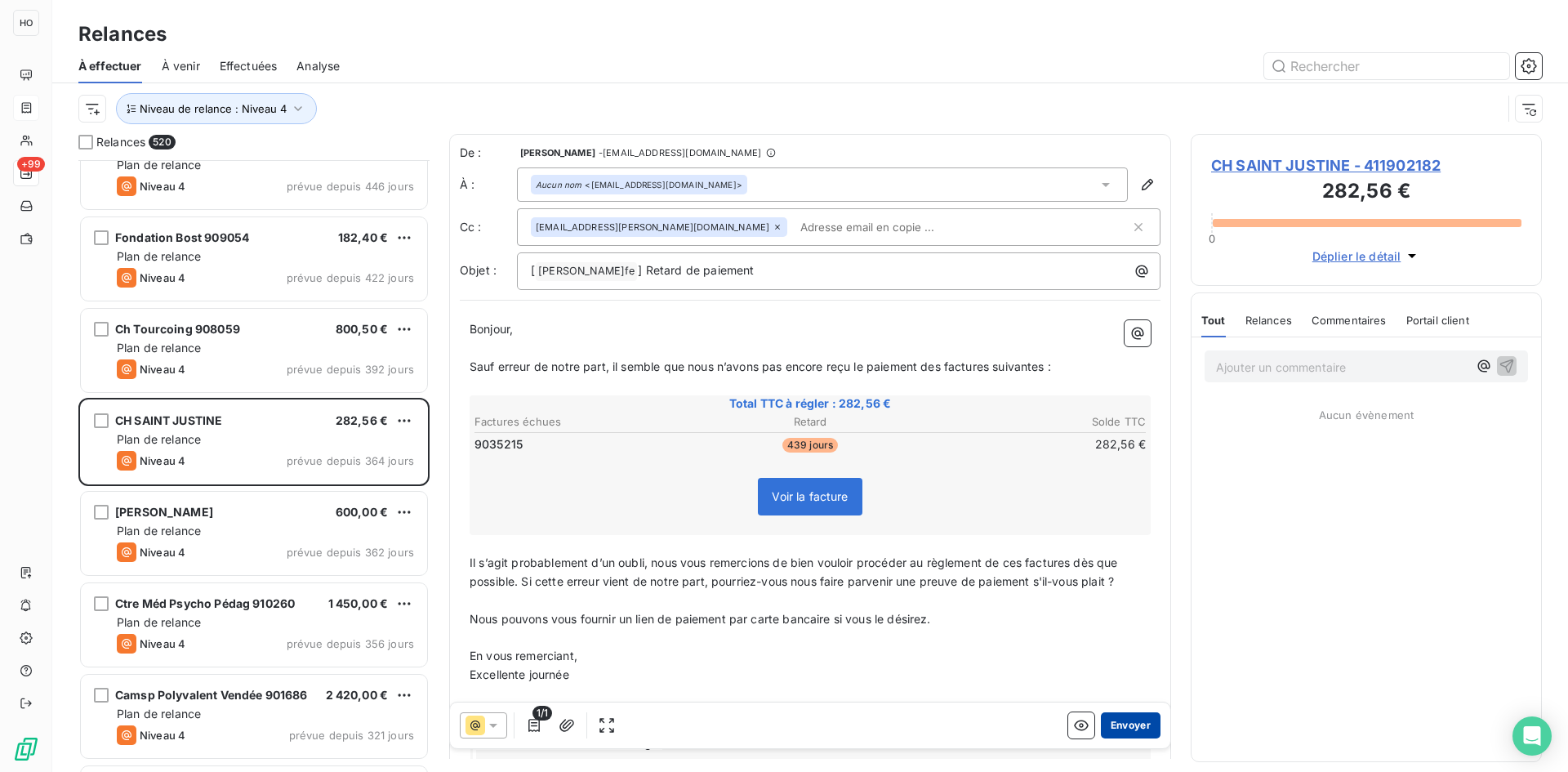
click at [1136, 725] on button "Envoyer" at bounding box center [1131, 725] width 60 height 26
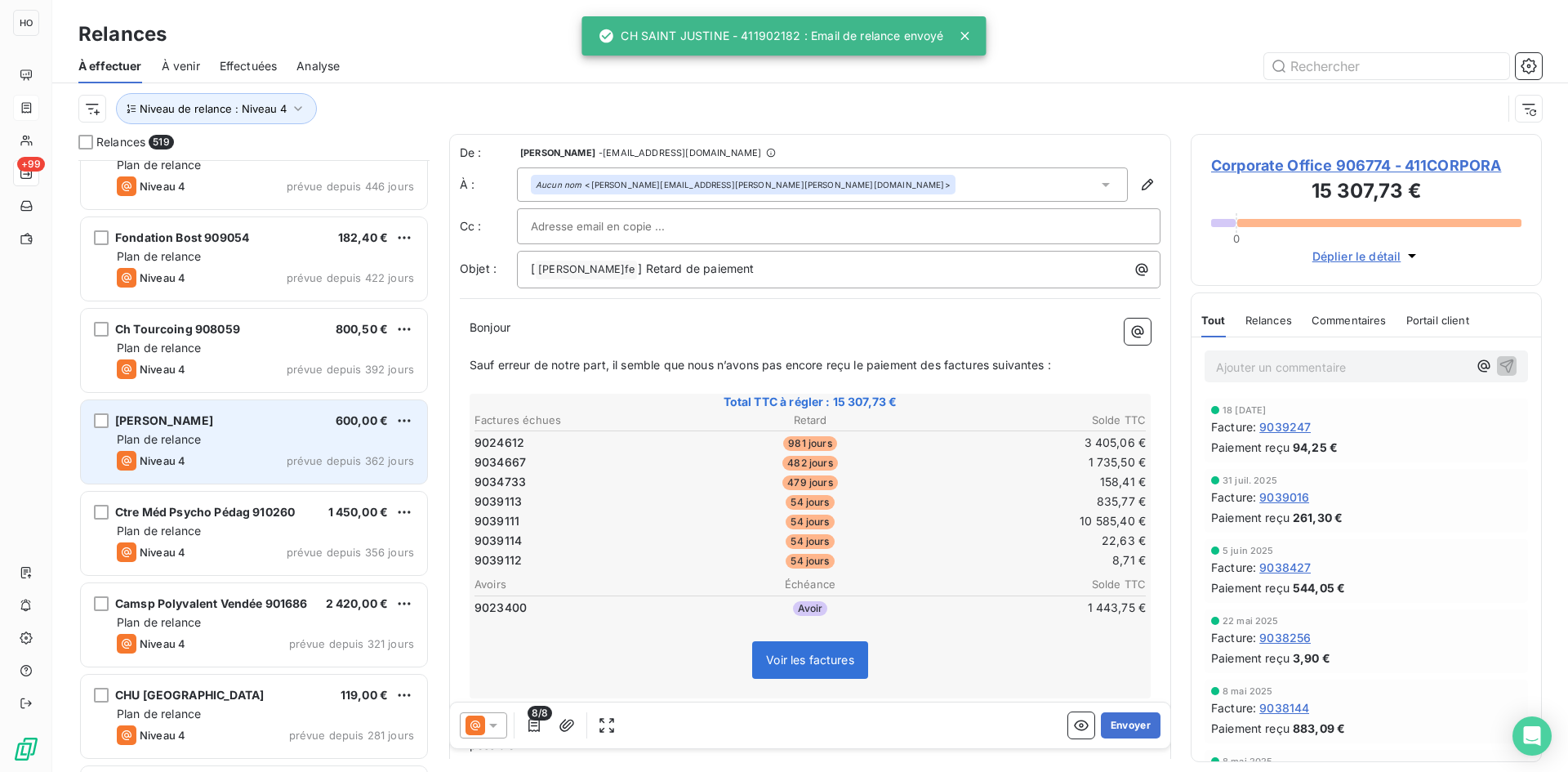
click at [239, 421] on div "Mme Cecile MARNAY 600,00 €" at bounding box center [265, 421] width 297 height 15
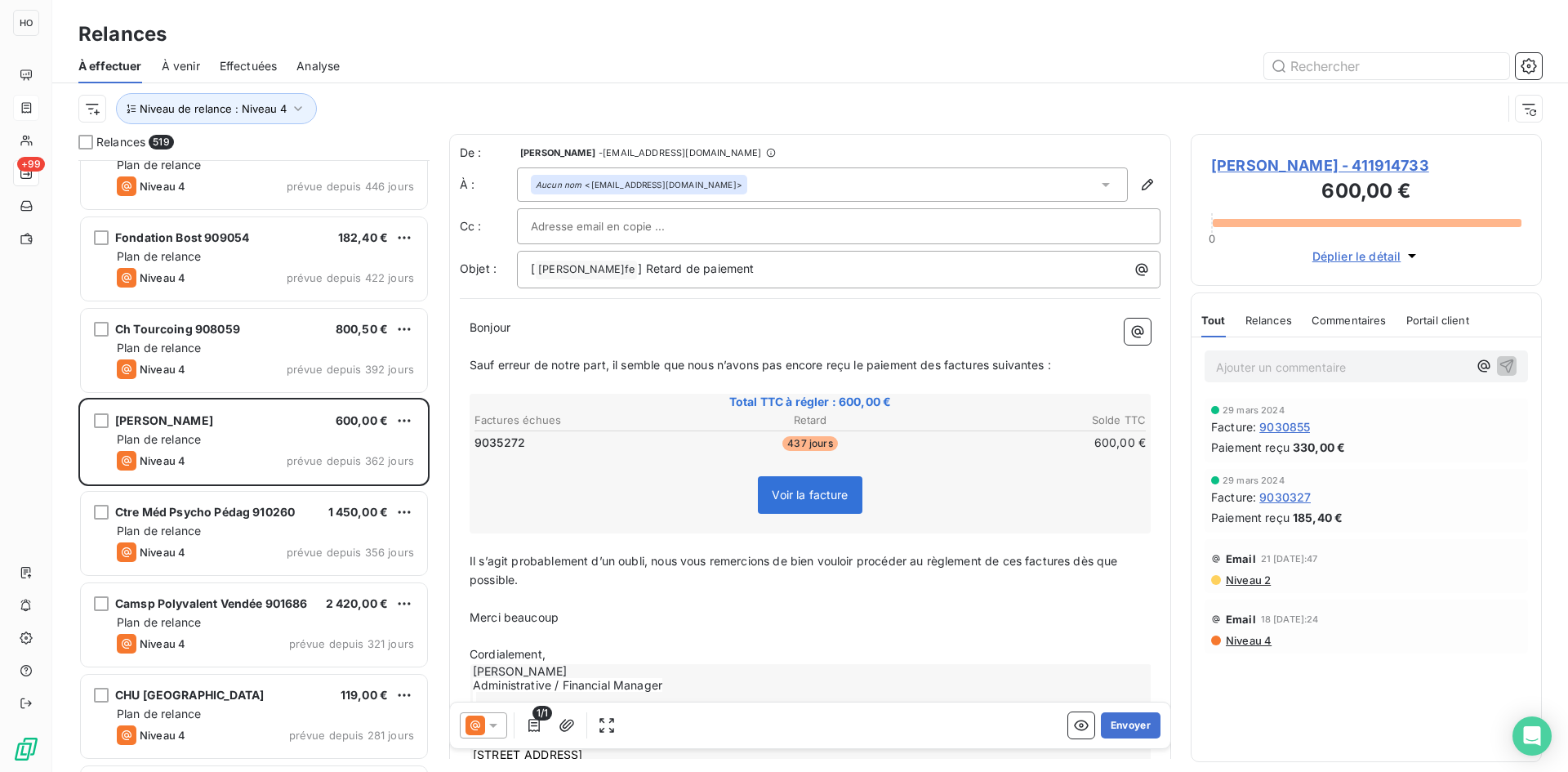
click at [494, 722] on icon at bounding box center [494, 725] width 17 height 17
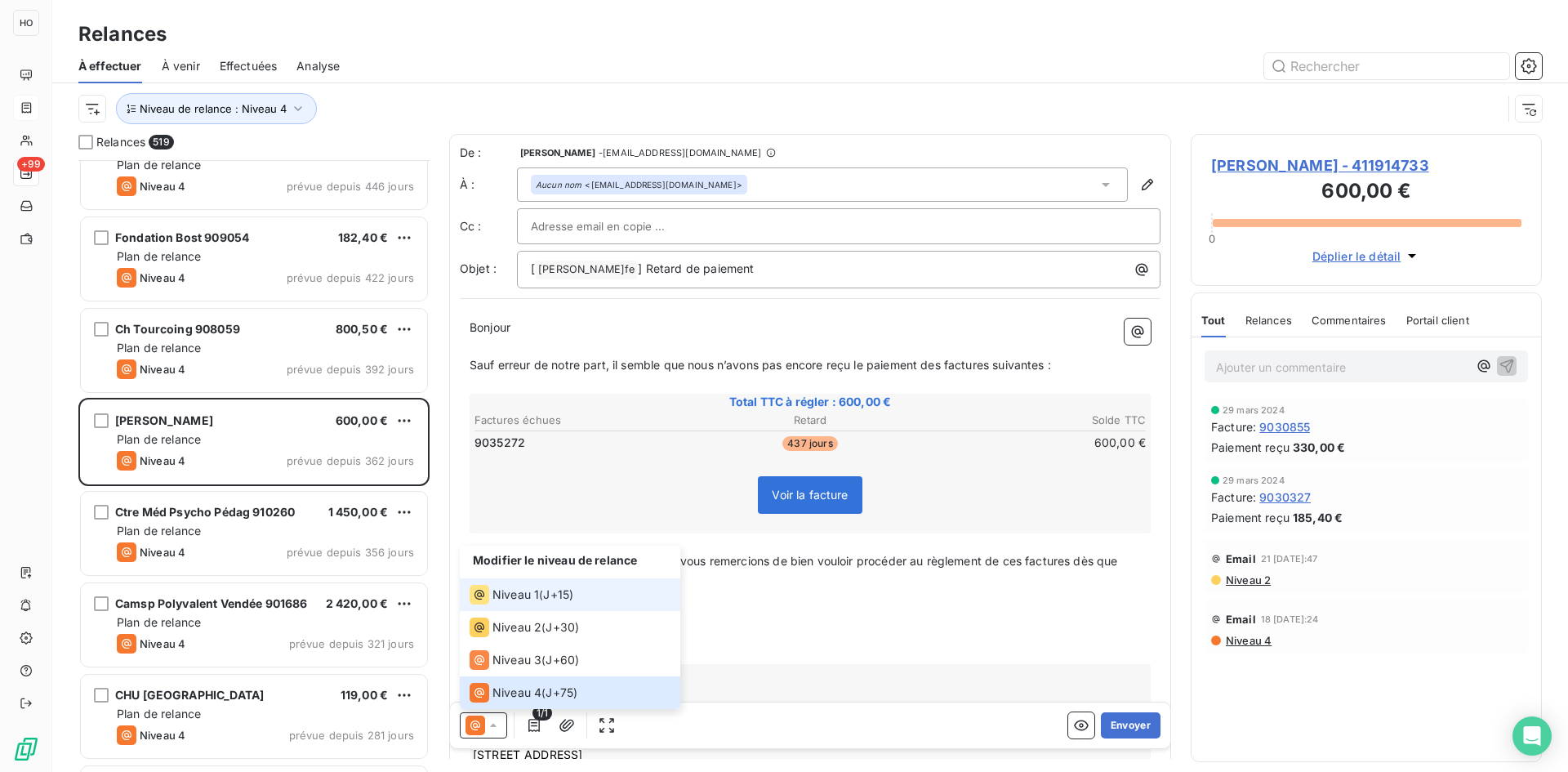
click at [590, 585] on li "Niveau 1 ( J+15 )" at bounding box center [570, 594] width 221 height 32
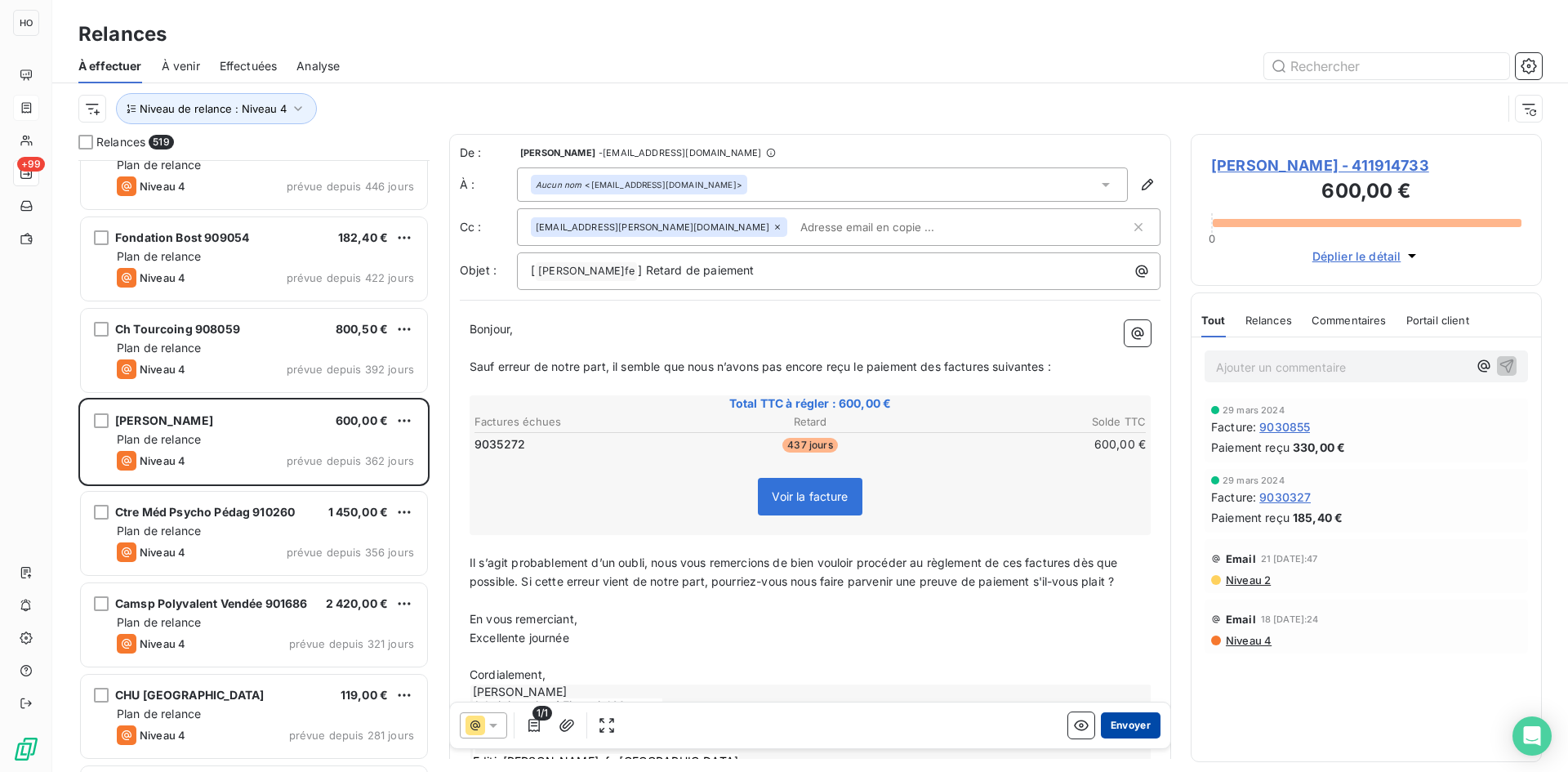
click at [1111, 722] on button "Envoyer" at bounding box center [1131, 725] width 60 height 26
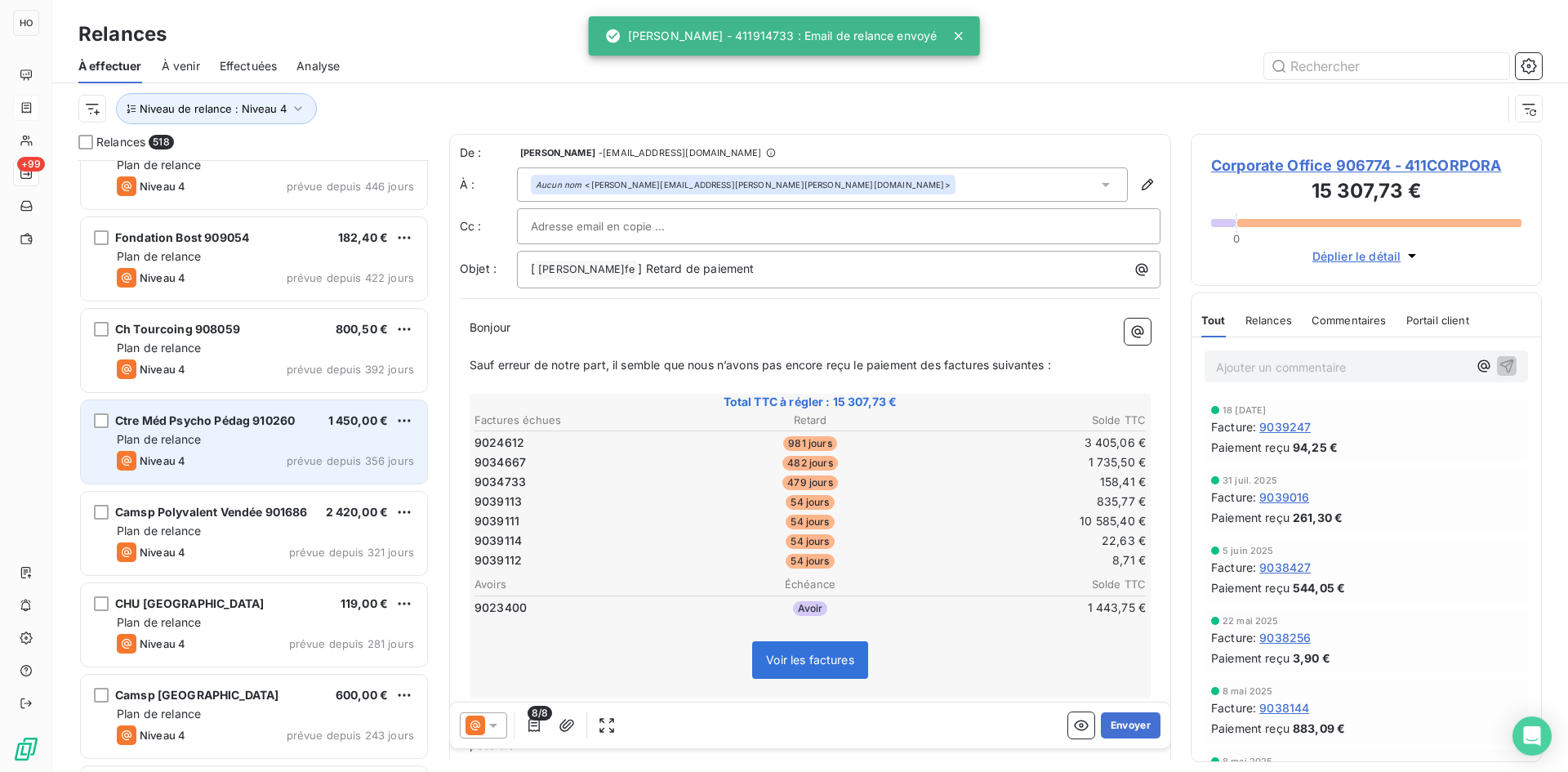
click at [241, 421] on span "Ctre Méd Psycho Pédag 910260" at bounding box center [205, 420] width 180 height 14
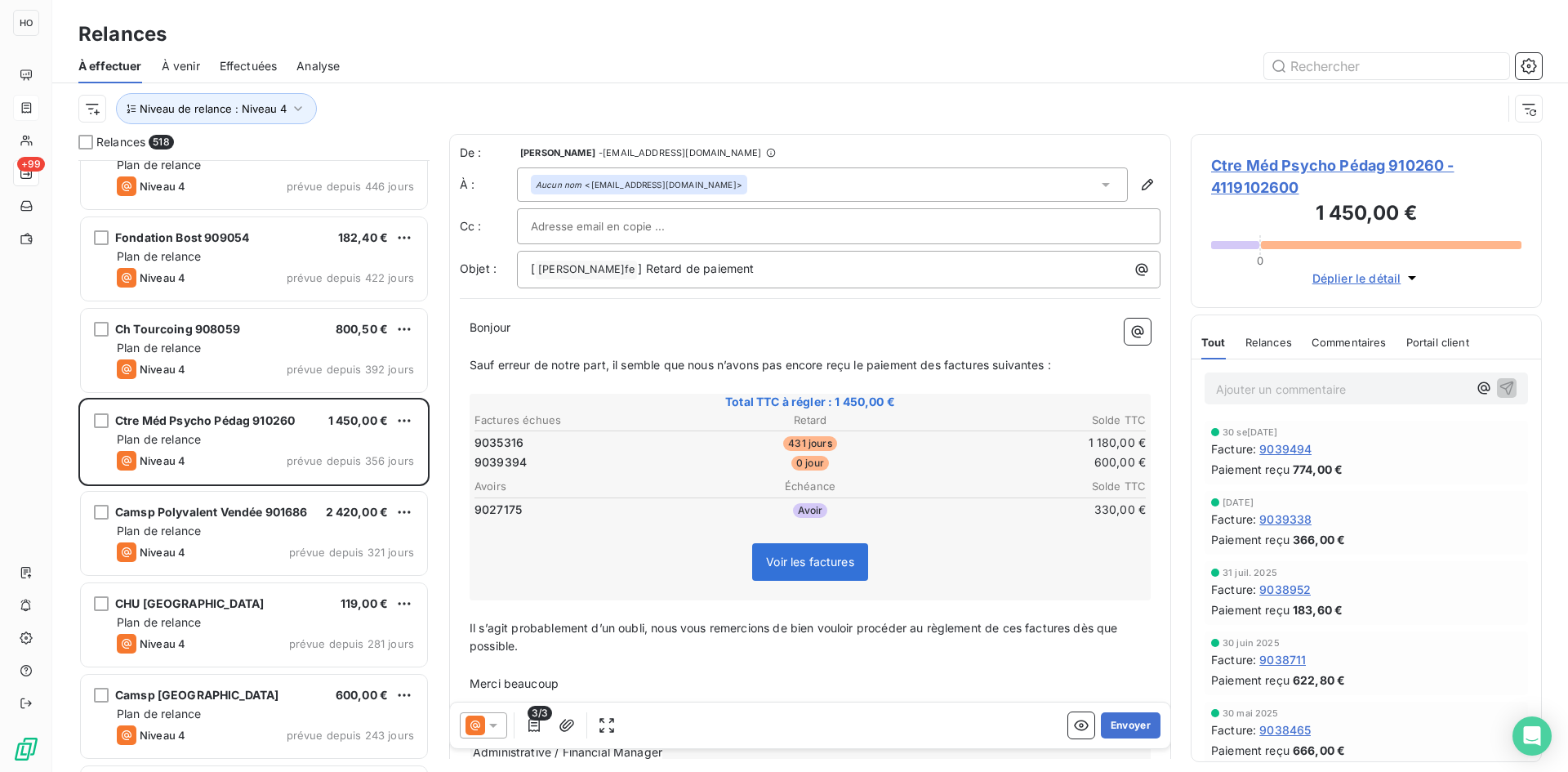
scroll to position [600, 339]
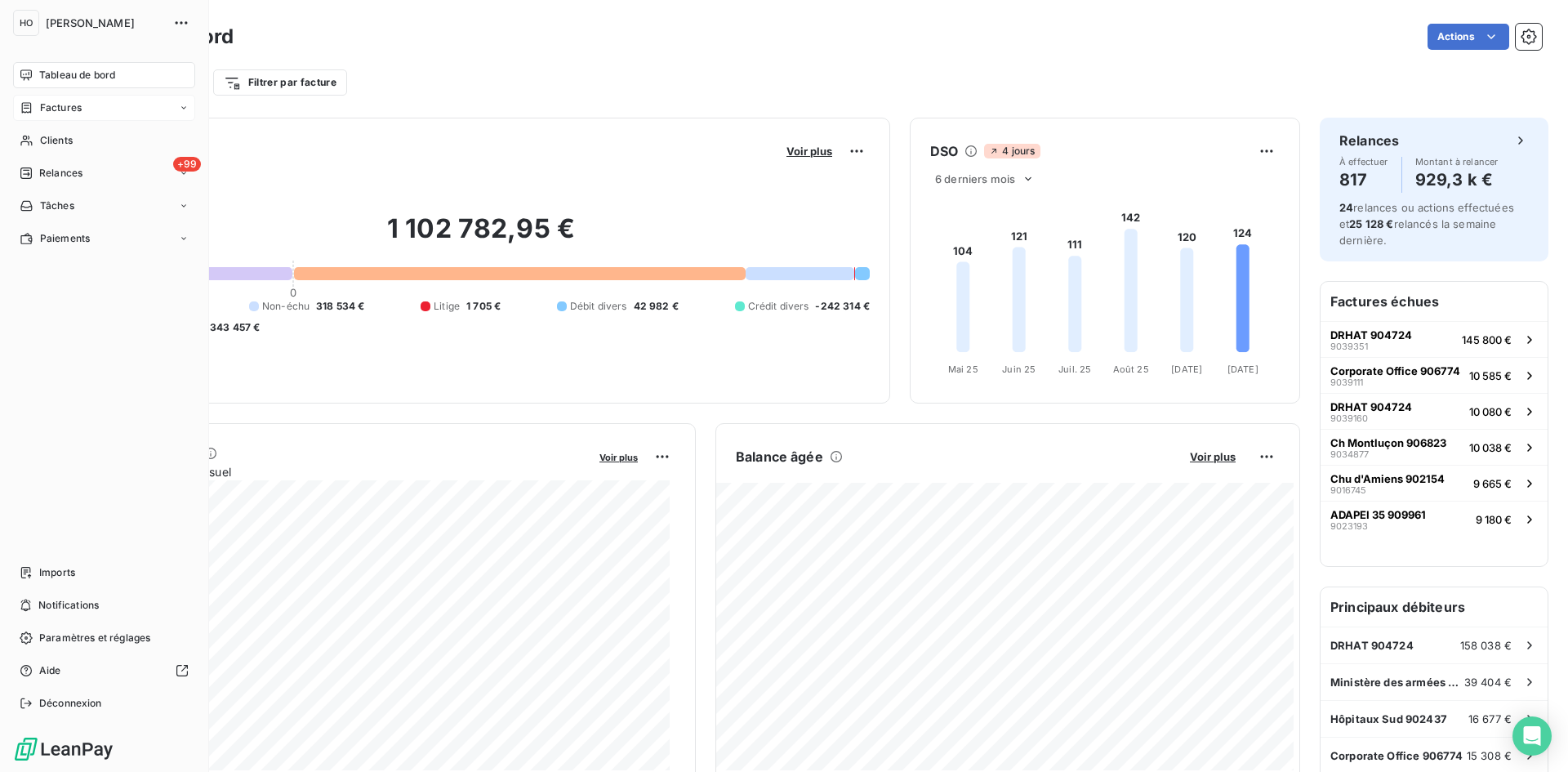
click at [72, 108] on span "Factures" at bounding box center [61, 108] width 42 height 15
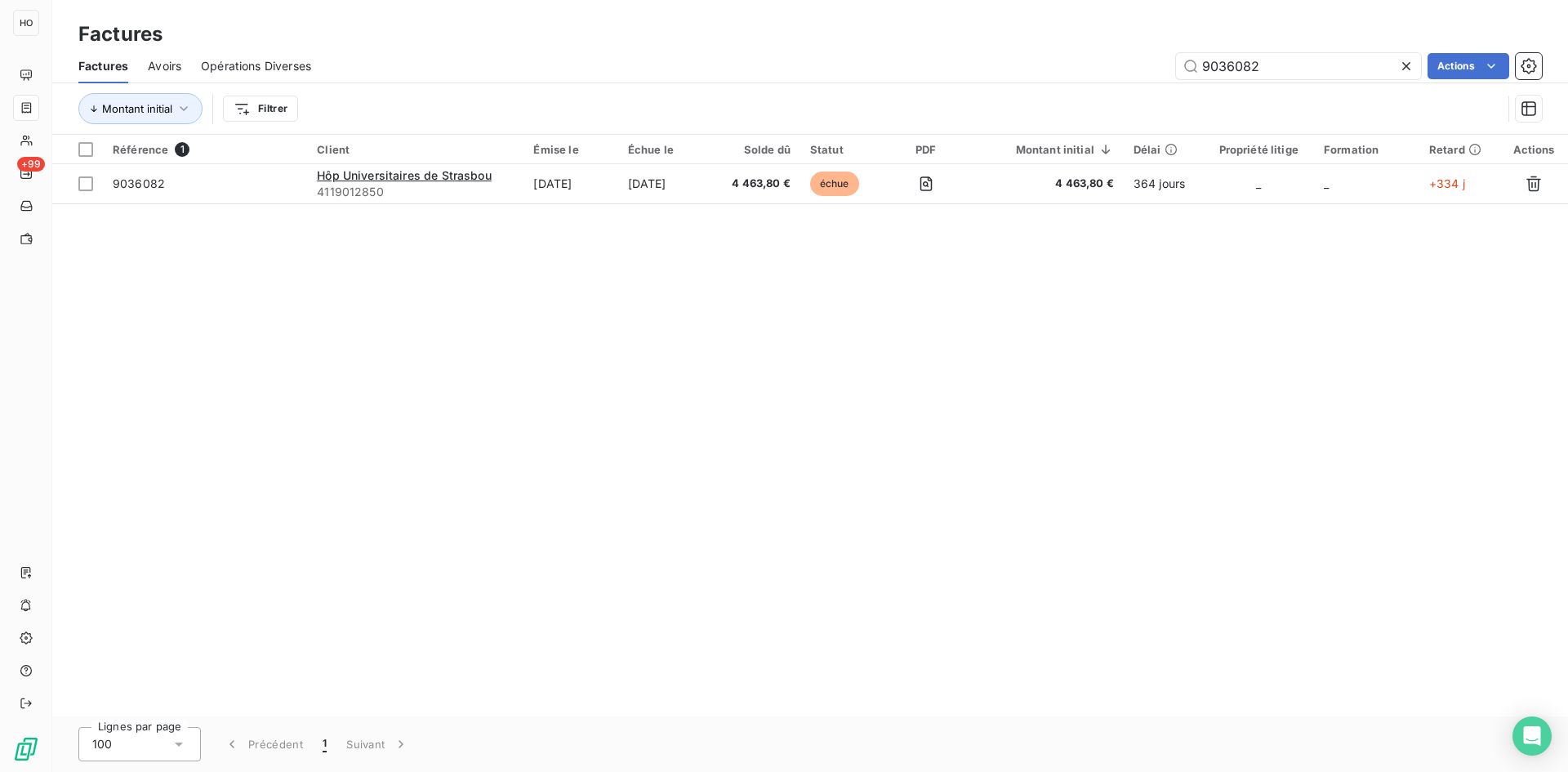
click at [1408, 68] on icon at bounding box center [1406, 67] width 8 height 8
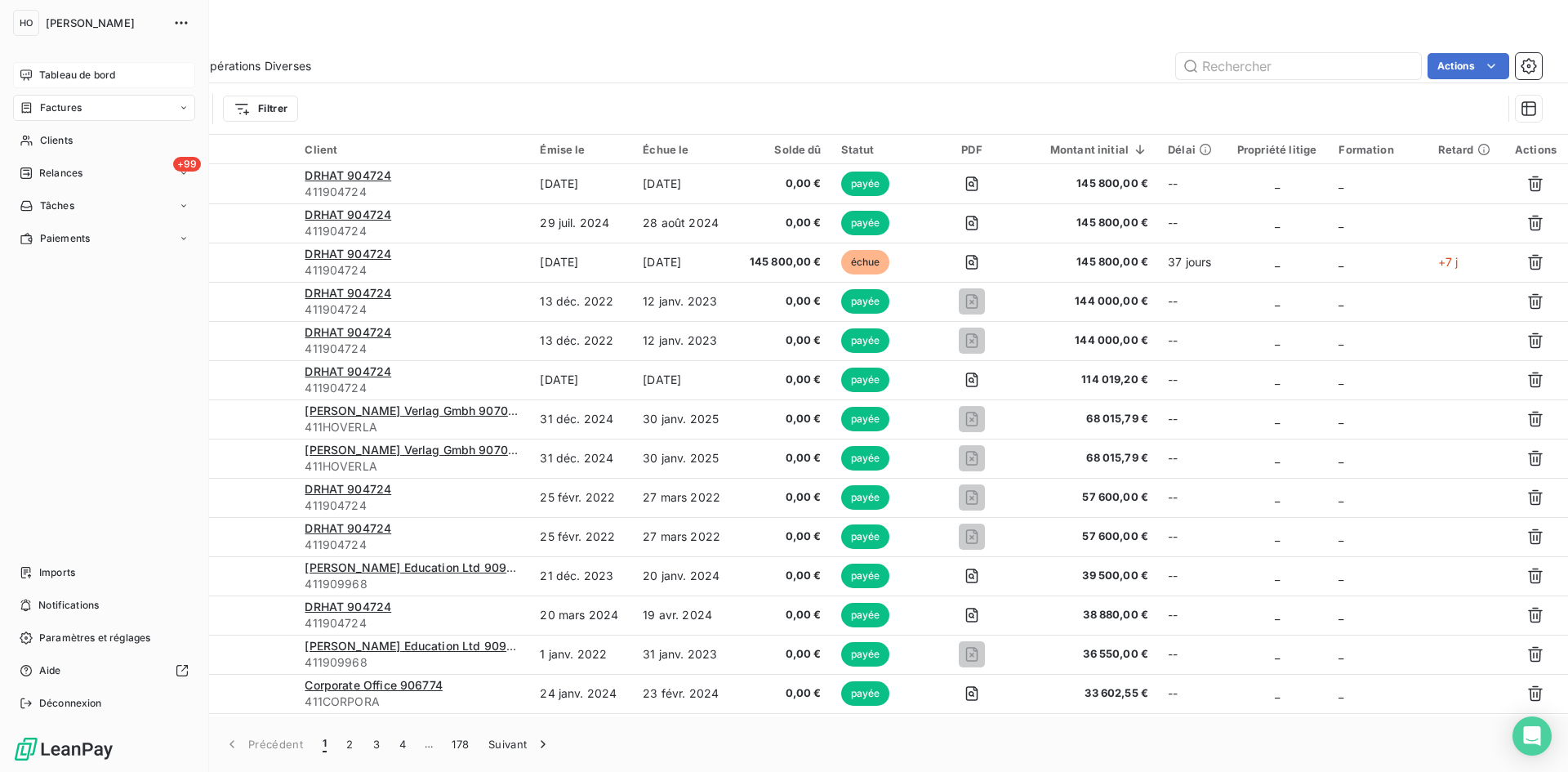
click at [80, 75] on span "Tableau de bord" at bounding box center [77, 75] width 76 height 15
